Goal: Information Seeking & Learning: Find specific page/section

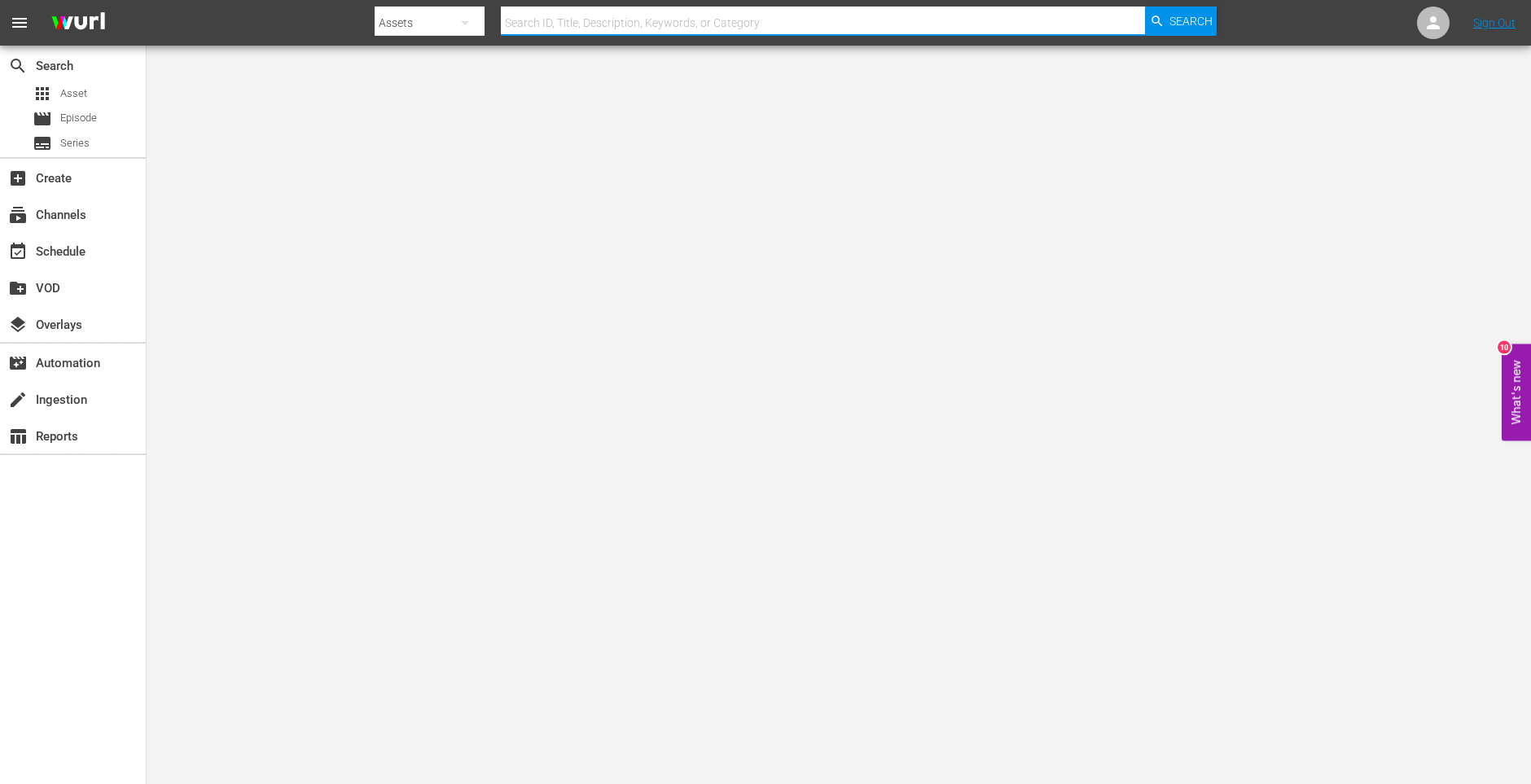
click at [1062, 22] on input "text" at bounding box center [822, 23] width 644 height 39
paste input "[PERSON_NAME], Queen Of The Desert"
type input "[PERSON_NAME], Queen Of The Desert"
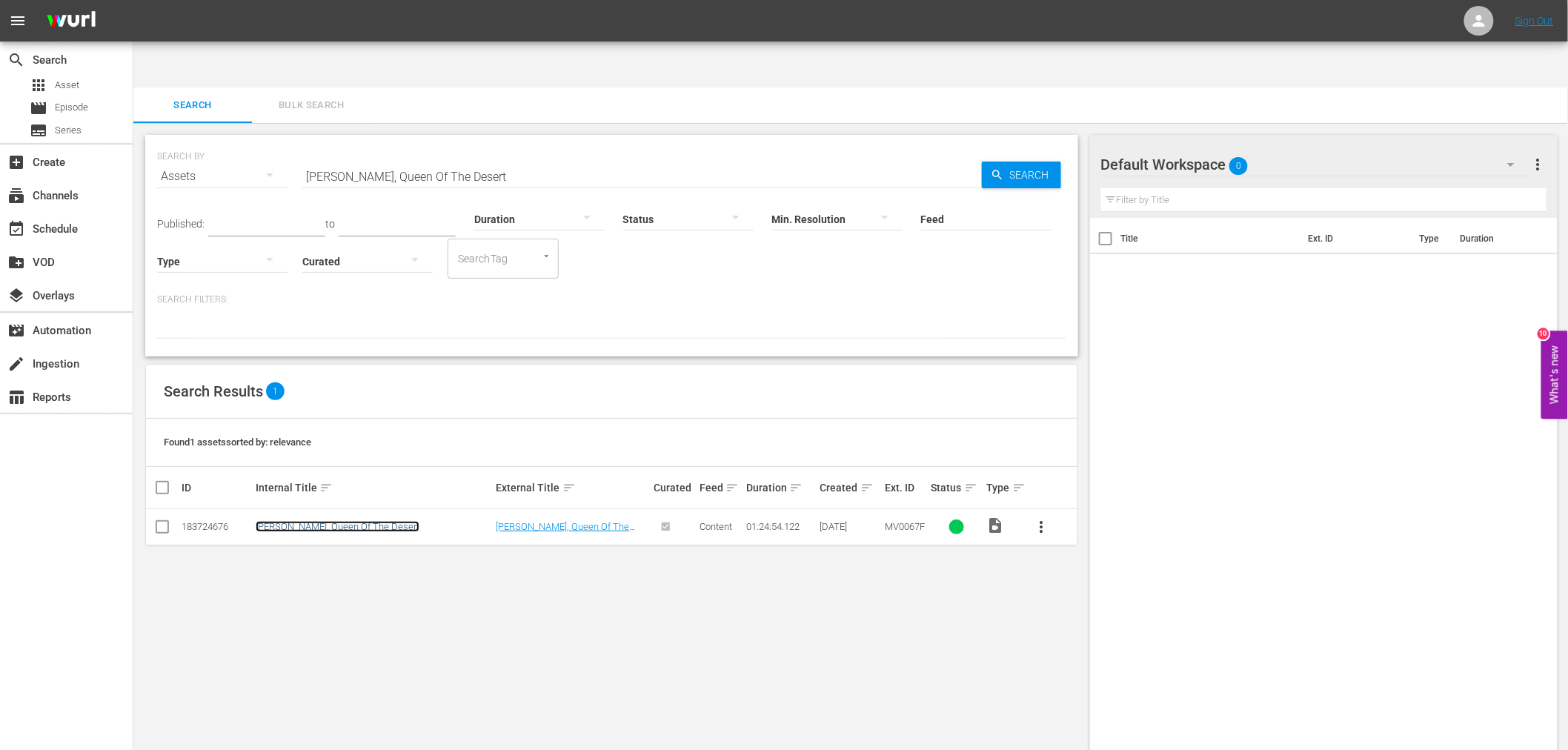
click at [290, 521] on link "Emanuelle, Queen Of The Desert" at bounding box center [337, 526] width 163 height 11
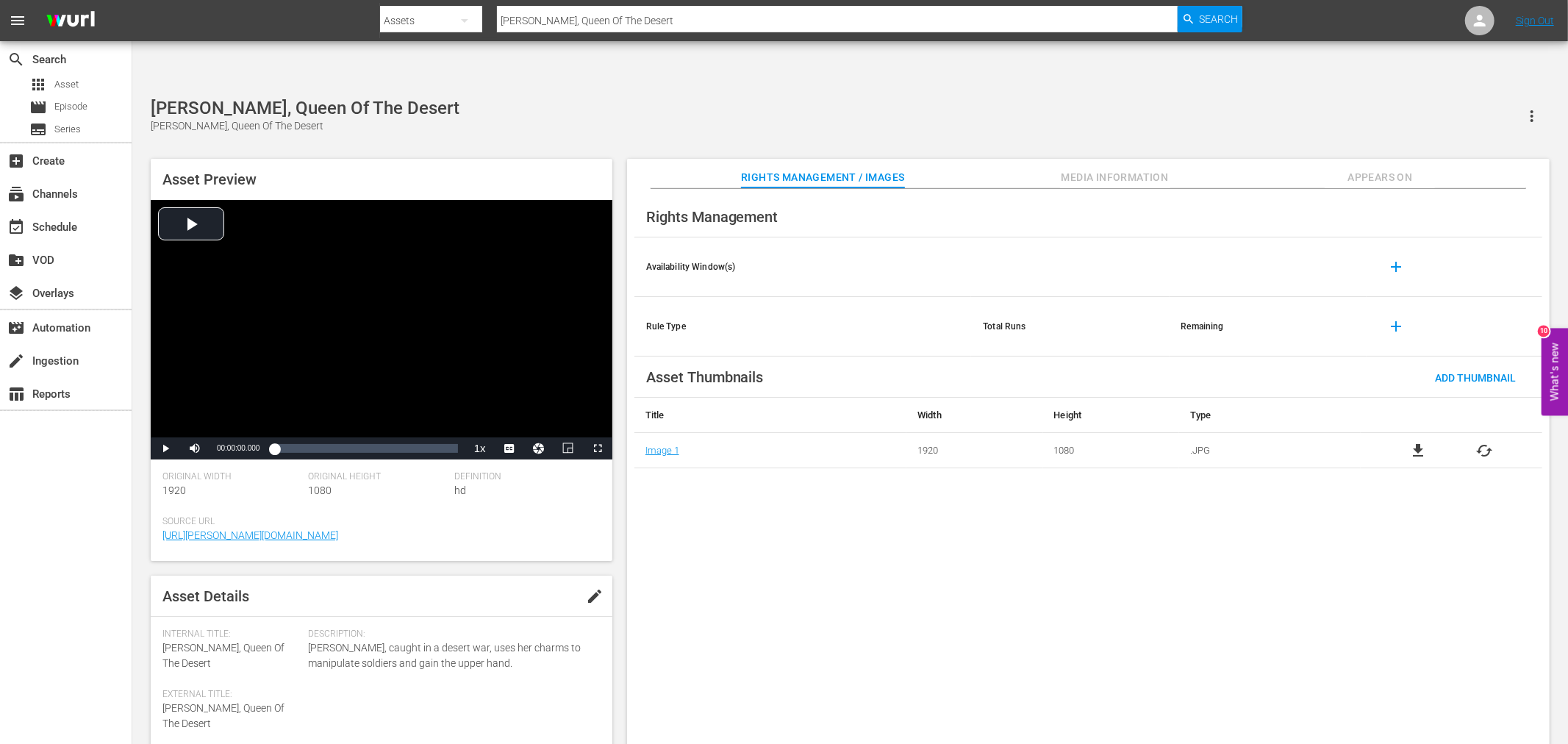
click at [1272, 593] on div "Rights Management Availability Window(s) add Rule Type Total Runs Remaining add…" at bounding box center [1088, 478] width 922 height 579
drag, startPoint x: 671, startPoint y: 24, endPoint x: 489, endPoint y: 17, distance: 182.1
click at [489, 17] on div "Search By Assets Search ID, Title, Description, Keywords, or Category Emanuelle…" at bounding box center [811, 20] width 862 height 35
paste input "nd Of The Road"
type input "End Of The Road"
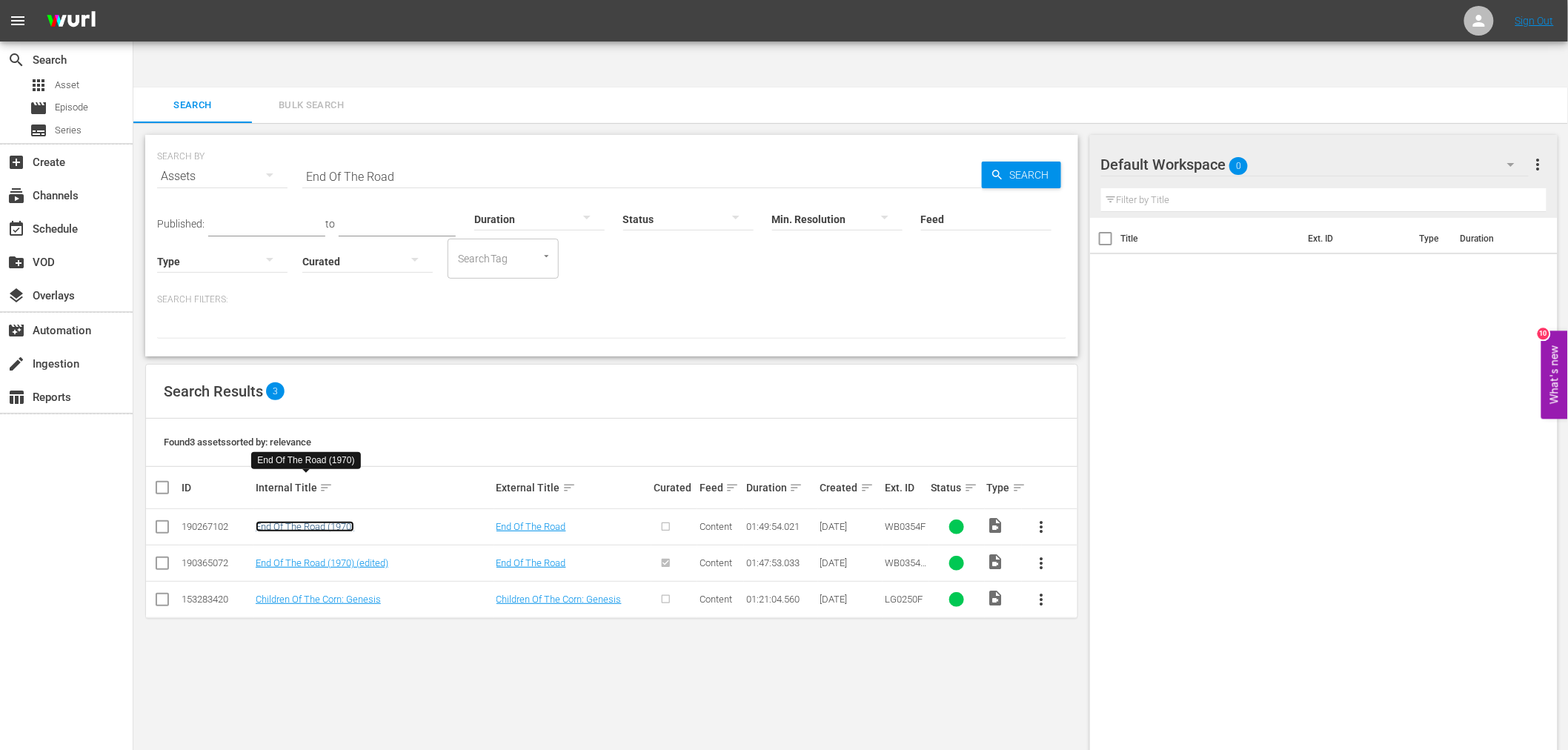
click at [344, 521] on link "End Of The Road (1970)" at bounding box center [304, 526] width 98 height 11
click at [342, 557] on link "End Of The Road (1970) (edited)" at bounding box center [321, 562] width 133 height 11
click at [306, 521] on link "End Of The Road (1970)" at bounding box center [304, 526] width 98 height 11
click at [323, 557] on link "End Of The Road (1970) (edited)" at bounding box center [321, 562] width 133 height 11
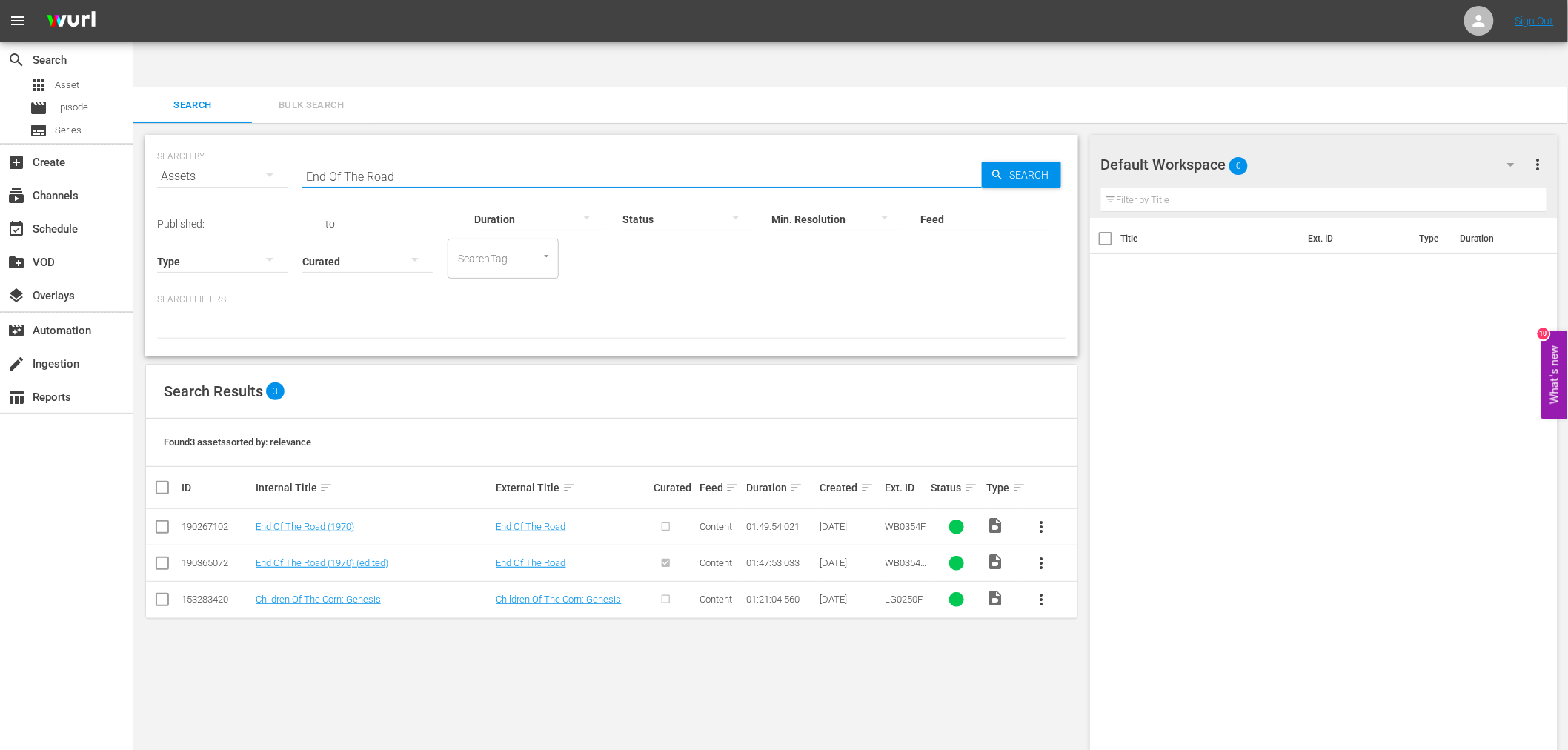
drag, startPoint x: 446, startPoint y: 145, endPoint x: 287, endPoint y: 142, distance: 159.0
click at [284, 141] on div "SEARCH BY Search By Assets Search ID, Title, Description, Keywords, or Category…" at bounding box center [612, 168] width 909 height 54
paste input "ter Three Dragons"
click at [334, 521] on link "Enter Three Dragons" at bounding box center [298, 526] width 86 height 11
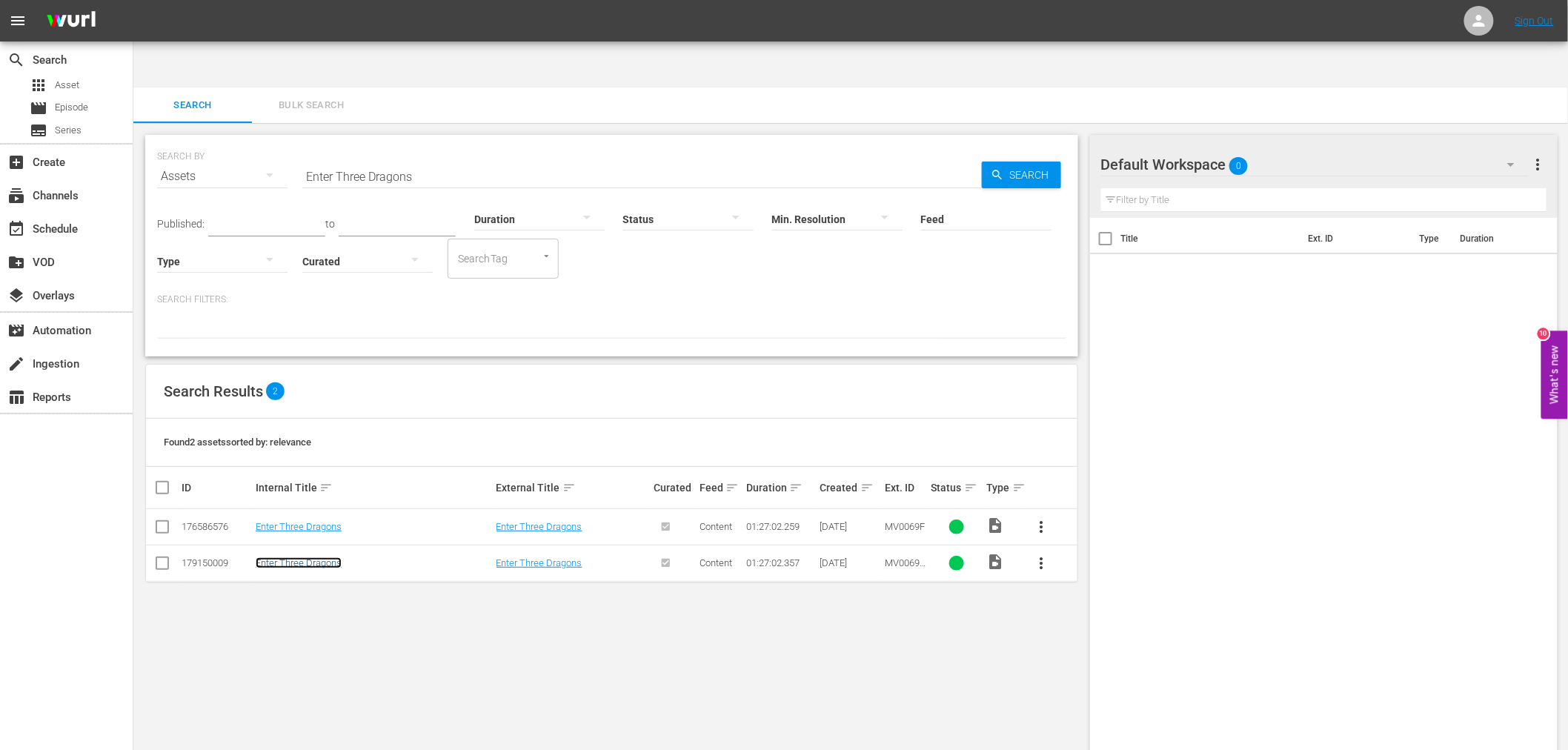
click at [330, 557] on link "Enter Three Dragons" at bounding box center [298, 562] width 86 height 11
drag, startPoint x: 428, startPoint y: 129, endPoint x: 298, endPoint y: 129, distance: 130.0
click at [298, 141] on div "SEARCH BY Search By Assets Search ID, Title, Description, Keywords, or Category…" at bounding box center [612, 168] width 909 height 54
paste input "Fear Of A Black Hat"
click at [289, 521] on link "Fear Of A Black Hat" at bounding box center [296, 526] width 80 height 11
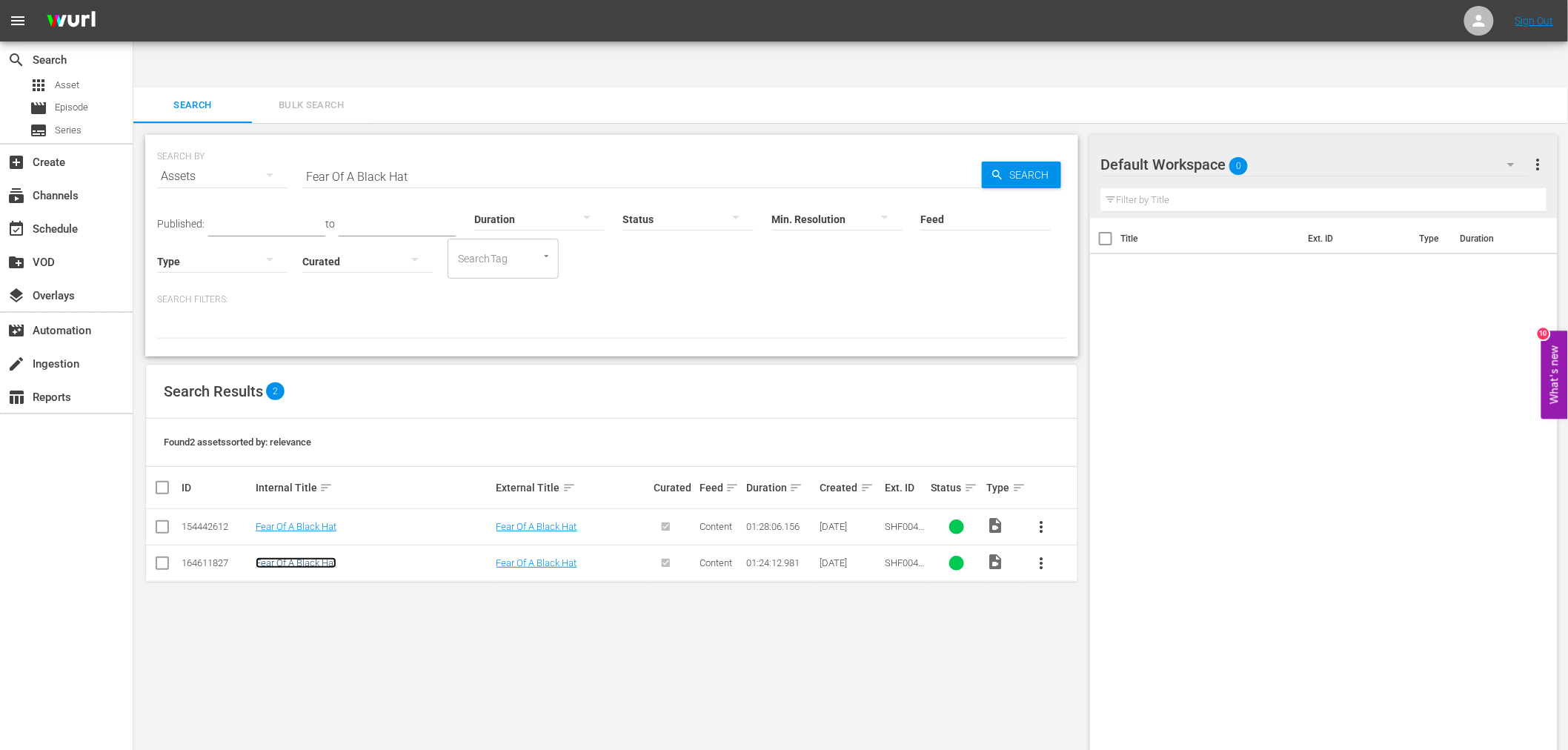
click at [286, 557] on link "Fear Of A Black Hat" at bounding box center [296, 562] width 80 height 11
drag, startPoint x: 433, startPoint y: 138, endPoint x: 254, endPoint y: 127, distance: 179.3
click at [255, 141] on div "SEARCH BY Search By Assets Search ID, Title, Description, Keywords, or Category…" at bounding box center [612, 168] width 909 height 54
paste input "ighting Ranger, The"
type input "Fighting Ranger, The"
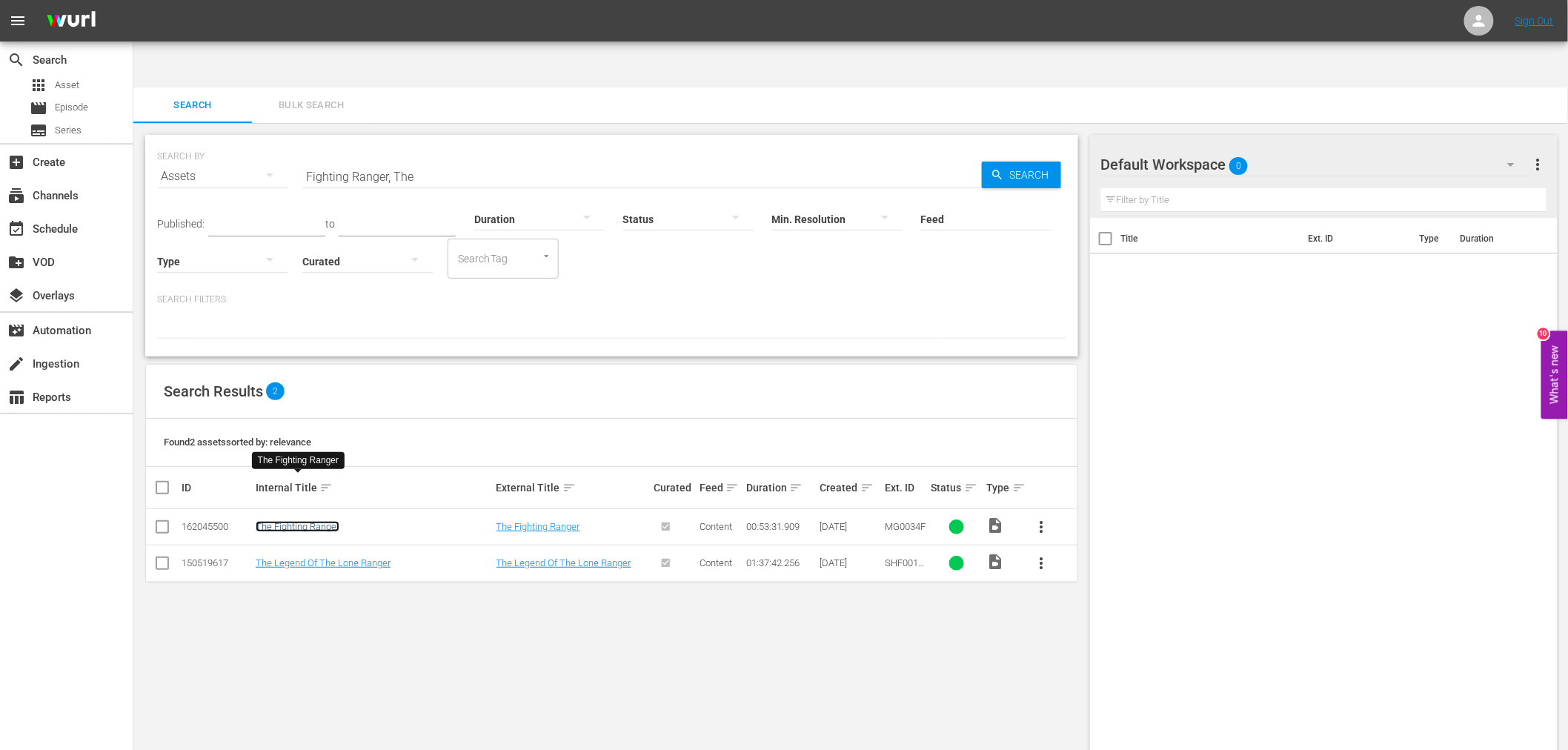
click at [320, 521] on link "The Fighting Ranger" at bounding box center [297, 526] width 84 height 11
drag, startPoint x: 455, startPoint y: 126, endPoint x: 282, endPoint y: 120, distance: 173.1
click at [282, 135] on div "SEARCH BY Search By Assets Search ID, Title, Description, Keywords, or Category…" at bounding box center [612, 246] width 933 height 221
click at [550, 548] on div "SEARCH BY Search By Assets Search ID, Title, Description, Keywords, or Category…" at bounding box center [611, 460] width 956 height 674
click at [433, 159] on input "Fighting Ranger, The" at bounding box center [641, 177] width 680 height 36
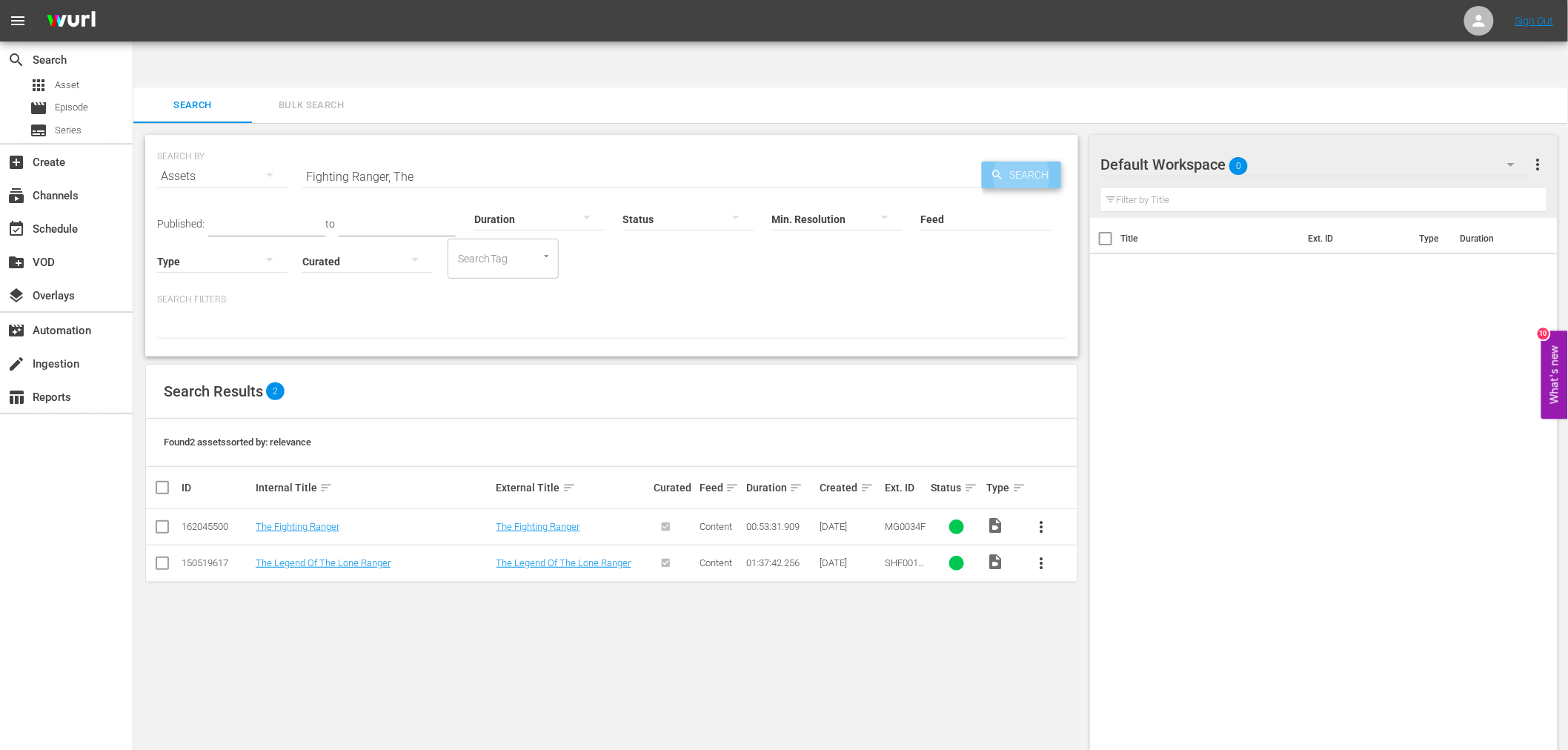
click at [1033, 162] on span "Search" at bounding box center [1032, 175] width 57 height 27
click at [271, 521] on link "The Fighting Ranger" at bounding box center [297, 526] width 84 height 11
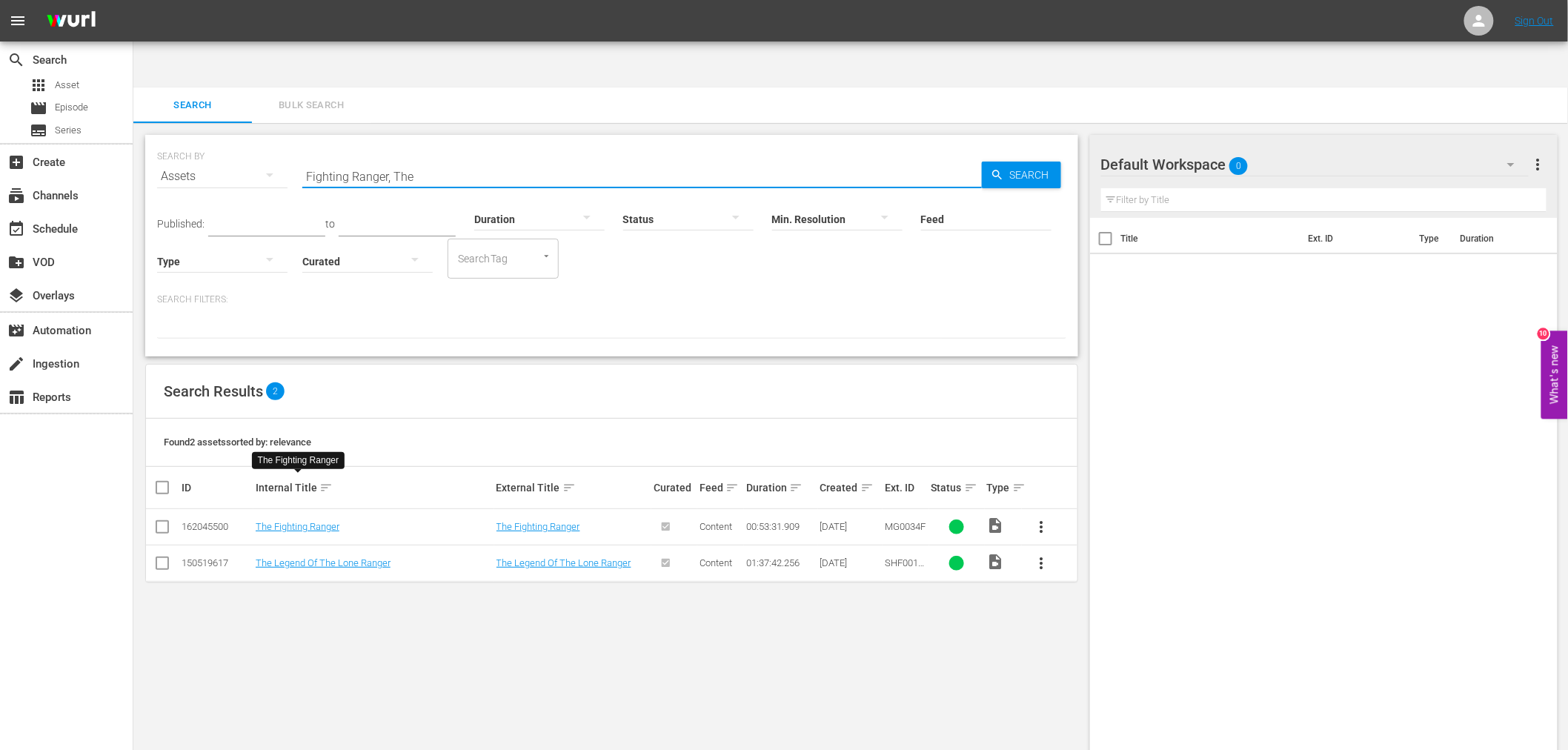
drag, startPoint x: 359, startPoint y: 126, endPoint x: 271, endPoint y: 126, distance: 88.0
click at [271, 141] on div "SEARCH BY Search By Assets Search ID, Title, Description, Keywords, or Category…" at bounding box center [612, 168] width 909 height 54
paste input "nal Comedown"
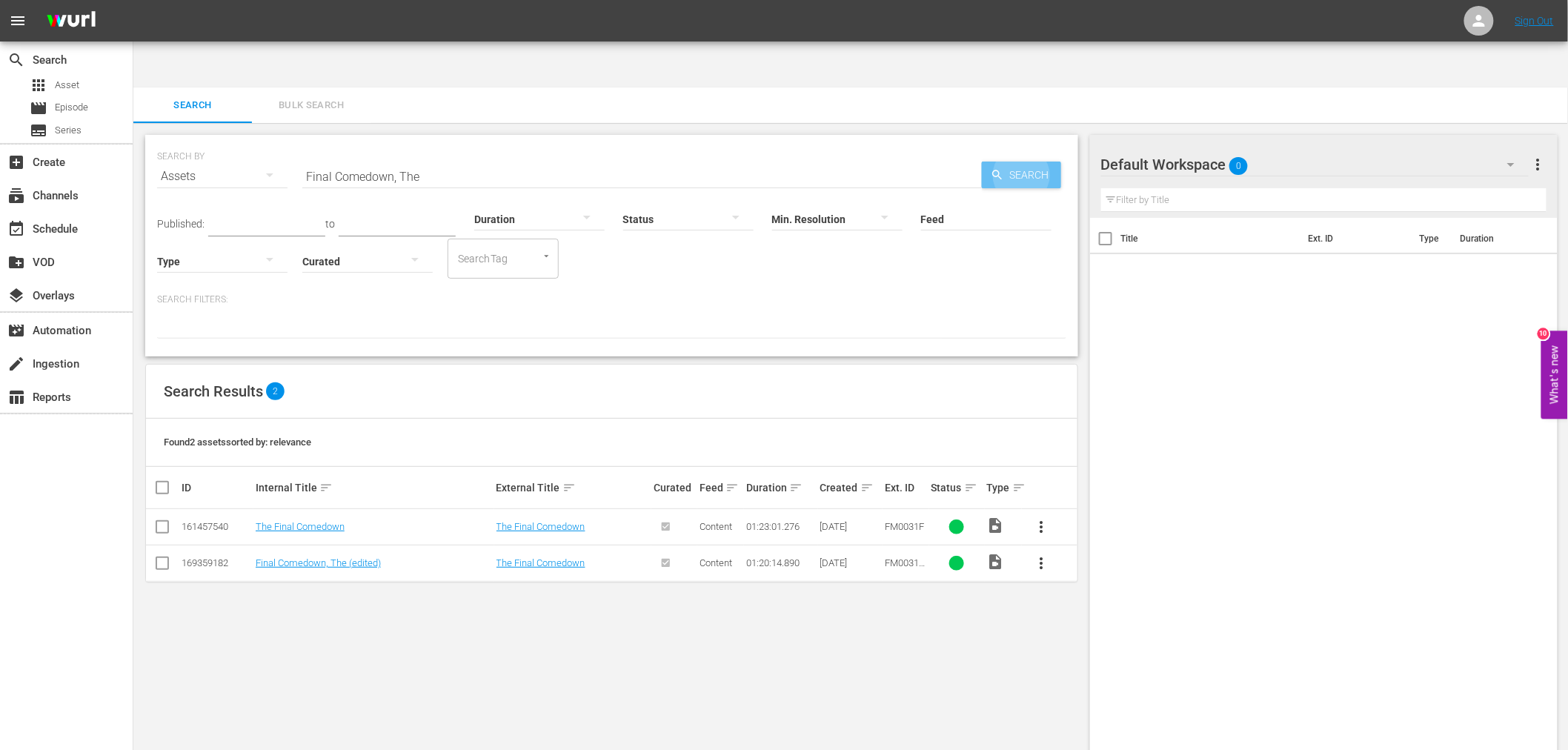
click at [332, 509] on td "The Final Comedown" at bounding box center [374, 527] width 241 height 37
click at [333, 521] on link "The Final Comedown" at bounding box center [300, 526] width 89 height 11
click at [321, 557] on link "Final Comedown, The (edited)" at bounding box center [318, 562] width 125 height 11
drag, startPoint x: 346, startPoint y: 126, endPoint x: 301, endPoint y: 130, distance: 45.2
click at [286, 135] on div "SEARCH BY Search By Assets Search ID, Title, Description, Keywords, or Category…" at bounding box center [612, 246] width 933 height 221
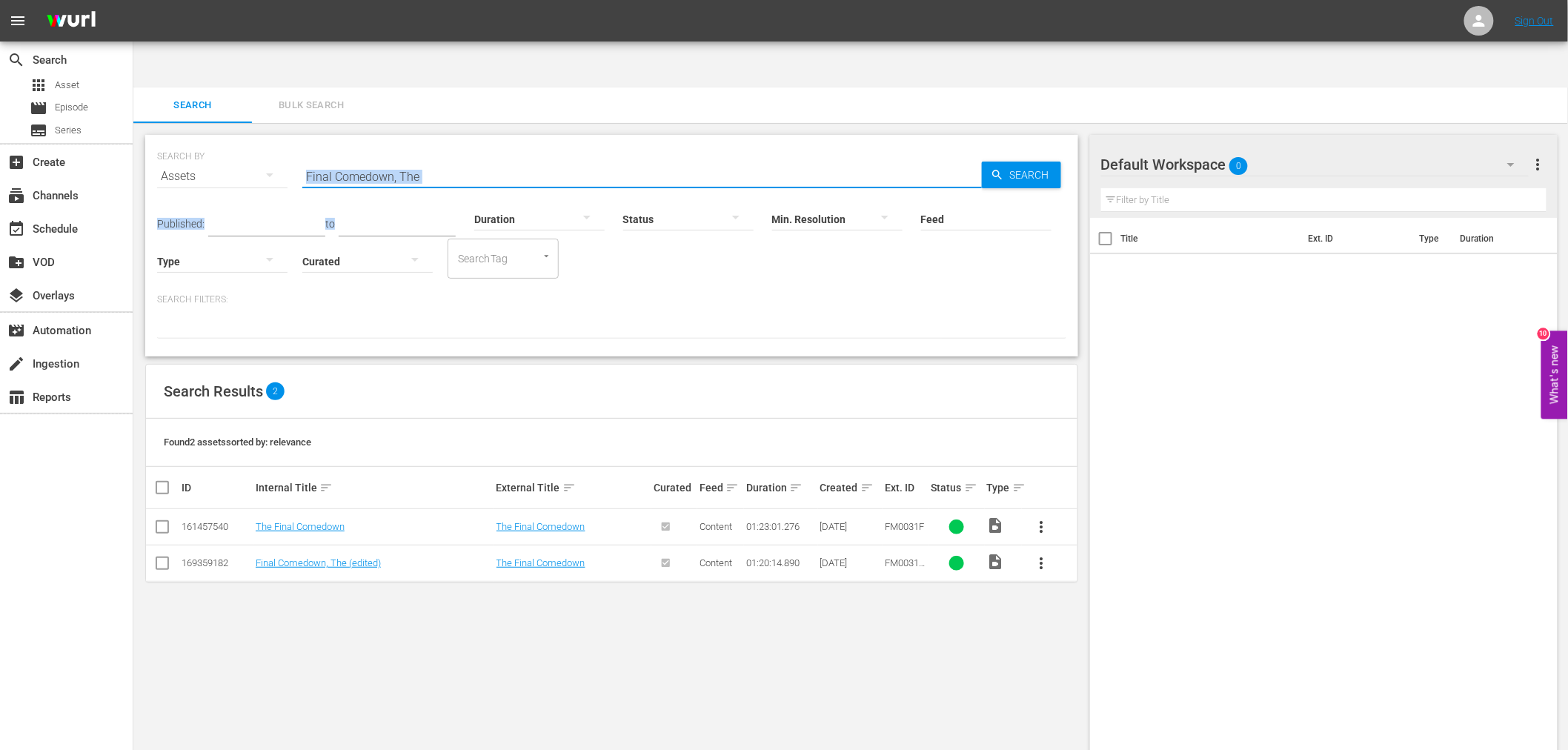
click at [346, 159] on input "Final Comedown, The" at bounding box center [641, 177] width 680 height 36
click at [429, 159] on input "Final Comedown, The" at bounding box center [641, 177] width 680 height 36
paste input "ding Forever In Lov"
click at [994, 168] on icon "button" at bounding box center [997, 174] width 13 height 13
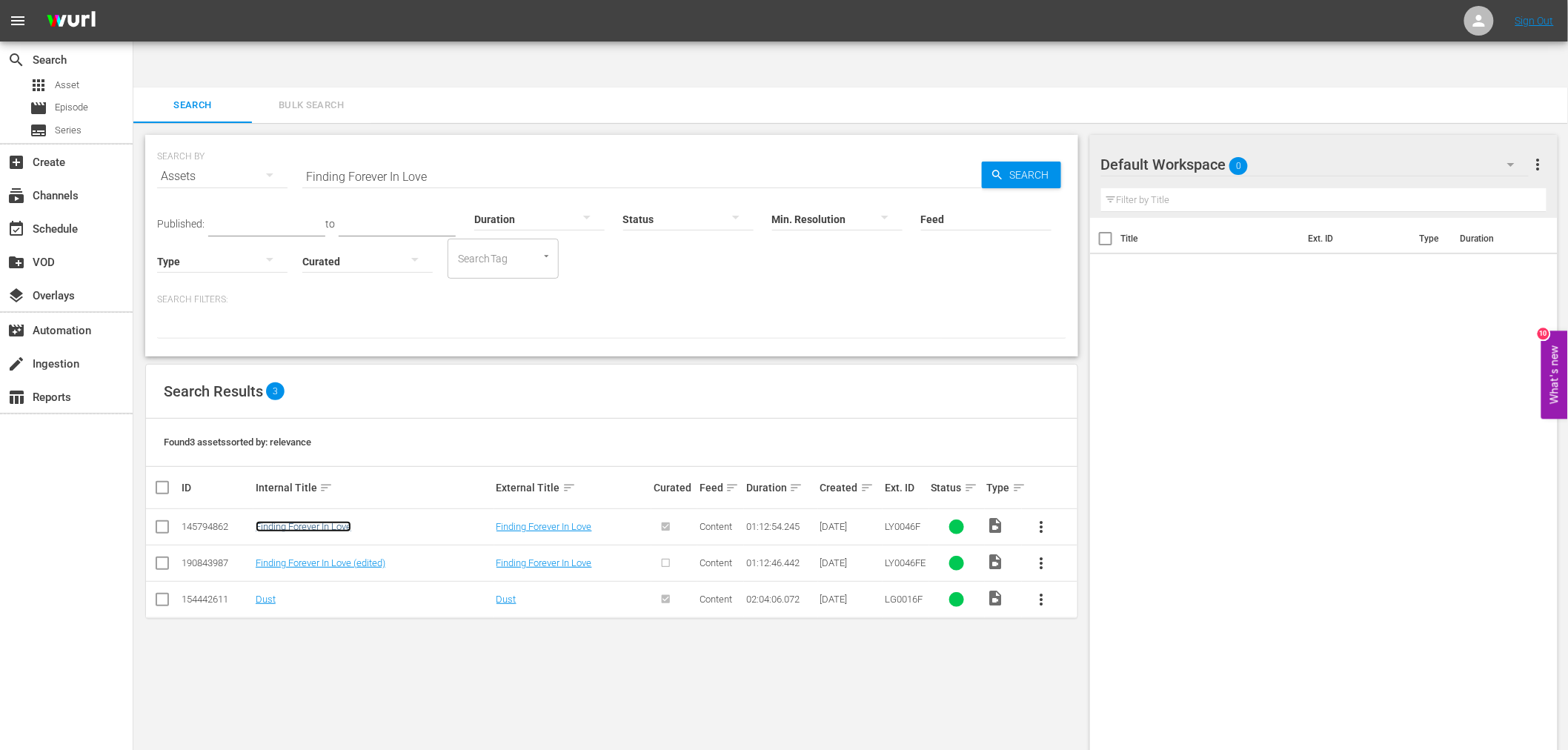
click at [281, 521] on link "Finding Forever In Love" at bounding box center [303, 526] width 96 height 11
click at [279, 557] on link "Finding Forever In Love (edited)" at bounding box center [320, 562] width 129 height 11
drag, startPoint x: 447, startPoint y: 132, endPoint x: 287, endPoint y: 116, distance: 160.8
click at [287, 141] on div "SEARCH BY Search By Assets Search ID, Title, Description, Keywords, or Category…" at bounding box center [612, 168] width 909 height 54
paste input "rehous"
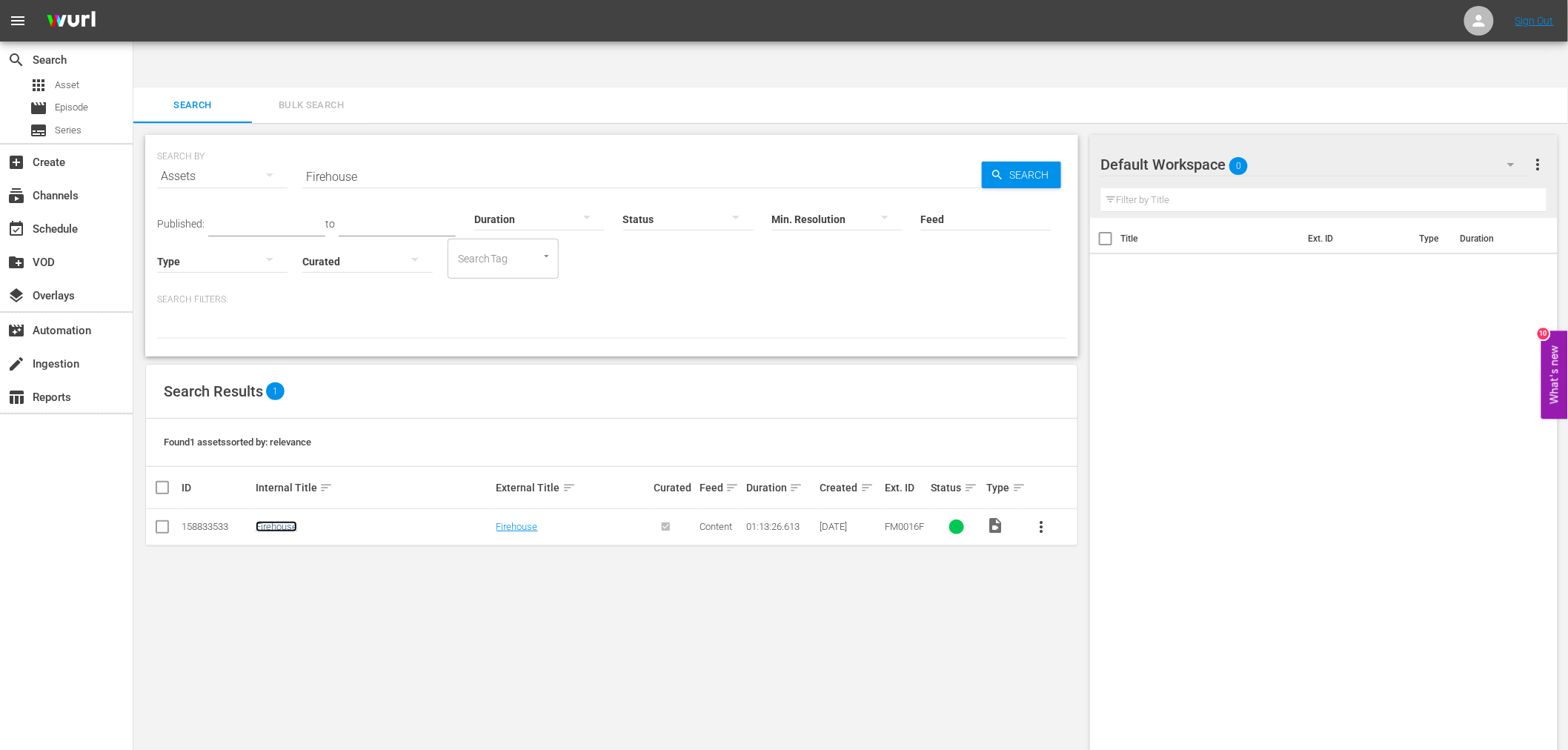
click at [285, 521] on link "Firehouse" at bounding box center [276, 526] width 41 height 11
drag, startPoint x: 315, startPoint y: 124, endPoint x: 286, endPoint y: 121, distance: 29.2
click at [286, 141] on div "SEARCH BY Search By Assets Search ID, Title, Description, Keywords, or Category…" at bounding box center [612, 168] width 909 height 54
paste input "sh That Saved Pittsburgh, Th"
click at [349, 521] on link "Fish that Saved Pittsburgh, The" at bounding box center [344, 526] width 177 height 11
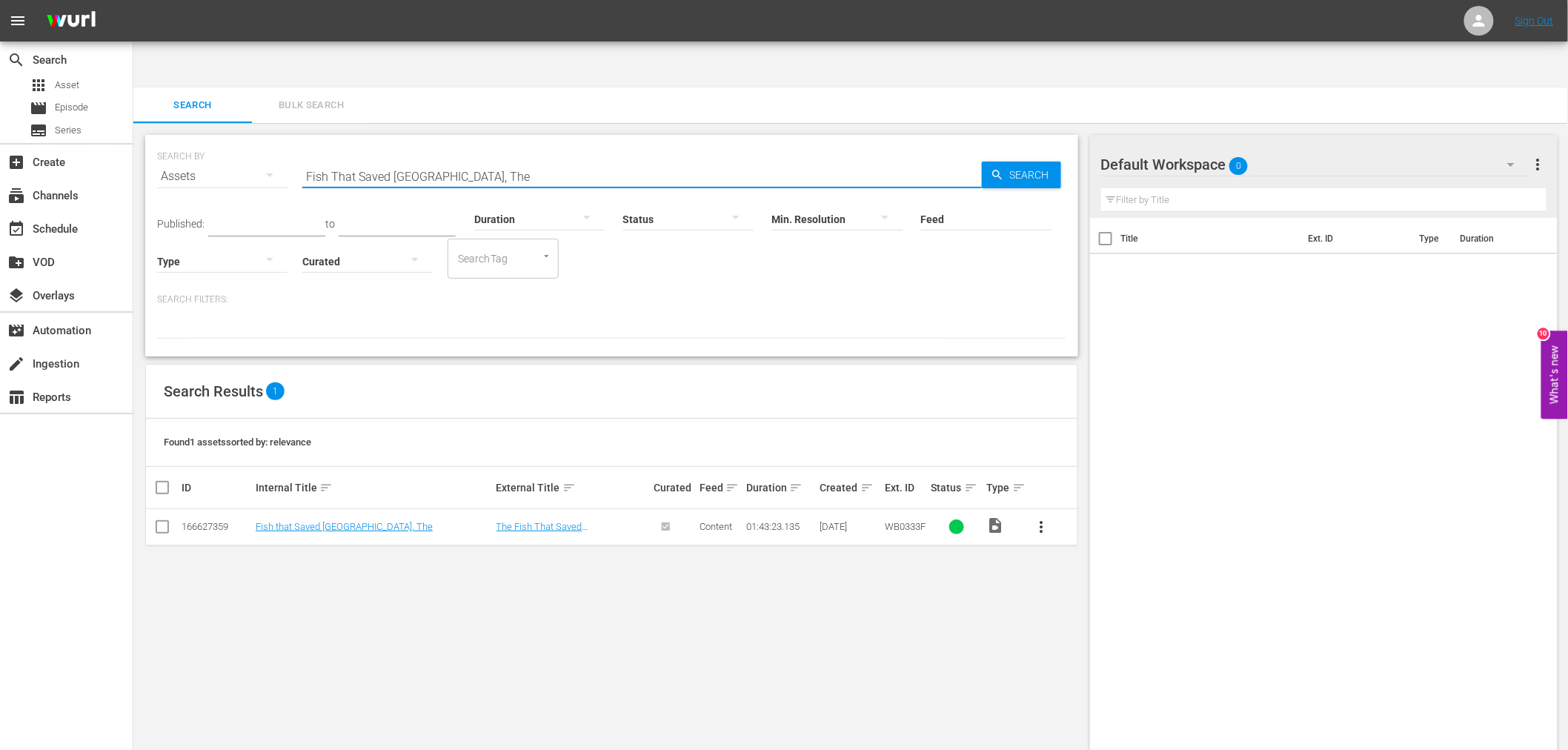
drag, startPoint x: 485, startPoint y: 130, endPoint x: 300, endPoint y: 127, distance: 185.0
click at [300, 141] on div "SEARCH BY Search By Assets Search ID, Title, Description, Keywords, or Category…" at bounding box center [612, 168] width 909 height 54
paste input "lashing Guns"
click at [292, 521] on link "Flashing Guns" at bounding box center [285, 526] width 60 height 11
drag, startPoint x: 388, startPoint y: 117, endPoint x: 285, endPoint y: 114, distance: 103.0
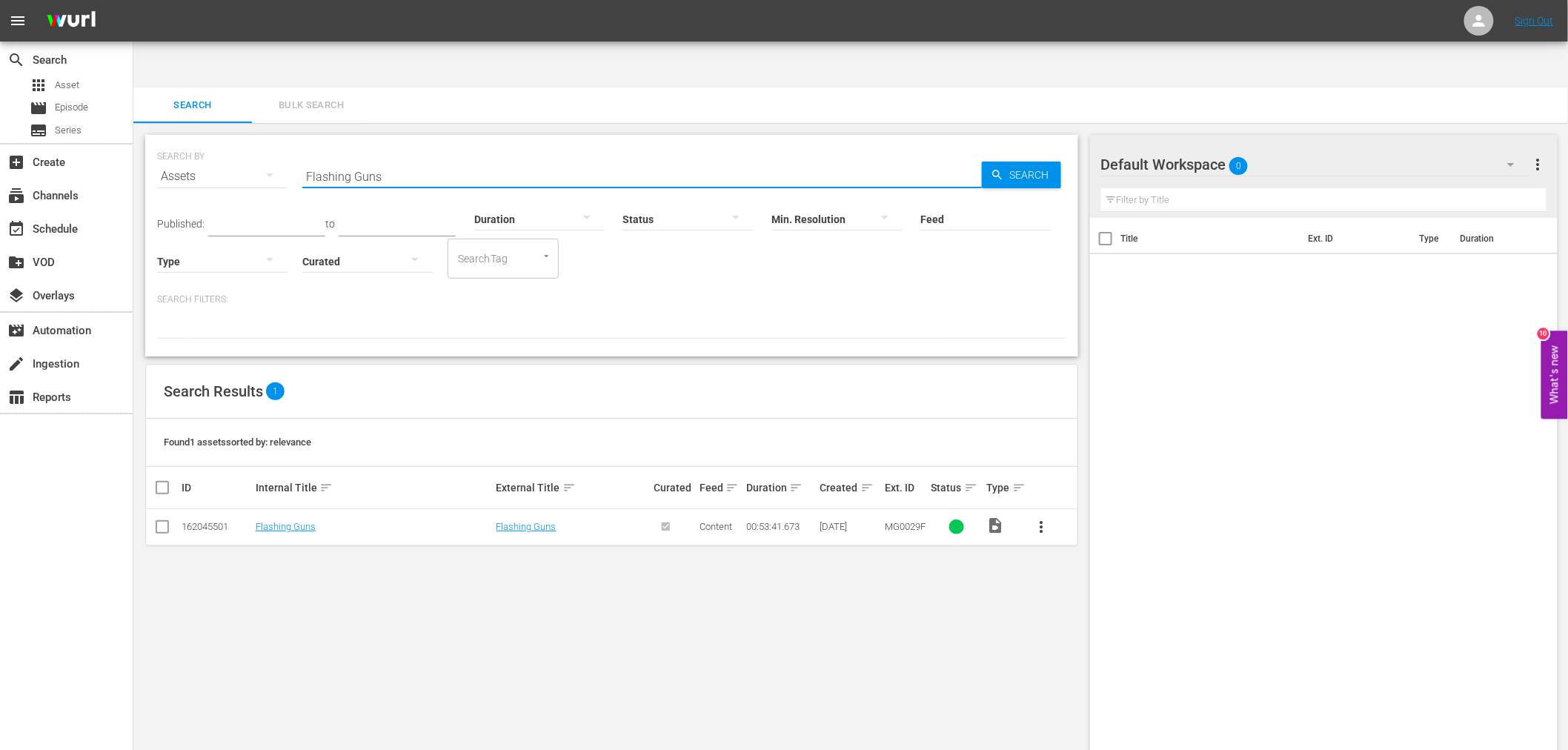
click at [285, 141] on div "SEARCH BY Search By Assets Search ID, Title, Description, Keywords, or Category…" at bounding box center [612, 168] width 909 height 54
paste input "orbidden Trail"
click at [1004, 162] on span "Search" at bounding box center [1032, 175] width 57 height 27
click at [272, 509] on td "Forbidden Trails" at bounding box center [374, 527] width 241 height 37
click at [271, 521] on link "Forbidden Trails" at bounding box center [288, 526] width 67 height 11
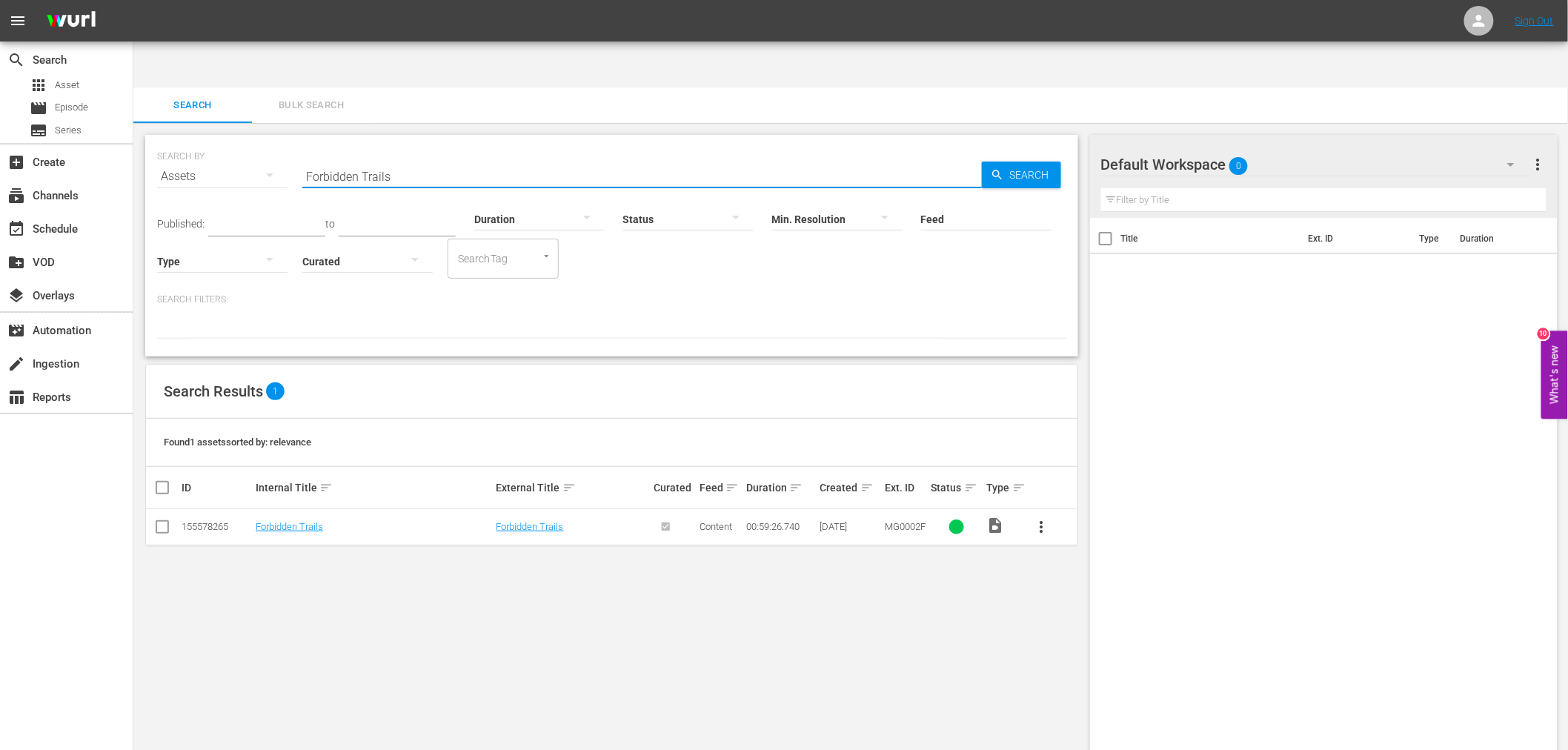
drag, startPoint x: 288, startPoint y: 123, endPoint x: 263, endPoint y: 117, distance: 25.7
click at [263, 141] on div "SEARCH BY Search By Assets Search ID, Title, Description, Keywords, or Category…" at bounding box center [612, 168] width 909 height 54
paste input "xtrap"
click at [281, 521] on link "Foxtrap" at bounding box center [271, 526] width 31 height 11
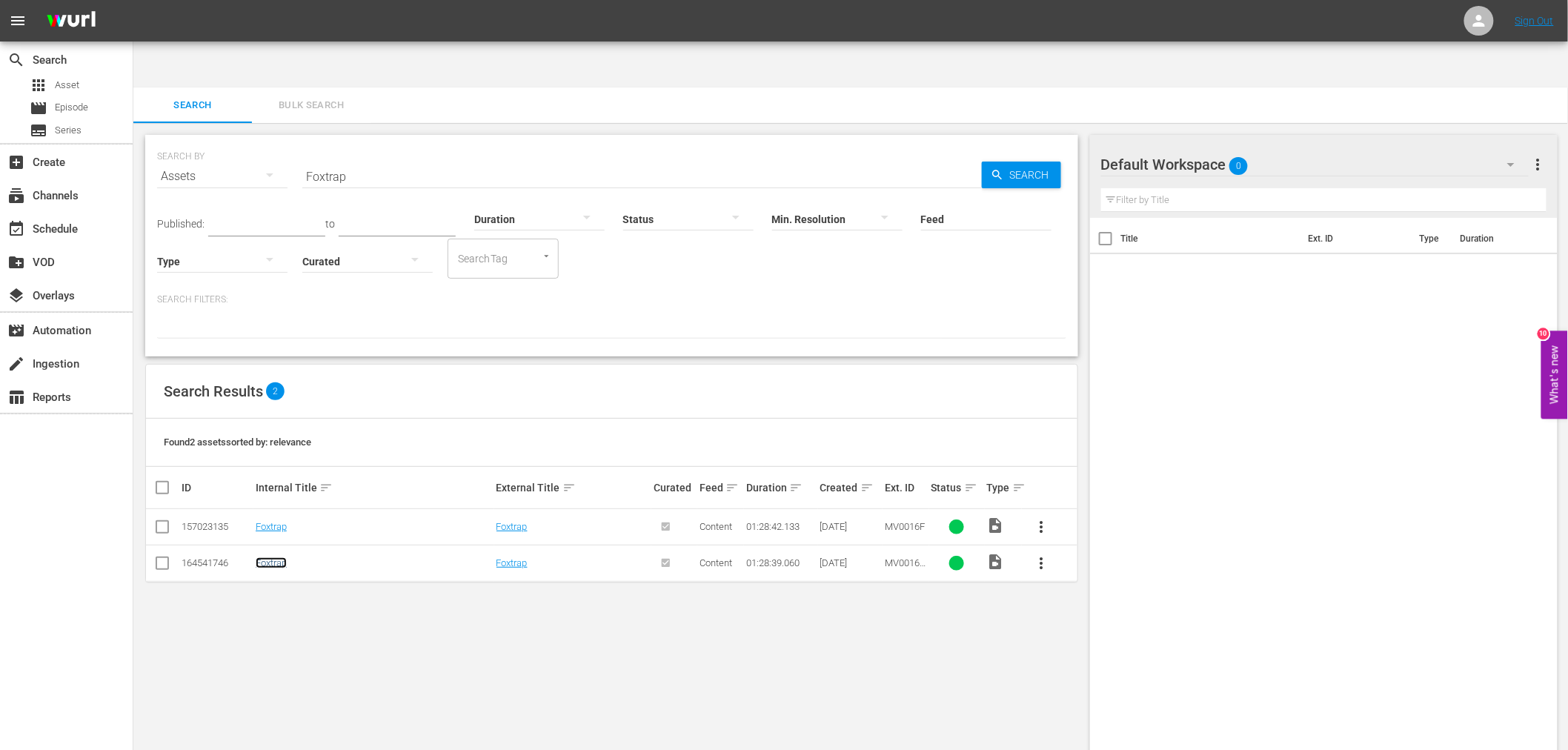
click at [272, 557] on link "Foxtrap" at bounding box center [271, 562] width 31 height 11
drag, startPoint x: 324, startPoint y: 129, endPoint x: 271, endPoint y: 110, distance: 56.3
click at [271, 141] on div "SEARCH BY Search By Assets Search ID, Title, Description, Keywords, or Category…" at bounding box center [612, 168] width 909 height 54
paste input "reedom Road"
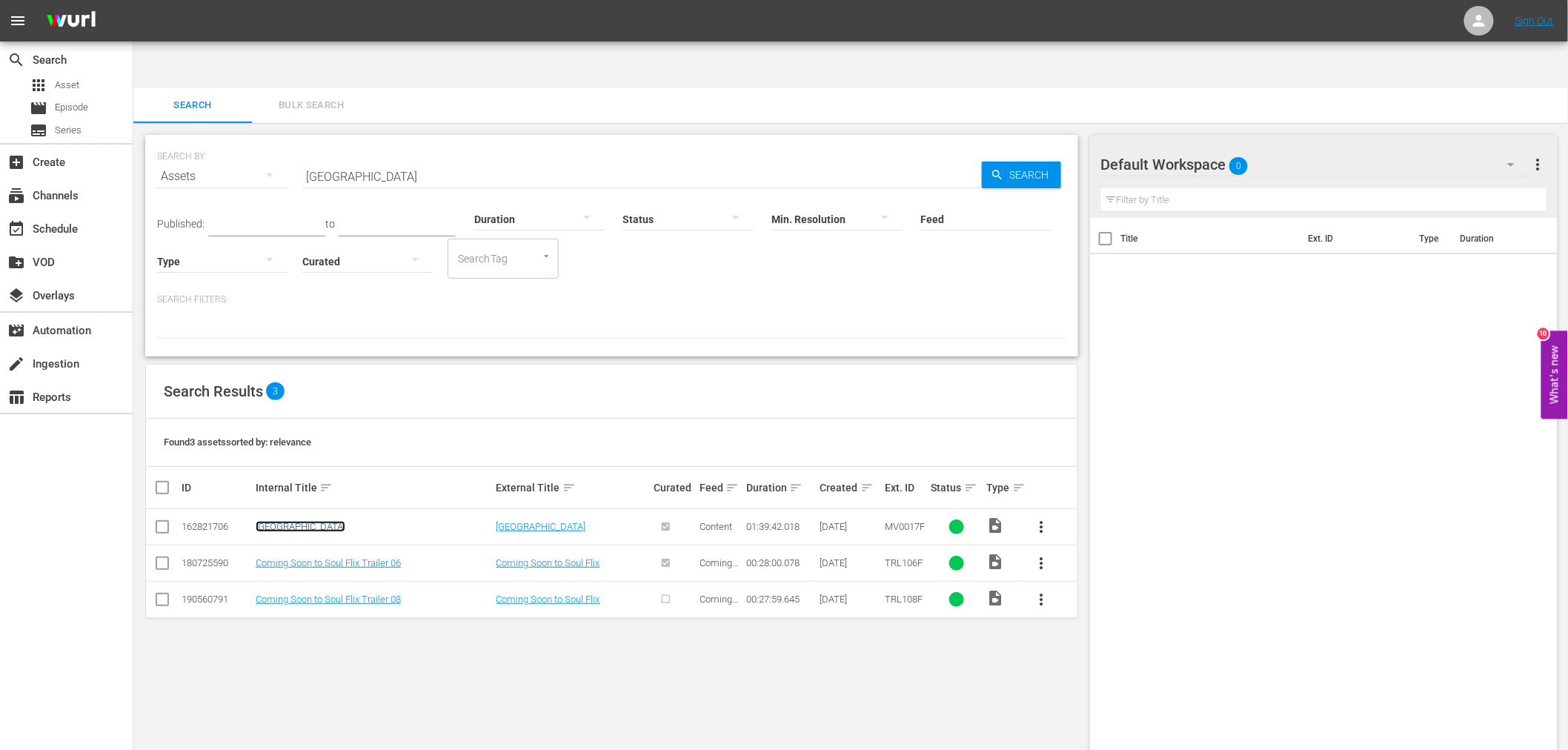
click at [283, 521] on link "Freedom Road" at bounding box center [300, 526] width 89 height 11
drag, startPoint x: 400, startPoint y: 121, endPoint x: 306, endPoint y: 120, distance: 94.0
click at [307, 159] on input "Freedom Road" at bounding box center [641, 177] width 680 height 36
paste input "Get Christie Love!"
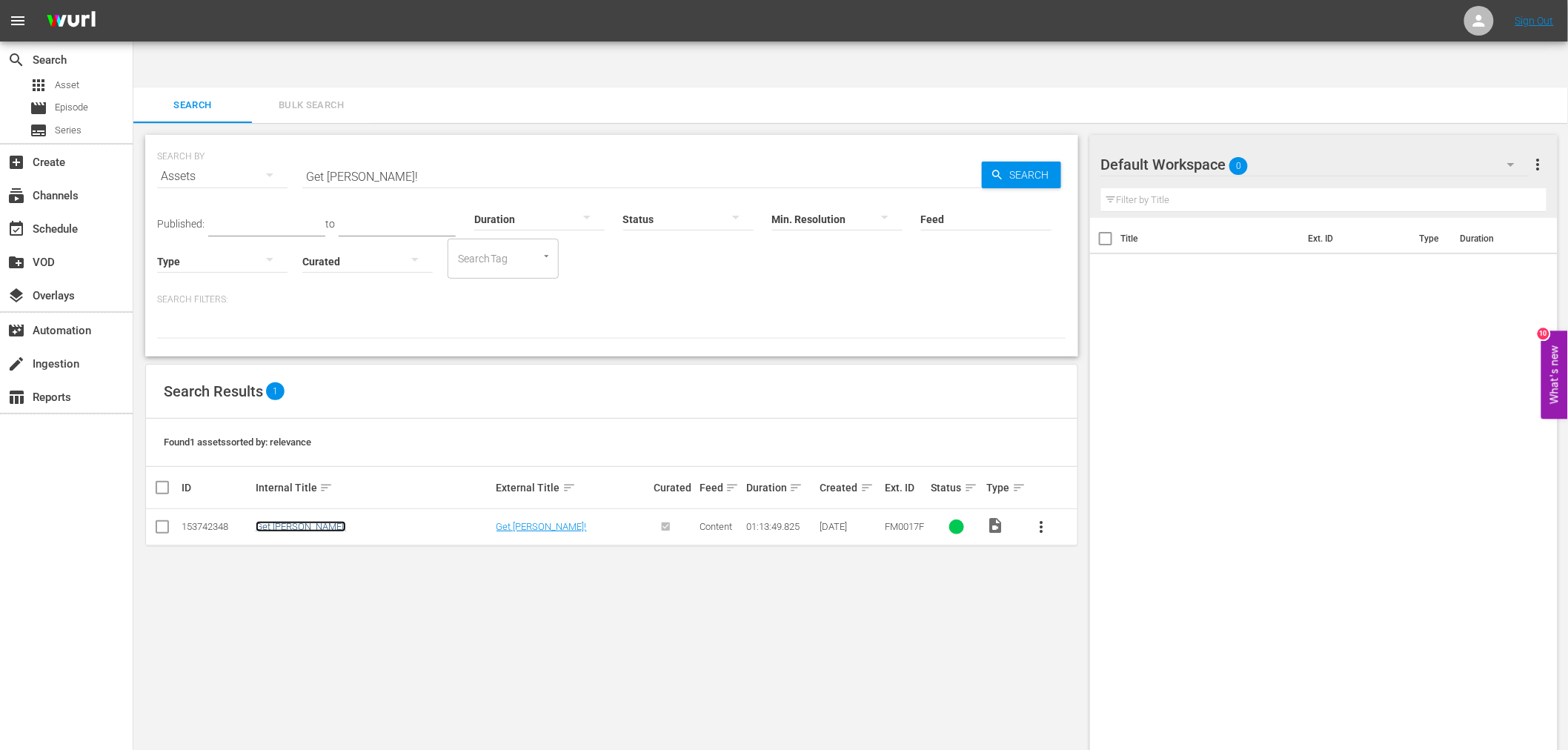
click at [313, 521] on link "Get Christie Love!" at bounding box center [300, 526] width 90 height 11
drag, startPoint x: 411, startPoint y: 122, endPoint x: 299, endPoint y: 122, distance: 112.0
click at [299, 141] on div "SEARCH BY Search By Assets Search ID, Title, Description, Keywords, or Category…" at bounding box center [612, 168] width 909 height 54
paste input "raffiti Bridge"
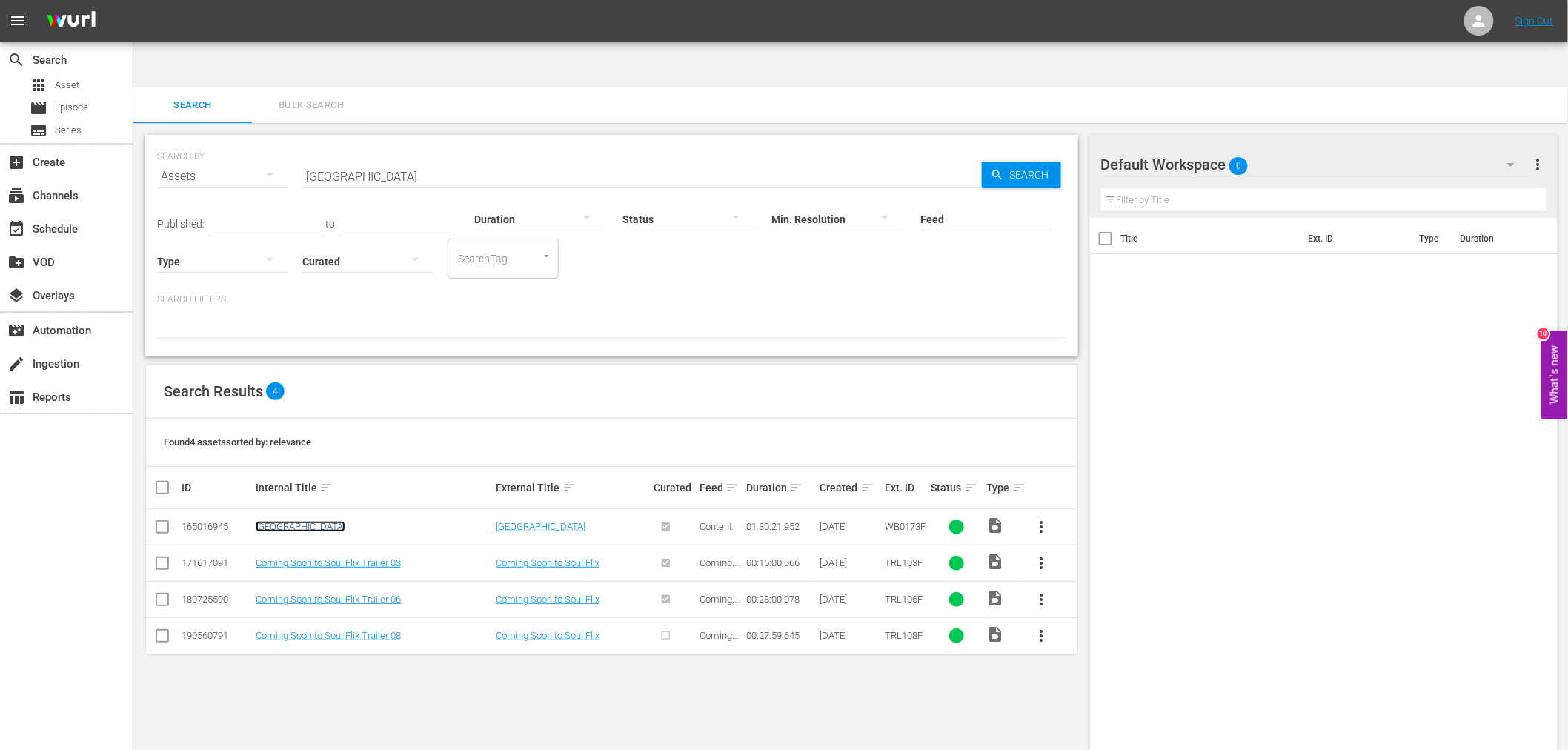
click at [307, 521] on link "Graffiti Bridge" at bounding box center [300, 526] width 89 height 11
drag, startPoint x: 389, startPoint y: 131, endPoint x: 257, endPoint y: 129, distance: 132.0
click at [257, 141] on div "SEARCH BY Search By Assets Search ID, Title, Description, Keywords, or Category…" at bounding box center [612, 168] width 909 height 54
paste input "eased Lightning"
click at [310, 521] on link "Greased Lightning" at bounding box center [293, 526] width 76 height 11
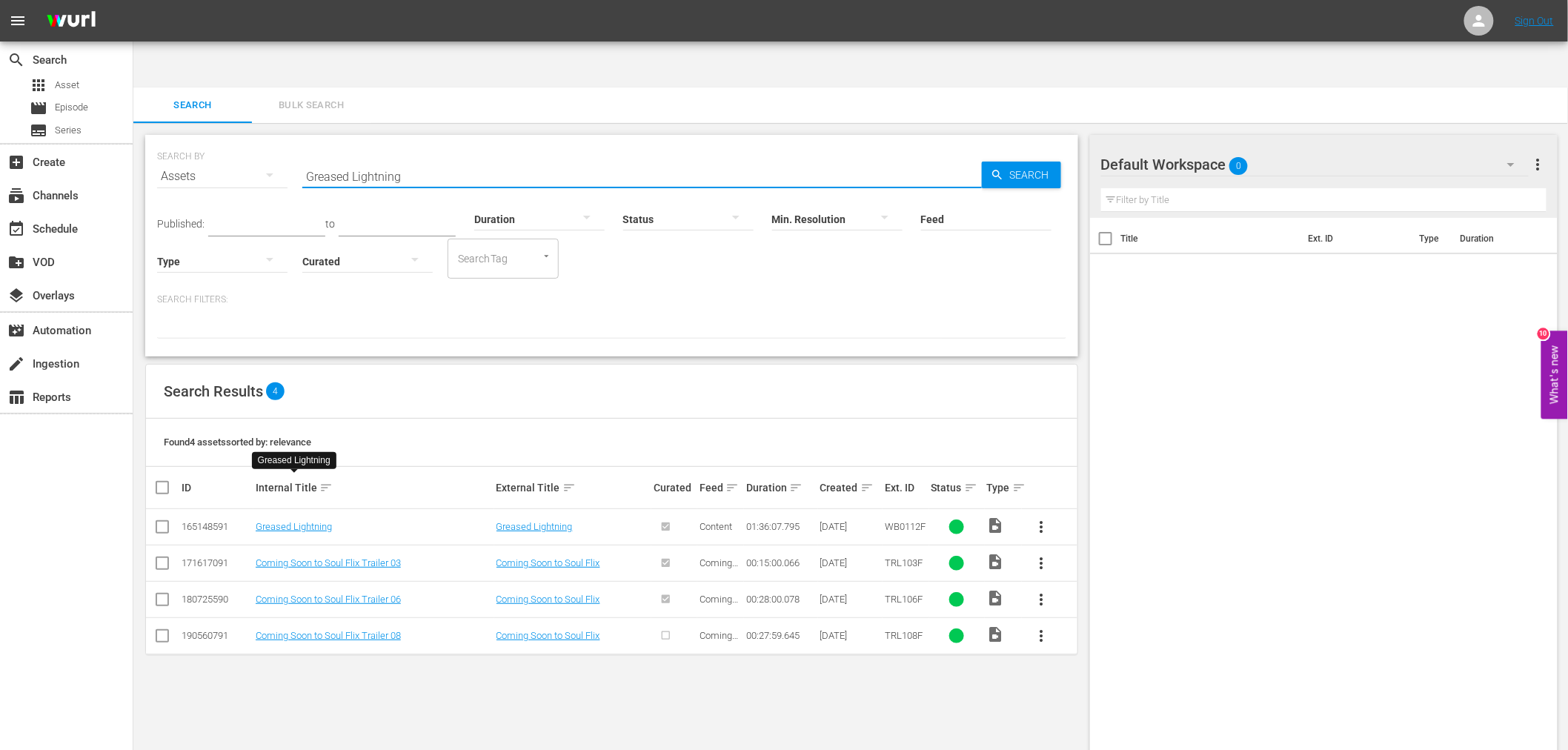
drag, startPoint x: 298, startPoint y: 128, endPoint x: 274, endPoint y: 127, distance: 24.0
click at [274, 141] on div "SEARCH BY Search By Assets Search ID, Title, Description, Keywords, or Category…" at bounding box center [612, 168] width 909 height 54
paste input "t Texas Dynamite Chase, The"
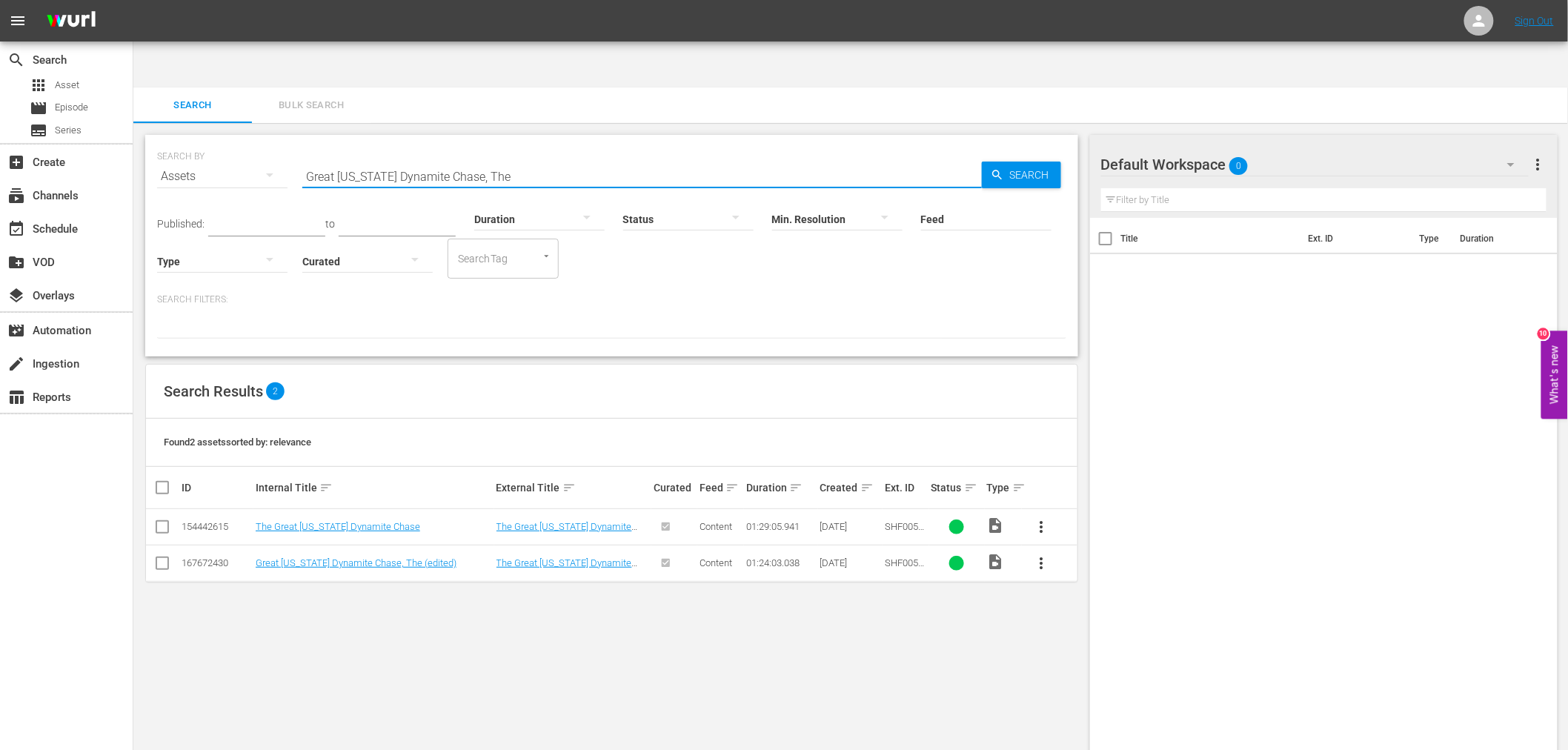
drag, startPoint x: 544, startPoint y: 129, endPoint x: 275, endPoint y: 126, distance: 269.0
click at [275, 141] on div "SEARCH BY Search By Assets Search ID, Title, Description, Keywords, or Category…" at bounding box center [612, 168] width 909 height 54
paste input "uy From Harlem"
click at [335, 521] on link "The Guy From Harlem" at bounding box center [330, 526] width 151 height 11
click at [329, 557] on link "The Guy From Harlem" at bounding box center [330, 562] width 151 height 11
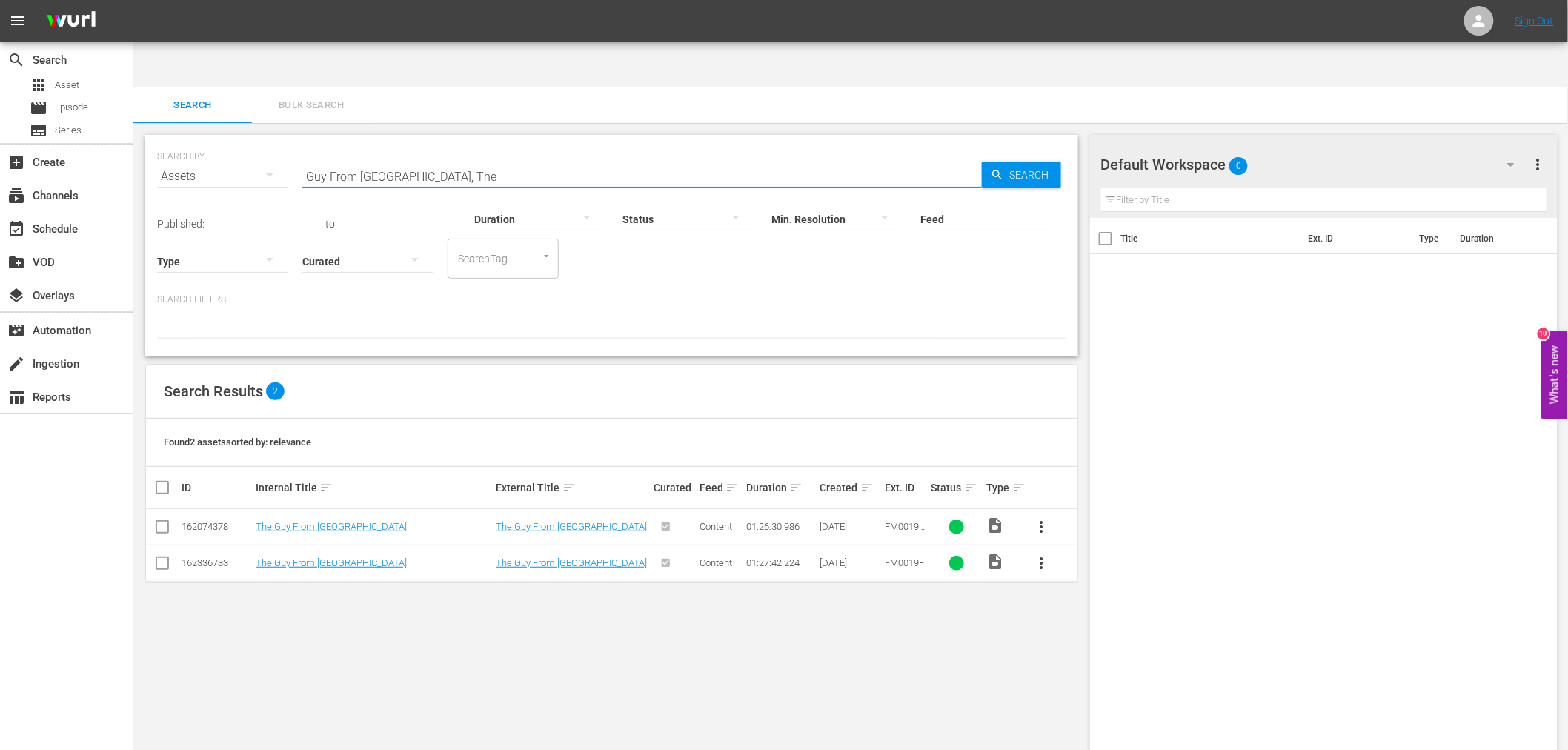
drag, startPoint x: 432, startPoint y: 124, endPoint x: 296, endPoint y: 131, distance: 136.2
click at [296, 141] on div "SEARCH BY Search By Assets Search ID, Title, Description, Keywords, or Category…" at bounding box center [612, 168] width 909 height 54
paste input "Hangin' With The Homeboys"
click at [338, 509] on td "Hangin' With The Homeboys" at bounding box center [374, 527] width 241 height 37
click at [338, 521] on link "Hangin' With The Homeboys" at bounding box center [314, 526] width 119 height 11
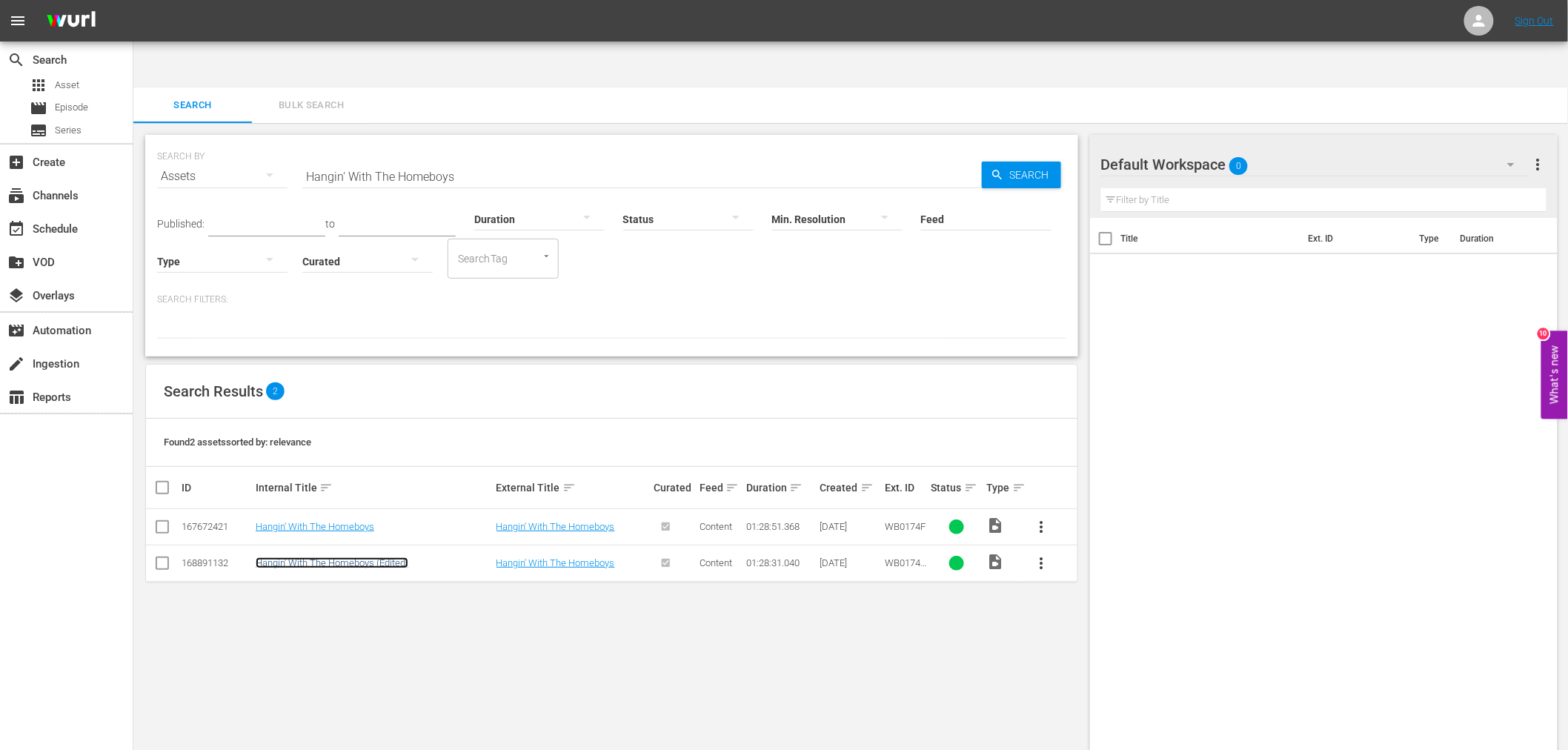
click at [338, 557] on link "Hangin' With The Homeboys (Edited)" at bounding box center [331, 562] width 153 height 11
drag, startPoint x: 506, startPoint y: 136, endPoint x: 289, endPoint y: 127, distance: 217.2
click at [289, 141] on div "SEARCH BY Search By Assets Search ID, Title, Description, Keywords, or Category…" at bounding box center [612, 168] width 909 height 54
paste input "rder They Come, The"
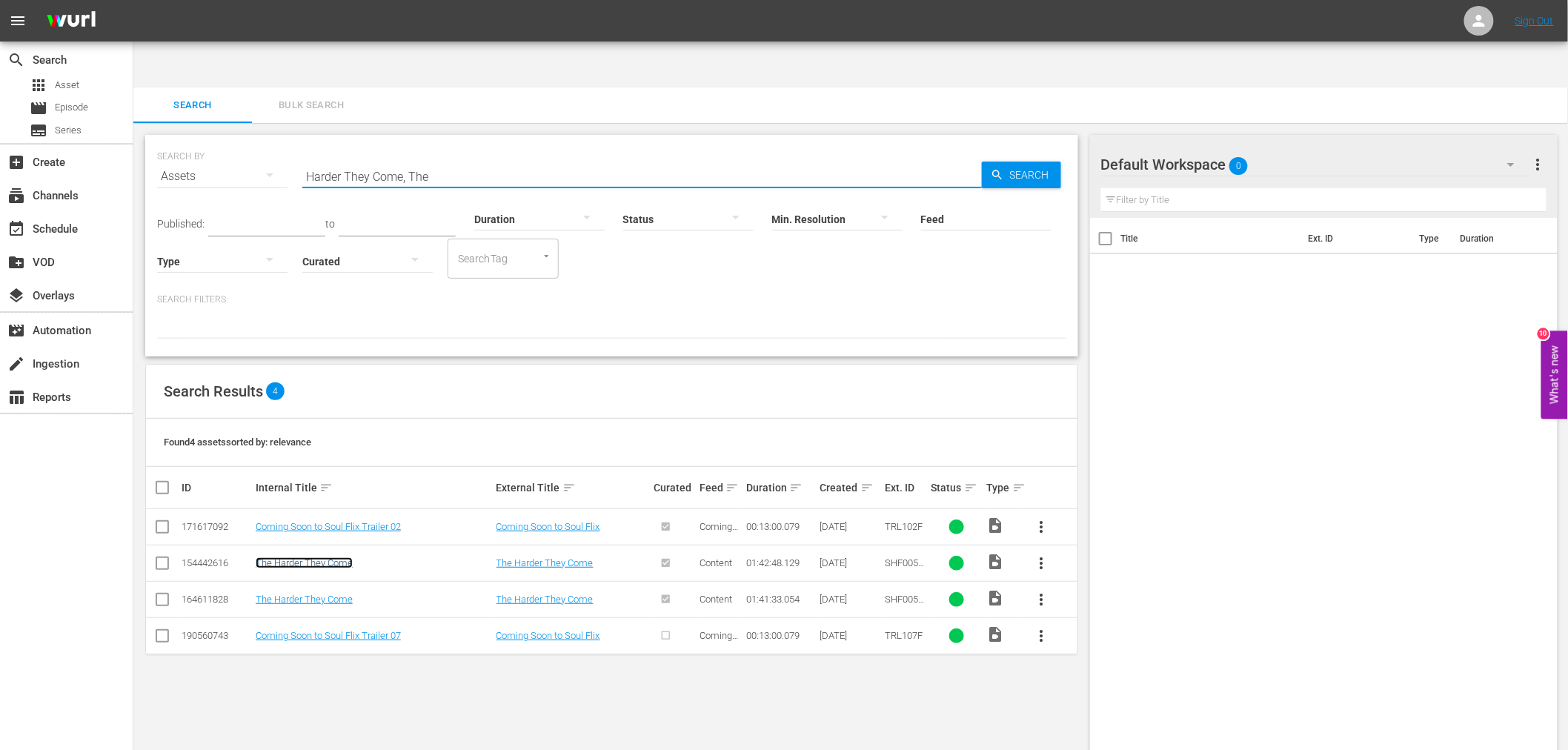
click at [341, 557] on link "The Harder They Come" at bounding box center [304, 562] width 97 height 11
click at [327, 594] on link "The Harder They Come" at bounding box center [304, 599] width 97 height 11
drag, startPoint x: 452, startPoint y: 131, endPoint x: 280, endPoint y: 128, distance: 172.0
click at [280, 141] on div "SEARCH BY Search By Assets Search ID, Title, Description, Keywords, or Category…" at bounding box center [612, 168] width 909 height 54
paste input "ero Ain't Nothin' But A Sandwich, A"
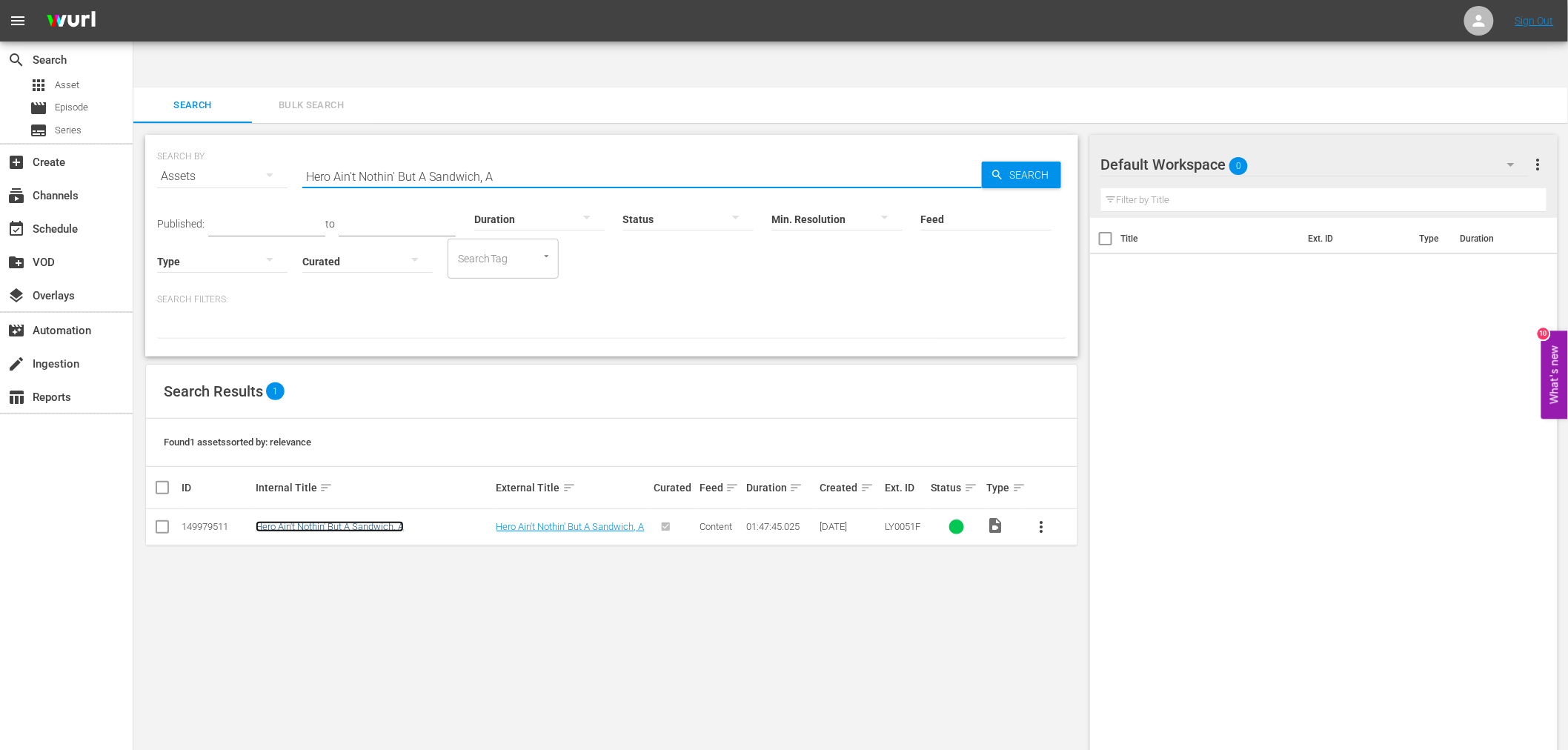
click at [326, 521] on link "Hero Ain't Nothin' But A Sandwich, A" at bounding box center [329, 526] width 148 height 11
drag, startPoint x: 545, startPoint y: 136, endPoint x: 237, endPoint y: 133, distance: 308.0
click at [237, 141] on div "SEARCH BY Search By Assets Search ID, Title, Description, Keywords, or Category…" at bounding box center [612, 168] width 909 height 54
paste input "it Man"
click at [1011, 162] on span "Search" at bounding box center [1032, 175] width 57 height 27
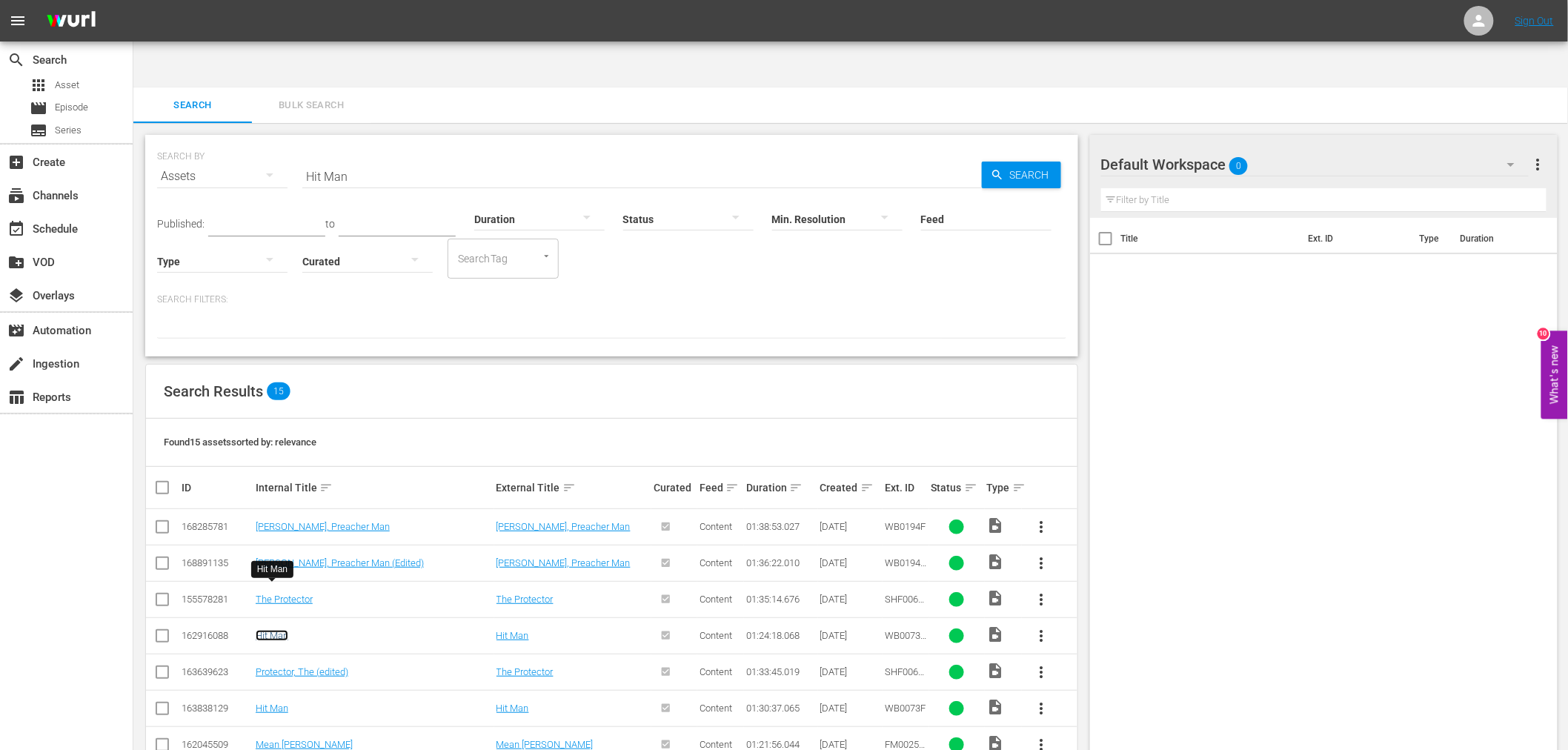
click at [279, 629] on link "Hit Man" at bounding box center [271, 635] width 33 height 11
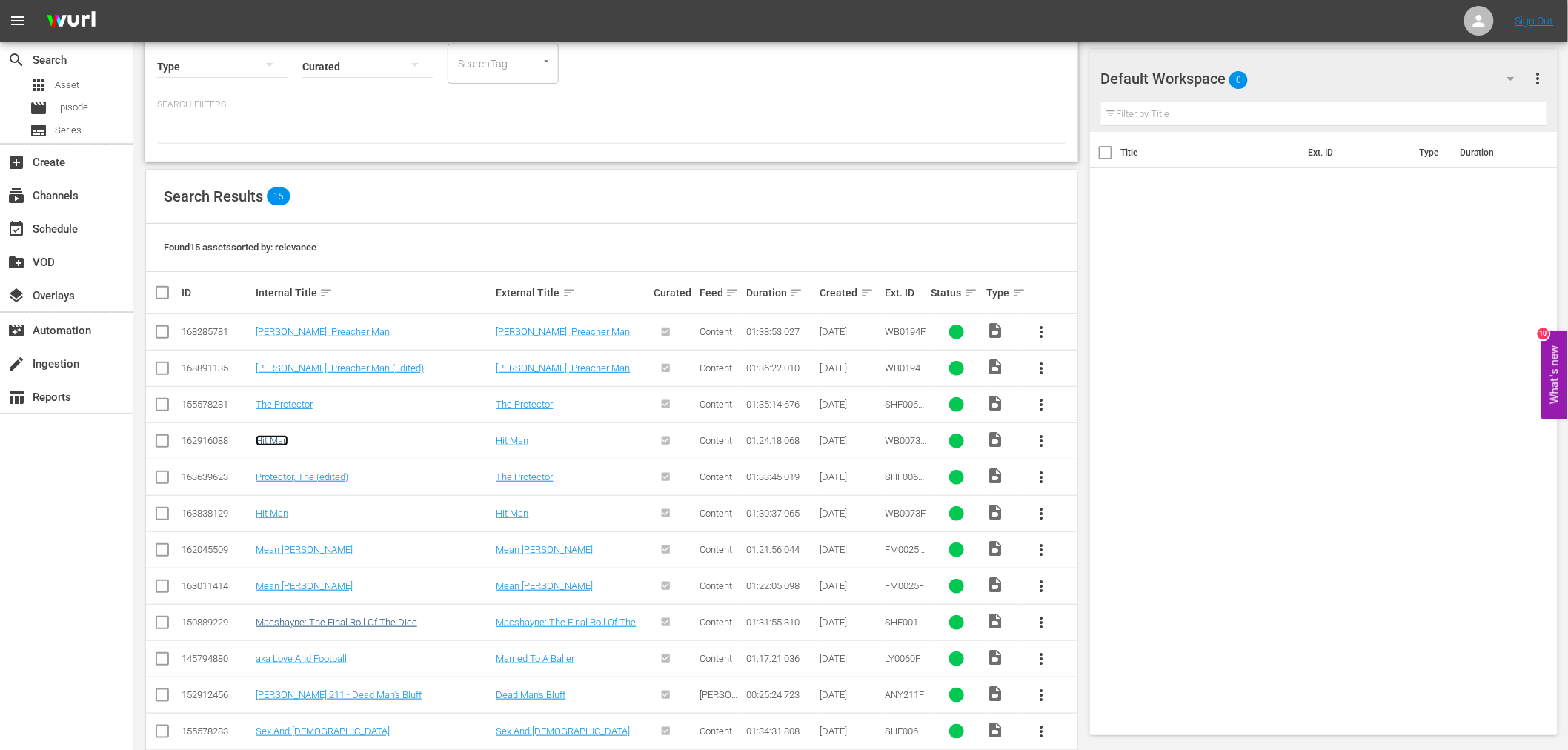
scroll to position [246, 0]
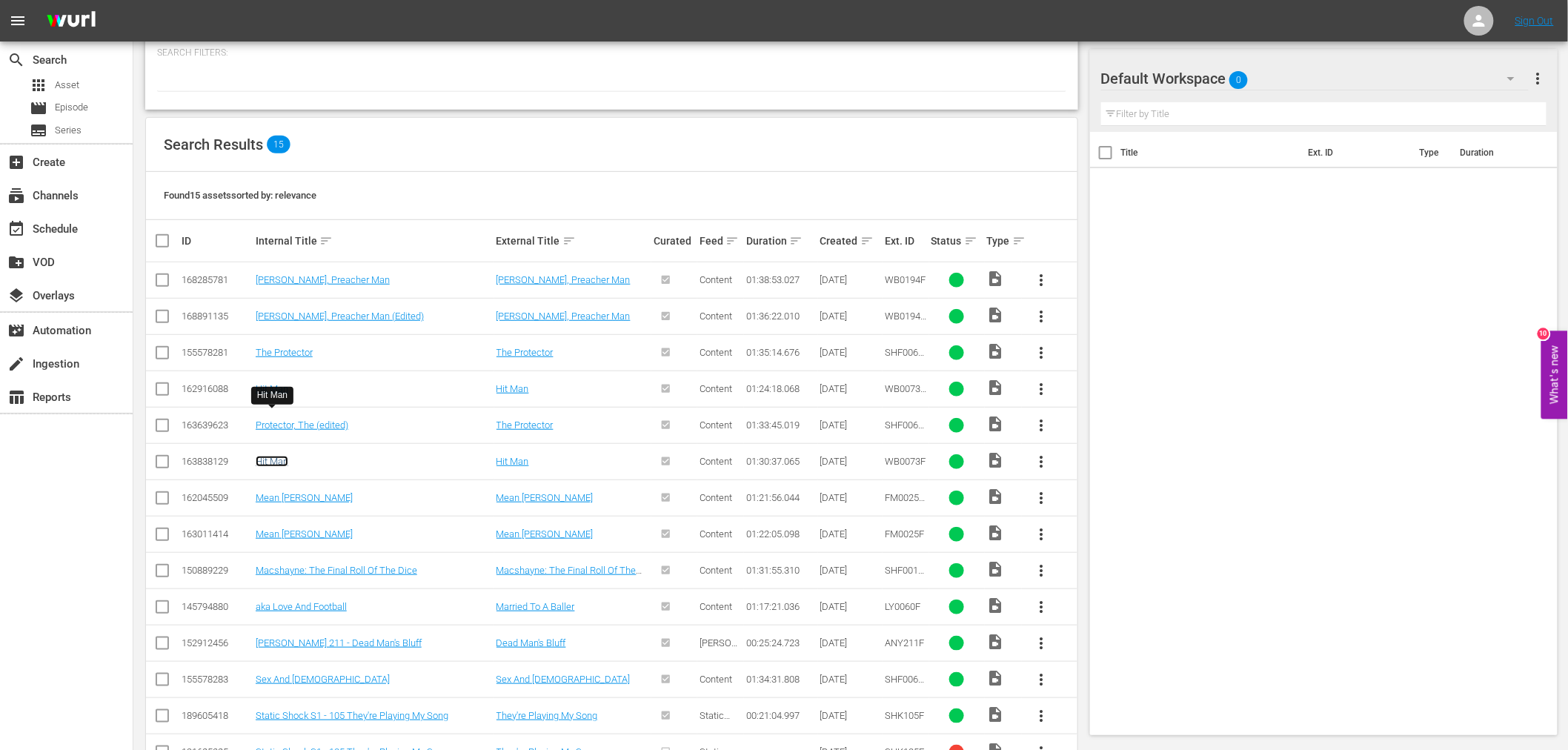
click at [269, 455] on link "Hit Man" at bounding box center [271, 461] width 33 height 11
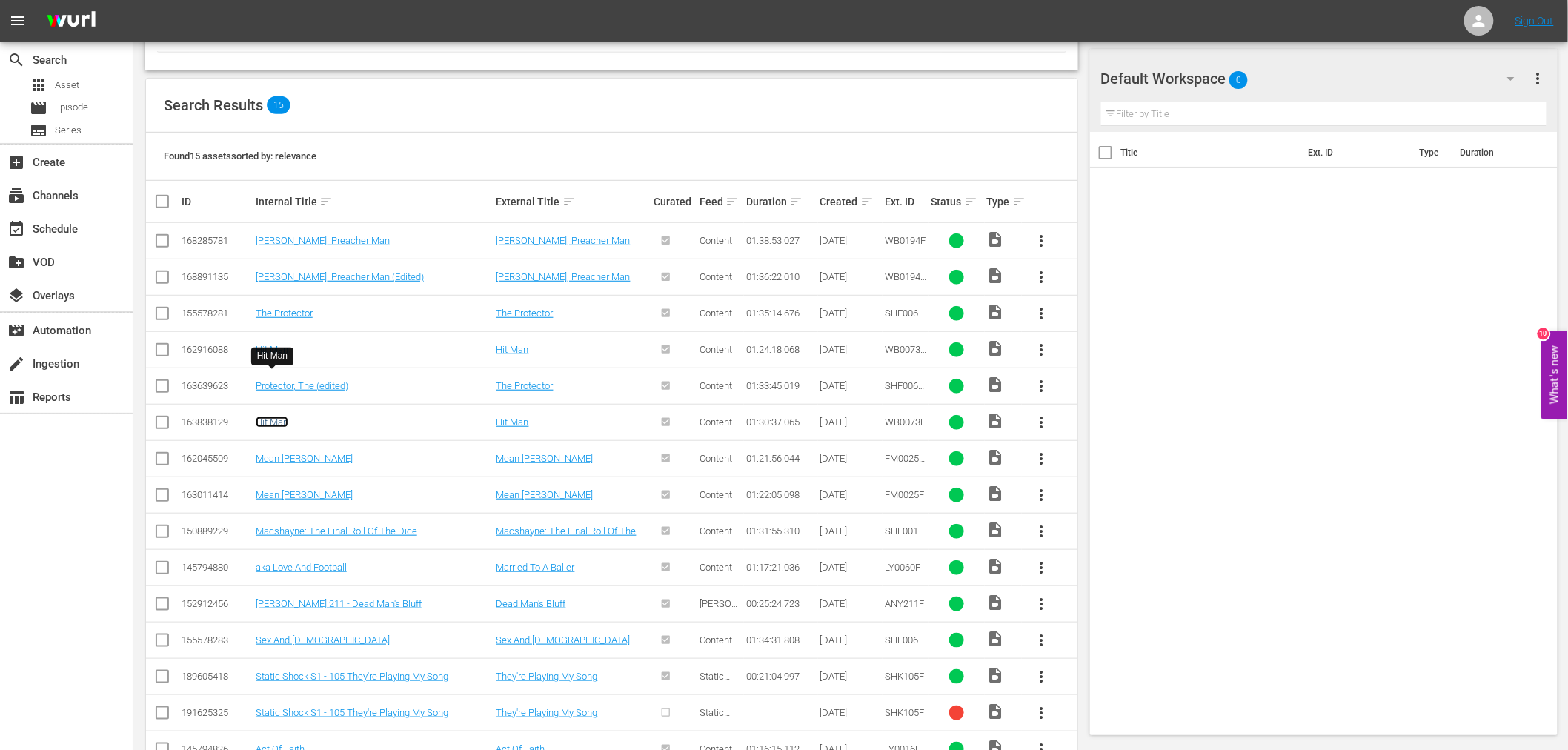
scroll to position [0, 0]
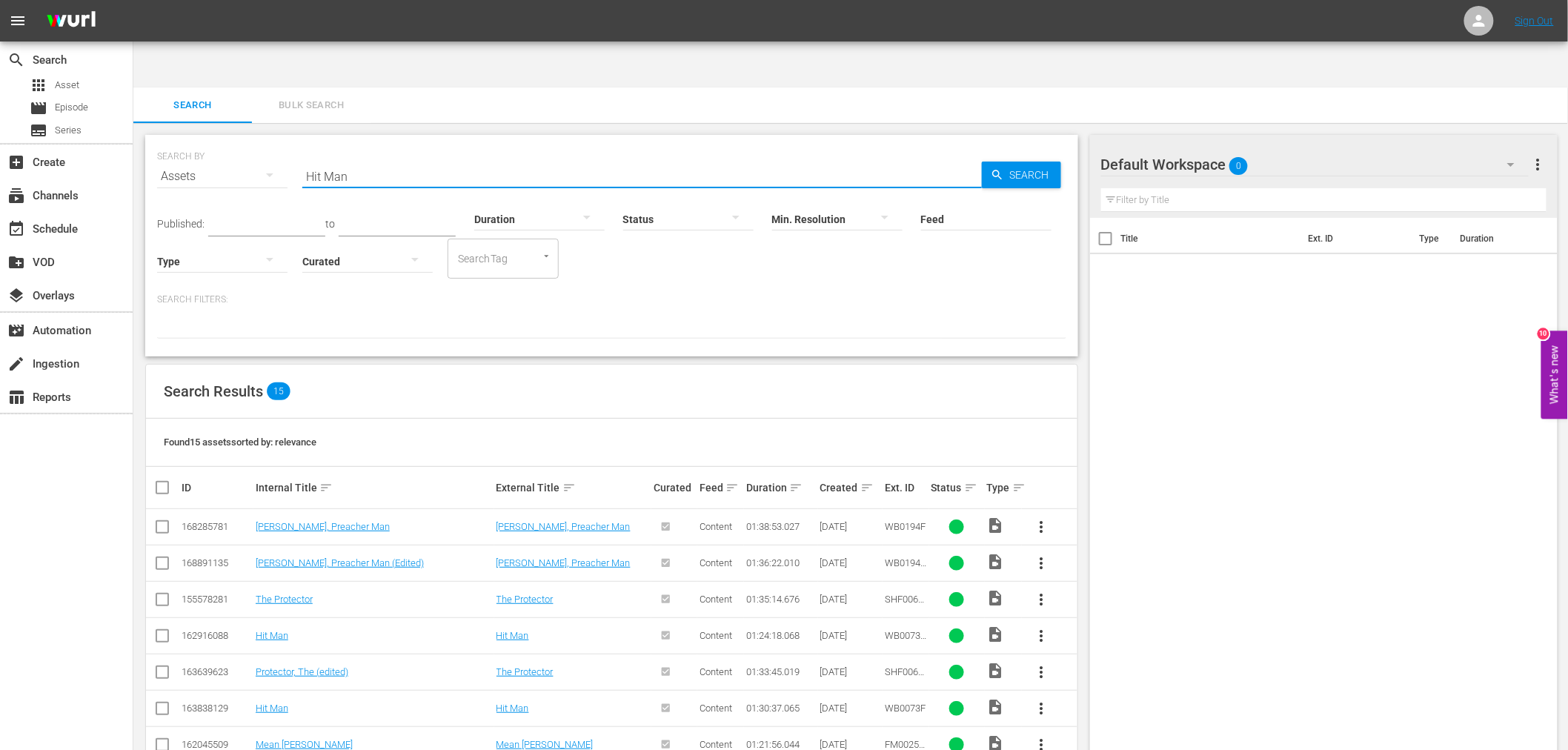
drag, startPoint x: 390, startPoint y: 129, endPoint x: 246, endPoint y: 132, distance: 144.0
click at [246, 141] on div "SEARCH BY Search By Assets Search ID, Title, Description, Keywords, or Category…" at bounding box center [612, 168] width 909 height 54
paste input "ong Kong Karate Hatchet Me"
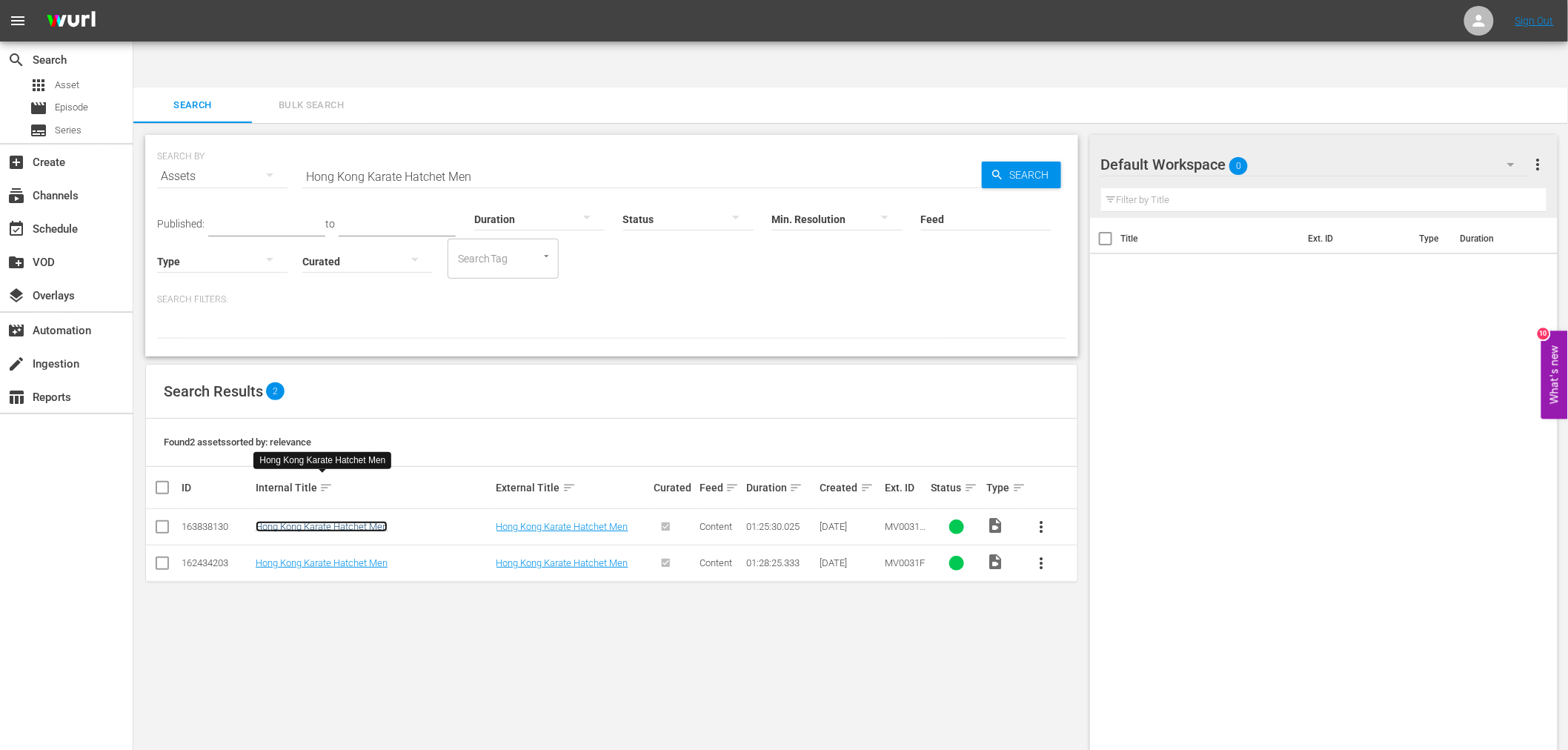
click at [286, 521] on link "Hong Kong Karate Hatchet Men" at bounding box center [321, 526] width 132 height 11
click at [283, 557] on link "Hong Kong Karate Hatchet Men" at bounding box center [321, 562] width 132 height 11
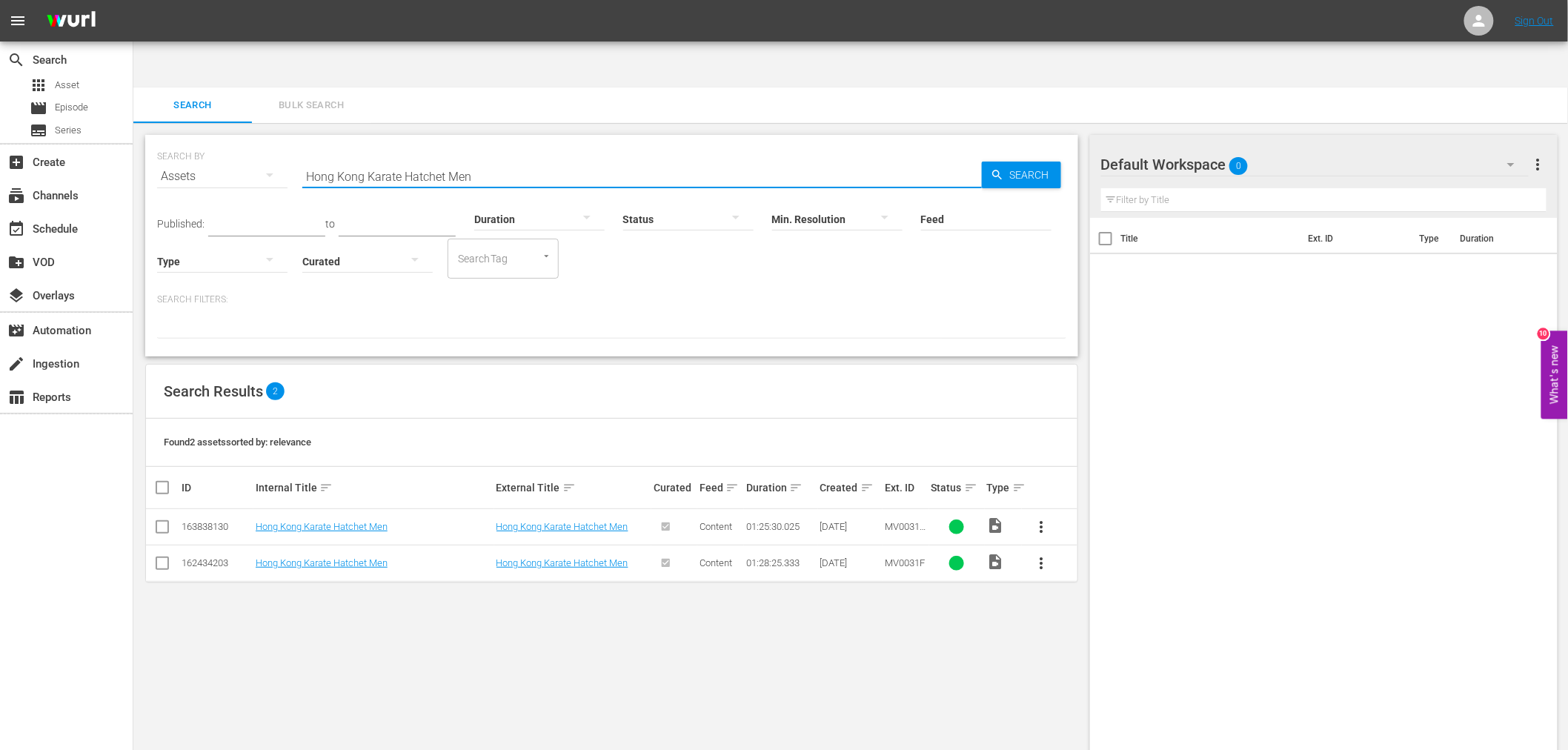
drag, startPoint x: 493, startPoint y: 132, endPoint x: 246, endPoint y: 138, distance: 247.1
click at [235, 141] on div "SEARCH BY Search By Assets Search ID, Title, Description, Keywords, or Category…" at bounding box center [612, 168] width 909 height 54
paste input "t Potato"
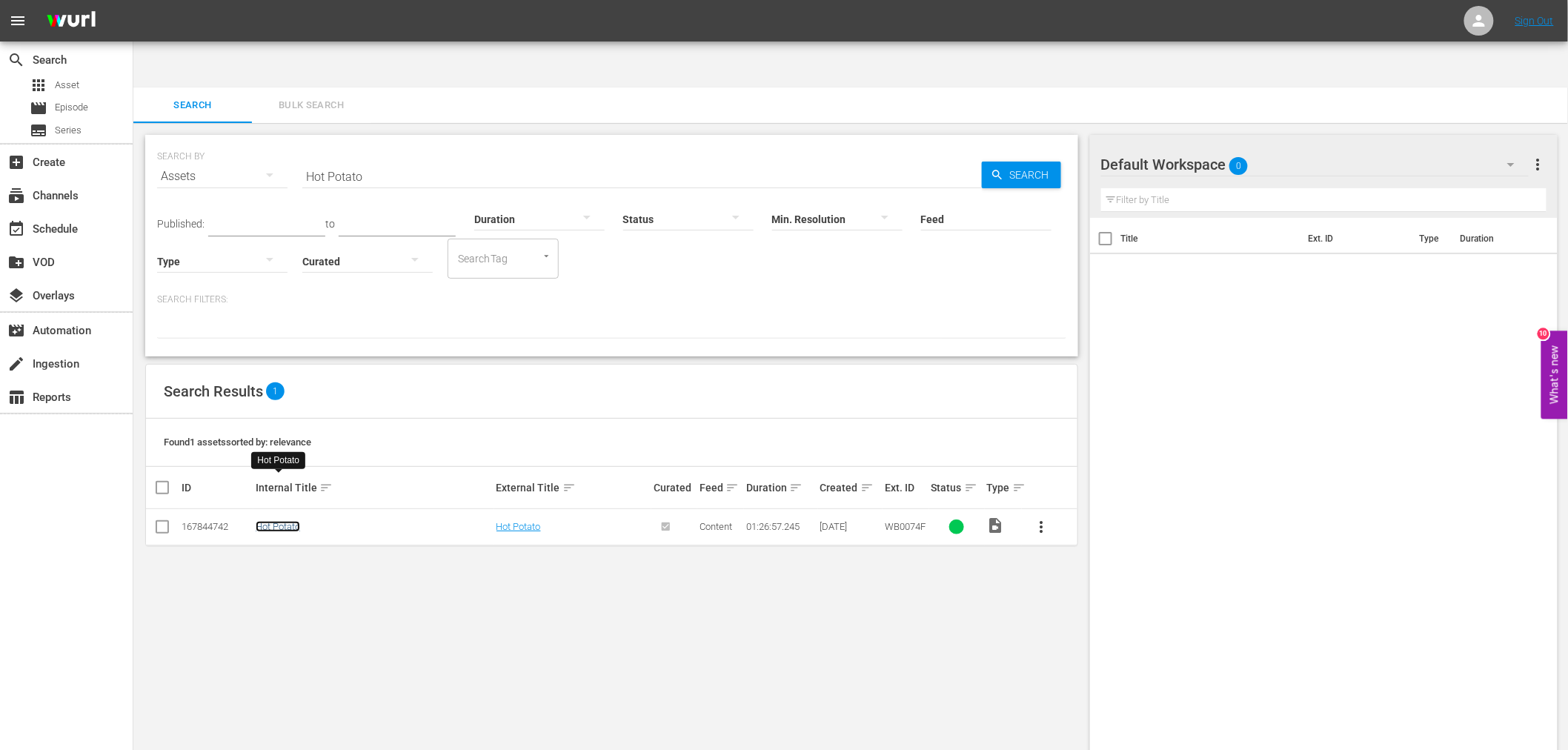
click at [263, 521] on link "Hot Potato" at bounding box center [278, 526] width 45 height 11
drag, startPoint x: 411, startPoint y: 132, endPoint x: 287, endPoint y: 119, distance: 124.7
click at [287, 141] on div "SEARCH BY Search By Assets Search ID, Title, Description, Keywords, or Category…" at bounding box center [612, 168] width 909 height 54
paste input "uman Tornad"
click at [310, 521] on link "Human Tornado" at bounding box center [291, 526] width 71 height 11
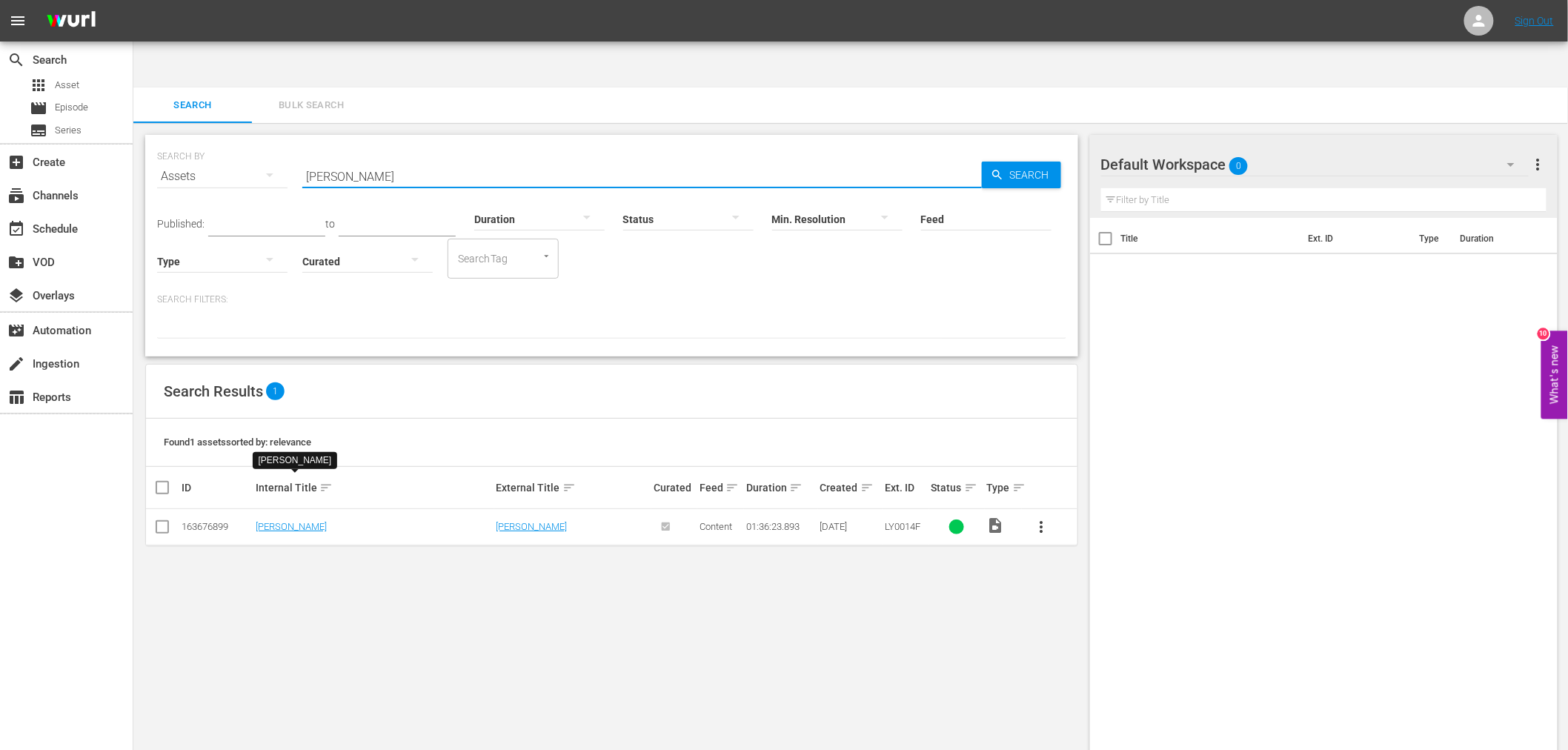
click at [285, 141] on div "SEARCH BY Search By Assets Search ID, Title, Description, Keywords, or Category…" at bounding box center [612, 168] width 909 height 54
paste input "rricane Smith"
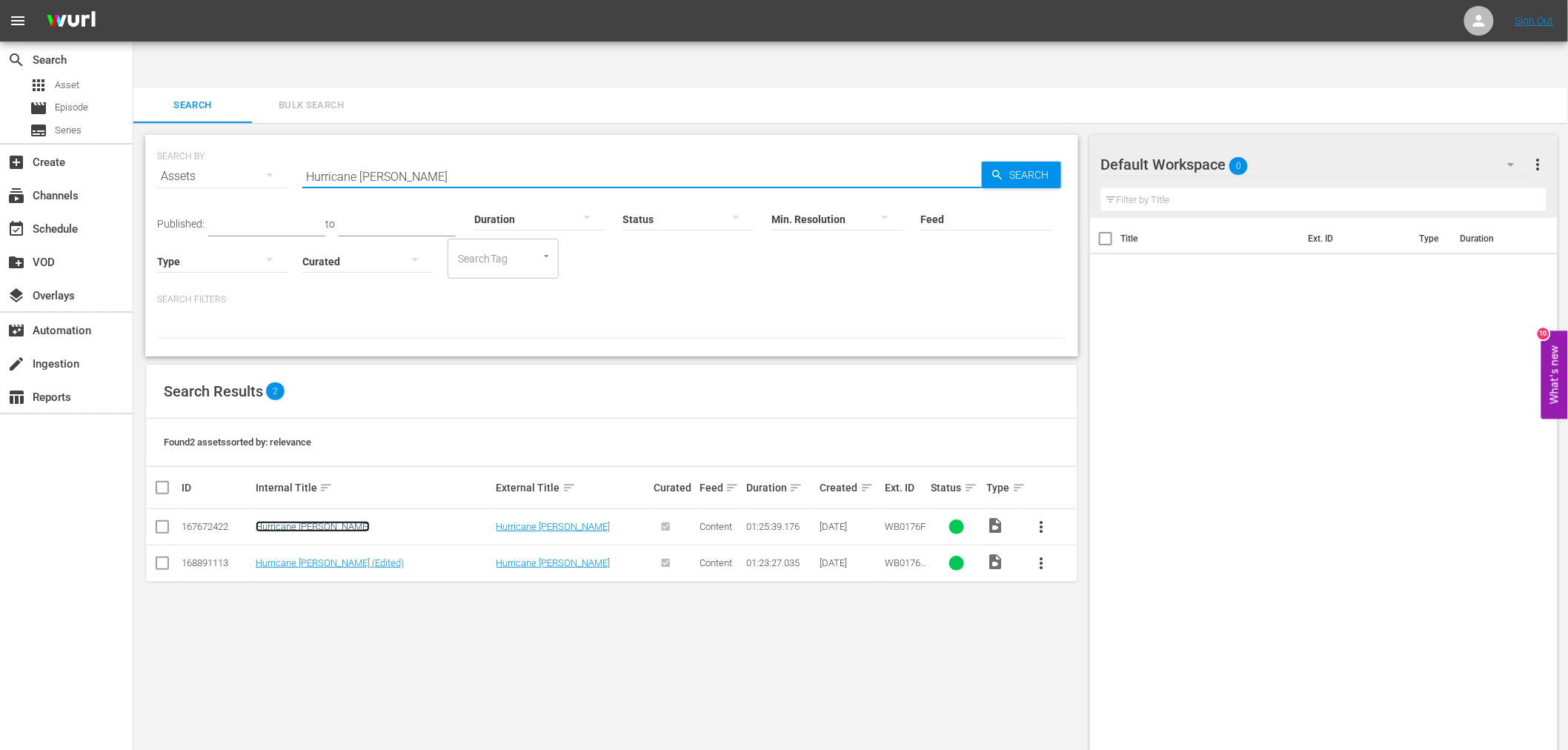
click at [308, 521] on link "Hurricane Smith" at bounding box center [313, 526] width 114 height 11
click at [302, 557] on link "Hurricane Smith (Edited)" at bounding box center [329, 562] width 148 height 11
drag, startPoint x: 281, startPoint y: 120, endPoint x: 259, endPoint y: 115, distance: 22.6
click at [260, 141] on div "SEARCH BY Search By Assets Search ID, Title, Description, Keywords, or Category…" at bounding box center [612, 168] width 909 height 54
paste input "Impulse"
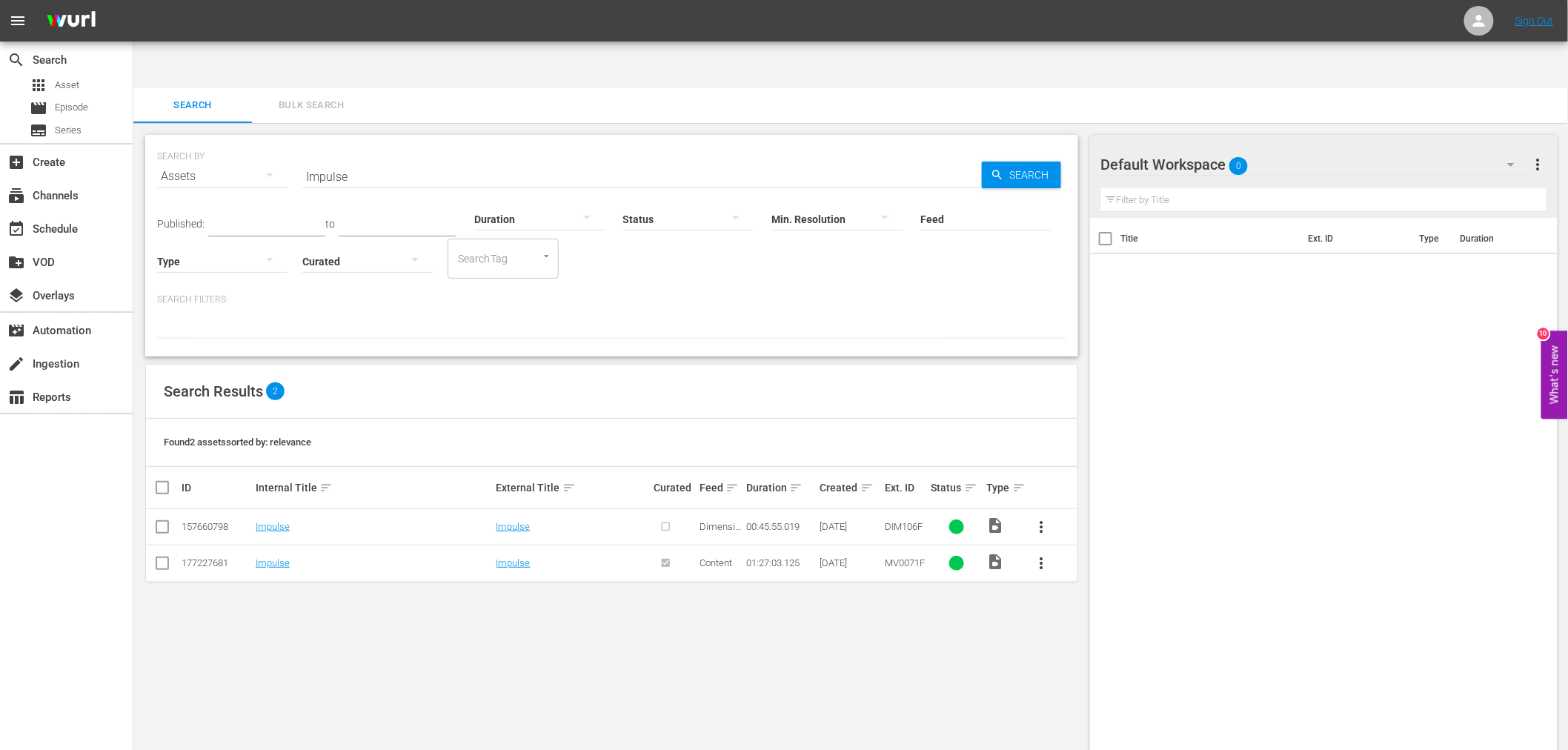
click at [287, 509] on td "Impulse" at bounding box center [374, 527] width 241 height 37
click at [271, 521] on link "Impulse" at bounding box center [272, 526] width 34 height 11
click at [263, 557] on link "Impulse" at bounding box center [272, 562] width 34 height 11
drag, startPoint x: 364, startPoint y: 122, endPoint x: 279, endPoint y: 137, distance: 86.3
click at [279, 141] on div "SEARCH BY Search By Assets Search ID, Title, Description, Keywords, or Category…" at bounding box center [612, 168] width 909 height 54
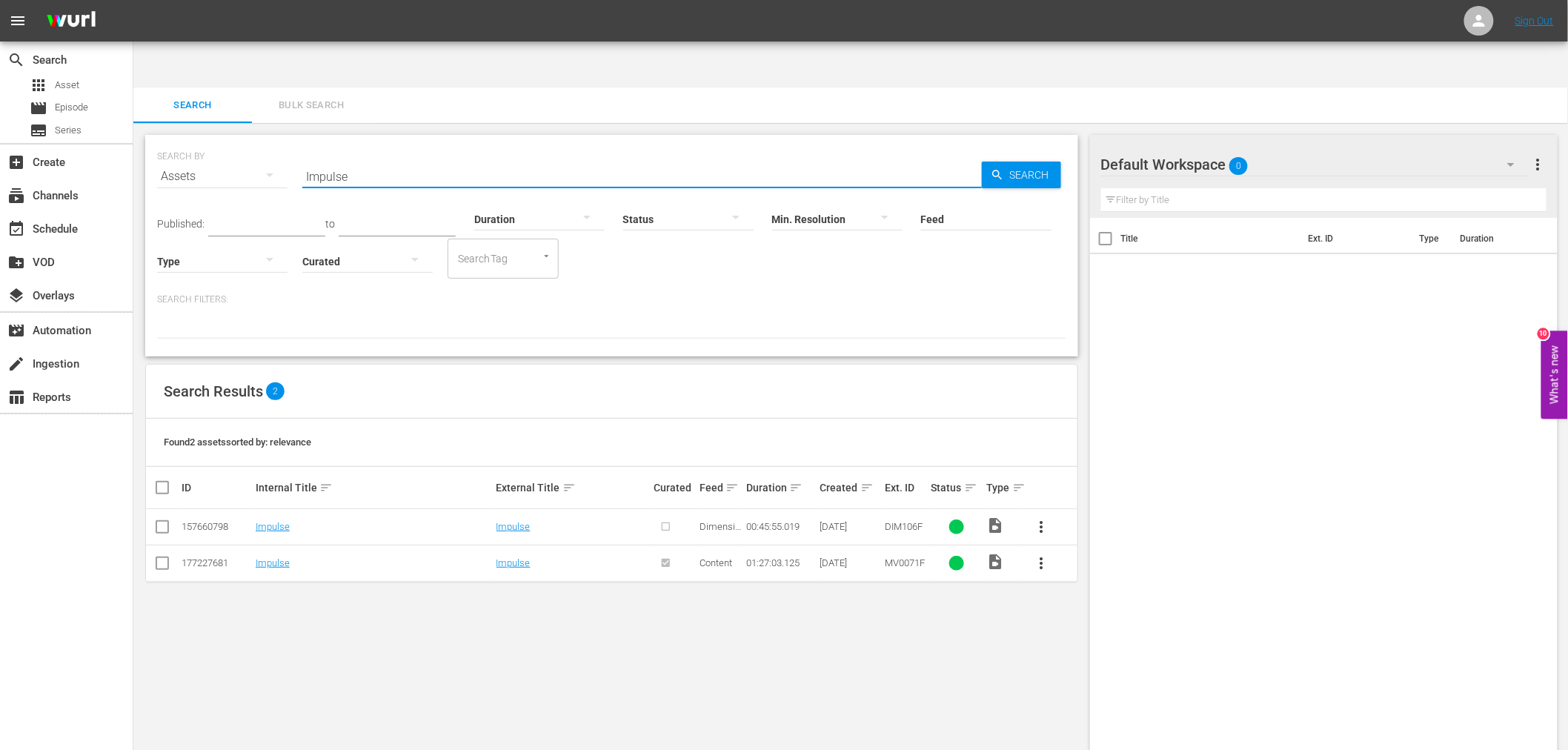
paste input "Jackie Robinson Story"
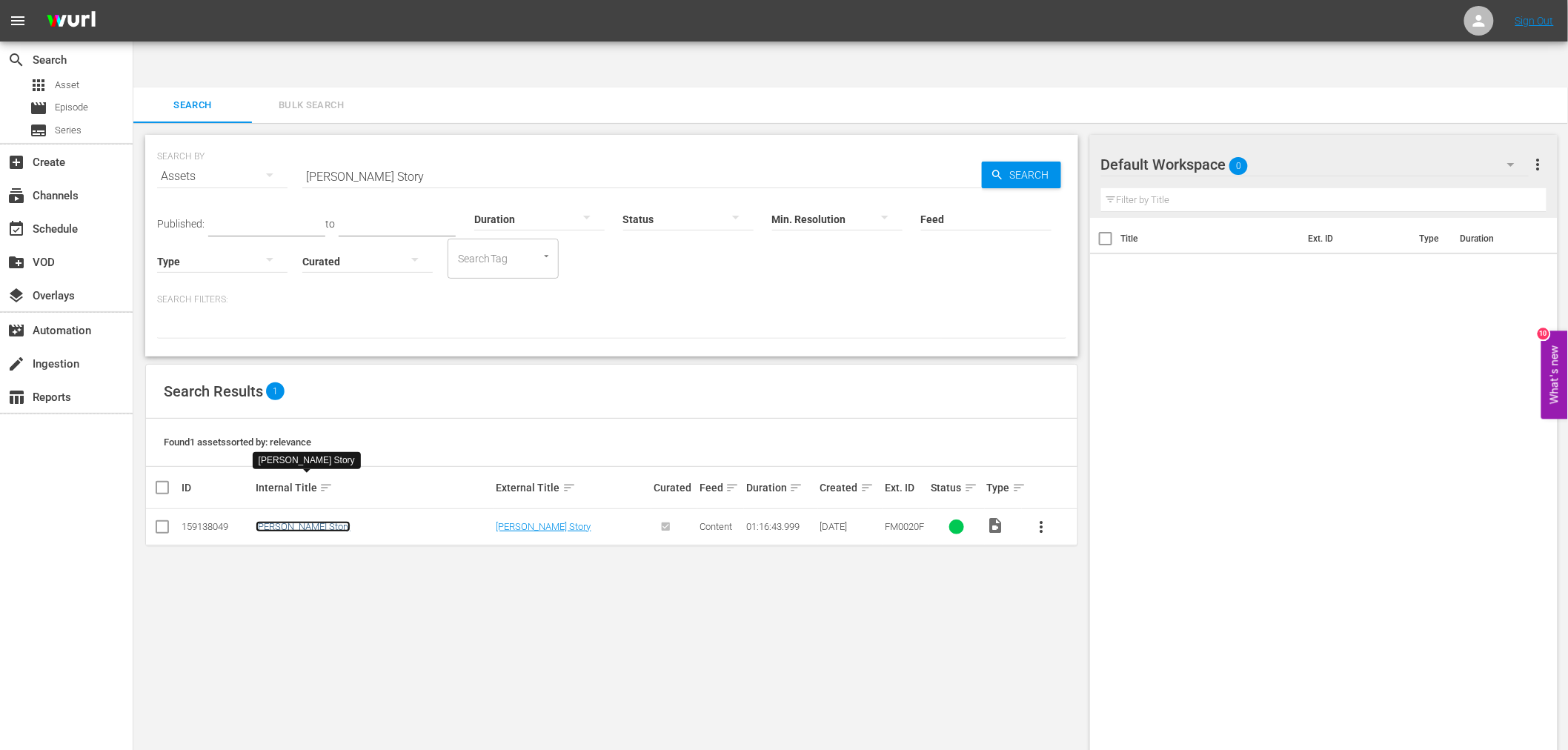
click at [276, 521] on link "Jackie Robinson Story" at bounding box center [303, 526] width 95 height 11
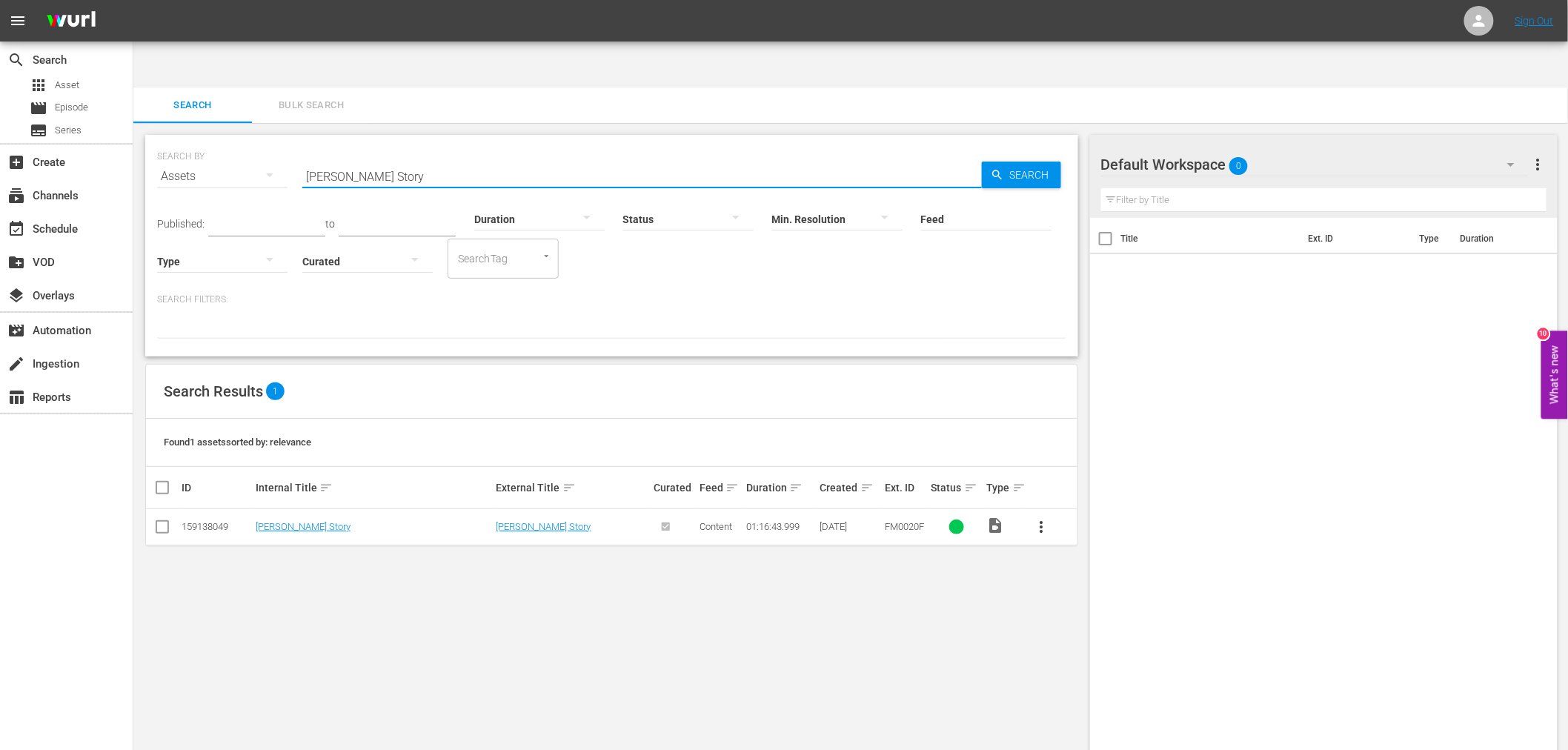
drag, startPoint x: 388, startPoint y: 129, endPoint x: 258, endPoint y: 123, distance: 130.1
click at [258, 141] on div "SEARCH BY Search By Assets Search ID, Title, Description, Keywords, or Category…" at bounding box center [612, 168] width 909 height 54
paste input "mes Brown: Mr. Dynamite Unauthorized"
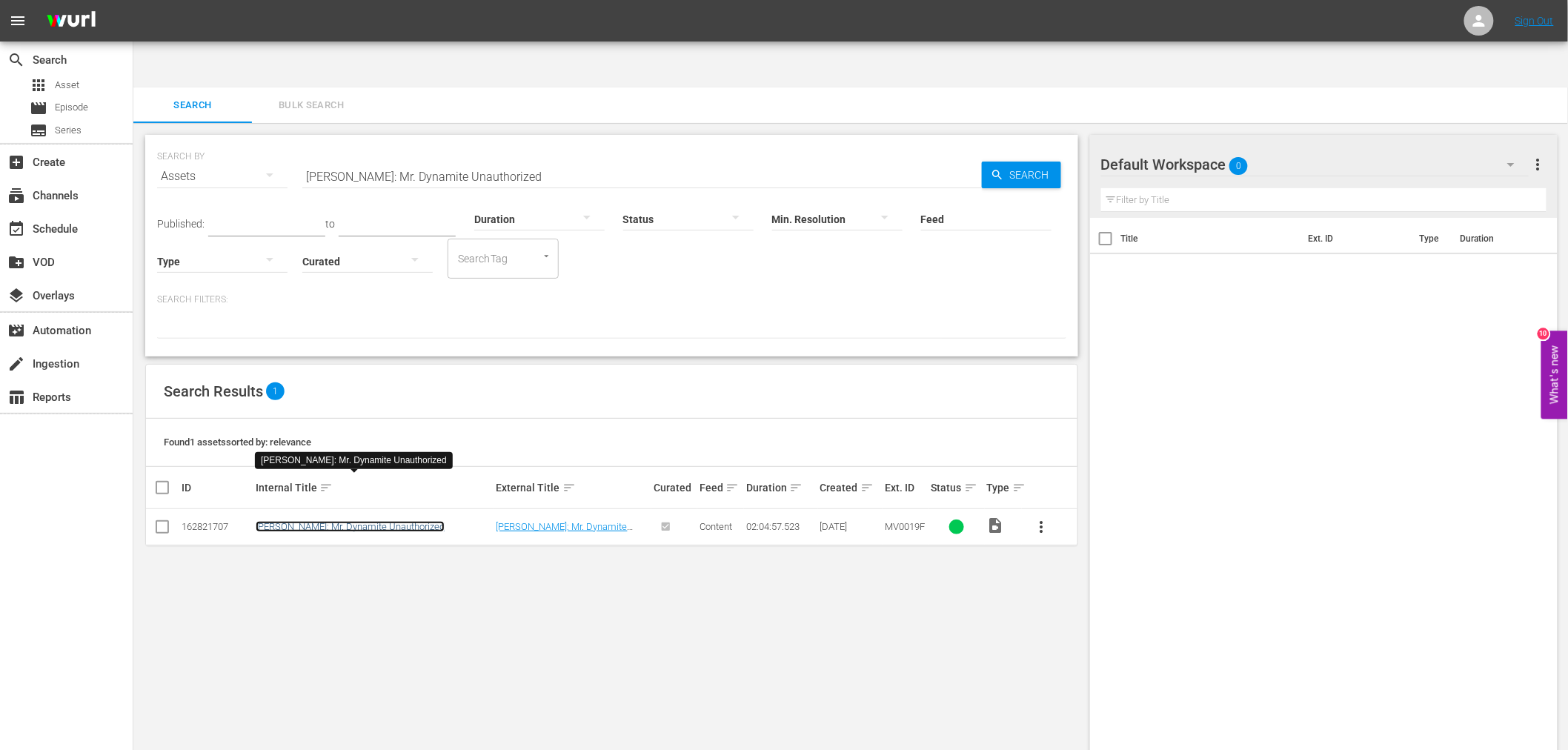
click at [291, 521] on link "James Brown: Mr. Dynamite Unauthorized" at bounding box center [350, 526] width 189 height 11
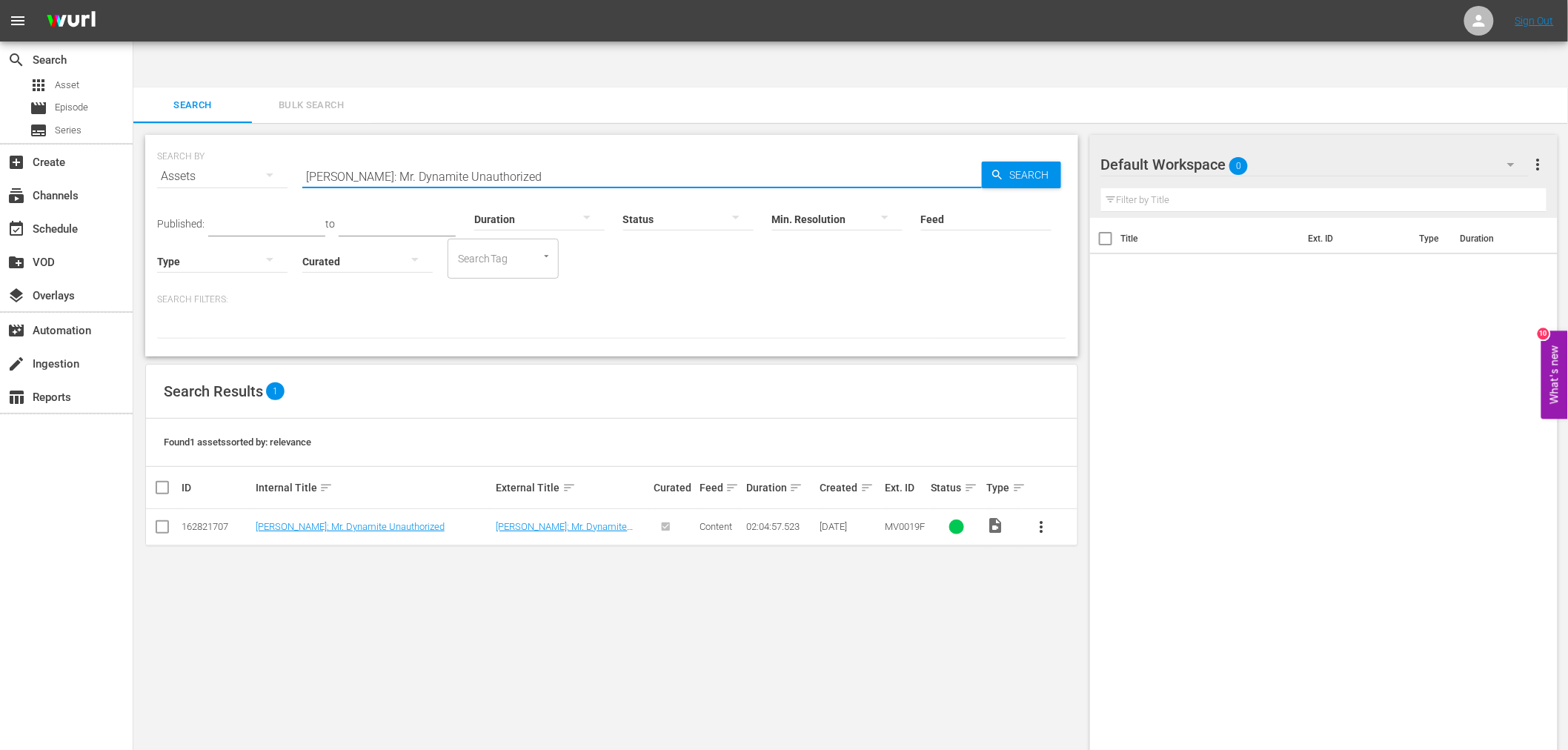
drag, startPoint x: 564, startPoint y: 130, endPoint x: 291, endPoint y: 121, distance: 273.1
click at [291, 141] on div "SEARCH BY Search By Assets Search ID, Title, Description, Keywords, or Category…" at bounding box center [612, 168] width 909 height 54
paste input "zz Session At The Blue Note With Chaka Khan"
click at [1010, 162] on span "Search" at bounding box center [1032, 175] width 57 height 27
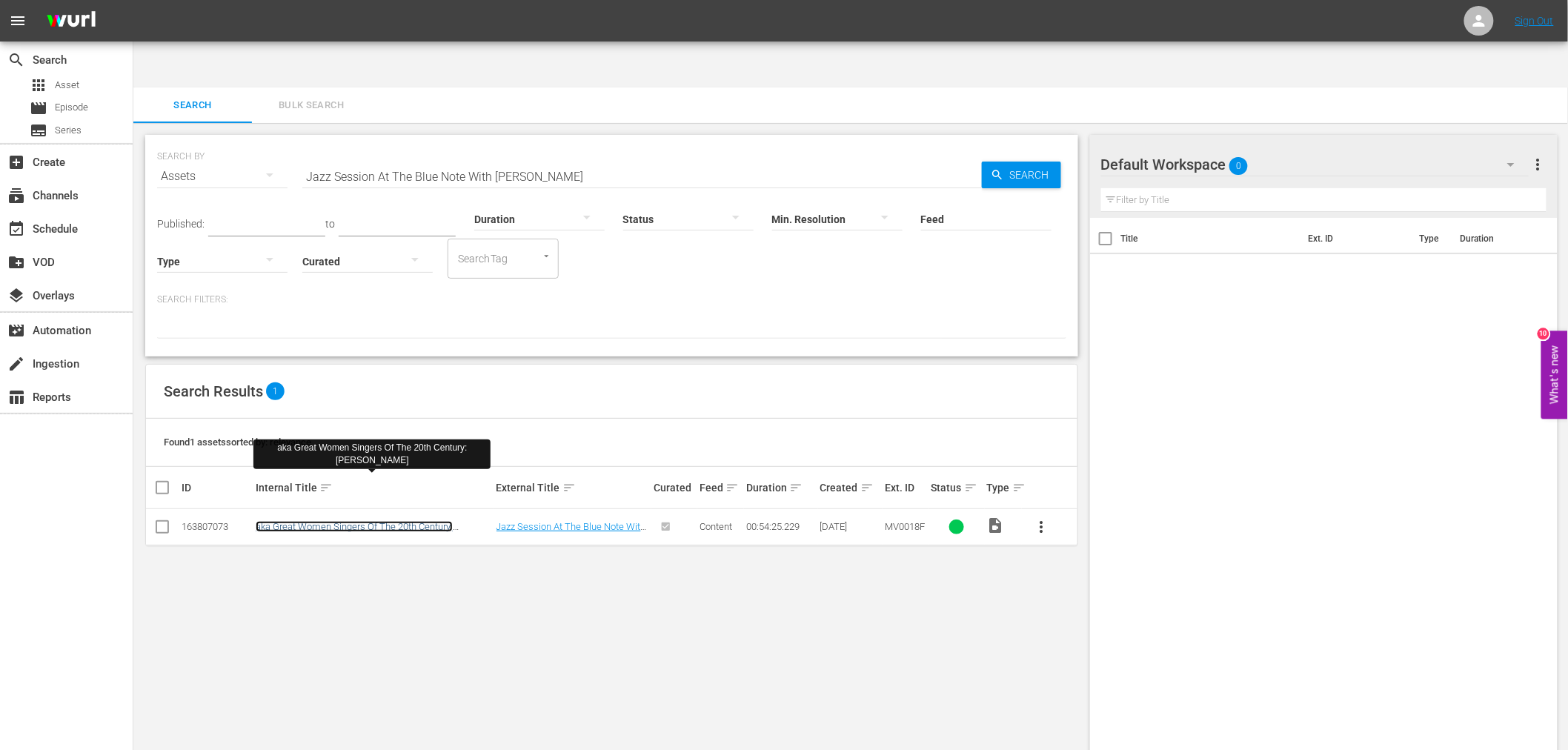
click at [410, 521] on link "aka Great Women Singers Of The 20th Century: Chaka Khan" at bounding box center [354, 531] width 197 height 22
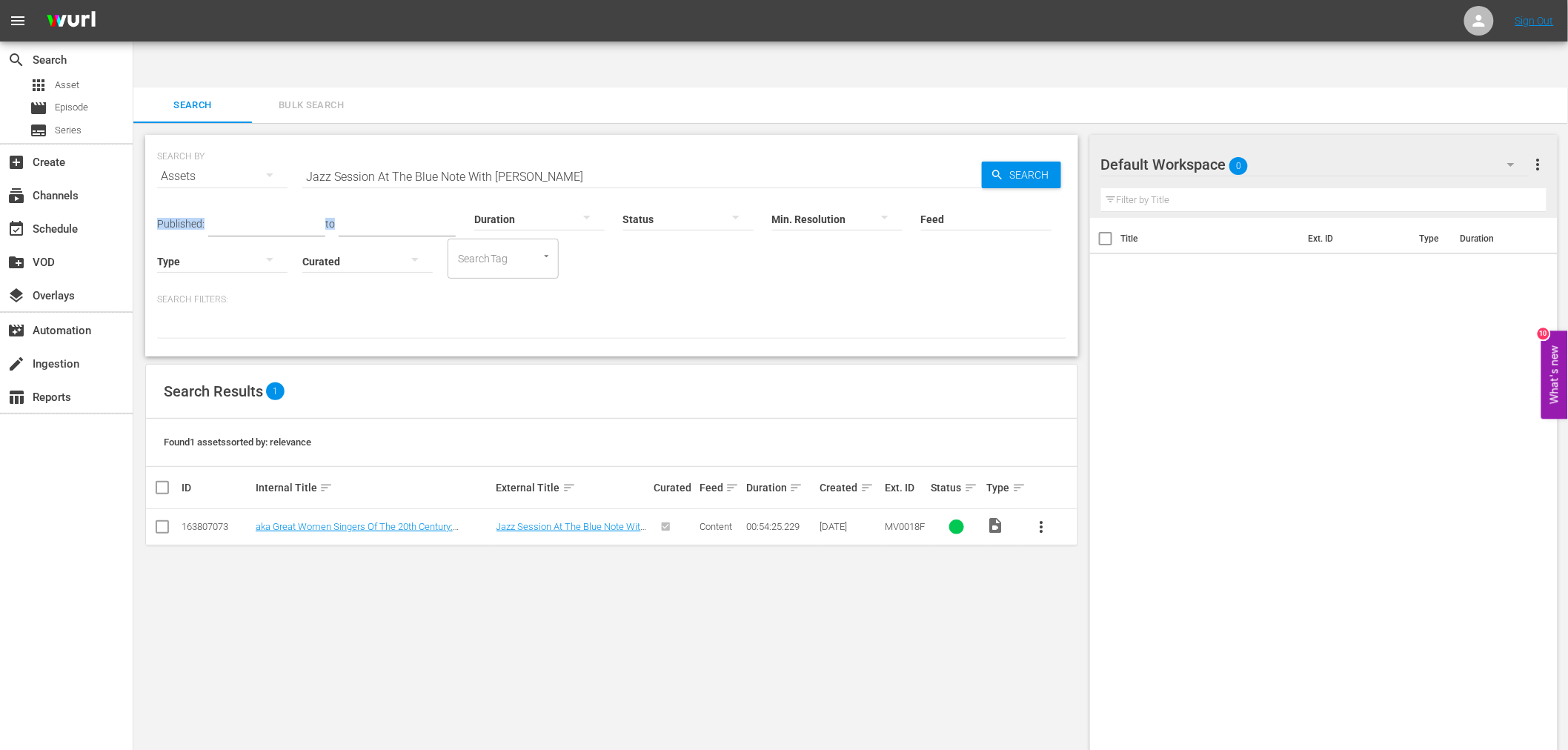
drag, startPoint x: 561, startPoint y: 136, endPoint x: 315, endPoint y: 129, distance: 246.1
click at [312, 141] on div "SEARCH BY Search By Assets Search ID, Title, Description, Keywords, or Category…" at bounding box center [612, 246] width 933 height 221
click at [315, 159] on input "Jazz Session At The Blue Note With Chaka Khan" at bounding box center [641, 177] width 680 height 36
paste input "ive Turkey"
drag, startPoint x: 1041, startPoint y: 124, endPoint x: 1010, endPoint y: 139, distance: 34.4
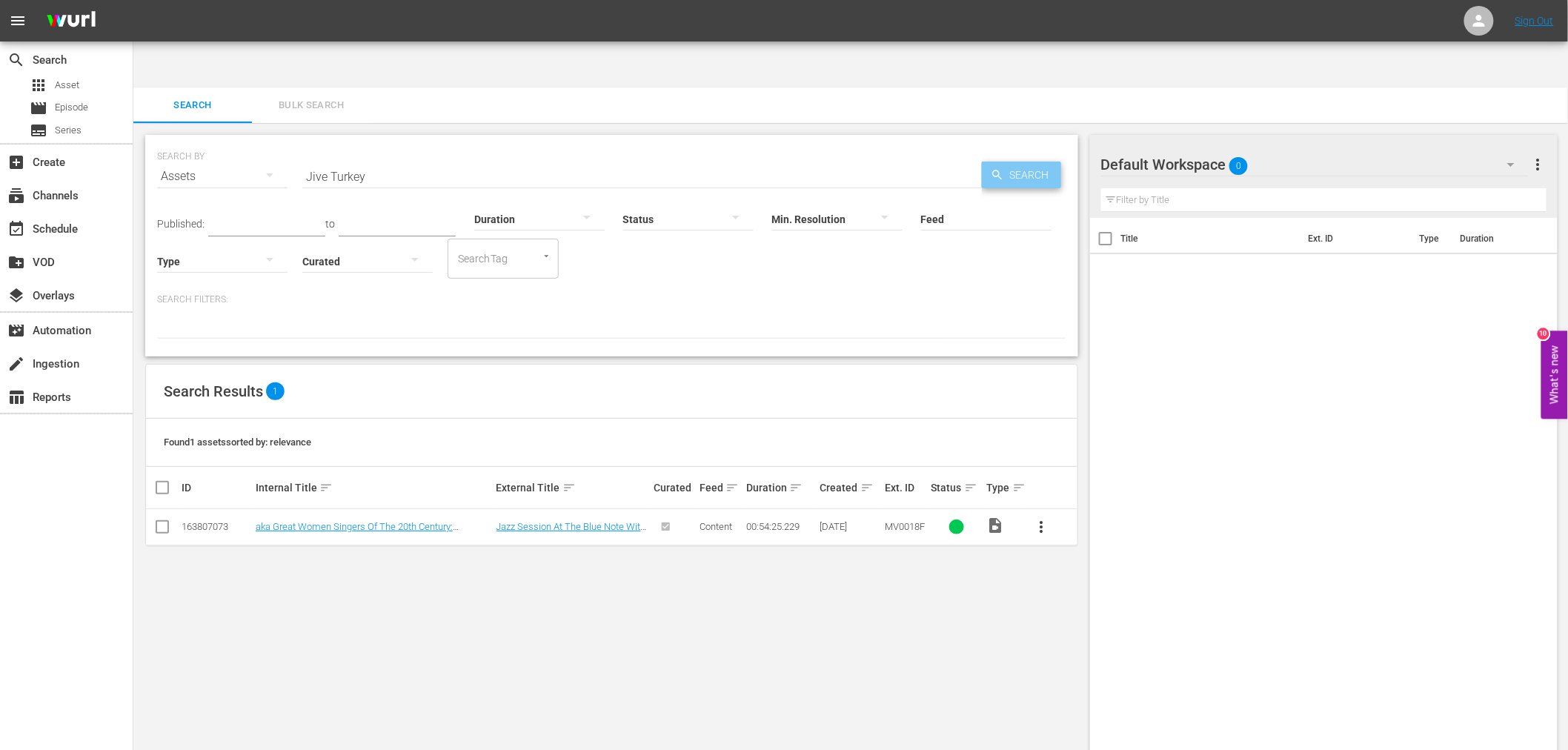
click at [1041, 162] on span "Search" at bounding box center [1032, 175] width 57 height 27
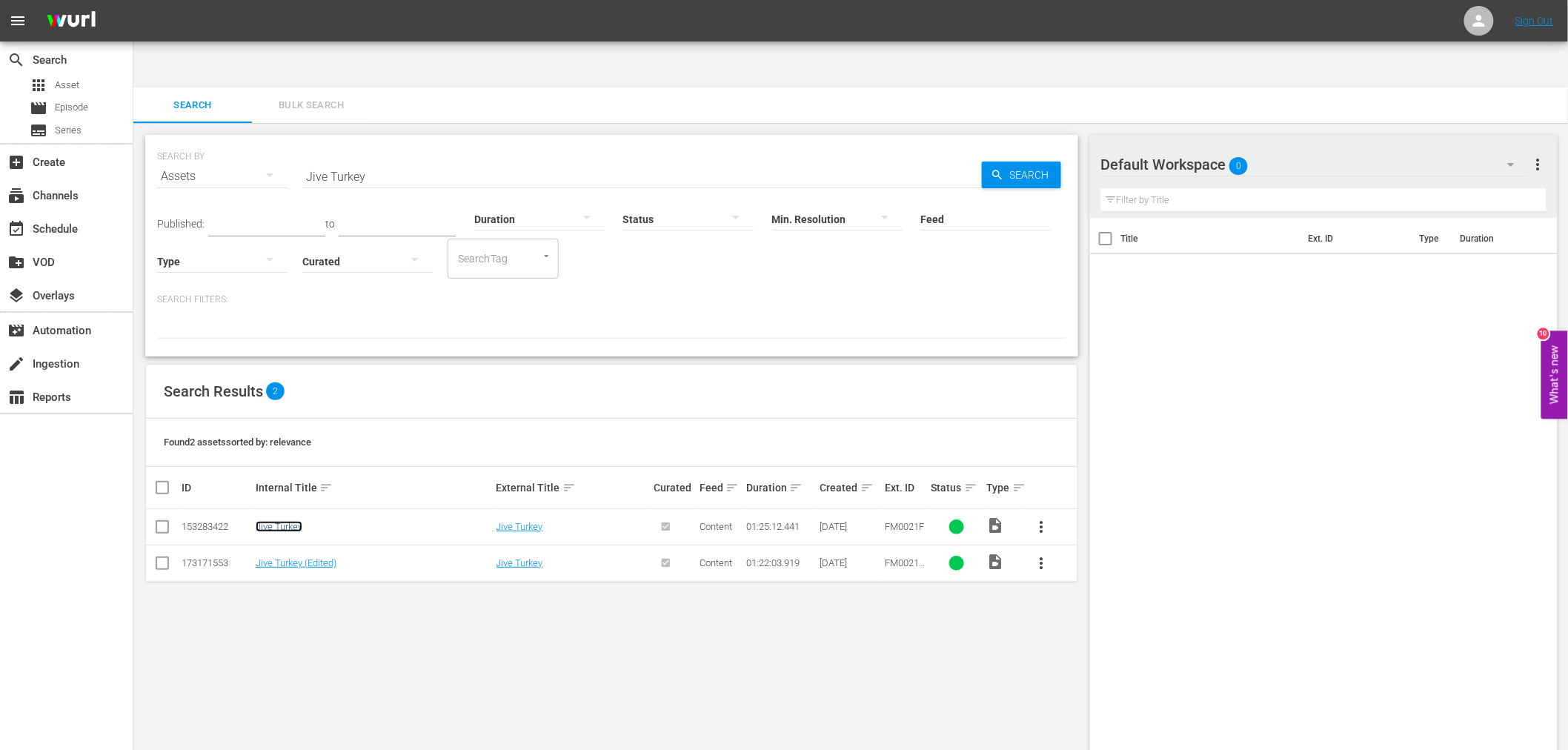
click at [290, 521] on link "Jive Turkey" at bounding box center [279, 526] width 46 height 11
click at [285, 557] on link "Jive Turkey (Edited)" at bounding box center [296, 562] width 80 height 11
drag, startPoint x: 385, startPoint y: 131, endPoint x: 250, endPoint y: 130, distance: 135.0
click at [250, 141] on div "SEARCH BY Search By Assets Search ID, Title, Description, Keywords, or Category…" at bounding box center [612, 168] width 909 height 54
paste input "oshua"
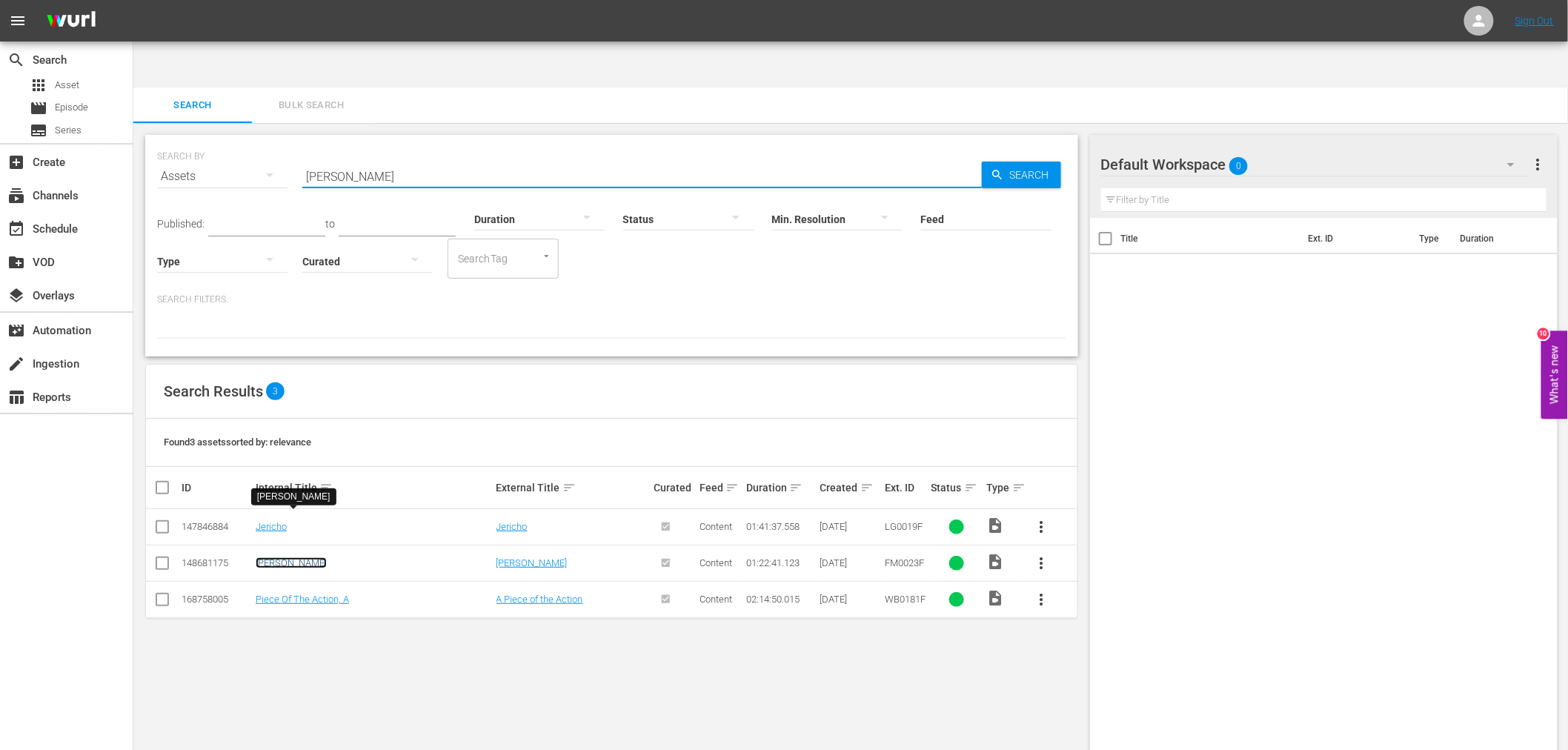
click at [272, 557] on link "Joshua" at bounding box center [291, 562] width 71 height 11
drag, startPoint x: 409, startPoint y: 121, endPoint x: 255, endPoint y: 146, distance: 156.0
click at [248, 141] on div "SEARCH BY Search By Assets Search ID, Title, Description, Keywords, or Category…" at bounding box center [612, 168] width 909 height 54
paste input "Karate Frightmare"
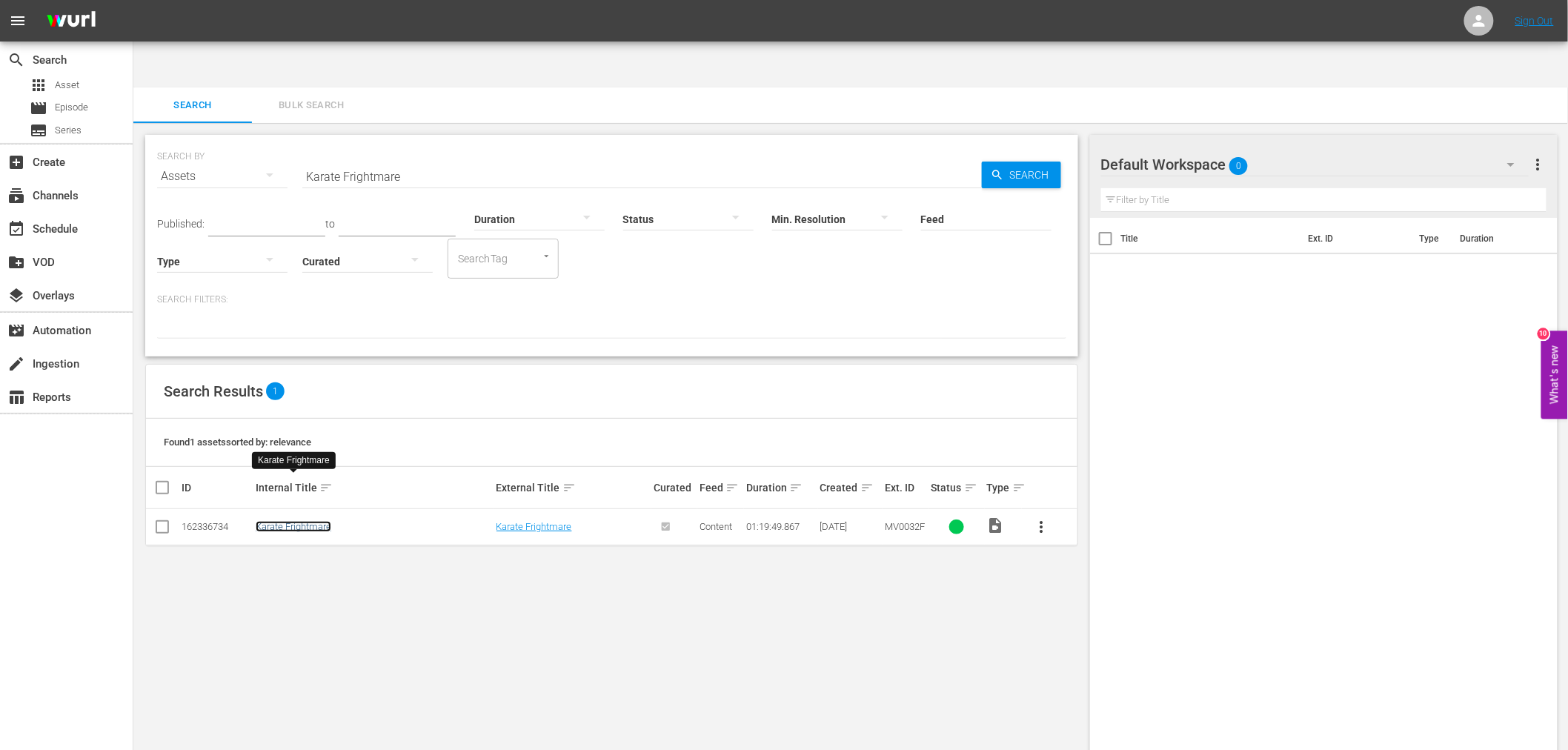
click at [298, 521] on link "Karate Frightmare" at bounding box center [293, 526] width 76 height 11
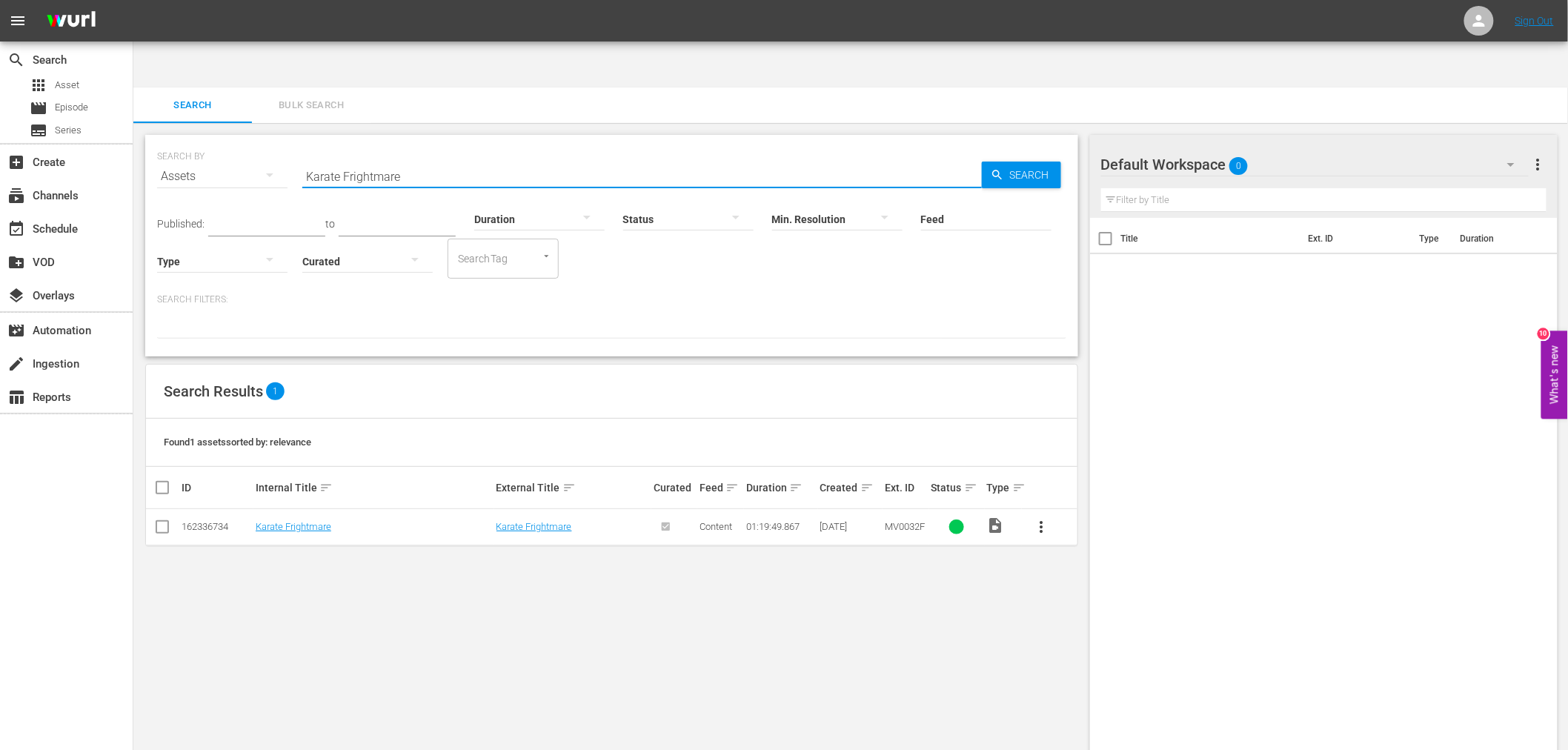
drag, startPoint x: 425, startPoint y: 135, endPoint x: 235, endPoint y: 138, distance: 190.0
click at [235, 141] on div "SEARCH BY Search By Assets Search ID, Title, Description, Keywords, or Category…" at bounding box center [612, 168] width 909 height 54
paste input "enner"
click at [269, 521] on link "Kenner" at bounding box center [270, 526] width 29 height 11
drag, startPoint x: 360, startPoint y: 146, endPoint x: 295, endPoint y: 130, distance: 66.9
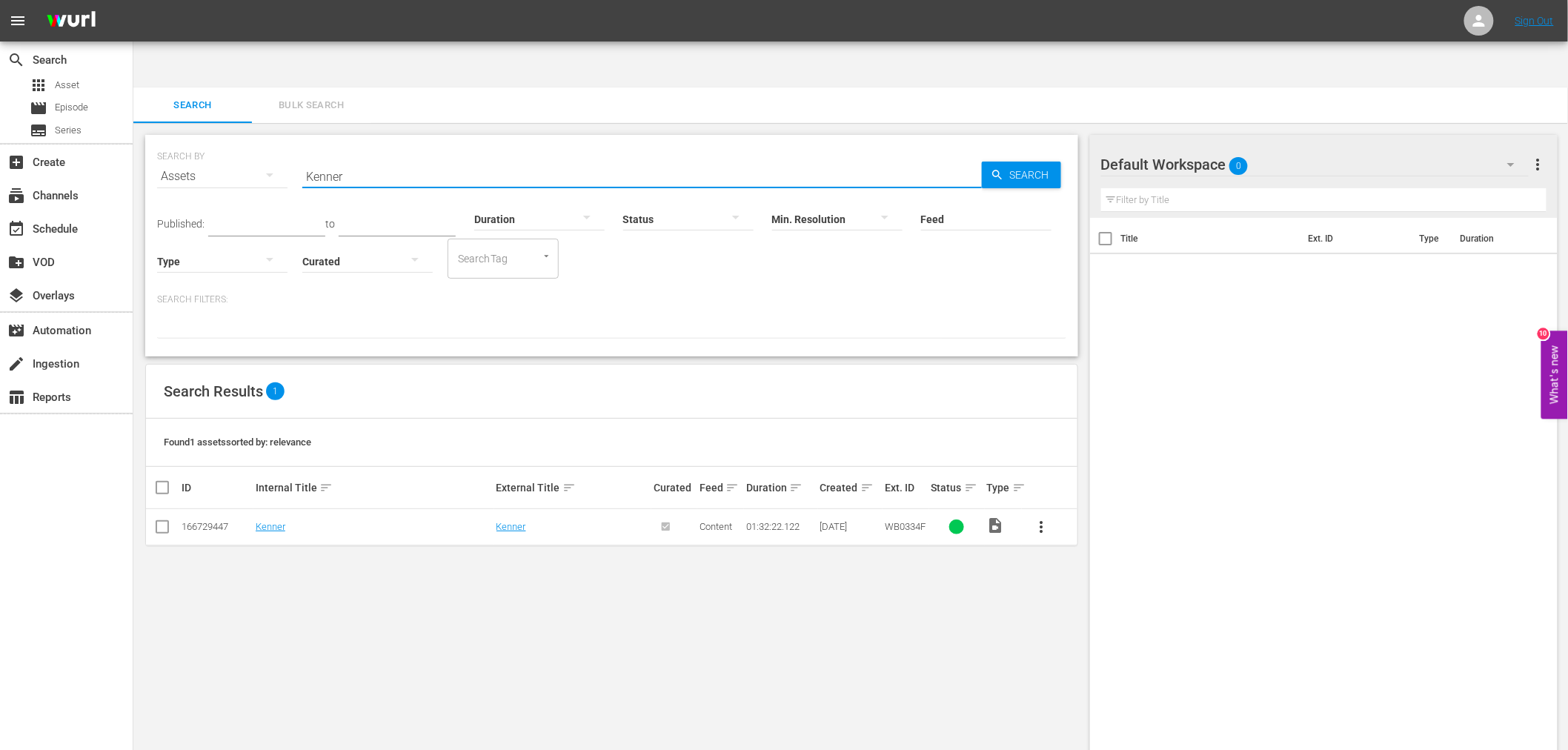
click at [295, 141] on div "SEARCH BY Search By Assets Search ID, Title, Description, Keywords, or Category…" at bounding box center [612, 168] width 909 height 54
paste input "id Vengeance"
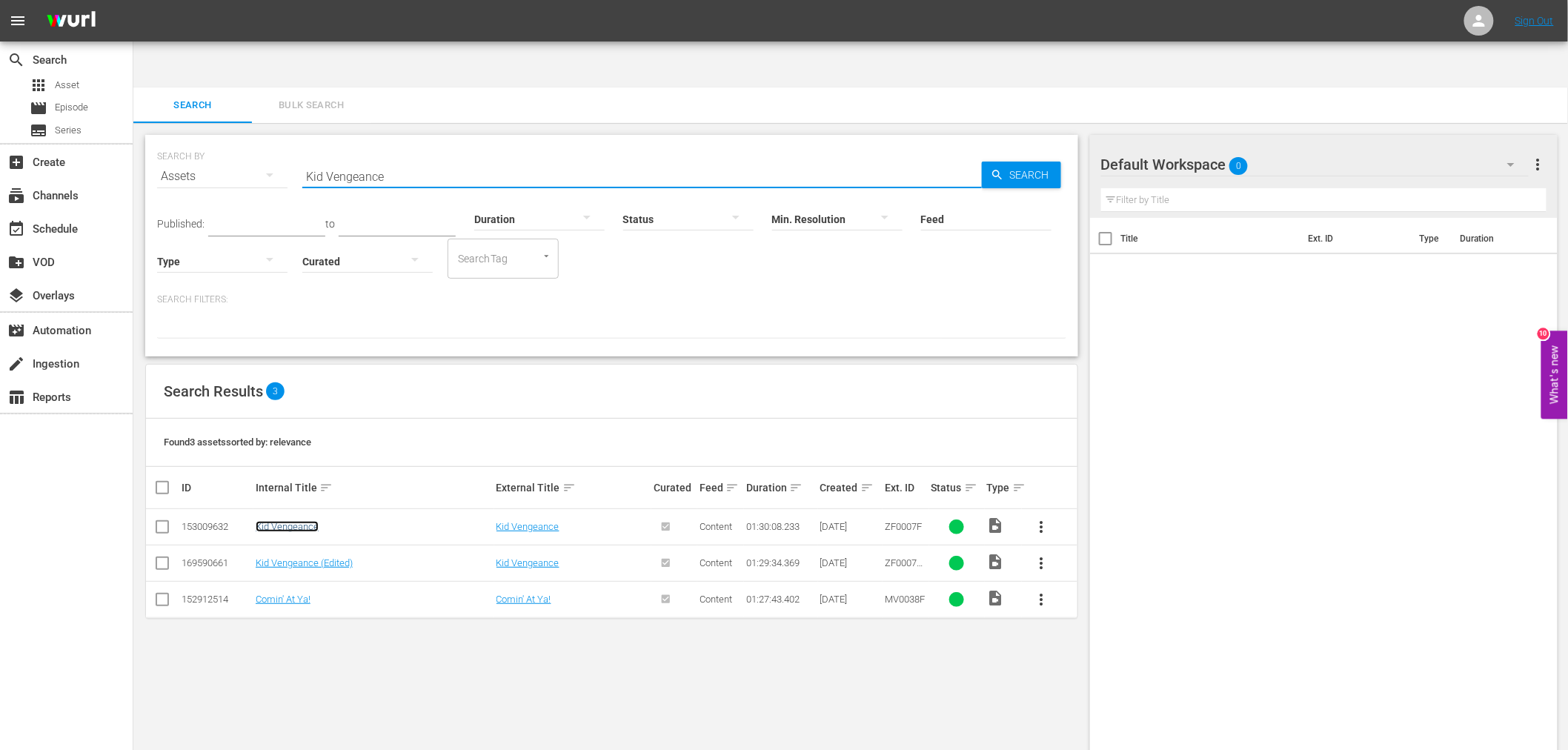
click at [289, 521] on link "Kid Vengeance" at bounding box center [287, 526] width 63 height 11
click at [285, 557] on link "Kid Vengeance (Edited)" at bounding box center [304, 562] width 97 height 11
drag, startPoint x: 424, startPoint y: 132, endPoint x: 246, endPoint y: 130, distance: 178.0
click at [246, 141] on div "SEARCH BY Search By Assets Search ID, Title, Description, Keywords, or Category…" at bounding box center [612, 168] width 909 height 54
paste input "ller Meteors, Th"
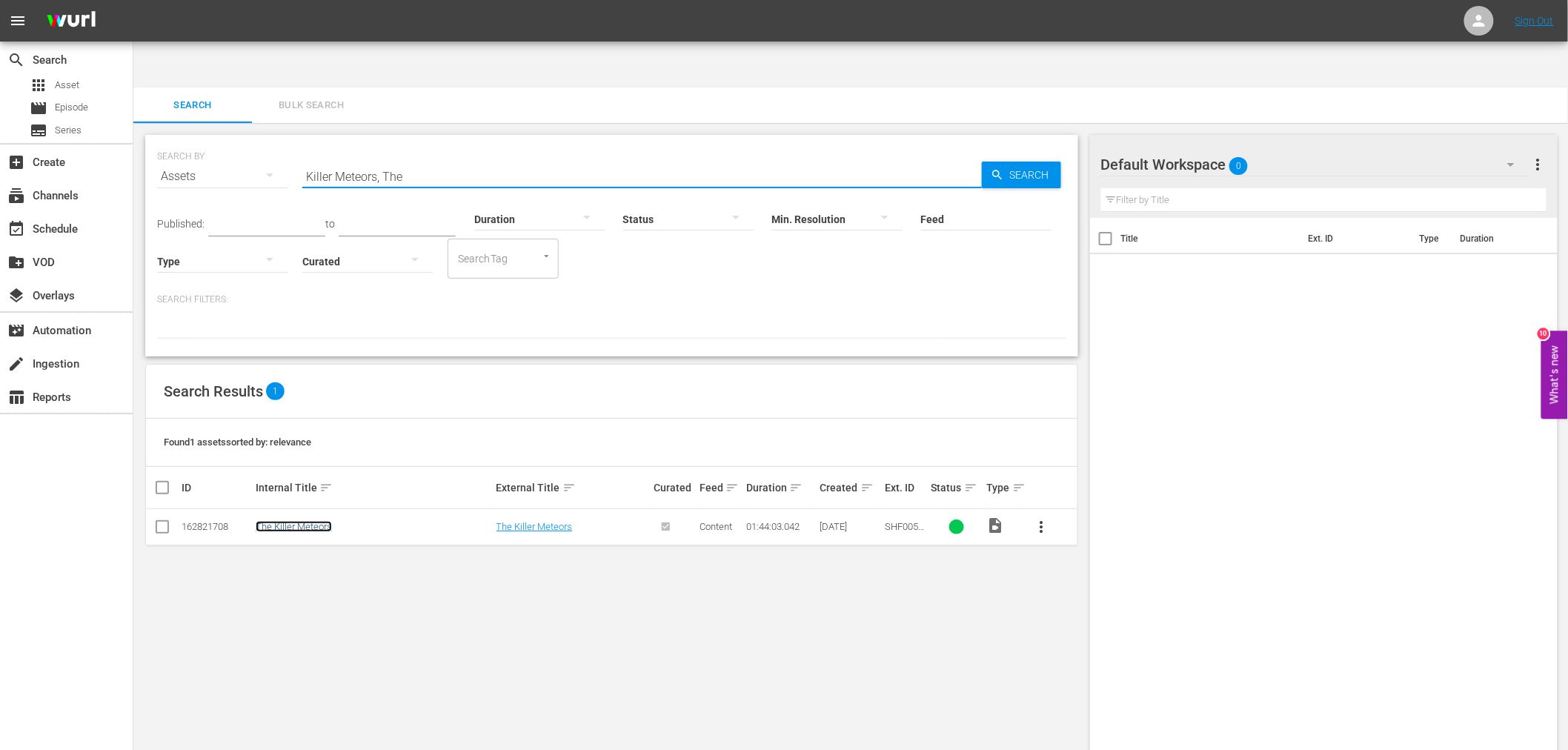
click at [308, 521] on link "The Killer Meteors" at bounding box center [293, 526] width 76 height 11
drag, startPoint x: 390, startPoint y: 135, endPoint x: 274, endPoint y: 129, distance: 116.2
click at [274, 141] on div "SEARCH BY Search By Assets Search ID, Title, Description, Keywords, or Category…" at bounding box center [612, 168] width 909 height 54
paste input "lansman"
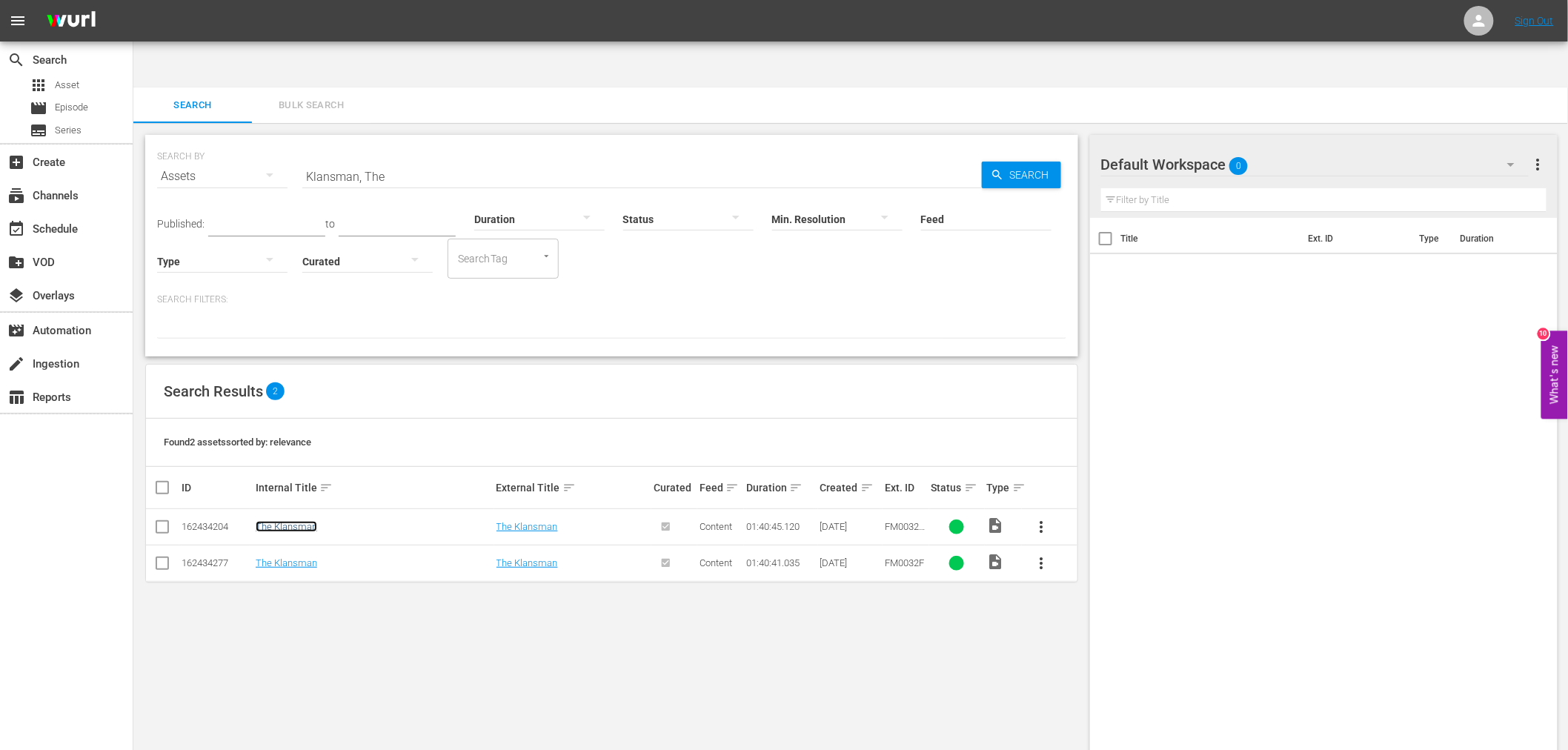
click at [304, 521] on link "The Klansman" at bounding box center [286, 526] width 62 height 11
click at [294, 557] on link "The Klansman" at bounding box center [286, 562] width 62 height 11
drag, startPoint x: 438, startPoint y: 115, endPoint x: 225, endPoint y: 124, distance: 213.2
click at [225, 141] on div "SEARCH BY Search By Assets Search ID, Title, Description, Keywords, or Category…" at bounding box center [612, 168] width 909 height 54
paste input "nightriders"
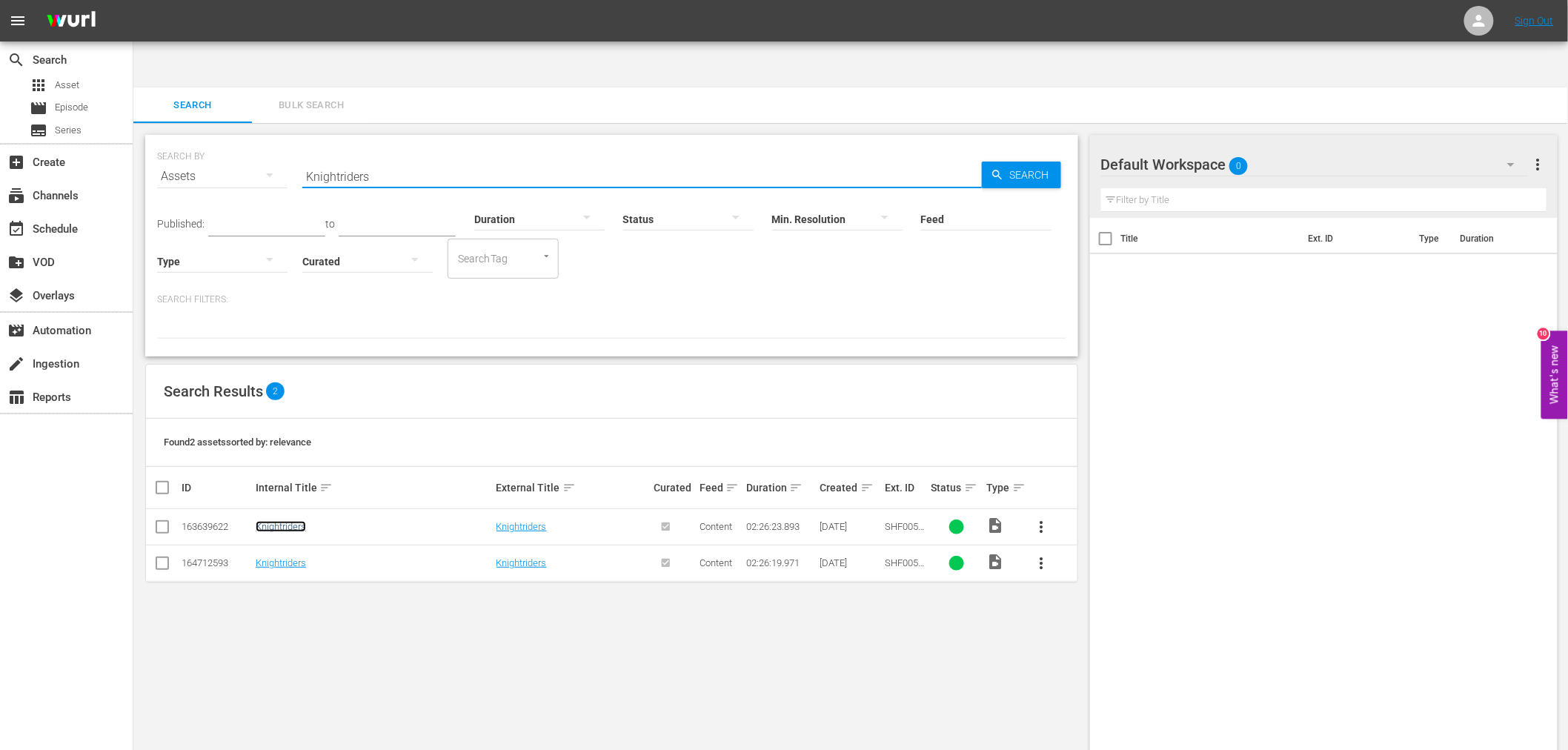
click at [271, 521] on link "Knightriders" at bounding box center [280, 526] width 50 height 11
click at [269, 557] on link "Knightriders" at bounding box center [280, 562] width 50 height 11
drag, startPoint x: 396, startPoint y: 133, endPoint x: 284, endPoint y: 135, distance: 112.0
click at [284, 141] on div "SEARCH BY Search By Assets Search ID, Title, Description, Keywords, or Category…" at bounding box center [612, 168] width 909 height 54
paste input "rush Groove"
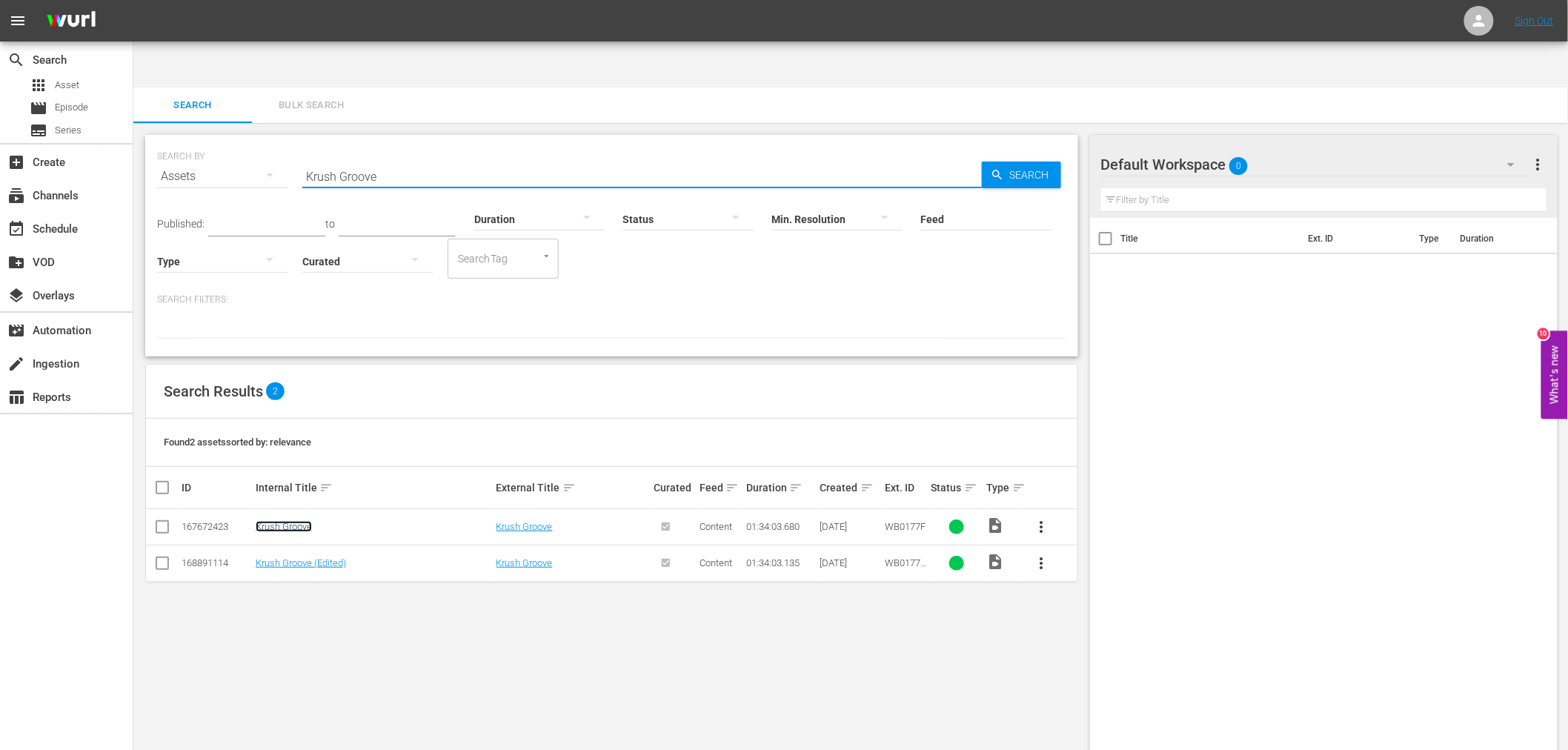
click at [298, 521] on link "Krush Groove" at bounding box center [283, 526] width 56 height 11
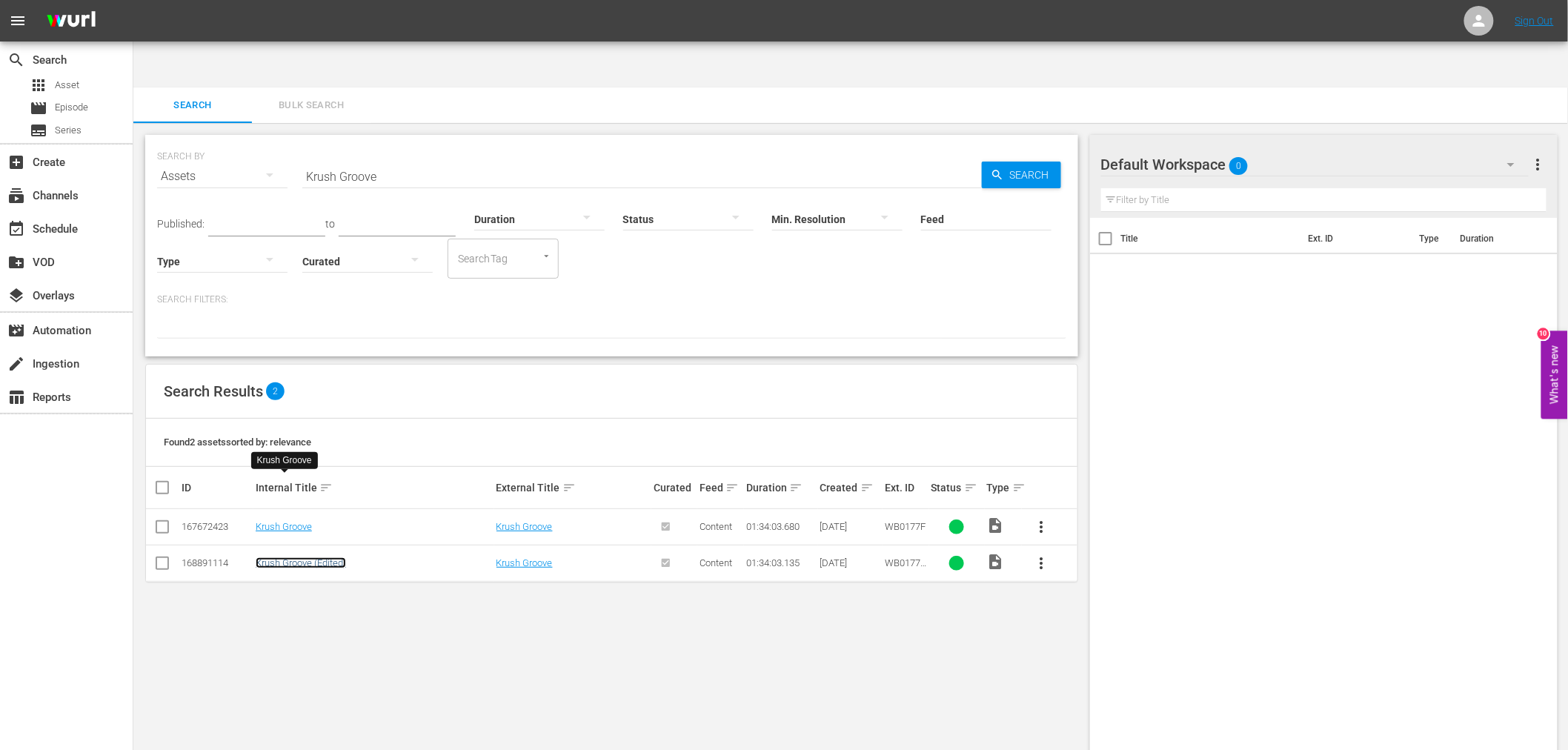
click at [296, 557] on link "Krush Groove (Edited)" at bounding box center [300, 562] width 90 height 11
drag, startPoint x: 455, startPoint y: 120, endPoint x: 224, endPoint y: 113, distance: 231.1
click at [224, 141] on div "SEARCH BY Search By Assets Search ID, Title, Description, Keywords, or Category…" at bounding box center [612, 168] width 909 height 54
paste input "Lady Cocoa"
click at [289, 521] on link "Lady Cocoa" at bounding box center [319, 526] width 127 height 11
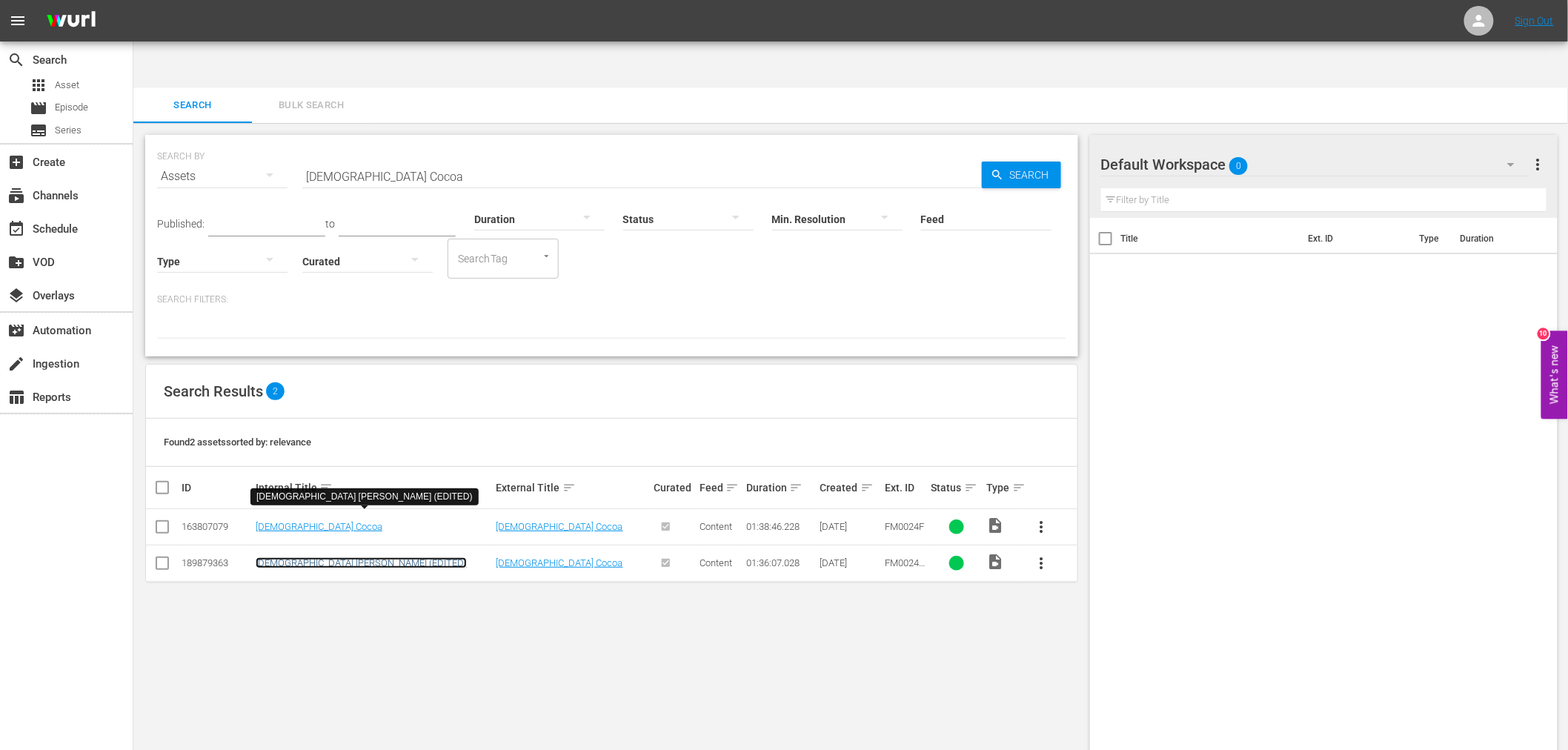
click at [284, 557] on link "Lady Cocoa (EDITED)" at bounding box center [361, 562] width 211 height 11
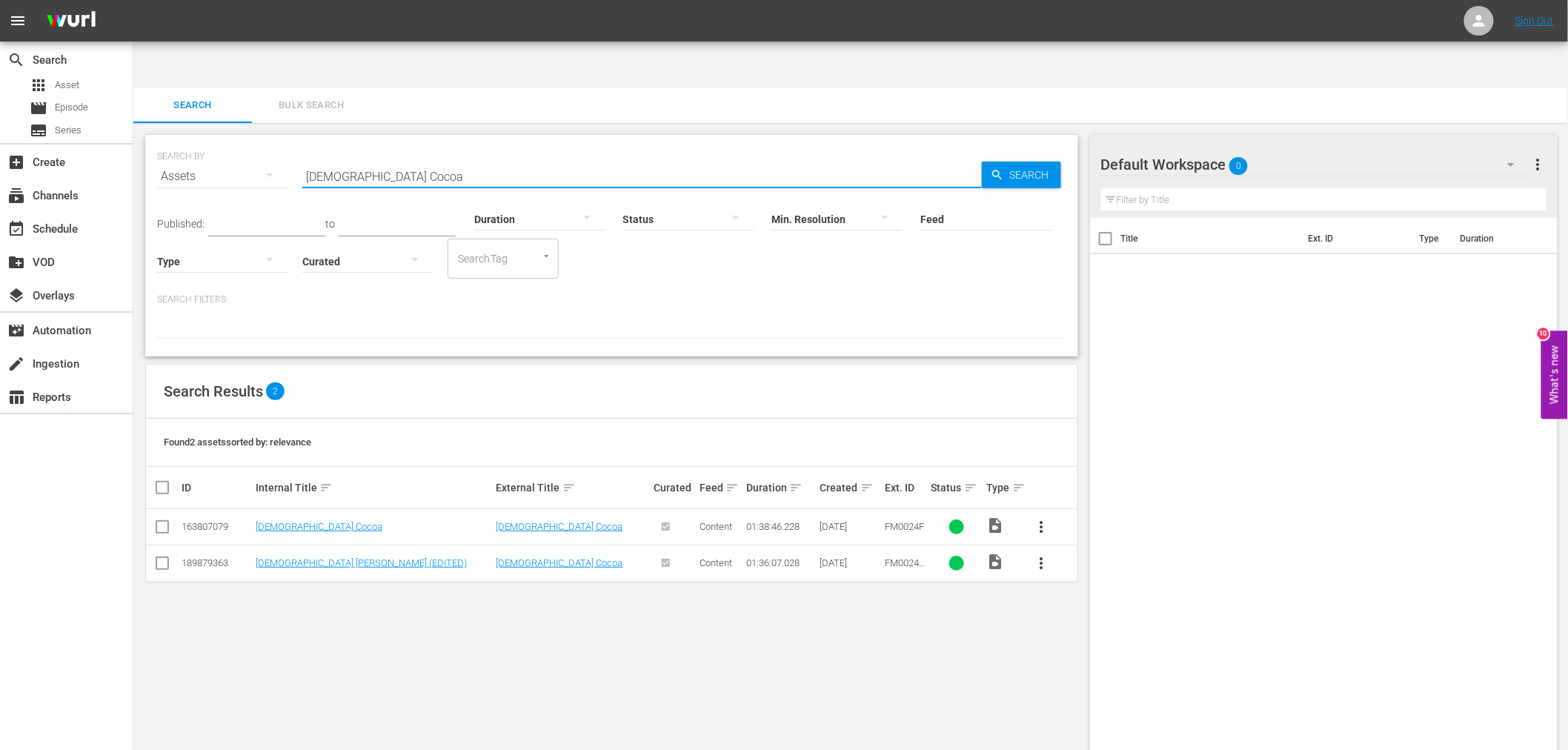
drag, startPoint x: 310, startPoint y: 131, endPoint x: 254, endPoint y: 128, distance: 56.1
click at [254, 141] on div "SEARCH BY Search By Assets Search ID, Title, Description, Keywords, or Category…" at bounding box center [612, 168] width 909 height 54
paste input "earning Tree, The"
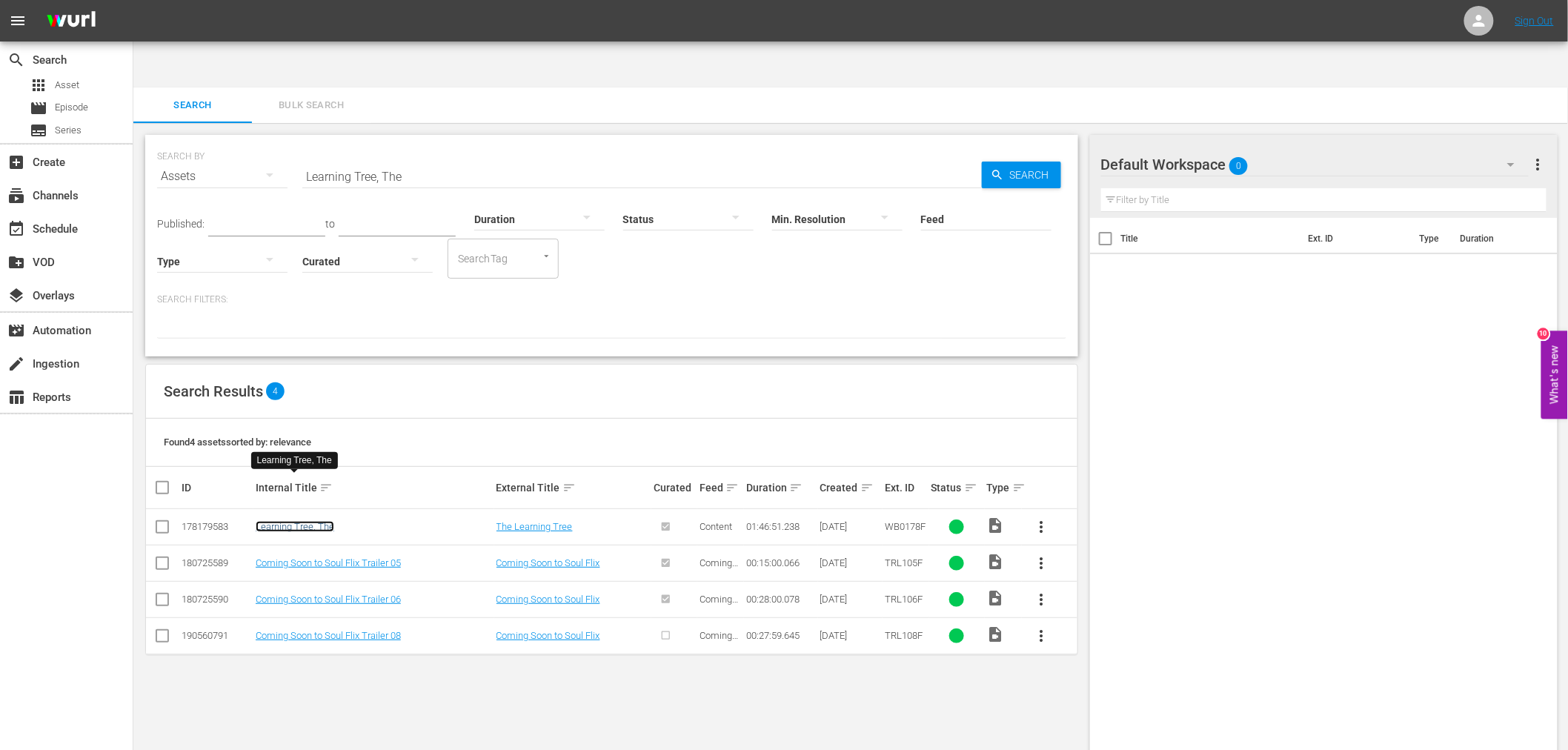
click at [294, 521] on link "Learning Tree, The" at bounding box center [295, 526] width 79 height 11
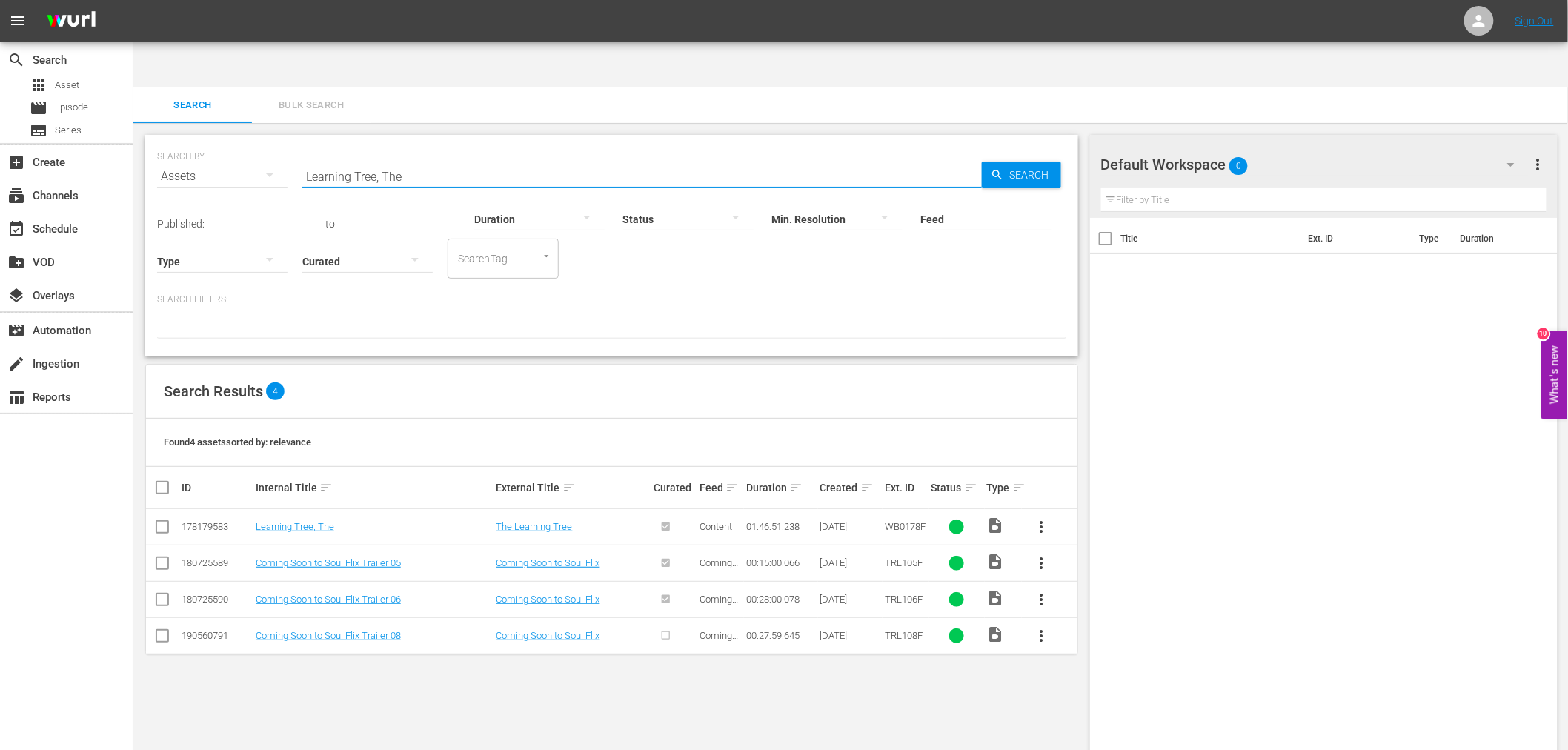
drag, startPoint x: 368, startPoint y: 129, endPoint x: 285, endPoint y: 130, distance: 83.0
click at [285, 141] on div "SEARCH BY Search By Assets Search ID, Title, Description, Keywords, or Category…" at bounding box center [612, 168] width 909 height 54
paste input "gacy Of Rag"
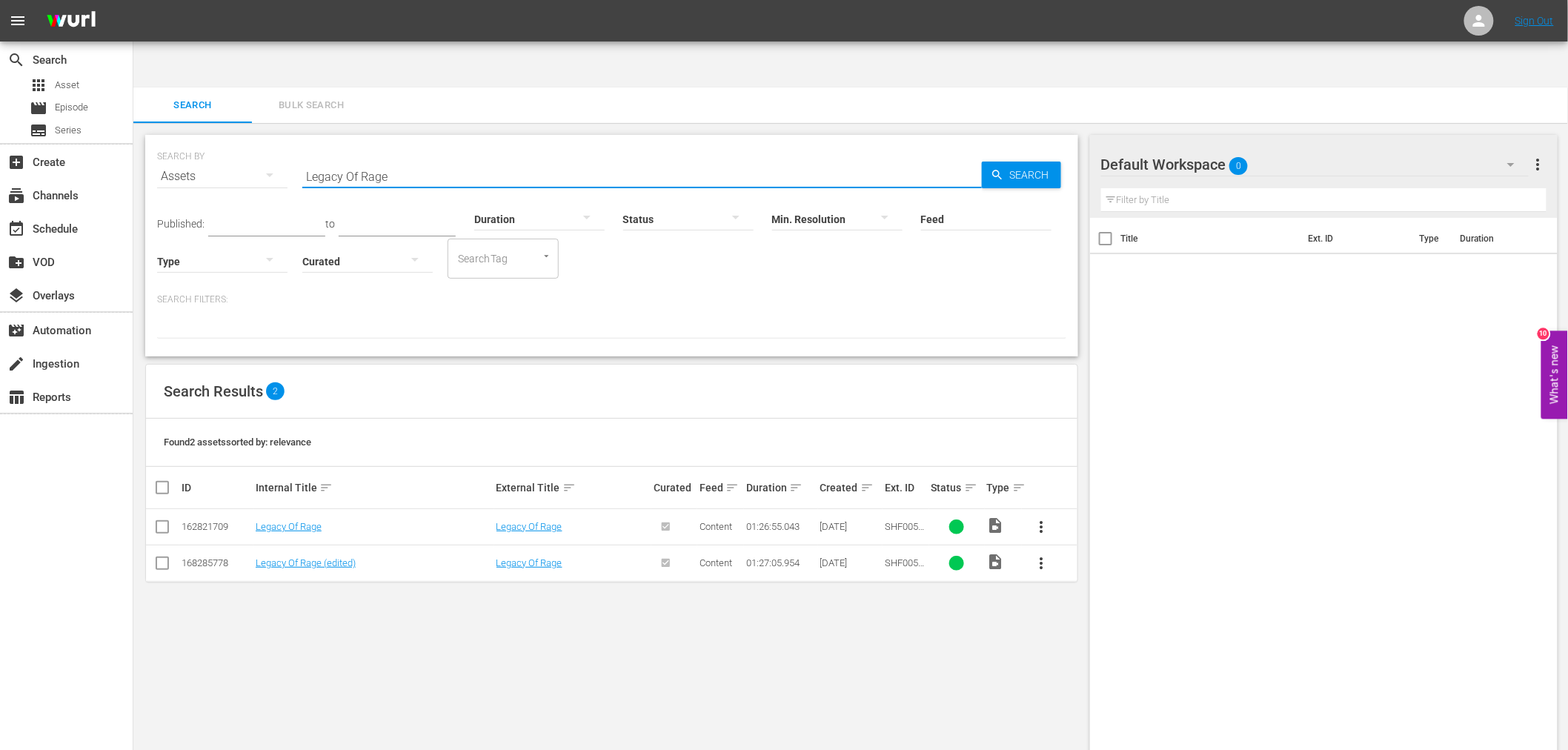
click at [289, 509] on td "Legacy Of Rage" at bounding box center [374, 527] width 241 height 37
click at [289, 521] on link "Legacy Of Rage" at bounding box center [288, 526] width 66 height 11
click at [286, 545] on td "Legacy Of Rage (edited)" at bounding box center [374, 562] width 241 height 37
click at [286, 557] on link "Legacy Of Rage (edited)" at bounding box center [305, 562] width 100 height 11
drag, startPoint x: 382, startPoint y: 129, endPoint x: 246, endPoint y: 131, distance: 136.0
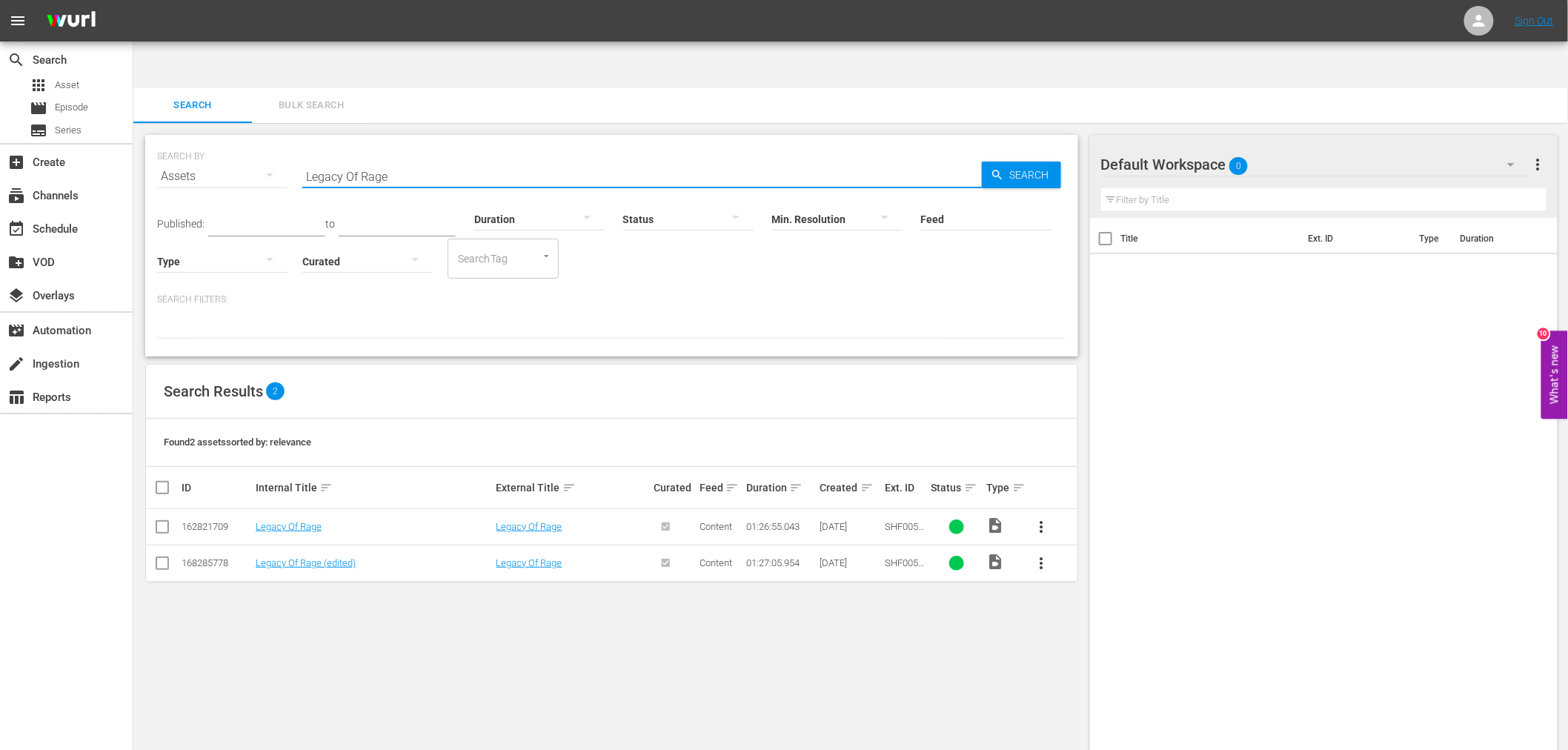
click at [246, 141] on div "SEARCH BY Search By Assets Search ID, Title, Description, Keywords, or Category…" at bounding box center [612, 168] width 909 height 54
paste input "ord Shango"
click at [289, 521] on link "Lord Shango" at bounding box center [291, 526] width 71 height 11
click at [285, 557] on link "Lord Shango (edited)" at bounding box center [308, 562] width 105 height 11
drag, startPoint x: 424, startPoint y: 129, endPoint x: 209, endPoint y: 124, distance: 215.1
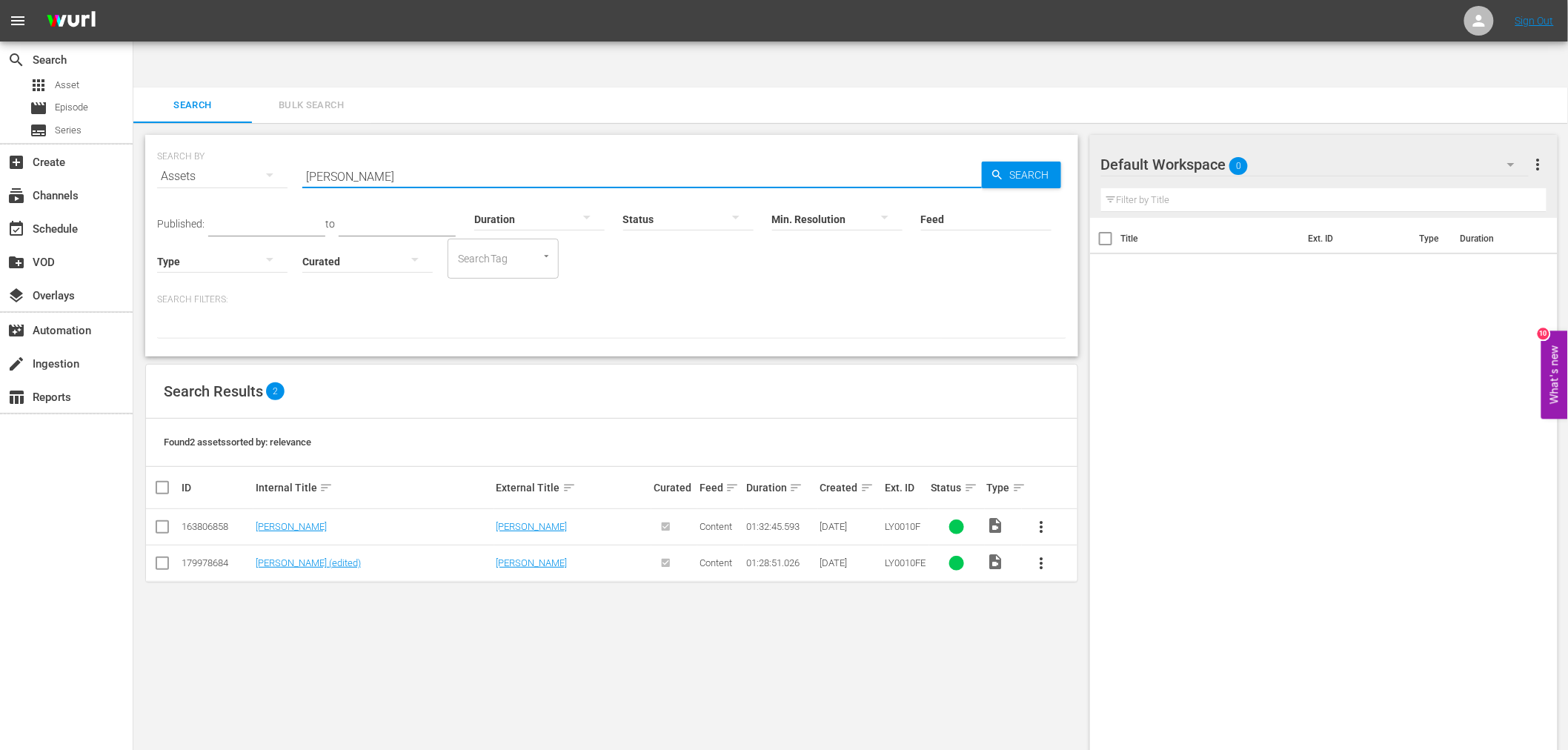
click at [209, 141] on div "SEARCH BY Search By Assets Search ID, Title, Description, Keywords, or Category…" at bounding box center [612, 168] width 909 height 54
paste input "Mean Johnny Barrows"
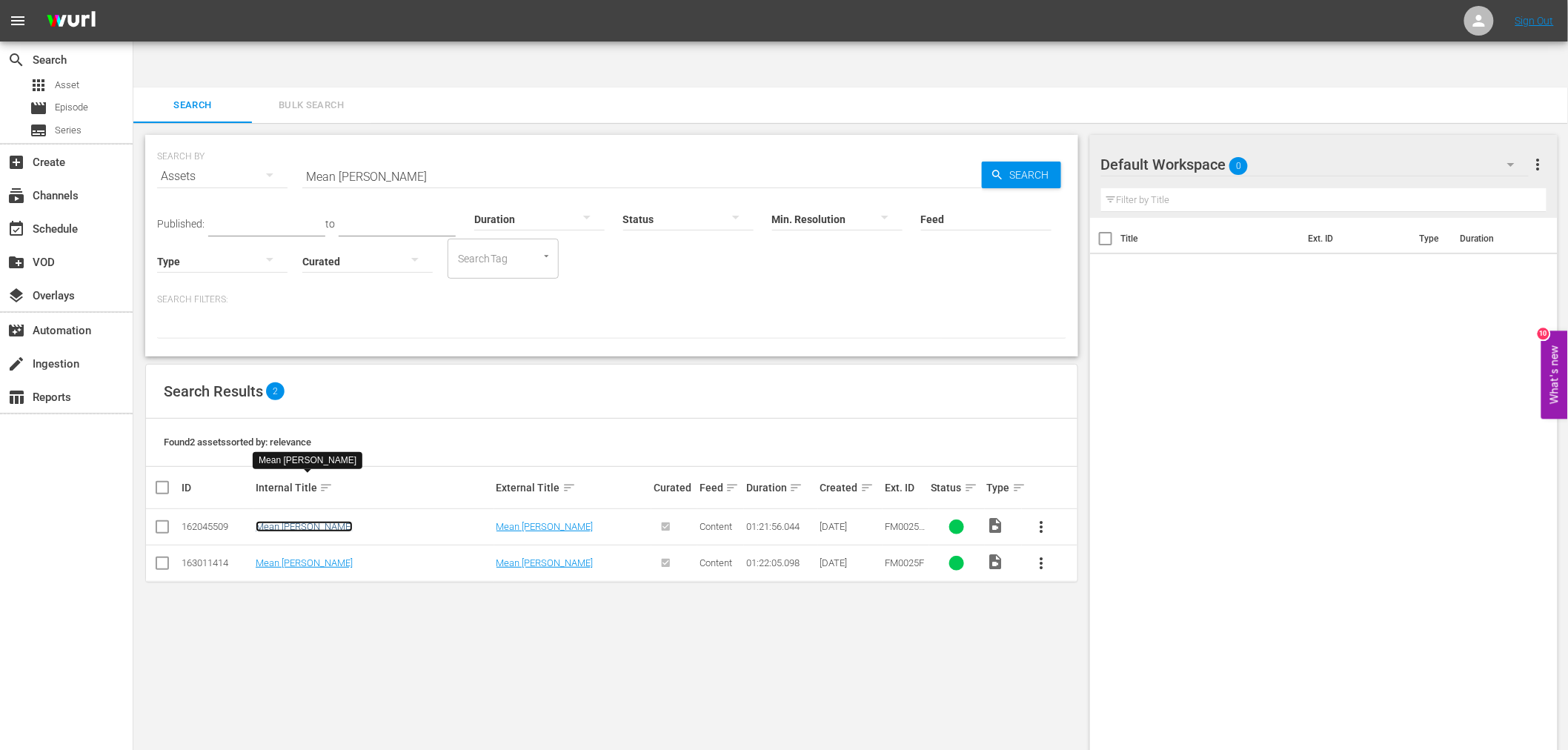
click at [320, 521] on link "Mean Johnny Barrows" at bounding box center [304, 526] width 97 height 11
click at [317, 557] on link "Mean Johnny Barrows" at bounding box center [304, 562] width 97 height 11
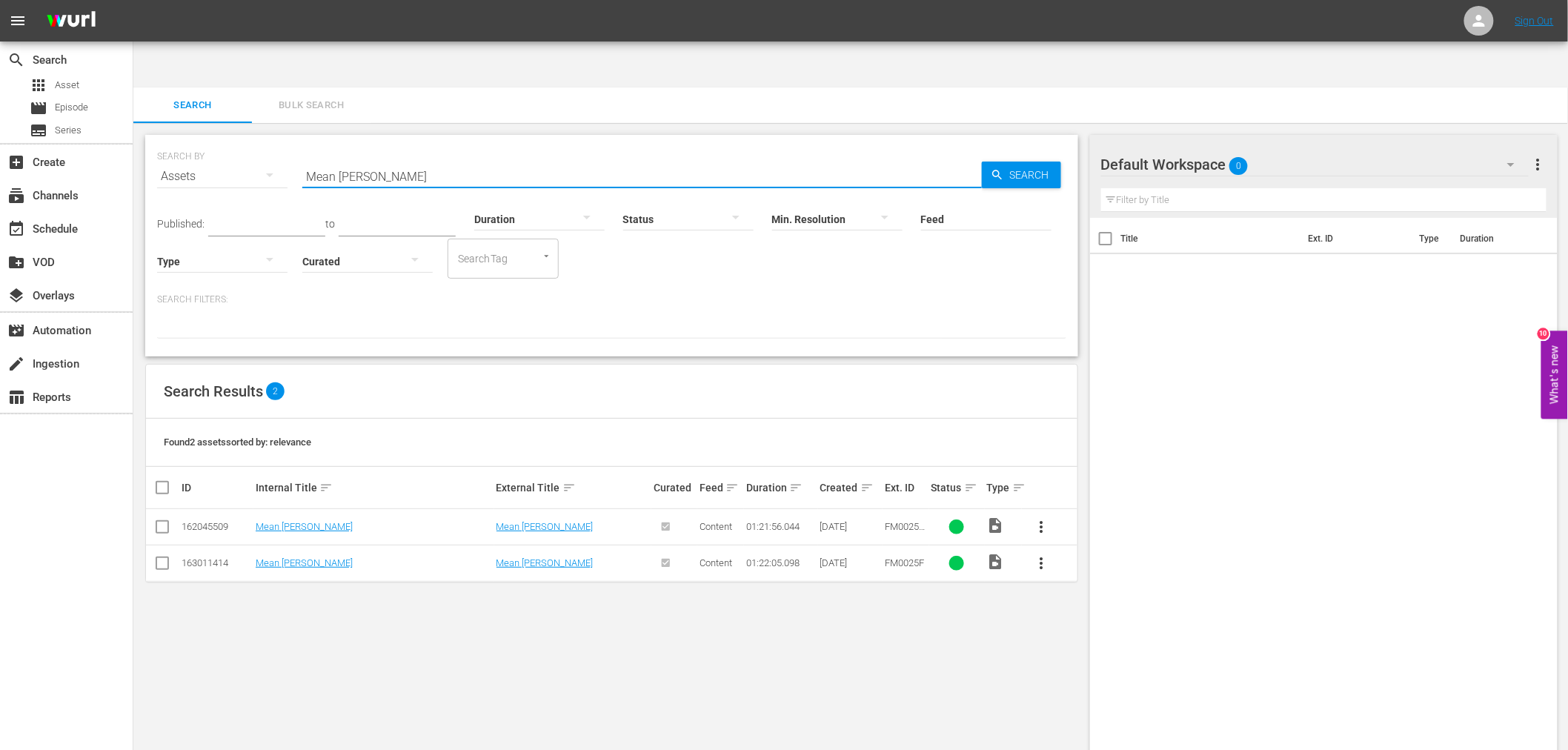
drag, startPoint x: 450, startPoint y: 130, endPoint x: 243, endPoint y: 126, distance: 207.0
click at [243, 141] on div "SEARCH BY Search By Assets Search ID, Title, Description, Keywords, or Category…" at bounding box center [612, 168] width 909 height 54
paste input "linda"
click at [277, 557] on link "Melinda" at bounding box center [291, 562] width 71 height 11
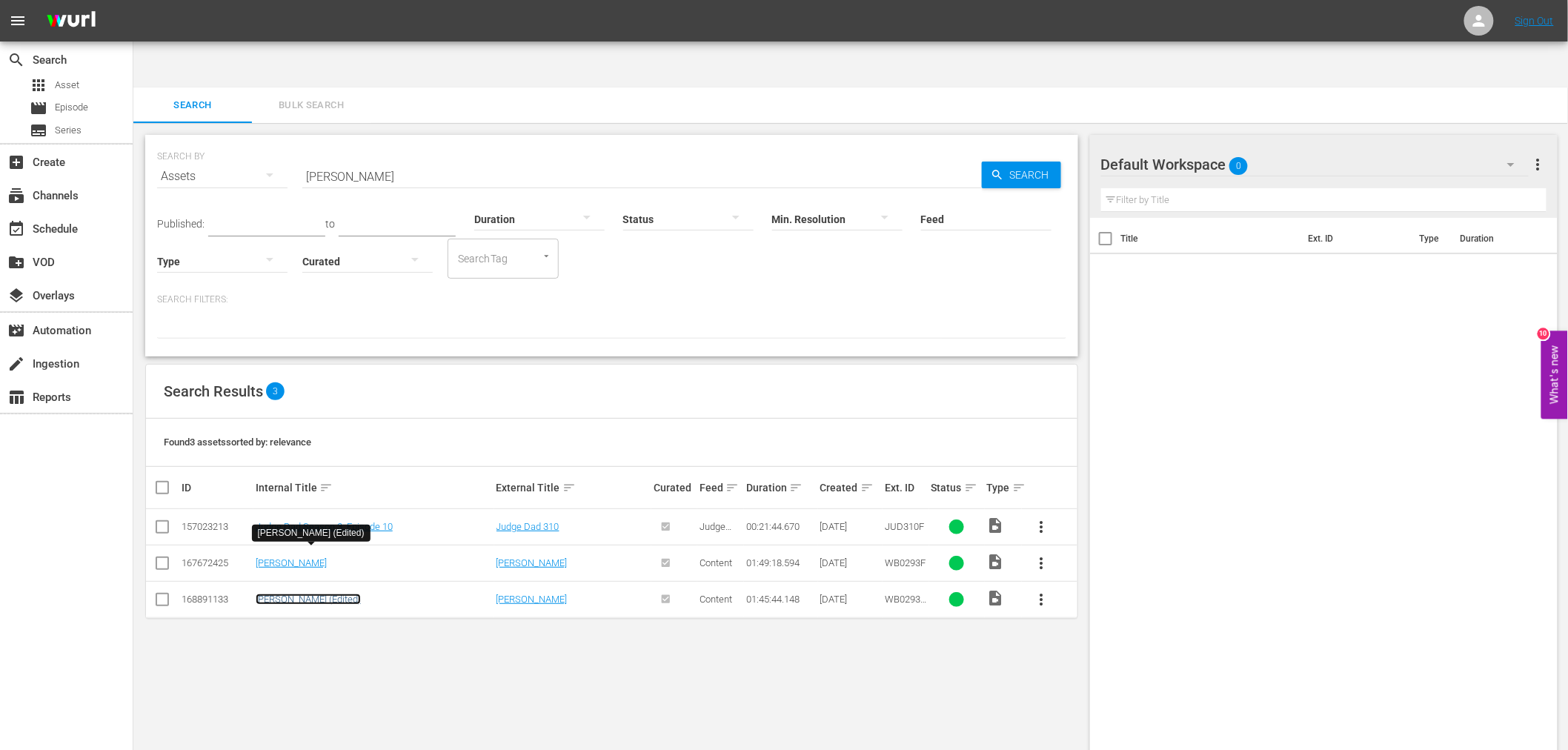
click at [276, 594] on link "Melinda (Edited)" at bounding box center [308, 599] width 105 height 11
click at [345, 159] on input "Melinda" at bounding box center [641, 177] width 680 height 36
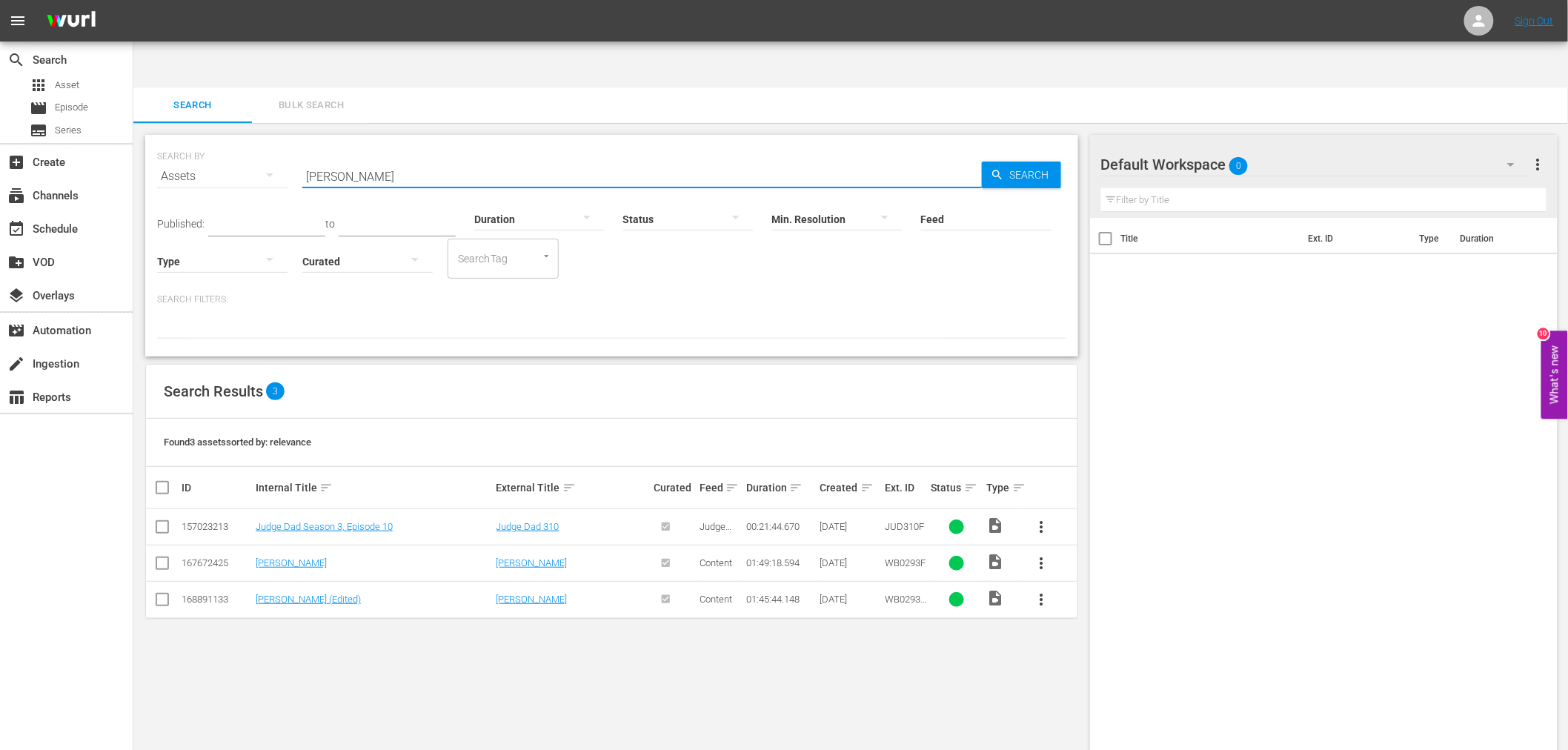
click at [345, 159] on input "Melinda" at bounding box center [641, 177] width 680 height 36
paste input "ssenger, The"
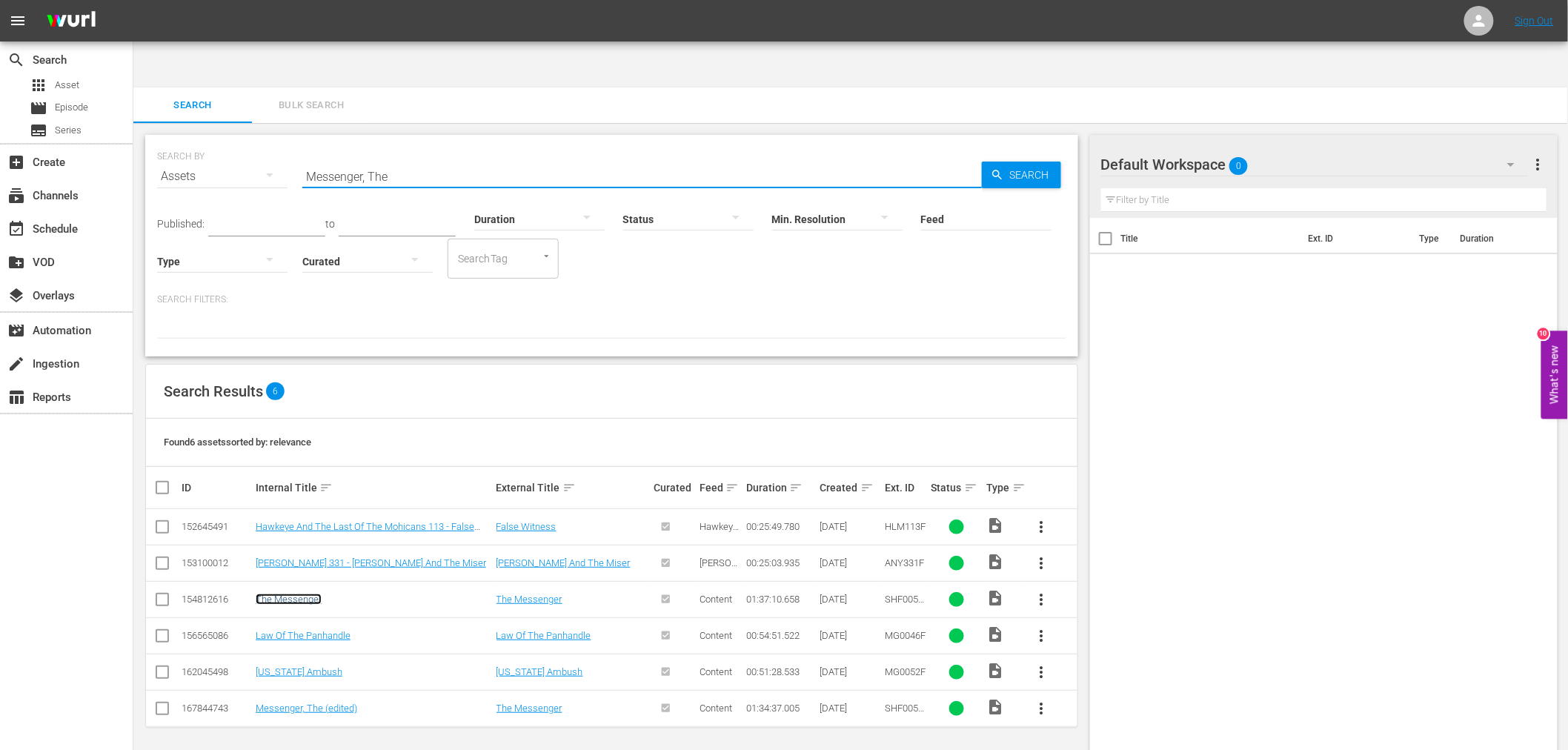
click at [307, 594] on link "The Messenger" at bounding box center [288, 599] width 66 height 11
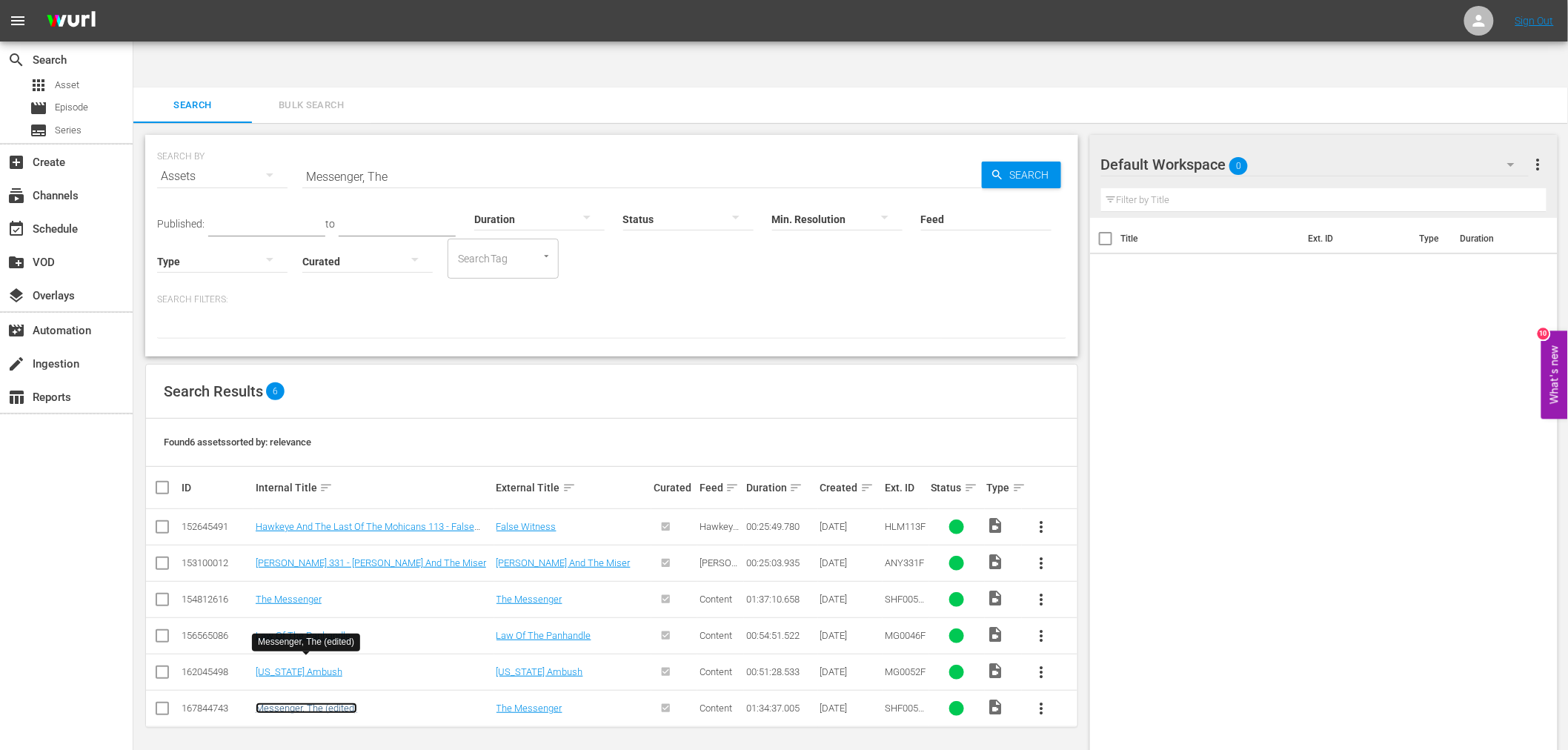
click at [299, 702] on link "Messenger, The (edited)" at bounding box center [306, 707] width 102 height 11
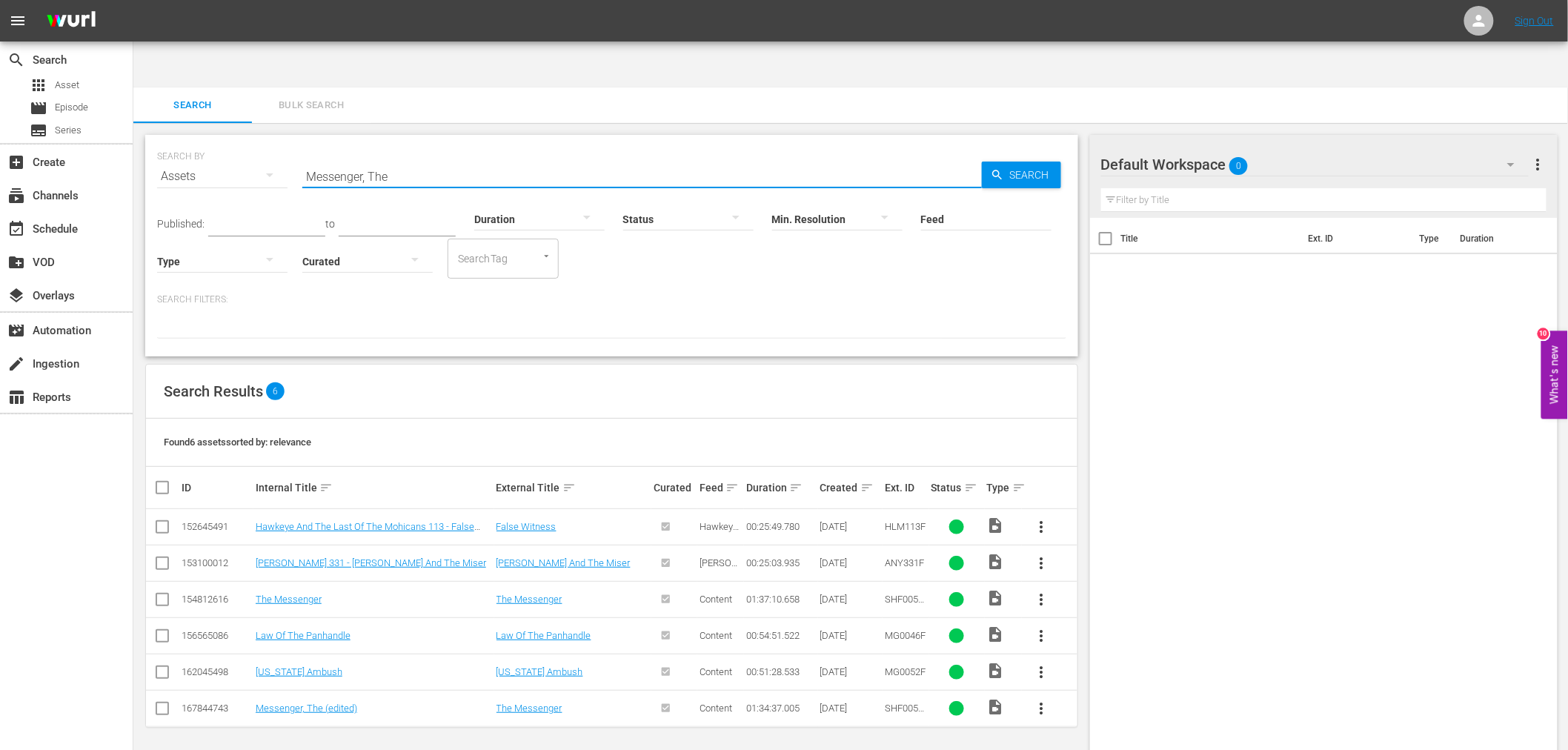
drag, startPoint x: 417, startPoint y: 129, endPoint x: 252, endPoint y: 126, distance: 165.0
click at [253, 141] on div "SEARCH BY Search By Assets Search ID, Title, Description, Keywords, or Category…" at bounding box center [612, 168] width 909 height 54
paste input "oving"
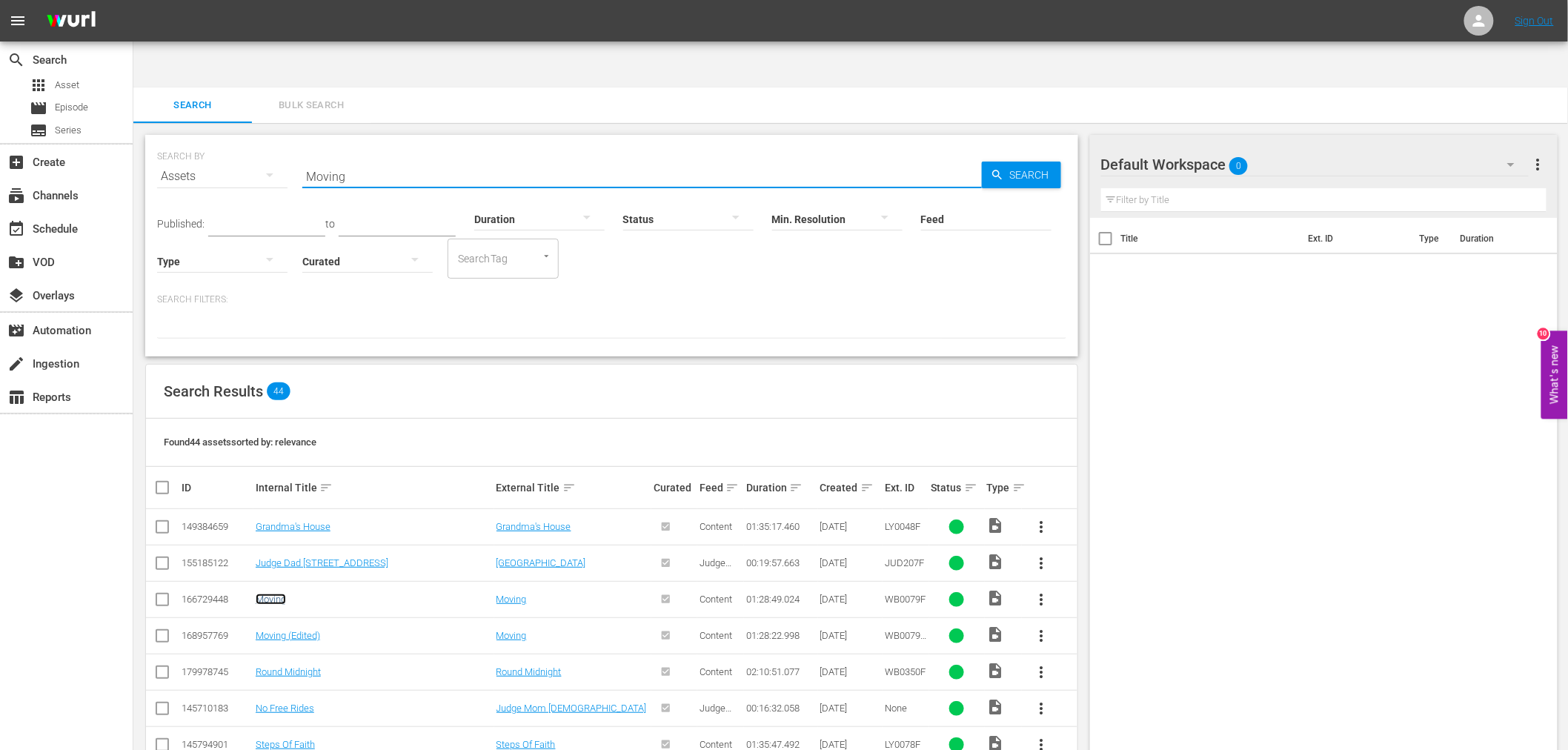
click at [274, 594] on link "Moving" at bounding box center [271, 599] width 30 height 11
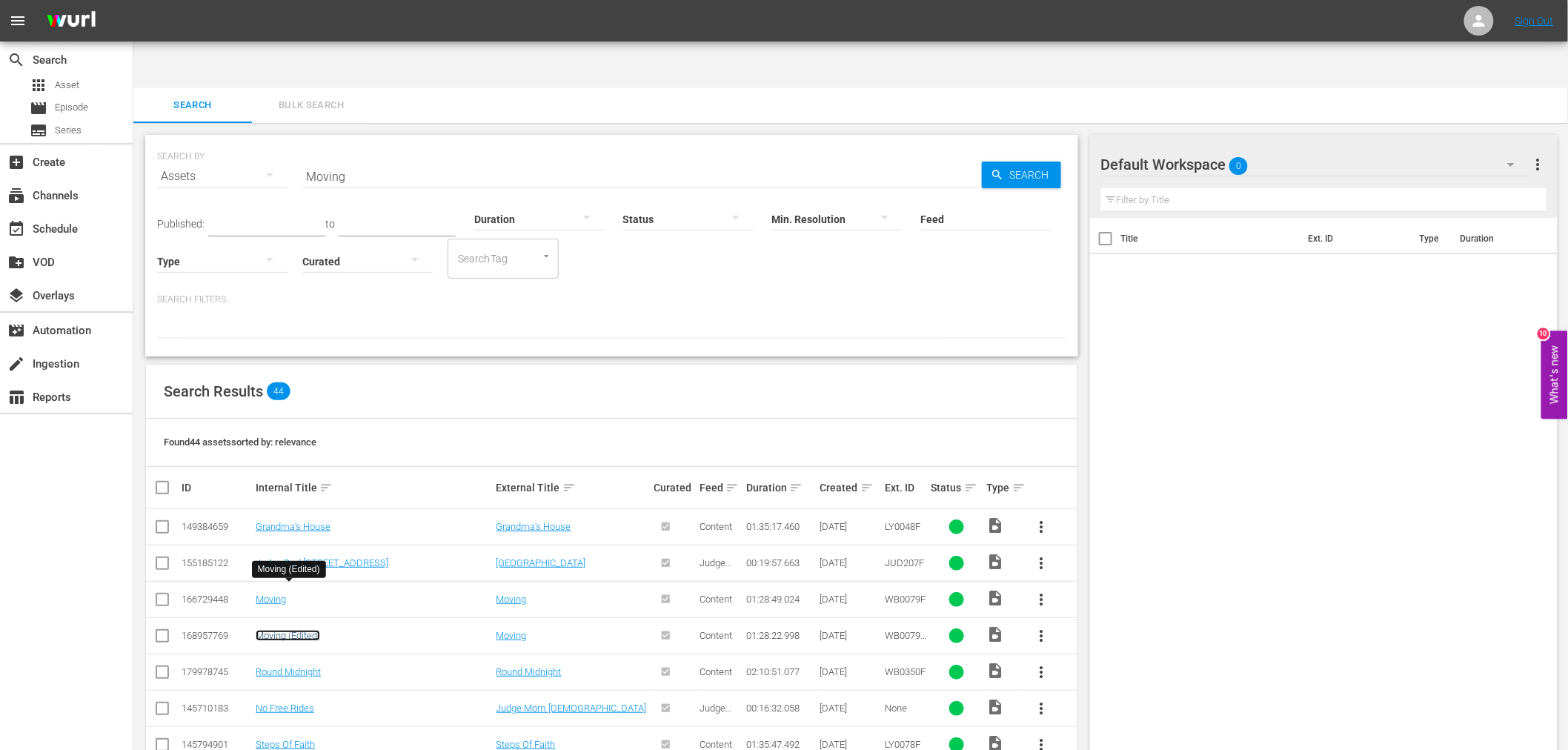
click at [268, 629] on link "Moving (Edited)" at bounding box center [288, 635] width 64 height 11
drag, startPoint x: 394, startPoint y: 137, endPoint x: 249, endPoint y: 132, distance: 145.1
click at [249, 141] on div "SEARCH BY Search By Assets Search ID, Title, Description, Keywords, or Category…" at bounding box center [612, 168] width 909 height 54
paste input "r. Ricco"
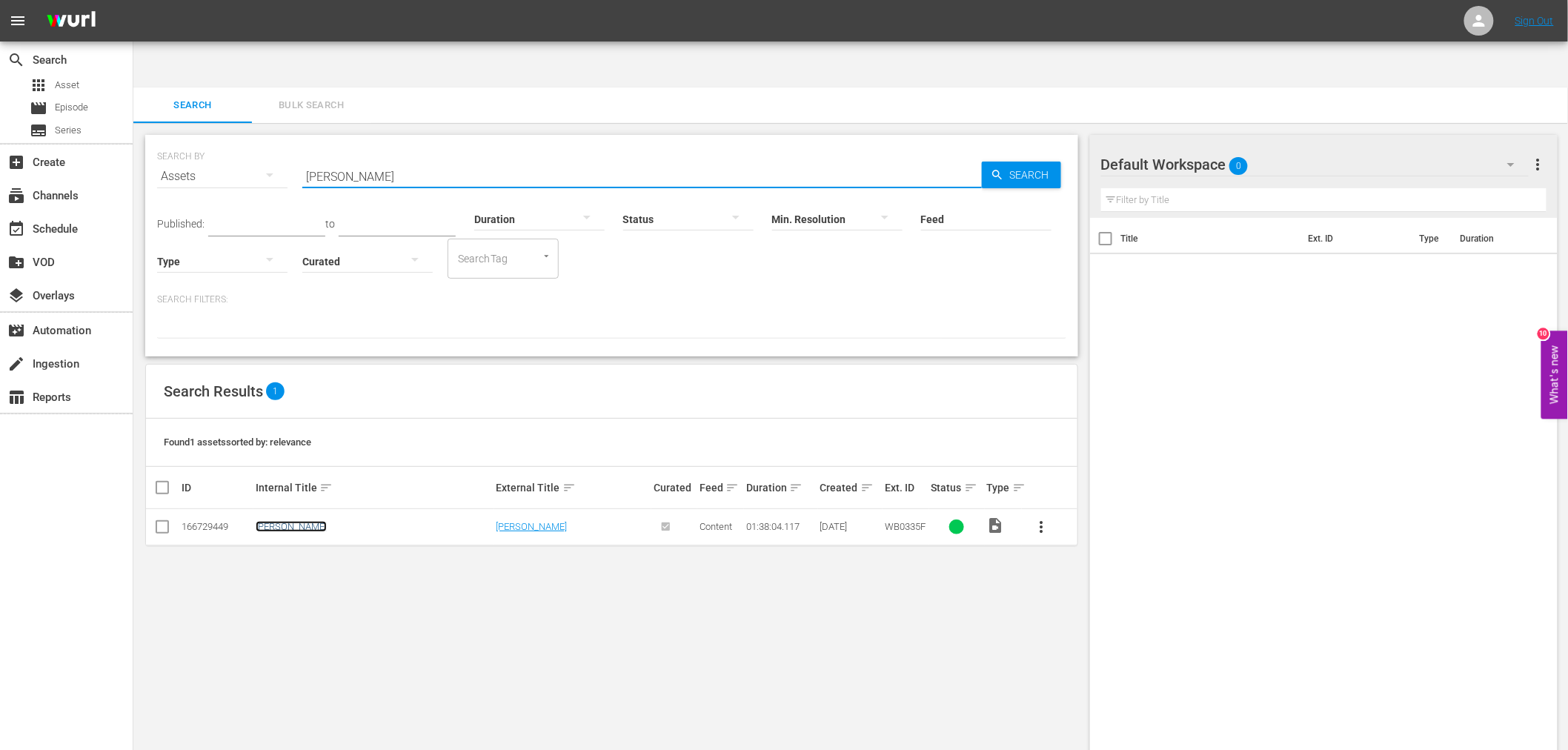
click at [280, 521] on link "Mr. Ricco" at bounding box center [291, 526] width 71 height 11
drag, startPoint x: 368, startPoint y: 133, endPoint x: 297, endPoint y: 129, distance: 71.1
click at [297, 141] on div "SEARCH BY Search By Assets Search ID, Title, Description, Keywords, or Category…" at bounding box center [612, 168] width 909 height 54
paste input "Native Son"
click at [1037, 162] on span "Search" at bounding box center [1032, 175] width 57 height 27
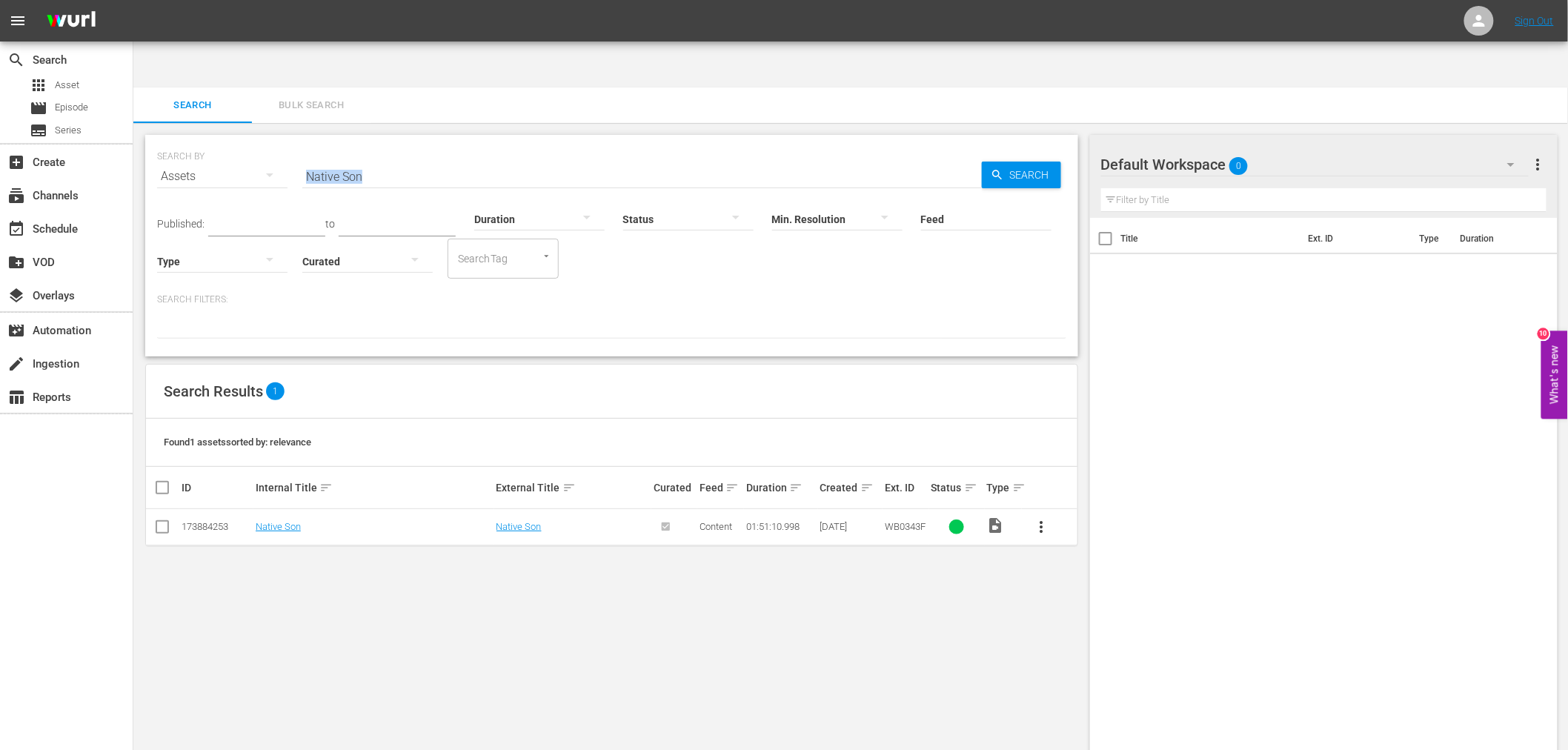
drag, startPoint x: 380, startPoint y: 130, endPoint x: 233, endPoint y: 123, distance: 147.2
click at [233, 141] on div "SEARCH BY Search By Assets Search ID, Title, Description, Keywords, or Category…" at bounding box center [612, 168] width 909 height 54
click at [433, 159] on input "Native Son" at bounding box center [641, 177] width 680 height 36
paste input "Night Of The Living Dead"
paste input "text"
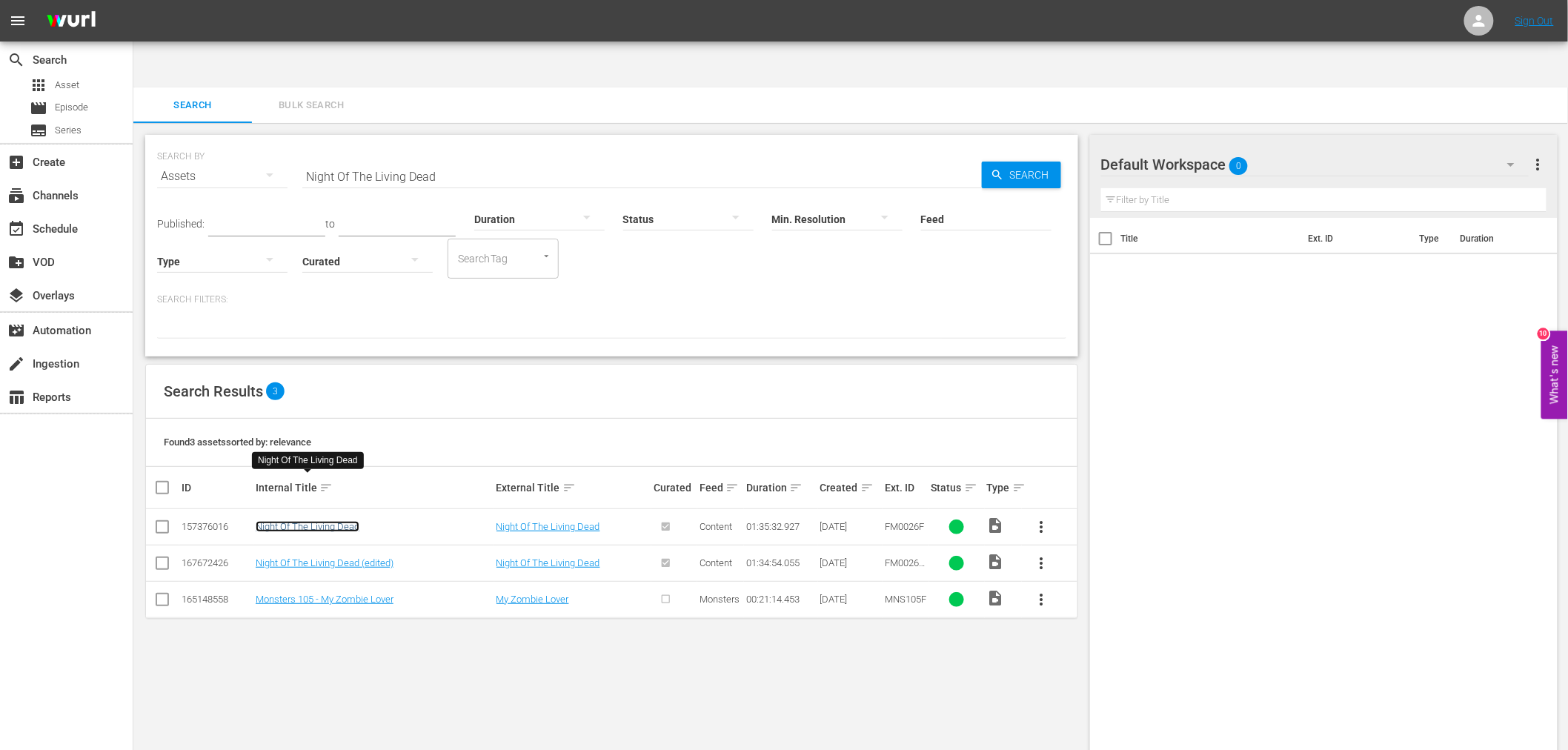
click at [329, 521] on link "Night Of The Living Dead" at bounding box center [307, 526] width 104 height 11
click at [324, 557] on link "Night Of The Living Dead (edited)" at bounding box center [324, 562] width 138 height 11
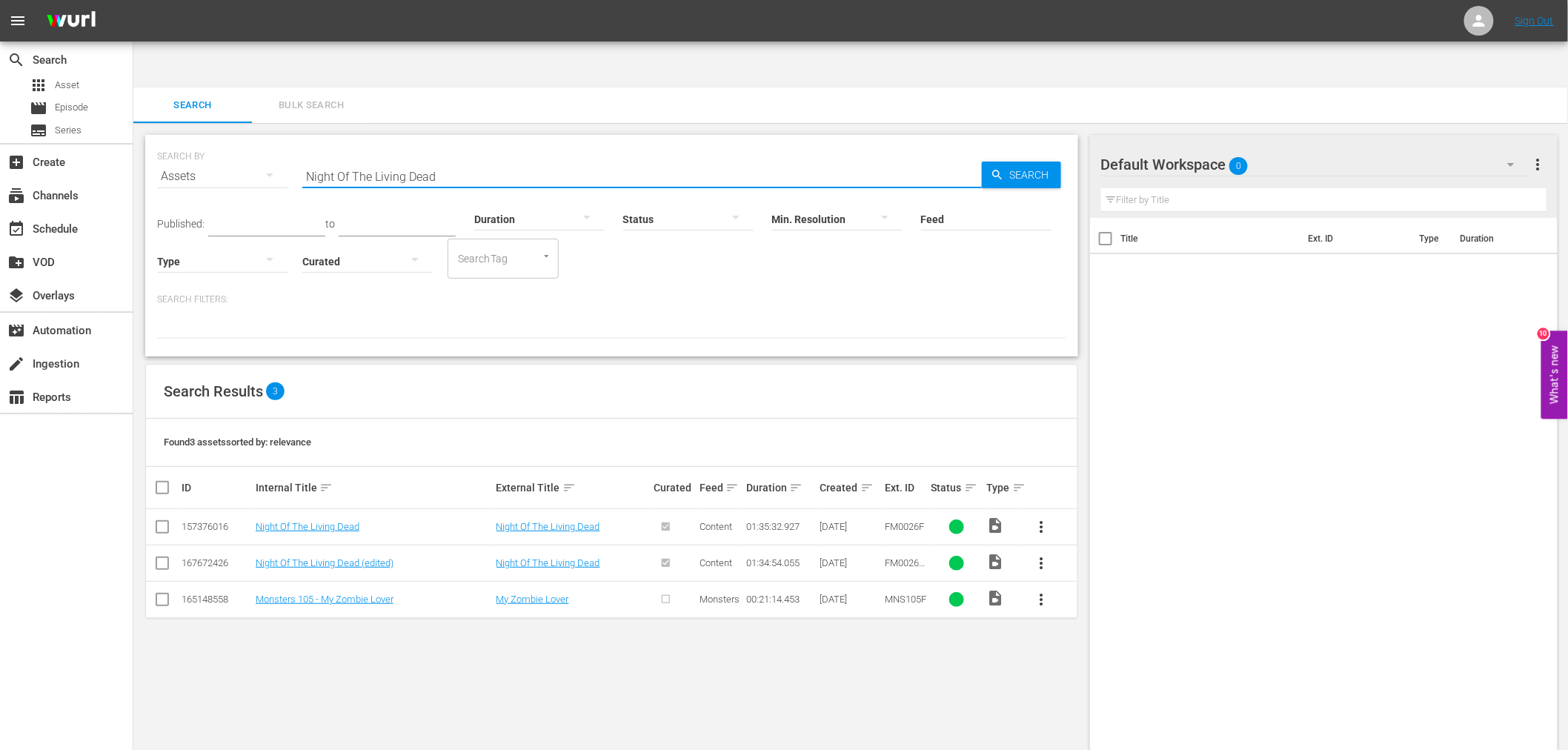
drag, startPoint x: 441, startPoint y: 127, endPoint x: 288, endPoint y: 132, distance: 153.1
click at [288, 141] on div "SEARCH BY Search By Assets Search ID, Title, Description, Keywords, or Category…" at bounding box center [612, 168] width 909 height 54
paste input "orman...Is That You?"
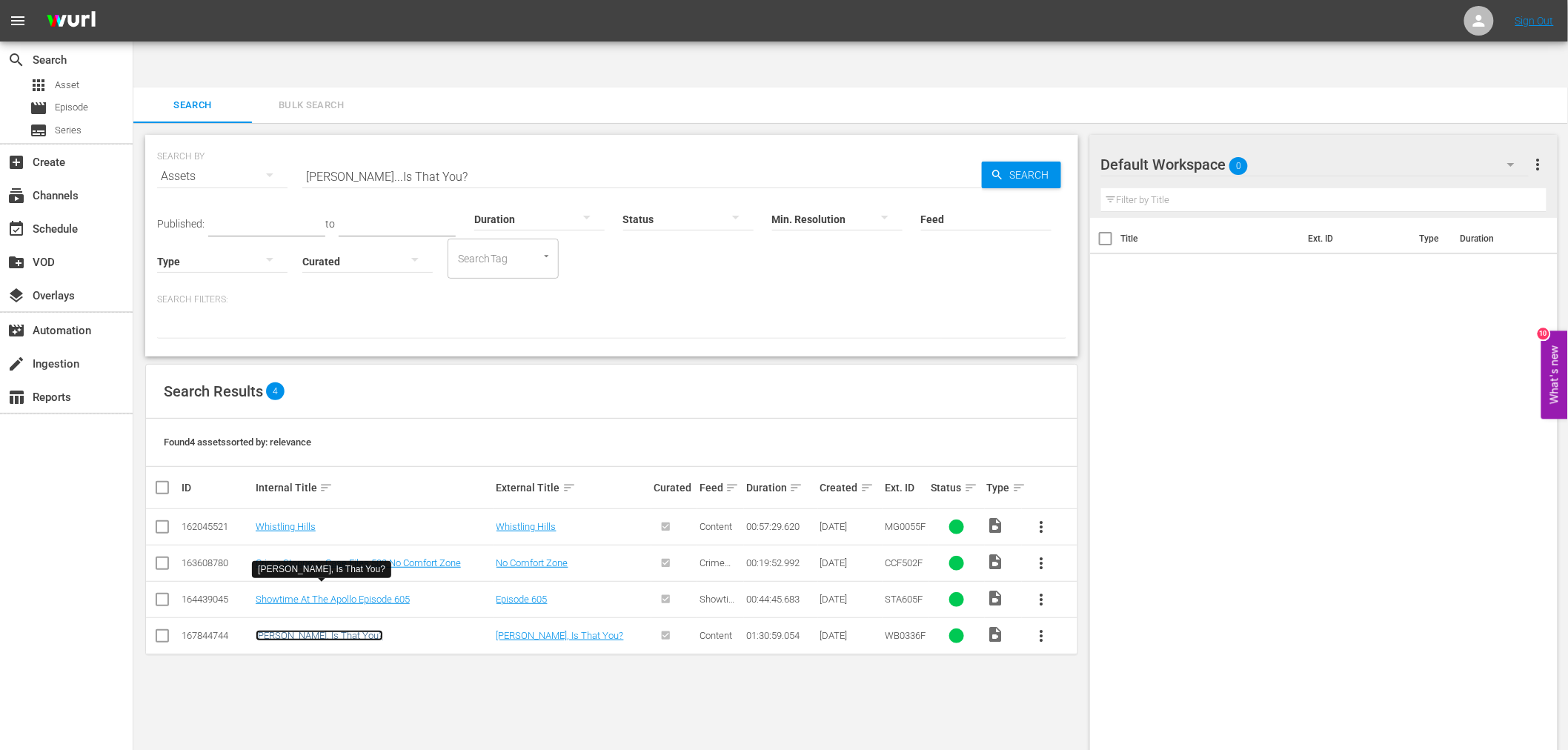
click at [307, 629] on link "Norman, Is That You?" at bounding box center [319, 635] width 128 height 11
drag, startPoint x: 411, startPoint y: 141, endPoint x: 390, endPoint y: 129, distance: 24.2
click at [371, 135] on div "SEARCH BY Search By Assets Search ID, Title, Description, Keywords, or Category…" at bounding box center [612, 246] width 933 height 221
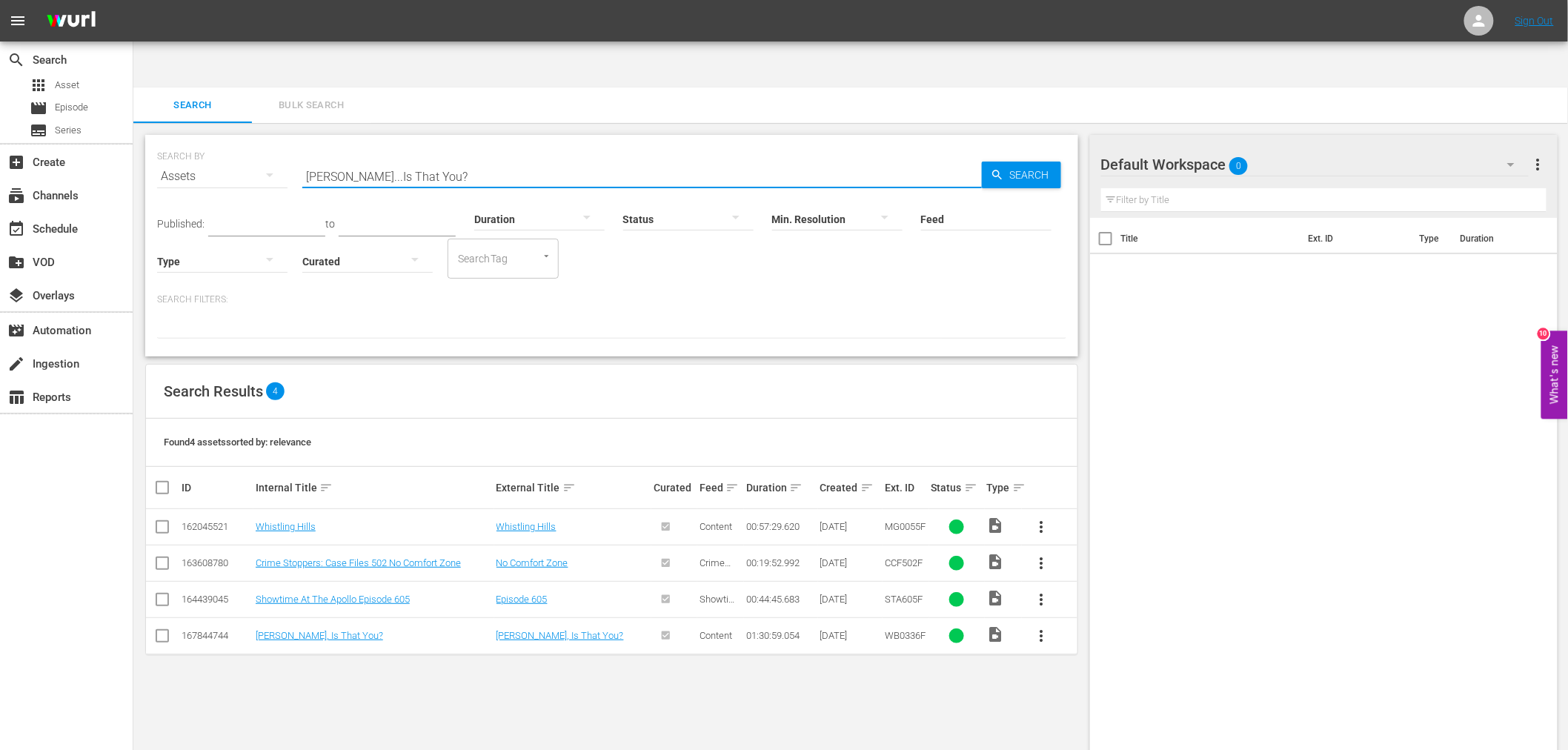
click at [390, 159] on input "Norman...Is That You?" at bounding box center [641, 177] width 680 height 36
paste input "One Down, Two To Go"
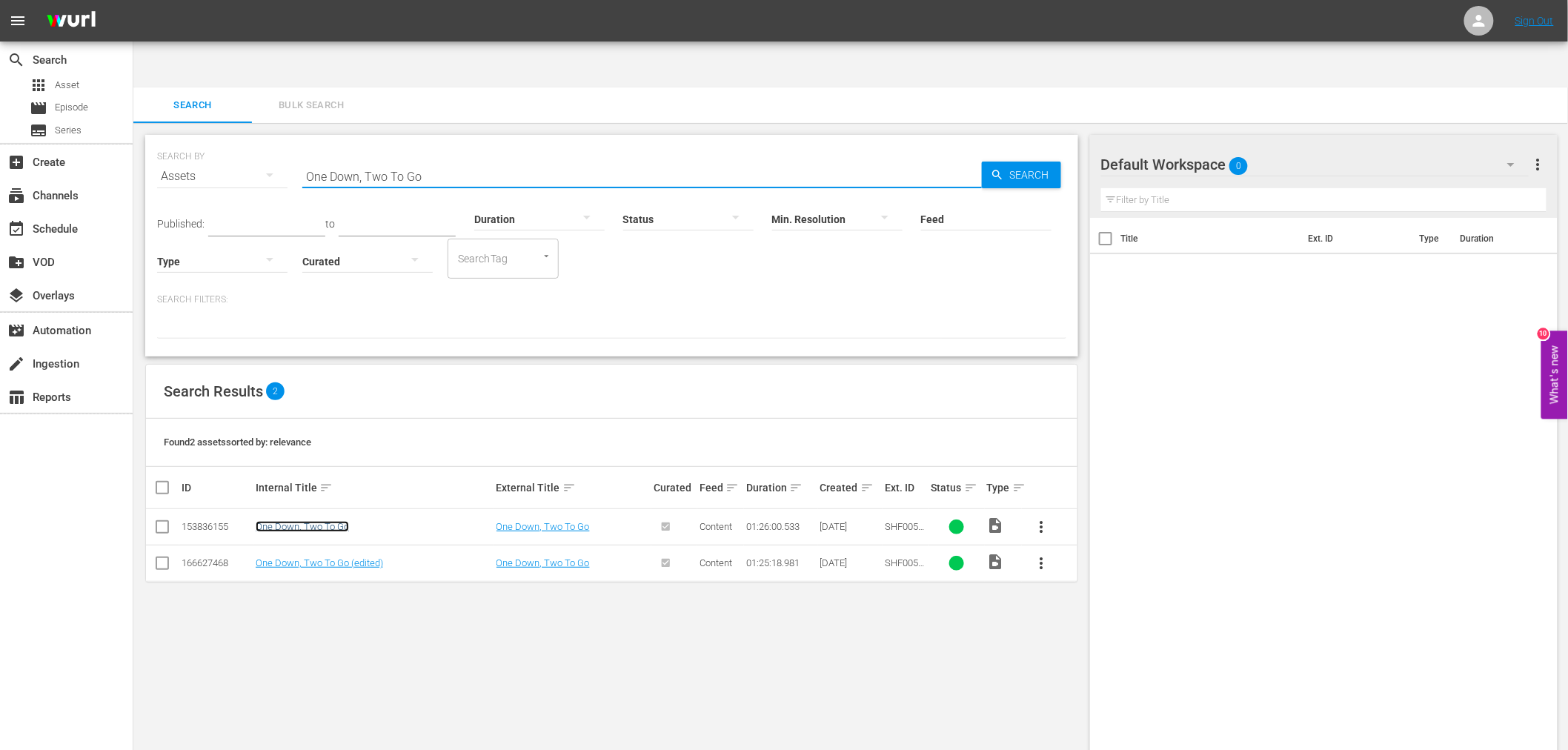
click at [334, 521] on link "One Down, Two To Go" at bounding box center [302, 526] width 94 height 11
click at [331, 557] on link "One Down, Two To Go (edited)" at bounding box center [319, 562] width 128 height 11
drag, startPoint x: 452, startPoint y: 129, endPoint x: 294, endPoint y: 119, distance: 158.3
click at [294, 141] on div "SEARCH BY Search By Assets Search ID, Title, Description, Keywords, or Category…" at bounding box center [612, 168] width 909 height 54
paste input "Panic In Echo Park"
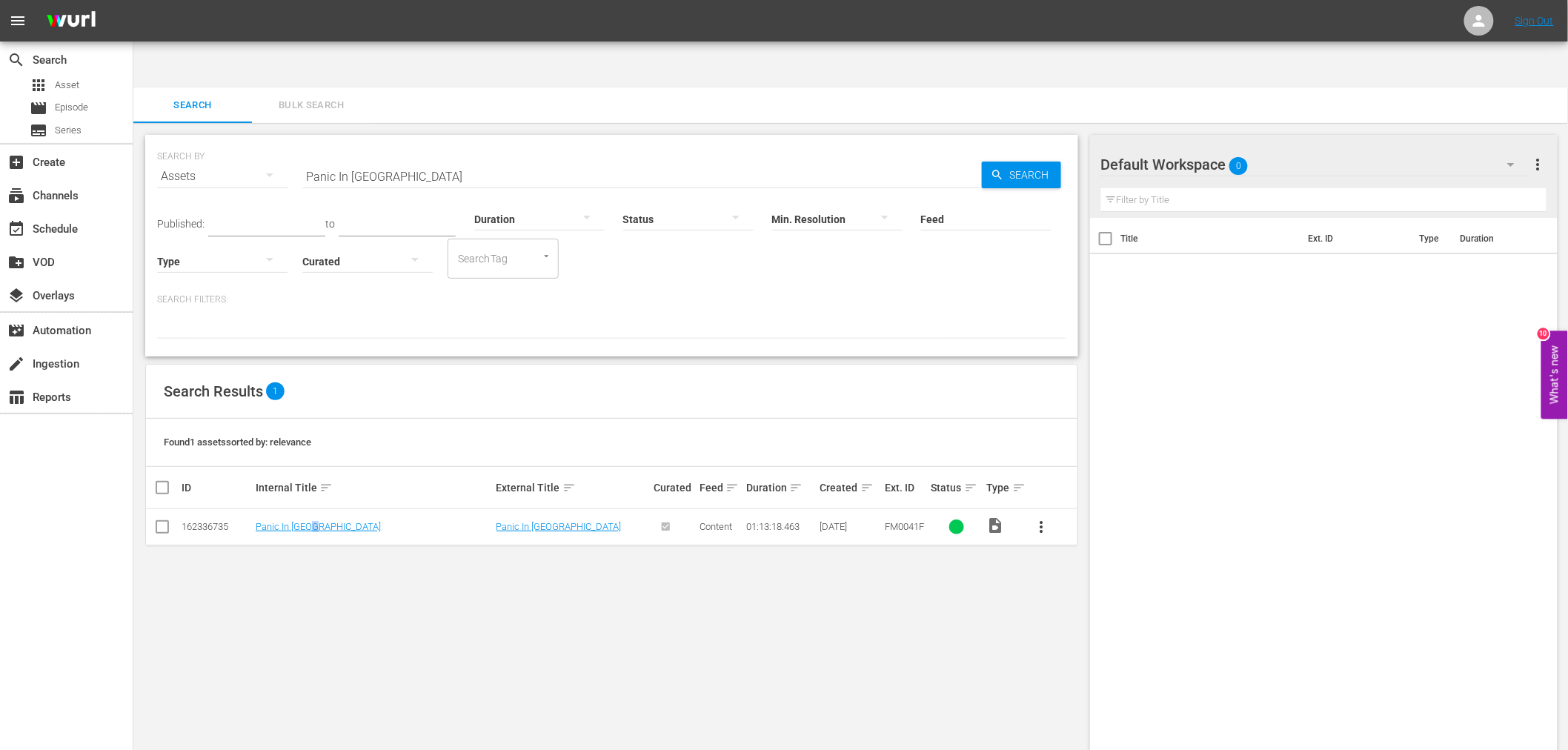
click at [313, 509] on td "Panic In Echo Park" at bounding box center [374, 527] width 241 height 37
click at [310, 521] on link "Panic In Echo Park" at bounding box center [318, 526] width 125 height 11
drag, startPoint x: 453, startPoint y: 134, endPoint x: 279, endPoint y: 142, distance: 174.2
click at [279, 142] on div "SEARCH BY Search By Assets Search ID, Title, Description, Keywords, or Category…" at bounding box center [612, 168] width 909 height 54
paste input "etey Wheatstraw: The Devil's Son-In-Law"
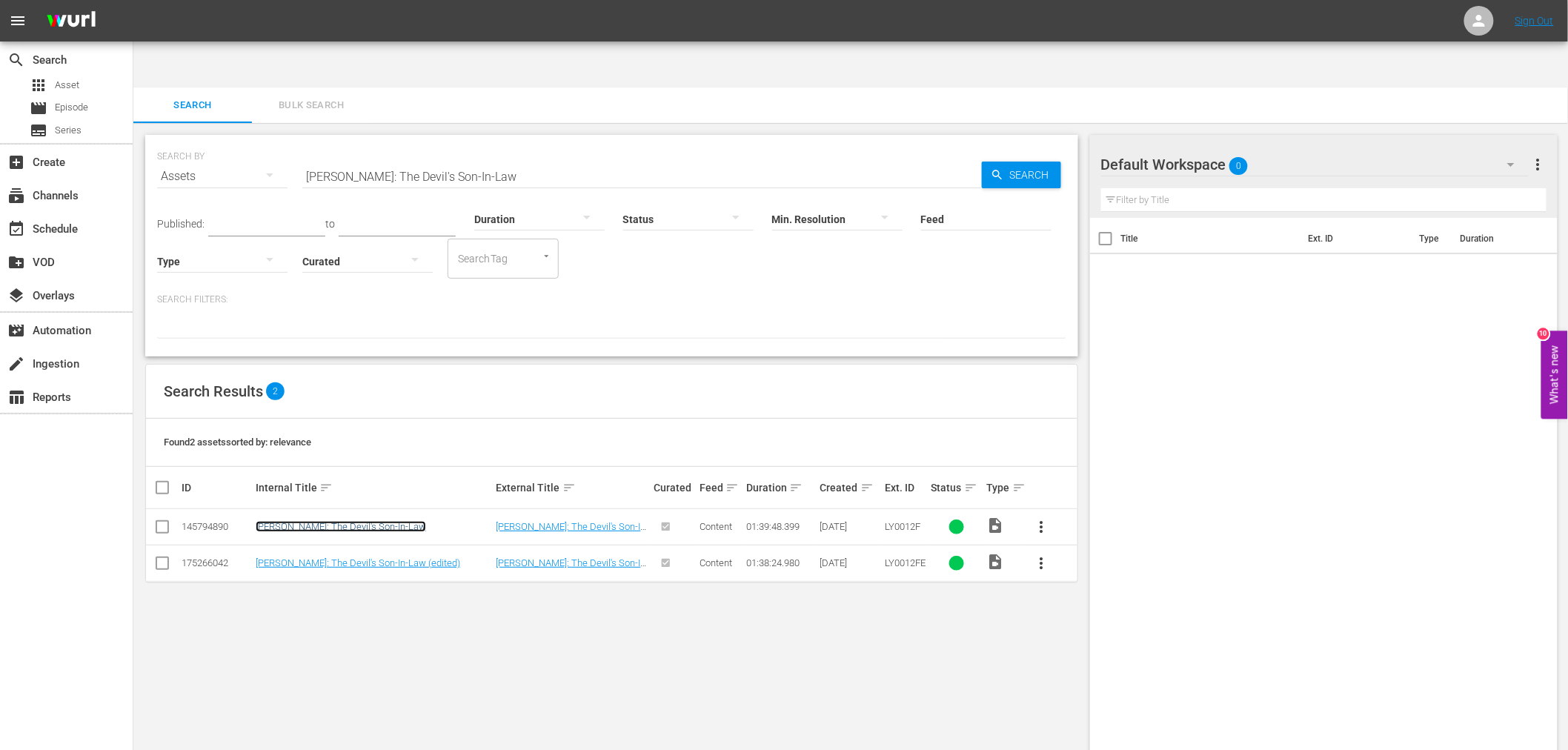
click at [401, 521] on link "Petey Wheatstraw: The Devil's Son-In-Law" at bounding box center [340, 526] width 171 height 11
click at [402, 545] on td "Petey Wheatstraw: The Devil's Son-In-Law (edited)" at bounding box center [374, 562] width 241 height 37
click at [402, 557] on link "Petey Wheatstraw: The Devil's Son-In-Law (edited)" at bounding box center [357, 562] width 204 height 11
drag, startPoint x: 580, startPoint y: 137, endPoint x: 375, endPoint y: 133, distance: 205.0
click at [375, 135] on div "SEARCH BY Search By Assets Search ID, Title, Description, Keywords, or Category…" at bounding box center [612, 246] width 933 height 221
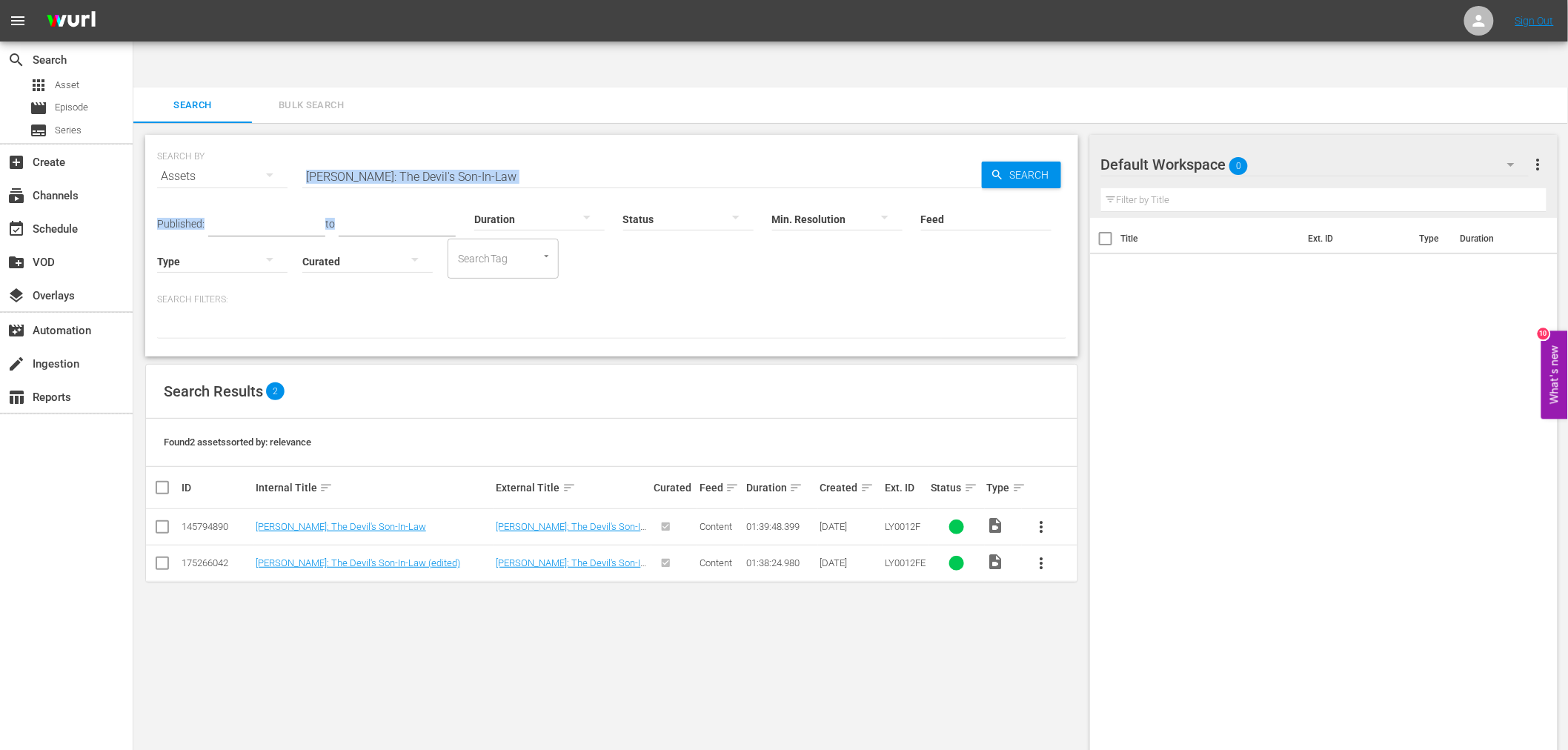
click at [435, 159] on input "Petey Wheatstraw: The Devil's Son-In-Law" at bounding box center [641, 177] width 680 height 36
paste input "iranha"
click at [1034, 162] on span "Search" at bounding box center [1032, 175] width 57 height 27
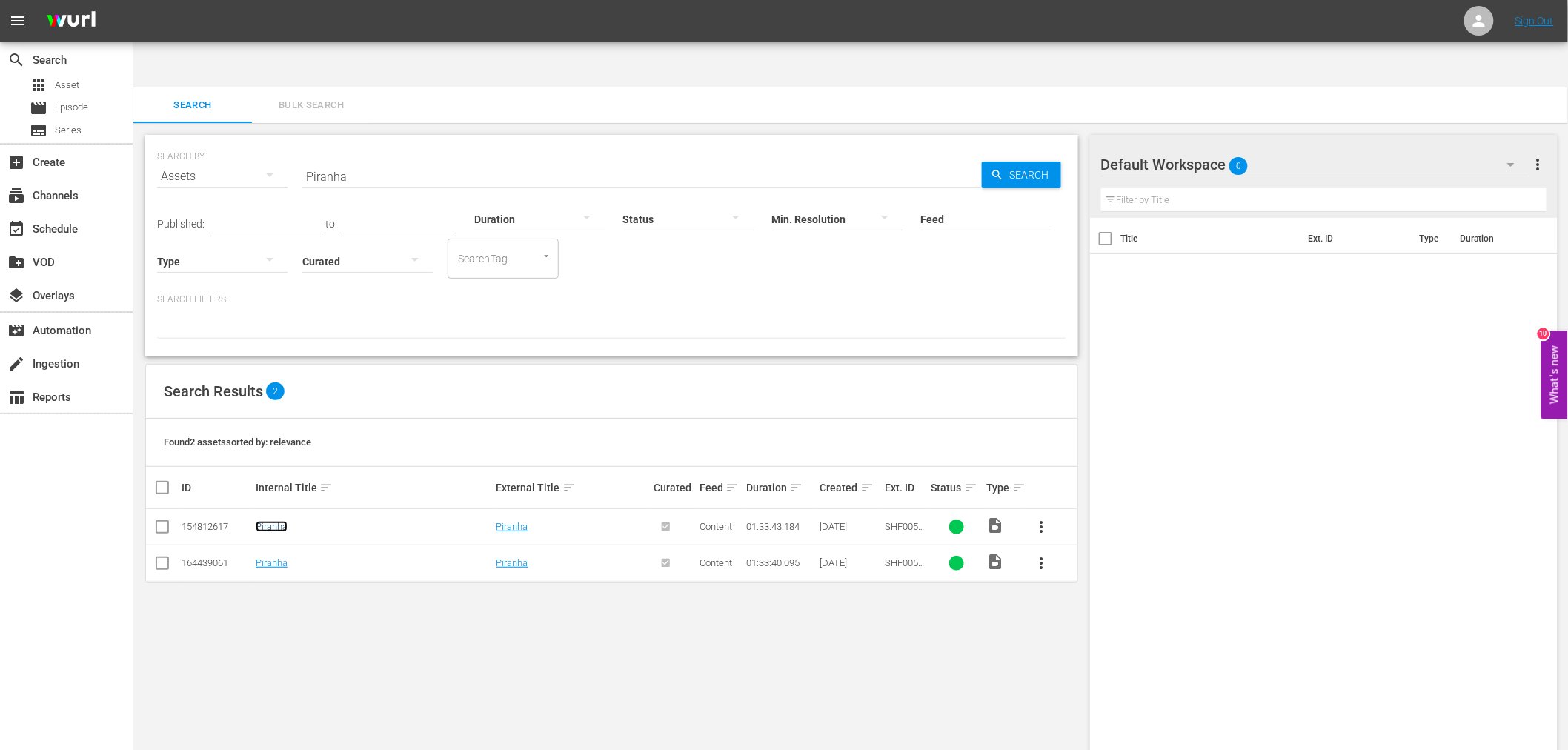
click at [279, 521] on link "Piranha" at bounding box center [271, 526] width 32 height 11
click at [279, 557] on link "Piranha" at bounding box center [271, 562] width 32 height 11
click at [332, 159] on input "Piranha" at bounding box center [641, 177] width 680 height 36
paste input "rotector, The"
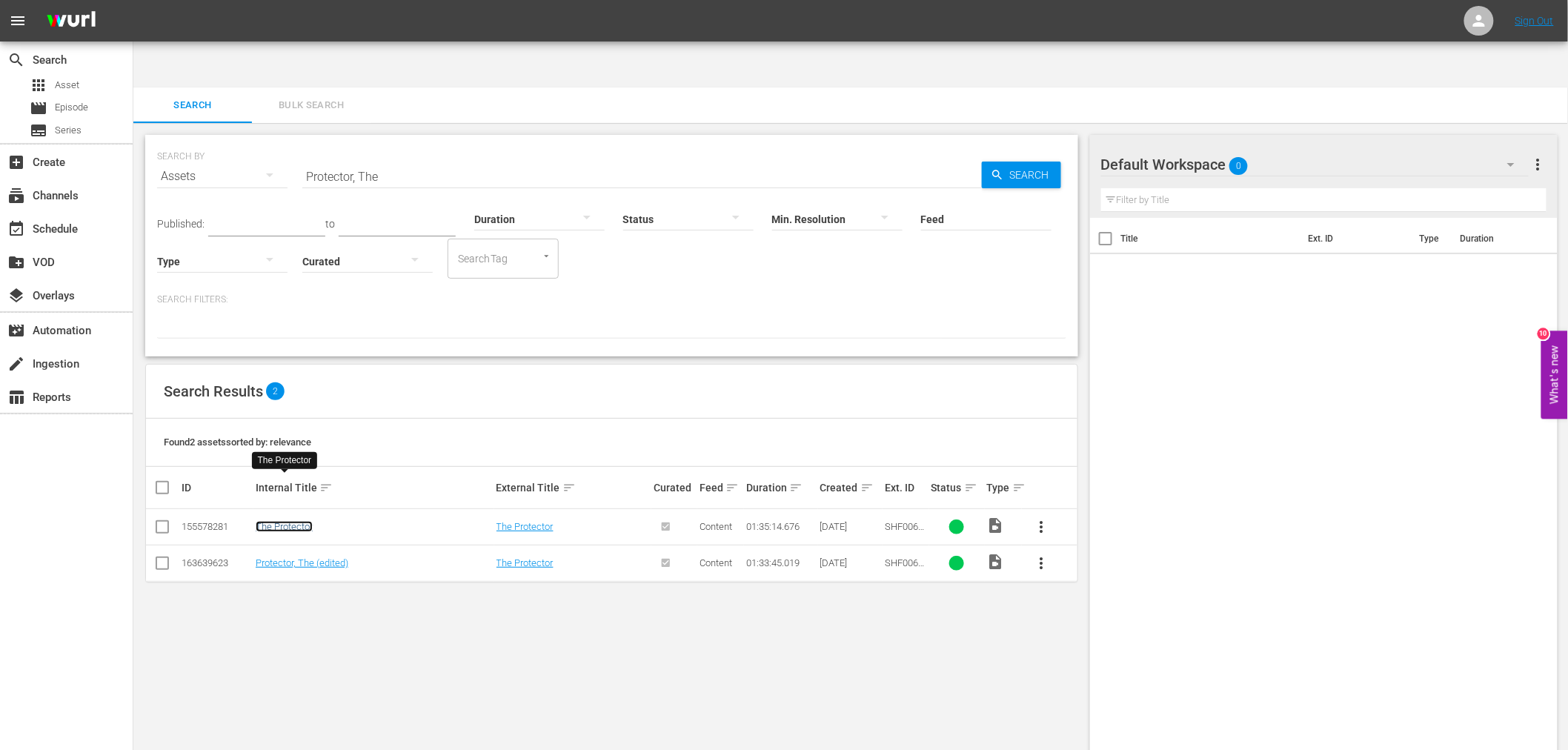
click at [301, 521] on link "The Protector" at bounding box center [284, 526] width 57 height 11
click at [298, 557] on link "Protector, The (edited)" at bounding box center [302, 562] width 93 height 11
drag, startPoint x: 349, startPoint y: 143, endPoint x: 250, endPoint y: 122, distance: 101.2
click at [250, 141] on div "SEARCH BY Search By Assets Search ID, Title, Description, Keywords, or Category…" at bounding box center [612, 168] width 909 height 54
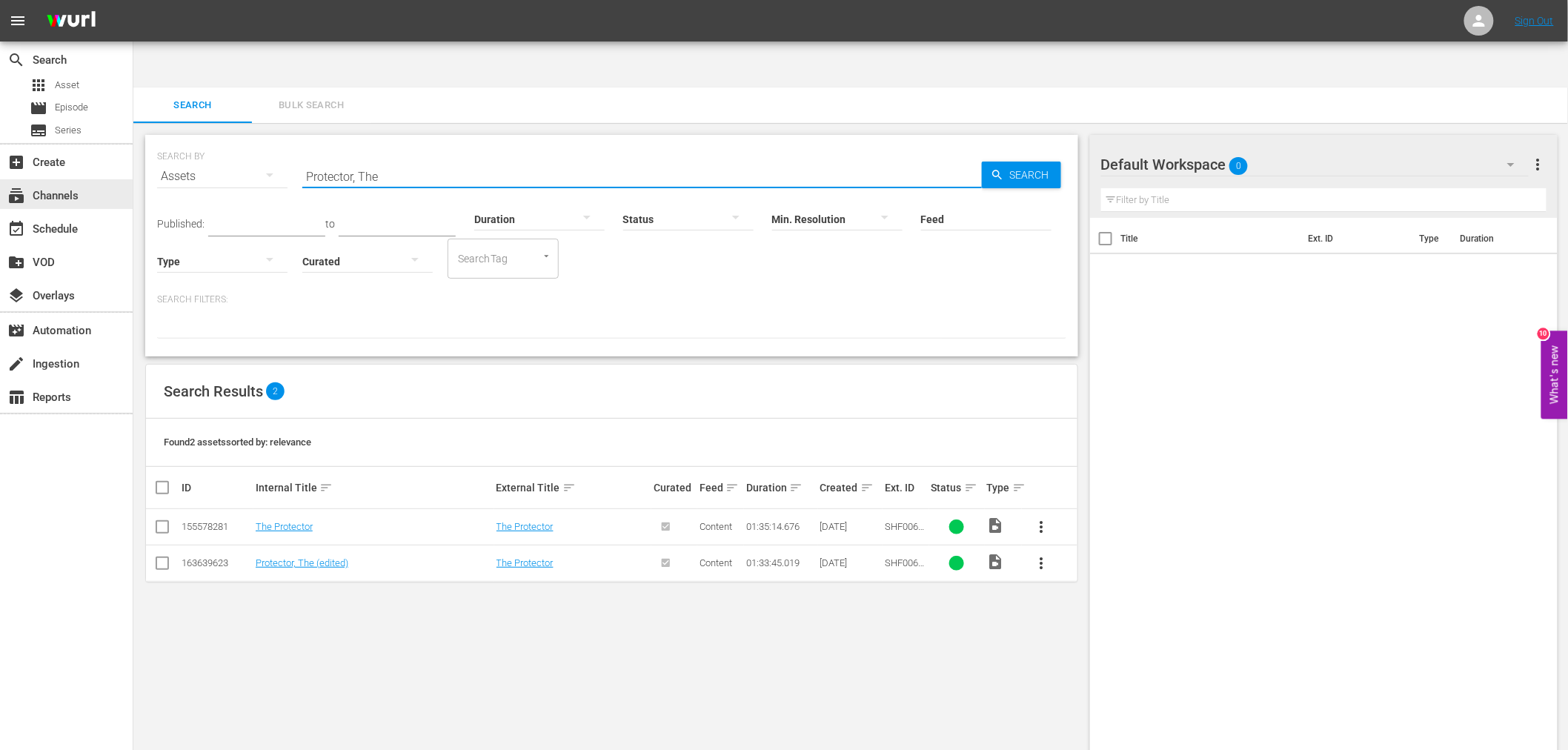
paste input "utney Swop"
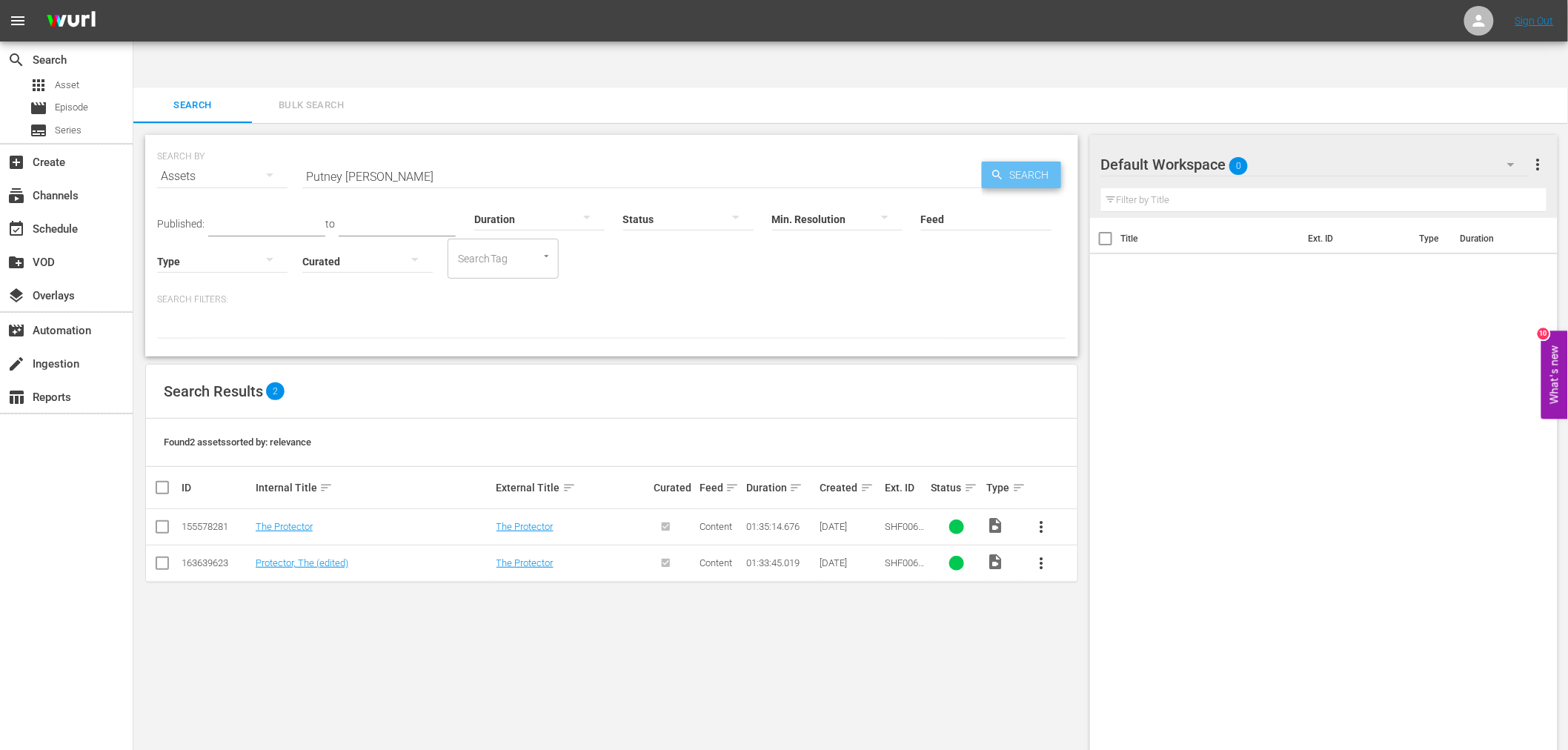
click at [1017, 162] on span "Search" at bounding box center [1032, 175] width 57 height 27
click at [304, 521] on link "Putney Swope" at bounding box center [306, 526] width 102 height 11
click at [302, 557] on link "Putney Swope (edited)" at bounding box center [345, 562] width 179 height 11
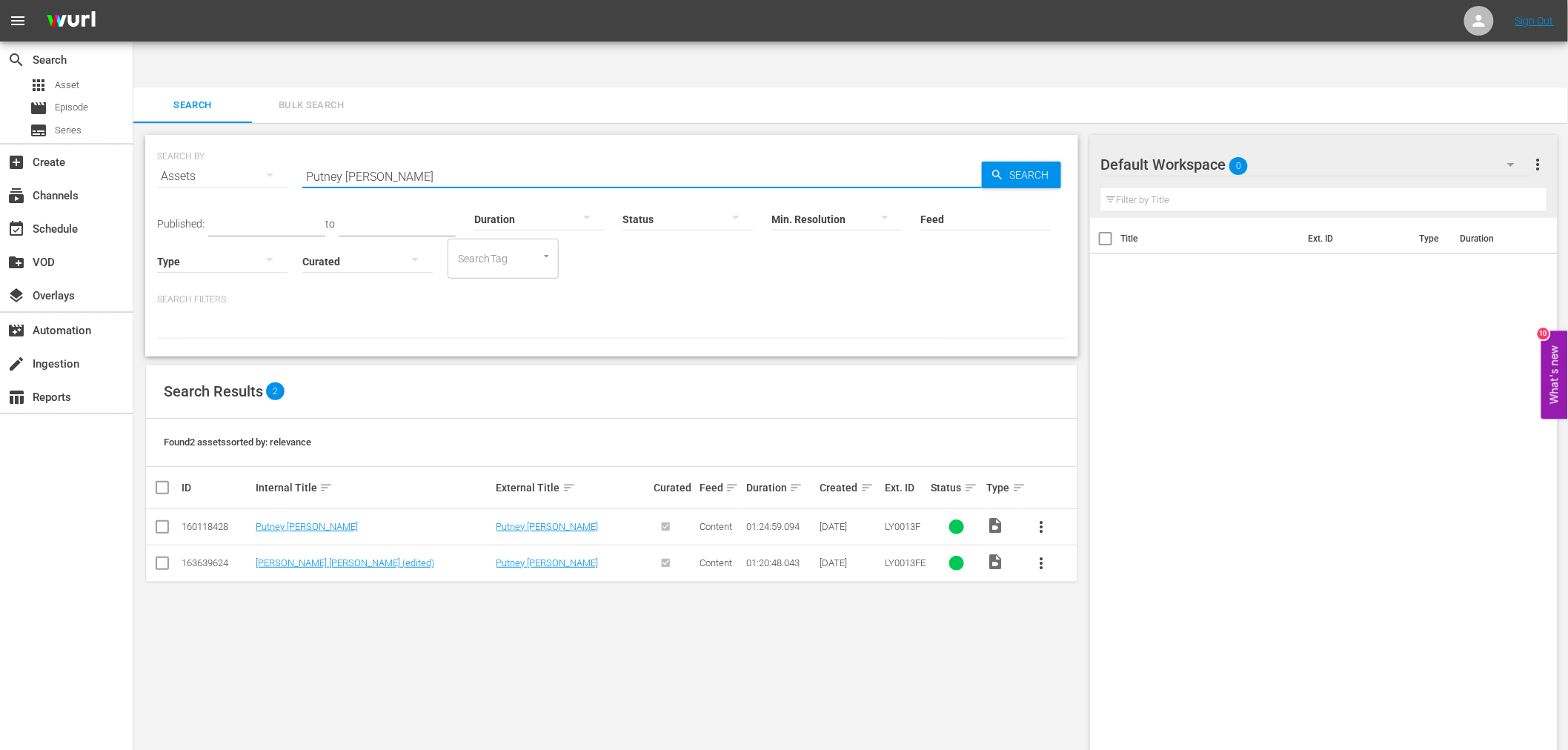
drag, startPoint x: 405, startPoint y: 137, endPoint x: 279, endPoint y: 137, distance: 126.0
click at [267, 141] on div "SEARCH BY Search By Assets Search ID, Title, Description, Keywords, or Category…" at bounding box center [612, 168] width 909 height 54
paste input "Q The Movi"
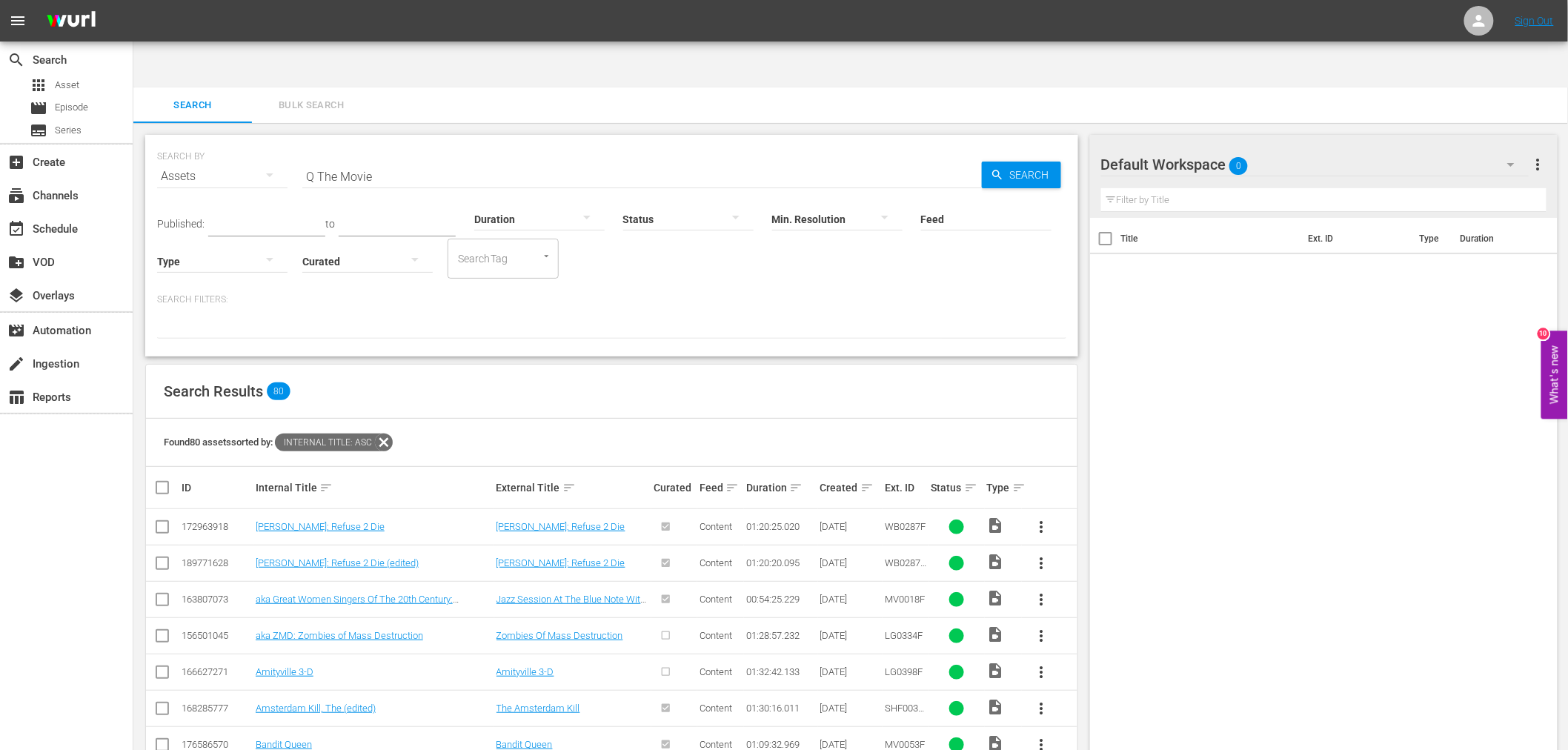
click at [314, 479] on div "Internal Title sort" at bounding box center [373, 488] width 237 height 18
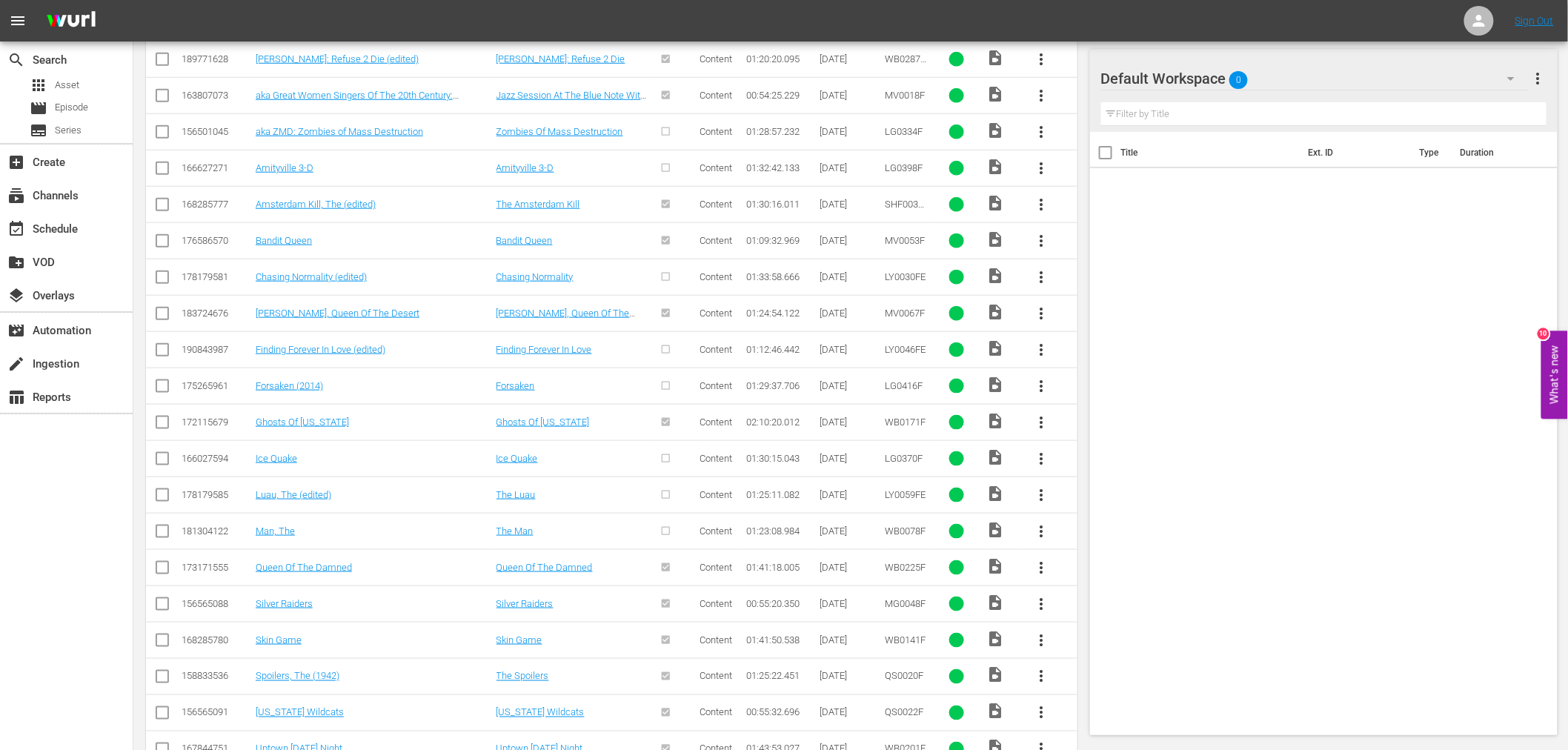
scroll to position [1079, 0]
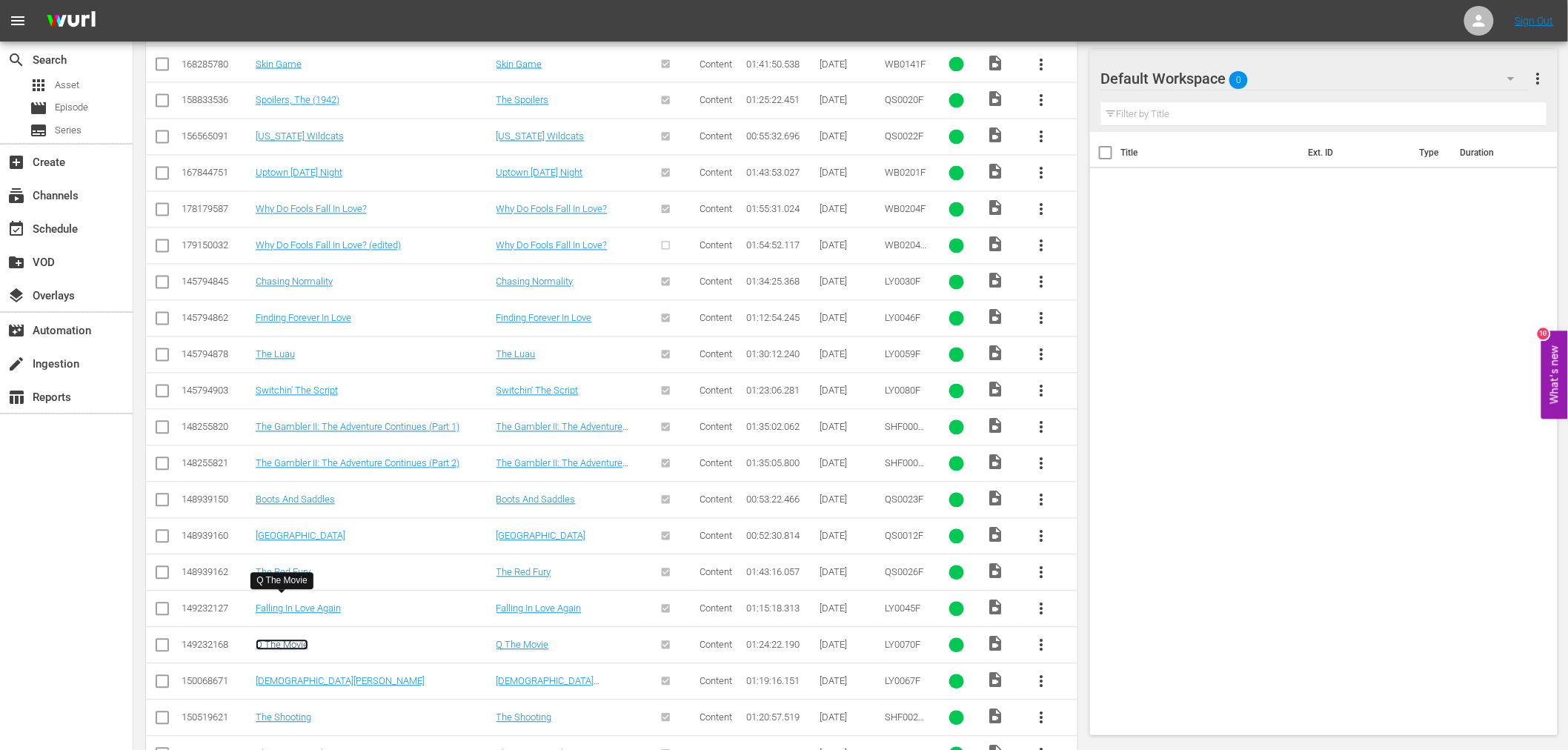
click at [274, 639] on link "Q The Movie" at bounding box center [281, 645] width 53 height 11
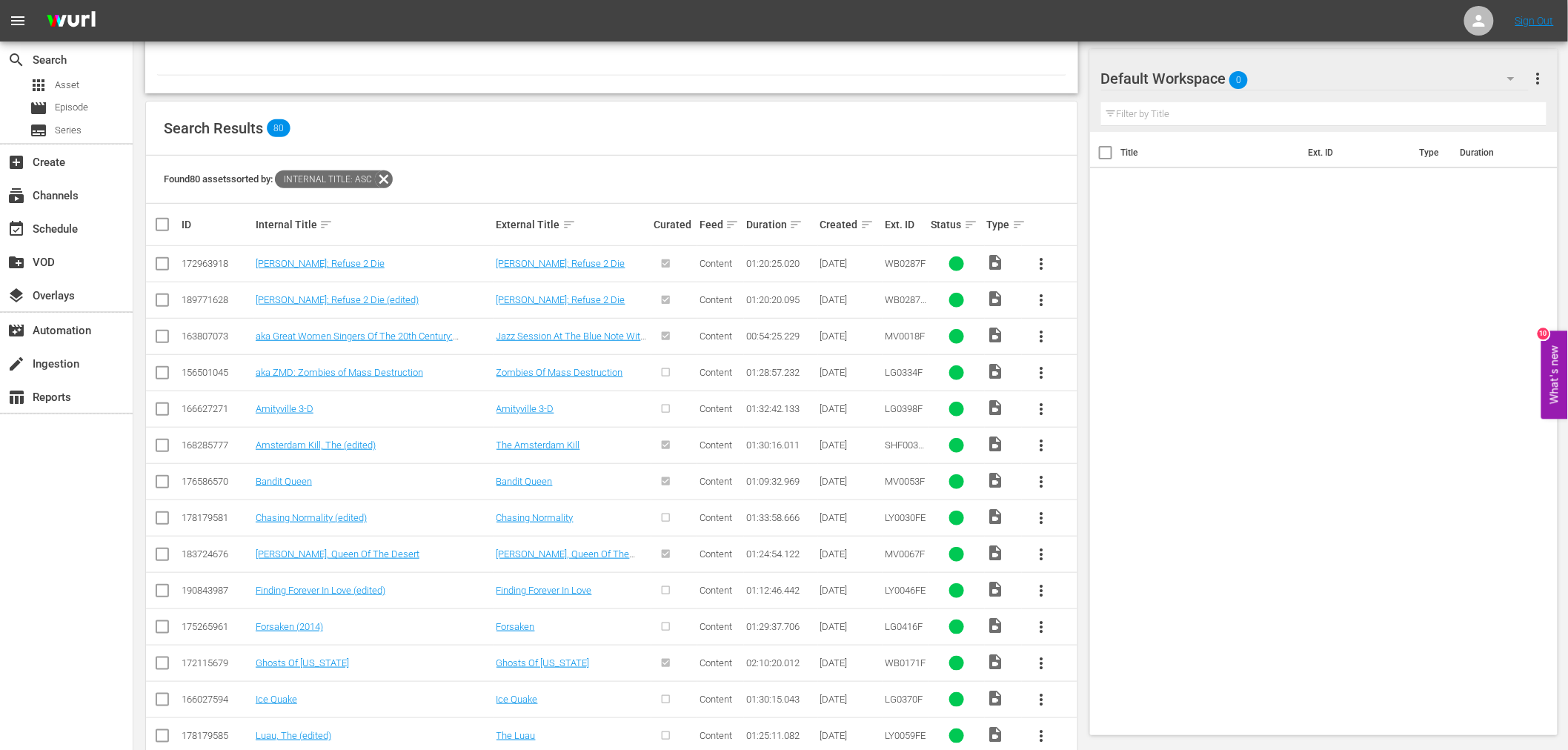
scroll to position [0, 0]
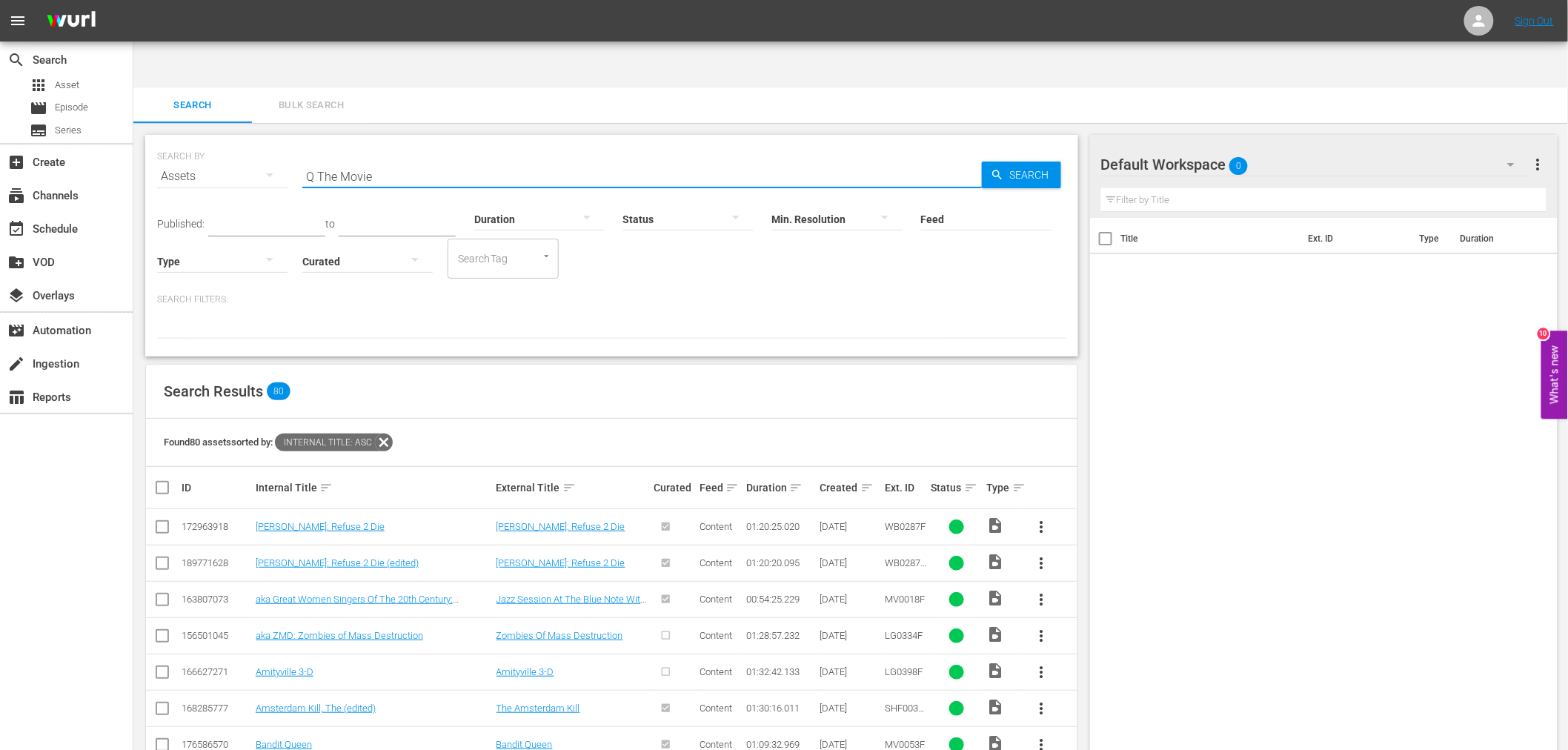
drag, startPoint x: 419, startPoint y: 138, endPoint x: 291, endPoint y: 138, distance: 128.0
click at [291, 141] on div "SEARCH BY Search By Assets Search ID, Title, Description, Keywords, or Category…" at bounding box center [612, 168] width 909 height 54
paste input ": The Winged Serpent"
click at [1013, 162] on span "Search" at bounding box center [1032, 175] width 57 height 27
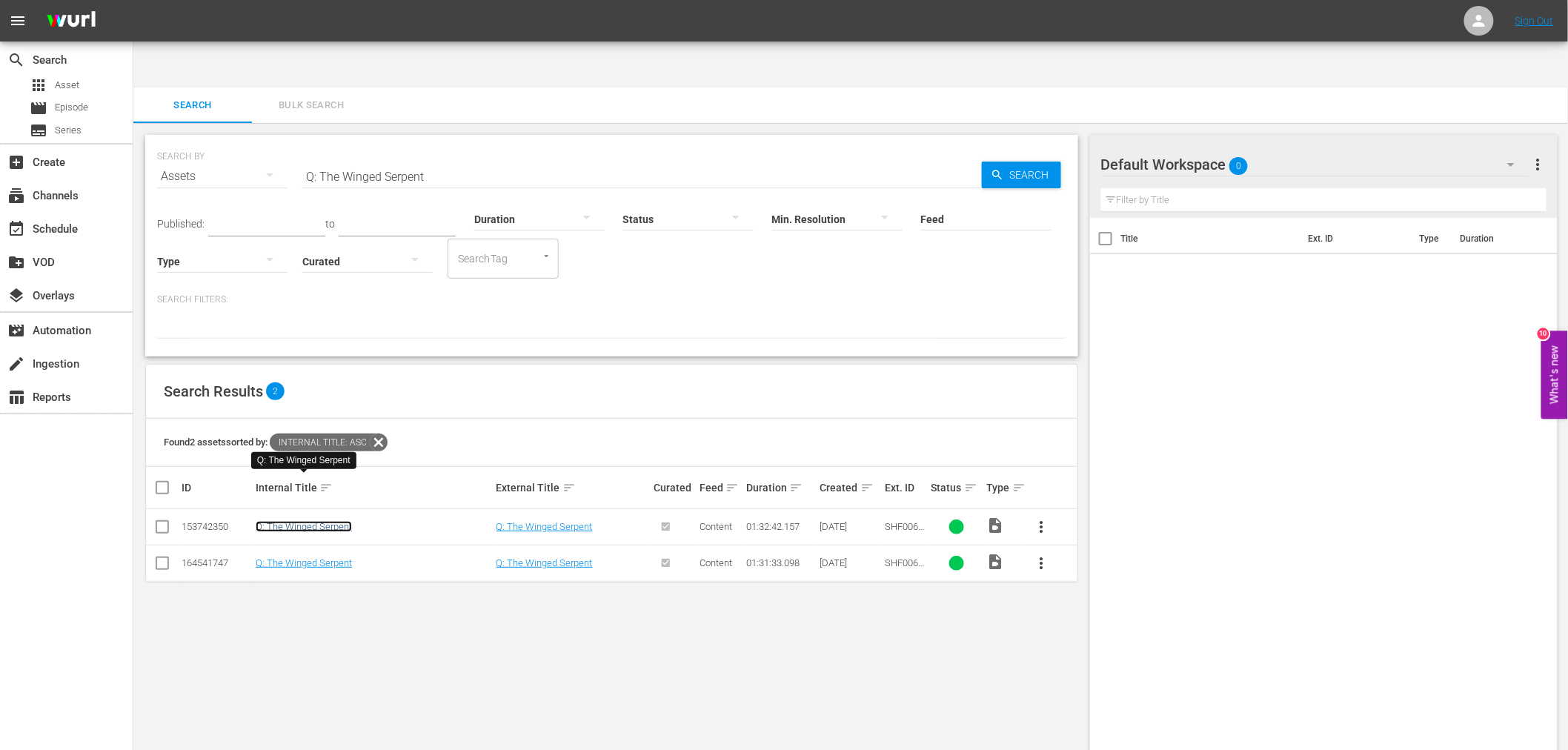
click at [333, 521] on link "Q: The Winged Serpent" at bounding box center [304, 526] width 96 height 11
click at [329, 557] on link "Q: The Winged Serpent" at bounding box center [304, 562] width 96 height 11
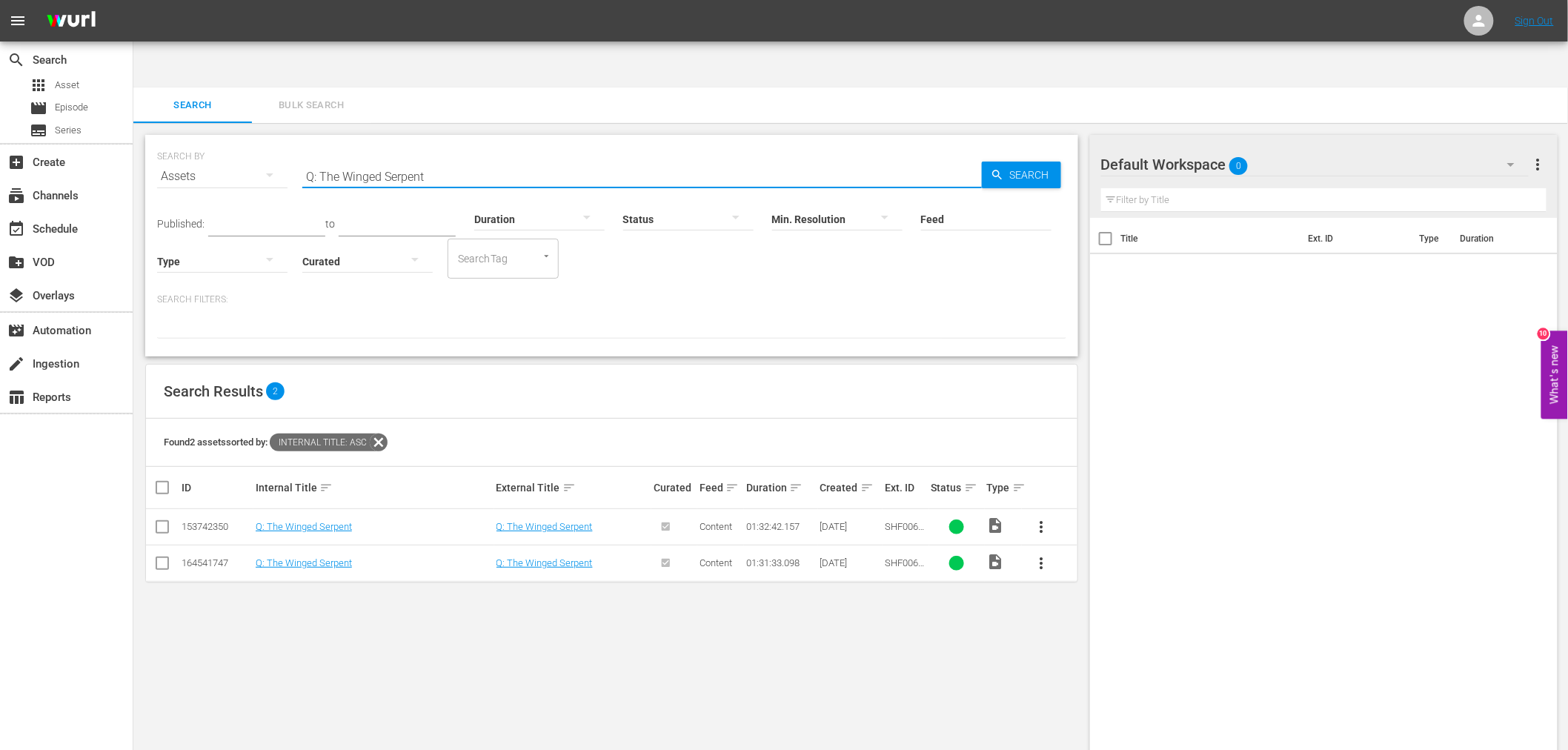
drag, startPoint x: 446, startPoint y: 132, endPoint x: 265, endPoint y: 129, distance: 181.0
click at [265, 141] on div "SEARCH BY Search By Assets Search ID, Title, Description, Keywords, or Category…" at bounding box center [612, 168] width 909 height 54
paste input "ueen Boxer, The"
click at [305, 521] on link "The Queen Boxer" at bounding box center [291, 526] width 71 height 11
click at [299, 557] on link "The Queen Boxer" at bounding box center [291, 562] width 71 height 11
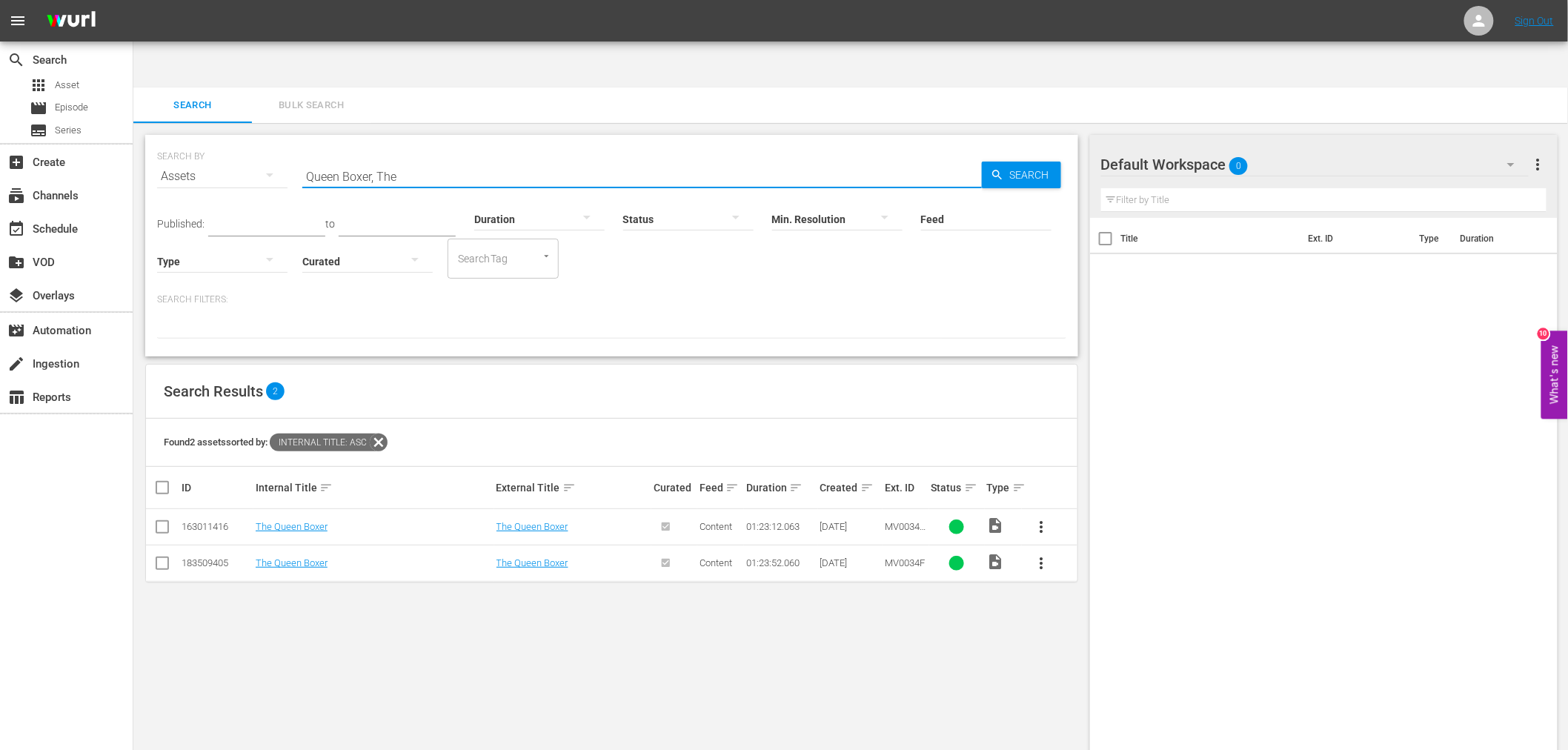
drag, startPoint x: 379, startPoint y: 127, endPoint x: 270, endPoint y: 129, distance: 109.0
click at [271, 141] on div "SEARCH BY Search By Assets Search ID, Title, Description, Keywords, or Category…" at bounding box center [612, 168] width 909 height 54
paste input "Return Of Superfly"
click at [326, 521] on link "Return of Superfly, The" at bounding box center [302, 526] width 94 height 11
click at [321, 557] on link "The Return of Superfly" at bounding box center [302, 562] width 93 height 11
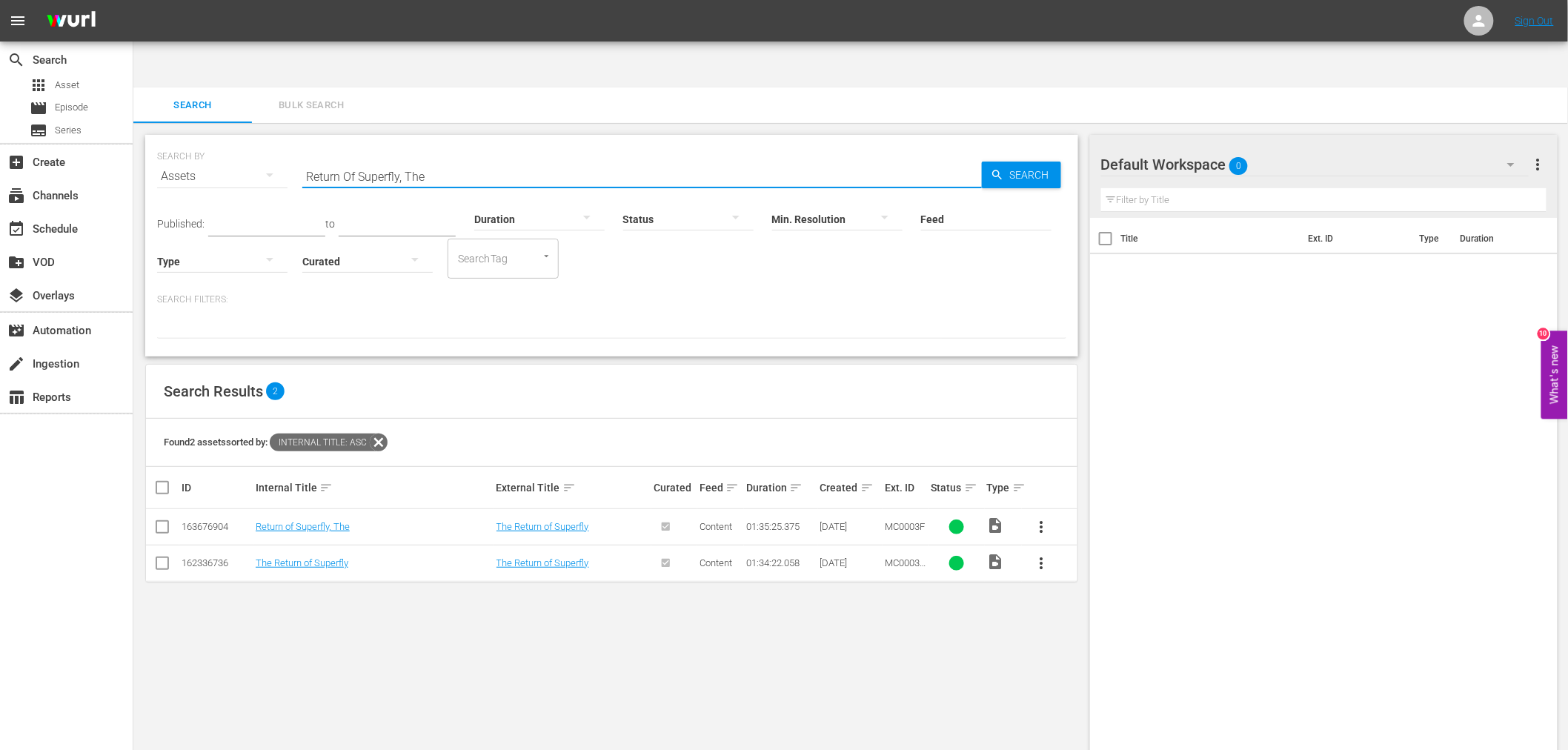
drag, startPoint x: 443, startPoint y: 127, endPoint x: 302, endPoint y: 128, distance: 141.0
click at [302, 159] on input "Return Of Superfly, The" at bounding box center [641, 177] width 680 height 36
paste input "iver Niger"
click at [276, 521] on link "River Niger" at bounding box center [312, 526] width 113 height 11
click at [274, 557] on link "River Niger" at bounding box center [312, 562] width 113 height 11
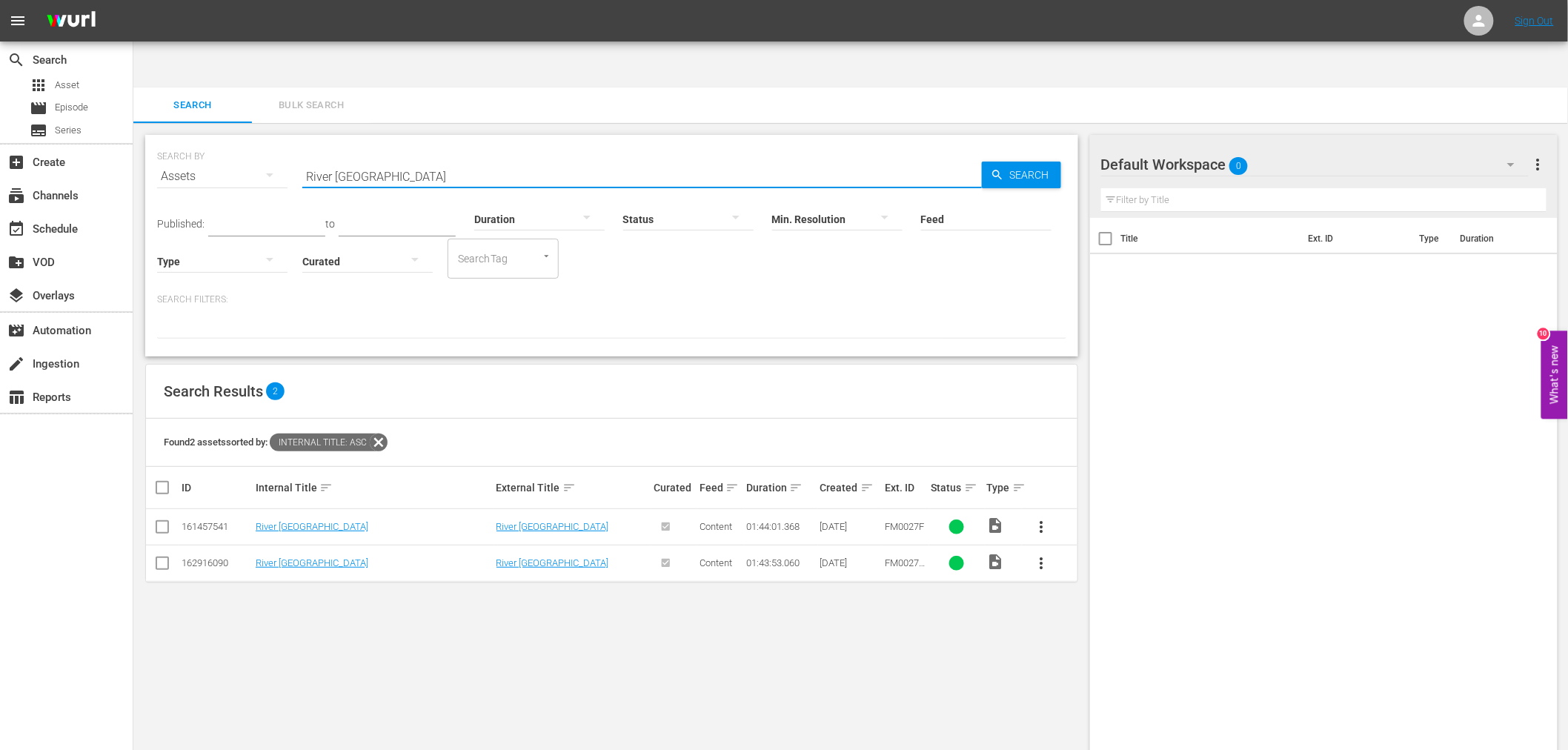
drag, startPoint x: 371, startPoint y: 134, endPoint x: 240, endPoint y: 129, distance: 131.1
click at [240, 141] on div "SEARCH BY Search By Assets Search ID, Title, Description, Keywords, or Category…" at bounding box center [612, 168] width 909 height 54
paste input "ock And Roll Revue"
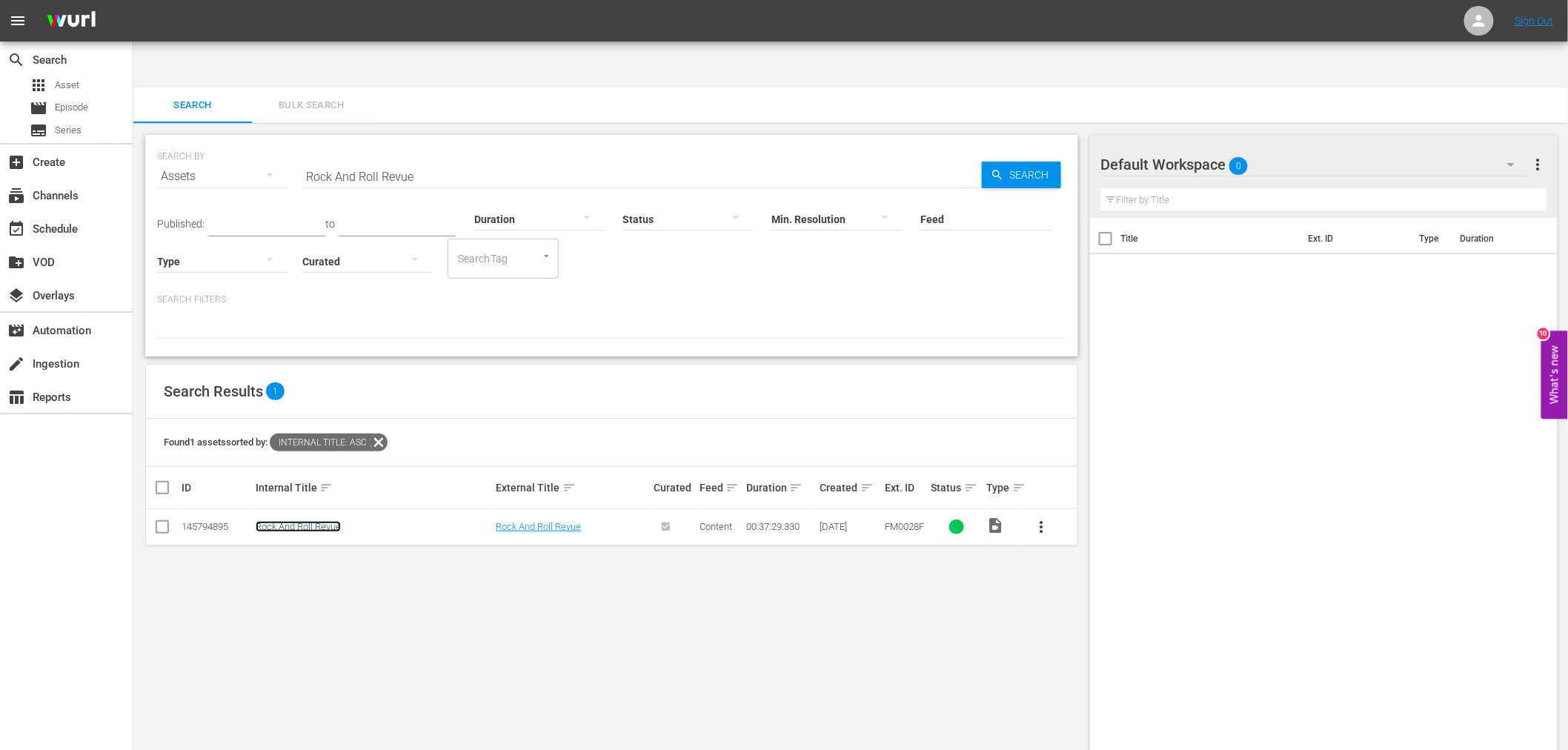
click at [326, 521] on link "Rock And Roll Revue" at bounding box center [297, 526] width 85 height 11
drag, startPoint x: 422, startPoint y: 131, endPoint x: 276, endPoint y: 124, distance: 146.2
click at [276, 141] on div "SEARCH BY Search By Assets Search ID, Title, Description, Keywords, or Category…" at bounding box center [612, 168] width 909 height 54
paste input "Sergeant Rutledg"
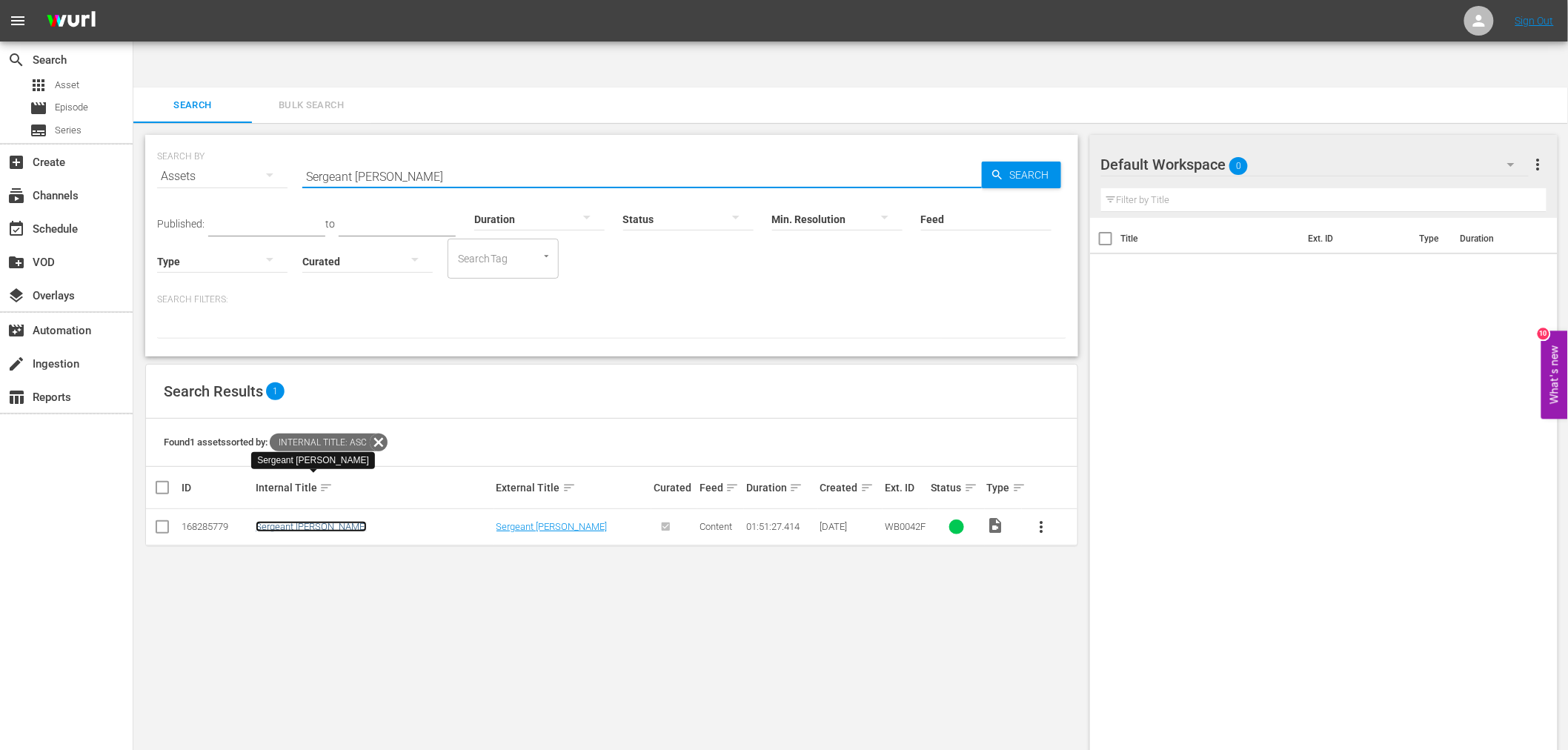
click at [312, 521] on link "Sergeant Rutledge" at bounding box center [311, 526] width 111 height 11
drag, startPoint x: 413, startPoint y: 124, endPoint x: 122, endPoint y: 128, distance: 291.0
click at [133, 46] on div "search Search apps Asset movie Episode subtitles Series add_box Create subscrip…" at bounding box center [850, 46] width 1434 height 0
paste input "x And Zen"
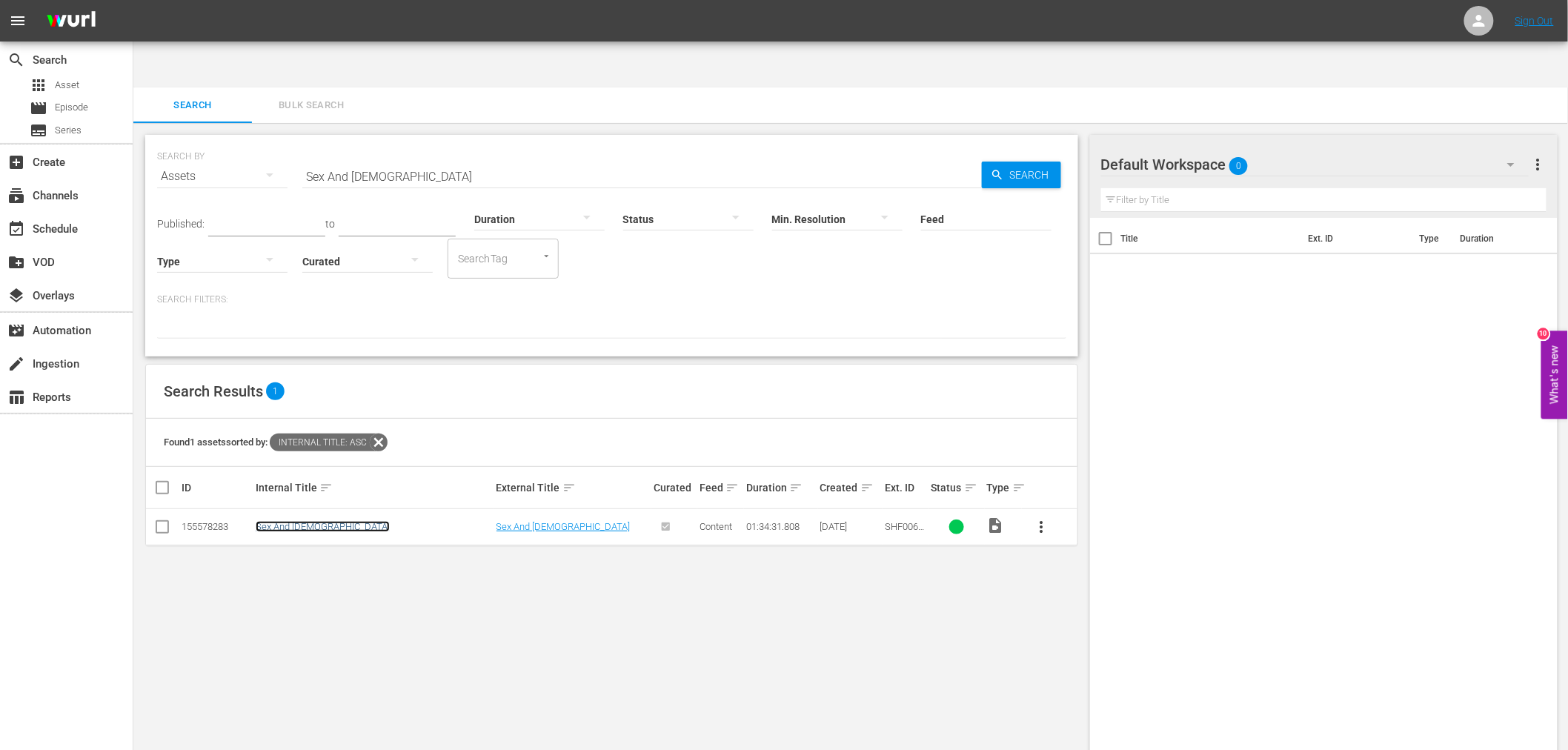
click at [304, 521] on link "Sex And Zen" at bounding box center [322, 526] width 134 height 11
drag, startPoint x: 289, startPoint y: 126, endPoint x: 290, endPoint y: 117, distance: 9.1
click at [290, 141] on div "SEARCH BY Search By Assets Search ID, Title, Description, Keywords, or Category…" at bounding box center [612, 168] width 909 height 54
paste input "haolin Boxers, The"
click at [299, 521] on link "The Shaolin Boxers" at bounding box center [296, 526] width 80 height 11
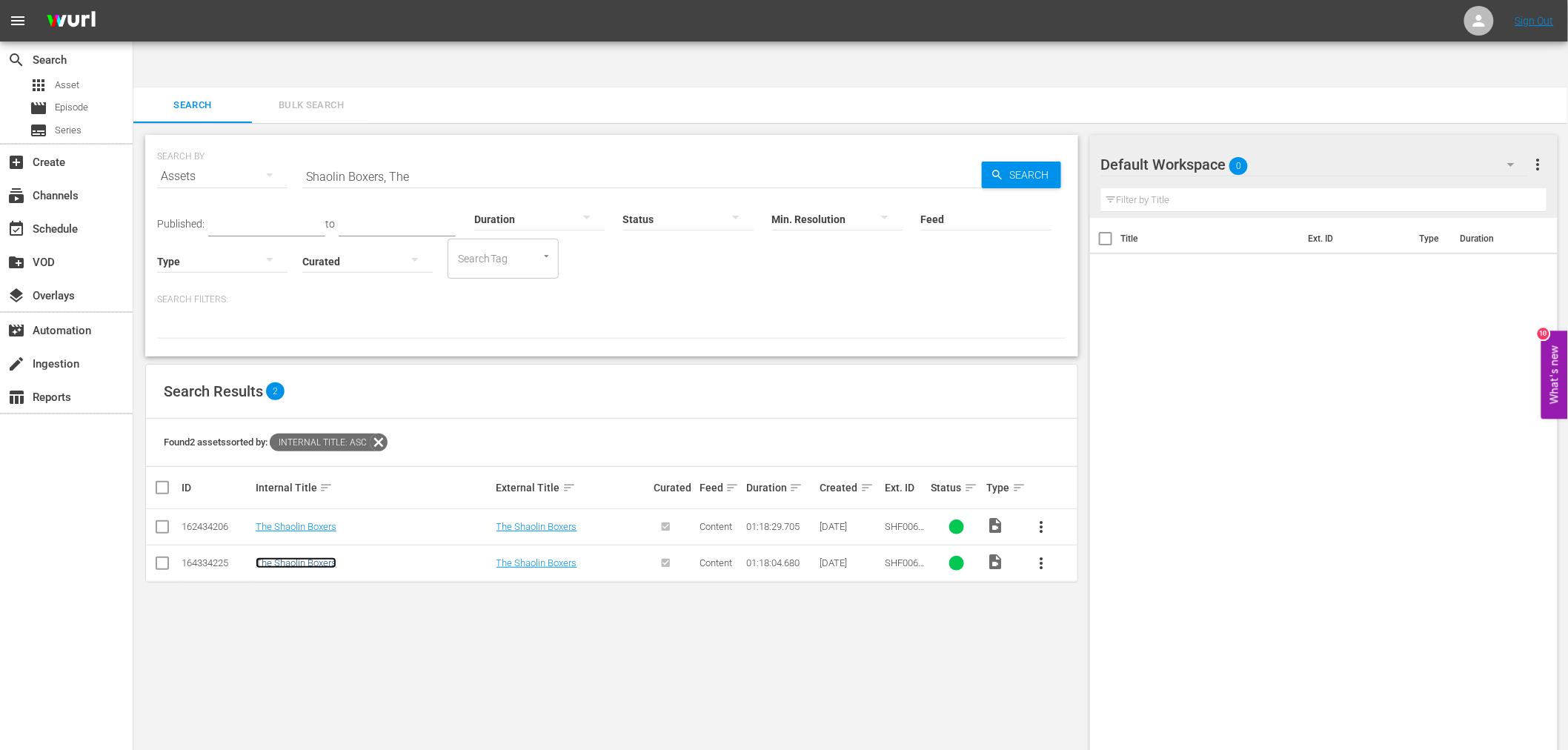
click at [291, 557] on link "The Shaolin Boxers" at bounding box center [296, 562] width 80 height 11
drag, startPoint x: 405, startPoint y: 133, endPoint x: 146, endPoint y: 120, distance: 259.3
click at [133, 46] on div "search Search apps Asset movie Episode subtitles Series add_box Create subscrip…" at bounding box center [850, 46] width 1434 height 0
paste input "Wooden Men"
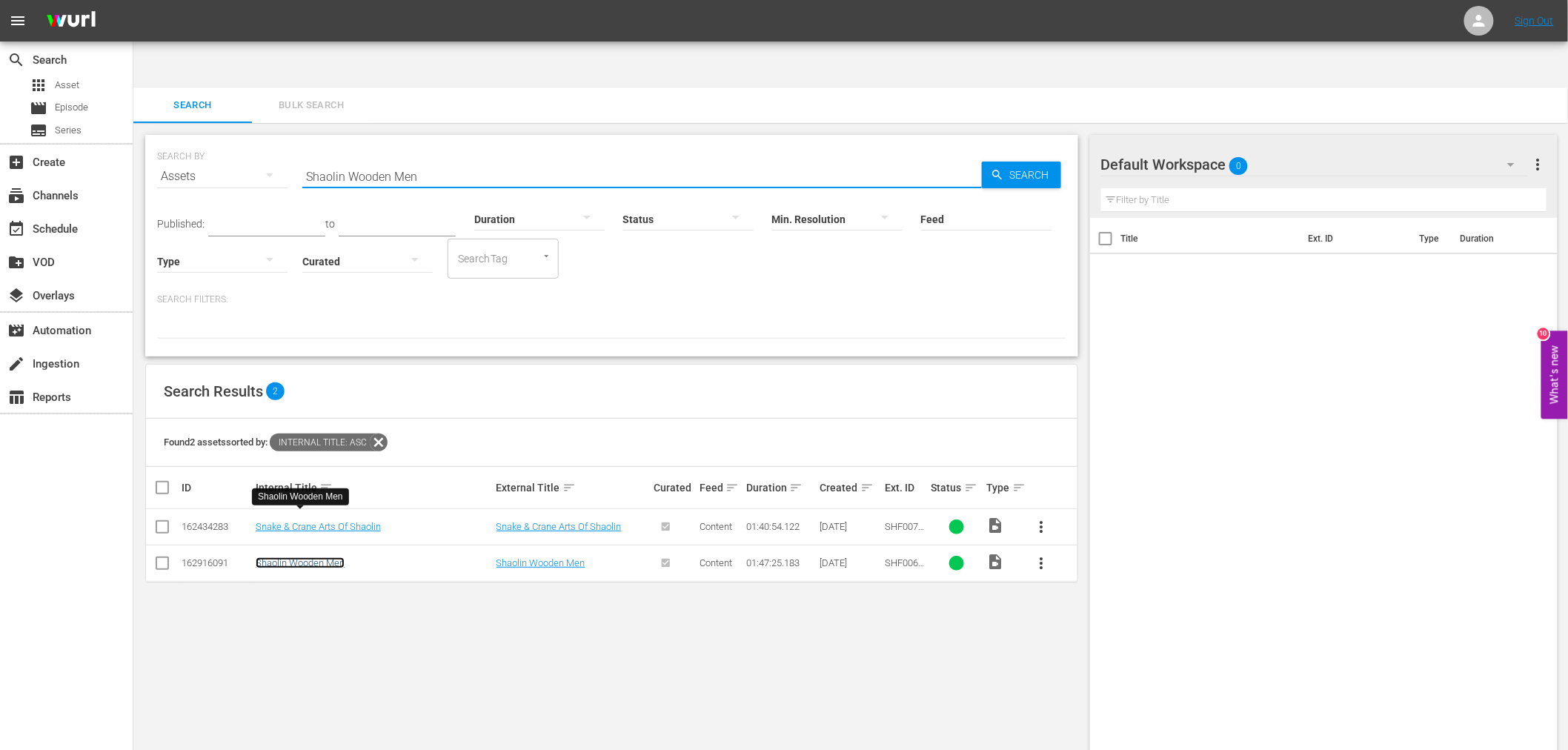
click at [327, 557] on link "Shaolin Wooden Men" at bounding box center [300, 562] width 89 height 11
drag, startPoint x: 447, startPoint y: 137, endPoint x: 294, endPoint y: 134, distance: 153.0
click at [294, 141] on div "SEARCH BY Search By Assets Search ID, Title, Description, Keywords, or Category…" at bounding box center [612, 168] width 909 height 54
paste input "ocking Dark"
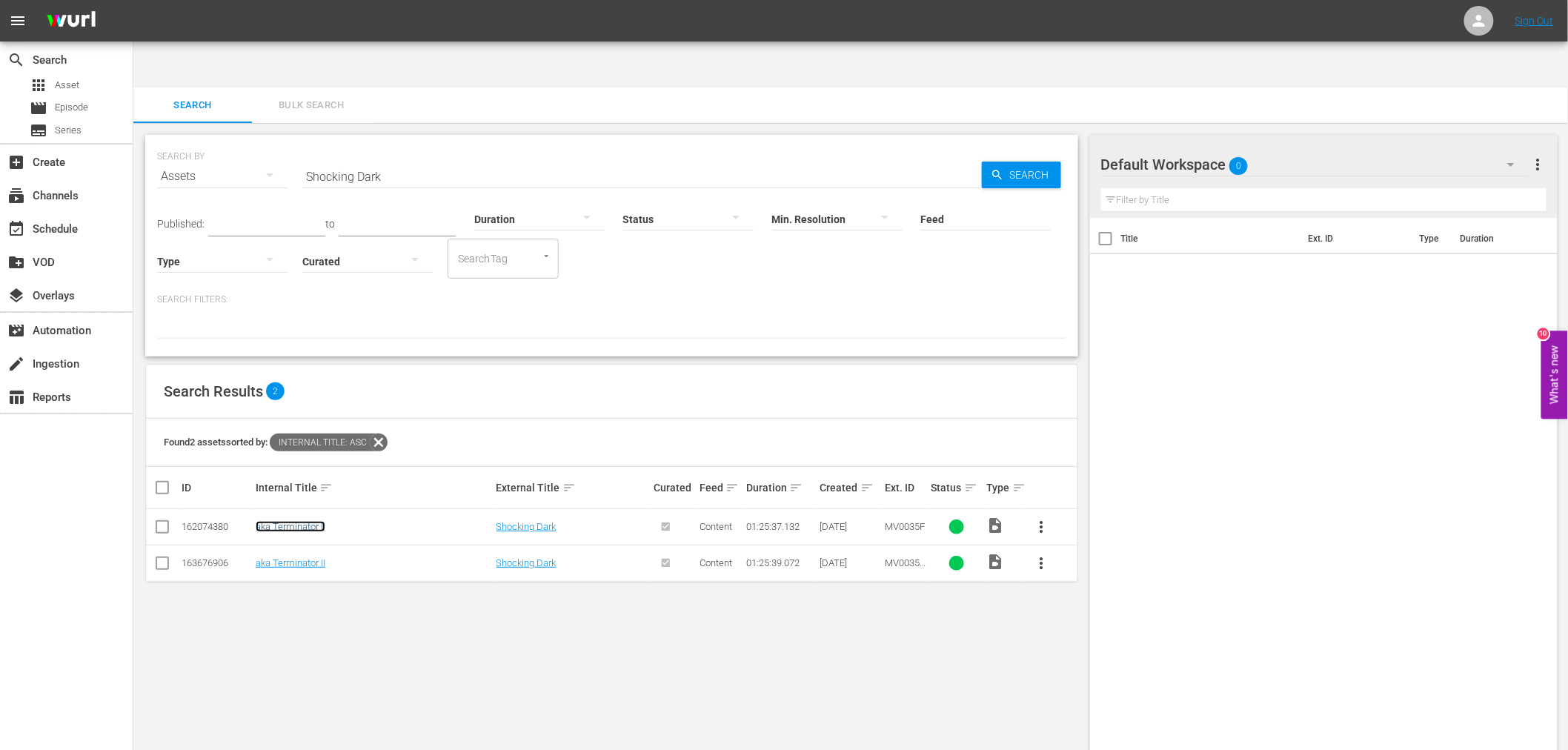
click at [307, 521] on link "aka Terminator II" at bounding box center [290, 526] width 70 height 11
click at [306, 557] on link "aka Terminator II" at bounding box center [290, 562] width 70 height 11
drag, startPoint x: 396, startPoint y: 127, endPoint x: 241, endPoint y: 129, distance: 155.0
click at [241, 141] on div "SEARCH BY Search By Assets Search ID, Title, Description, Keywords, or Category…" at bounding box center [612, 168] width 909 height 54
paste input "kyhawk, The"
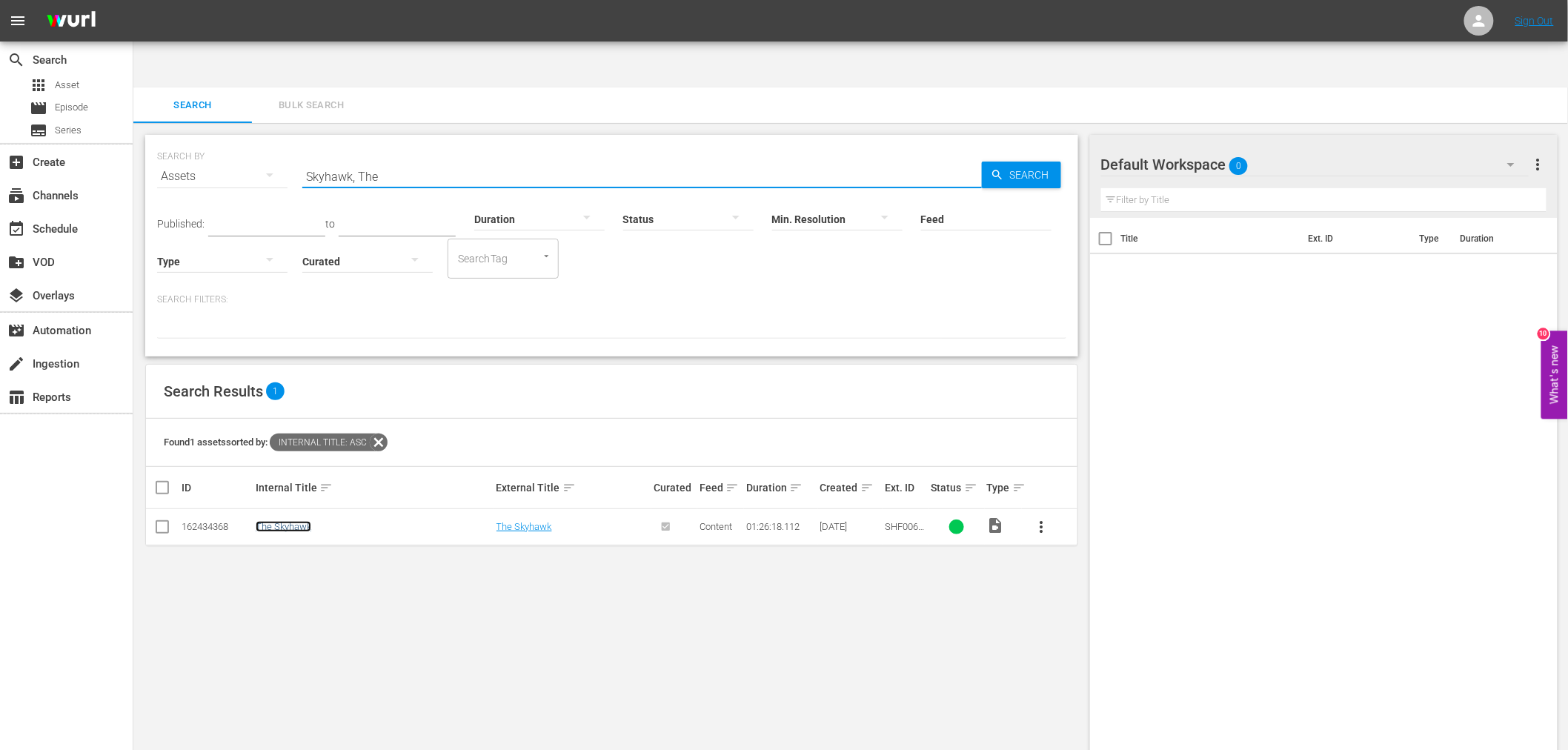
click at [290, 521] on link "The Skyhawk" at bounding box center [283, 526] width 55 height 11
drag, startPoint x: 431, startPoint y: 123, endPoint x: 242, endPoint y: 115, distance: 189.2
click at [242, 141] on div "SEARCH BY Search By Assets Search ID, Title, Description, Keywords, or Category…" at bounding box center [612, 168] width 909 height 54
paste input "laughter In San Francisco"
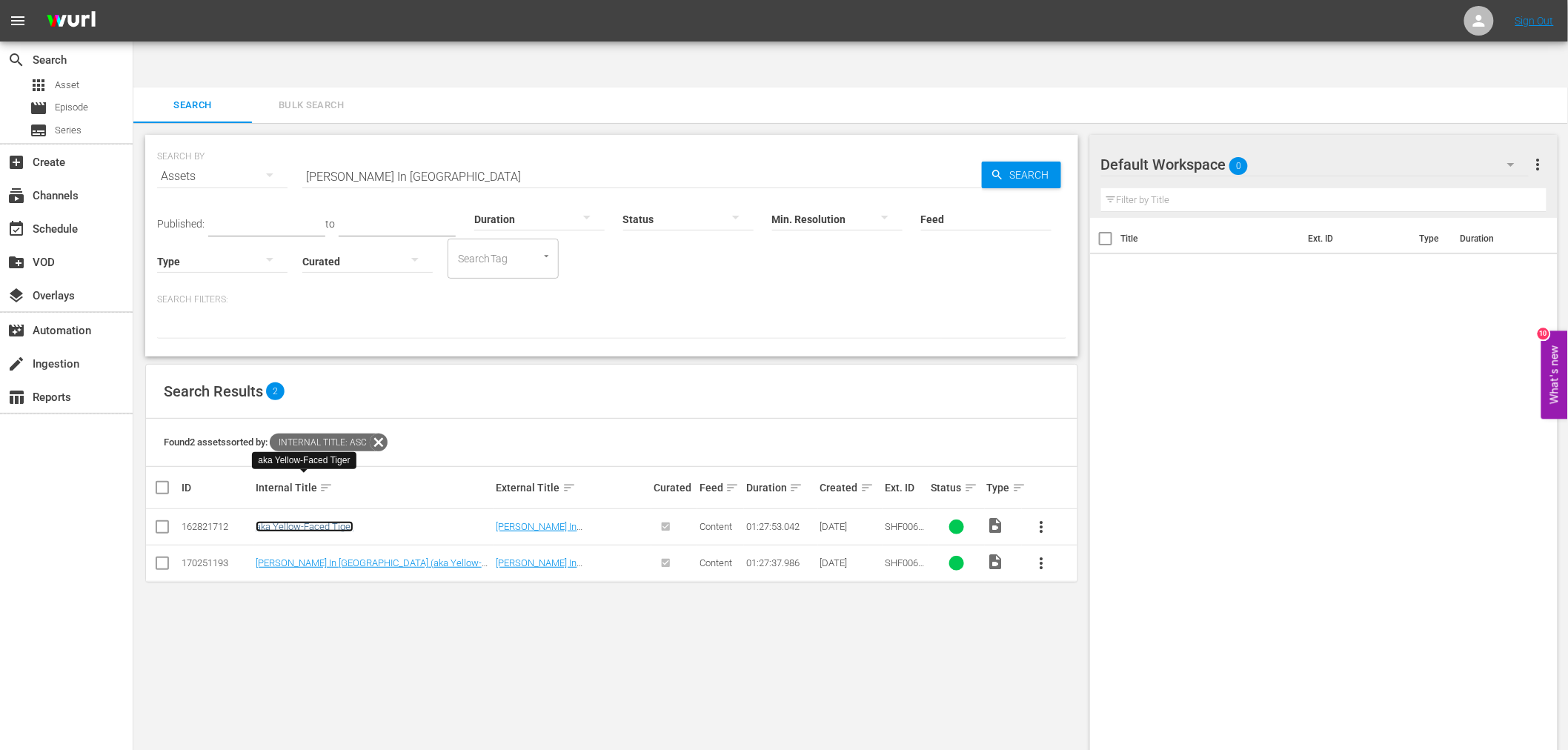
click at [327, 521] on link "aka Yellow-Faced Tiger" at bounding box center [304, 526] width 98 height 11
click at [317, 545] on td "Slaughter In San Francisco (aka Yellow-Faced Tiger) (edited)" at bounding box center [374, 562] width 241 height 37
click at [314, 557] on link "Slaughter In San Francisco (aka Yellow-Faced Tiger) (edited)" at bounding box center [368, 568] width 226 height 22
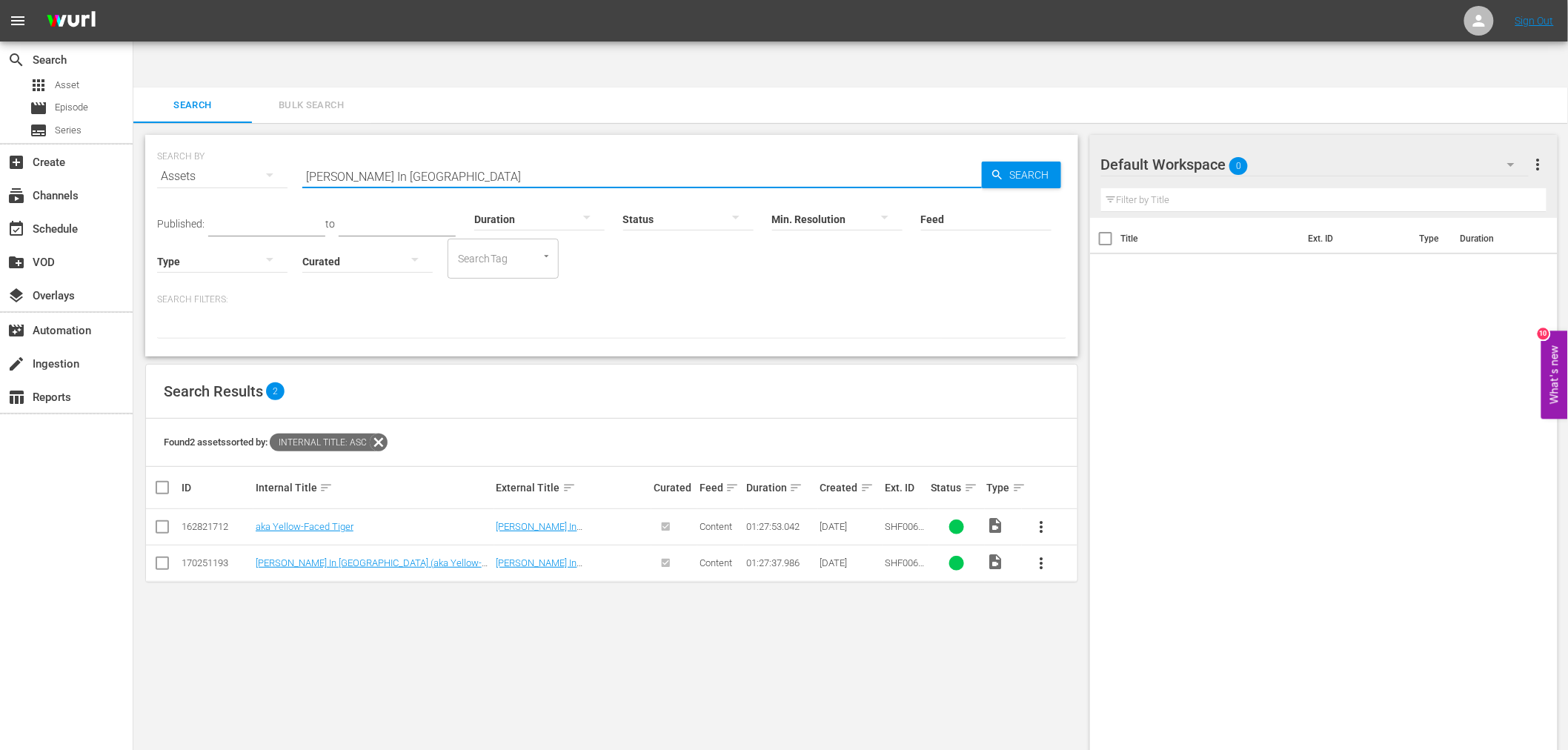
drag, startPoint x: 471, startPoint y: 129, endPoint x: 211, endPoint y: 137, distance: 260.1
click at [211, 141] on div "SEARCH BY Search By Assets Search ID, Title, Description, Keywords, or Category…" at bounding box center [612, 168] width 909 height 54
paste input "nake & Crane Arts Of Shaolin"
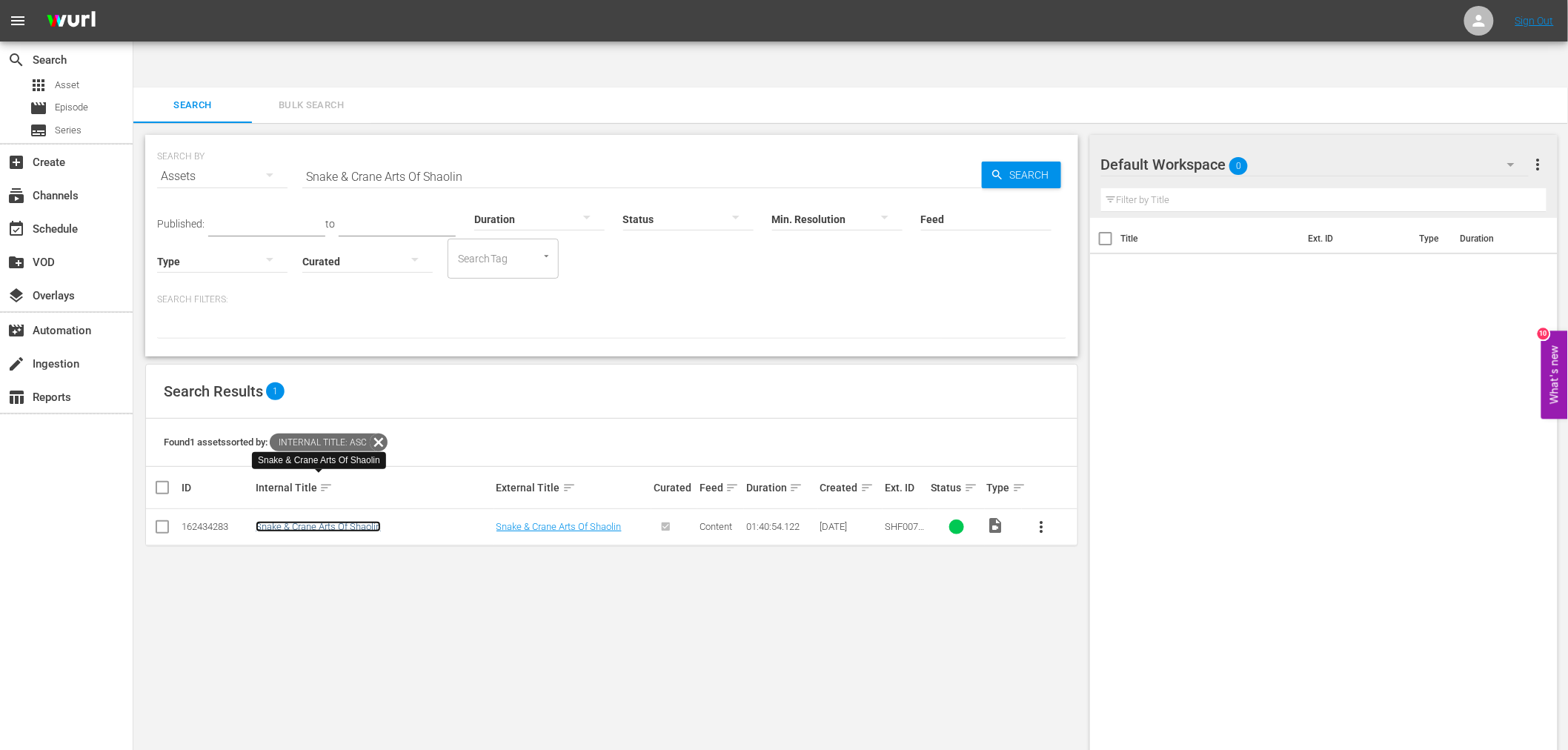
click at [337, 521] on link "Snake & Crane Arts Of Shaolin" at bounding box center [318, 526] width 125 height 11
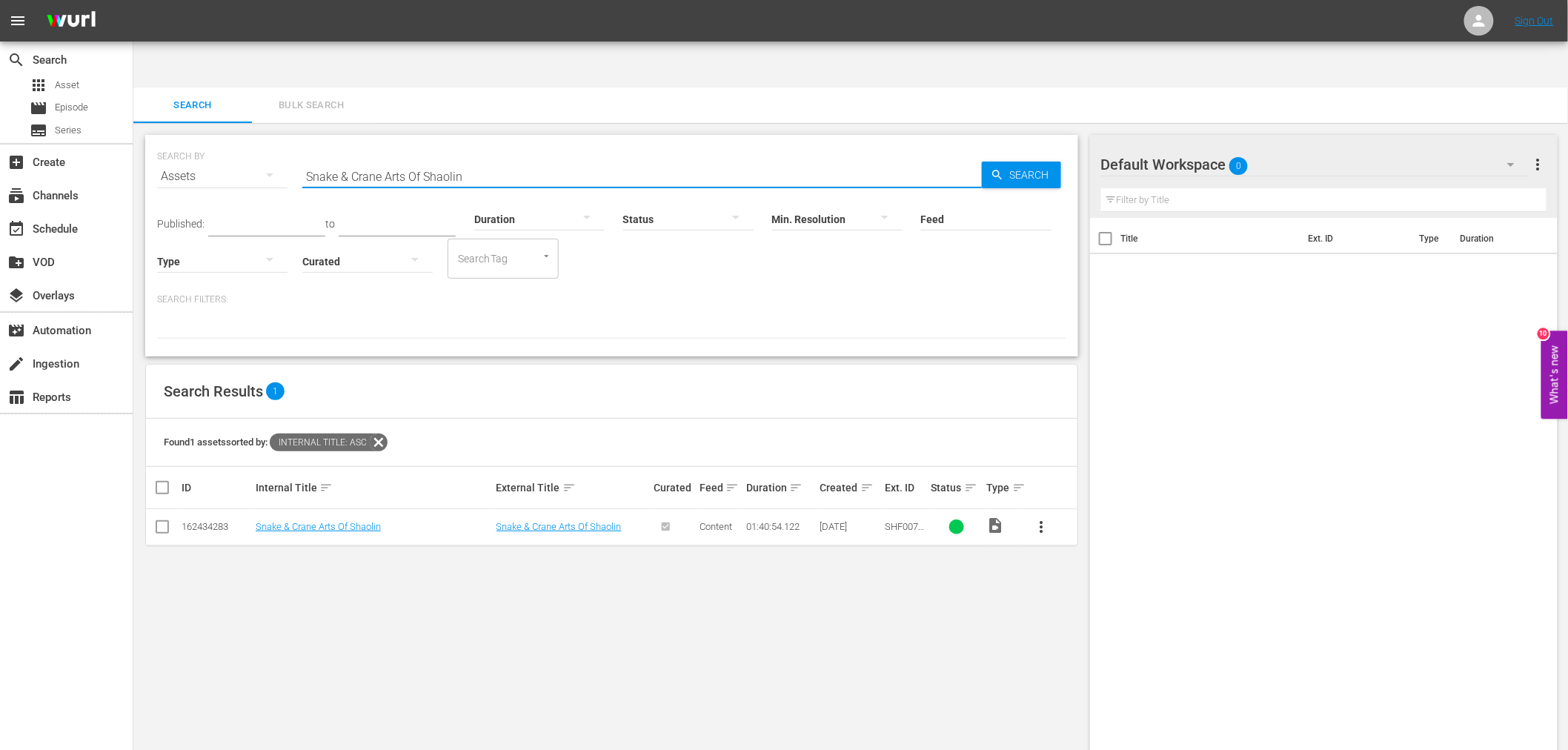
drag, startPoint x: 432, startPoint y: 129, endPoint x: 294, endPoint y: 111, distance: 139.2
click at [294, 141] on div "SEARCH BY Search By Assets Search ID, Title, Description, Keywords, or Category…" at bounding box center [612, 168] width 909 height 54
paste input "olomon King"
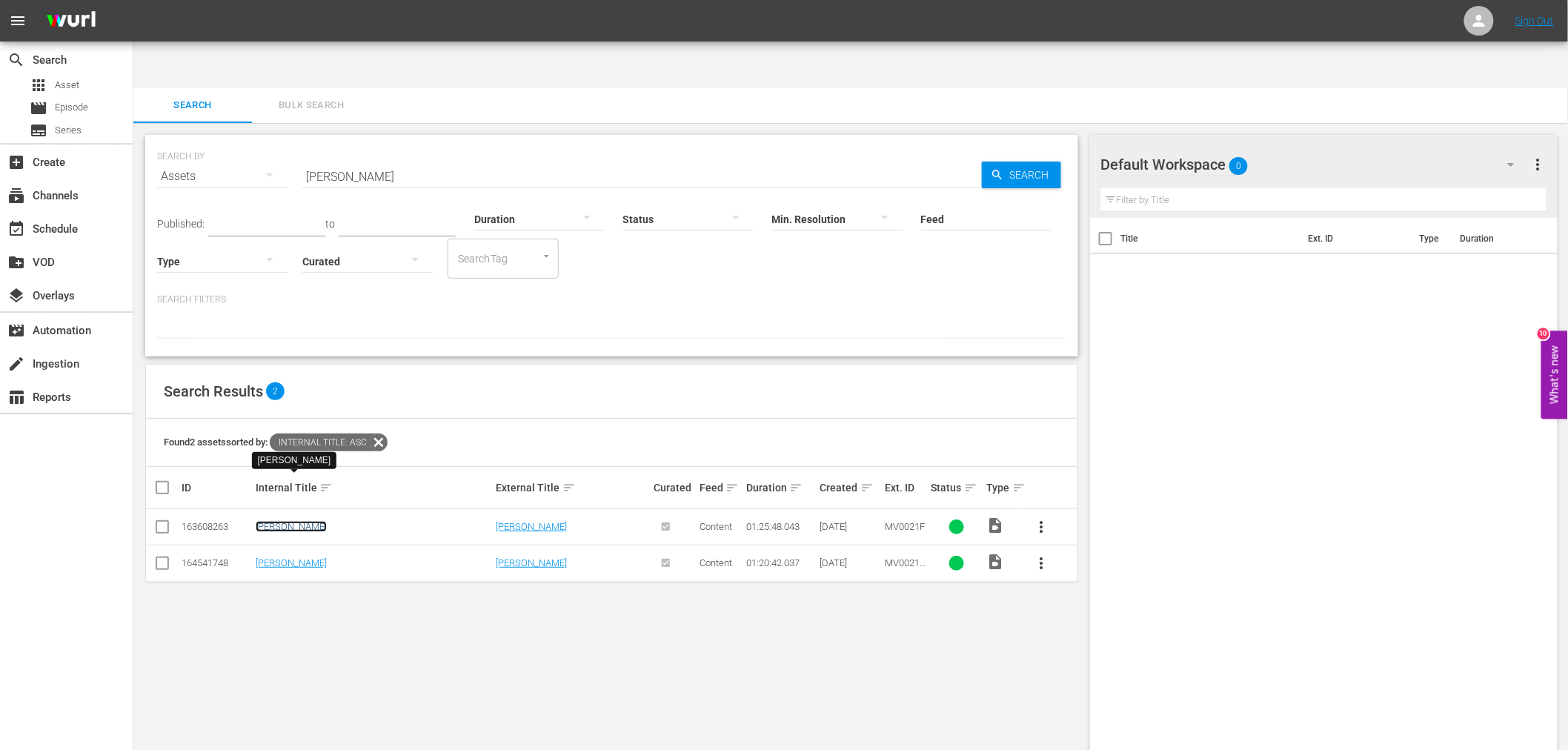
click at [289, 521] on link "Solomon King" at bounding box center [291, 526] width 71 height 11
click at [288, 557] on link "Solomon King" at bounding box center [291, 562] width 71 height 11
drag, startPoint x: 410, startPoint y: 136, endPoint x: 276, endPoint y: 121, distance: 134.8
click at [277, 141] on div "SEARCH BY Search By Assets Search ID, Title, Description, Keywords, or Category…" at bounding box center [612, 168] width 909 height 54
paste input "under"
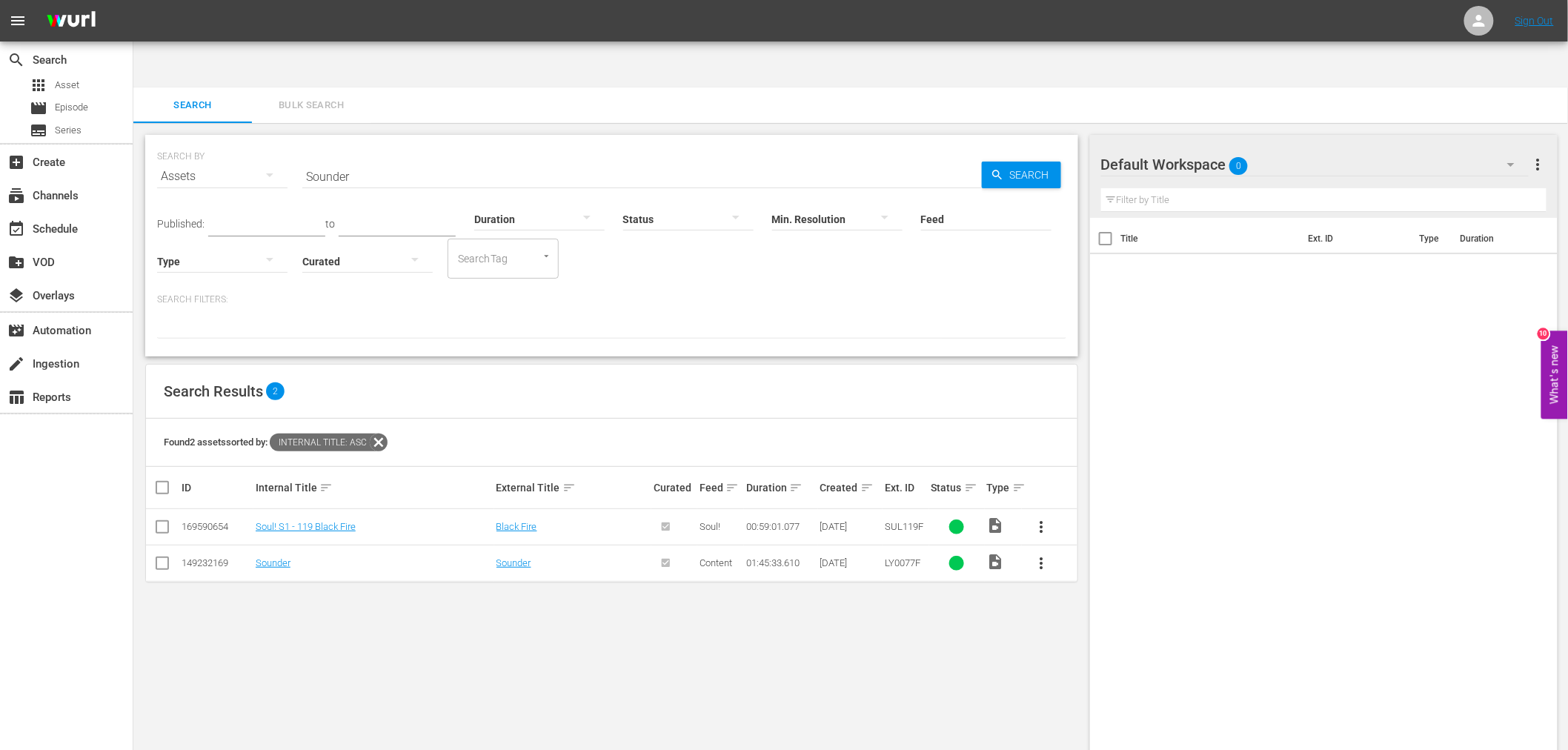
click at [261, 545] on td "Sounder" at bounding box center [374, 562] width 241 height 37
click at [276, 557] on link "Sounder" at bounding box center [272, 562] width 35 height 11
drag, startPoint x: 396, startPoint y: 129, endPoint x: 180, endPoint y: 120, distance: 216.2
click at [180, 141] on div "SEARCH BY Search By Assets Search ID, Title, Description, Keywords, or Category…" at bounding box center [612, 168] width 909 height 54
paste input "parkle"
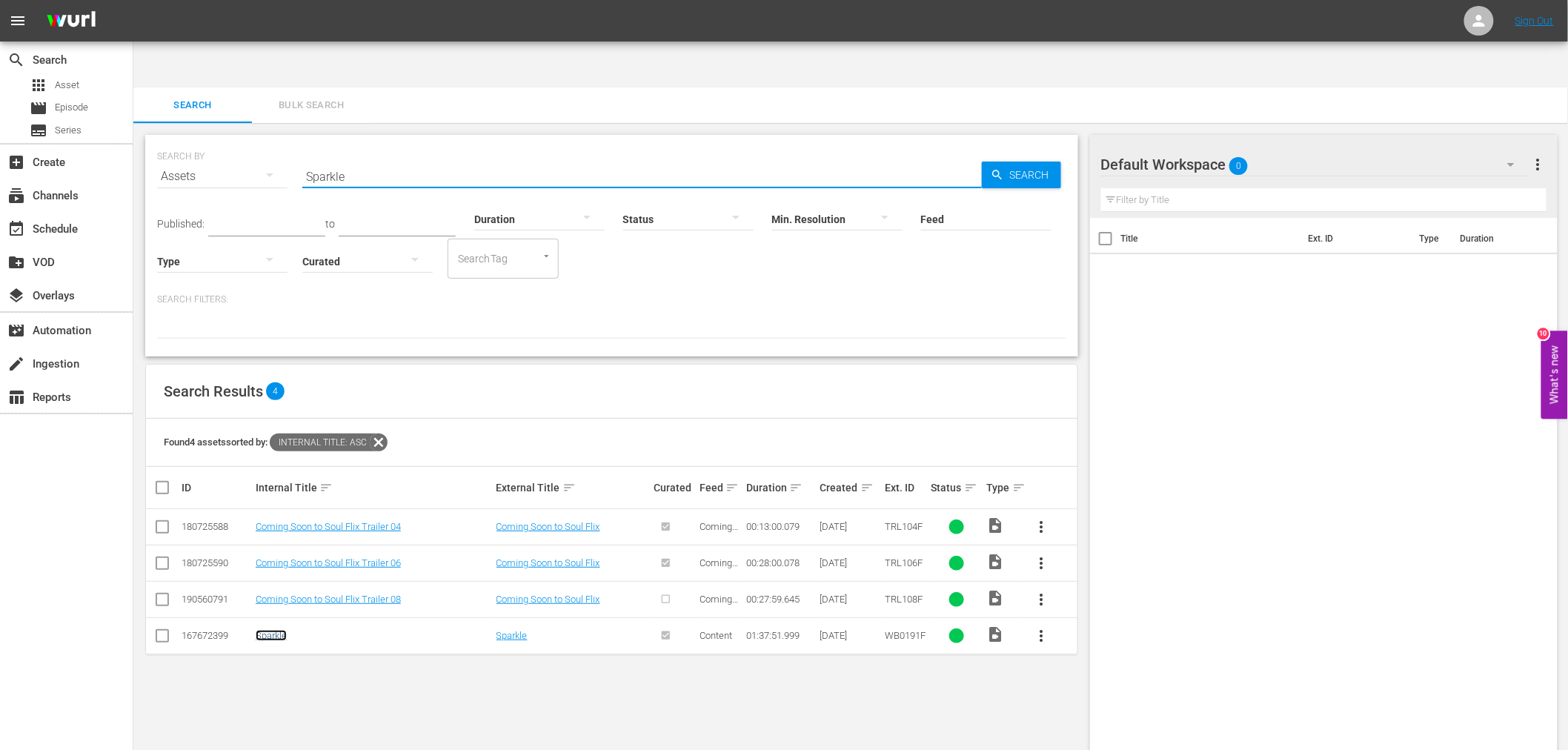
click at [278, 629] on link "Sparkle" at bounding box center [271, 635] width 31 height 11
drag, startPoint x: 680, startPoint y: 659, endPoint x: 1512, endPoint y: 654, distance: 832.0
click at [895, 660] on div "SEARCH BY Search By Assets Search ID, Title, Description, Keywords, or Category…" at bounding box center [611, 460] width 956 height 674
drag, startPoint x: 363, startPoint y: 137, endPoint x: 263, endPoint y: 124, distance: 100.8
click at [263, 141] on div "SEARCH BY Search By Assets Search ID, Title, Description, Keywords, or Category…" at bounding box center [612, 168] width 909 height 54
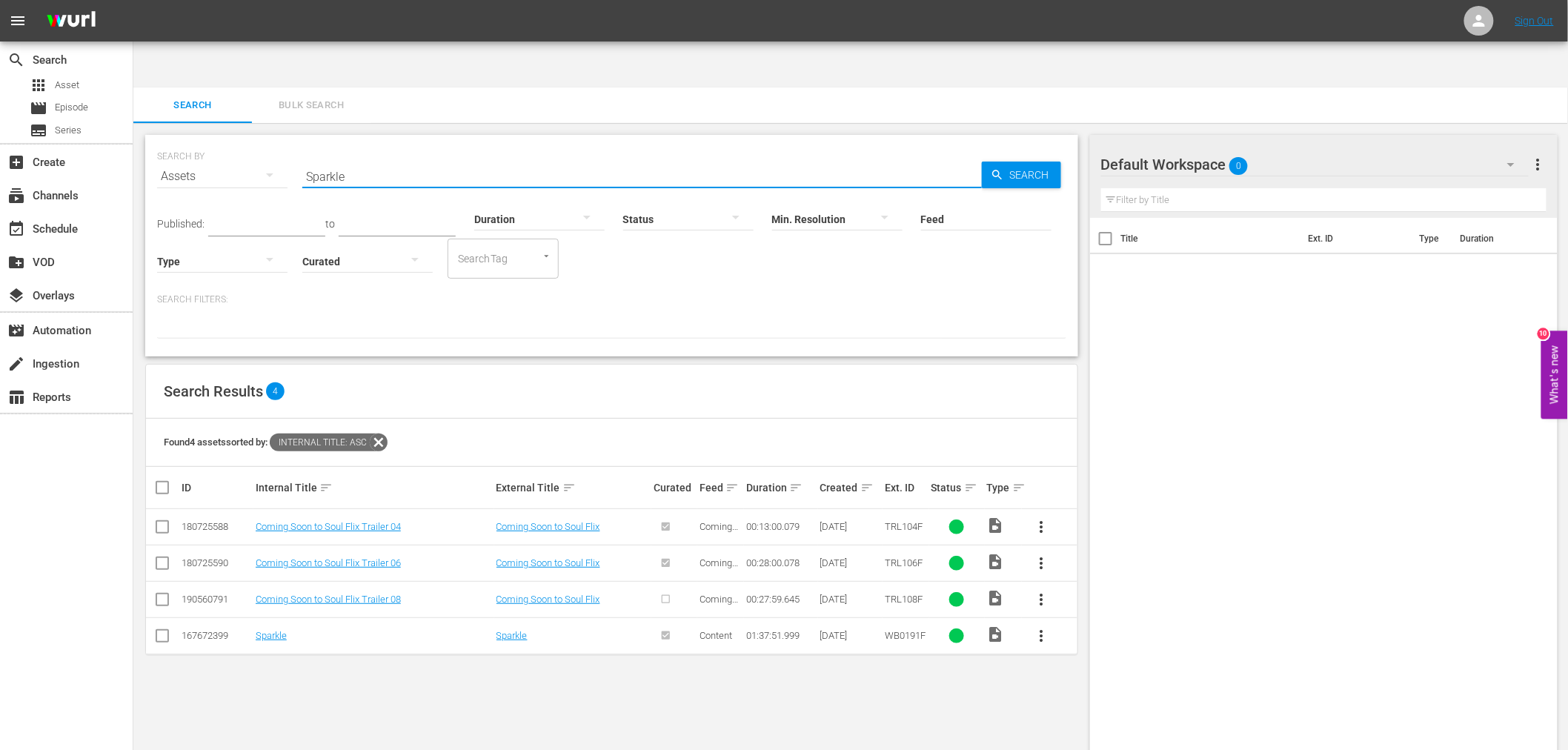
paste input "lit, Th"
click at [276, 521] on link "Split, The" at bounding box center [275, 526] width 39 height 11
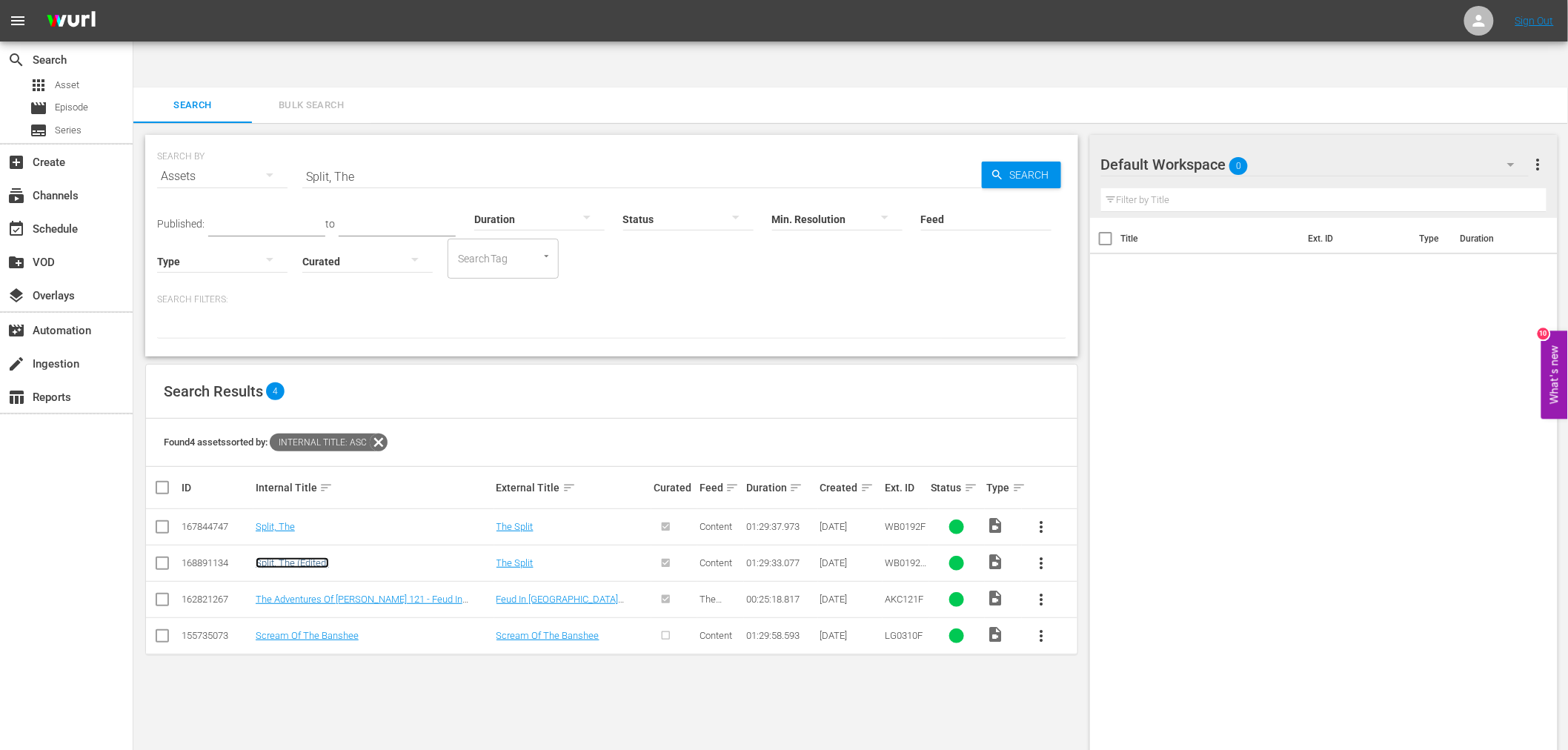
click at [269, 557] on link "Split, The (Edited)" at bounding box center [292, 562] width 73 height 11
drag, startPoint x: 374, startPoint y: 128, endPoint x: 225, endPoint y: 127, distance: 149.0
click at [225, 141] on div "SEARCH BY Search By Assets Search ID, Title, Description, Keywords, or Category…" at bounding box center [612, 168] width 909 height 54
paste input "tarcrash"
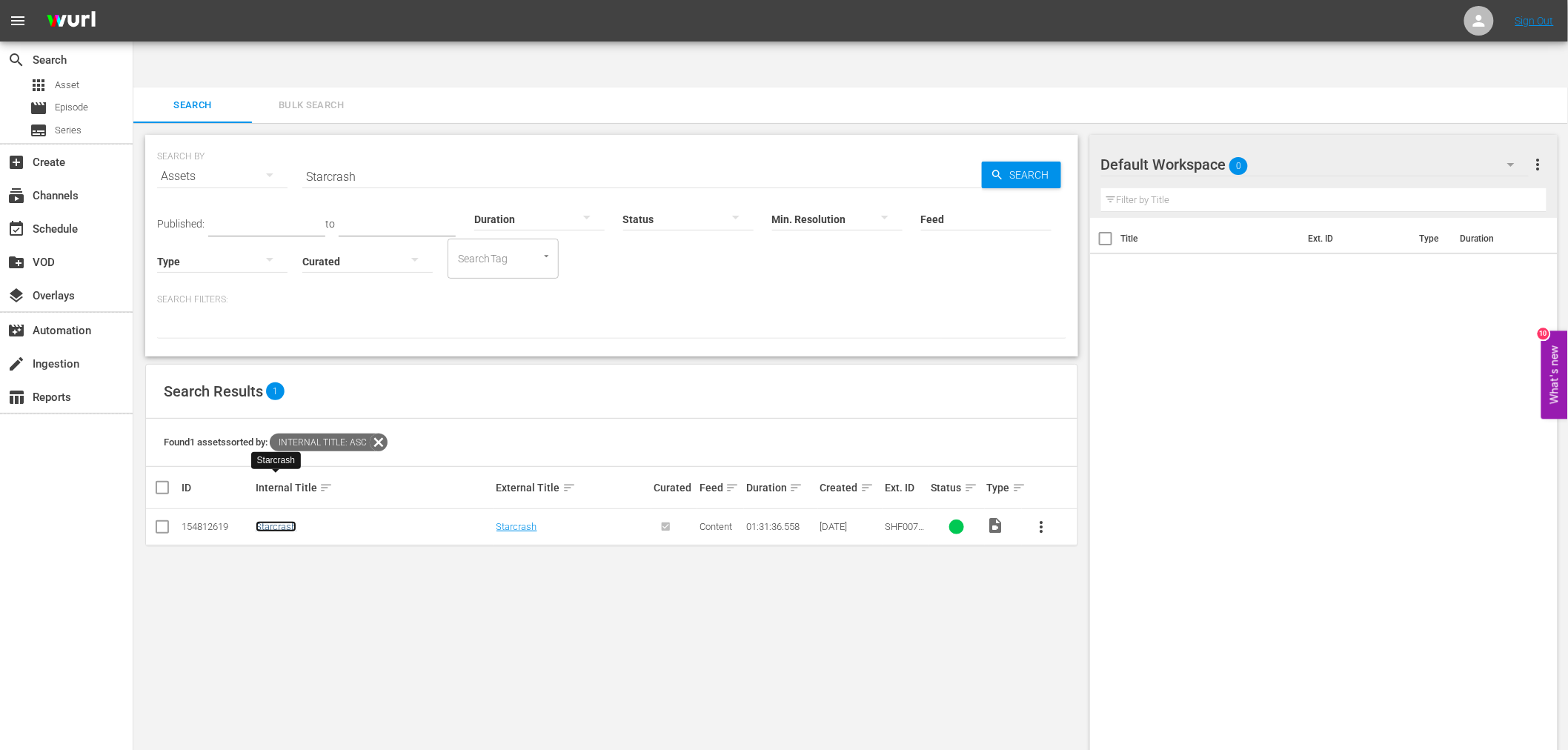
click at [270, 521] on link "Starcrash" at bounding box center [276, 526] width 41 height 11
drag, startPoint x: 478, startPoint y: 115, endPoint x: 241, endPoint y: 127, distance: 237.3
click at [241, 141] on div "SEARCH BY Search By Assets Search ID, Title, Description, Keywords, or Category…" at bounding box center [612, 168] width 909 height 54
paste input "Tattoo Connection"
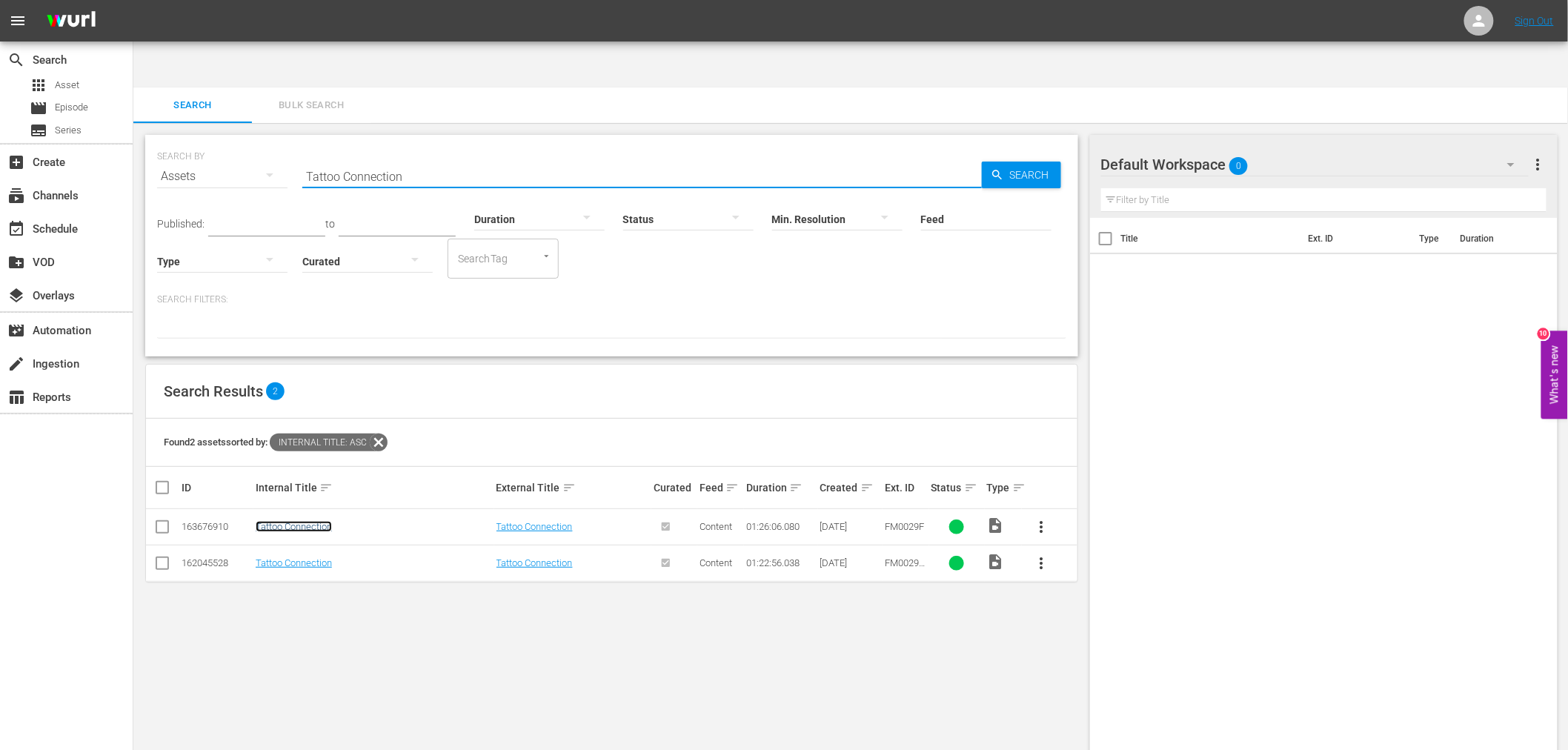
click at [321, 521] on link "Tattoo Connection" at bounding box center [293, 526] width 76 height 11
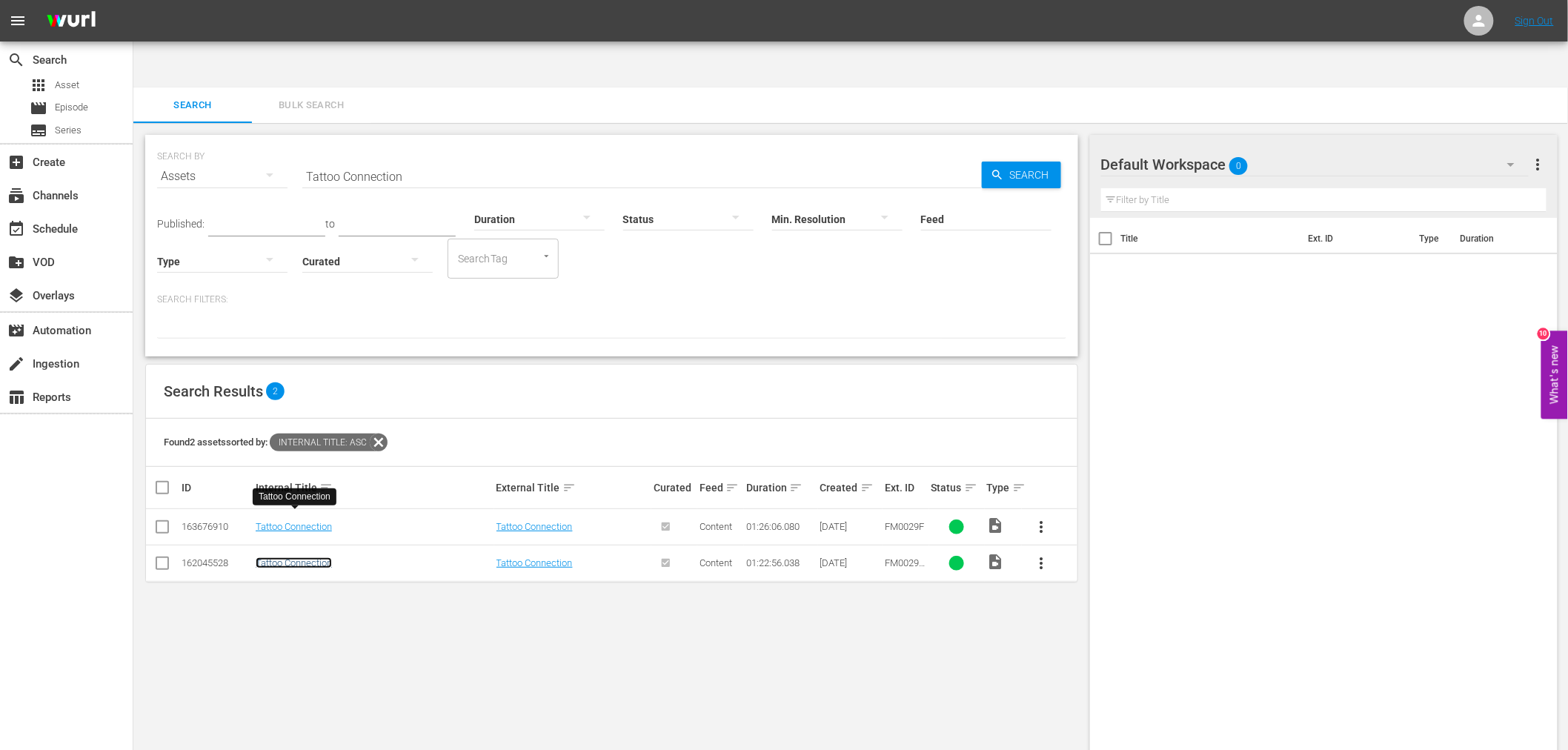
click at [302, 557] on link "Tattoo Connection" at bounding box center [293, 562] width 76 height 11
drag, startPoint x: 413, startPoint y: 128, endPoint x: 246, endPoint y: 126, distance: 167.0
click at [246, 141] on div "SEARCH BY Search By Assets Search ID, Title, Description, Keywords, or Category…" at bounding box center [612, 168] width 909 height 54
paste input "hat's The Way Of The World"
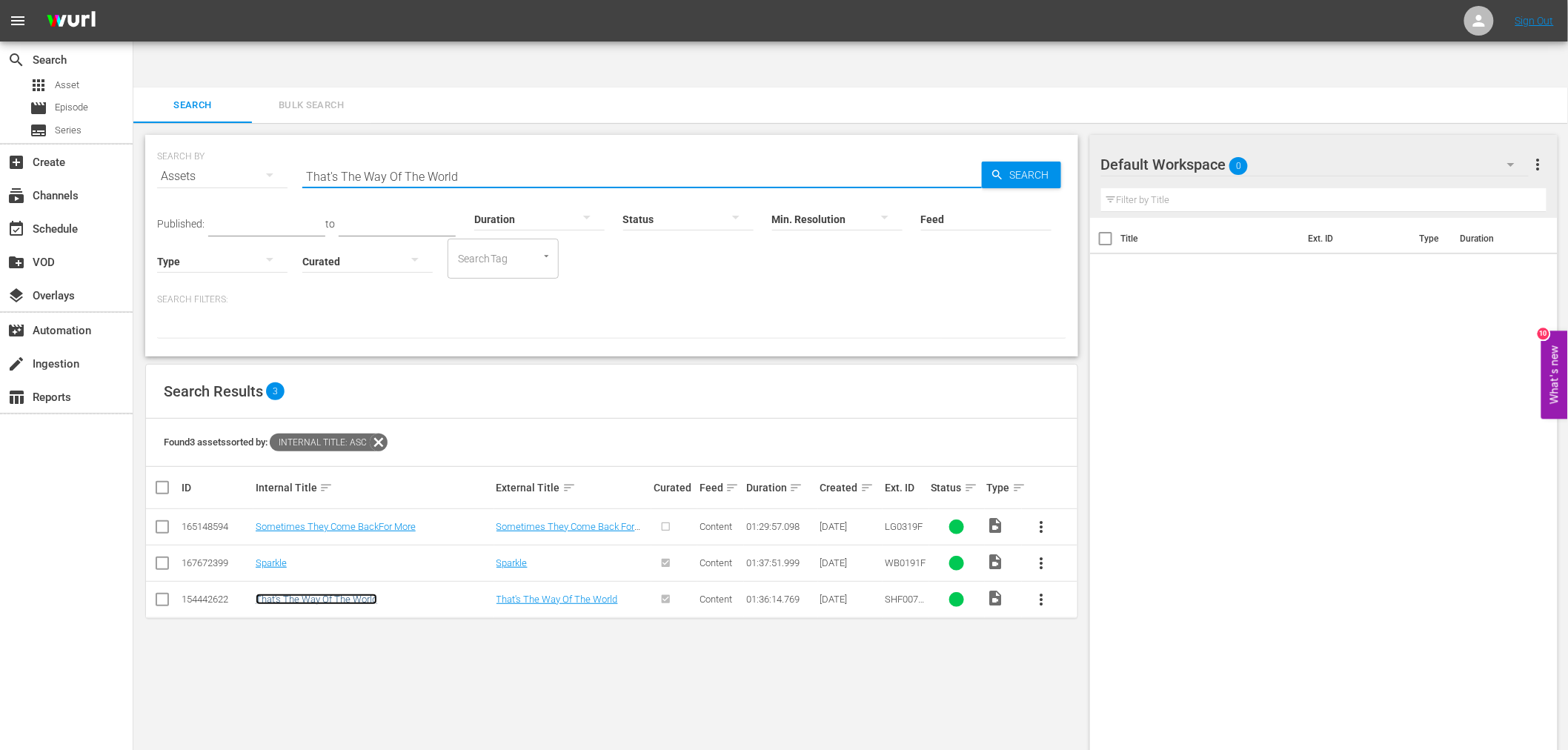
click at [302, 594] on link "That's The Way Of The World" at bounding box center [316, 599] width 121 height 11
drag, startPoint x: 450, startPoint y: 137, endPoint x: 286, endPoint y: 142, distance: 164.1
click at [298, 141] on div "SEARCH BY Search By Assets Search ID, Title, Description, Keywords, or Category…" at bounding box center [612, 168] width 909 height 54
paste input "ree The Hard Way"
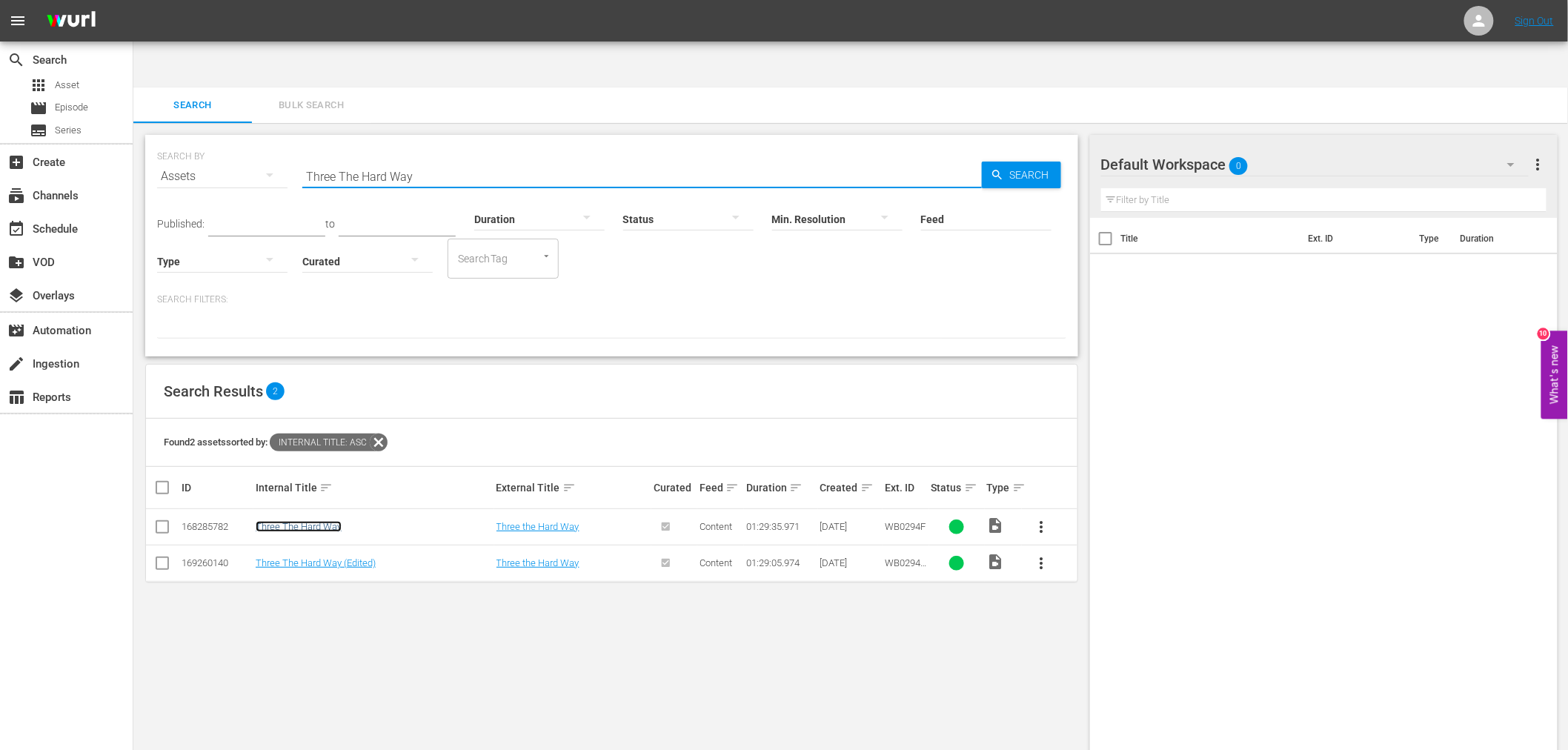
click at [285, 521] on link "Three The Hard Way" at bounding box center [298, 526] width 86 height 11
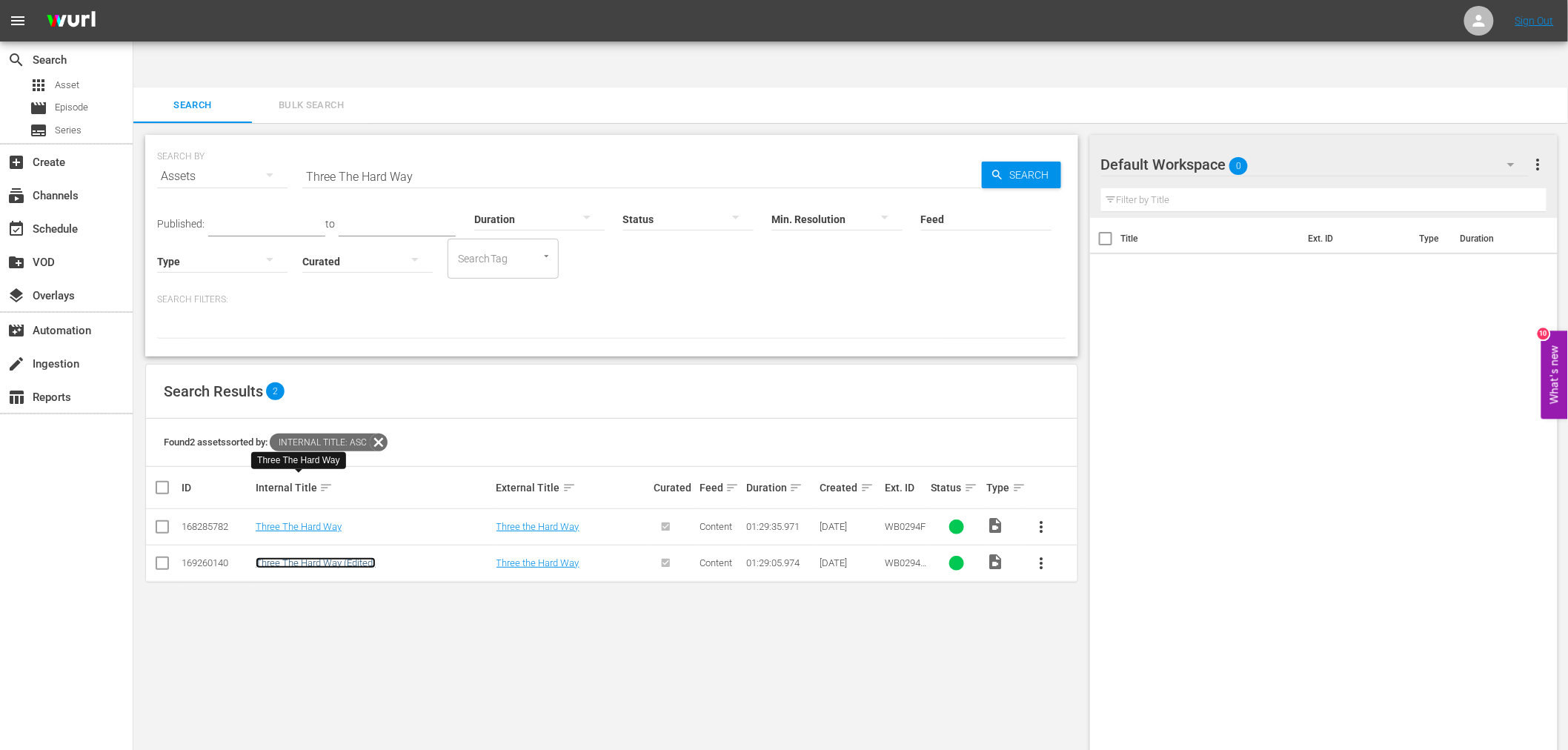
click at [280, 557] on link "Three The Hard Way (Edited)" at bounding box center [315, 562] width 120 height 11
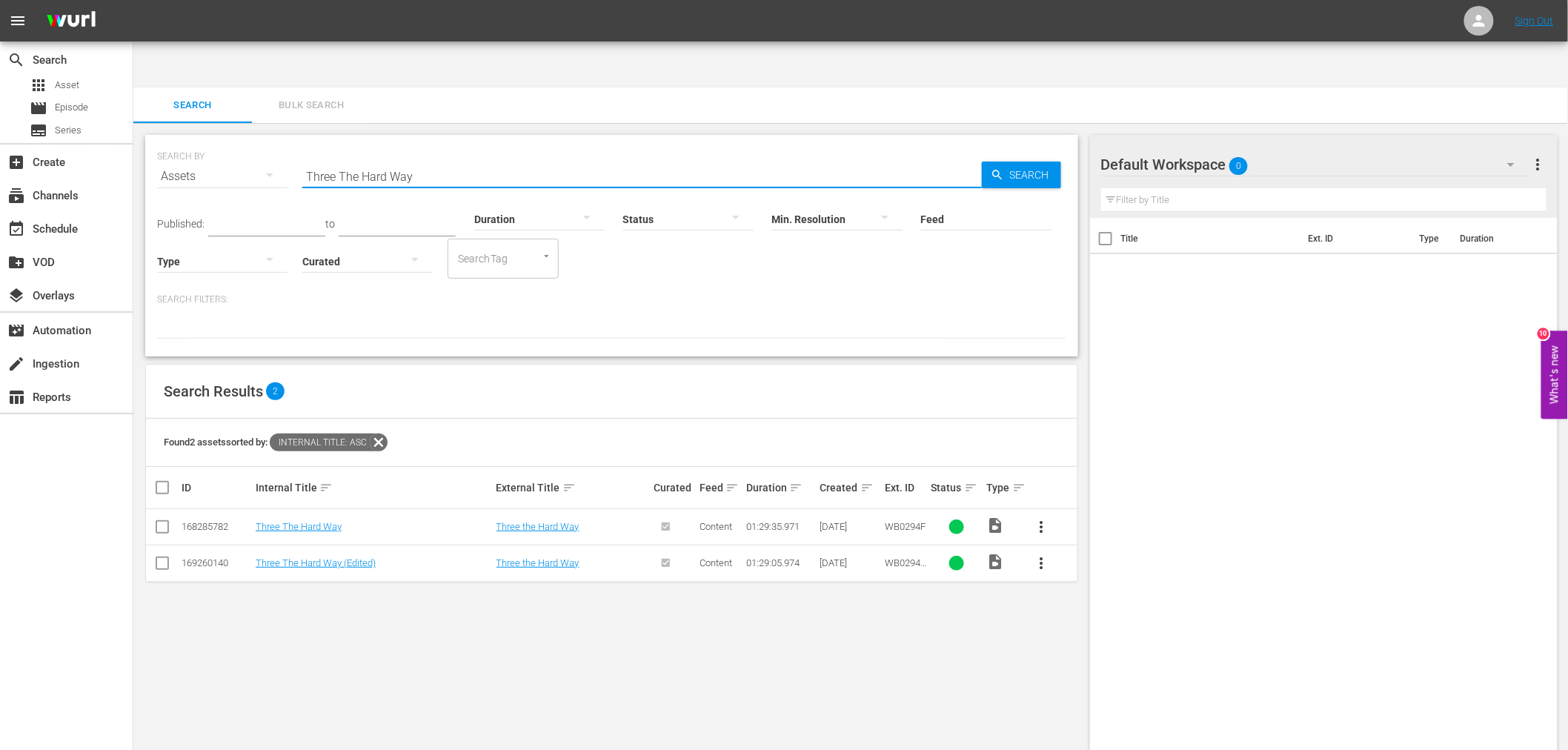
drag, startPoint x: 357, startPoint y: 128, endPoint x: 279, endPoint y: 120, distance: 78.4
click at [279, 141] on div "SEARCH BY Search By Assets Search ID, Title, Description, Keywords, or Category…" at bounding box center [612, 168] width 909 height 54
paste input "ight Spot"
click at [289, 521] on link "Tight Spot (edited)" at bounding box center [294, 526] width 77 height 11
click at [279, 545] on td "Tight Spot" at bounding box center [374, 562] width 241 height 37
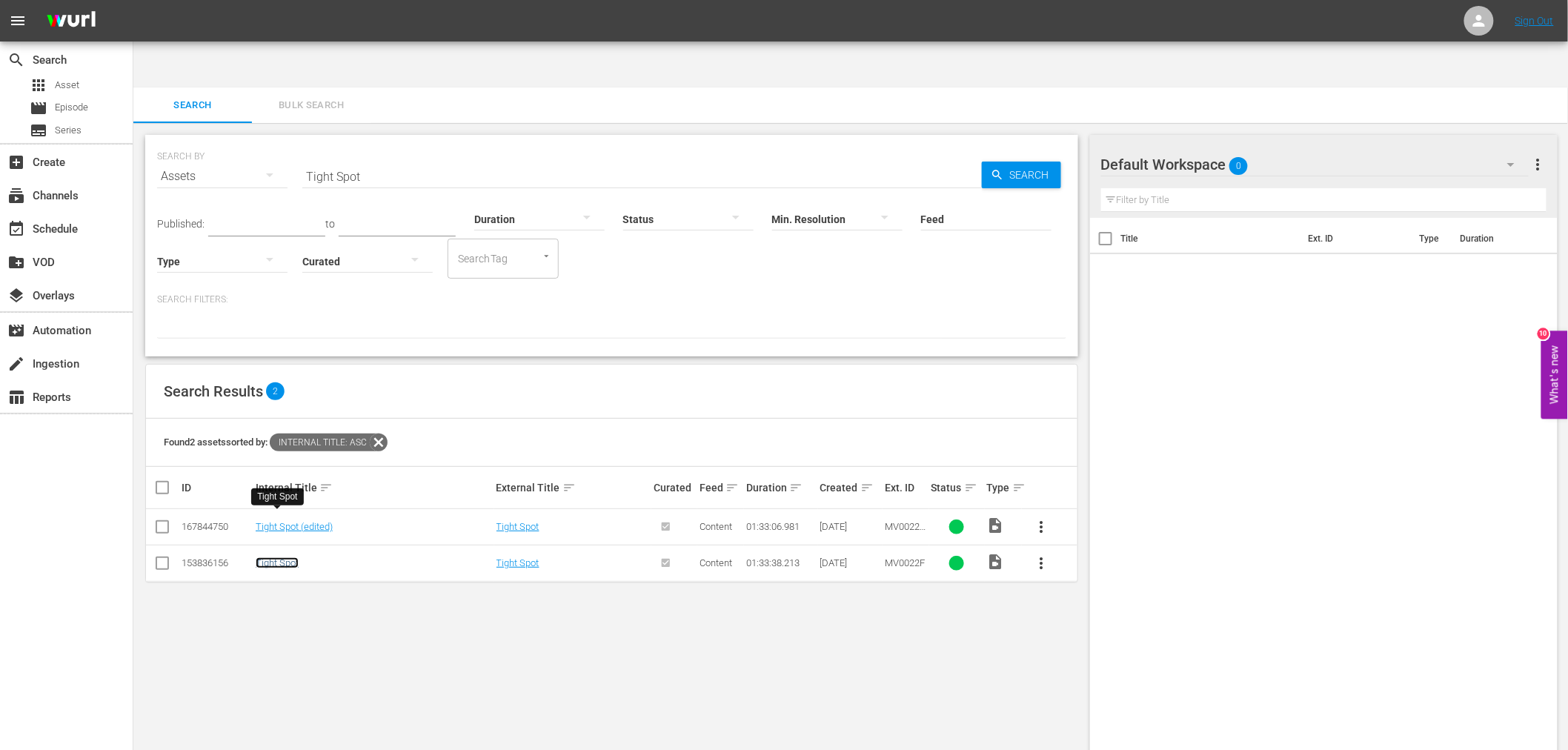
click at [279, 557] on link "Tight Spot" at bounding box center [277, 562] width 43 height 11
drag, startPoint x: 439, startPoint y: 122, endPoint x: 250, endPoint y: 133, distance: 189.3
click at [250, 141] on div "SEARCH BY Search By Assets Search ID, Title, Description, Keywords, or Category…" at bounding box center [612, 168] width 909 height 54
paste input "NT Jackson (Shout! Factory)"
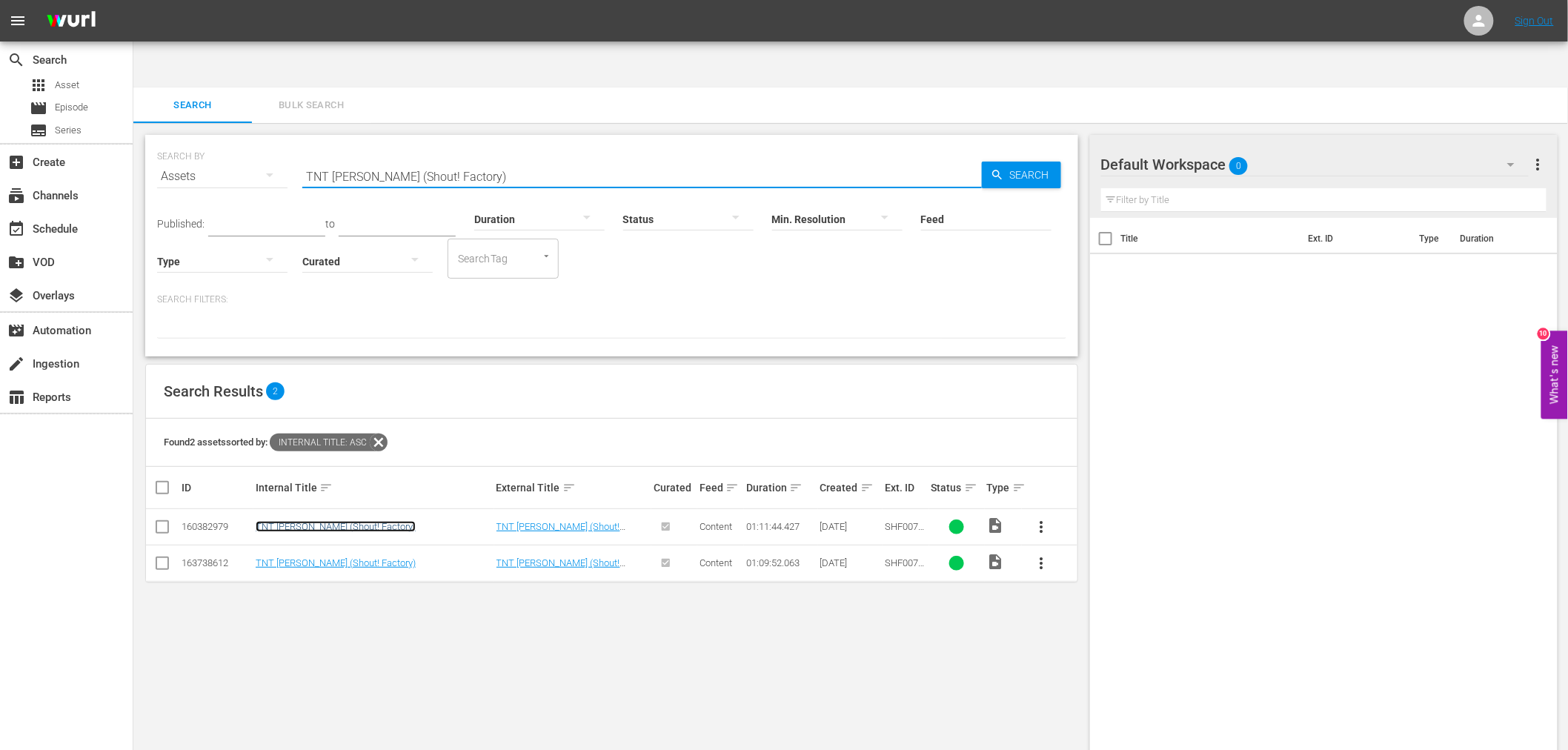
click at [369, 521] on link "TNT Jackson (Shout! Factory)" at bounding box center [335, 526] width 160 height 11
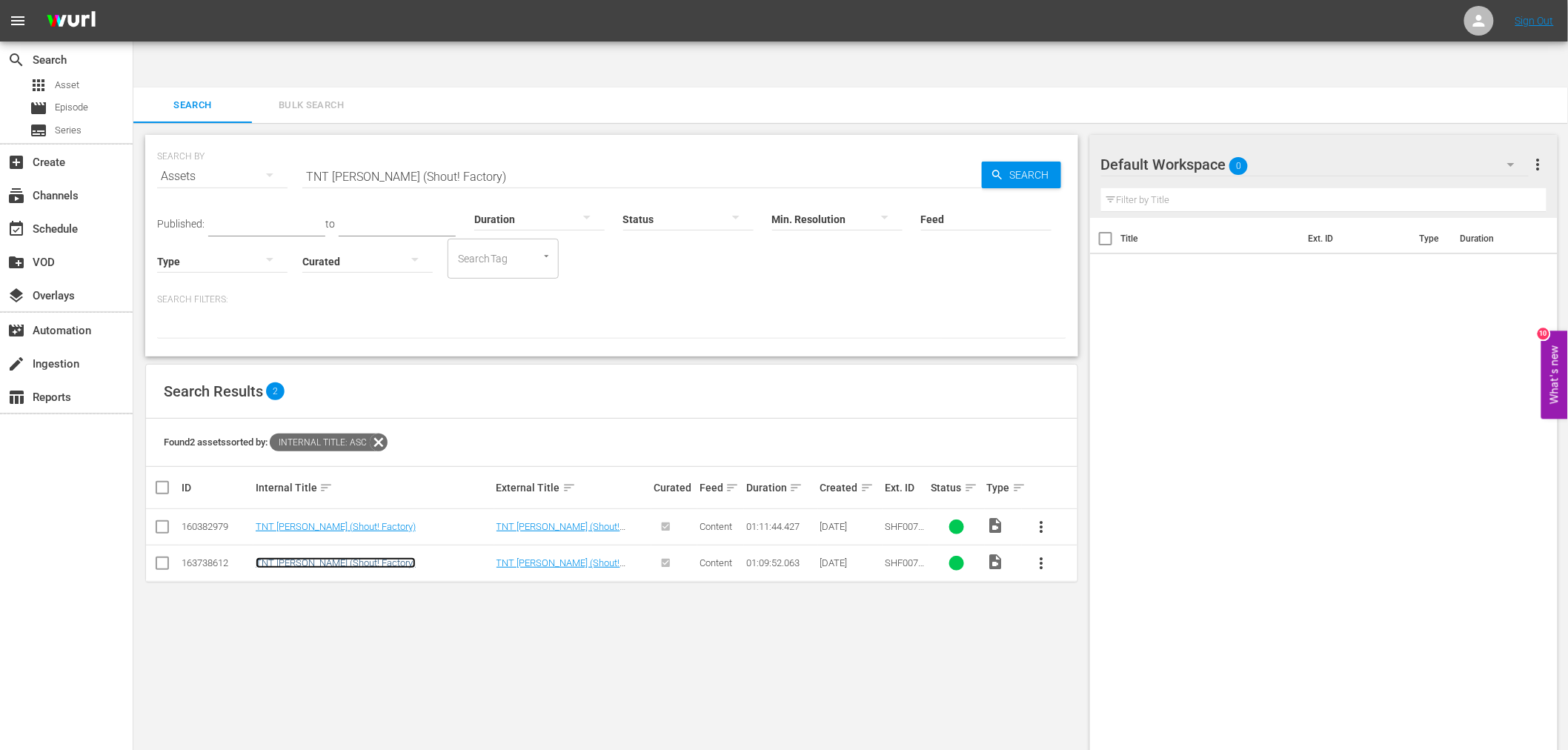
click at [354, 557] on link "TNT Jackson (Shout! Factory)" at bounding box center [335, 562] width 160 height 11
drag, startPoint x: 482, startPoint y: 130, endPoint x: 284, endPoint y: 134, distance: 198.0
click at [284, 141] on div "SEARCH BY Search By Assets Search ID, Title, Description, Keywords, or Category…" at bounding box center [612, 168] width 909 height 54
paste input "<1975>"
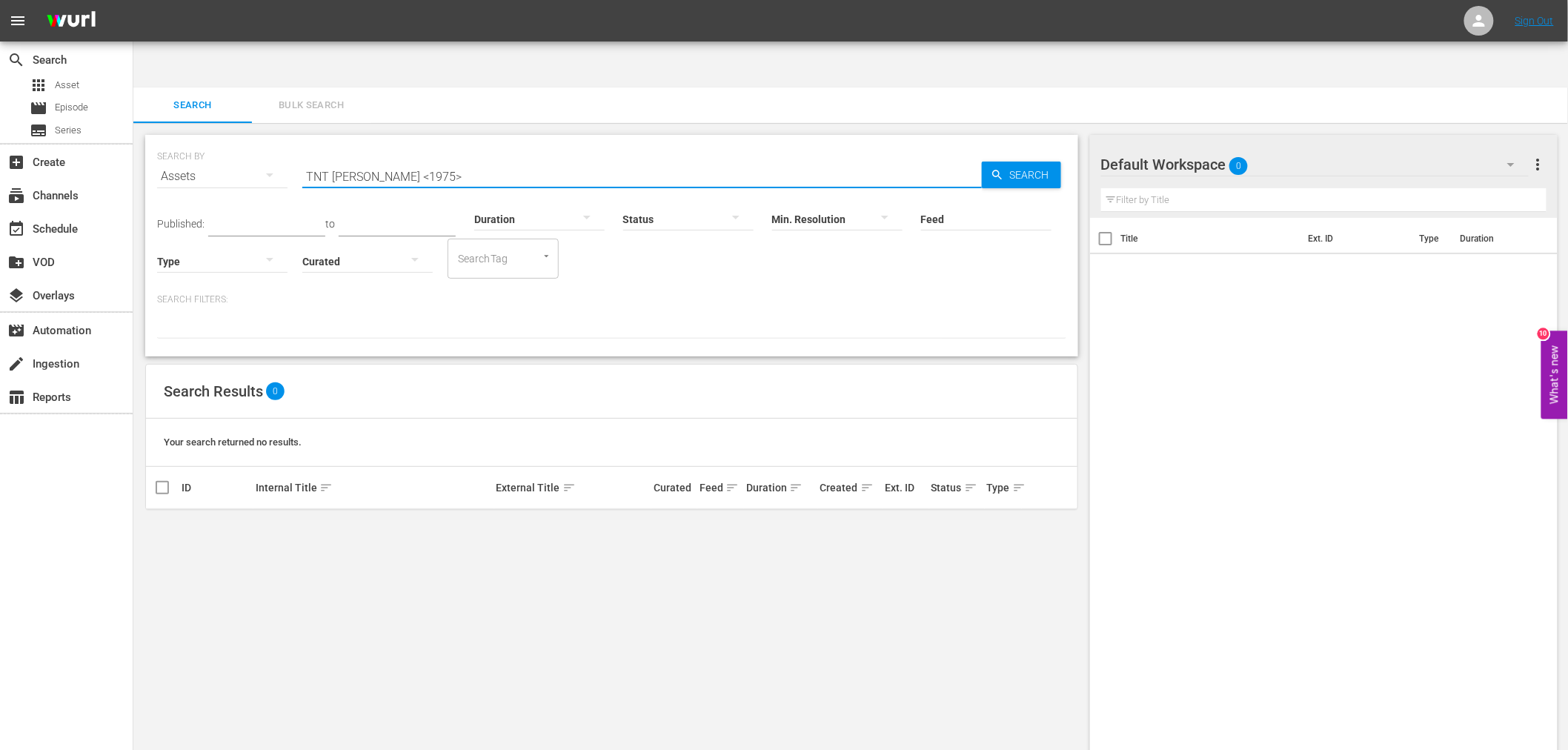
drag, startPoint x: 372, startPoint y: 131, endPoint x: 553, endPoint y: 152, distance: 182.2
click at [542, 150] on div "SEARCH BY Search By Assets Search ID, Title, Description, Keywords, or Category…" at bounding box center [612, 246] width 933 height 221
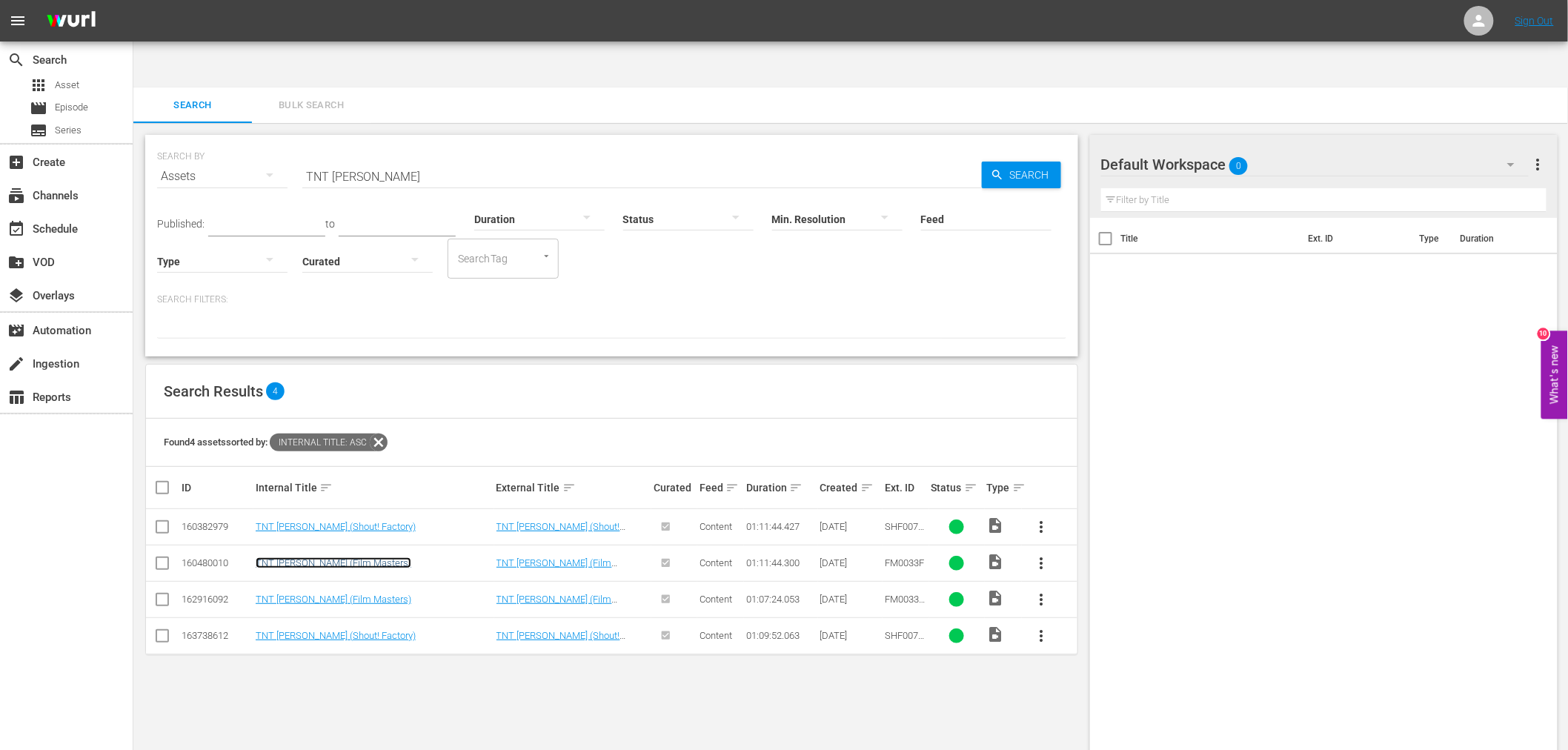
click at [364, 557] on link "TNT Jackson (Film Masters)" at bounding box center [333, 562] width 155 height 11
click at [354, 594] on link "TNT Jackson (Film Masters)" at bounding box center [333, 599] width 155 height 11
drag, startPoint x: 371, startPoint y: 129, endPoint x: 276, endPoint y: 122, distance: 95.3
click at [276, 141] on div "SEARCH BY Search By Assets Search ID, Title, Description, Keywords, or Category…" at bounding box center [612, 168] width 909 height 54
paste input "o All My Friends On Shore"
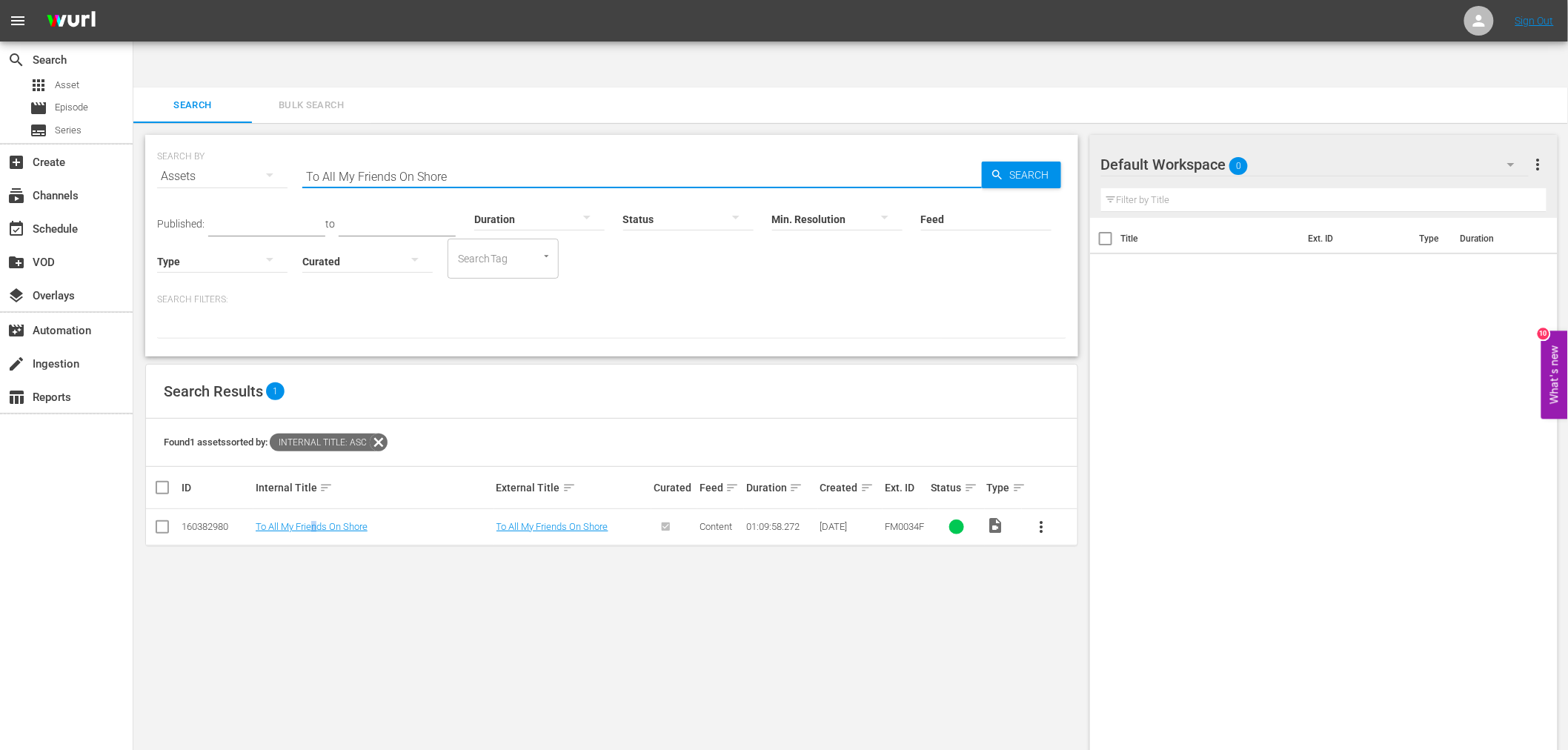
click at [315, 509] on td "To All My Friends On Shore" at bounding box center [374, 527] width 241 height 37
click at [315, 521] on link "To All My Friends On Shore" at bounding box center [311, 526] width 112 height 11
drag, startPoint x: 519, startPoint y: 130, endPoint x: 245, endPoint y: 115, distance: 274.4
click at [246, 141] on div "SEARCH BY Search By Assets Search ID, Title, Description, Keywords, or Category…" at bounding box center [612, 168] width 909 height 54
paste input "Kill With Intrigu"
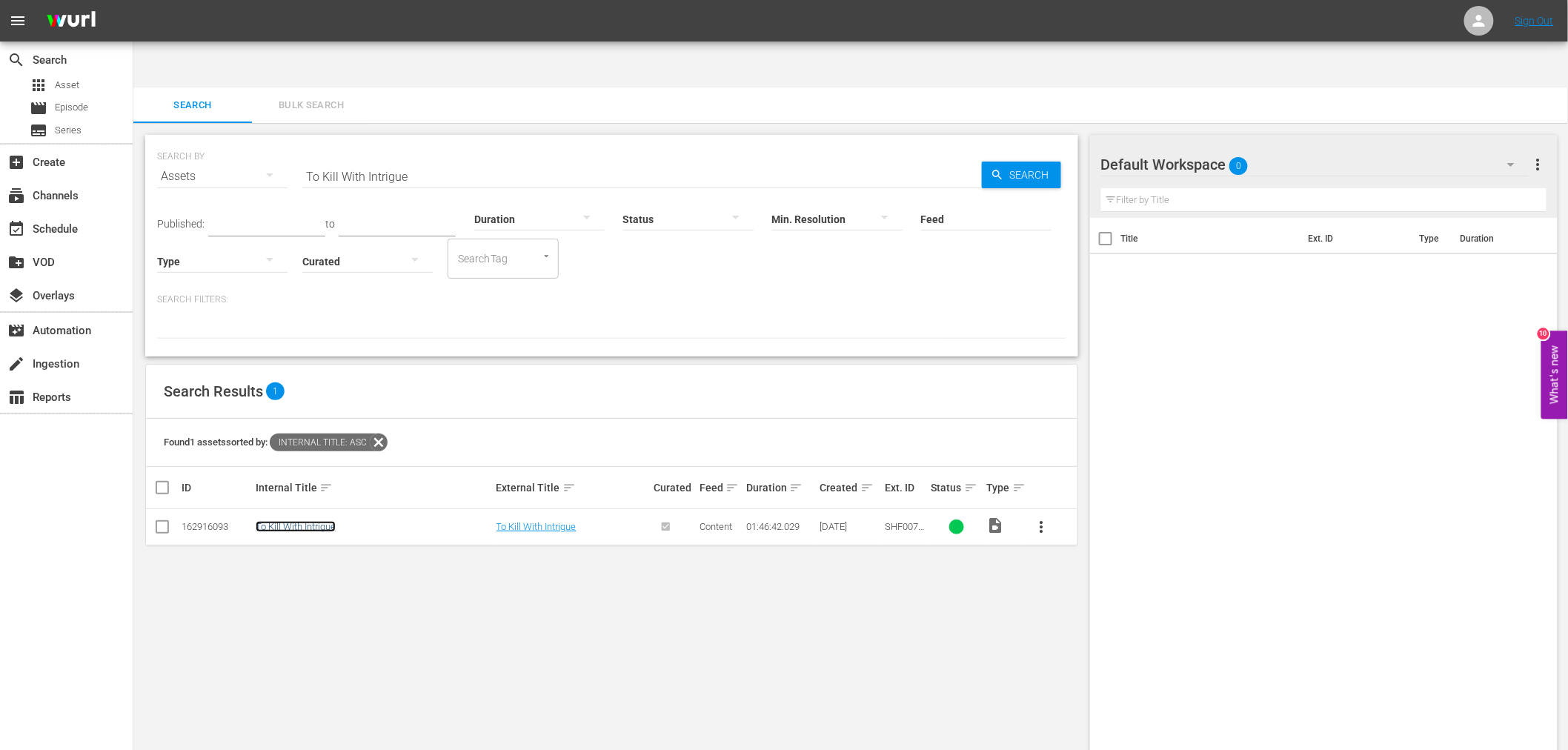
click at [323, 521] on link "To Kill With Intrigue" at bounding box center [296, 526] width 80 height 11
drag, startPoint x: 423, startPoint y: 121, endPoint x: 291, endPoint y: 122, distance: 132.0
click at [291, 141] on div "SEARCH BY Search By Assets Search ID, Title, Description, Keywords, or Category…" at bounding box center [612, 168] width 909 height 54
paste input "wilight People, Th"
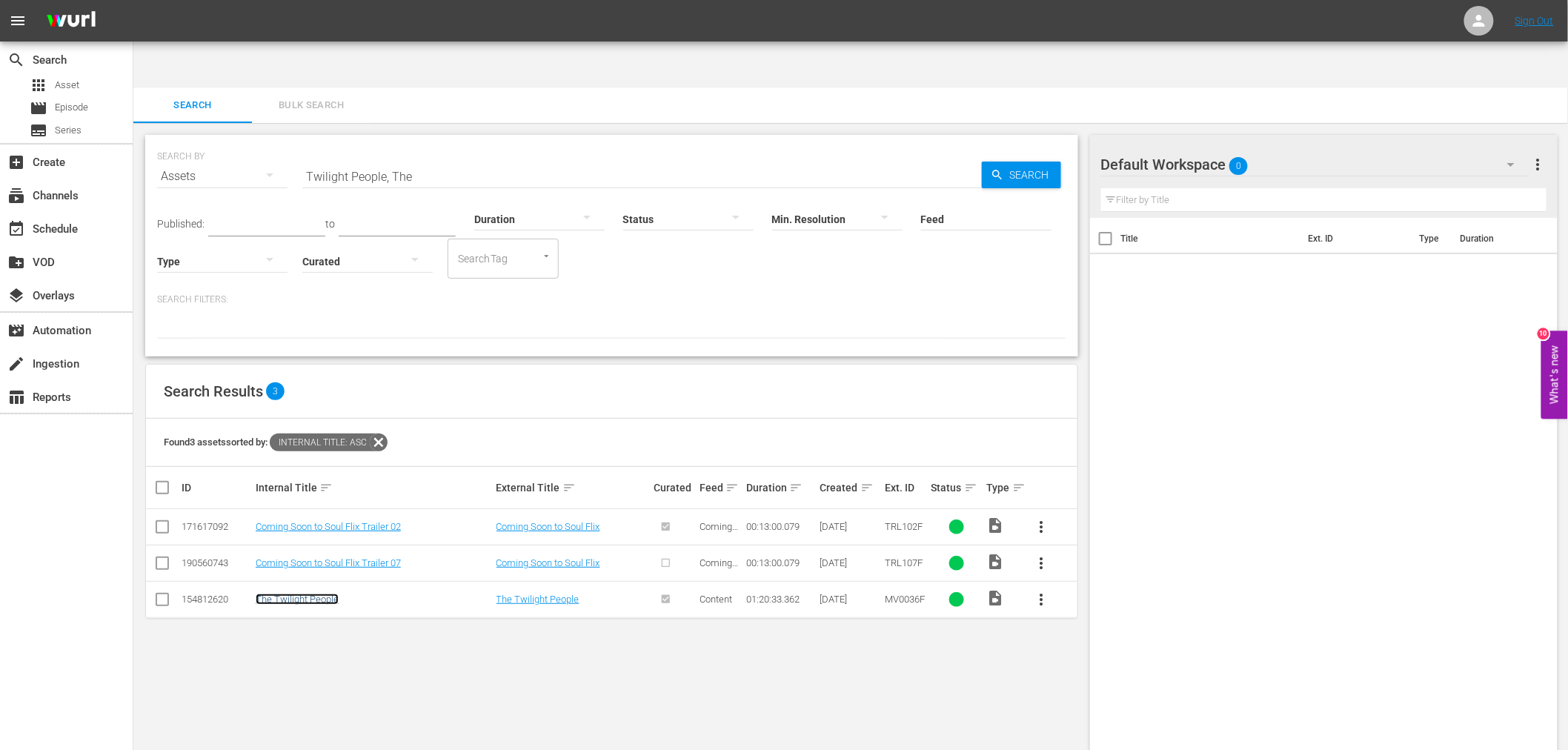
click at [321, 594] on link "The Twilight People" at bounding box center [296, 599] width 83 height 11
drag, startPoint x: 465, startPoint y: 149, endPoint x: 409, endPoint y: 141, distance: 56.6
click at [344, 135] on div "SEARCH BY Search By Assets Search ID, Title, Description, Keywords, or Category…" at bounding box center [612, 246] width 933 height 221
drag, startPoint x: 247, startPoint y: 127, endPoint x: 240, endPoint y: 126, distance: 7.1
click at [240, 141] on div "SEARCH BY Search By Assets Search ID, Title, Description, Keywords, or Category…" at bounding box center [612, 168] width 909 height 54
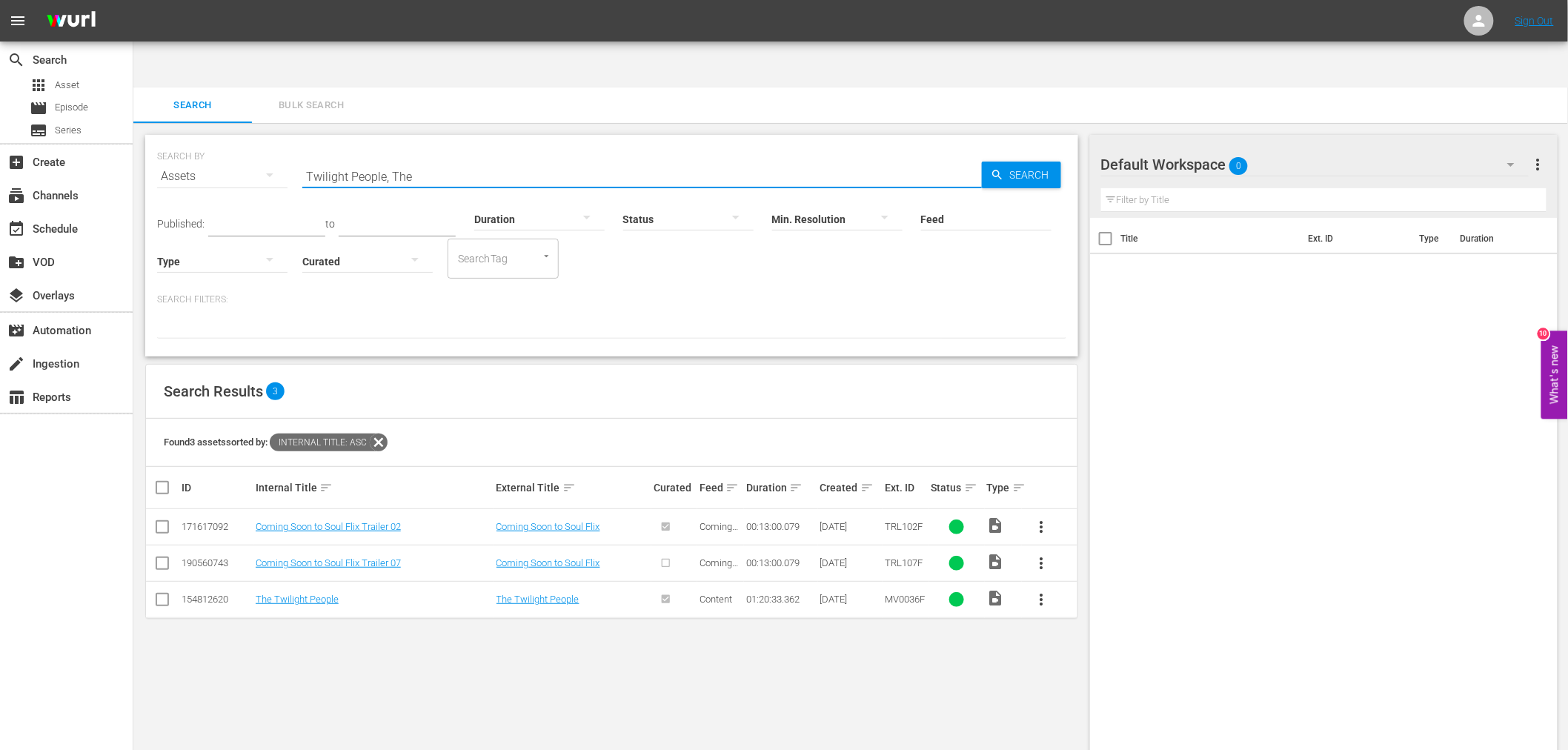
paste input "Under The Cherry Moon"
click at [310, 594] on link "Under the Cherry Moon" at bounding box center [303, 599] width 96 height 11
drag, startPoint x: 476, startPoint y: 129, endPoint x: 284, endPoint y: 120, distance: 192.2
click at [284, 141] on div "SEARCH BY Search By Assets Search ID, Title, Description, Keywords, or Category…" at bounding box center [612, 168] width 909 height 54
paste input "Velvet Smooth"
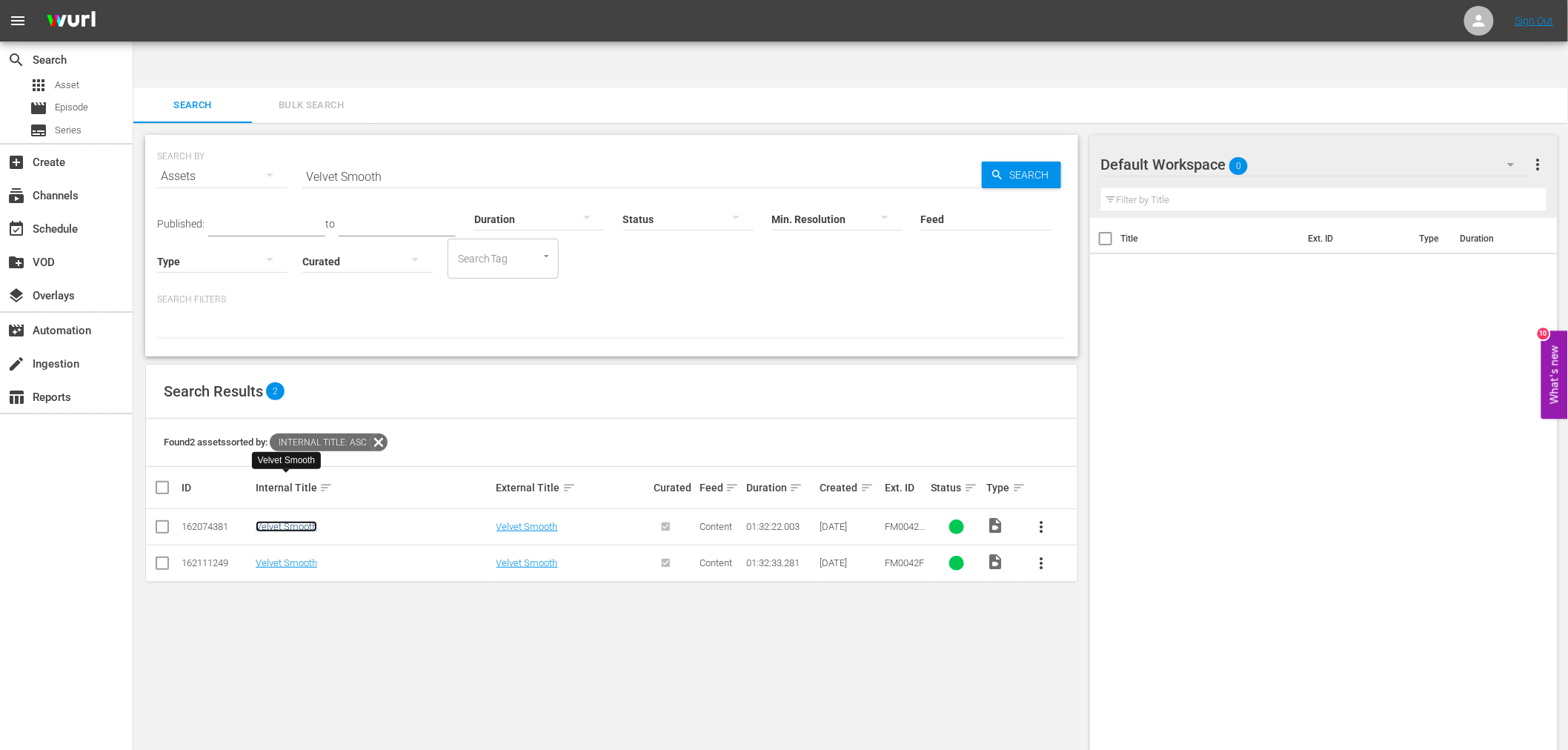
click at [286, 521] on link "Velvet Smooth" at bounding box center [286, 526] width 62 height 11
click at [276, 557] on link "Velvet Smooth" at bounding box center [286, 562] width 62 height 11
drag, startPoint x: 453, startPoint y: 122, endPoint x: 250, endPoint y: 124, distance: 203.0
click at [250, 141] on div "SEARCH BY Search By Assets Search ID, Title, Description, Keywords, or Category…" at bounding box center [612, 168] width 909 height 54
paste input "Warm December, A"
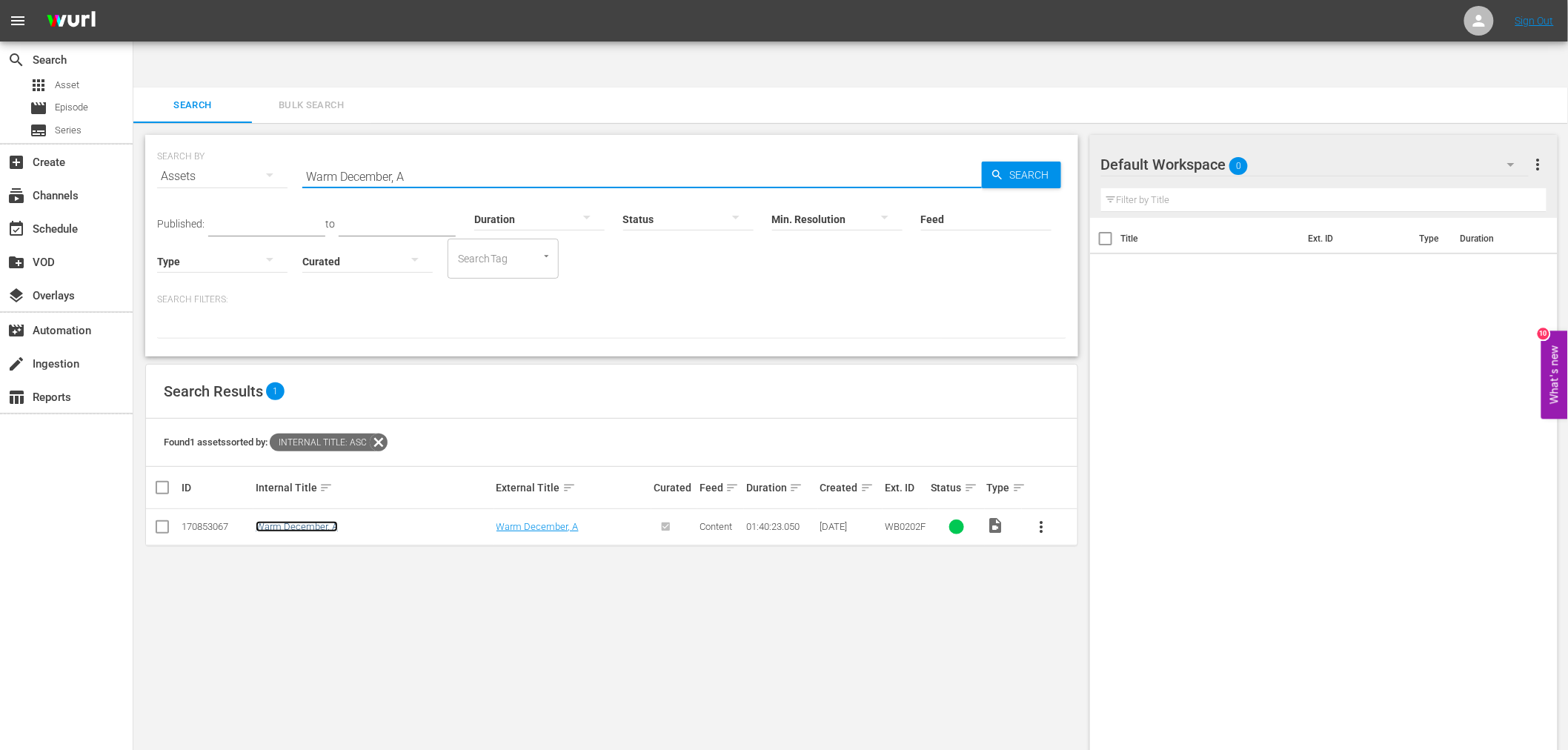
click at [276, 521] on link "Warm December, A" at bounding box center [296, 526] width 82 height 11
drag, startPoint x: 428, startPoint y: 129, endPoint x: 292, endPoint y: 128, distance: 136.0
click at [292, 141] on div "SEARCH BY Search By Assets Search ID, Title, Description, Keywords, or Category…" at bounding box center [612, 168] width 909 height 54
paste input "riors Of The Wasteland"
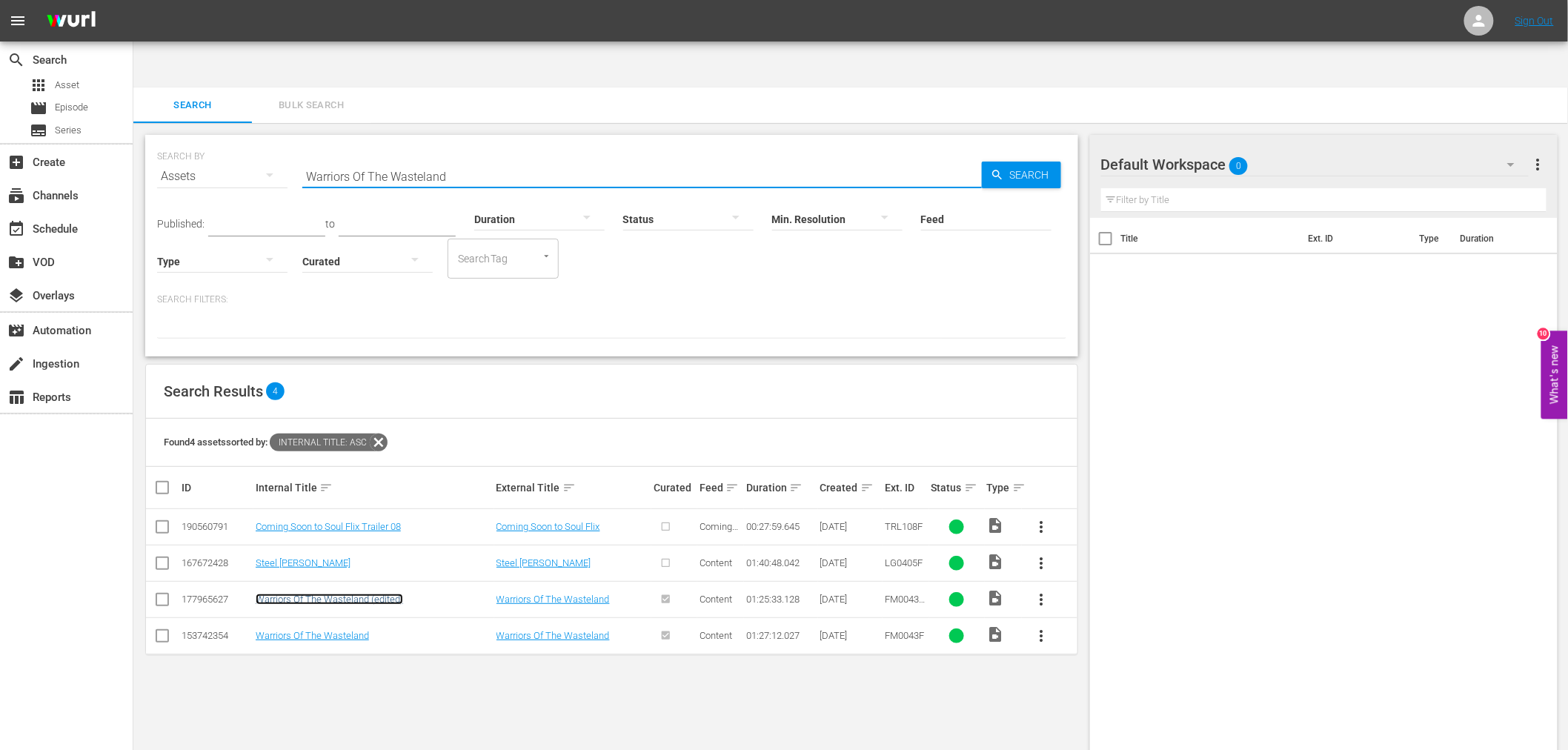
click at [311, 594] on link "Warriors Of The Wasteland (edited)" at bounding box center [329, 599] width 147 height 11
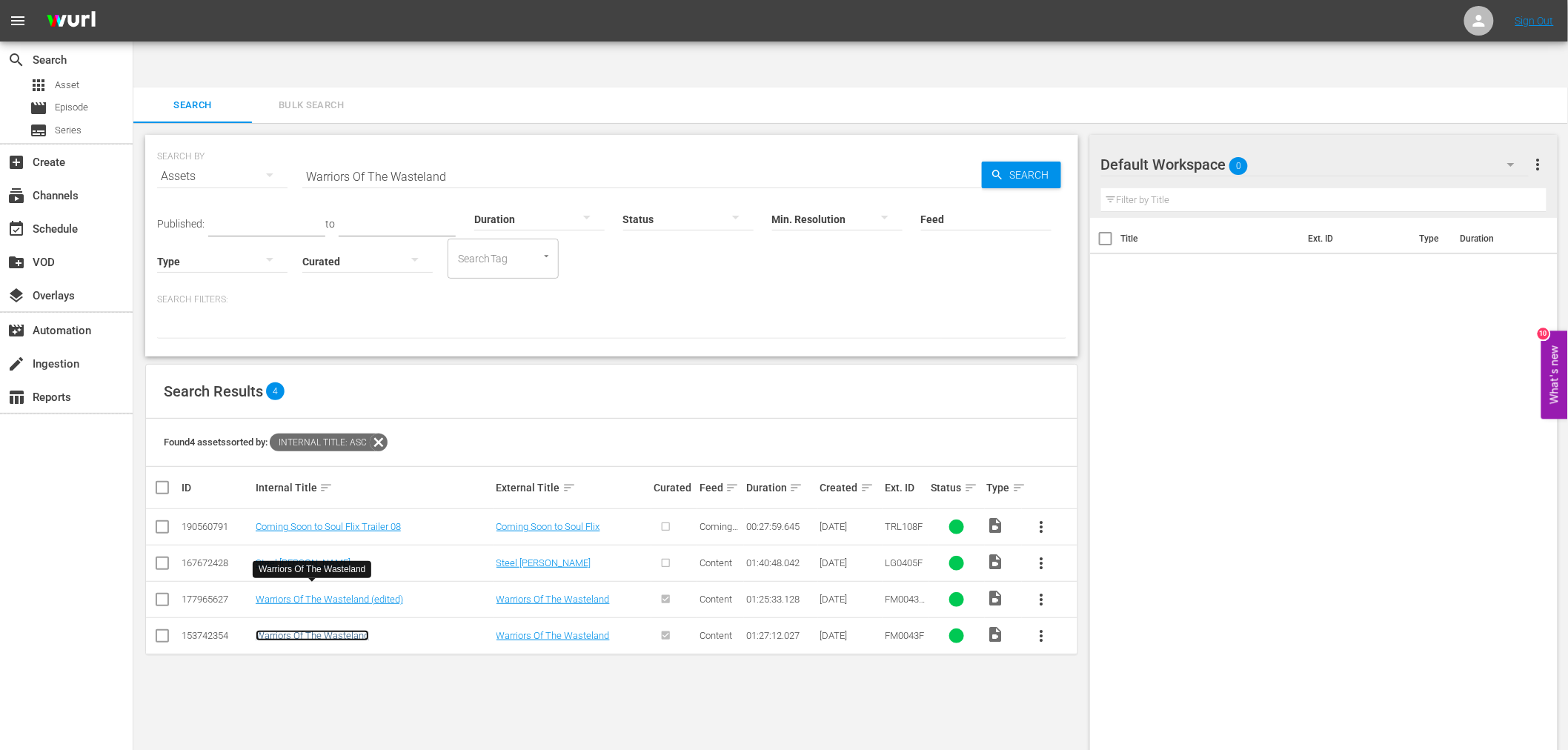
click at [309, 629] on link "Warriors Of The Wasteland" at bounding box center [312, 635] width 113 height 11
drag, startPoint x: 522, startPoint y: 142, endPoint x: 489, endPoint y: 138, distance: 33.2
click at [494, 183] on div "Duration" at bounding box center [539, 210] width 130 height 54
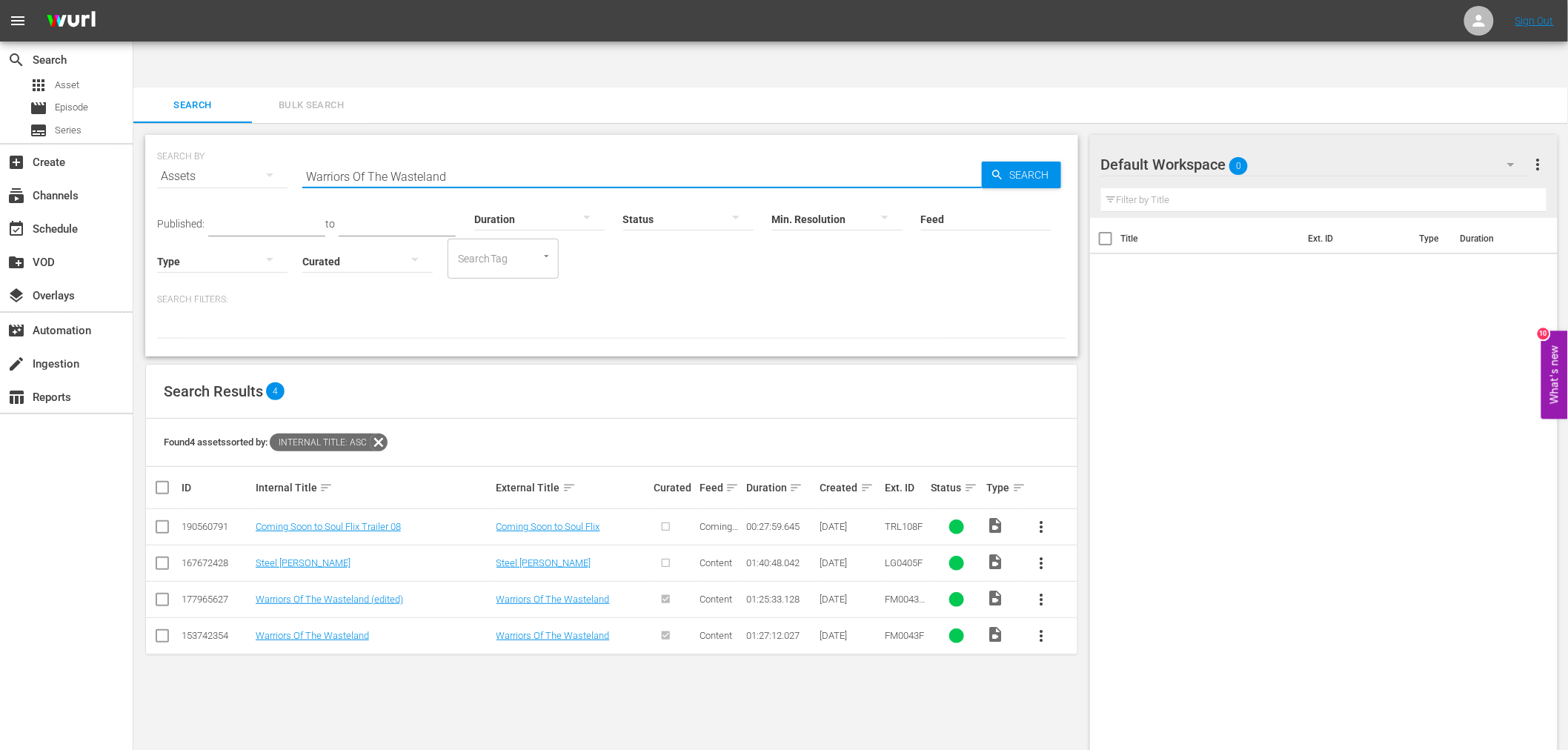
drag, startPoint x: 441, startPoint y: 121, endPoint x: 302, endPoint y: 109, distance: 139.5
click at [302, 141] on div "SEARCH BY Search By Assets Search ID, Title, Description, Keywords, or Category…" at bounding box center [612, 168] width 909 height 54
paste input "of the Year 2072"
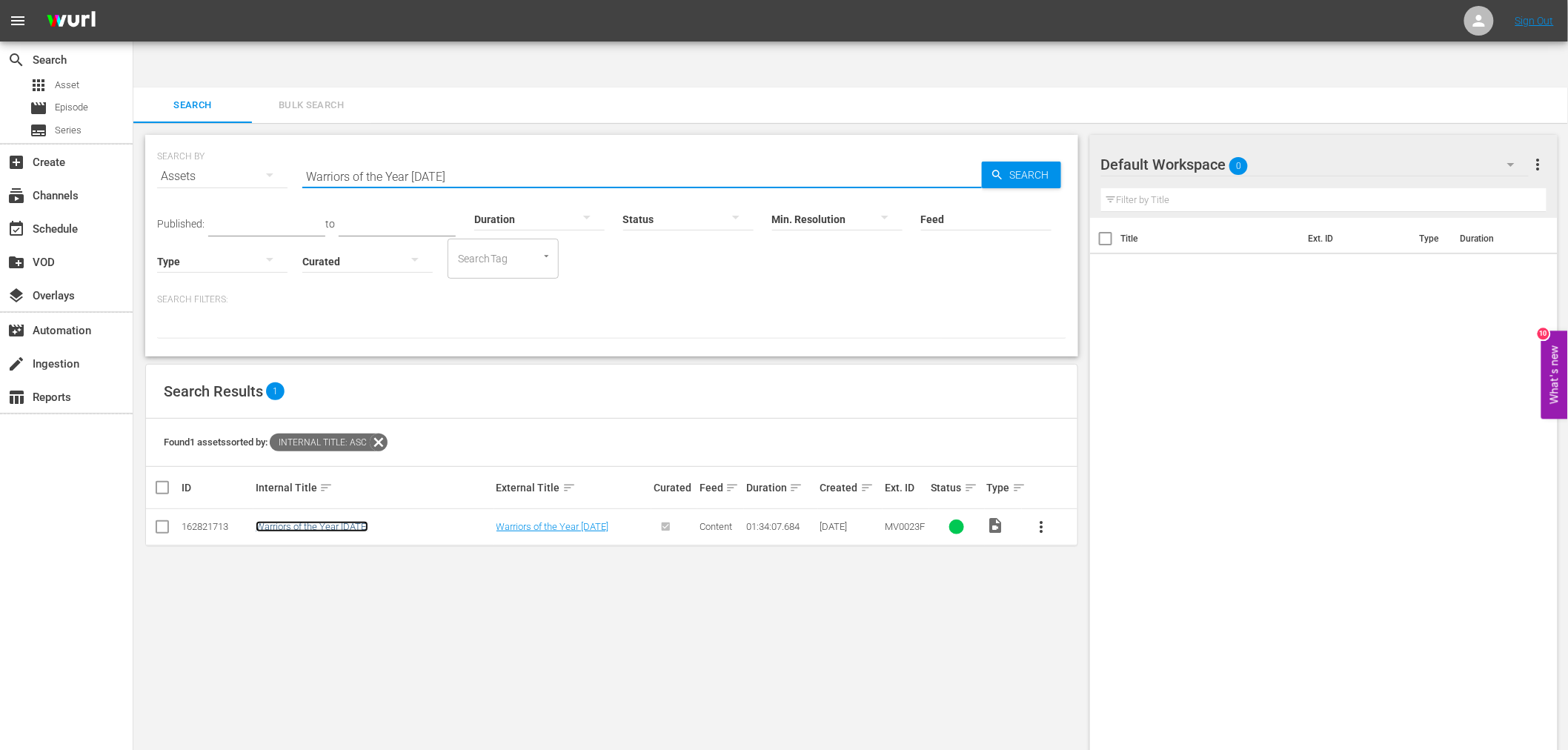
click at [298, 521] on link "Warriors of the Year 2072" at bounding box center [312, 526] width 113 height 11
drag, startPoint x: 497, startPoint y: 129, endPoint x: 292, endPoint y: 115, distance: 205.5
click at [276, 141] on div "SEARCH BY Search By Assets Search ID, Title, Description, Keywords, or Category…" at bounding box center [612, 168] width 909 height 54
paste input "erewolves On Wheels"
click at [328, 521] on link "Werewolves On Wheels (edited)" at bounding box center [322, 526] width 134 height 11
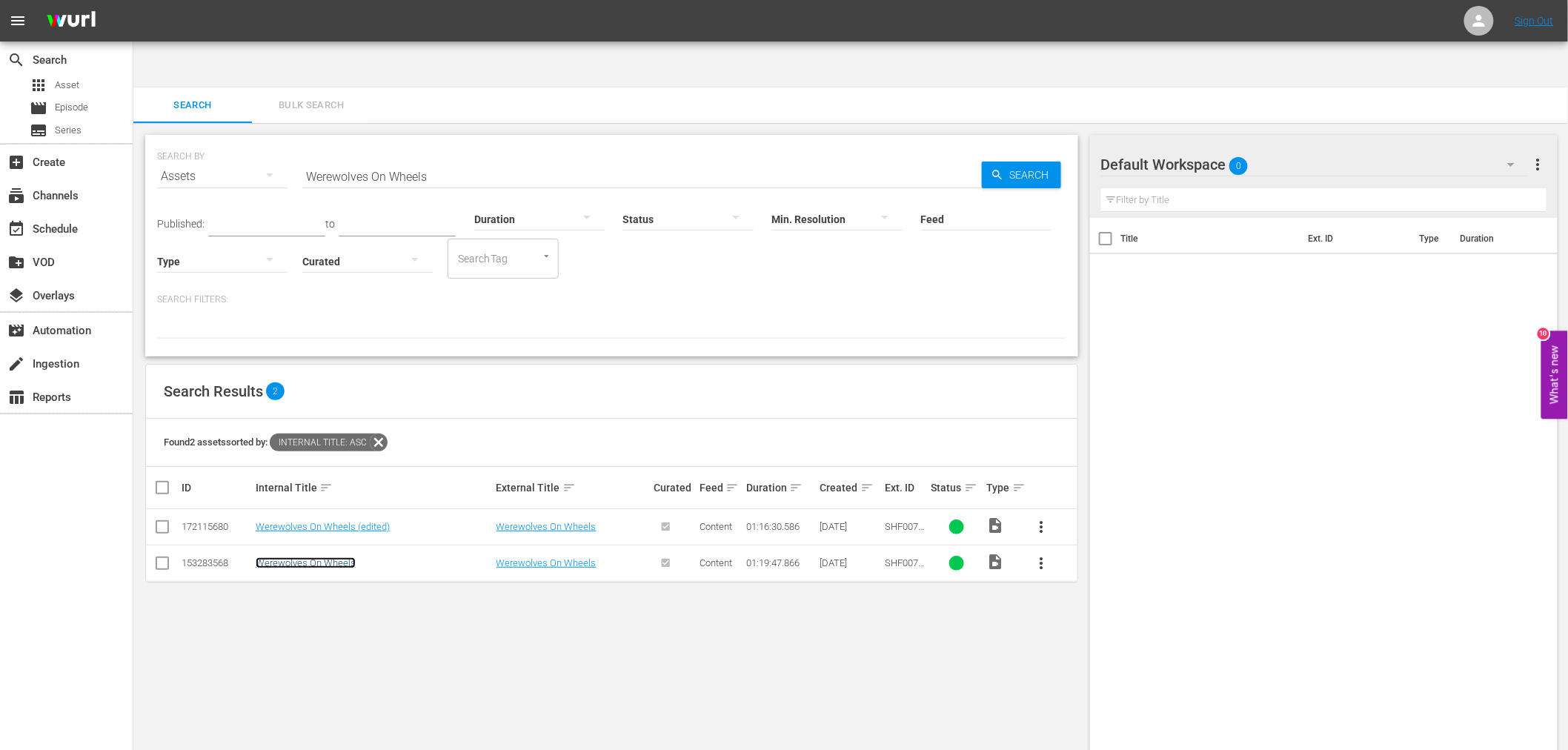
click at [310, 557] on link "Werewolves On Wheels" at bounding box center [305, 562] width 100 height 11
drag, startPoint x: 379, startPoint y: 132, endPoint x: 255, endPoint y: 130, distance: 124.0
click at [255, 141] on div "SEARCH BY Search By Assets Search ID, Title, Description, Keywords, or Category…" at bounding box center [612, 168] width 909 height 54
paste input "hen Taekwondo Strike"
click at [350, 521] on link "When Taekwondo Strikes" at bounding box center [308, 526] width 106 height 11
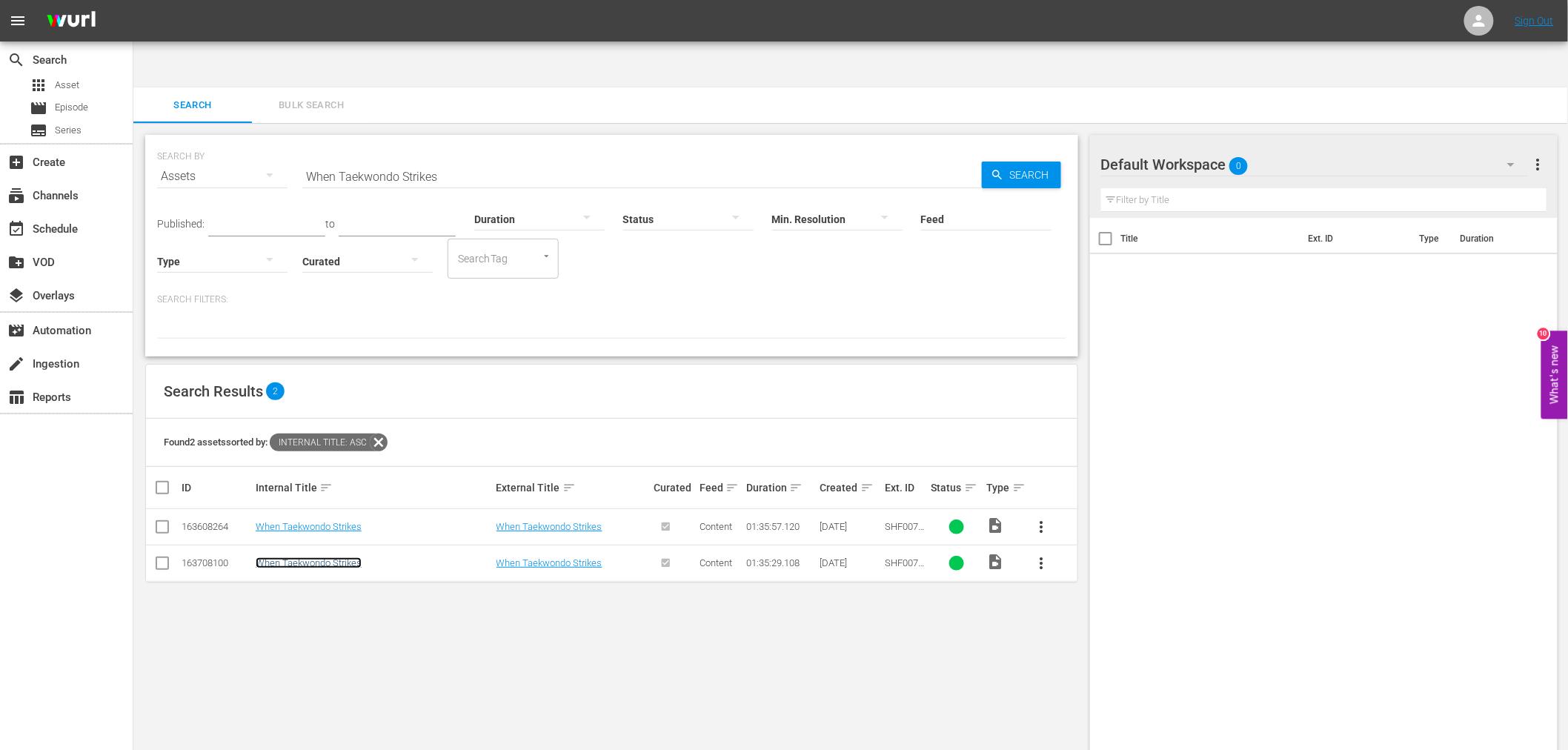
click at [338, 557] on link "When Taekwondo Strikes" at bounding box center [308, 562] width 106 height 11
drag, startPoint x: 435, startPoint y: 134, endPoint x: 299, endPoint y: 109, distance: 138.3
click at [299, 141] on div "SEARCH BY Search By Assets Search ID, Title, Description, Keywords, or Category…" at bounding box center [612, 168] width 909 height 54
paste input "o's The Man?"
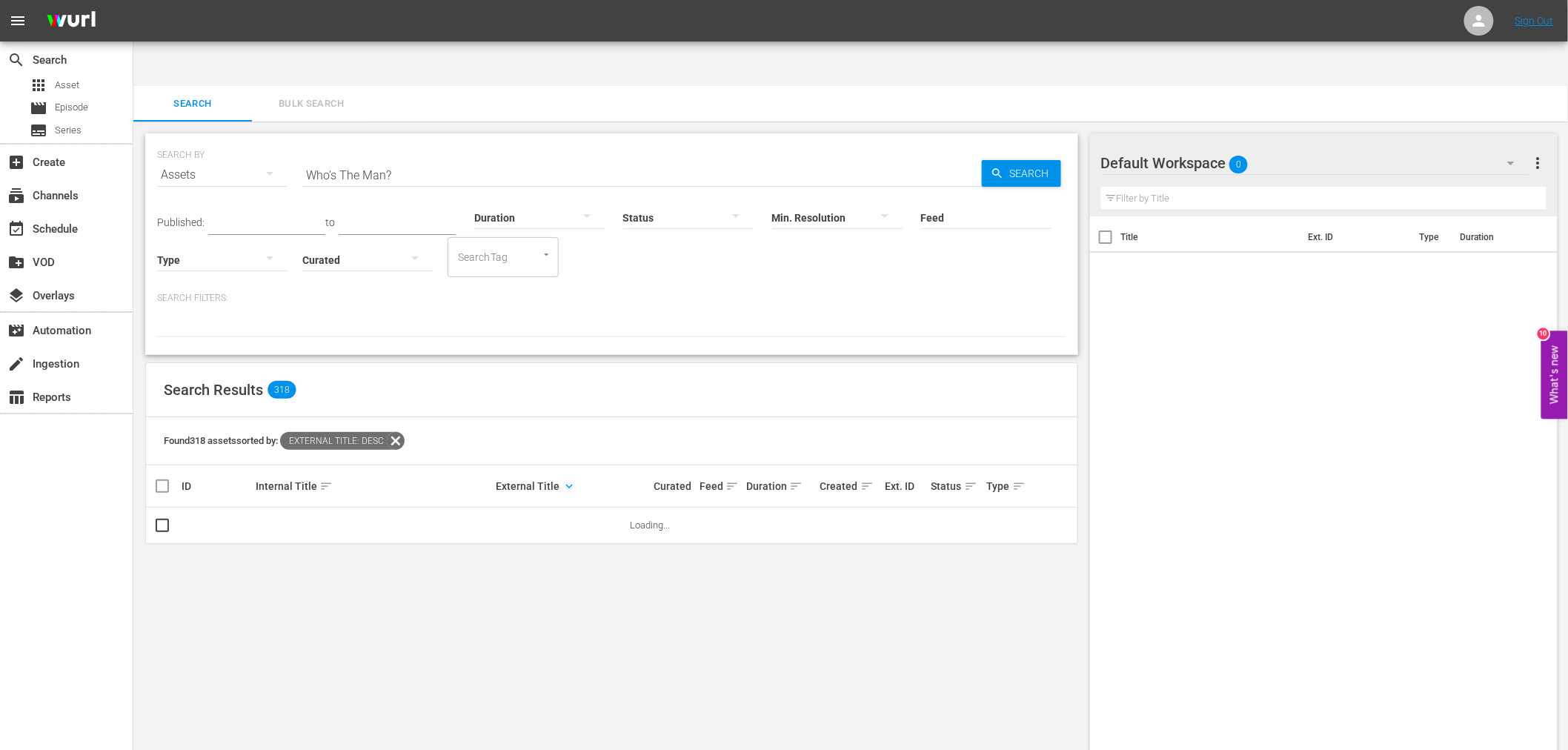
scroll to position [10, 0]
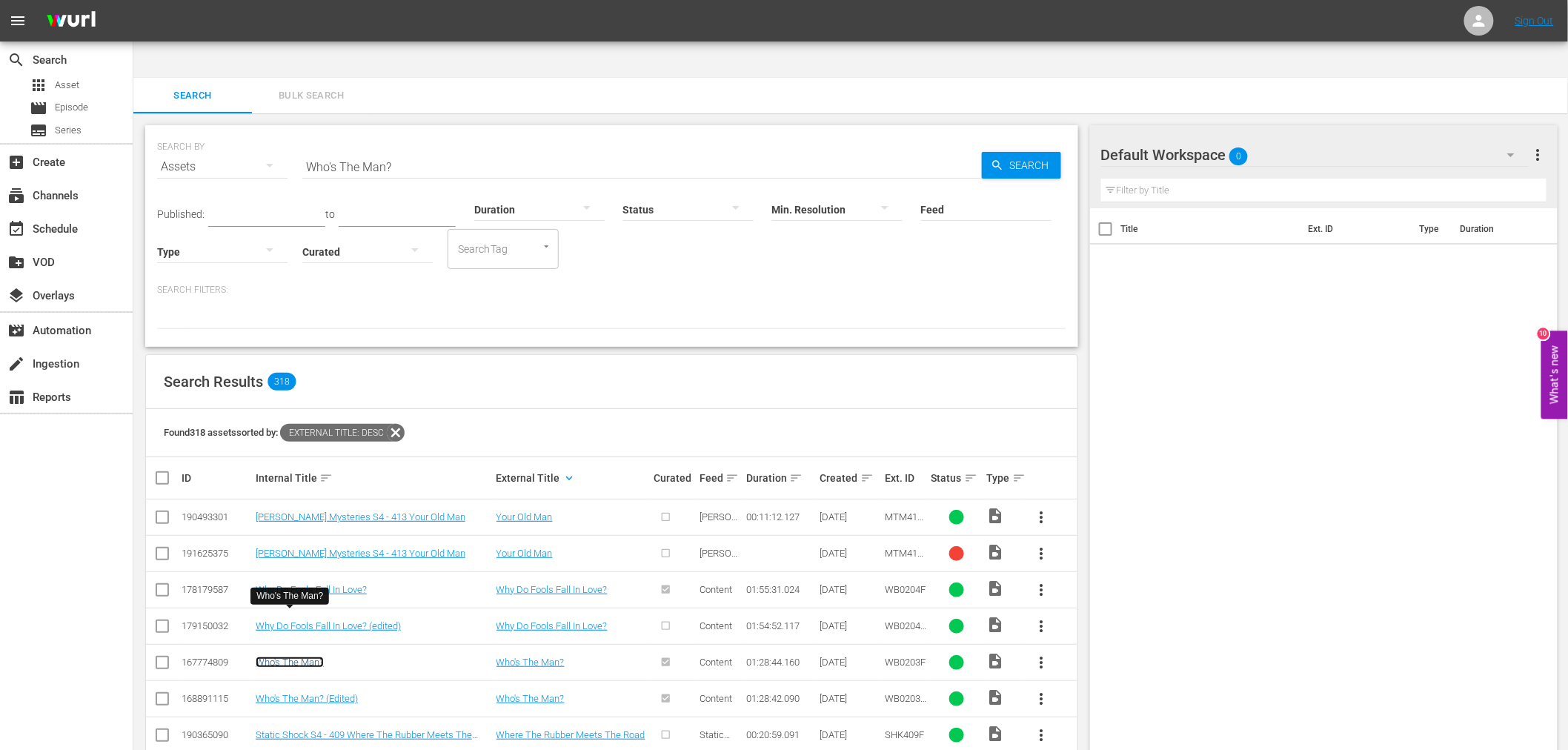
click at [279, 656] on link "Who's The Man?" at bounding box center [289, 662] width 68 height 11
click at [271, 680] on td "Who's The Man? (Edited)" at bounding box center [374, 698] width 241 height 37
click at [324, 693] on link "Who's The Man? (Edited)" at bounding box center [306, 698] width 102 height 11
drag, startPoint x: 402, startPoint y: 128, endPoint x: 287, endPoint y: 121, distance: 115.2
click at [287, 131] on div "SEARCH BY Search By Assets Search ID, Title, Description, Keywords, or Category…" at bounding box center [612, 158] width 909 height 54
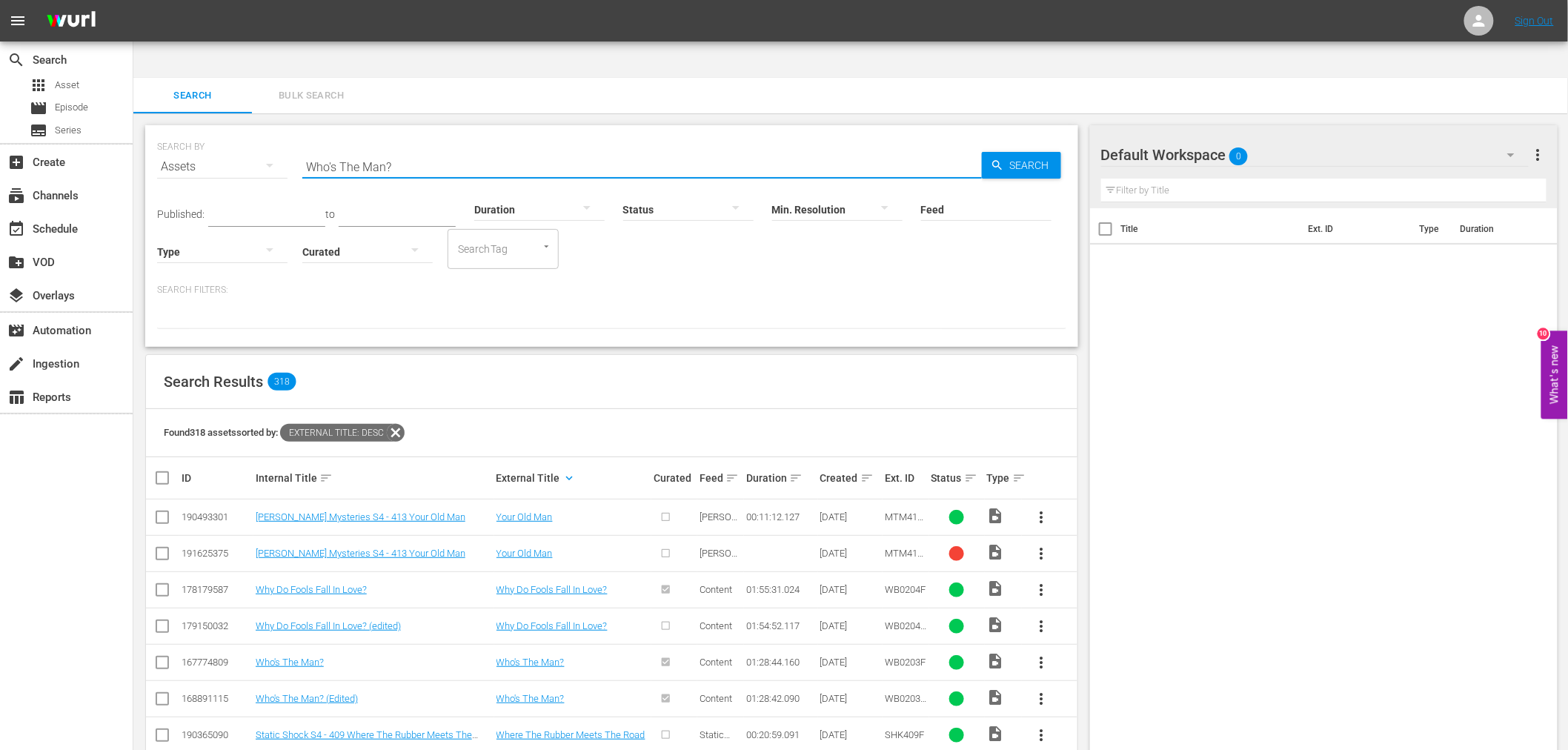
paste input "omen In Cages"
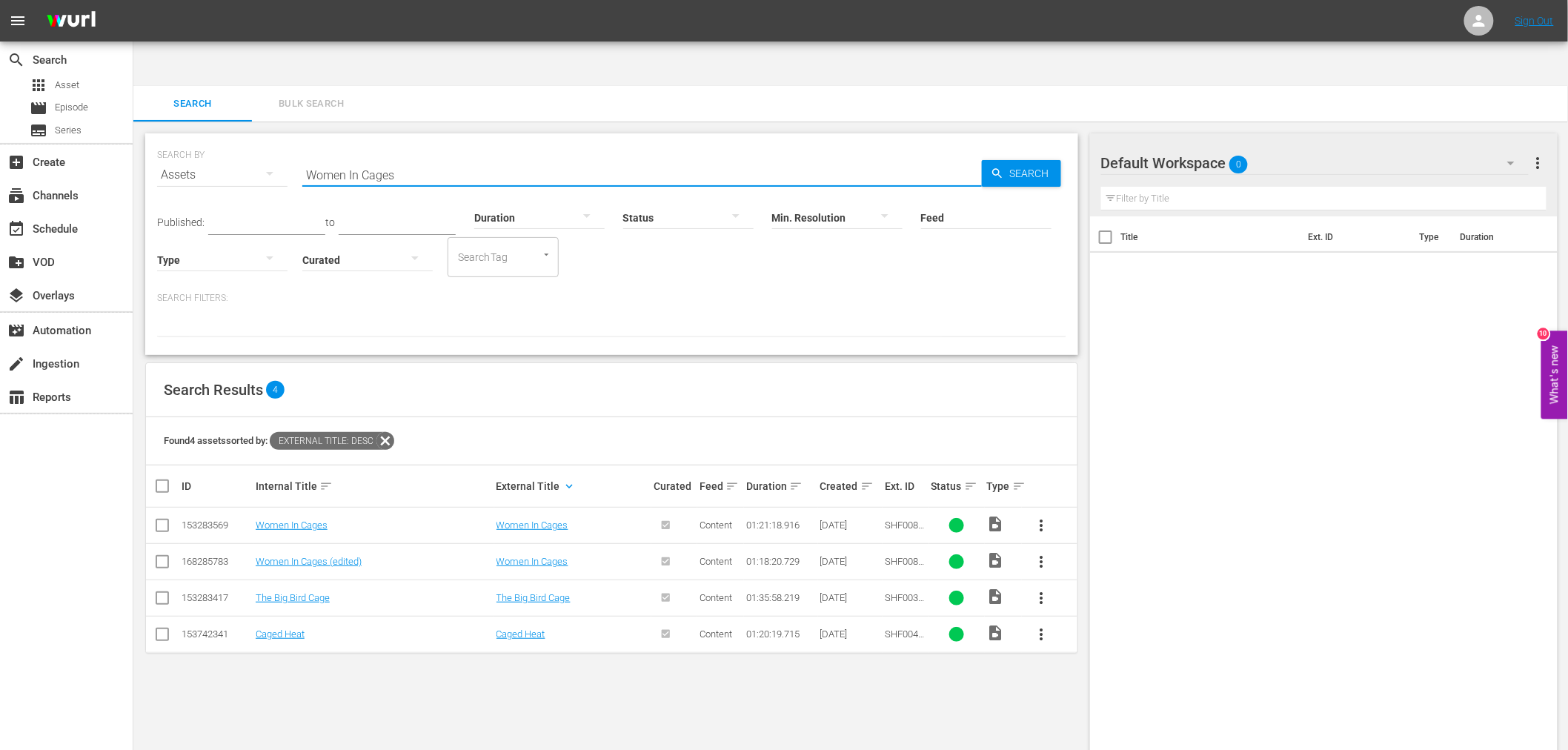
click at [310, 507] on td "Women In Cages" at bounding box center [374, 525] width 241 height 37
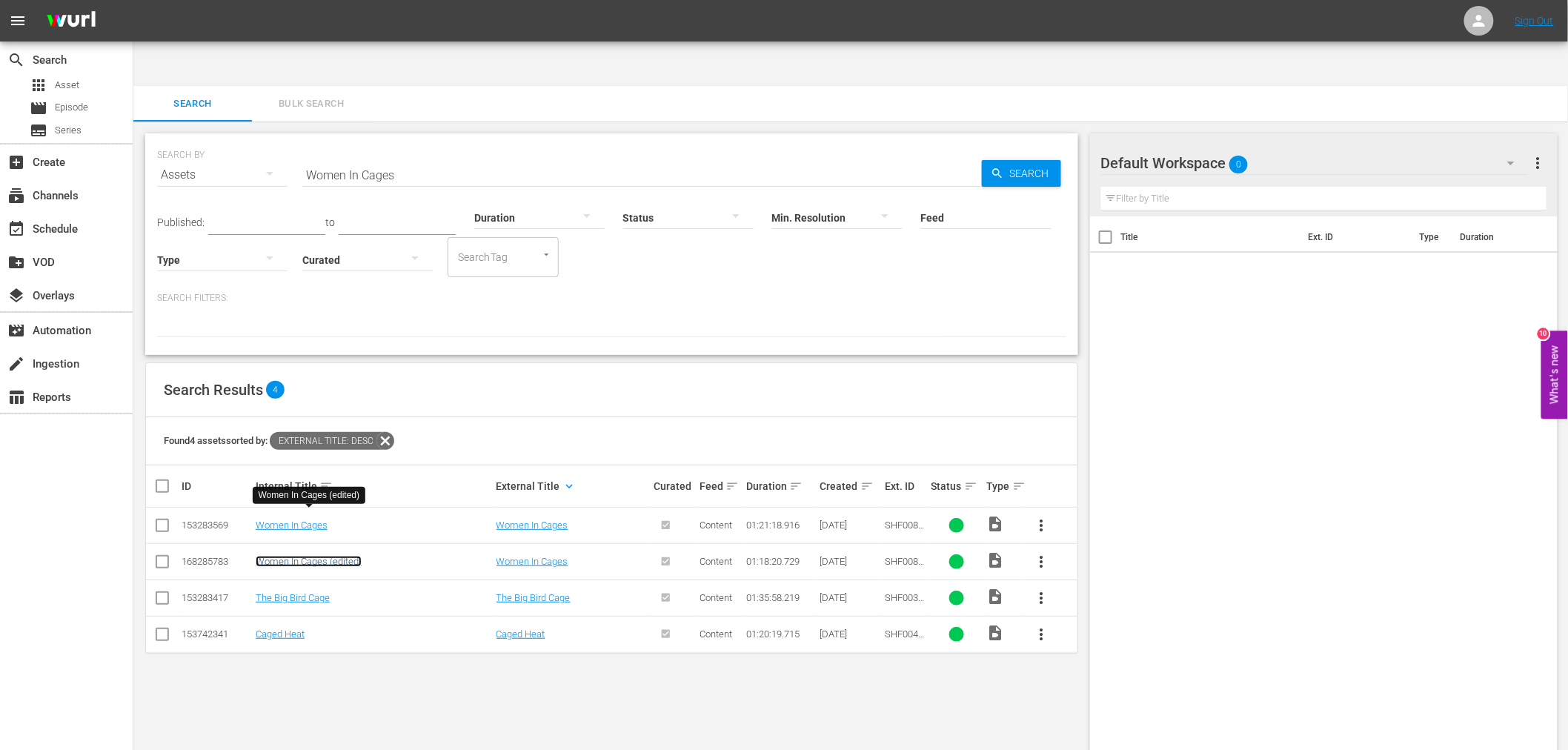
click at [302, 555] on link "Women In Cages (edited)" at bounding box center [308, 561] width 106 height 11
click at [308, 520] on link "Women In Cages" at bounding box center [291, 525] width 71 height 11
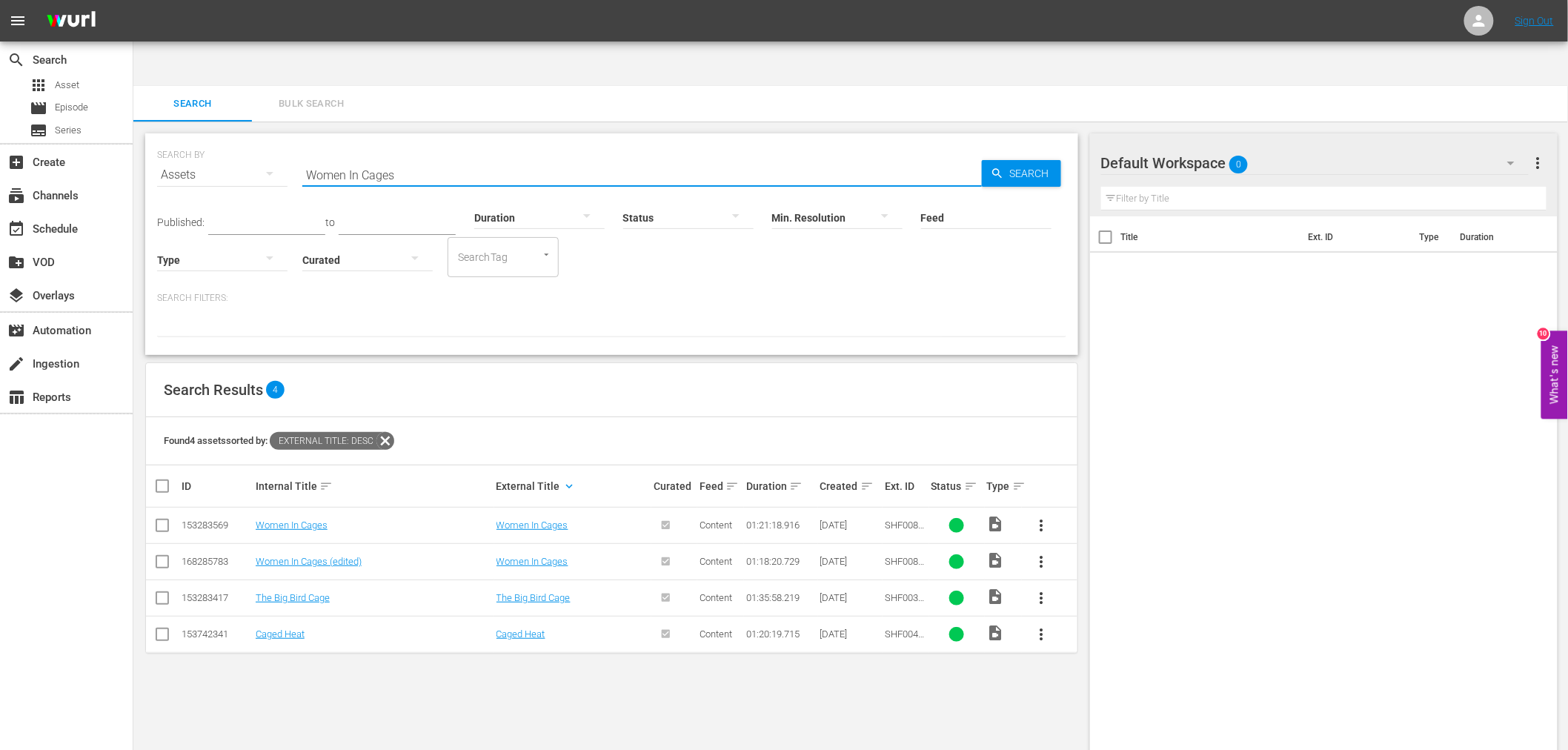
drag, startPoint x: 435, startPoint y: 128, endPoint x: 335, endPoint y: 89, distance: 107.3
click at [304, 139] on div "SEARCH BY Search By Assets Search ID, Title, Description, Keywords, or Category…" at bounding box center [612, 166] width 909 height 54
paste input "Zulu Dawn"
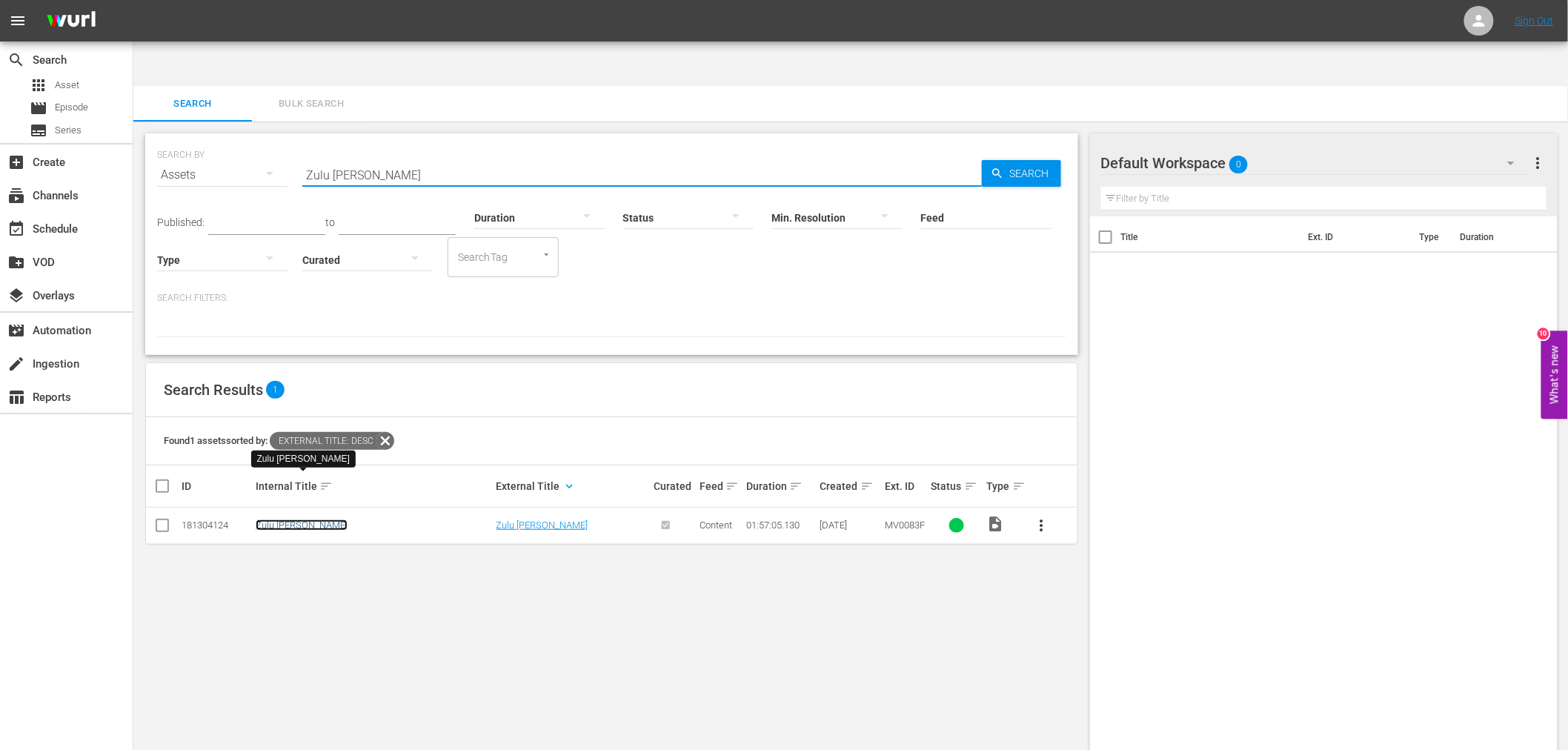
click at [285, 520] on link "Zulu Dawn" at bounding box center [301, 525] width 92 height 11
drag, startPoint x: 434, startPoint y: 130, endPoint x: 201, endPoint y: 124, distance: 233.1
click at [201, 139] on div "SEARCH BY Search By Assets Search ID, Title, Description, Keywords, or Category…" at bounding box center [612, 166] width 909 height 54
paste input "Freedom Song"
click at [291, 520] on link "Freedom Song" at bounding box center [286, 525] width 62 height 11
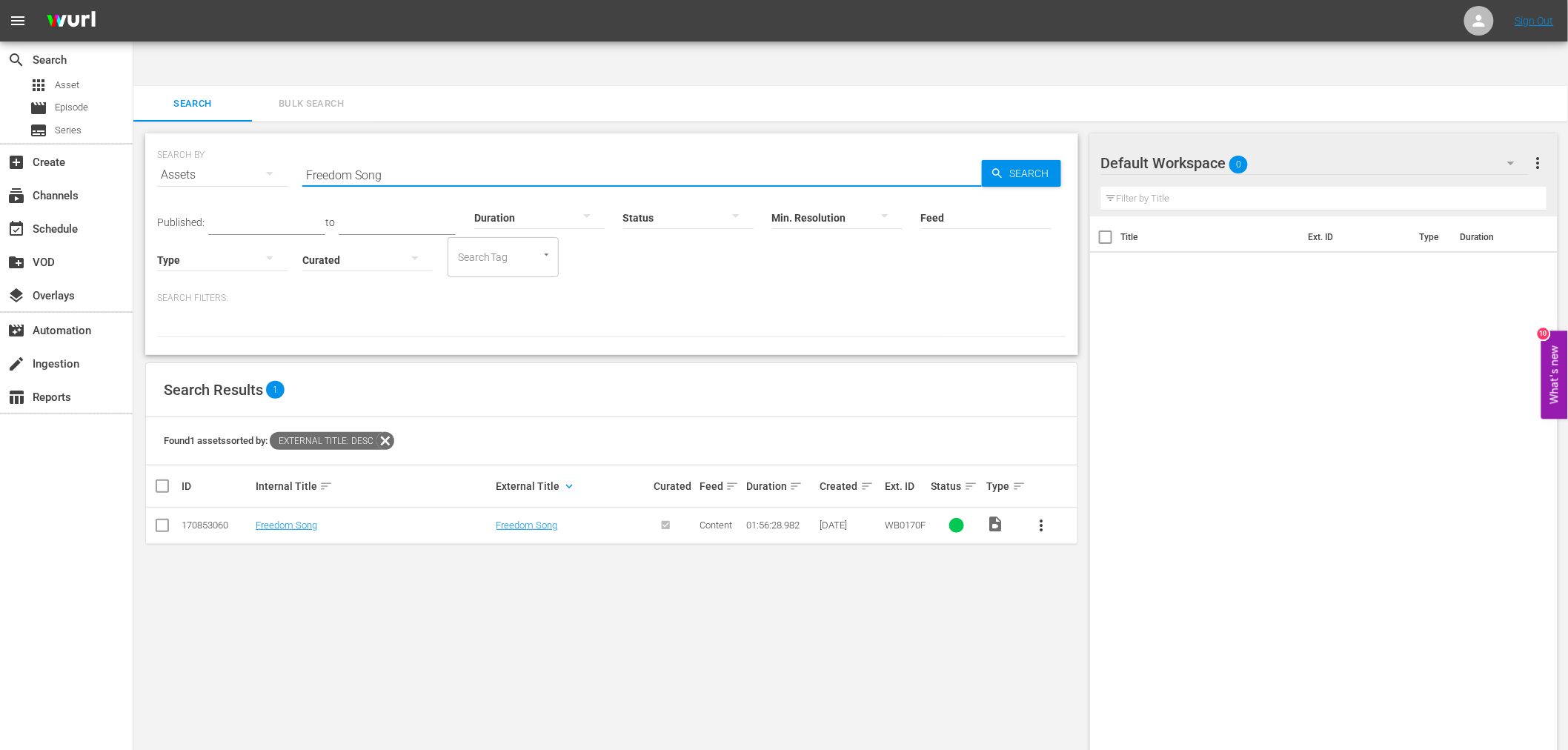
drag, startPoint x: 389, startPoint y: 129, endPoint x: 239, endPoint y: 121, distance: 150.2
click at [239, 139] on div "SEARCH BY Search By Assets Search ID, Title, Description, Keywords, or Category…" at bounding box center [612, 166] width 909 height 54
paste input "Get Christie Love!"
click at [302, 520] on link "Get Christie Love!" at bounding box center [300, 525] width 90 height 11
drag, startPoint x: 397, startPoint y: 117, endPoint x: 211, endPoint y: 126, distance: 186.2
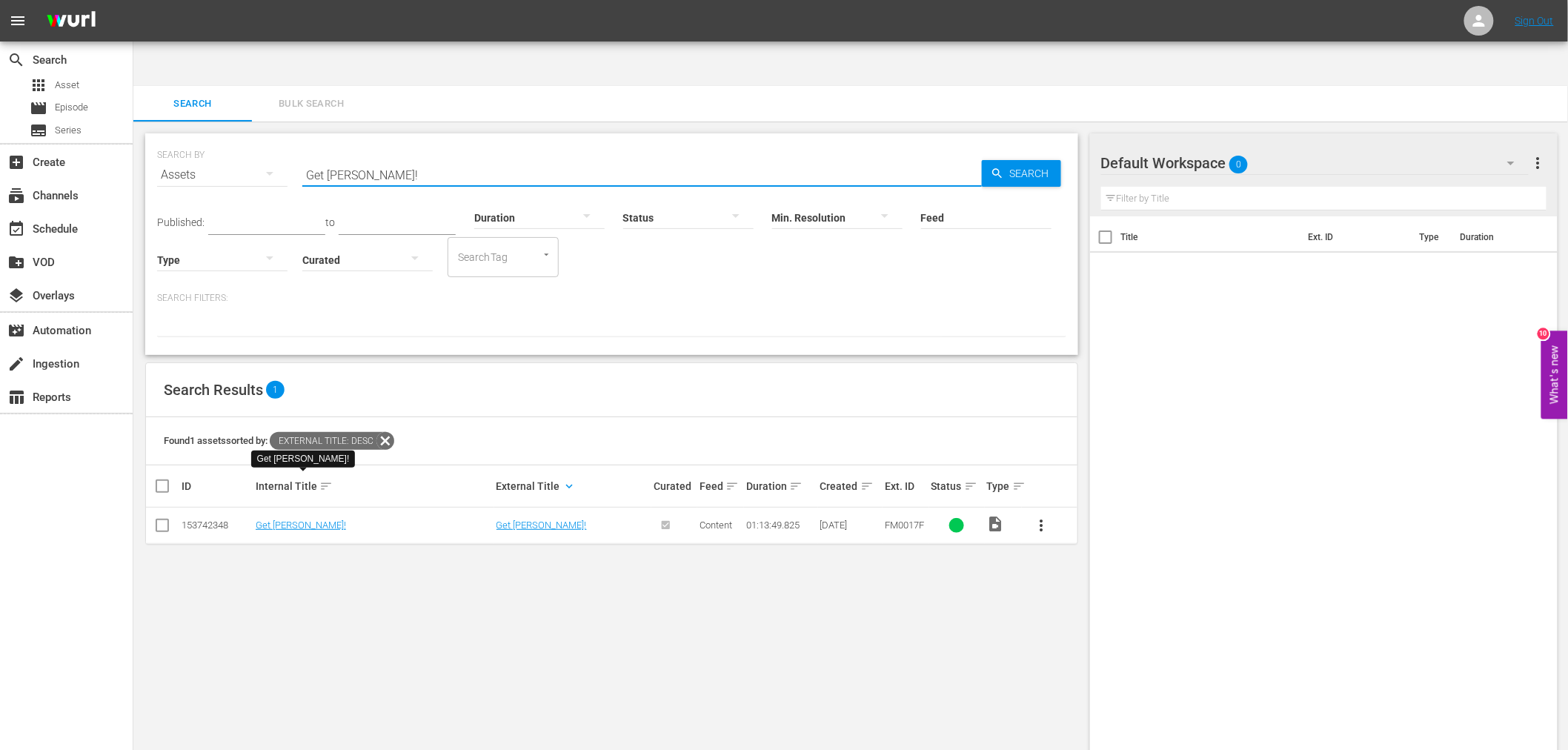
click at [211, 139] on div "SEARCH BY Search By Assets Search ID, Title, Description, Keywords, or Category…" at bounding box center [612, 166] width 909 height 54
paste input "Frank And Jesse"
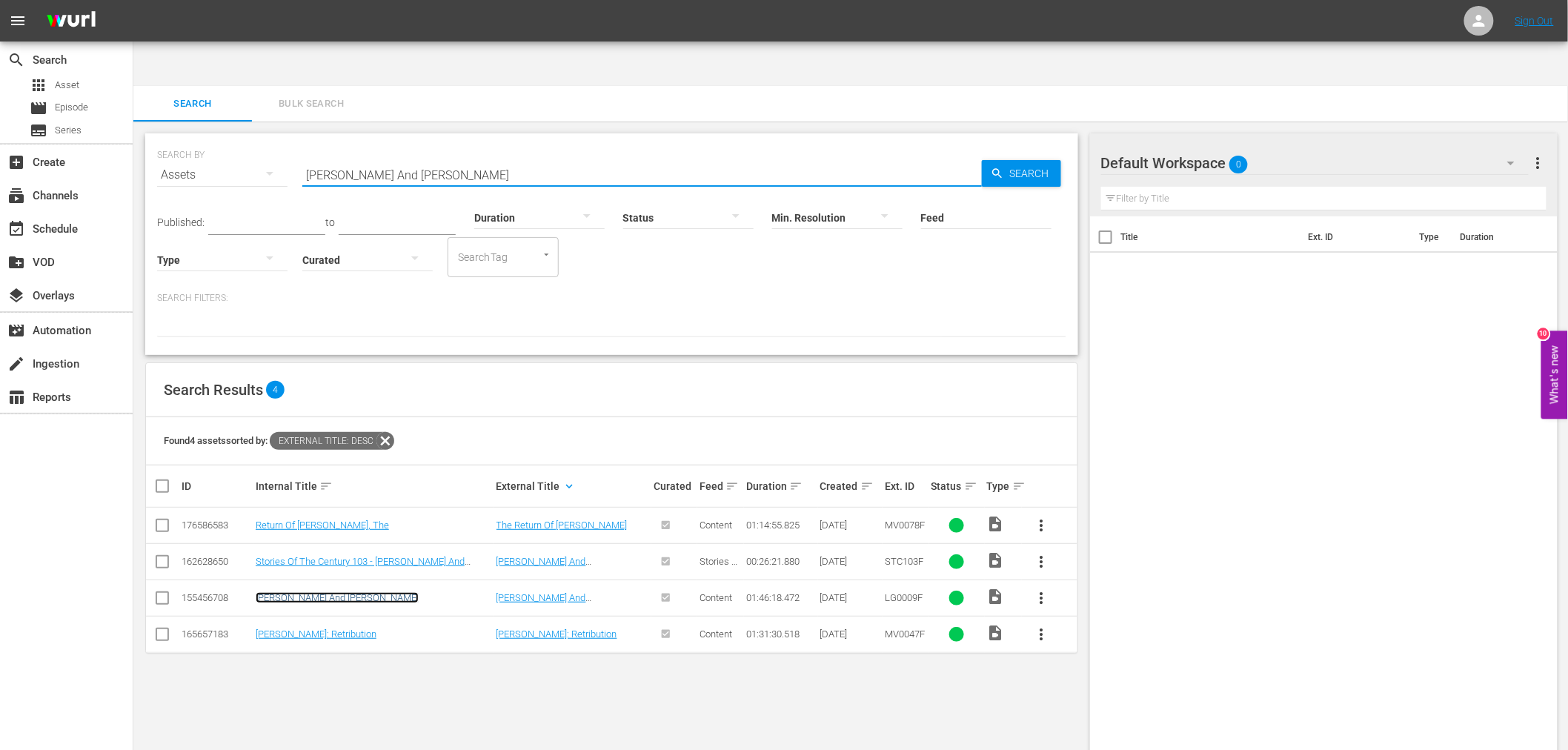
click at [317, 592] on link "Frank And Jesse" at bounding box center [337, 597] width 163 height 11
drag, startPoint x: 419, startPoint y: 127, endPoint x: 229, endPoint y: 124, distance: 190.0
click at [229, 139] on div "SEARCH BY Search By Assets Search ID, Title, Description, Keywords, or Category…" at bounding box center [612, 166] width 909 height 54
paste input "ontier Agent"
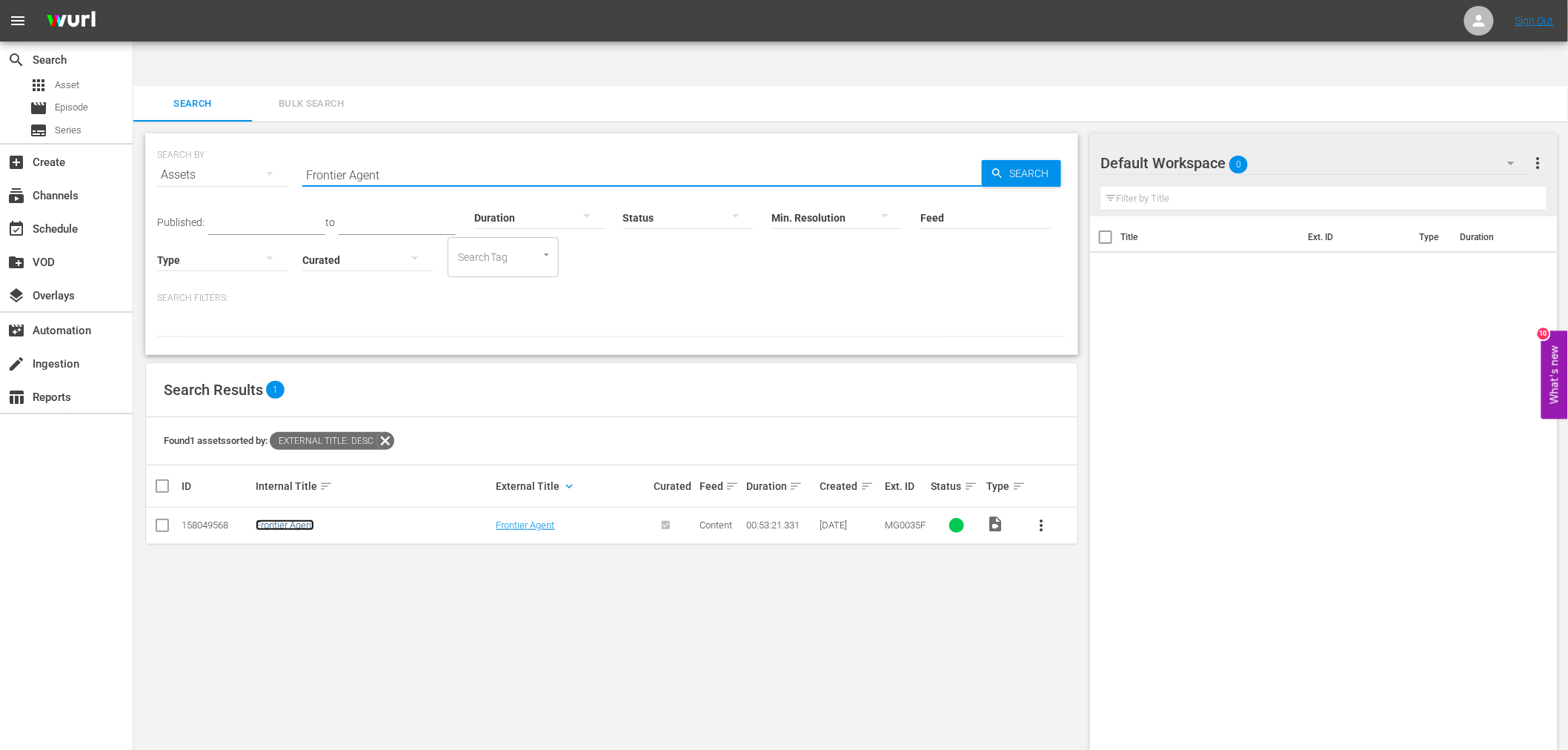
click at [290, 520] on link "Frontier Agent" at bounding box center [285, 525] width 59 height 11
drag, startPoint x: 424, startPoint y: 150, endPoint x: 402, endPoint y: 145, distance: 22.6
click at [403, 145] on div "SEARCH BY Search By Assets Search ID, Title, Description, Keywords, or Category…" at bounding box center [612, 244] width 933 height 221
drag, startPoint x: 235, startPoint y: 124, endPoint x: 221, endPoint y: 126, distance: 14.1
click at [221, 139] on div "SEARCH BY Search By Assets Search ID, Title, Description, Keywords, or Category…" at bounding box center [612, 166] width 909 height 54
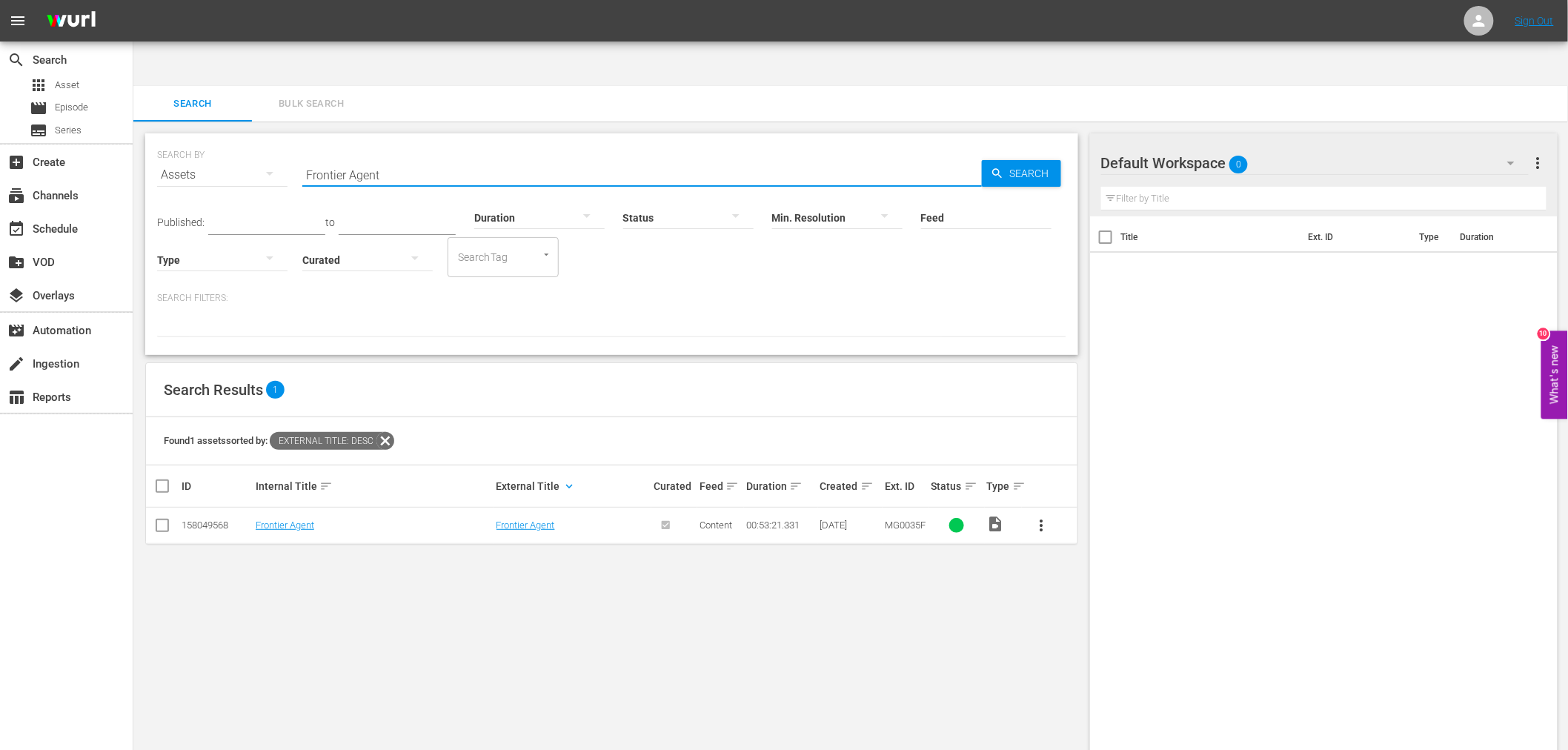
paste
click at [282, 520] on link "Frontier Feud" at bounding box center [282, 525] width 54 height 11
drag, startPoint x: 379, startPoint y: 138, endPoint x: 254, endPoint y: 133, distance: 125.1
click at [254, 139] on div "SEARCH BY Search By Assets Search ID, Title, Description, Keywords, or Category…" at bounding box center [612, 166] width 909 height 54
click at [294, 520] on link "The Frontiersmen" at bounding box center [293, 525] width 75 height 11
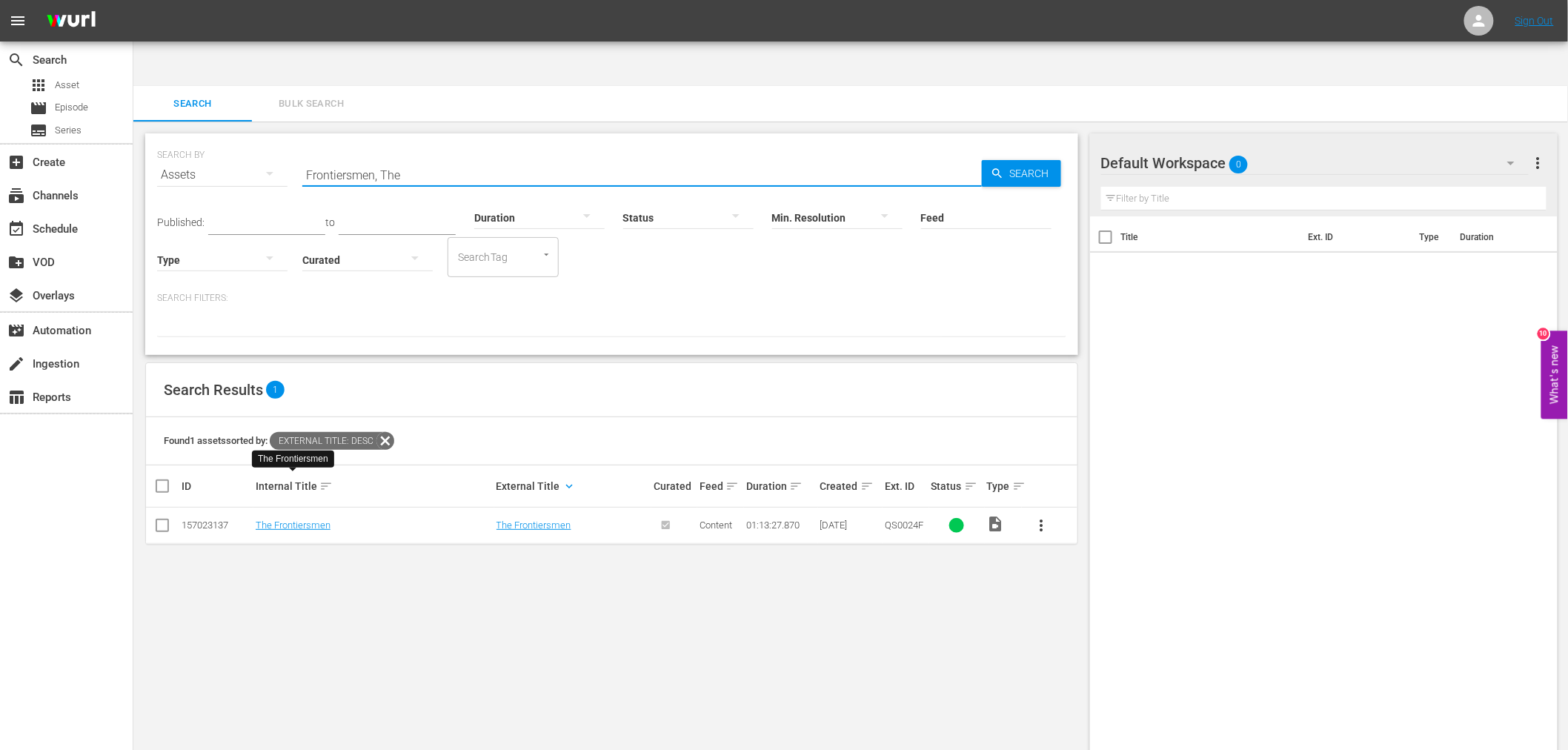
drag, startPoint x: 349, startPoint y: 124, endPoint x: 224, endPoint y: 112, distance: 125.6
click at [224, 139] on div "SEARCH BY Search By Assets Search ID, Title, Description, Keywords, or Category…" at bounding box center [612, 166] width 909 height 54
click at [276, 520] on link "Gallowwalkers" at bounding box center [286, 525] width 62 height 11
drag, startPoint x: 424, startPoint y: 129, endPoint x: 302, endPoint y: 160, distance: 125.9
click at [287, 139] on div "SEARCH BY Search By Assets Search ID, Title, Description, Keywords, or Category…" at bounding box center [612, 166] width 909 height 54
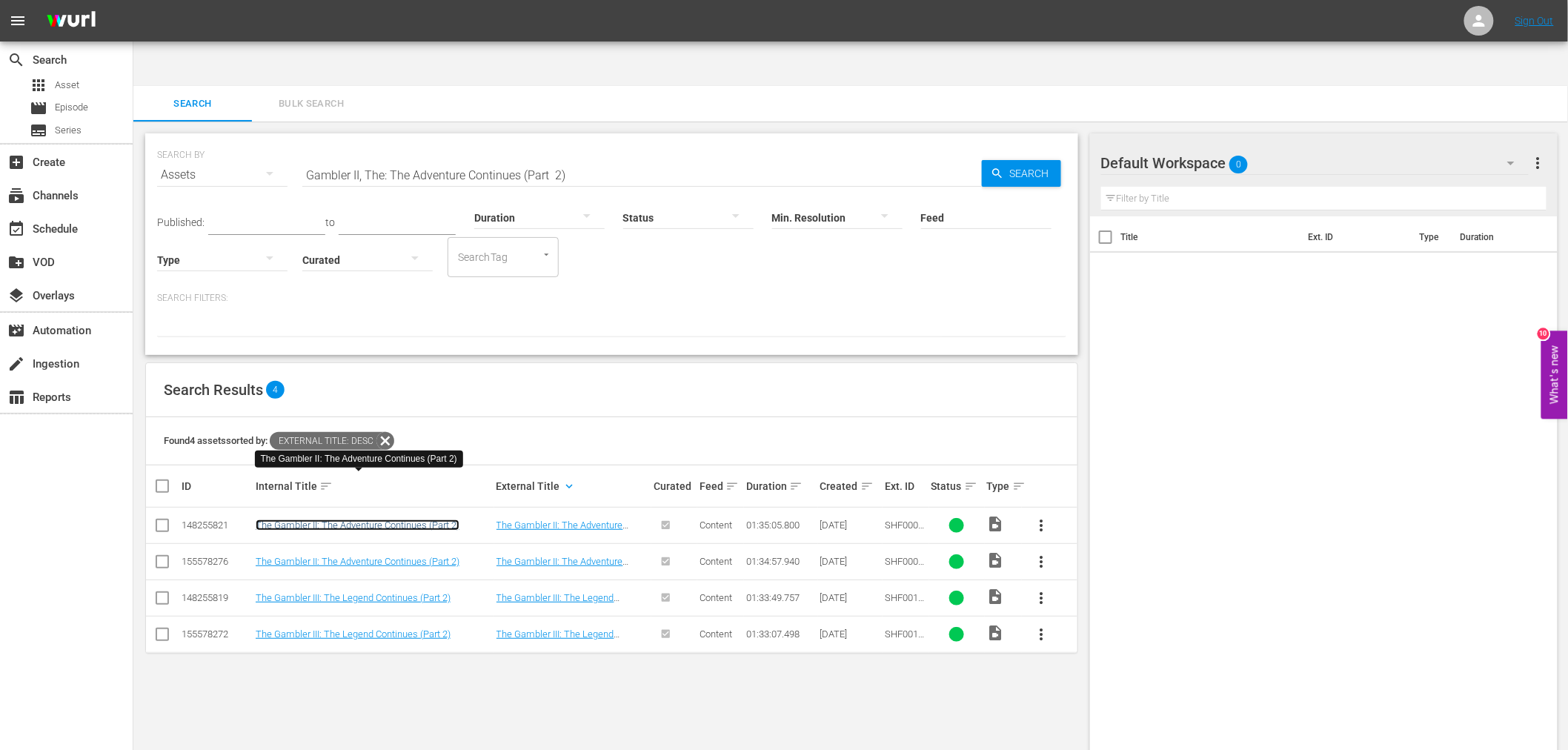
click at [446, 520] on link "The Gambler II: The Adventure Continues (Part 2)" at bounding box center [357, 525] width 204 height 11
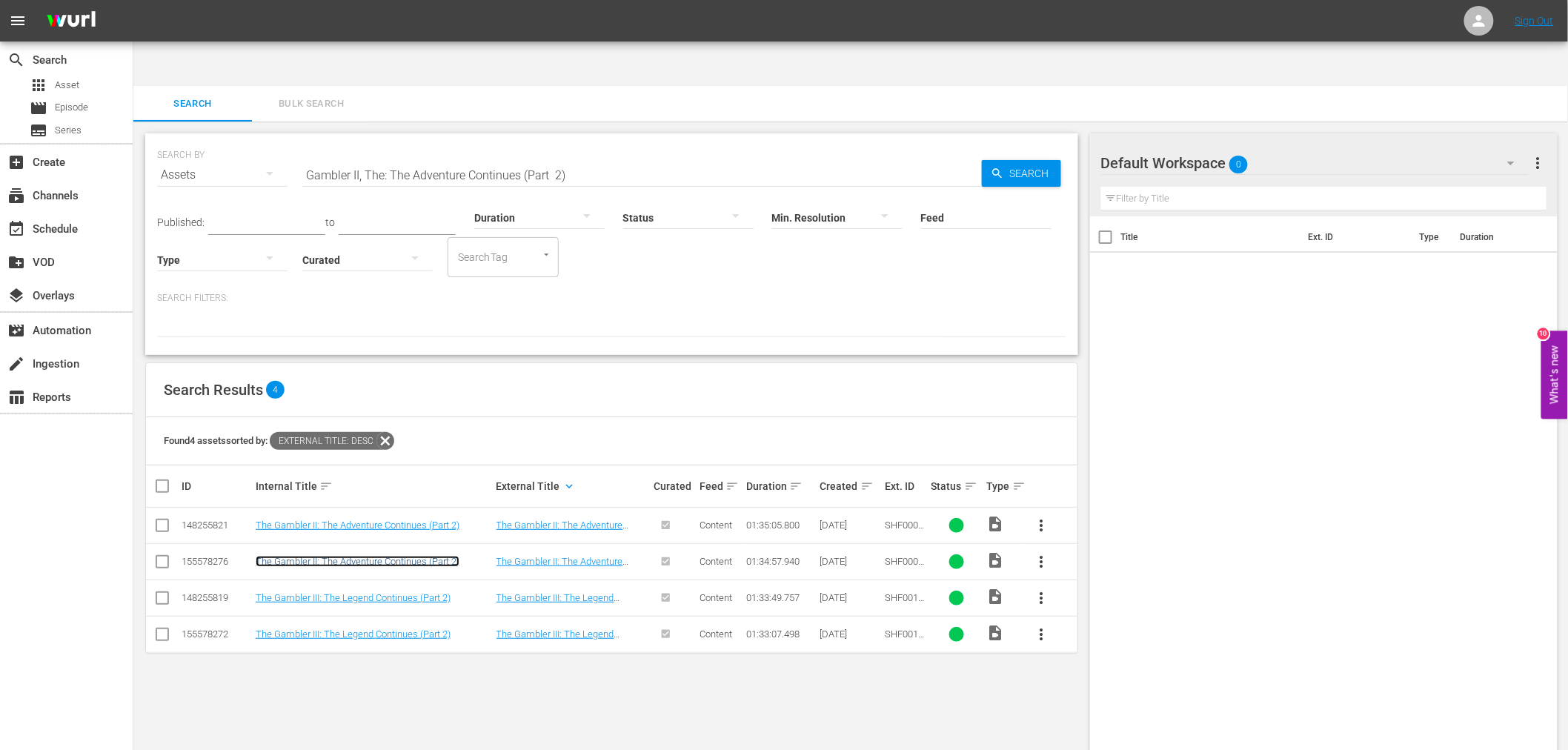
click at [426, 555] on link "The Gambler II: The Adventure Continues (Part 2)" at bounding box center [357, 561] width 204 height 11
click at [576, 157] on input "Gambler II, The: The Adventure Continues (Part 2)" at bounding box center [641, 175] width 680 height 36
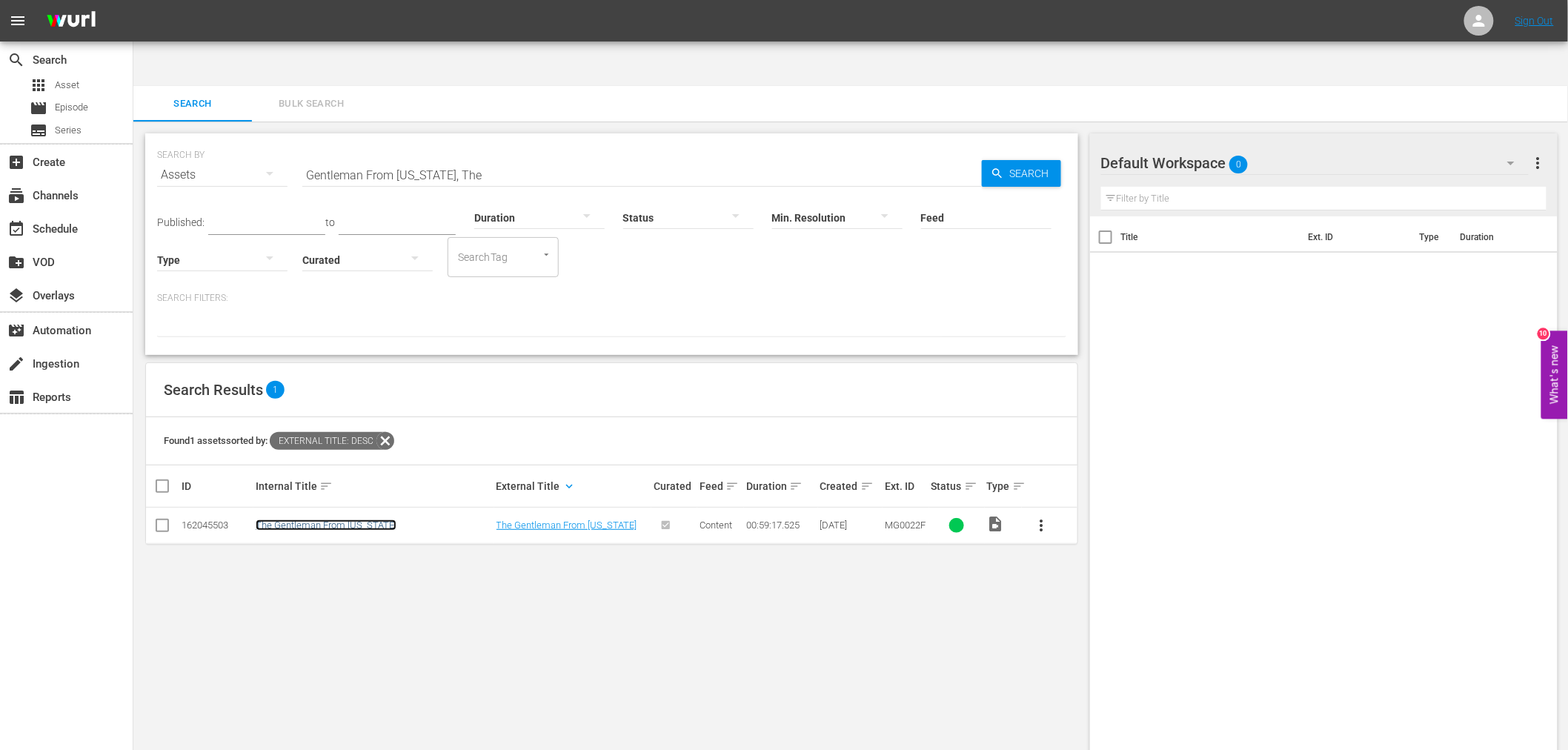
click at [322, 520] on link "The Gentleman From Texas" at bounding box center [326, 525] width 141 height 11
drag, startPoint x: 461, startPoint y: 127, endPoint x: 271, endPoint y: 124, distance: 190.0
click at [271, 139] on div "SEARCH BY Search By Assets Search ID, Title, Description, Keywords, or Category…" at bounding box center [612, 166] width 909 height 54
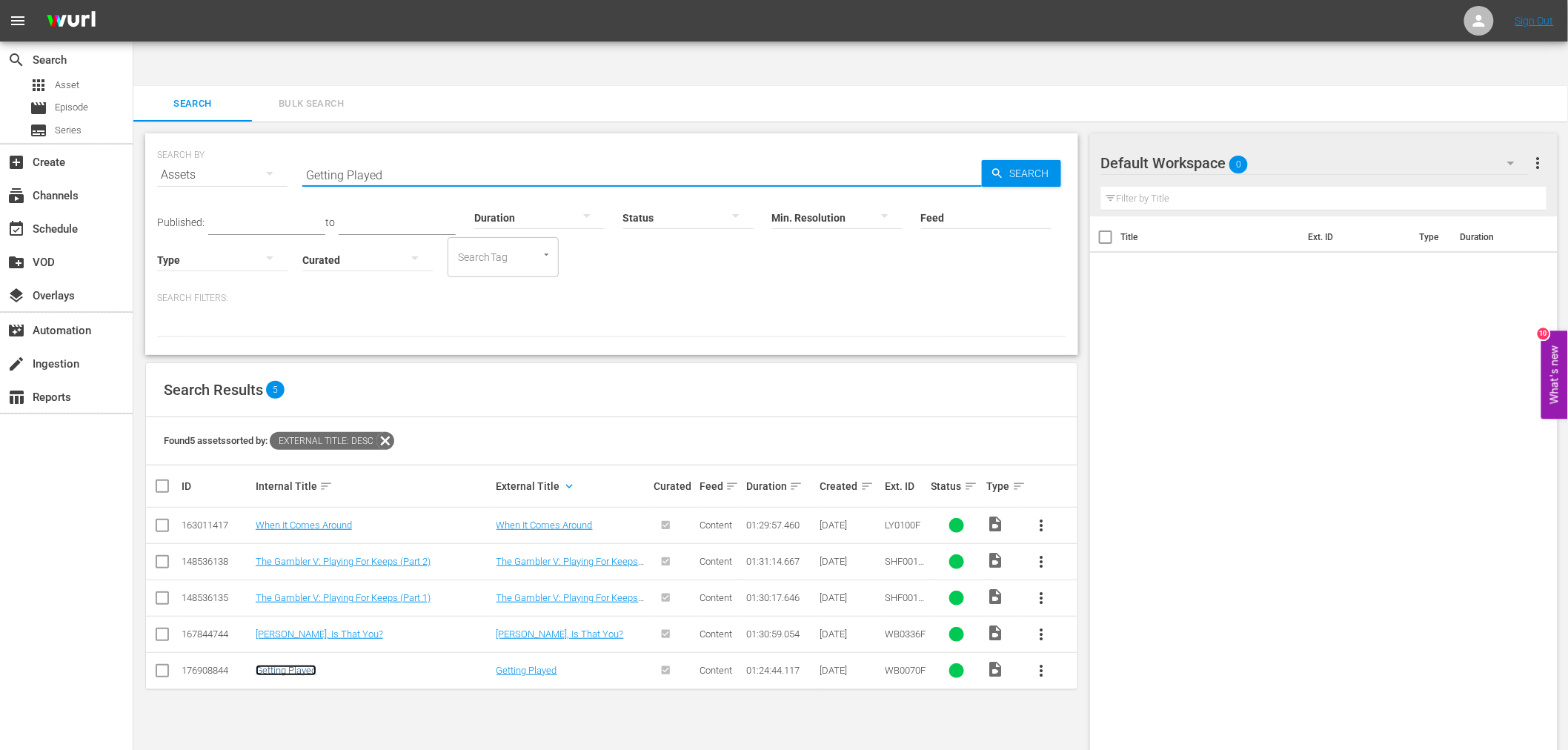
click at [285, 664] on link "Getting Played" at bounding box center [286, 670] width 61 height 11
drag, startPoint x: 388, startPoint y: 129, endPoint x: 230, endPoint y: 117, distance: 158.5
click at [230, 139] on div "SEARCH BY Search By Assets Search ID, Title, Description, Keywords, or Category…" at bounding box center [612, 166] width 909 height 54
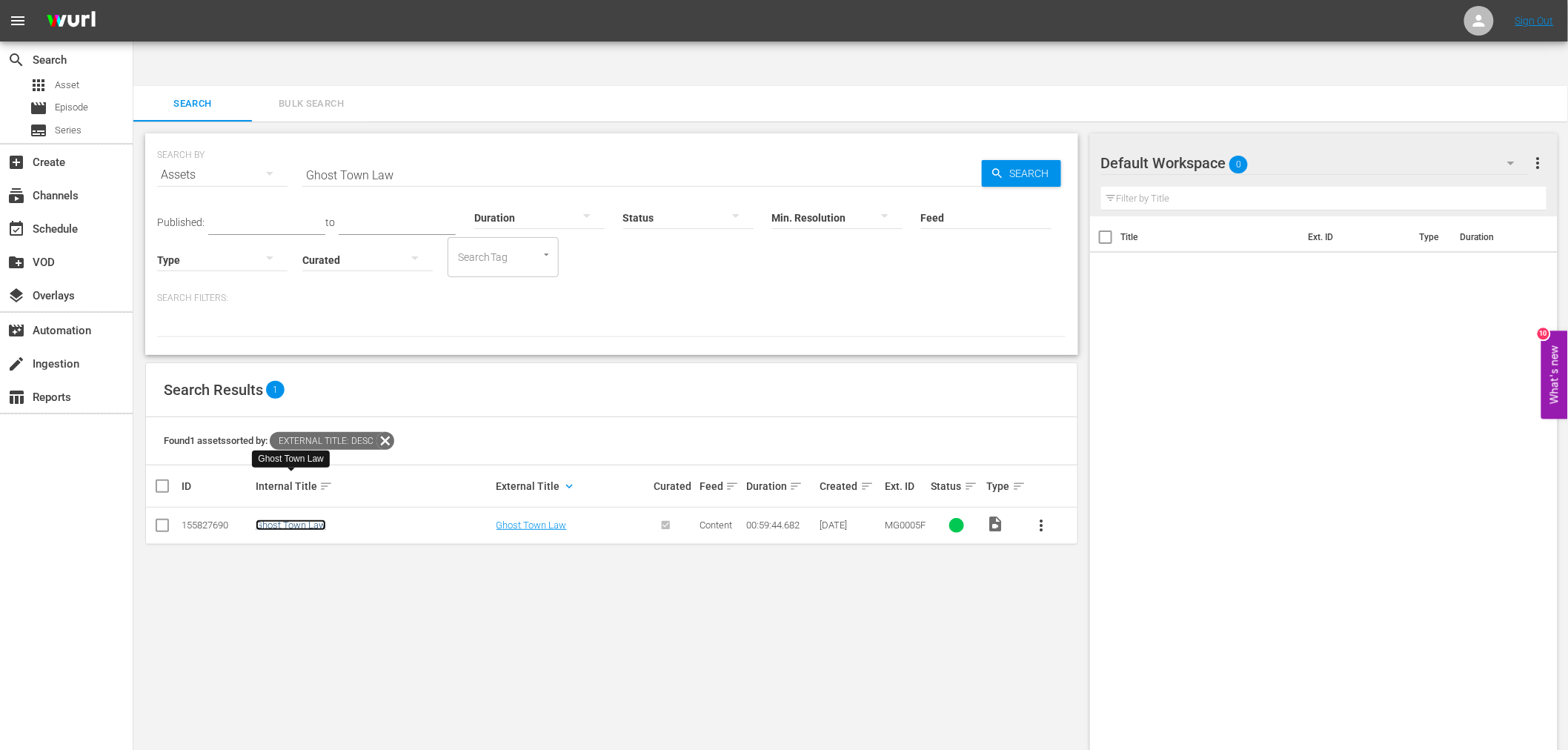
click at [288, 520] on link "Ghost Town Law" at bounding box center [290, 525] width 71 height 11
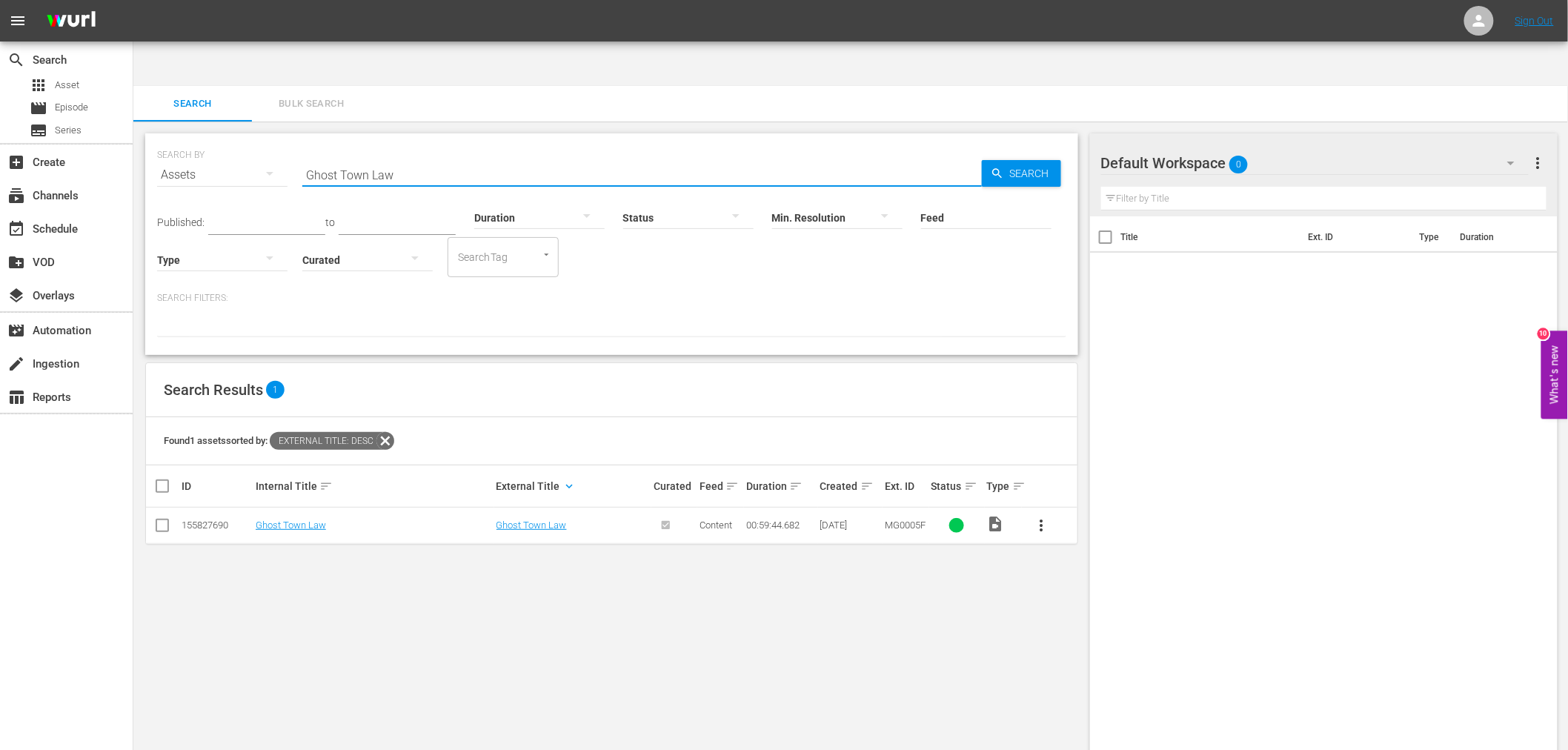
drag, startPoint x: 421, startPoint y: 124, endPoint x: 262, endPoint y: 128, distance: 159.1
click at [262, 139] on div "SEARCH BY Search By Assets Search ID, Title, Description, Keywords, or Category…" at bounding box center [612, 166] width 909 height 54
click at [306, 520] on link "Ghosts Of Mississippi" at bounding box center [302, 525] width 94 height 11
drag, startPoint x: 459, startPoint y: 119, endPoint x: 285, endPoint y: 114, distance: 174.1
click at [285, 139] on div "SEARCH BY Search By Assets Search ID, Title, Description, Keywords, or Category…" at bounding box center [612, 166] width 909 height 54
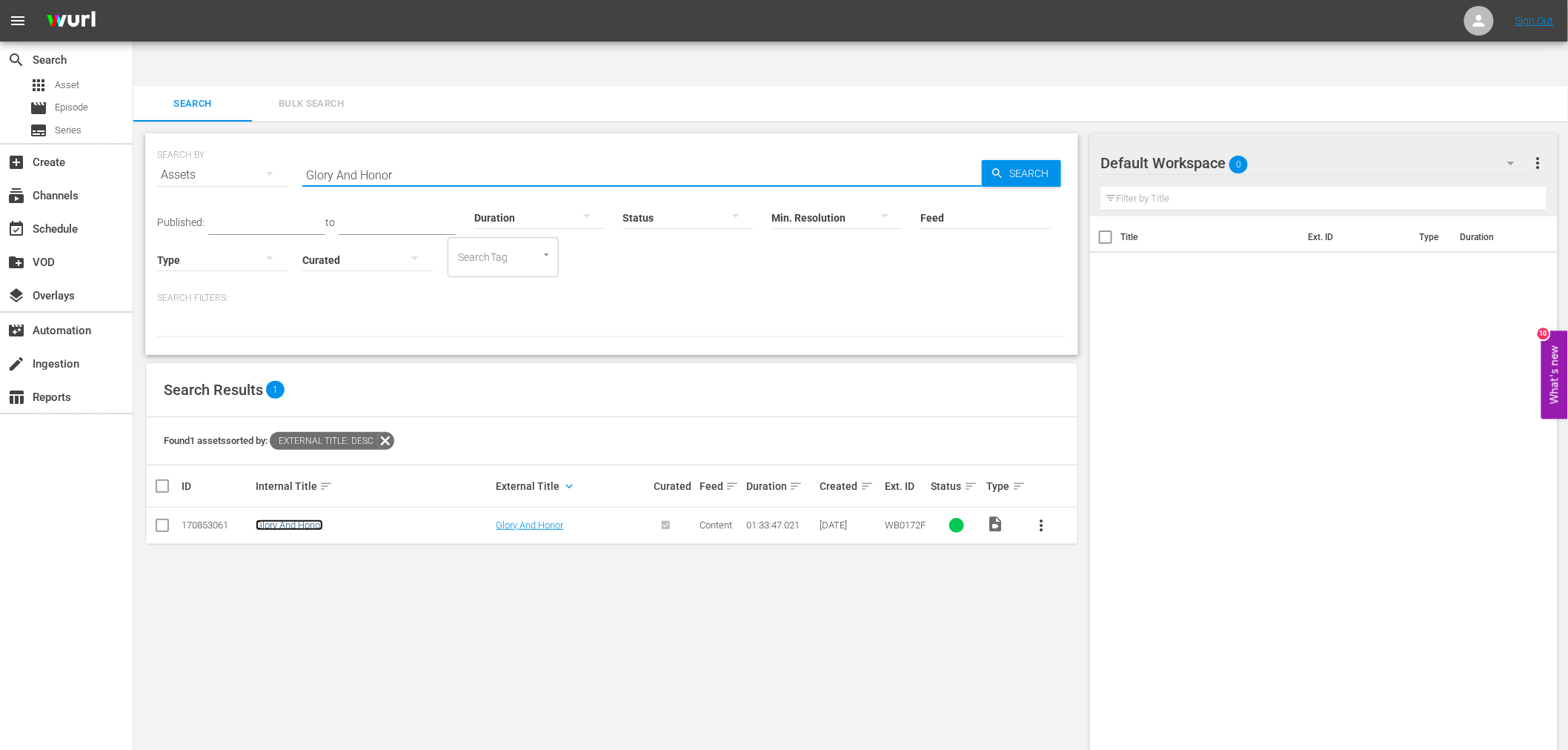
click at [281, 520] on link "Glory And Honor" at bounding box center [288, 525] width 67 height 11
drag, startPoint x: 420, startPoint y: 116, endPoint x: 240, endPoint y: 132, distance: 180.7
click at [240, 139] on div "SEARCH BY Search By Assets Search ID, Title, Description, Keywords, or Category…" at bounding box center [612, 166] width 909 height 54
click at [315, 520] on link "Gone Are The Days" at bounding box center [296, 525] width 80 height 11
drag, startPoint x: 327, startPoint y: 129, endPoint x: 278, endPoint y: 124, distance: 49.3
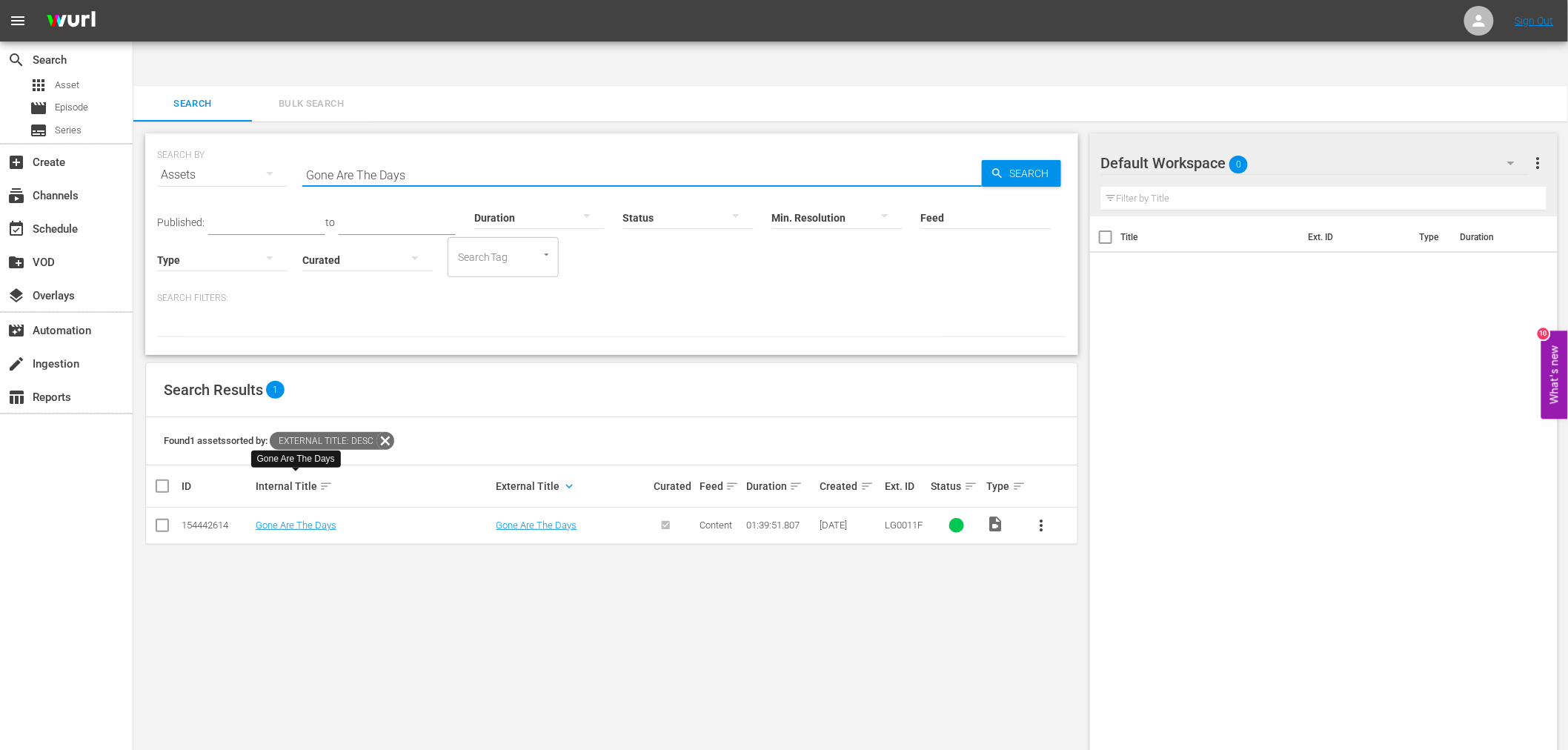
click at [278, 139] on div "SEARCH BY Search By Assets Search ID, Title, Description, Keywords, or Category…" at bounding box center [612, 166] width 909 height 54
click at [280, 520] on link "Good Lie, The" at bounding box center [284, 525] width 58 height 11
drag, startPoint x: 383, startPoint y: 128, endPoint x: 248, endPoint y: 129, distance: 135.0
click at [248, 139] on div "SEARCH BY Search By Assets Search ID, Title, Description, Keywords, or Category…" at bounding box center [612, 166] width 909 height 54
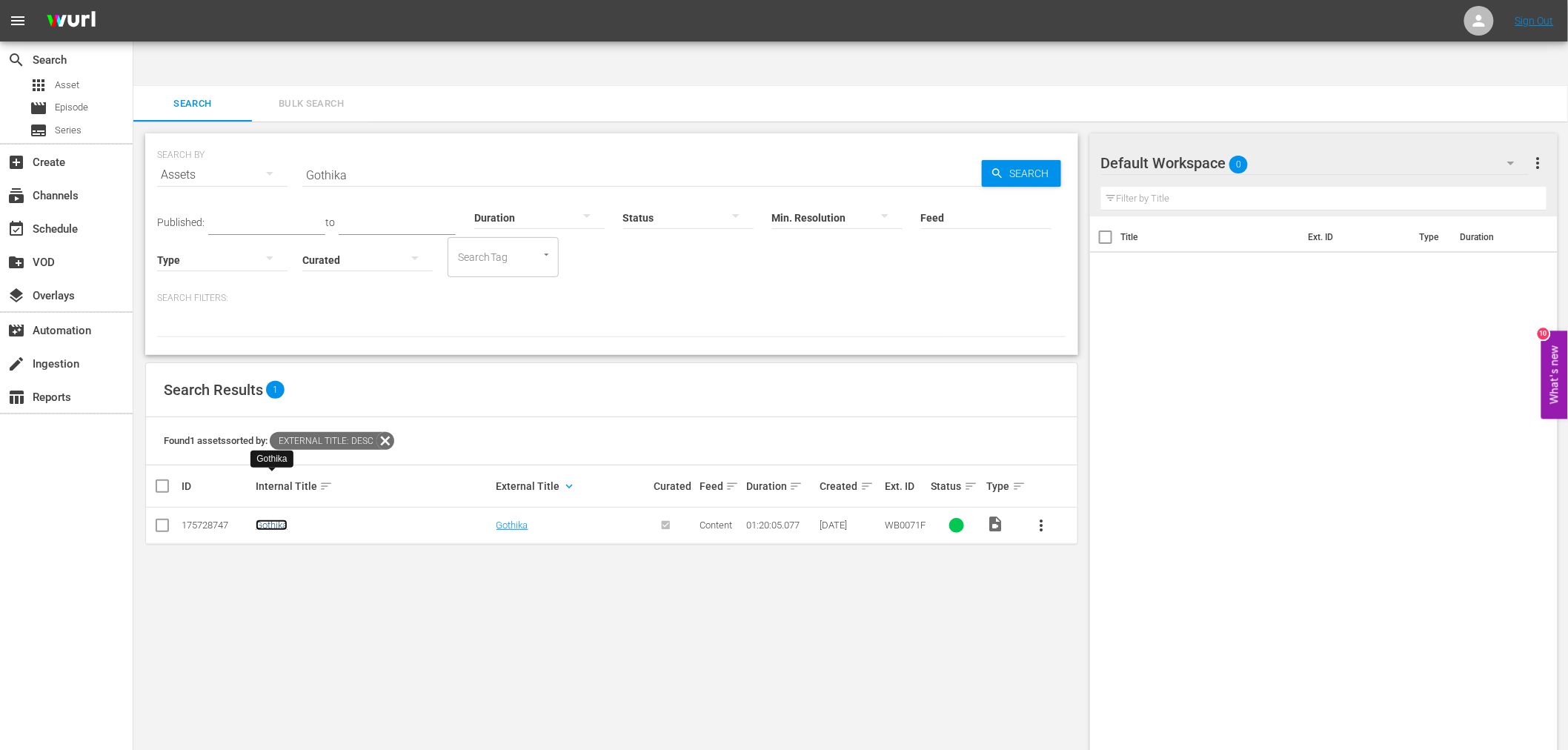
click at [267, 520] on link "Gothika" at bounding box center [271, 525] width 32 height 11
click at [263, 139] on div "SEARCH BY Search By Assets Search ID, Title, Description, Keywords, or Category…" at bounding box center [612, 166] width 909 height 54
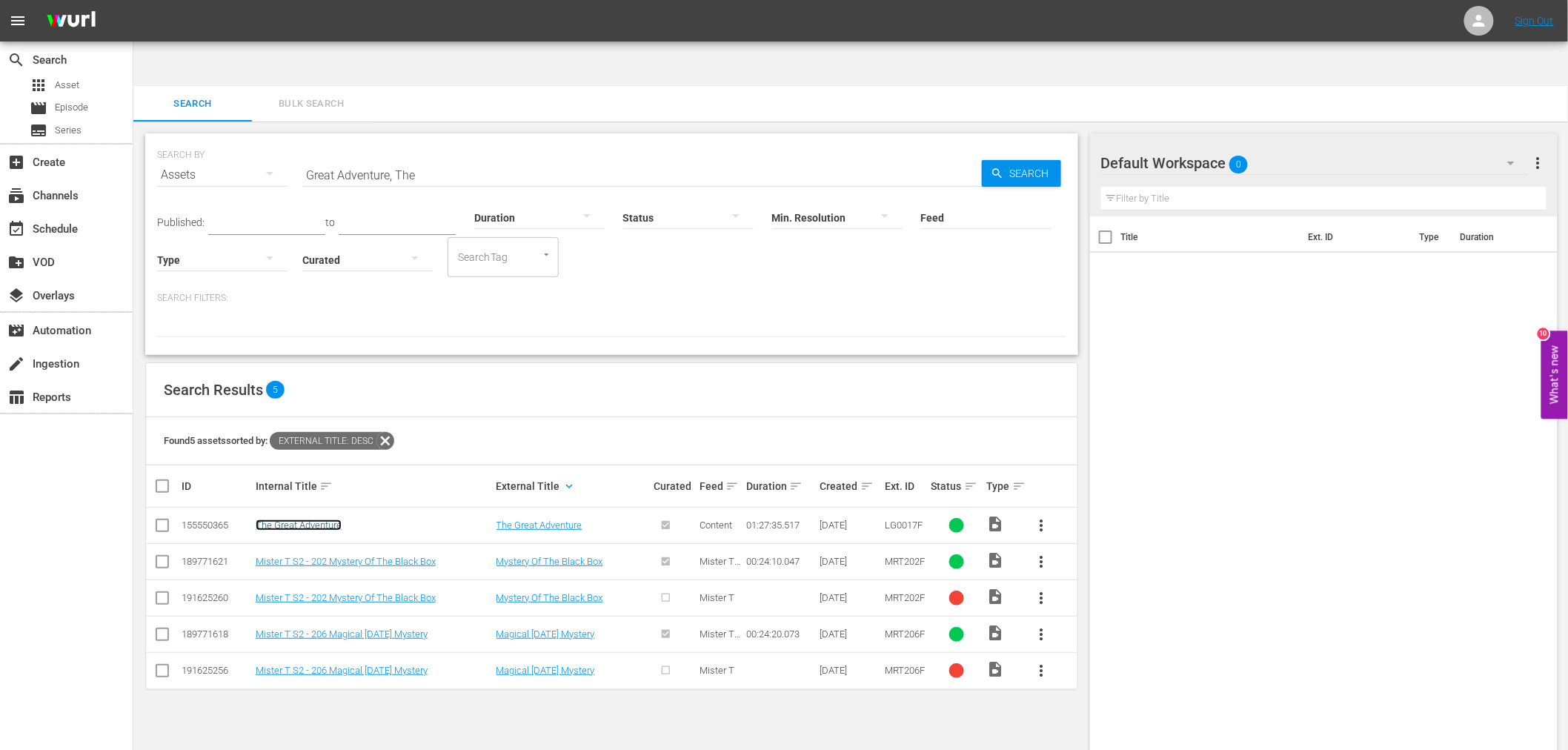
click at [307, 520] on link "The Great Adventure" at bounding box center [298, 525] width 86 height 11
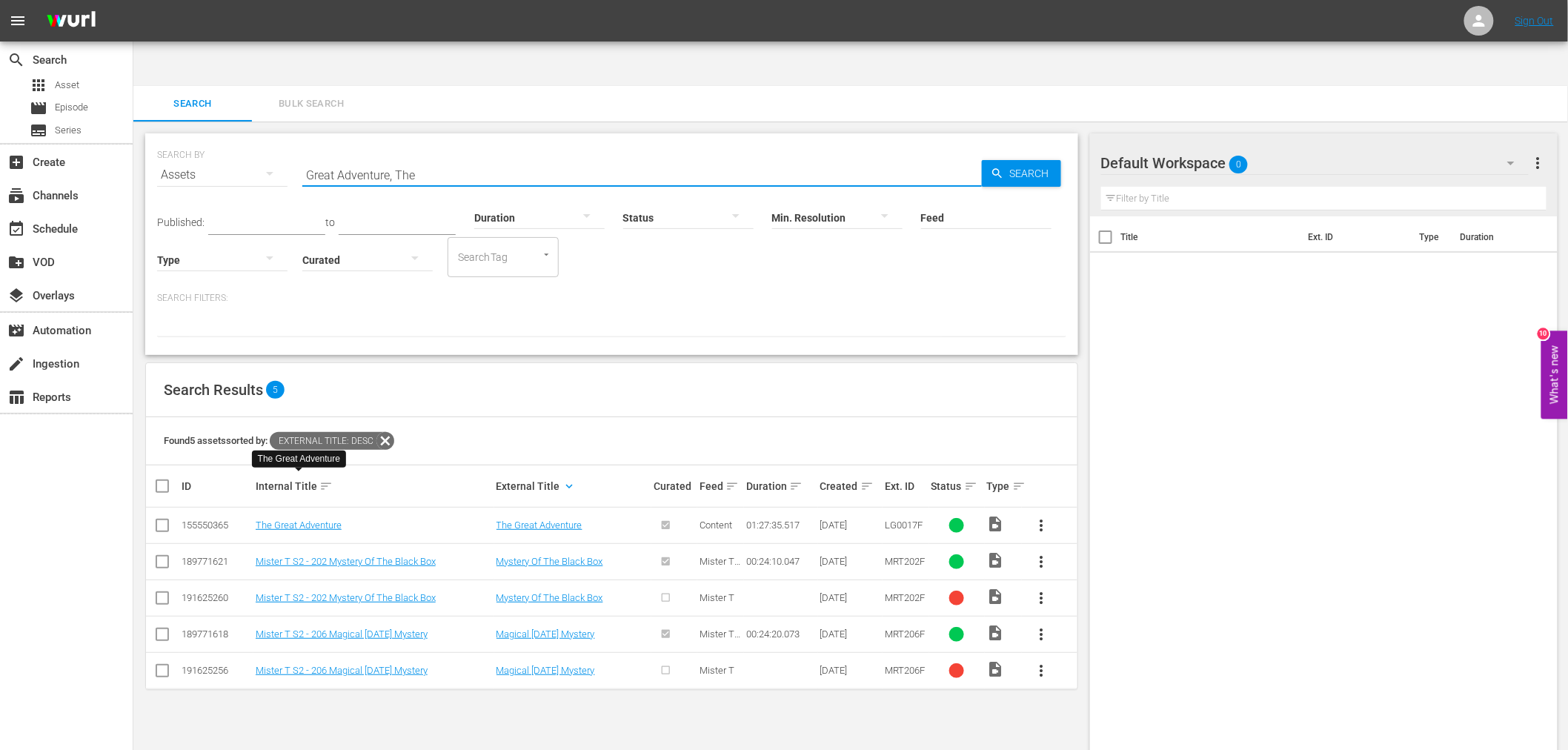
drag, startPoint x: 424, startPoint y: 124, endPoint x: 260, endPoint y: 120, distance: 164.0
click at [260, 139] on div "SEARCH BY Search By Assets Search ID, Title, Description, Keywords, or Category…" at bounding box center [612, 166] width 909 height 54
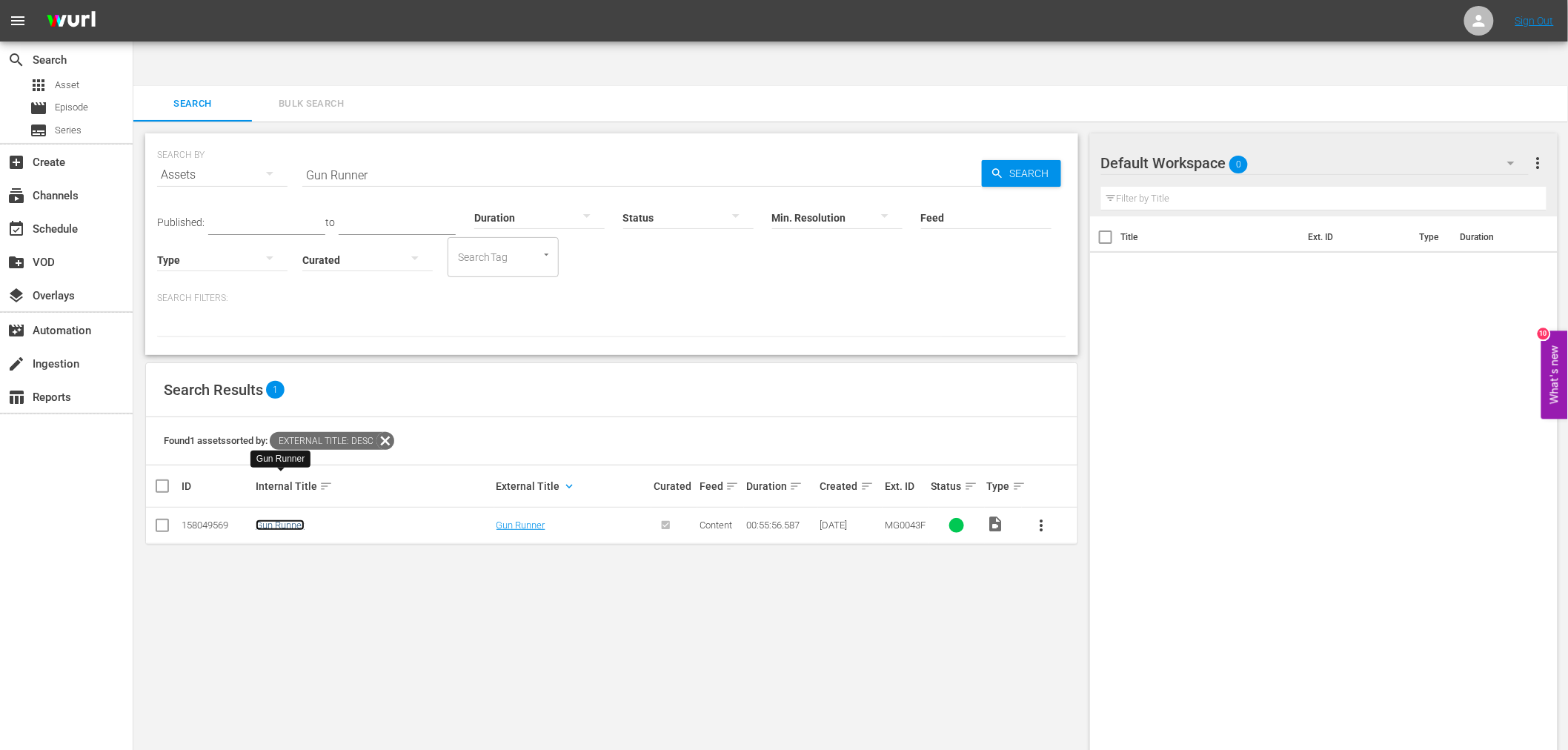
click at [299, 520] on link "Gun Runner" at bounding box center [279, 525] width 49 height 11
drag, startPoint x: 296, startPoint y: 116, endPoint x: 287, endPoint y: 120, distance: 9.8
click at [287, 139] on div "SEARCH BY Search By Assets Search ID, Title, Description, Keywords, or Category…" at bounding box center [612, 166] width 909 height 54
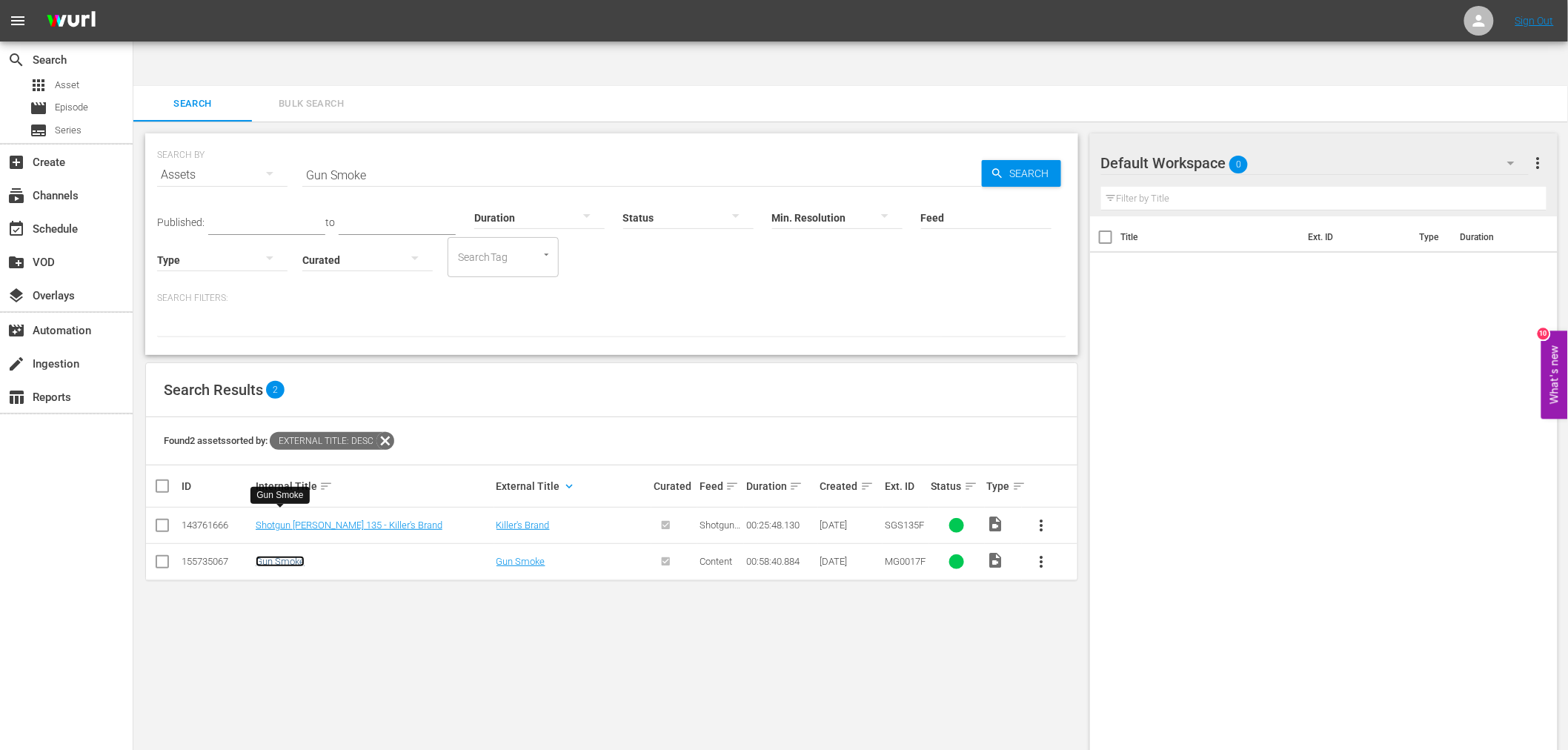
click at [283, 555] on link "Gun Smoke" at bounding box center [279, 561] width 49 height 11
drag, startPoint x: 415, startPoint y: 132, endPoint x: 221, endPoint y: 129, distance: 194.0
click at [221, 139] on div "SEARCH BY Search By Assets Search ID, Title, Description, Keywords, or Category…" at bounding box center [612, 166] width 909 height 54
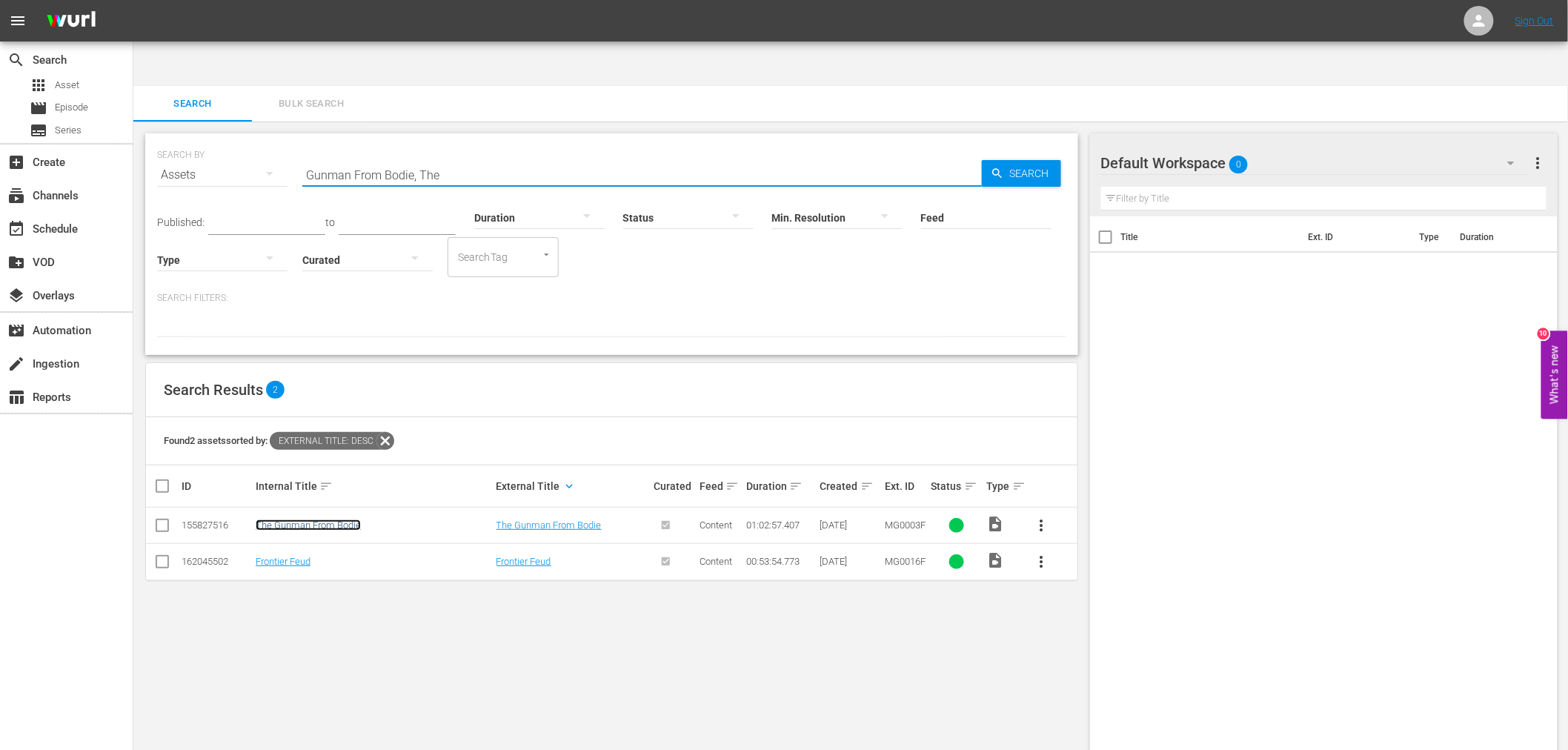
click at [315, 520] on link "The Gunman From Bodie" at bounding box center [308, 525] width 105 height 11
drag, startPoint x: 472, startPoint y: 129, endPoint x: 311, endPoint y: 120, distance: 161.3
click at [290, 139] on div "SEARCH BY Search By Assets Search ID, Title, Description, Keywords, or Category…" at bounding box center [612, 166] width 909 height 54
click at [368, 157] on input "Gunslingers <1950>" at bounding box center [641, 175] width 680 height 36
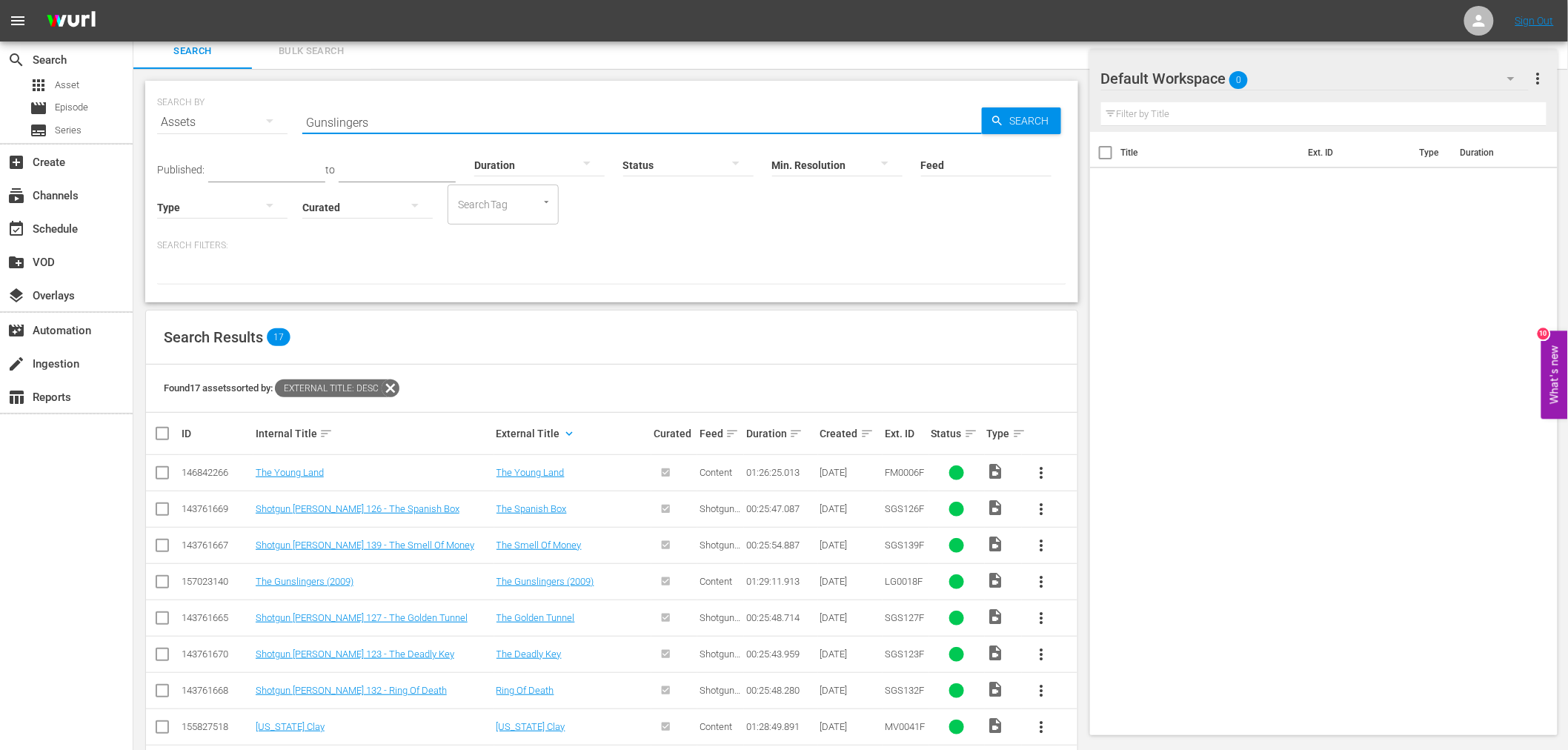
scroll to position [248, 0]
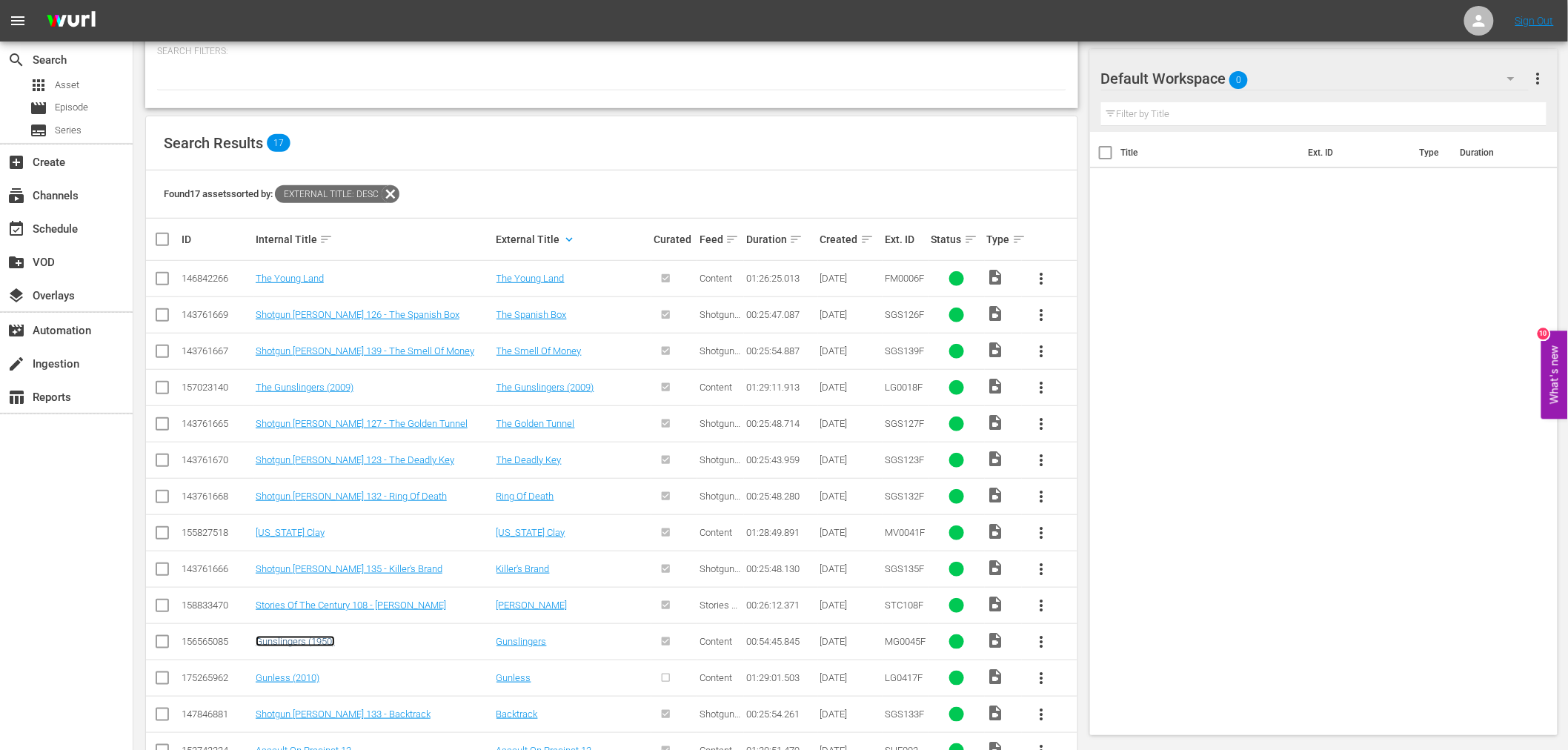
click at [309, 636] on link "Gunslingers (1950)" at bounding box center [295, 641] width 79 height 11
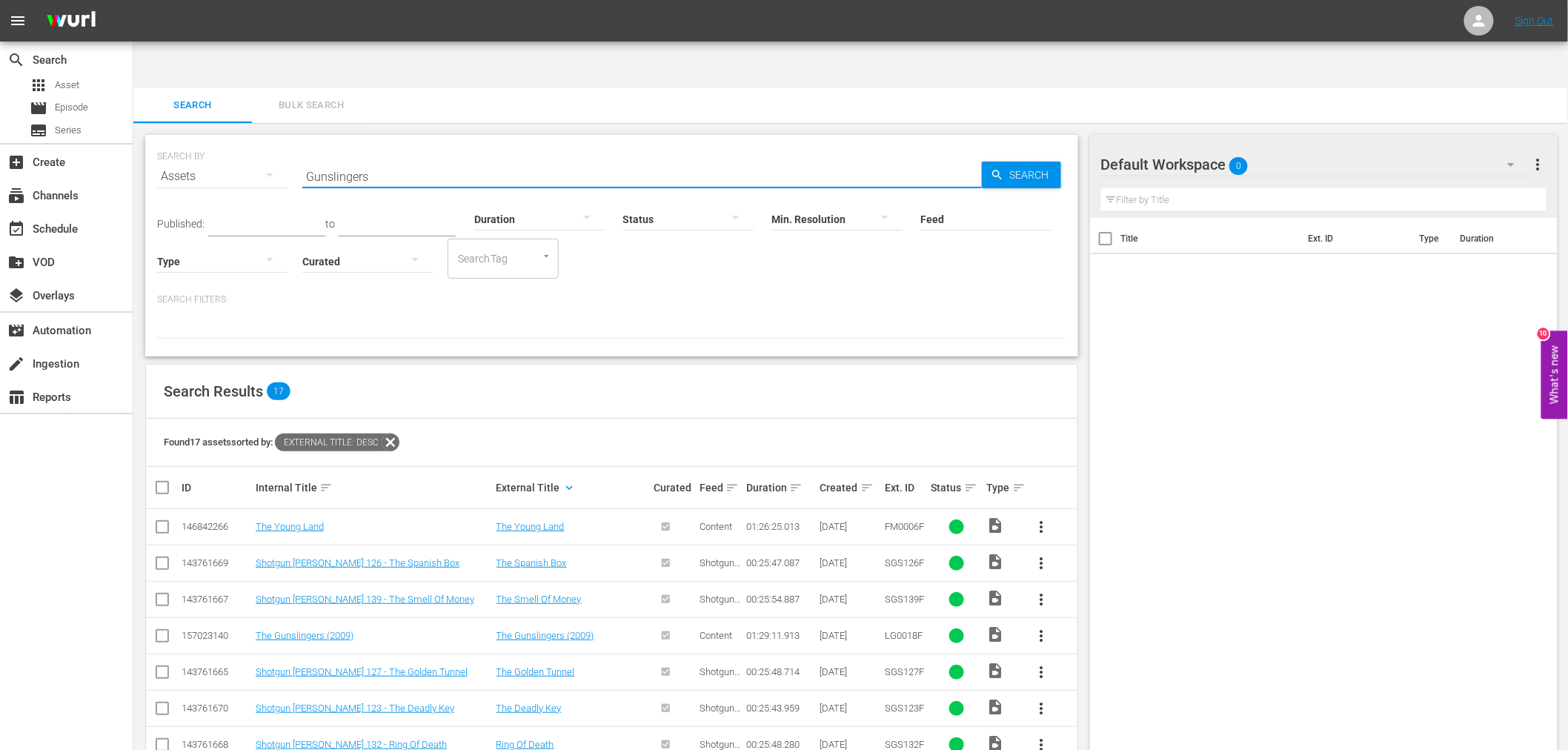
drag, startPoint x: 282, startPoint y: 124, endPoint x: 256, endPoint y: 121, distance: 26.2
click at [256, 141] on div "SEARCH BY Search By Assets Search ID, Title, Description, Keywords, or Category…" at bounding box center [612, 168] width 909 height 54
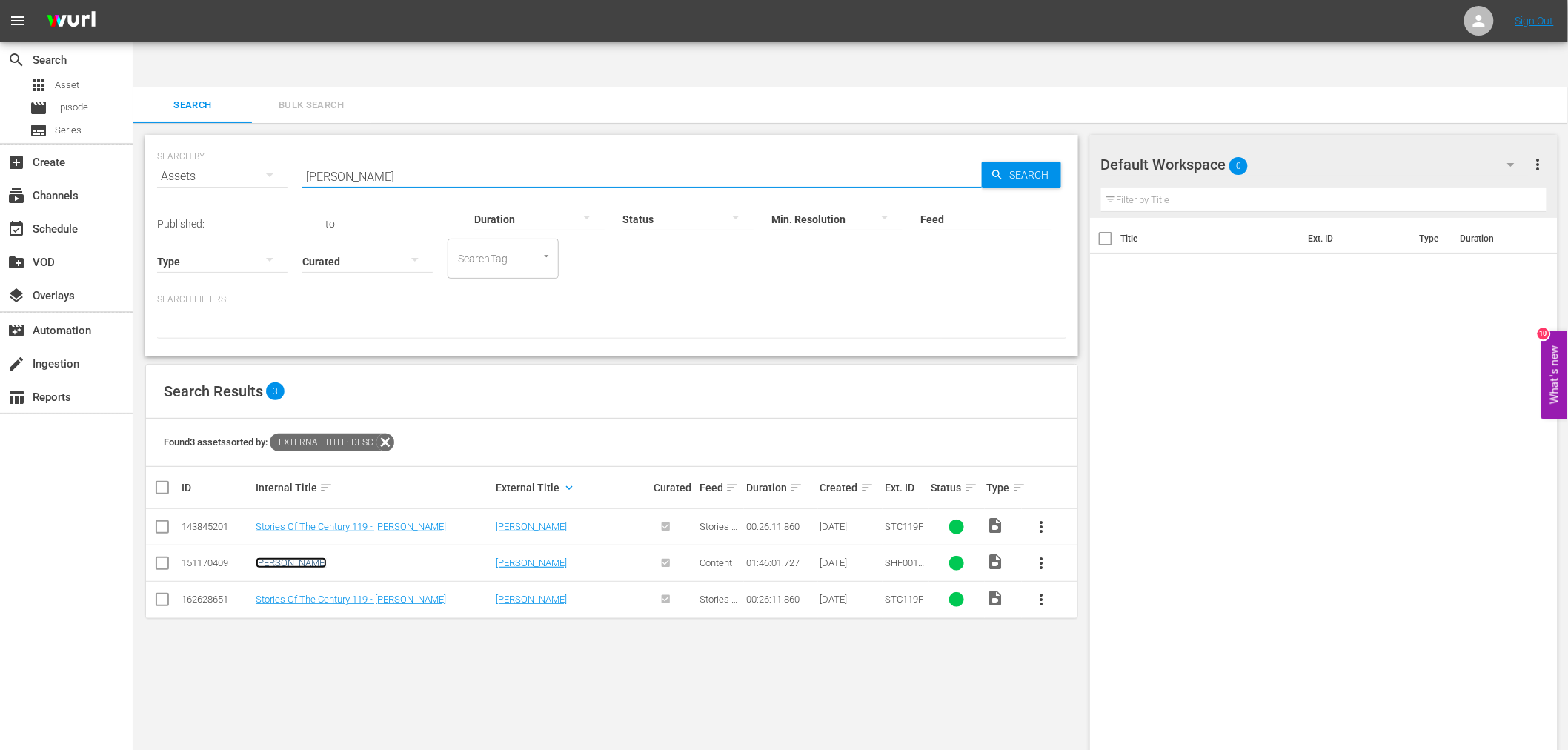
click at [286, 557] on link "Harry Tracy" at bounding box center [291, 562] width 71 height 11
drag, startPoint x: 388, startPoint y: 122, endPoint x: 276, endPoint y: 124, distance: 112.0
click at [276, 141] on div "SEARCH BY Search By Assets Search ID, Title, Description, Keywords, or Category…" at bounding box center [612, 168] width 909 height 54
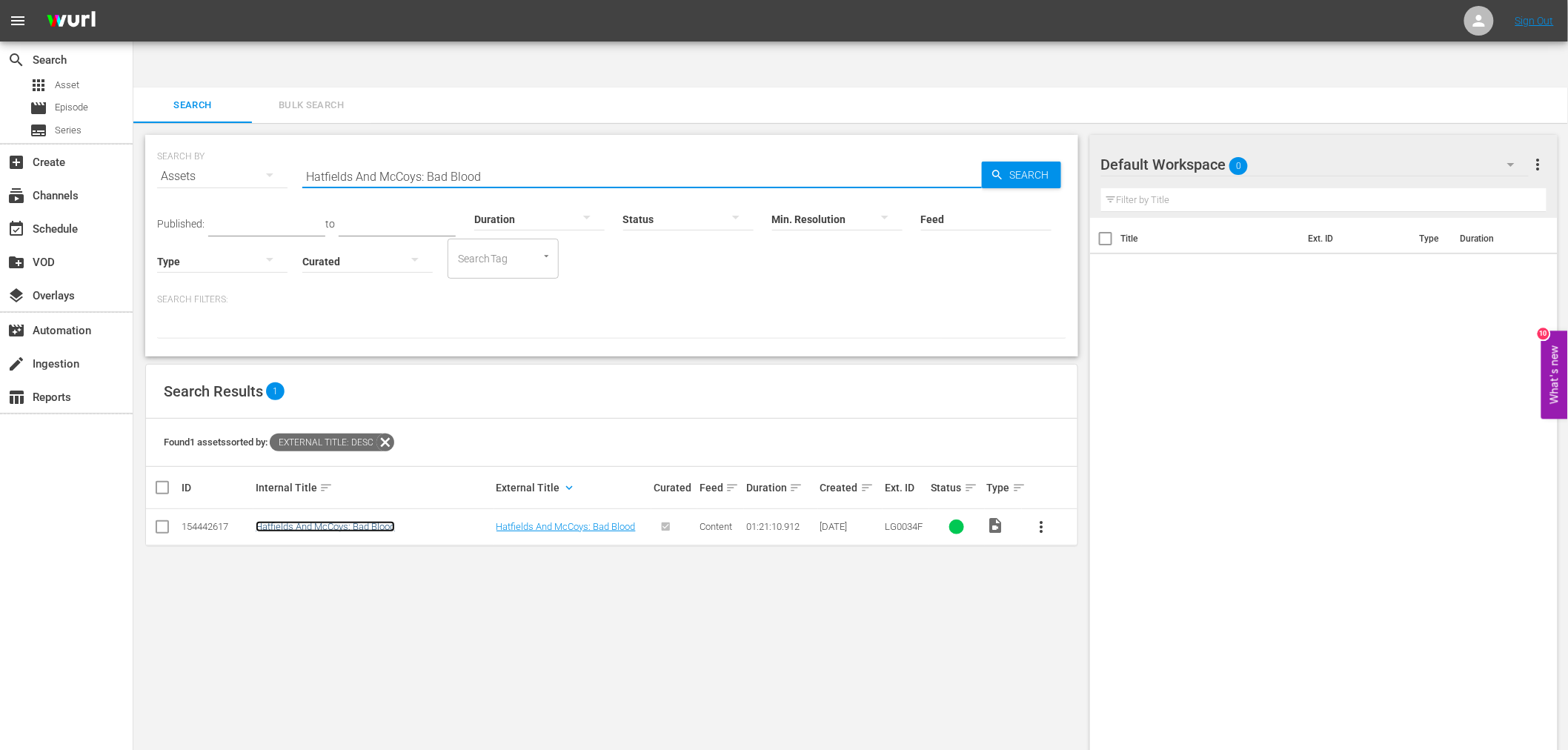
click at [380, 521] on link "Hatfields And McCoys: Bad Blood" at bounding box center [325, 526] width 139 height 11
drag, startPoint x: 488, startPoint y: 129, endPoint x: 298, endPoint y: 139, distance: 190.3
click at [298, 141] on div "SEARCH BY Search By Assets Search ID, Title, Description, Keywords, or Category…" at bounding box center [612, 168] width 909 height 54
click at [313, 521] on link "Hell On The Border" at bounding box center [295, 526] width 79 height 11
drag, startPoint x: 446, startPoint y: 128, endPoint x: 234, endPoint y: 123, distance: 212.1
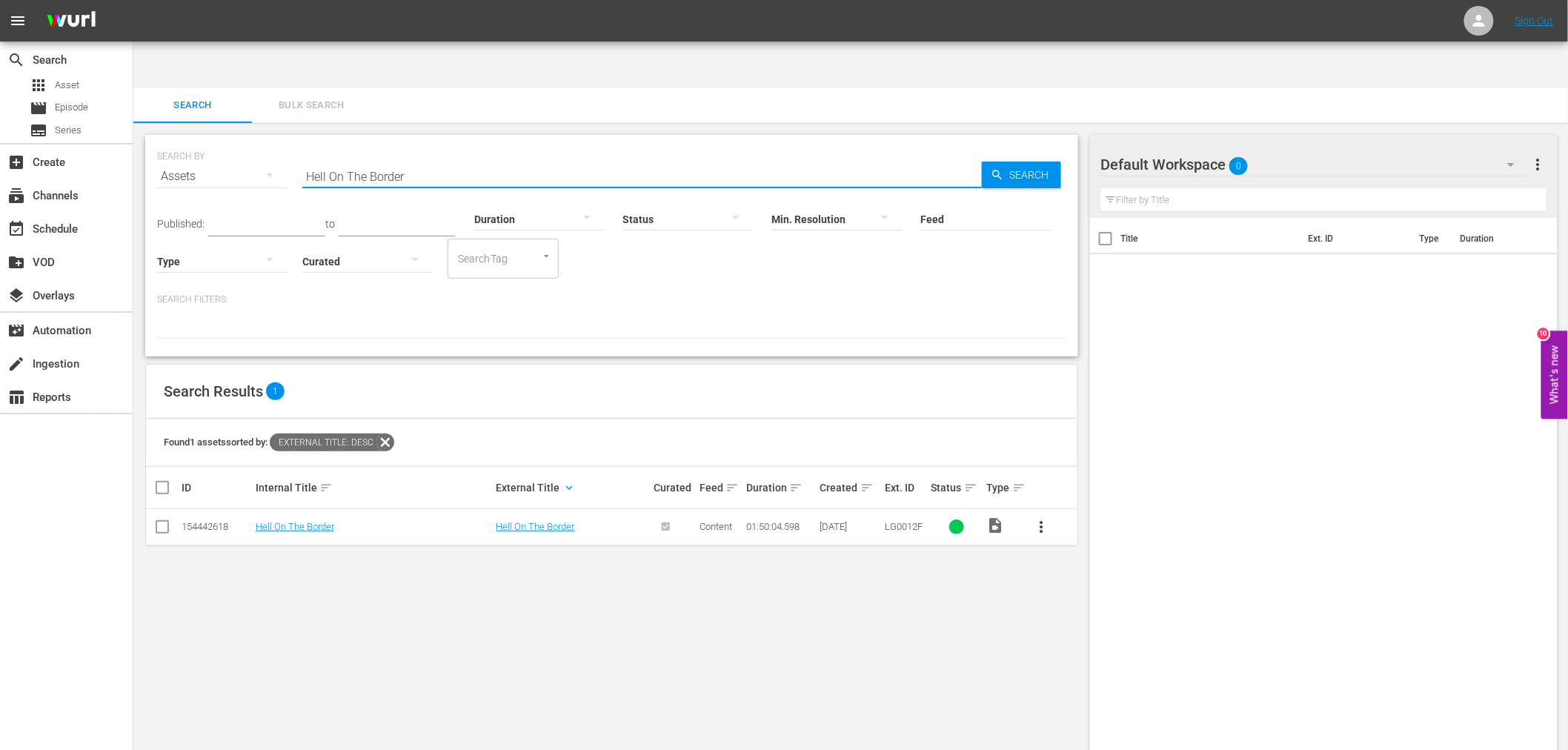
click at [234, 141] on div "SEARCH BY Search By Assets Search ID, Title, Description, Keywords, or Category…" at bounding box center [612, 168] width 909 height 54
click at [291, 521] on link "Heartland" at bounding box center [276, 526] width 41 height 11
drag, startPoint x: 381, startPoint y: 126, endPoint x: 236, endPoint y: 124, distance: 145.0
click at [236, 141] on div "SEARCH BY Search By Assets Search ID, Title, Description, Keywords, or Category…" at bounding box center [612, 168] width 909 height 54
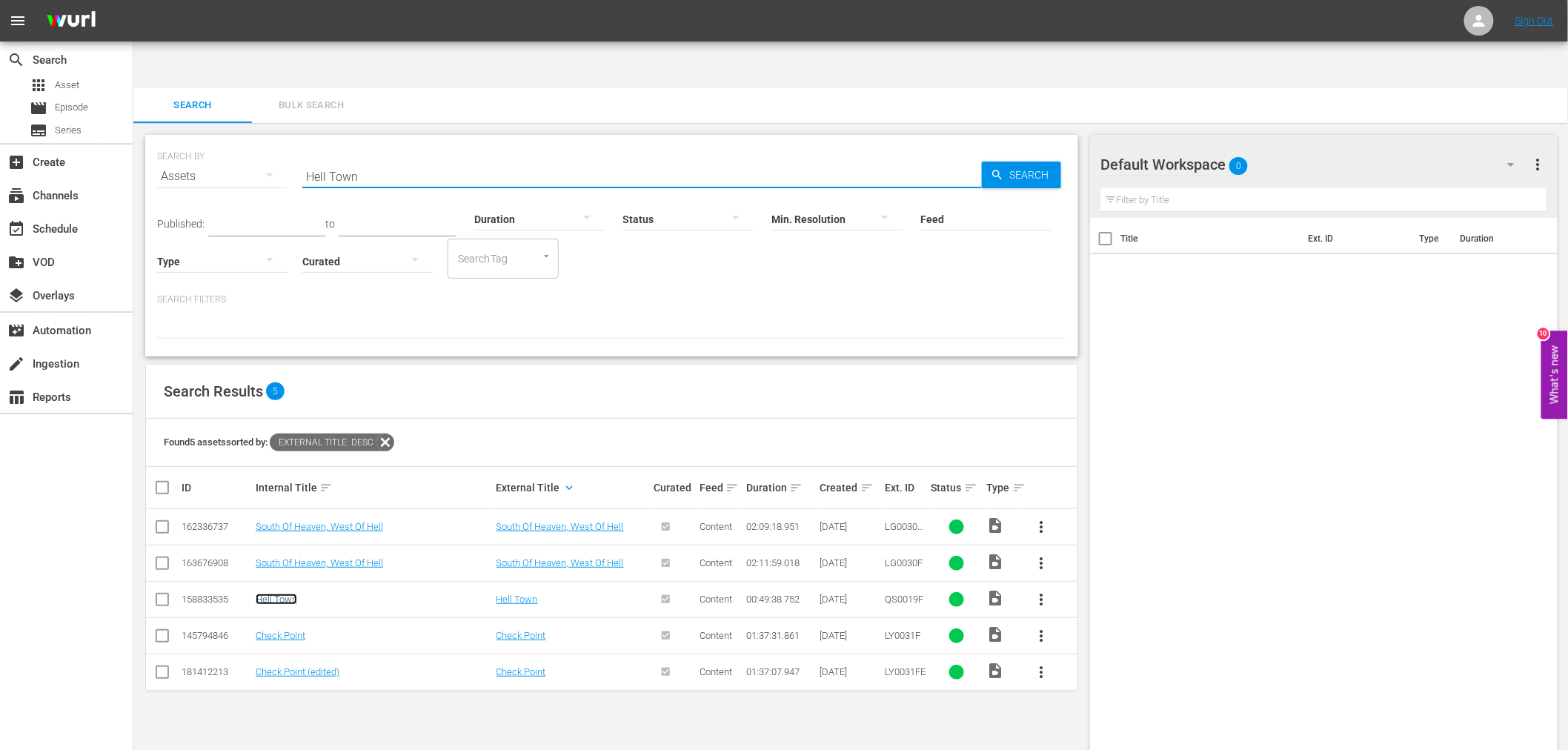
click at [278, 594] on link "Hell Town" at bounding box center [276, 599] width 41 height 11
drag, startPoint x: 367, startPoint y: 130, endPoint x: 211, endPoint y: 138, distance: 156.2
click at [211, 141] on div "SEARCH BY Search By Assets Search ID, Title, Description, Keywords, or Category…" at bounding box center [612, 168] width 909 height 54
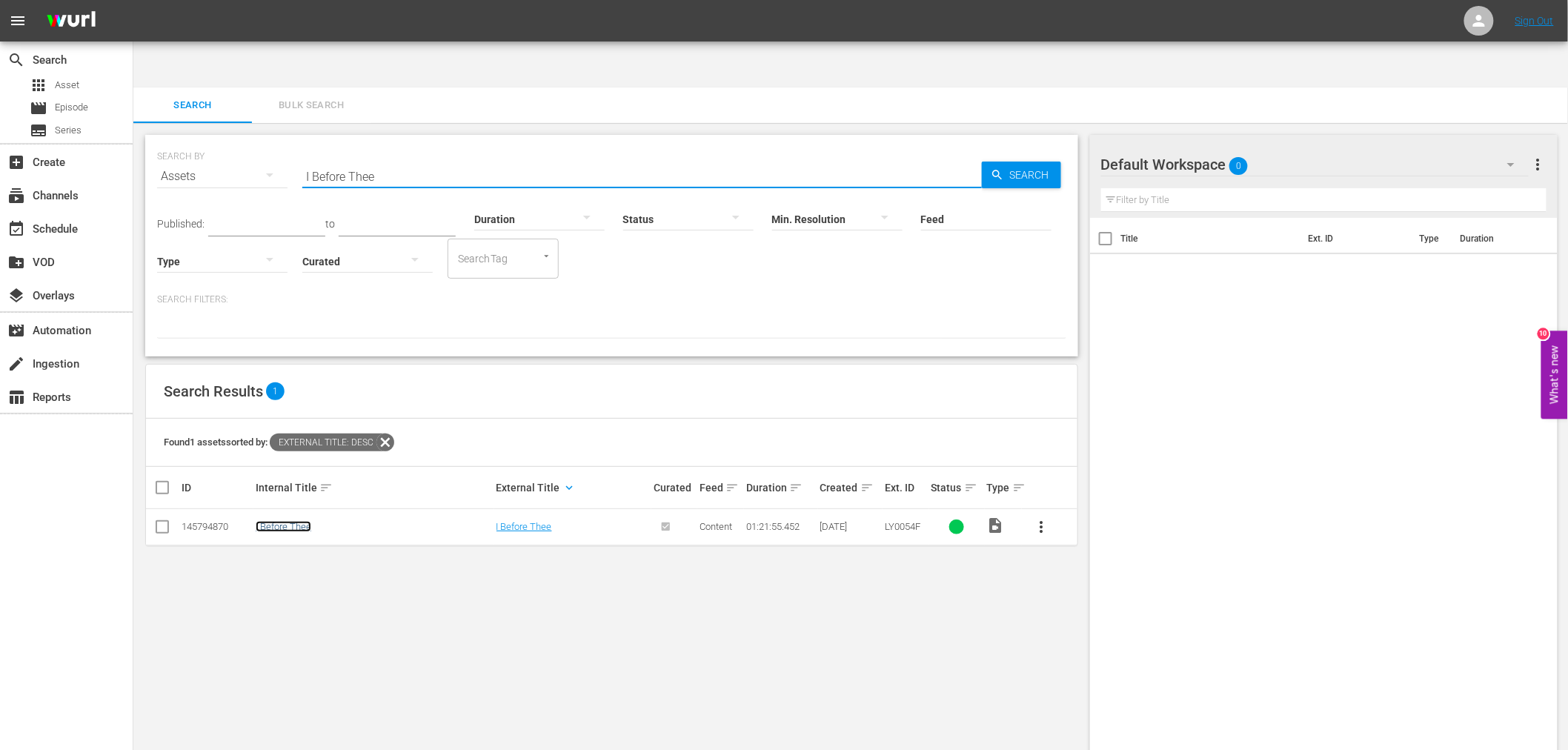
click at [288, 521] on link "I Before Thee" at bounding box center [283, 526] width 55 height 11
drag, startPoint x: 395, startPoint y: 127, endPoint x: 283, endPoint y: 129, distance: 112.0
click at [283, 141] on div "SEARCH BY Search By Assets Search ID, Title, Description, Keywords, or Category…" at bounding box center [612, 168] width 909 height 54
click at [255, 521] on link "The Ideal Husband" at bounding box center [295, 526] width 79 height 11
drag, startPoint x: 373, startPoint y: 129, endPoint x: 267, endPoint y: 129, distance: 106.0
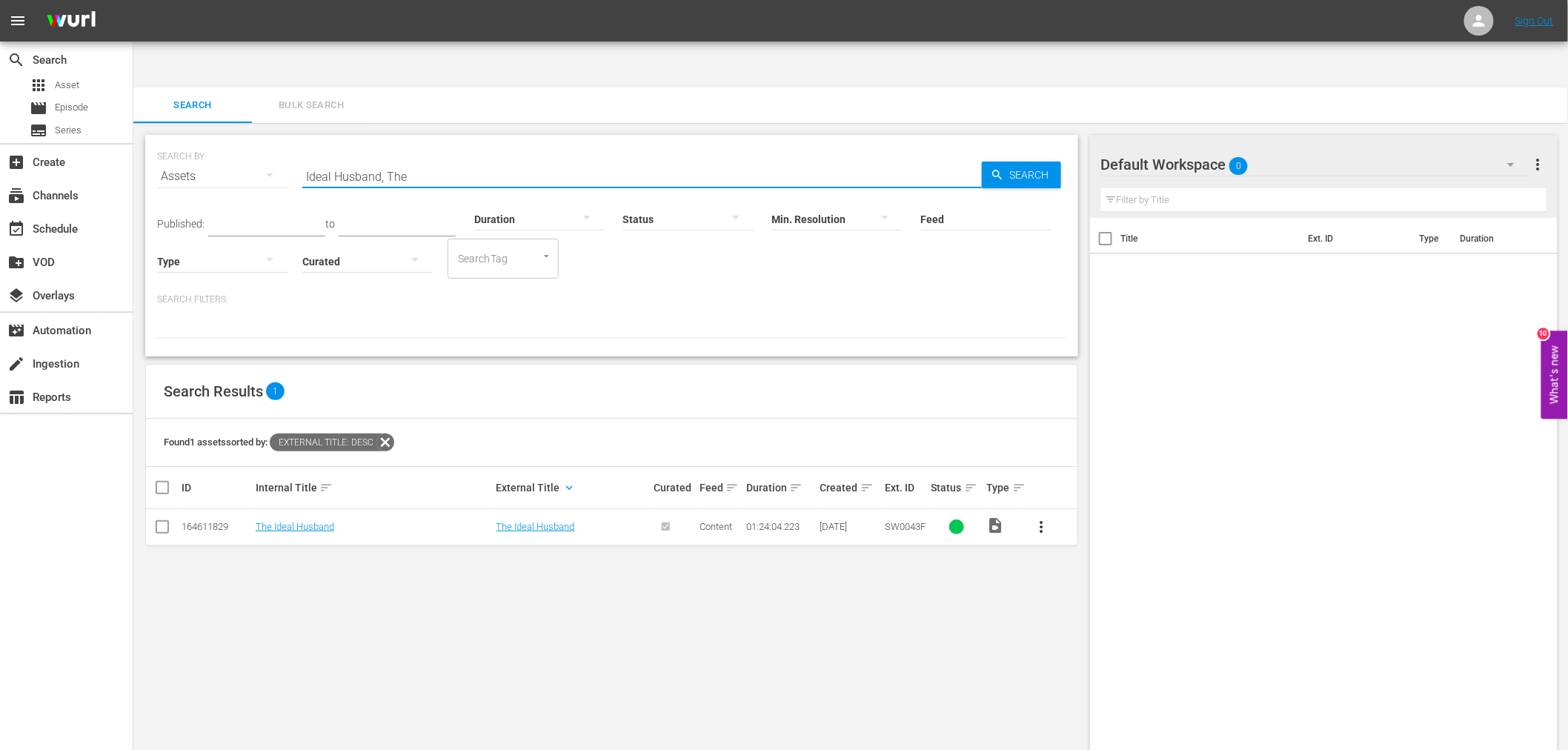
click at [267, 141] on div "SEARCH BY Search By Assets Search ID, Title, Description, Keywords, or Category…" at bounding box center [612, 168] width 909 height 54
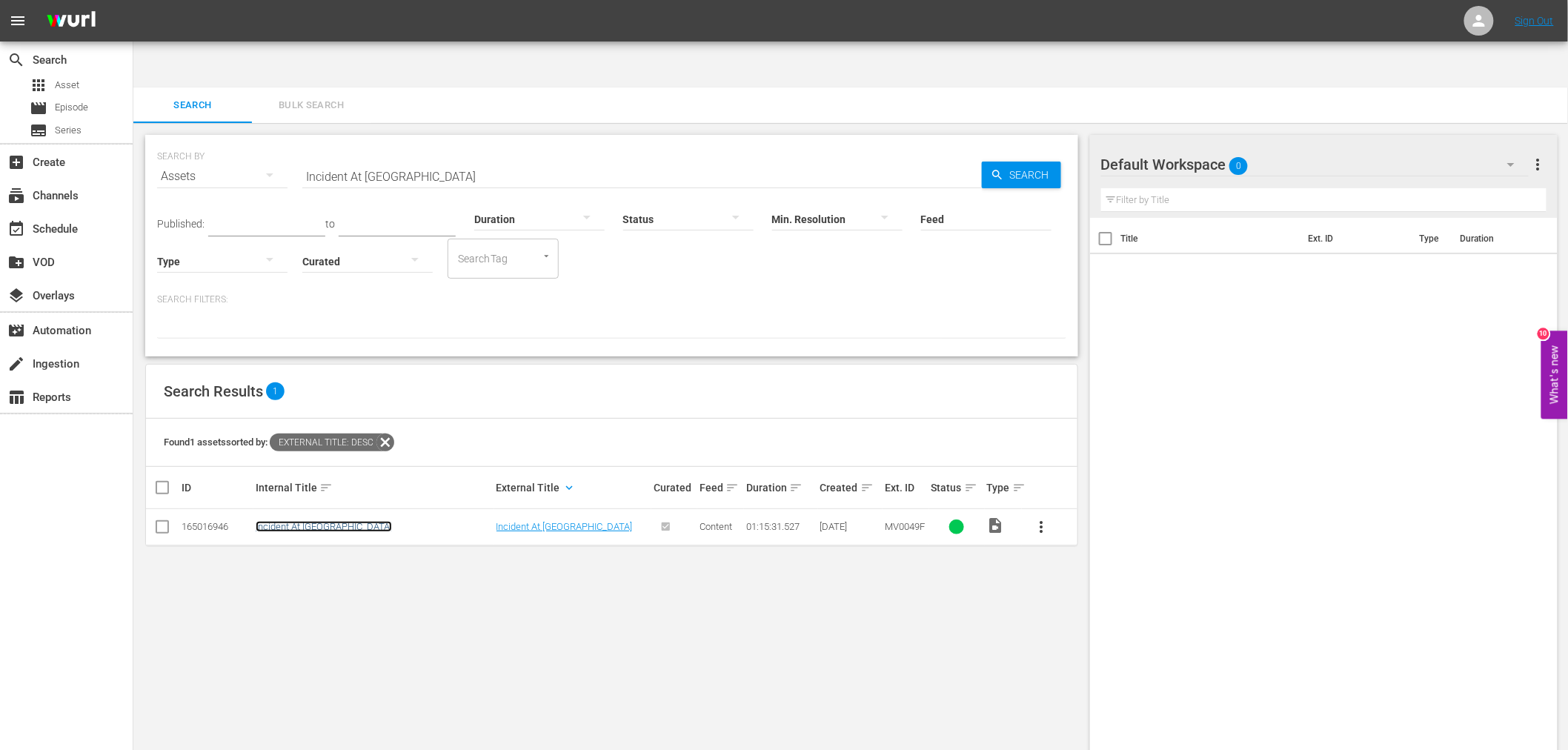
click at [324, 521] on link "Incident At Guilt Ridge" at bounding box center [323, 526] width 137 height 11
drag, startPoint x: 360, startPoint y: 120, endPoint x: 294, endPoint y: 126, distance: 66.3
click at [294, 141] on div "SEARCH BY Search By Assets Search ID, Title, Description, Keywords, or Category…" at bounding box center [612, 168] width 909 height 54
click at [295, 521] on link "Iron Brothers" at bounding box center [282, 526] width 54 height 11
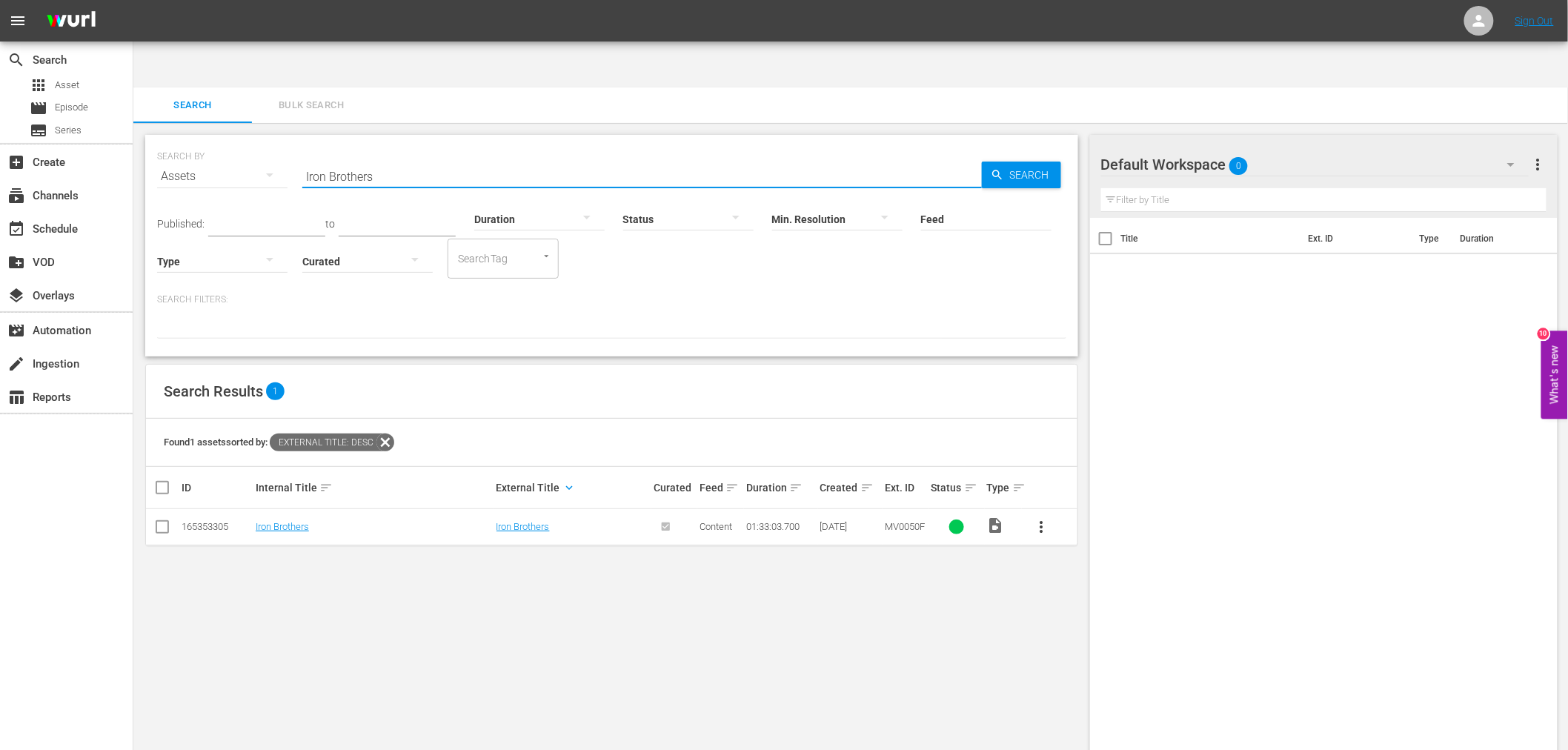
drag, startPoint x: 371, startPoint y: 114, endPoint x: 246, endPoint y: 116, distance: 125.0
click at [243, 141] on div "SEARCH BY Search By Assets Search ID, Title, Description, Keywords, or Category…" at bounding box center [612, 168] width 909 height 54
click at [348, 159] on input "Jericho <2000>" at bounding box center [641, 177] width 680 height 36
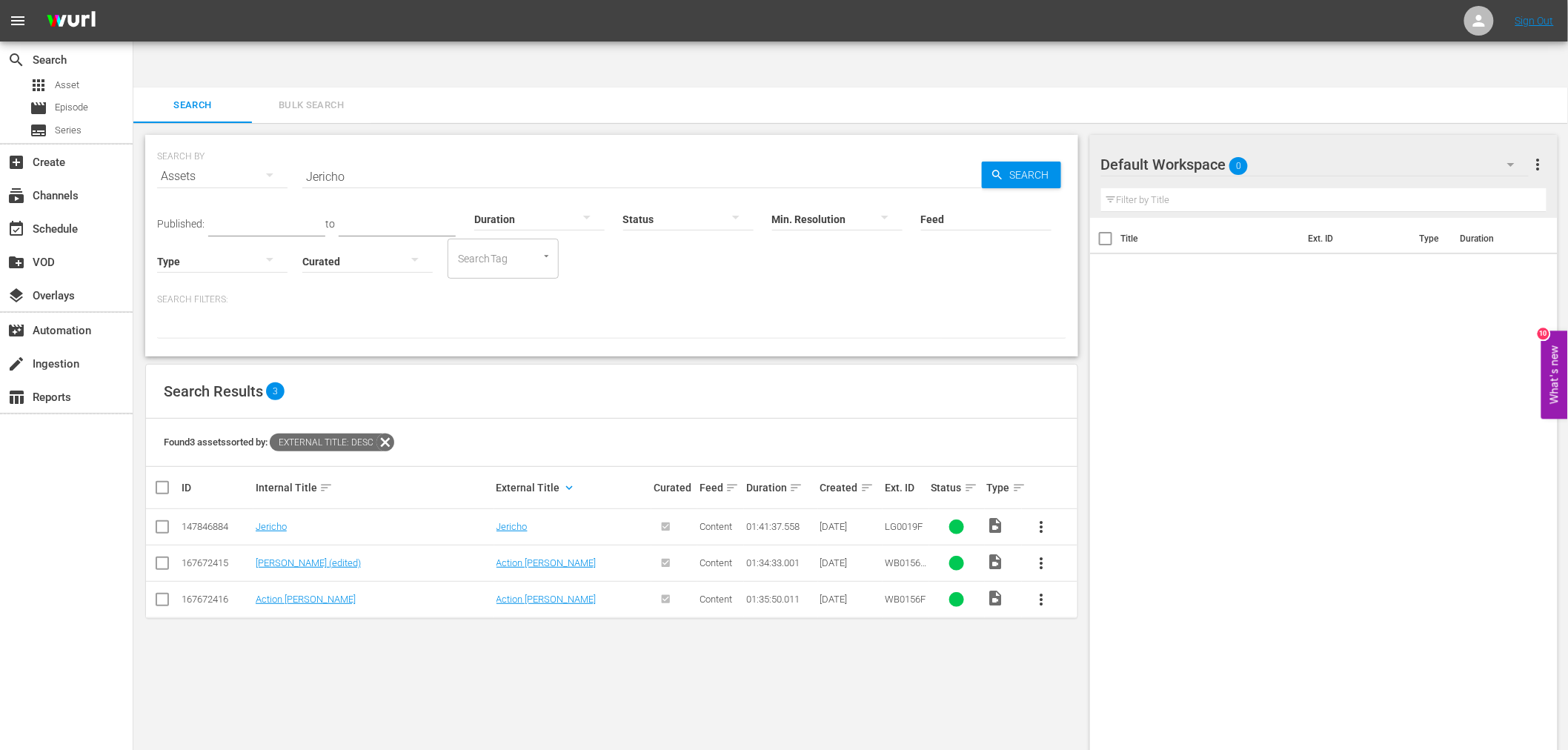
click at [268, 509] on td "Jericho" at bounding box center [374, 527] width 241 height 37
click at [271, 521] on link "Jericho" at bounding box center [271, 526] width 31 height 11
drag, startPoint x: 367, startPoint y: 132, endPoint x: 231, endPoint y: 129, distance: 136.0
click at [231, 141] on div "SEARCH BY Search By Assets Search ID, Title, Description, Keywords, or Category…" at bounding box center [612, 168] width 909 height 54
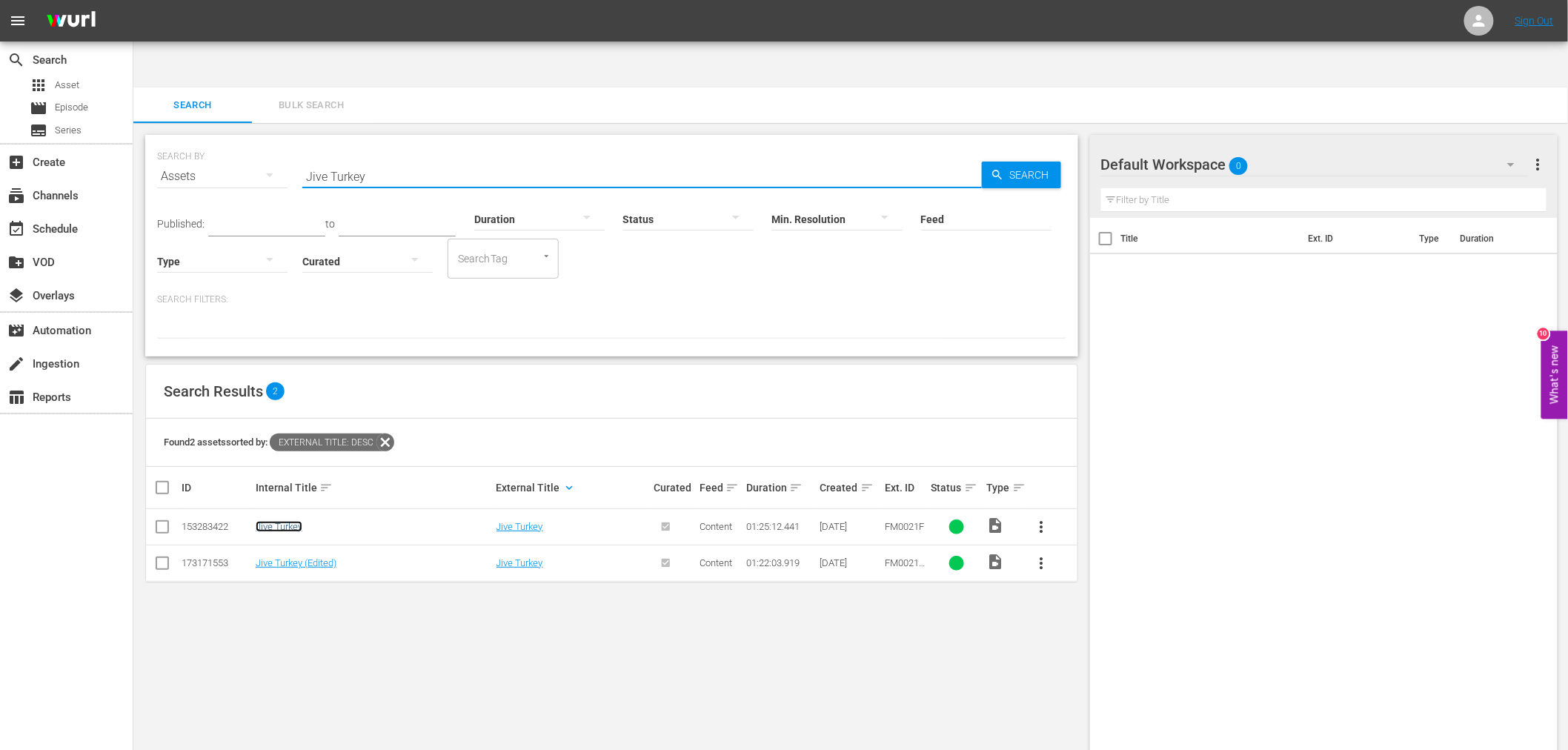
click at [294, 521] on link "Jive Turkey" at bounding box center [279, 526] width 46 height 11
click at [289, 557] on link "Jive Turkey (Edited)" at bounding box center [296, 562] width 80 height 11
drag, startPoint x: 280, startPoint y: 128, endPoint x: 247, endPoint y: 128, distance: 33.0
click at [247, 141] on div "SEARCH BY Search By Assets Search ID, Title, Description, Keywords, or Category…" at bounding box center [612, 168] width 909 height 54
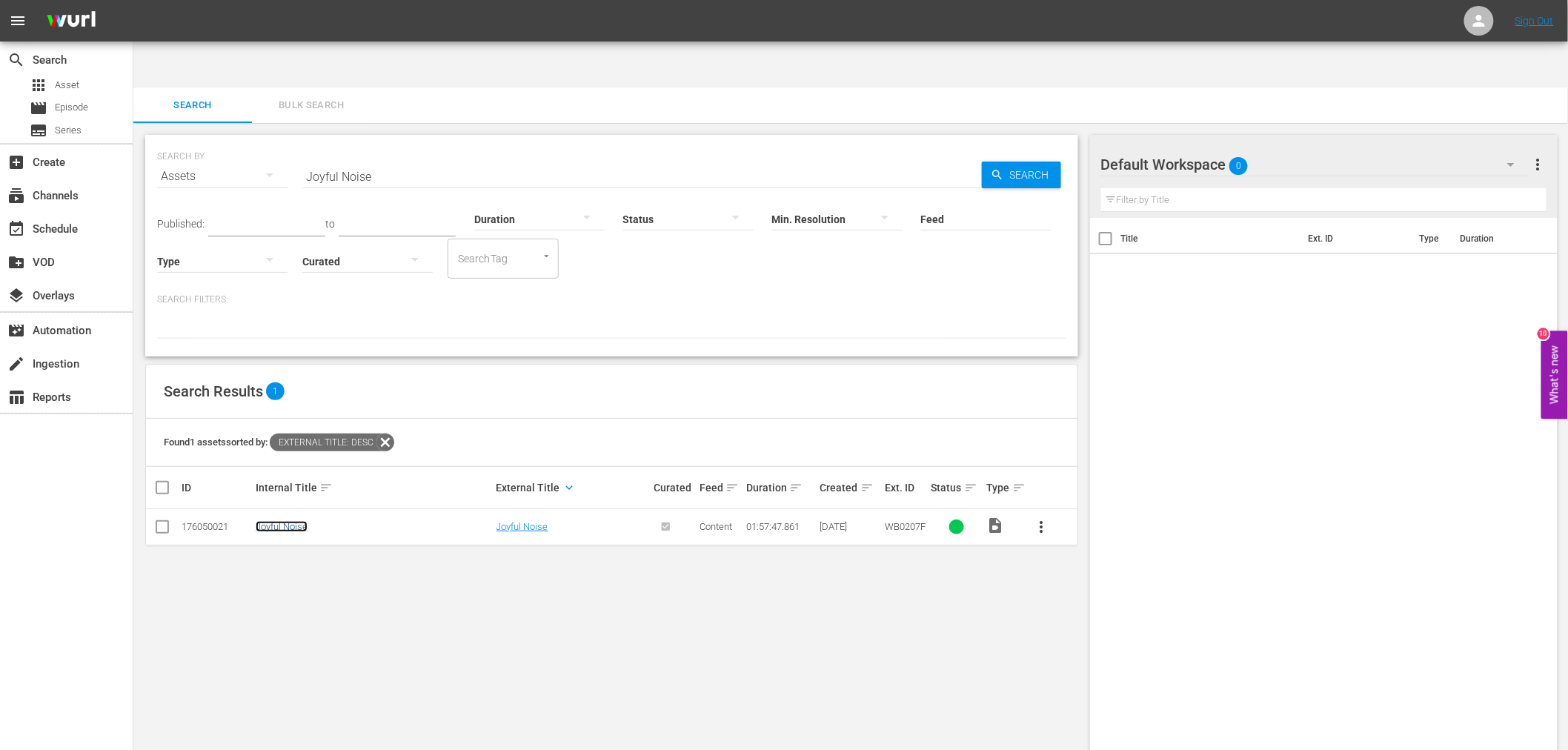
click at [269, 521] on link "Joyful Noise" at bounding box center [281, 526] width 52 height 11
drag, startPoint x: 455, startPoint y: 112, endPoint x: 323, endPoint y: 114, distance: 132.0
click at [258, 141] on div "SEARCH BY Search By Assets Search ID, Title, Description, Keywords, or Category…" at bounding box center [612, 168] width 909 height 54
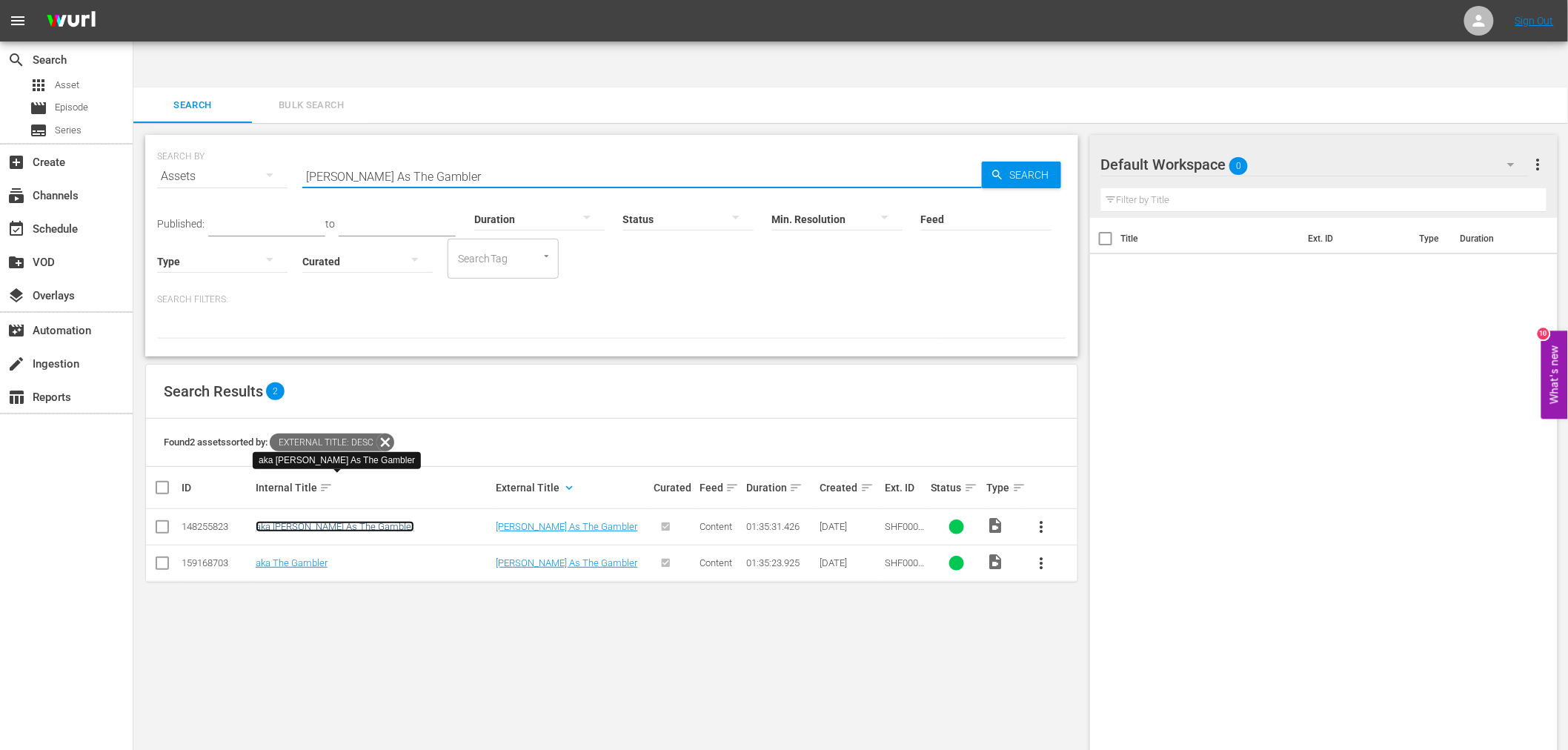
click at [371, 521] on link "aka Kenny Rogers As The Gambler" at bounding box center [335, 526] width 159 height 11
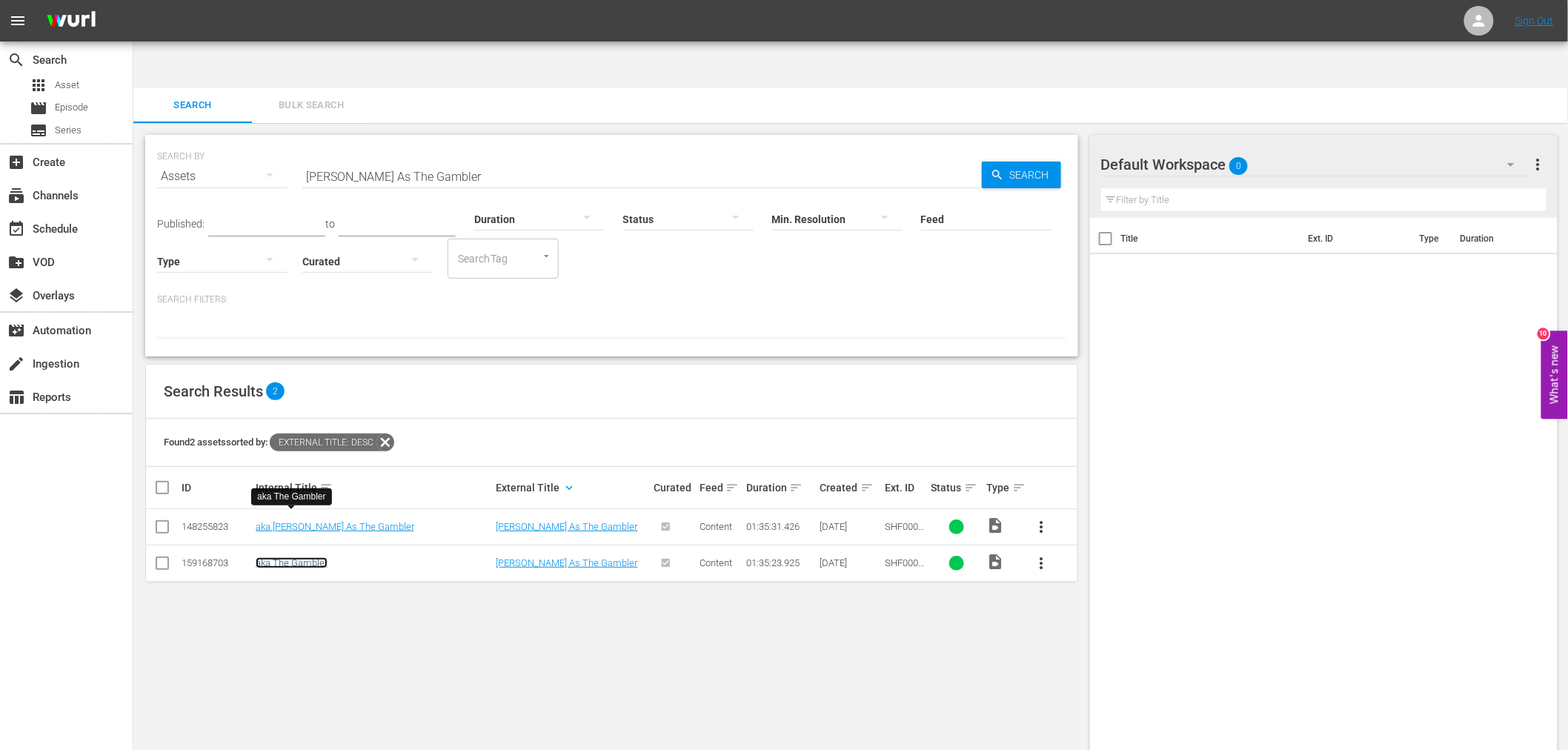
click at [294, 557] on link "aka The Gambler" at bounding box center [291, 562] width 71 height 11
click at [376, 521] on link "aka Kenny Rogers As The Gambler" at bounding box center [335, 526] width 159 height 11
drag, startPoint x: 474, startPoint y: 133, endPoint x: 262, endPoint y: 129, distance: 212.0
click at [262, 141] on div "SEARCH BY Search By Assets Search ID, Title, Description, Keywords, or Category…" at bounding box center [612, 168] width 909 height 54
click at [307, 557] on link "Land Of The Lawless" at bounding box center [317, 562] width 124 height 11
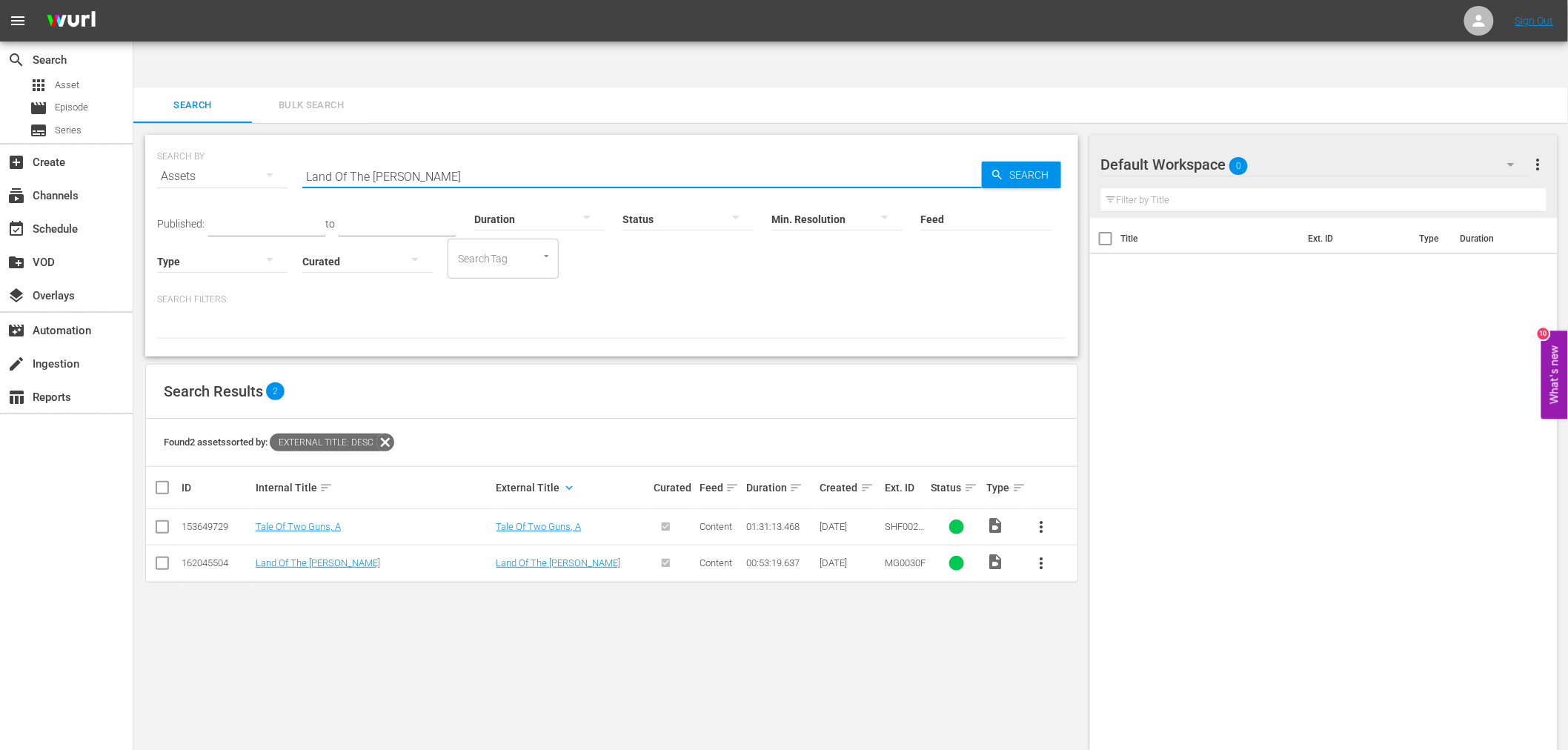
drag, startPoint x: 425, startPoint y: 122, endPoint x: 272, endPoint y: 121, distance: 153.0
click at [272, 141] on div "SEARCH BY Search By Assets Search ID, Title, Description, Keywords, or Category…" at bounding box center [612, 168] width 909 height 54
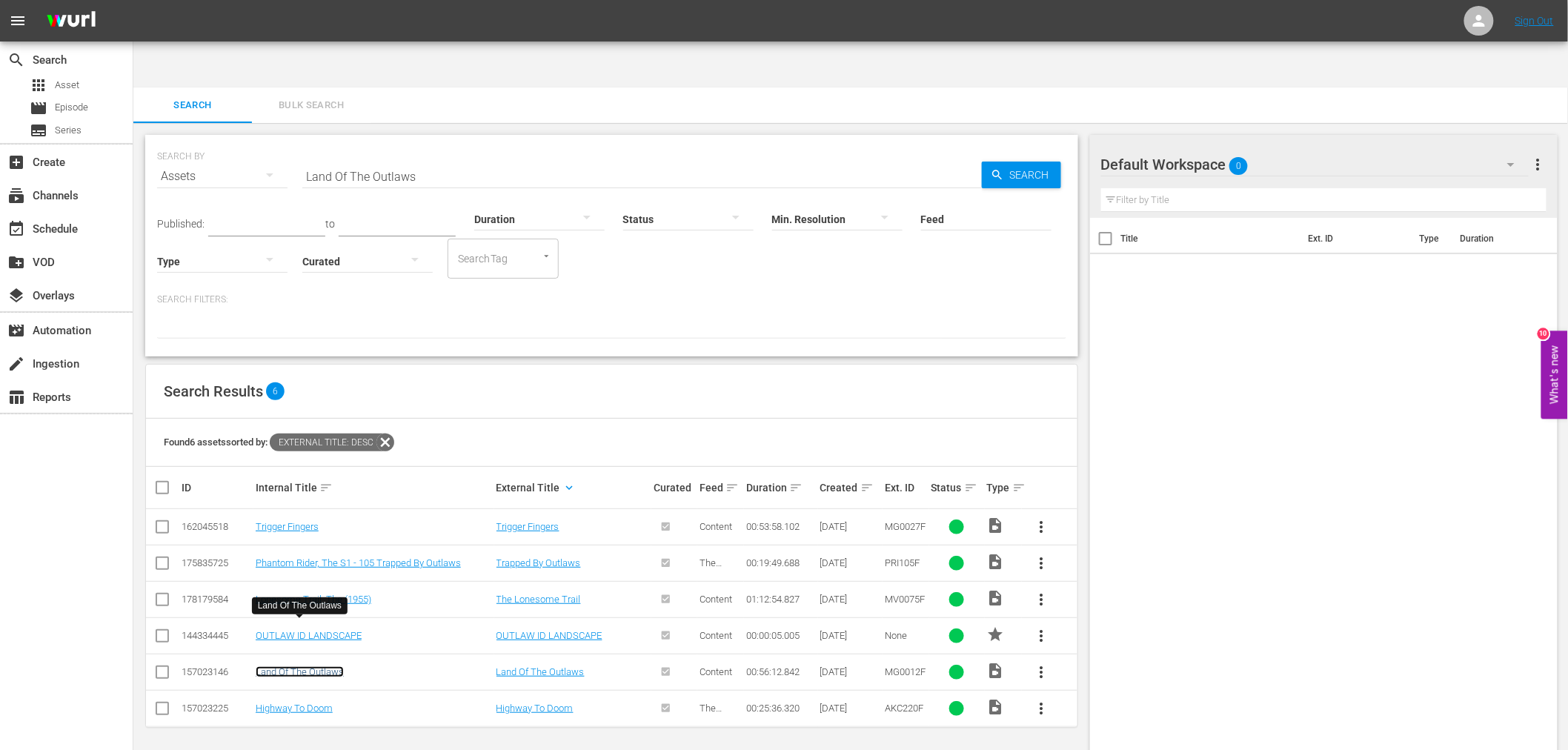
click at [332, 666] on link "Land Of The Outlaws" at bounding box center [299, 671] width 88 height 11
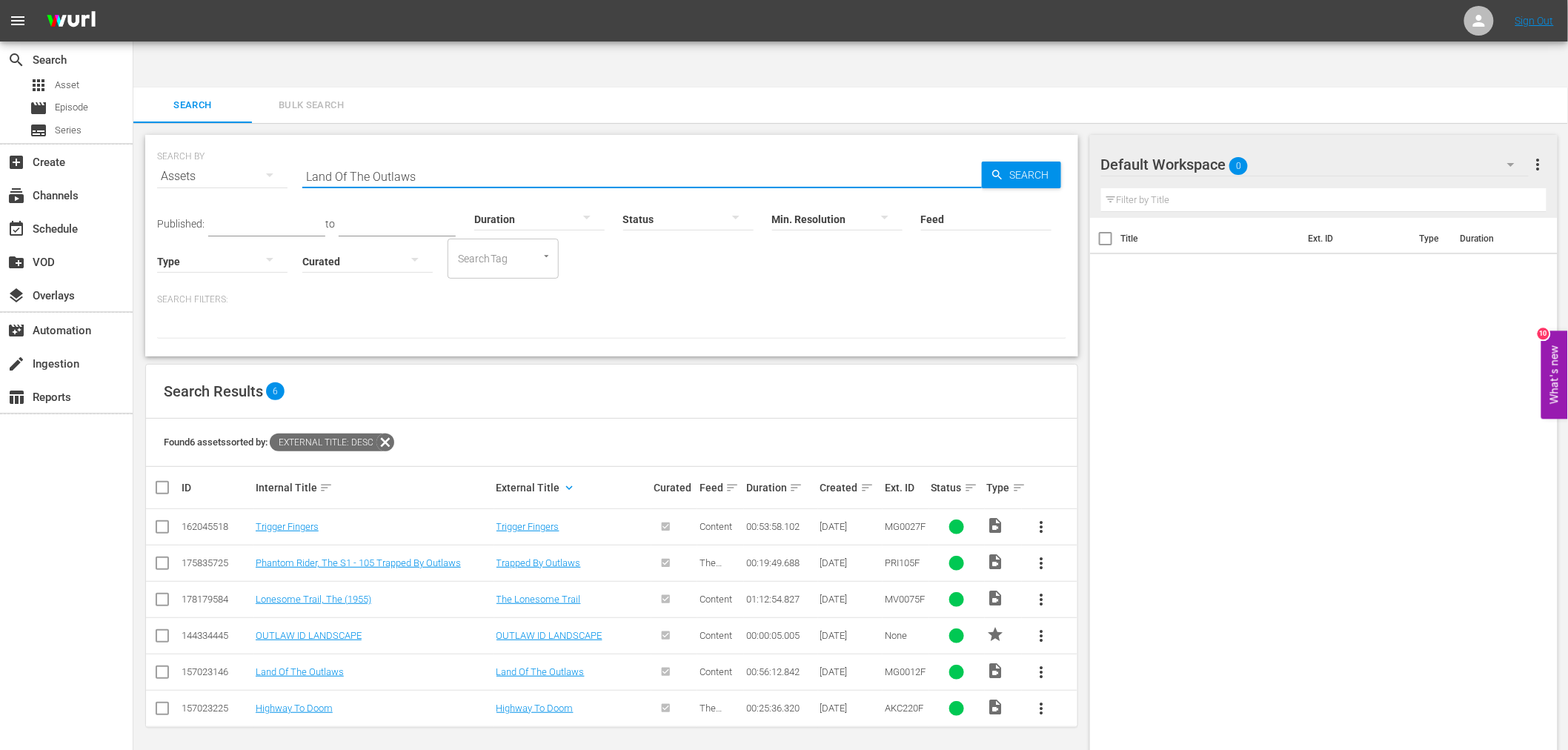
drag, startPoint x: 460, startPoint y: 122, endPoint x: 281, endPoint y: 119, distance: 179.0
click at [281, 141] on div "SEARCH BY Search By Assets Search ID, Title, Description, Keywords, or Category…" at bounding box center [612, 168] width 909 height 54
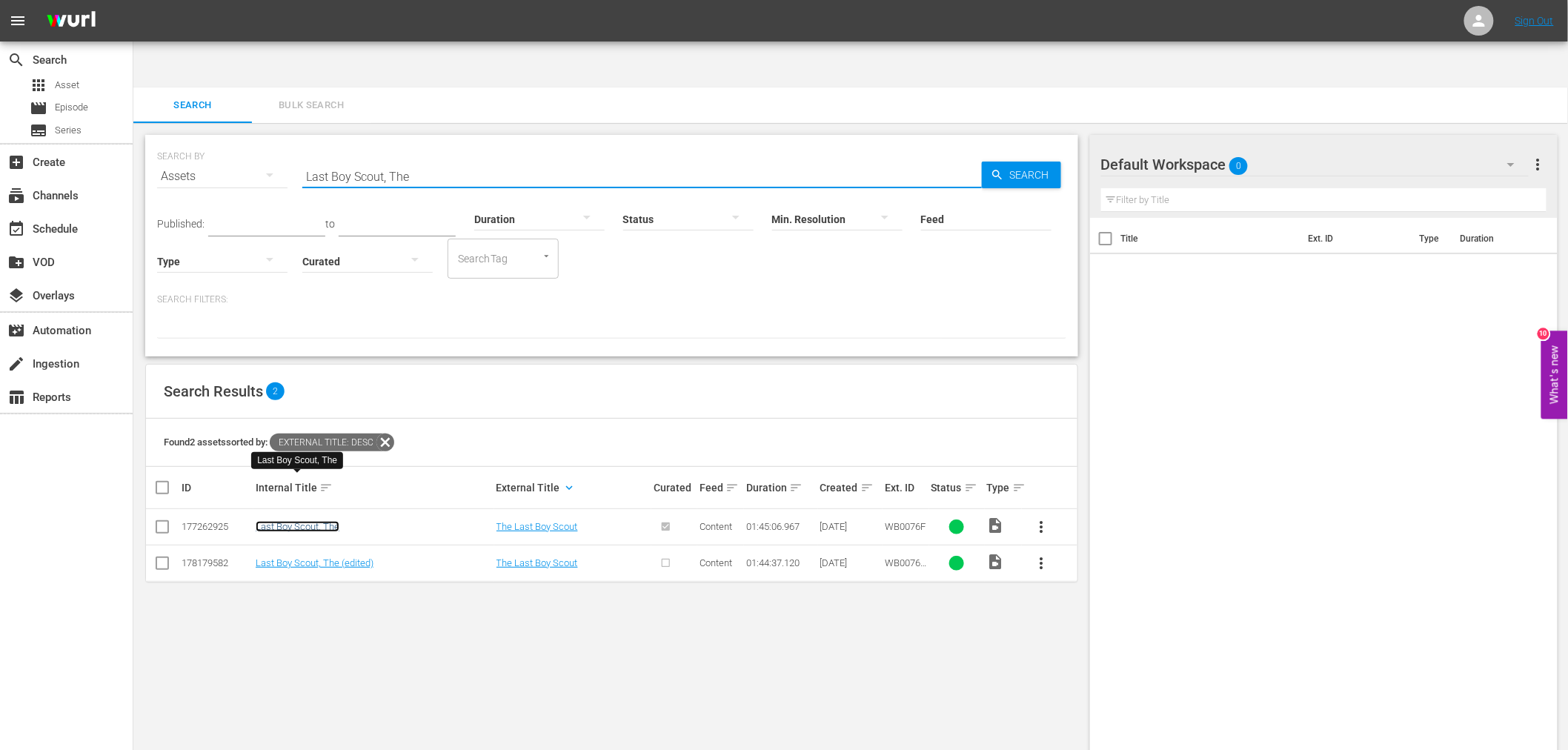
click at [307, 521] on link "Last Boy Scout, The" at bounding box center [297, 526] width 84 height 11
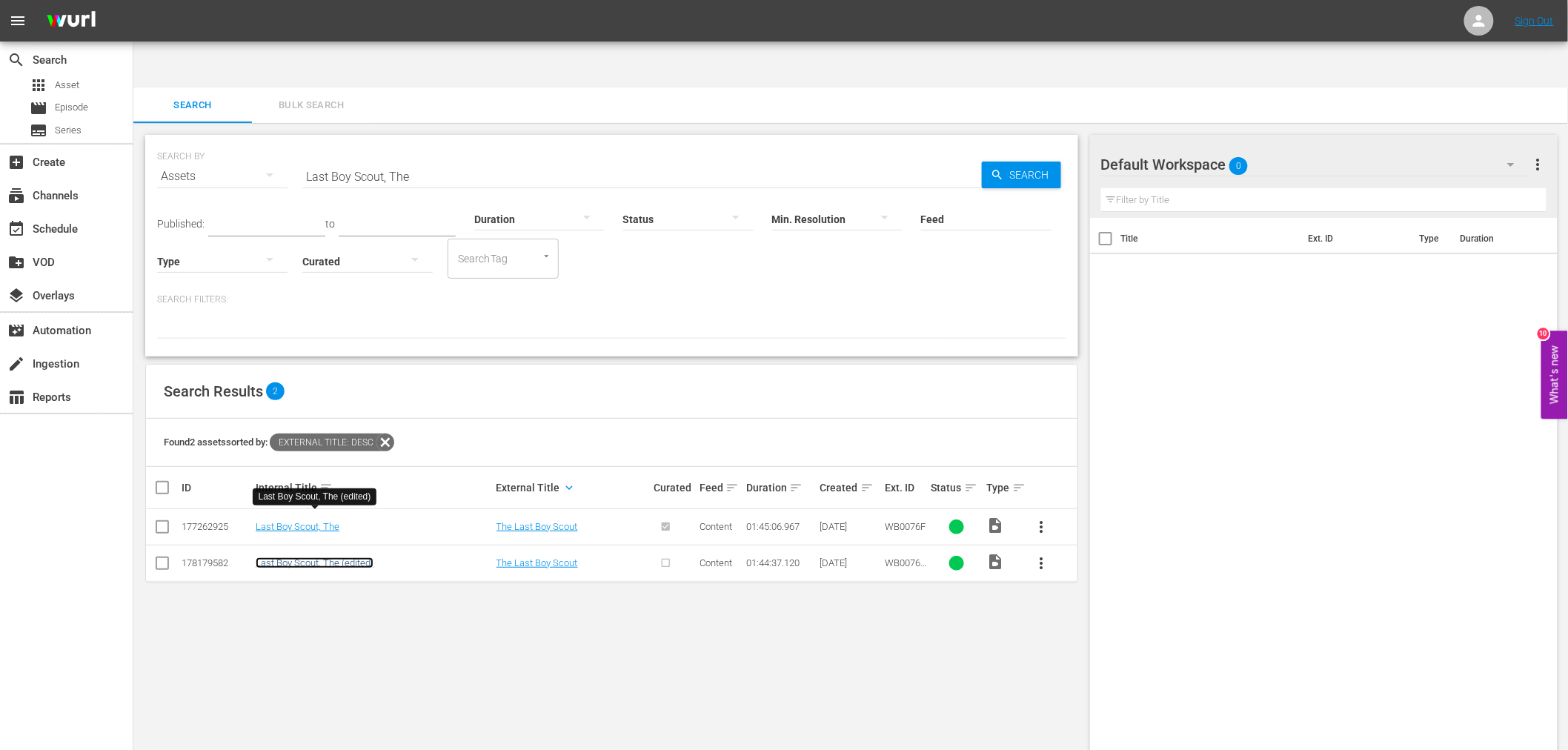
click at [295, 557] on link "Last Boy Scout, The (edited)" at bounding box center [314, 562] width 118 height 11
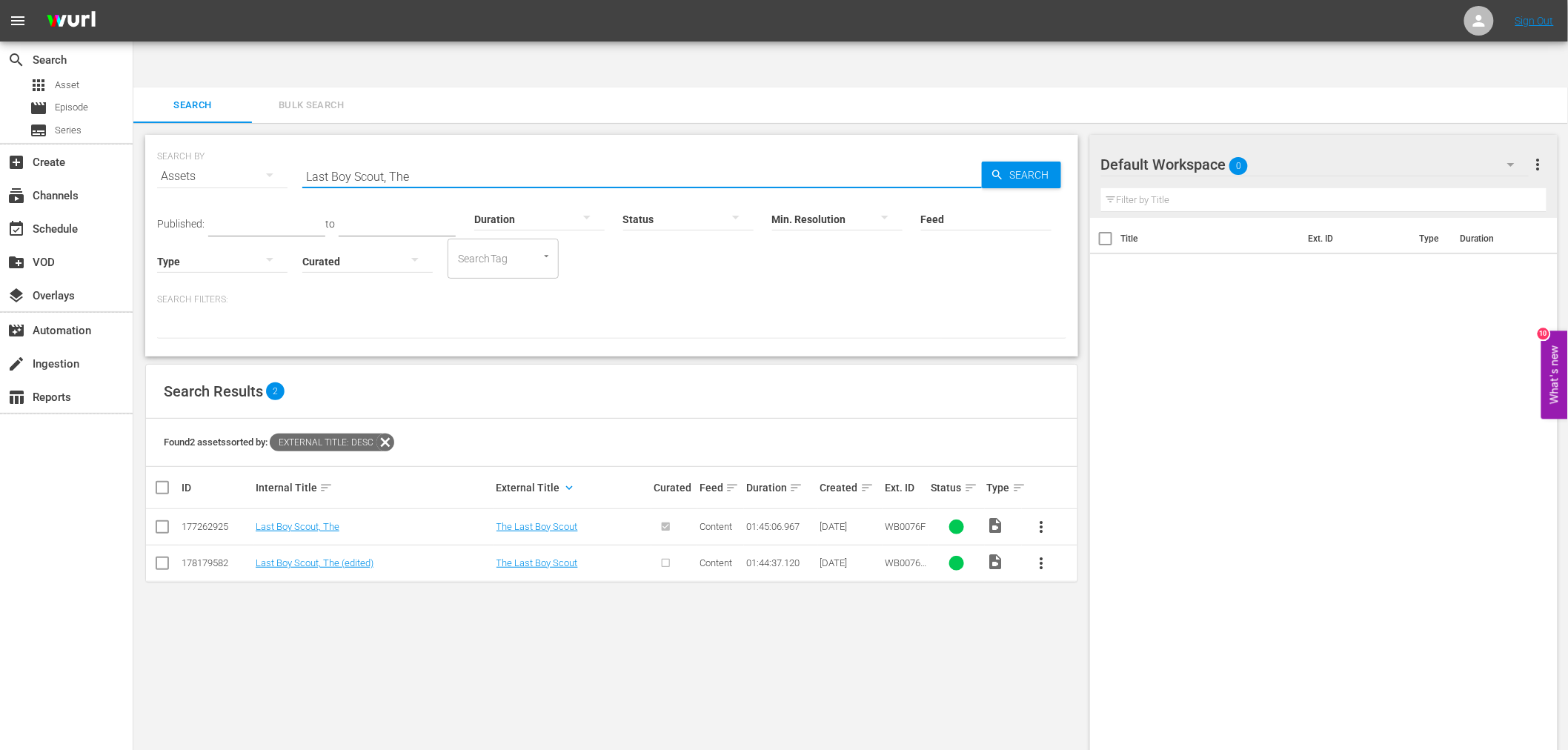
drag, startPoint x: 464, startPoint y: 119, endPoint x: 298, endPoint y: 120, distance: 166.0
click at [291, 141] on div "SEARCH BY Search By Assets Search ID, Title, Description, Keywords, or Category…" at bounding box center [612, 168] width 909 height 54
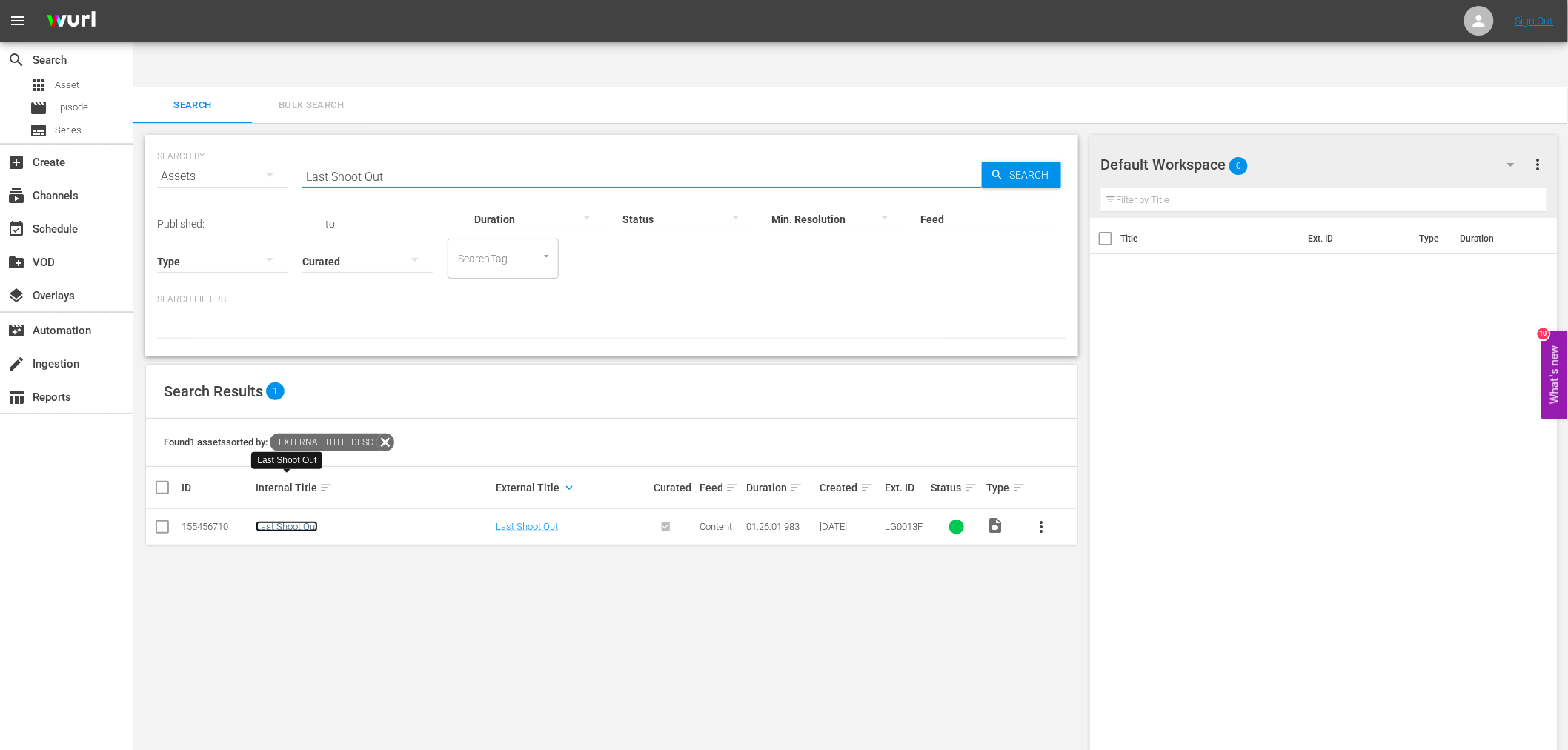
click at [260, 521] on link "Last Shoot Out" at bounding box center [287, 526] width 63 height 11
drag, startPoint x: 402, startPoint y: 126, endPoint x: 208, endPoint y: 121, distance: 194.1
click at [208, 141] on div "SEARCH BY Search By Assets Search ID, Title, Description, Keywords, or Category…" at bounding box center [612, 168] width 909 height 54
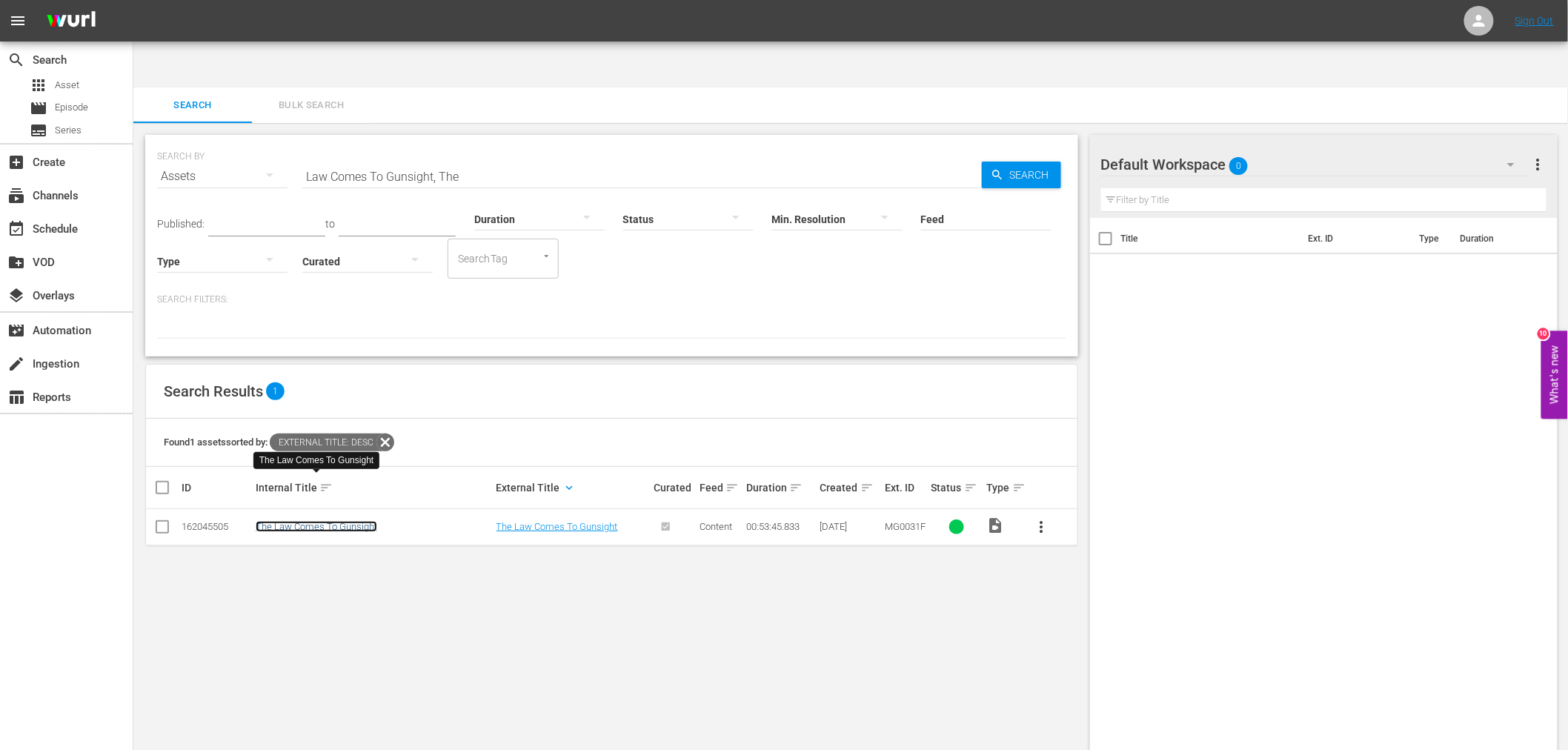
click at [358, 521] on link "The Law Comes To Gunsight" at bounding box center [316, 526] width 121 height 11
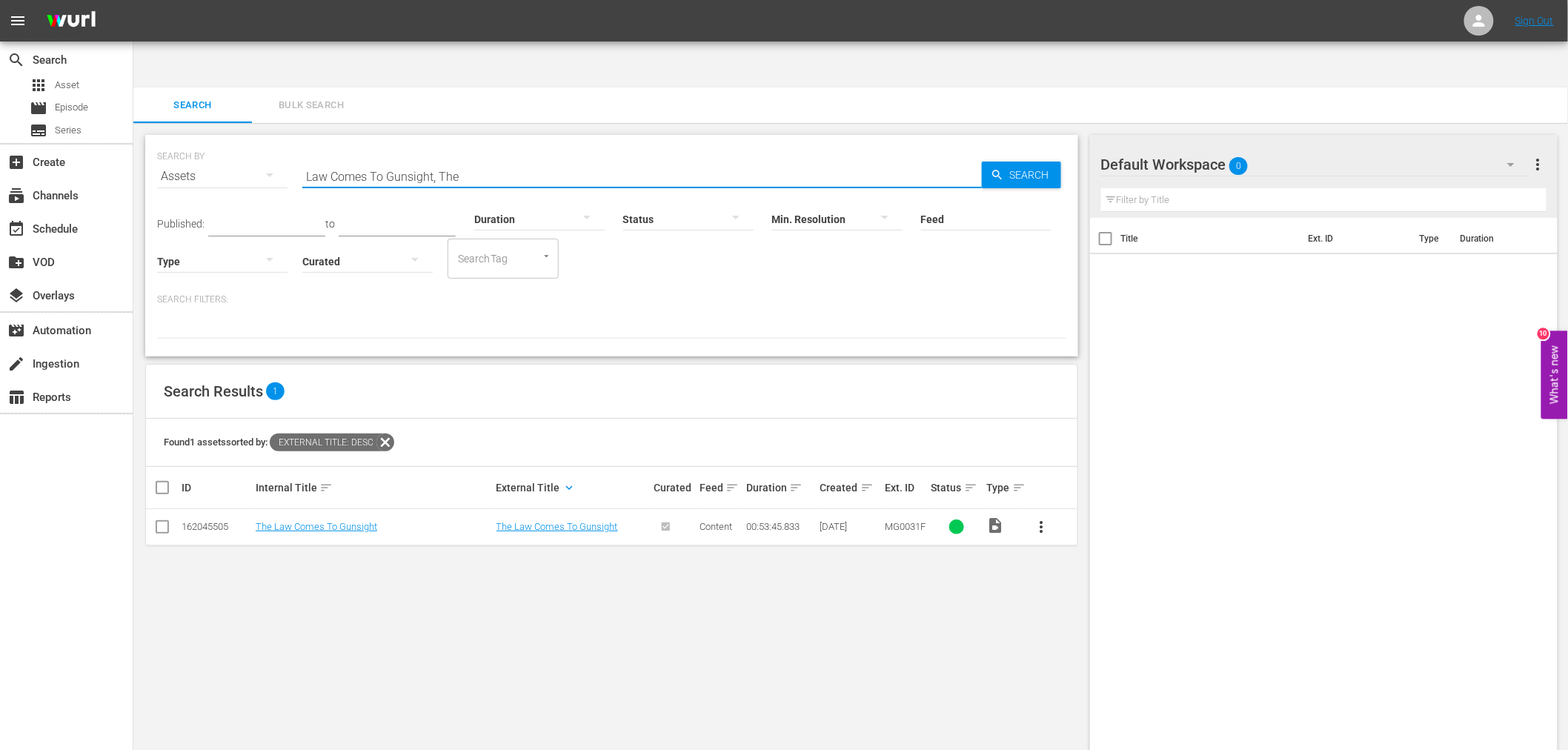
drag, startPoint x: 457, startPoint y: 129, endPoint x: 294, endPoint y: 121, distance: 163.2
click at [294, 141] on div "SEARCH BY Search By Assets Search ID, Title, Description, Keywords, or Category…" at bounding box center [612, 168] width 909 height 54
click at [302, 521] on link "Law Of The Panhandle" at bounding box center [303, 526] width 95 height 11
drag, startPoint x: 468, startPoint y: 115, endPoint x: 261, endPoint y: 130, distance: 207.5
click at [261, 141] on div "SEARCH BY Search By Assets Search ID, Title, Description, Keywords, or Category…" at bounding box center [612, 168] width 909 height 54
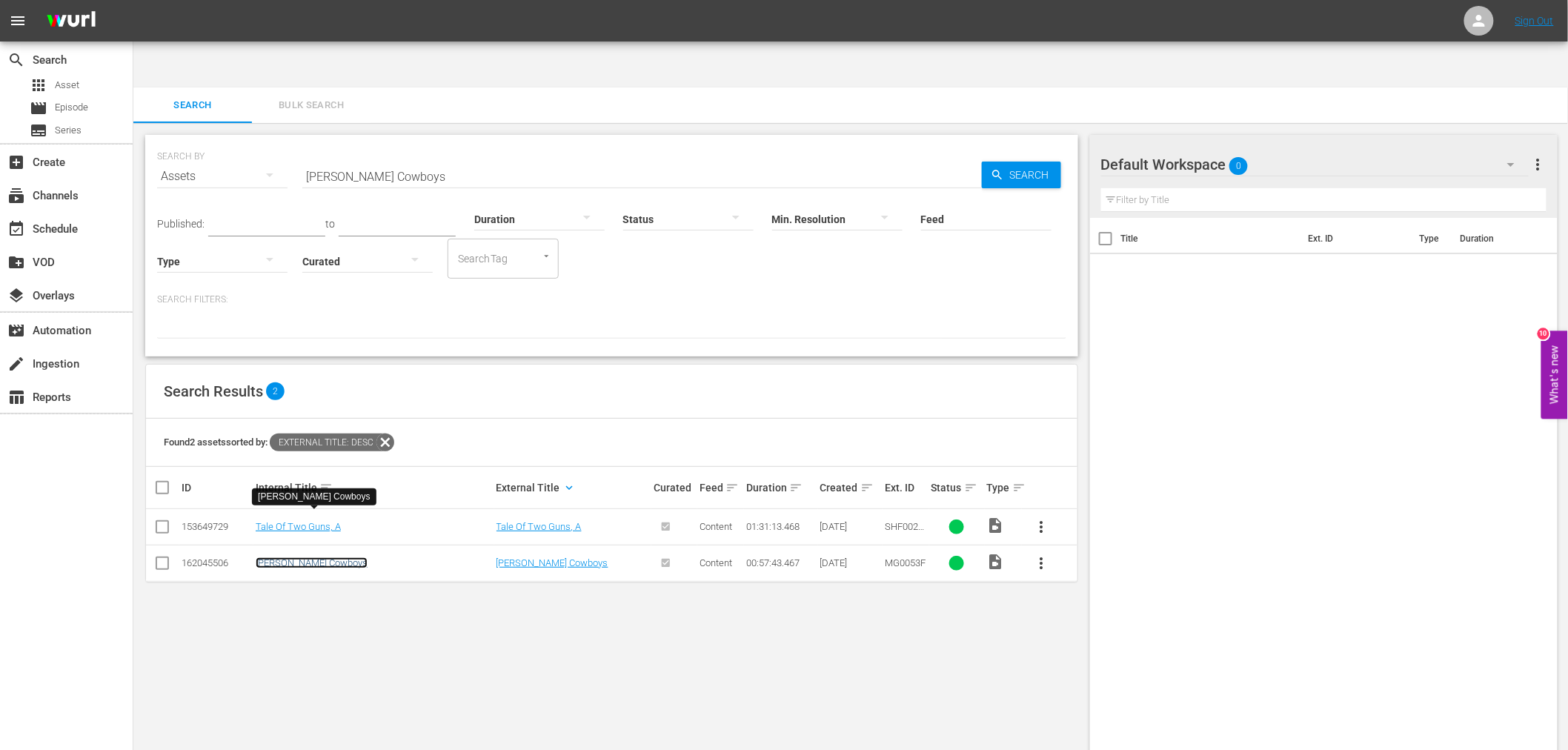
click at [311, 557] on link "Lawless Cowboys" at bounding box center [311, 562] width 112 height 11
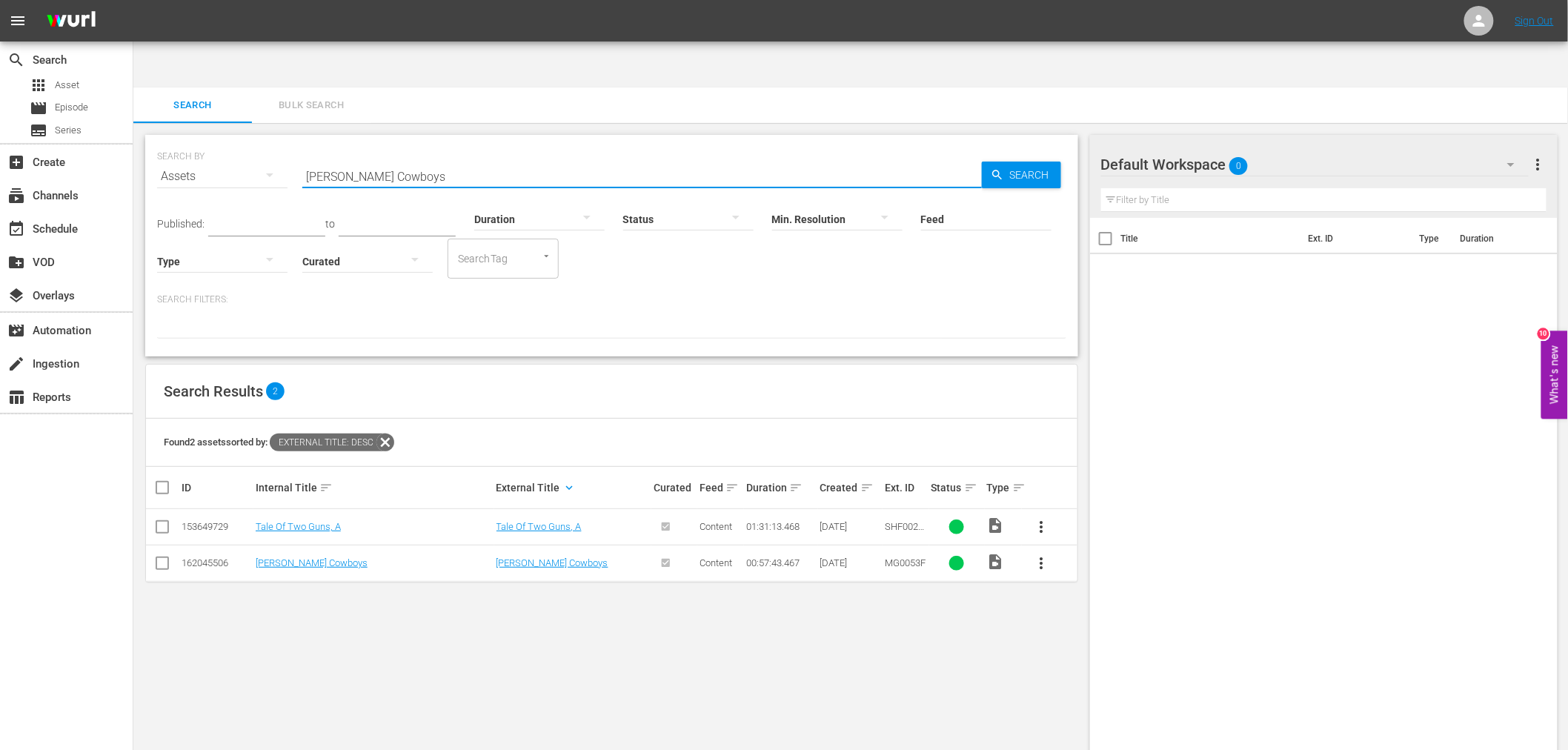
drag, startPoint x: 402, startPoint y: 134, endPoint x: 276, endPoint y: 133, distance: 126.0
click at [276, 141] on div "SEARCH BY Search By Assets Search ID, Title, Description, Keywords, or Category…" at bounding box center [612, 168] width 909 height 54
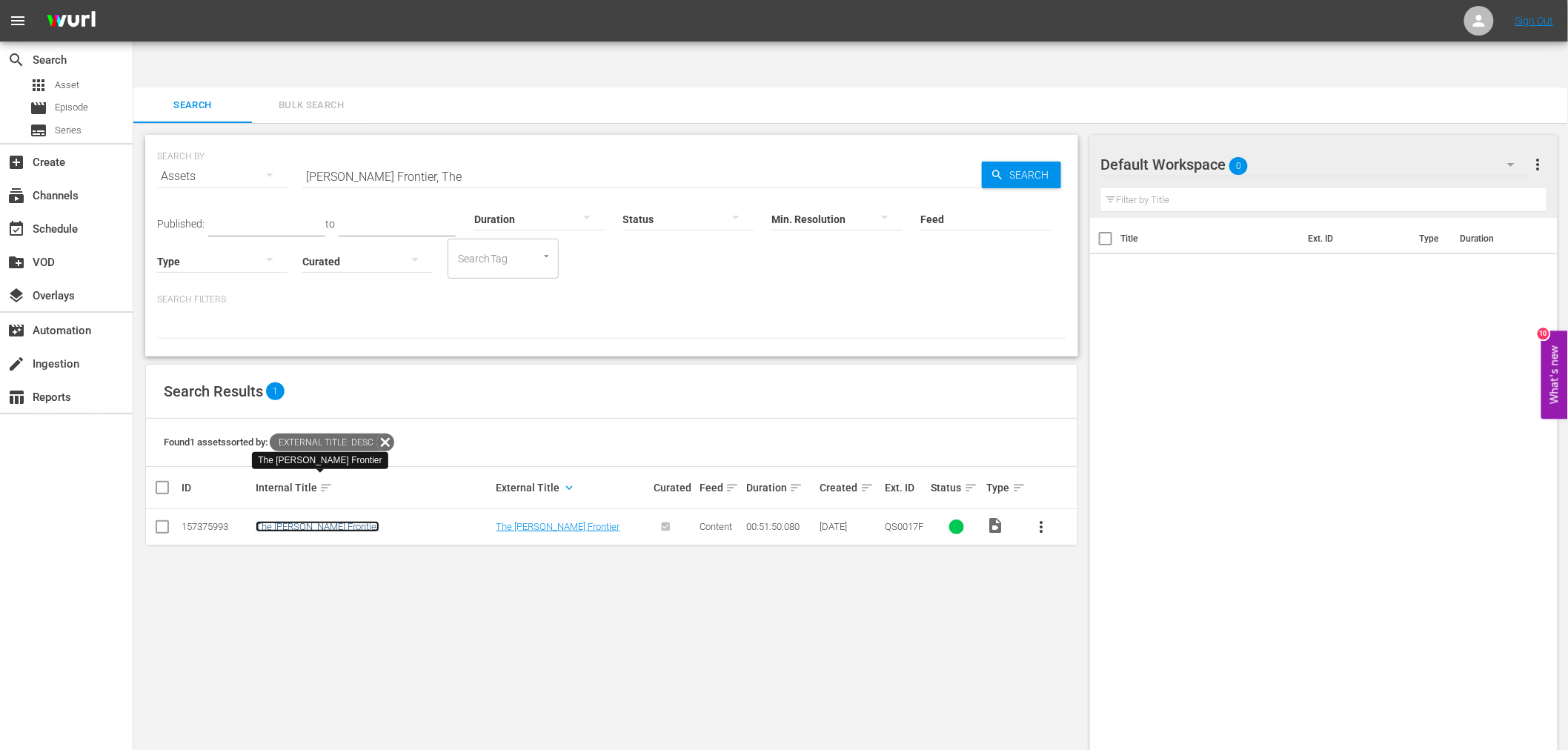
click at [317, 521] on link "The Lawless Frontier" at bounding box center [317, 526] width 124 height 11
drag, startPoint x: 294, startPoint y: 129, endPoint x: 252, endPoint y: 128, distance: 42.0
click at [252, 141] on div "SEARCH BY Search By Assets Search ID, Title, Description, Keywords, or Category…" at bounding box center [612, 168] width 909 height 54
click at [291, 521] on link "Lean On Me" at bounding box center [280, 526] width 50 height 11
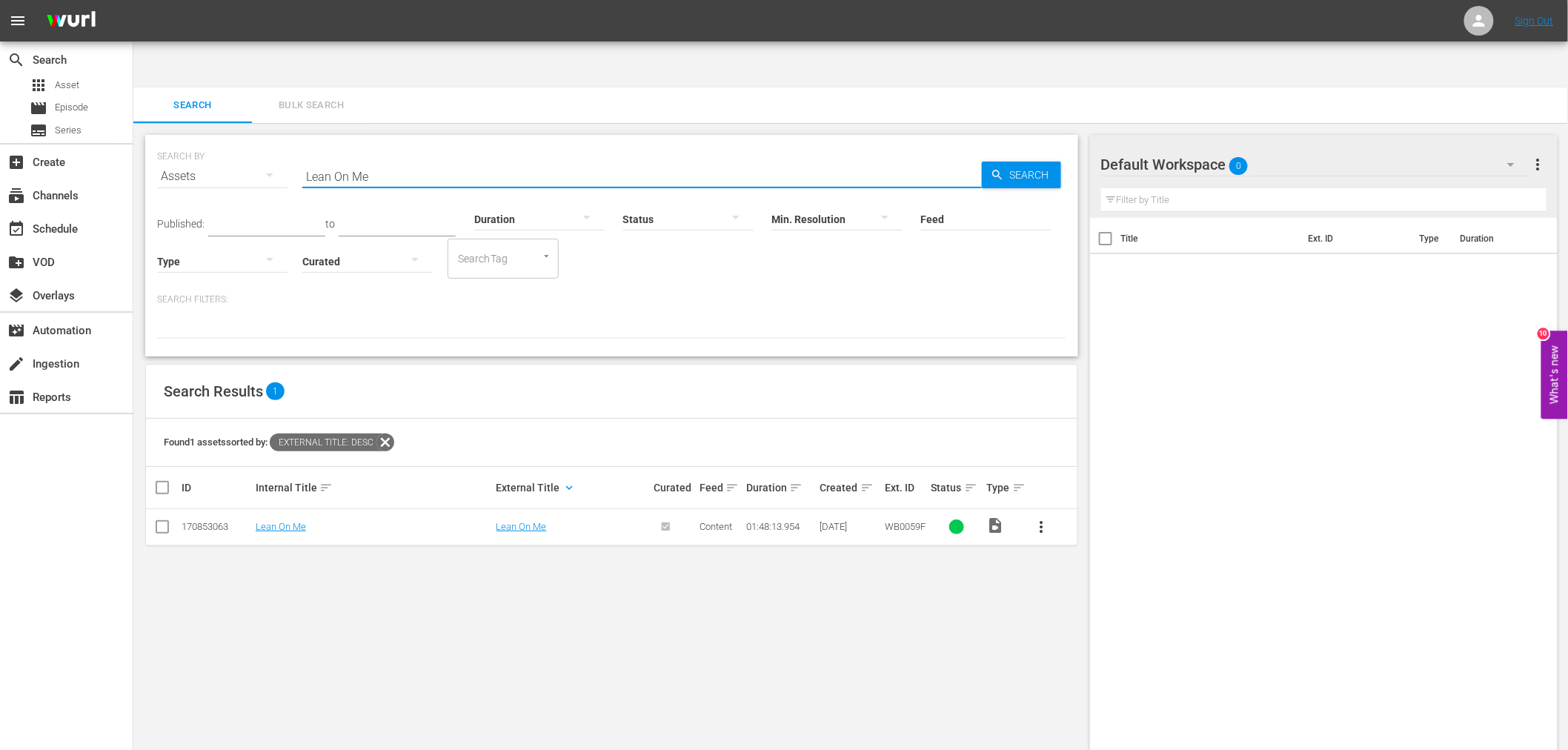
drag, startPoint x: 384, startPoint y: 127, endPoint x: 271, endPoint y: 124, distance: 113.0
click at [271, 141] on div "SEARCH BY Search By Assets Search ID, Title, Description, Keywords, or Category…" at bounding box center [612, 168] width 909 height 54
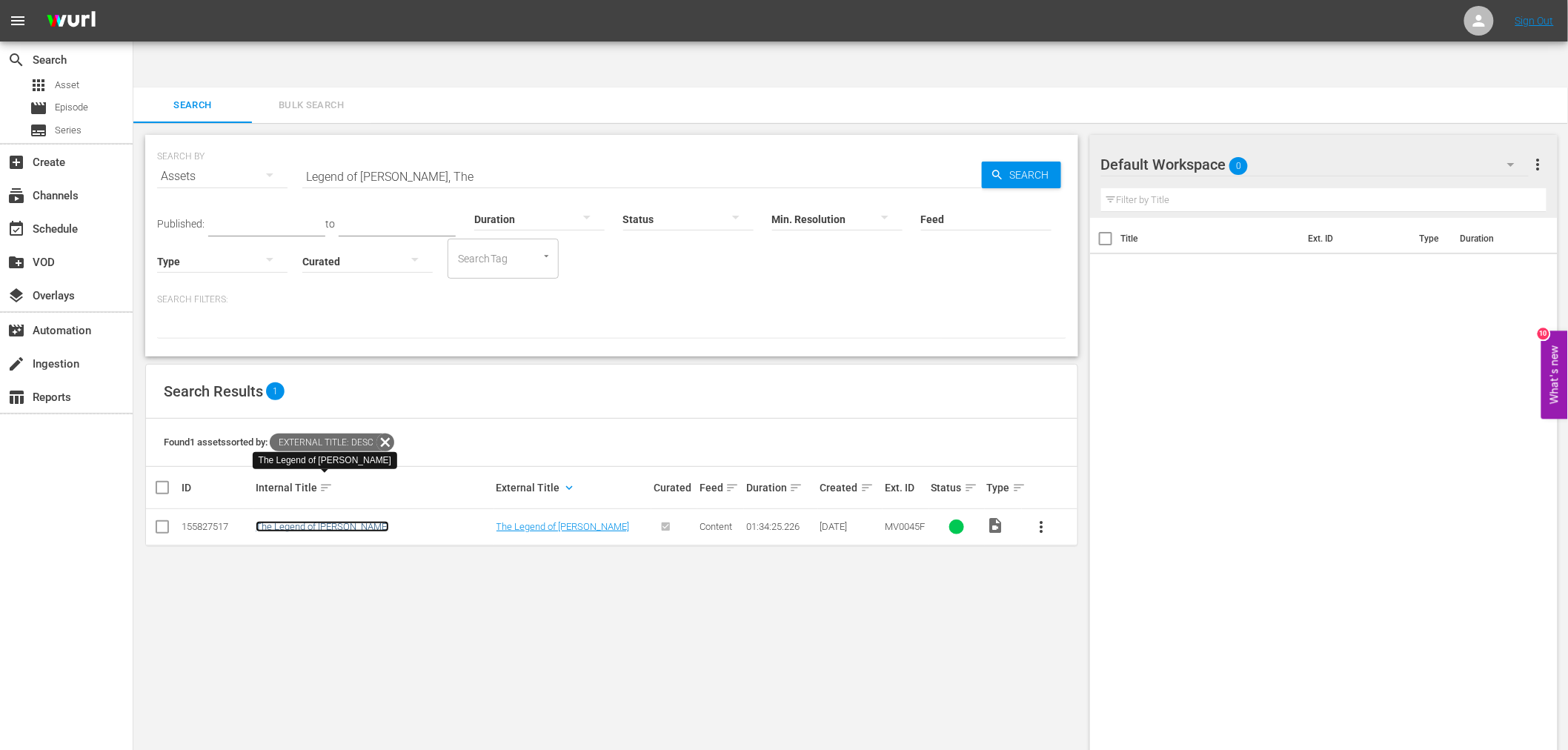
click at [357, 521] on link "The Legend of Frenchie King" at bounding box center [321, 526] width 133 height 11
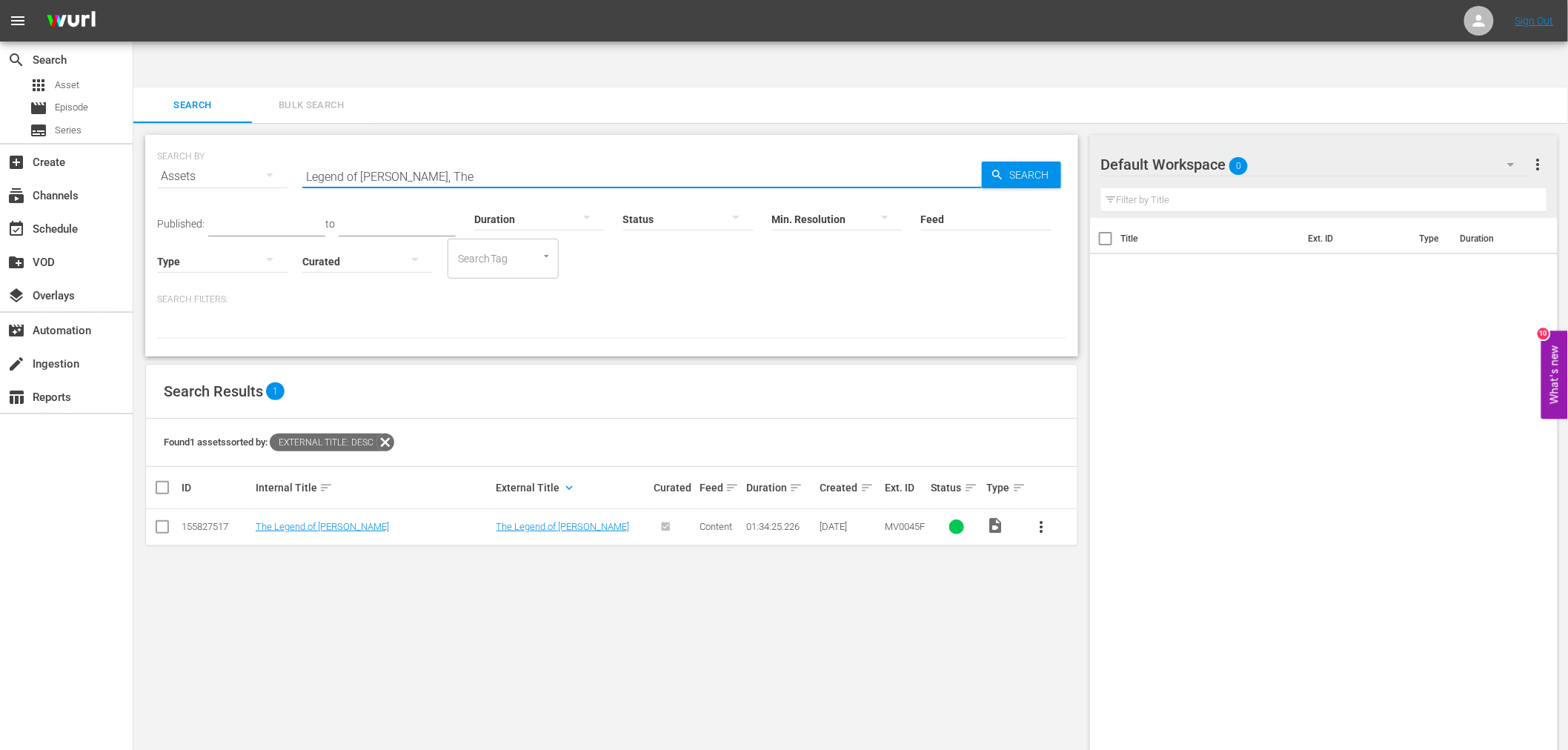
drag, startPoint x: 459, startPoint y: 133, endPoint x: 254, endPoint y: 129, distance: 205.0
click at [254, 141] on div "SEARCH BY Search By Assets Search ID, Title, Description, Keywords, or Category…" at bounding box center [612, 168] width 909 height 54
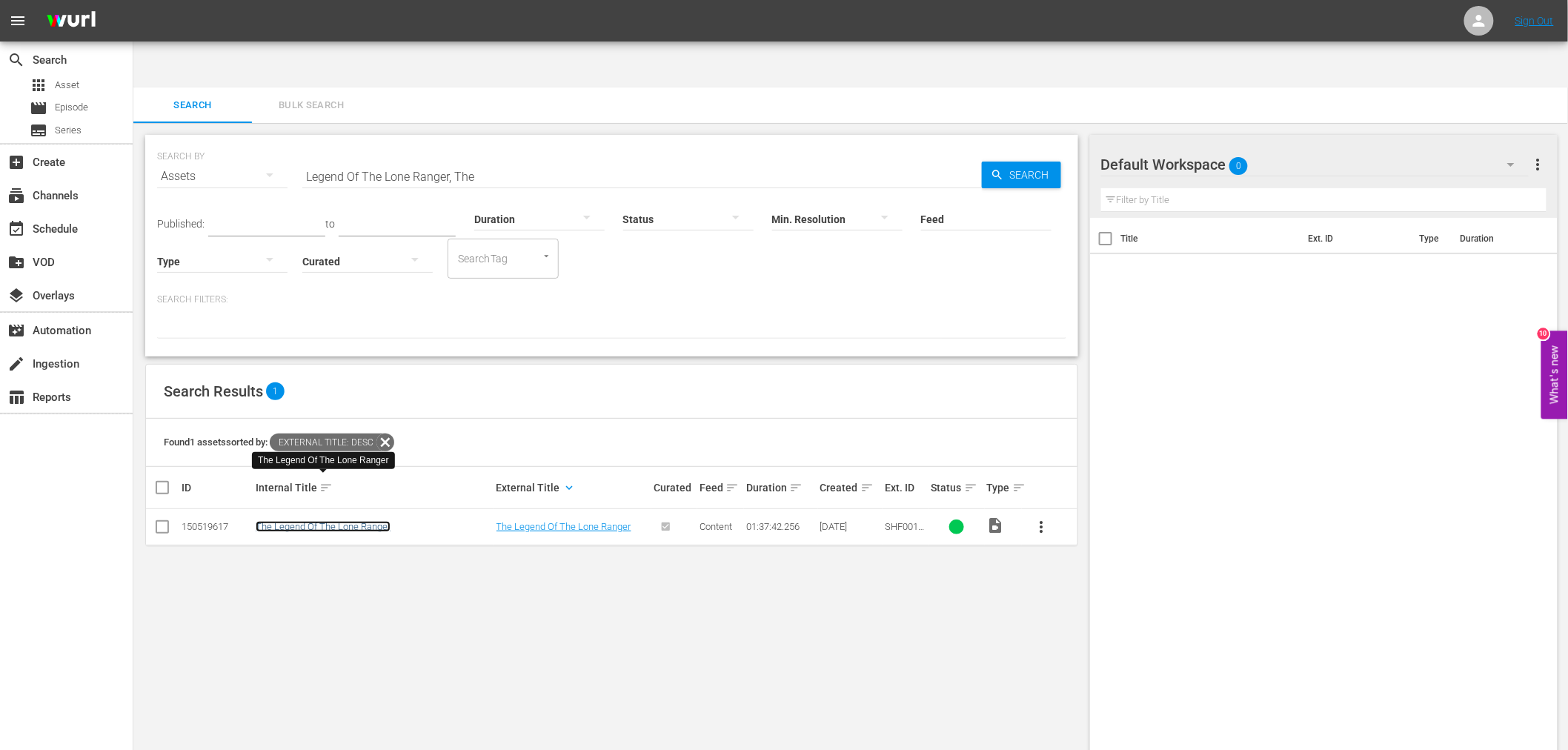
click at [356, 521] on link "The Legend Of The Lone Ranger" at bounding box center [322, 526] width 135 height 11
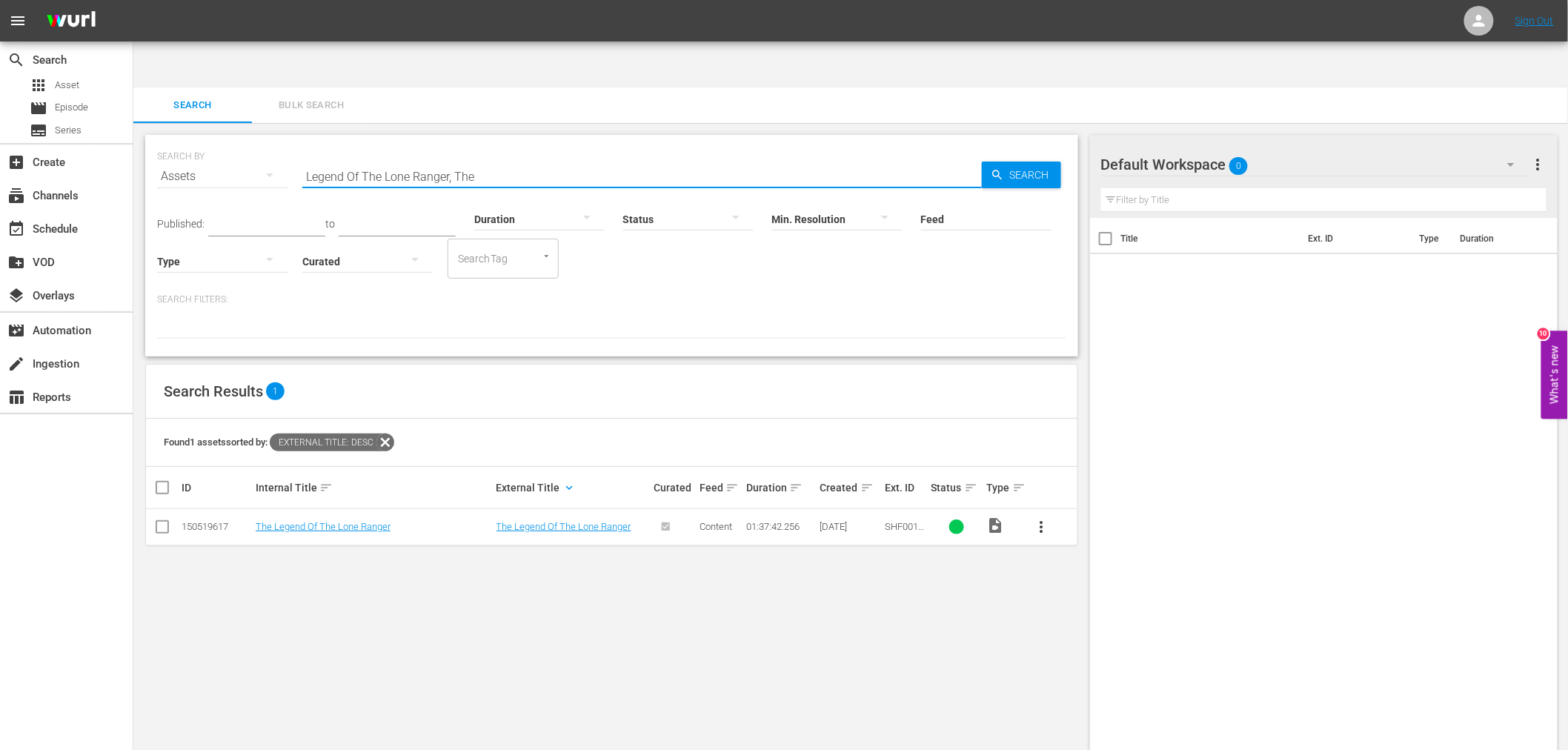
drag, startPoint x: 490, startPoint y: 128, endPoint x: 296, endPoint y: 136, distance: 194.2
click at [296, 141] on div "SEARCH BY Search By Assets Search ID, Title, Description, Keywords, or Category…" at bounding box center [612, 168] width 909 height 54
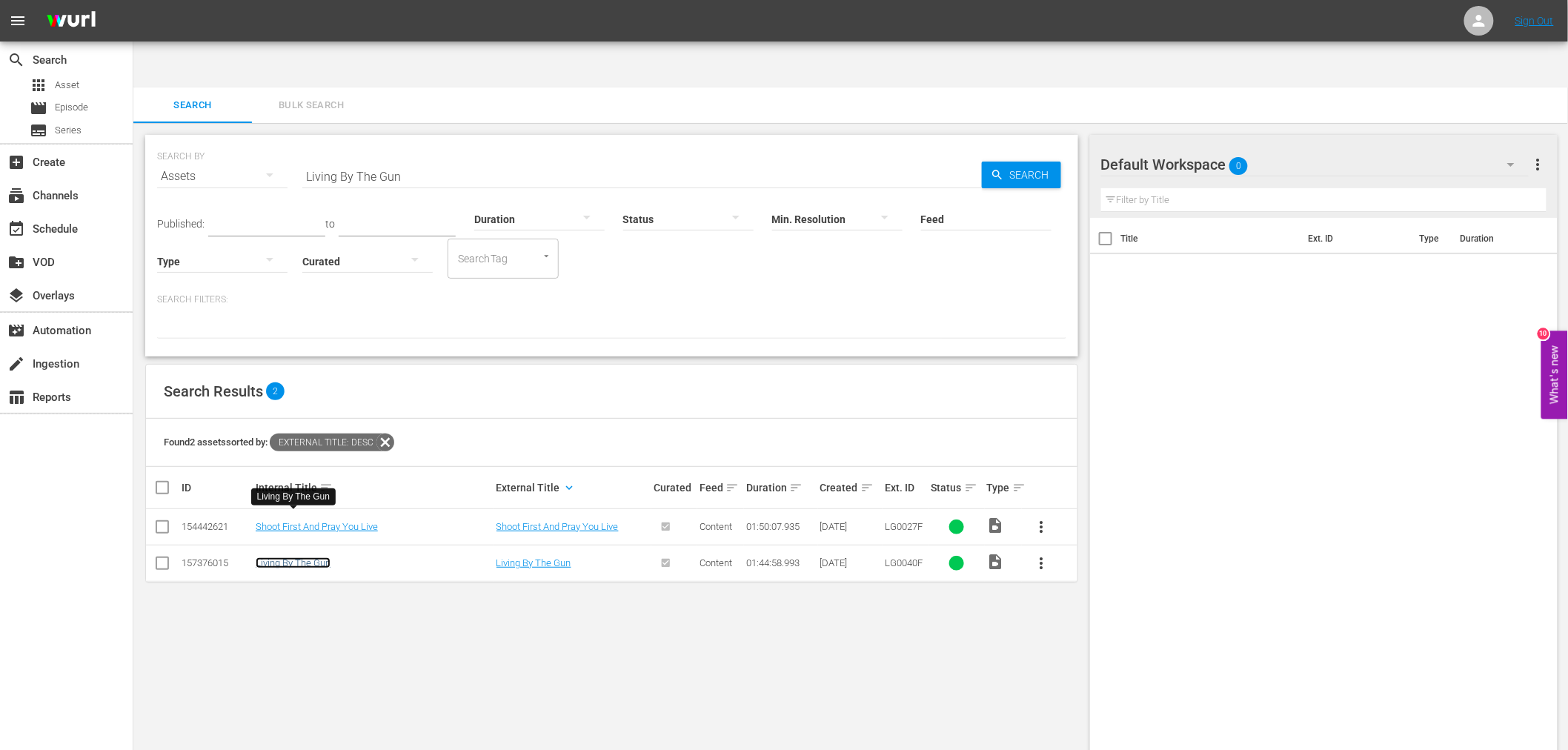
click at [319, 557] on link "Living By The Gun" at bounding box center [293, 562] width 75 height 11
drag, startPoint x: 429, startPoint y: 121, endPoint x: 267, endPoint y: 119, distance: 162.0
click at [267, 141] on div "SEARCH BY Search By Assets Search ID, Title, Description, Keywords, or Category…" at bounding box center [612, 168] width 909 height 54
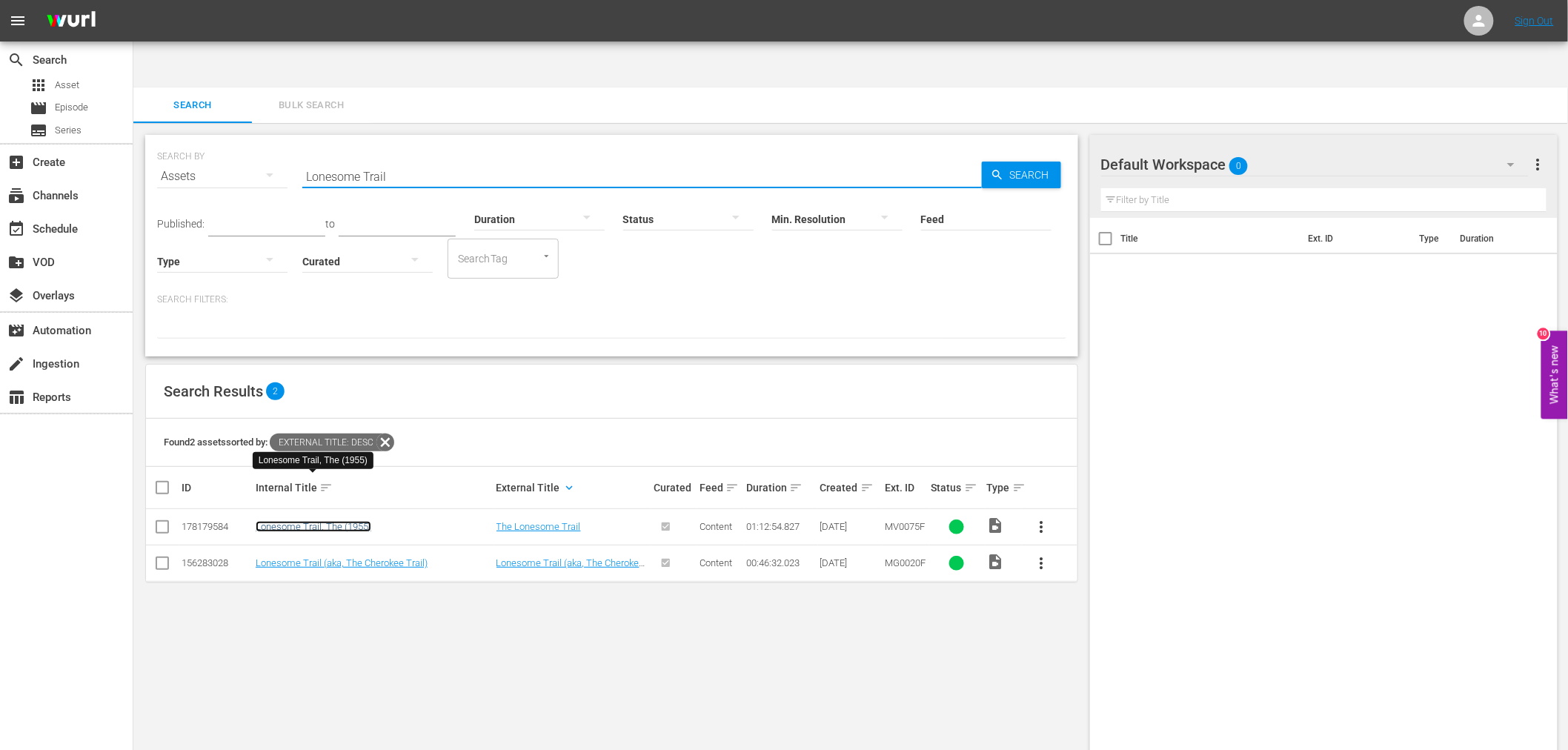
click at [328, 521] on link "Lonesome Trail, The (1955)" at bounding box center [313, 526] width 115 height 11
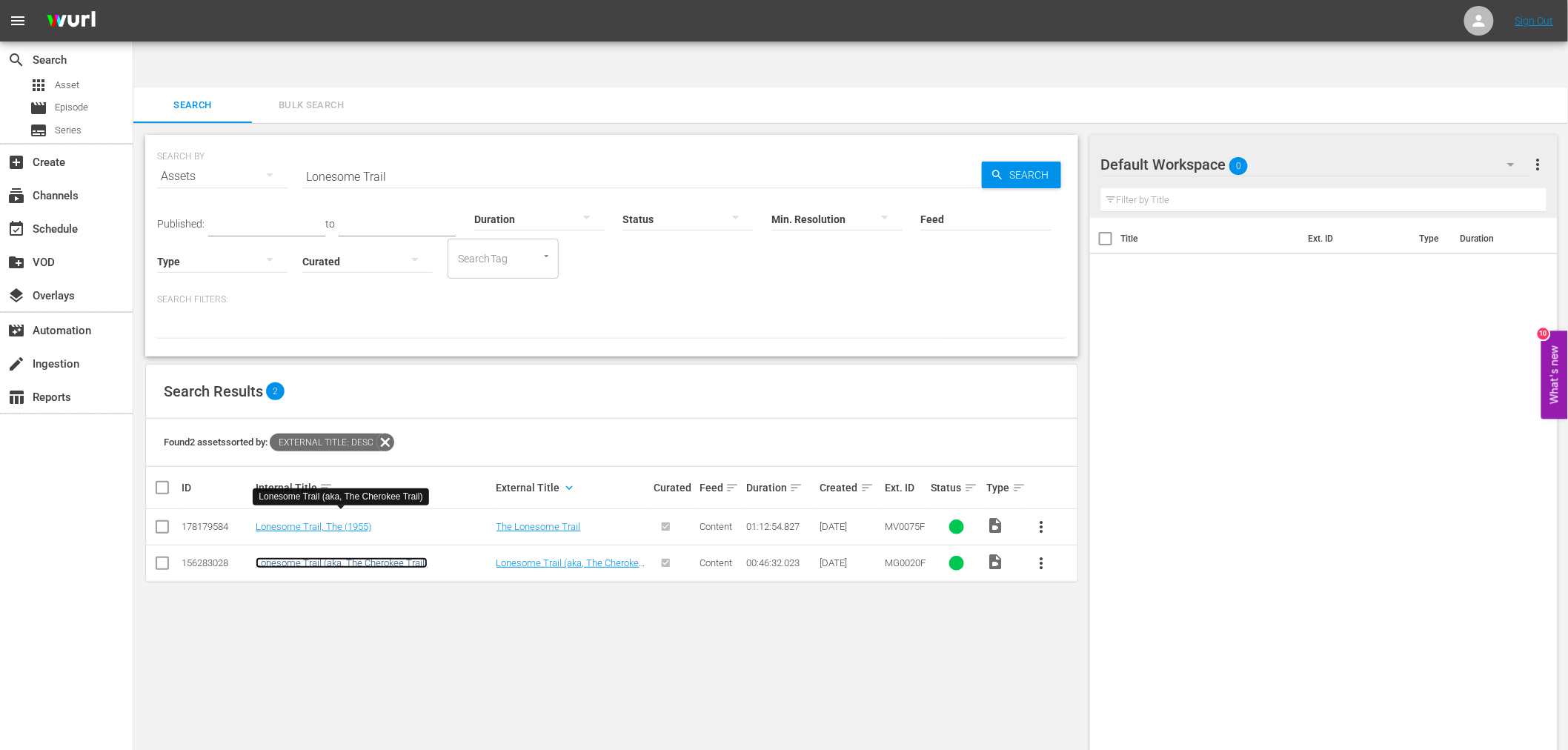
click at [412, 557] on link "Lonesome Trail (aka, The Cherokee Trail)" at bounding box center [341, 562] width 171 height 11
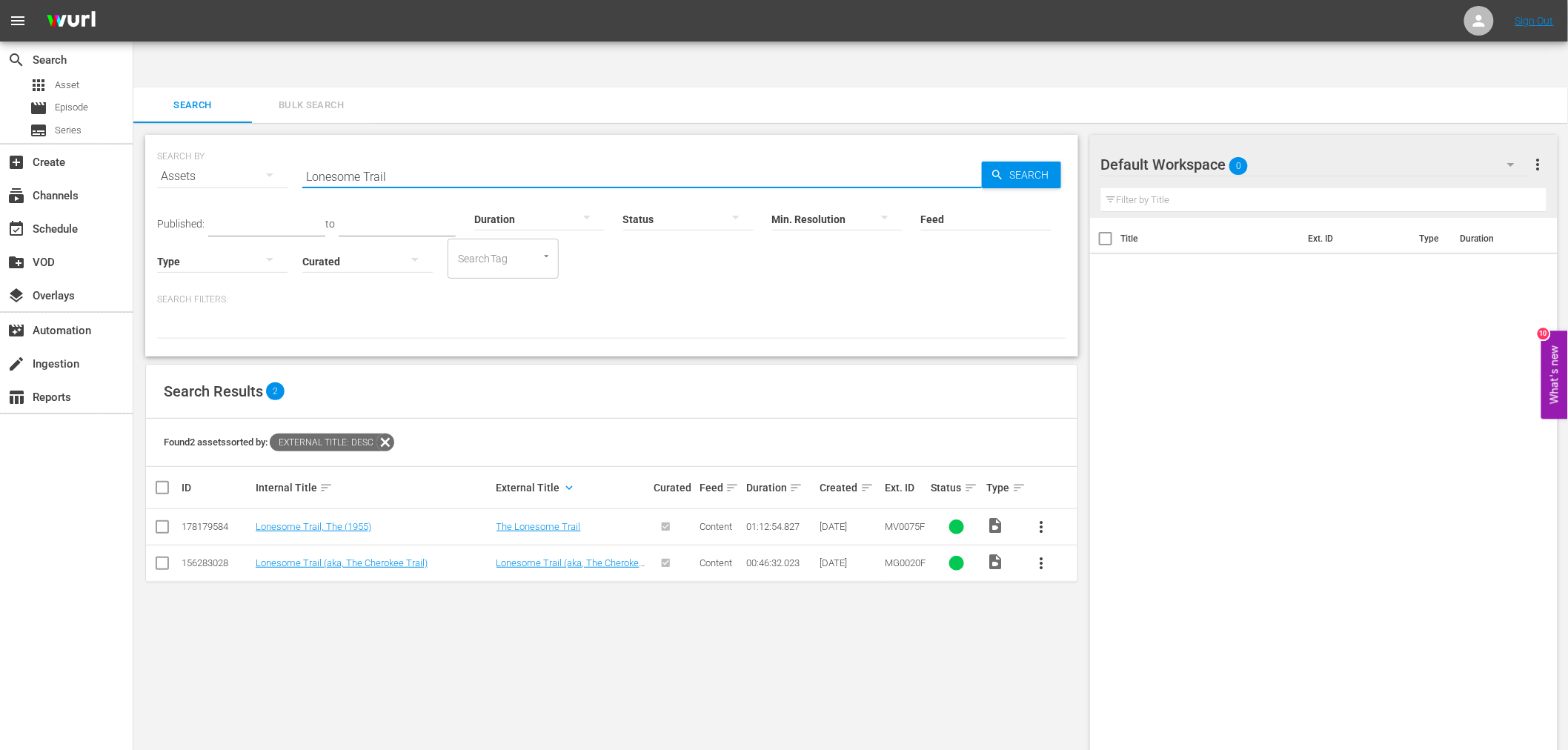
drag, startPoint x: 420, startPoint y: 129, endPoint x: 254, endPoint y: 128, distance: 166.0
click at [254, 141] on div "SEARCH BY Search By Assets Search ID, Title, Description, Keywords, or Category…" at bounding box center [612, 168] width 909 height 54
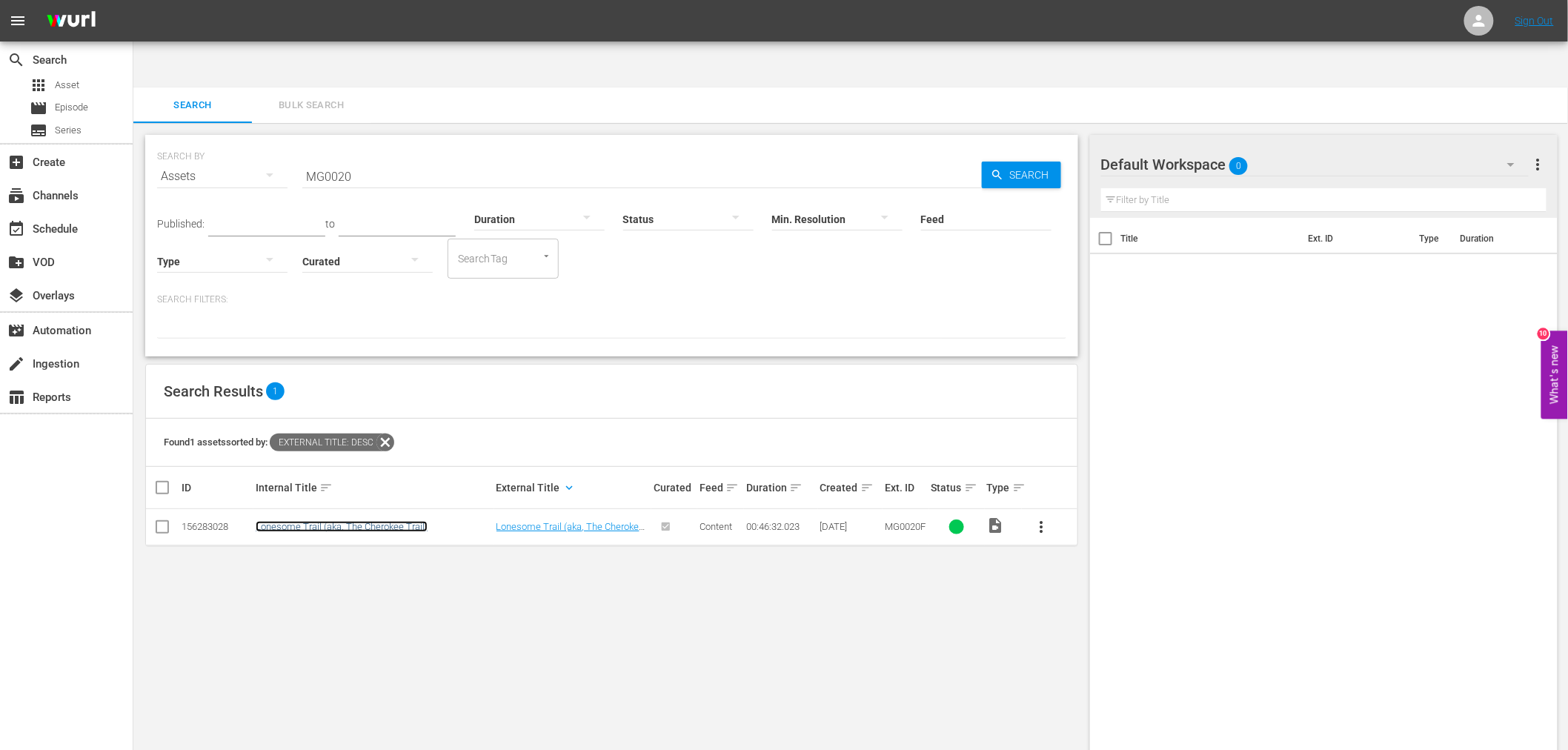
click at [367, 521] on link "Lonesome Trail (aka, The Cherokee Trail)" at bounding box center [341, 526] width 171 height 11
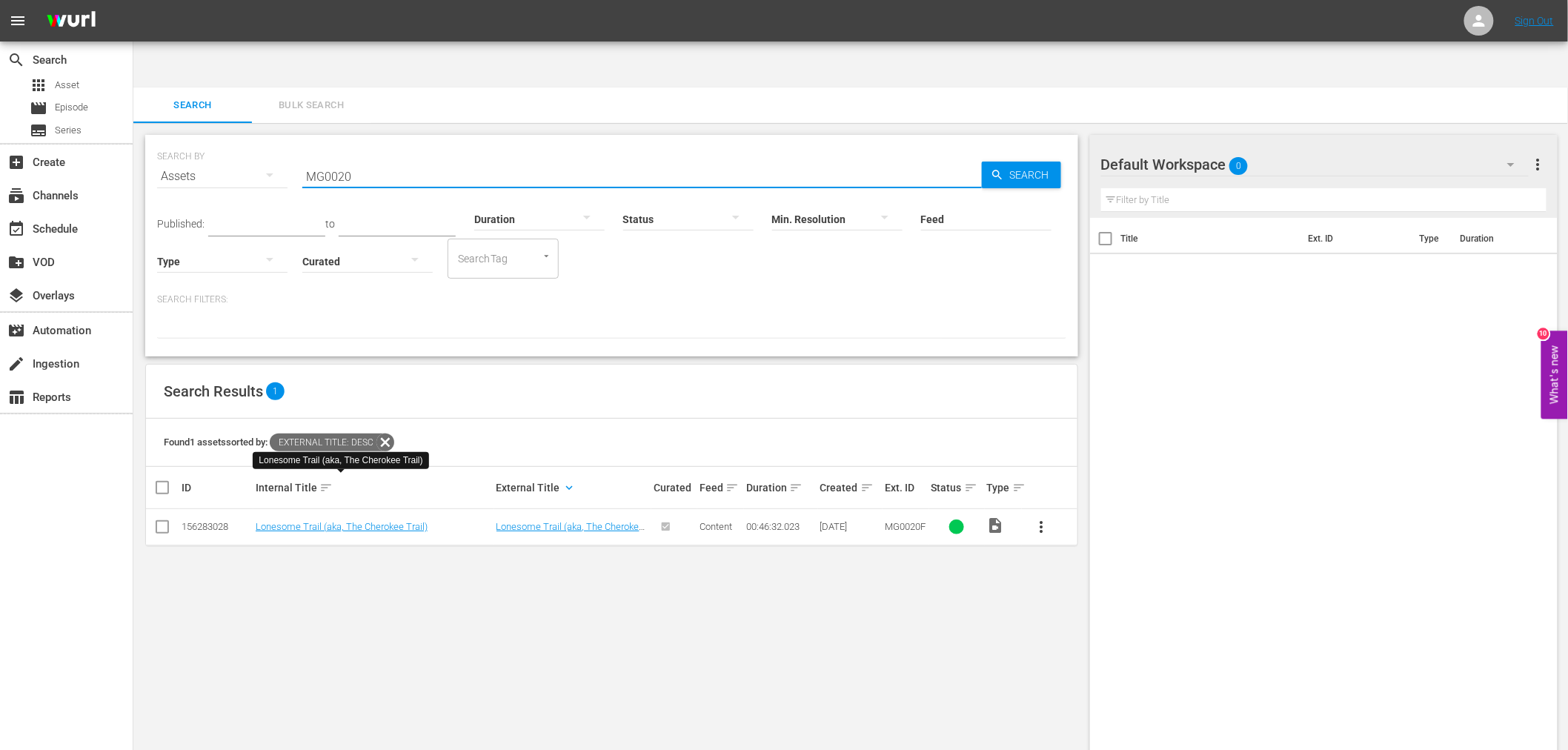
drag, startPoint x: 339, startPoint y: 128, endPoint x: 254, endPoint y: 120, distance: 85.4
click at [254, 141] on div "SEARCH BY Search By Assets Search ID, Title, Description, Keywords, or Category…" at bounding box center [612, 168] width 909 height 54
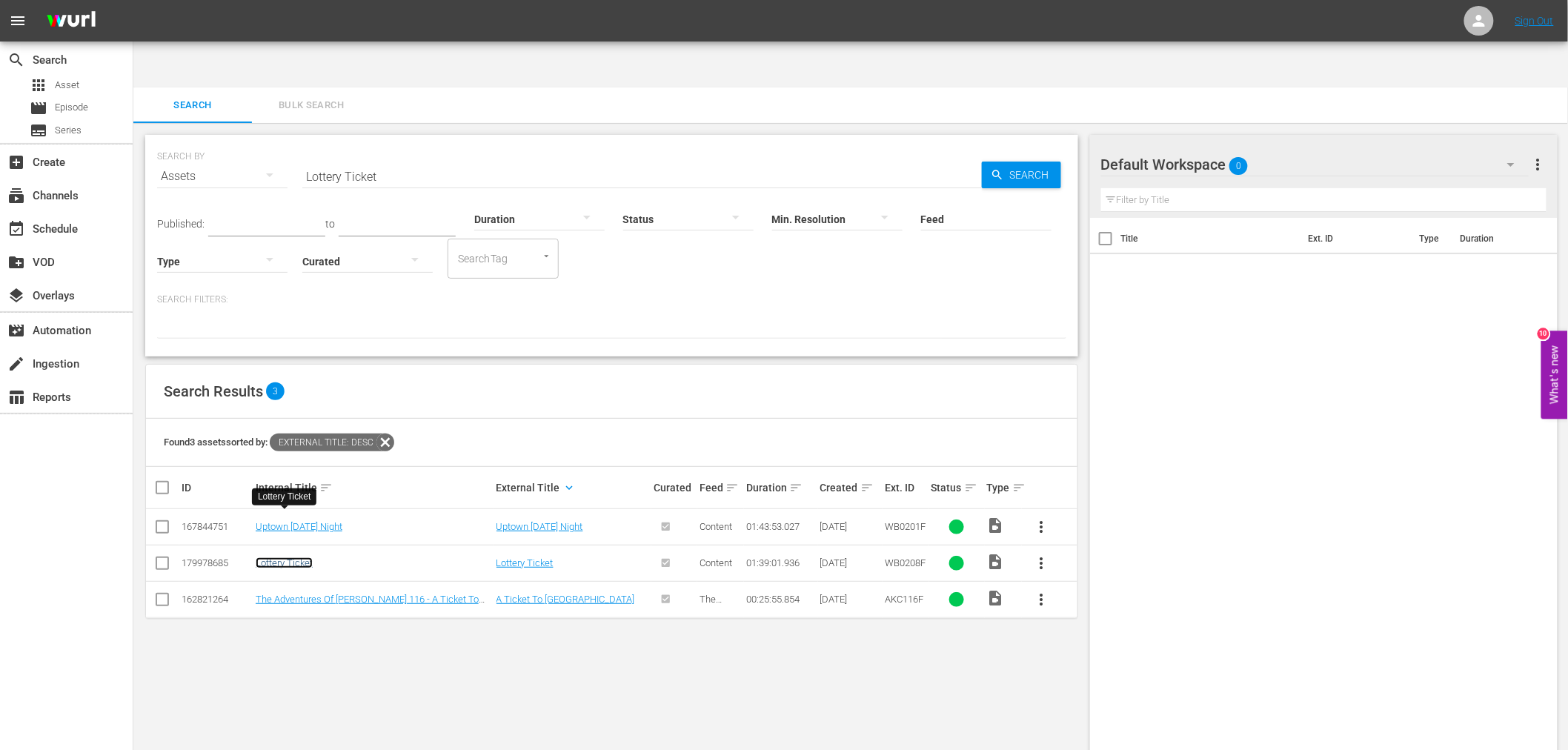
click at [298, 557] on link "Lottery Ticket" at bounding box center [284, 562] width 57 height 11
drag, startPoint x: 393, startPoint y: 126, endPoint x: 246, endPoint y: 124, distance: 147.0
click at [246, 141] on div "SEARCH BY Search By Assets Search ID, Title, Description, Keywords, or Category…" at bounding box center [612, 168] width 909 height 54
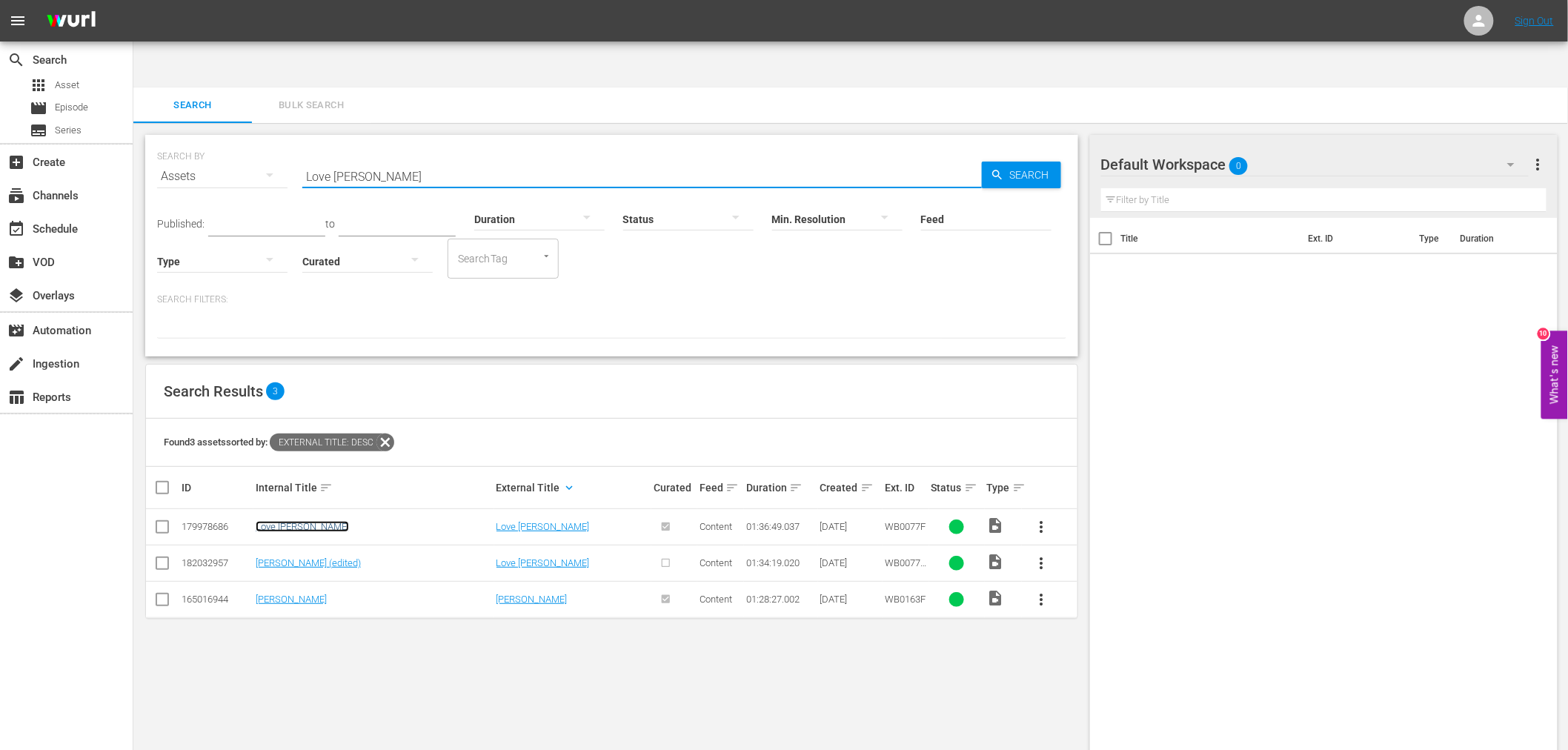
click at [297, 521] on link "Love Jones" at bounding box center [302, 526] width 94 height 11
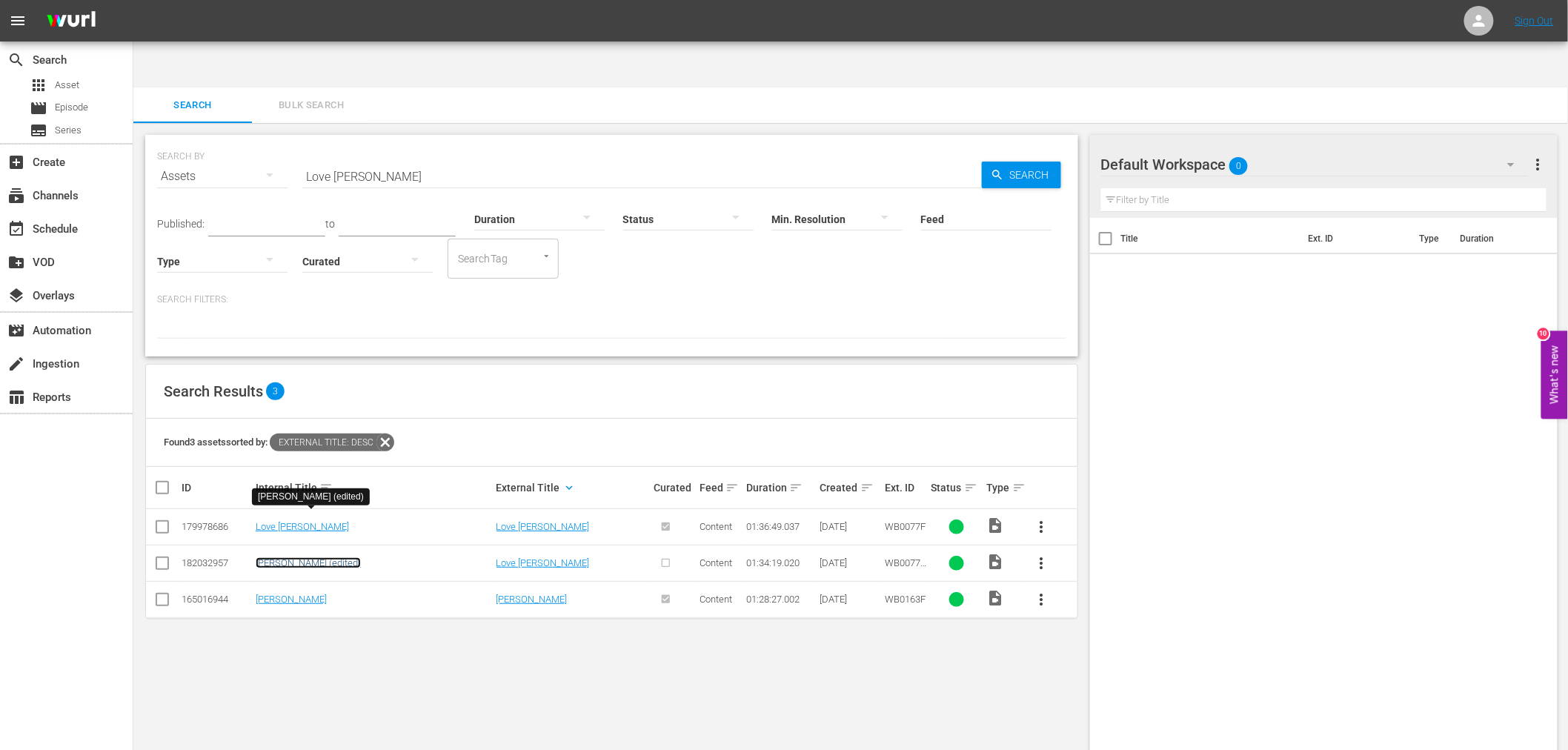
click at [285, 557] on link "Love Jones (edited)" at bounding box center [308, 562] width 105 height 11
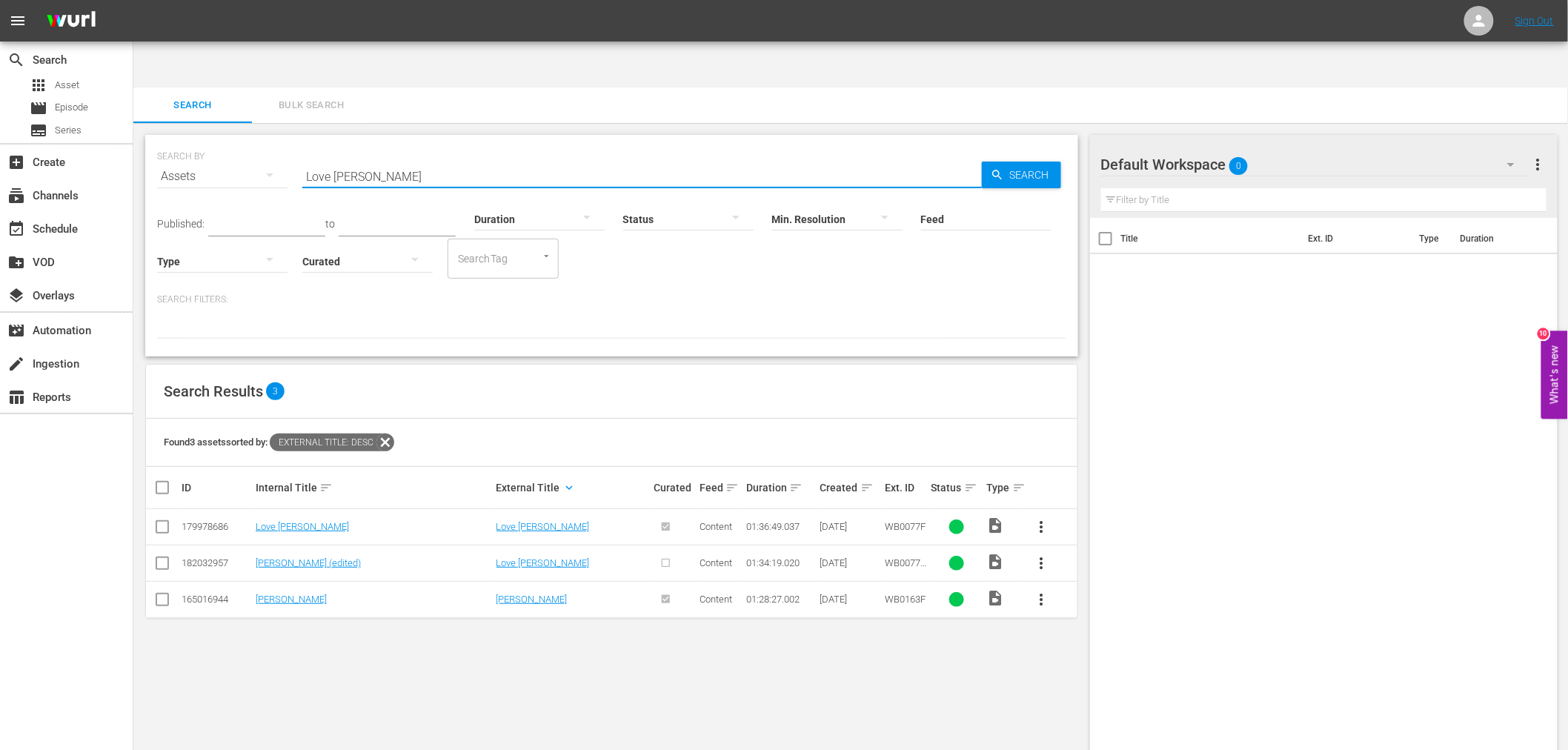
drag, startPoint x: 413, startPoint y: 131, endPoint x: 220, endPoint y: 126, distance: 193.1
click at [220, 141] on div "SEARCH BY Search By Assets Search ID, Title, Description, Keywords, or Category…" at bounding box center [612, 168] width 909 height 54
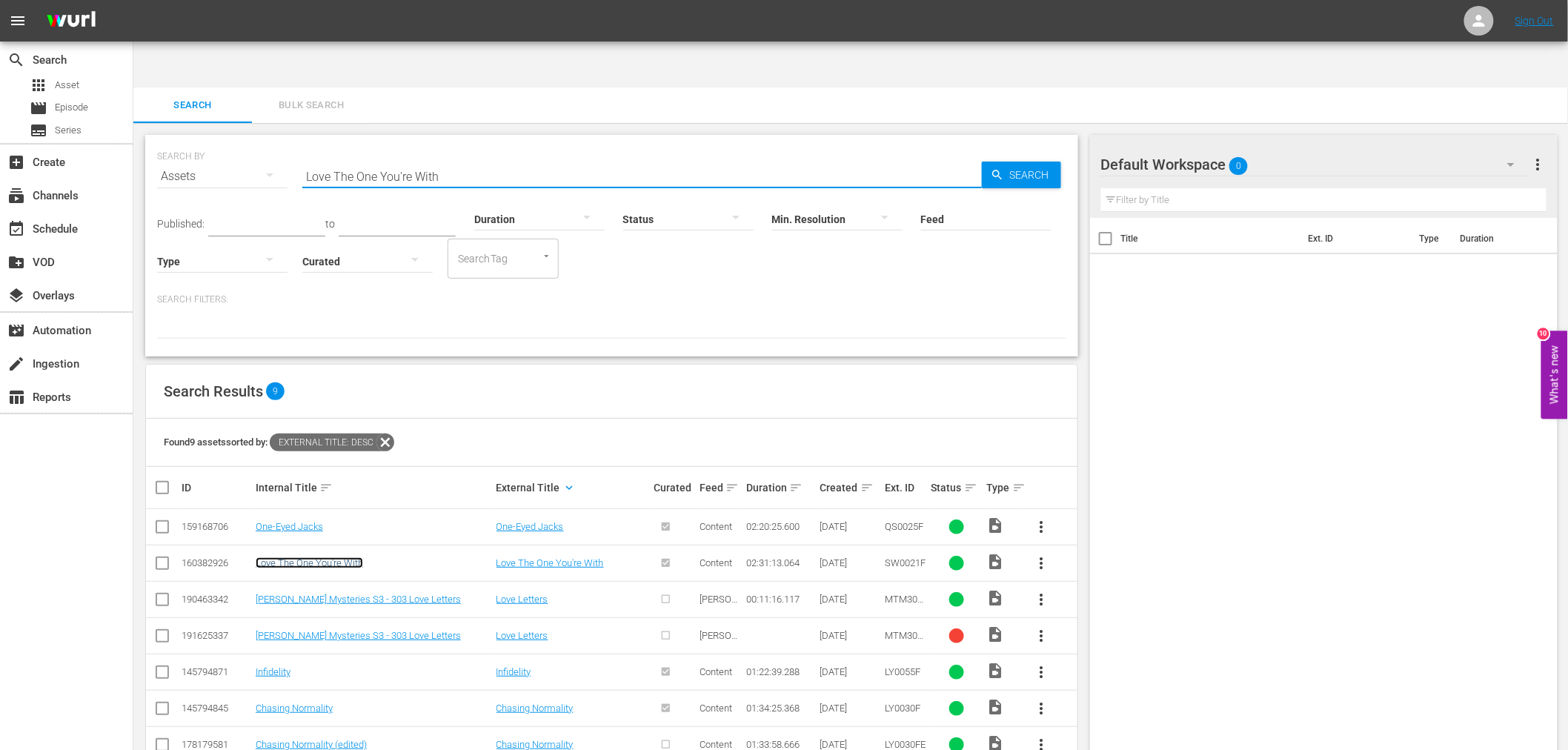
click at [343, 557] on link "Love The One You're With" at bounding box center [309, 562] width 107 height 11
drag, startPoint x: 445, startPoint y: 135, endPoint x: 267, endPoint y: 124, distance: 178.3
click at [267, 141] on div "SEARCH BY Search By Assets Search ID, Title, Description, Keywords, or Category…" at bounding box center [612, 168] width 909 height 54
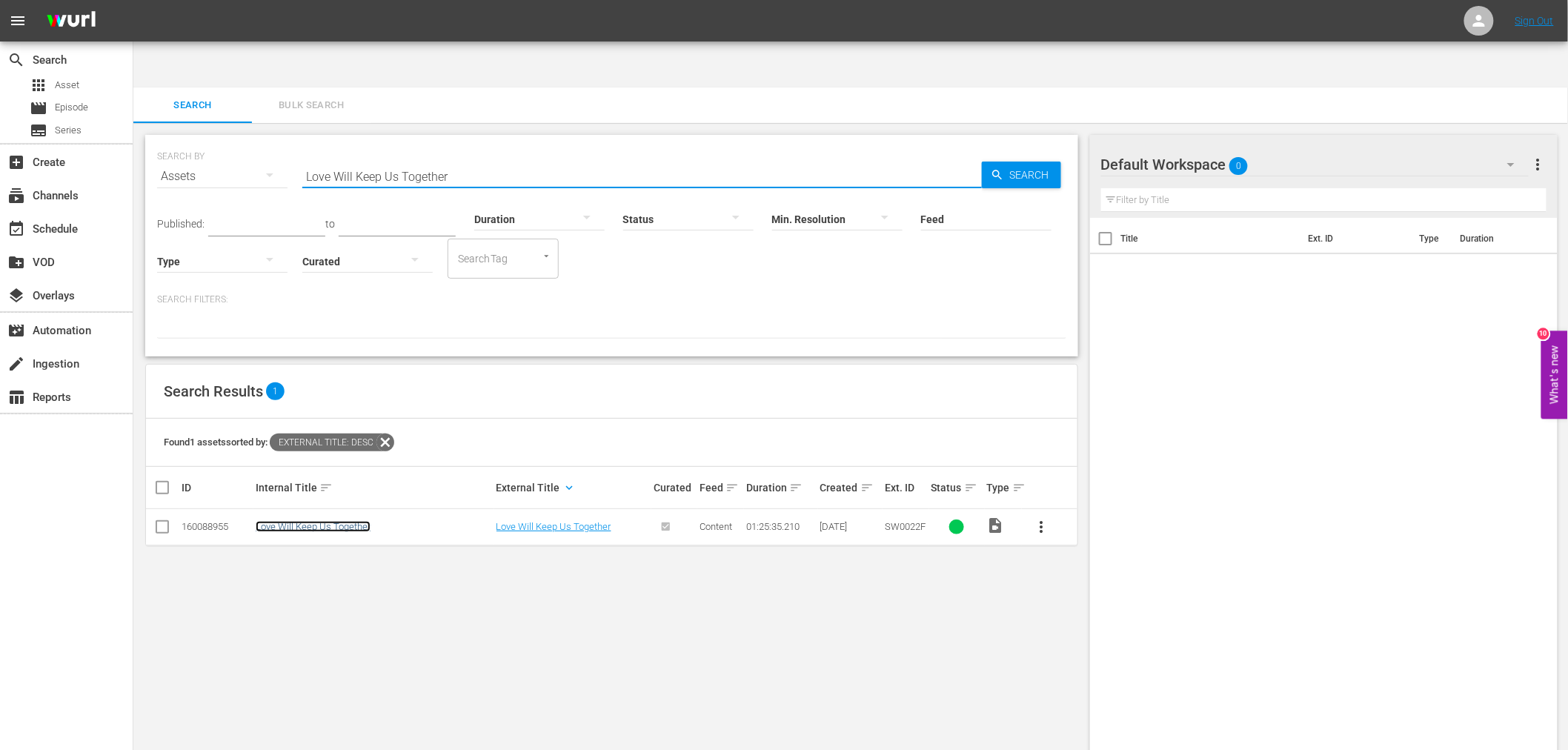
click at [358, 521] on link "Love Will Keep Us Together" at bounding box center [313, 526] width 115 height 11
drag, startPoint x: 469, startPoint y: 131, endPoint x: 288, endPoint y: 129, distance: 181.0
click at [288, 141] on div "SEARCH BY Search By Assets Search ID, Title, Description, Keywords, or Category…" at bounding box center [612, 168] width 909 height 54
click at [309, 521] on link "The Lucky Texan" at bounding box center [290, 526] width 71 height 11
drag, startPoint x: 256, startPoint y: 124, endPoint x: 249, endPoint y: 126, distance: 7.3
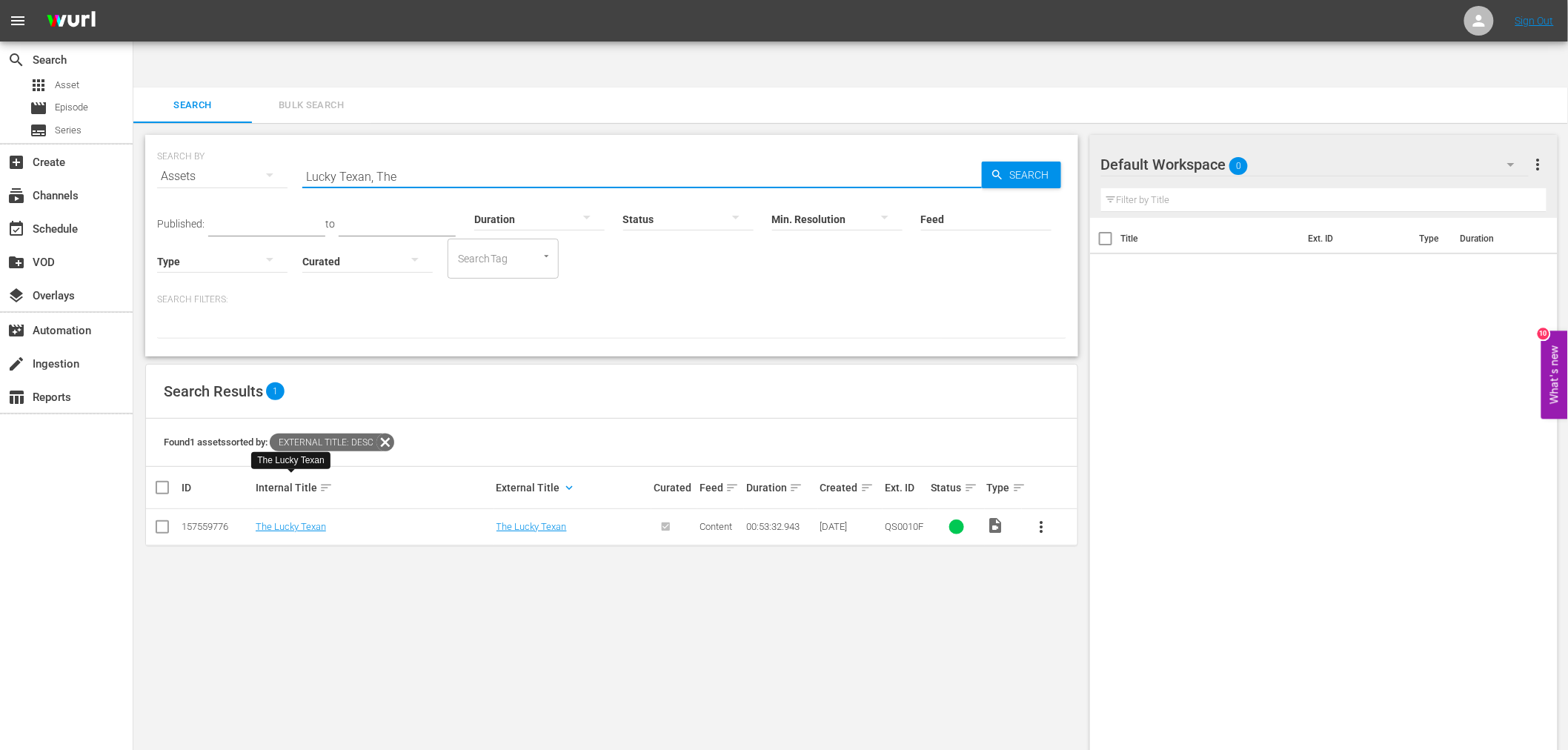
click at [249, 141] on div "SEARCH BY Search By Assets Search ID, Title, Description, Keywords, or Category…" at bounding box center [612, 168] width 909 height 54
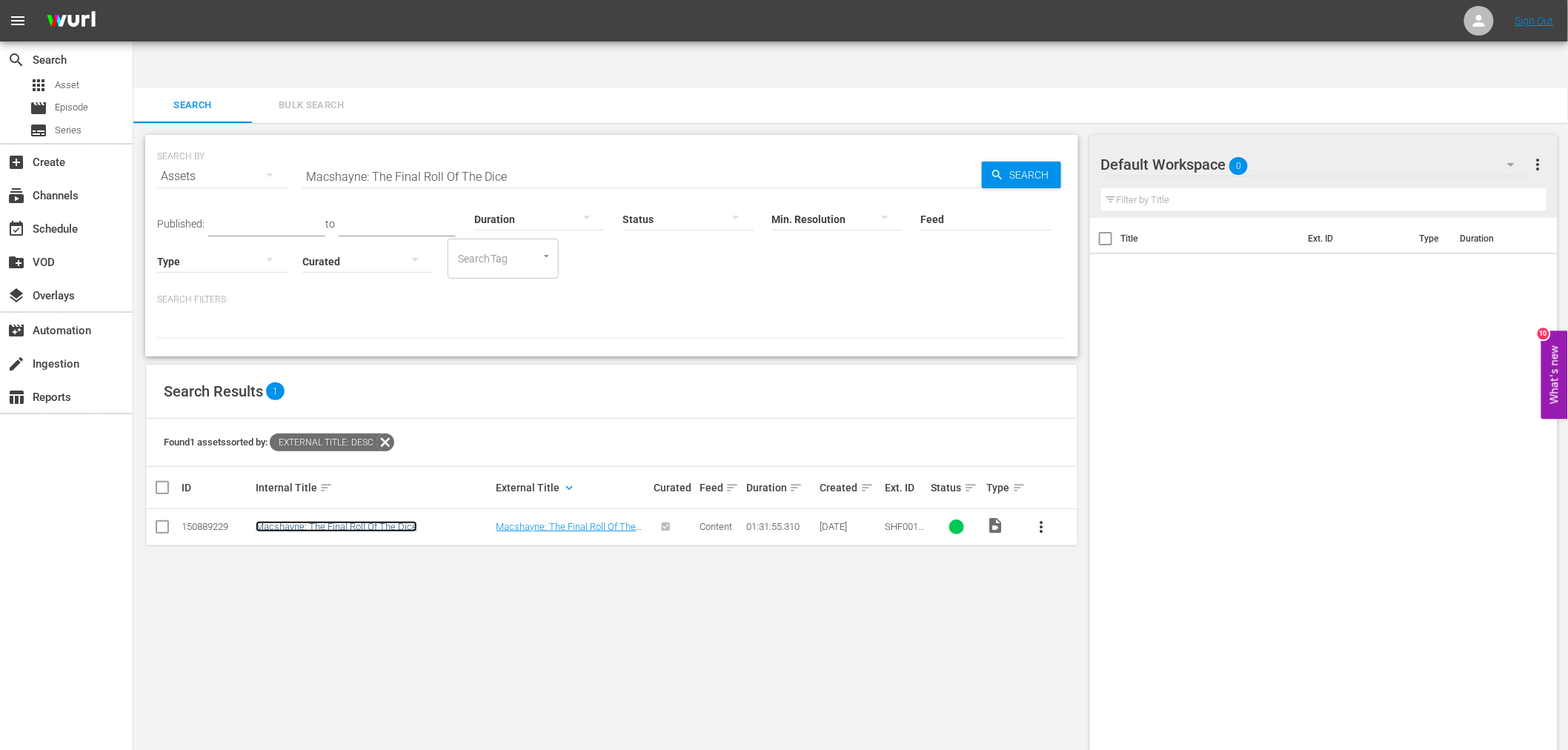
click at [357, 521] on link "Macshayne: The Final Roll Of The Dice" at bounding box center [336, 526] width 162 height 11
drag, startPoint x: 529, startPoint y: 129, endPoint x: 281, endPoint y: 120, distance: 248.2
click at [281, 141] on div "SEARCH BY Search By Assets Search ID, Title, Description, Keywords, or Category…" at bounding box center [612, 168] width 909 height 54
click at [346, 521] on link "Man From The Black Hills" at bounding box center [332, 526] width 154 height 11
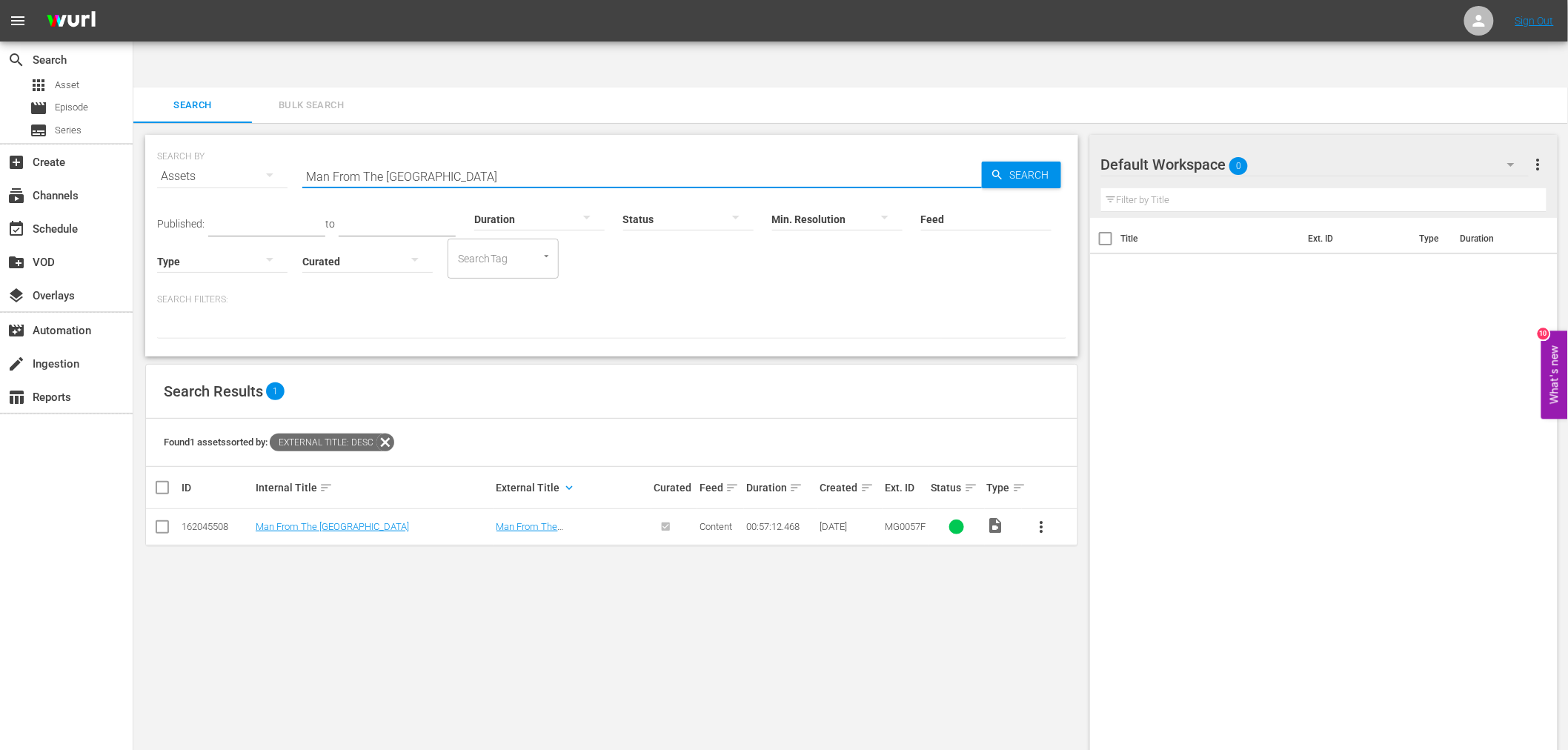
drag, startPoint x: 457, startPoint y: 121, endPoint x: 268, endPoint y: 110, distance: 189.3
click at [268, 141] on div "SEARCH BY Search By Assets Search ID, Title, Description, Keywords, or Category…" at bounding box center [612, 168] width 909 height 54
type input "Man From Utah, The"
click at [319, 521] on link "The Man From [US_STATE]" at bounding box center [312, 526] width 113 height 11
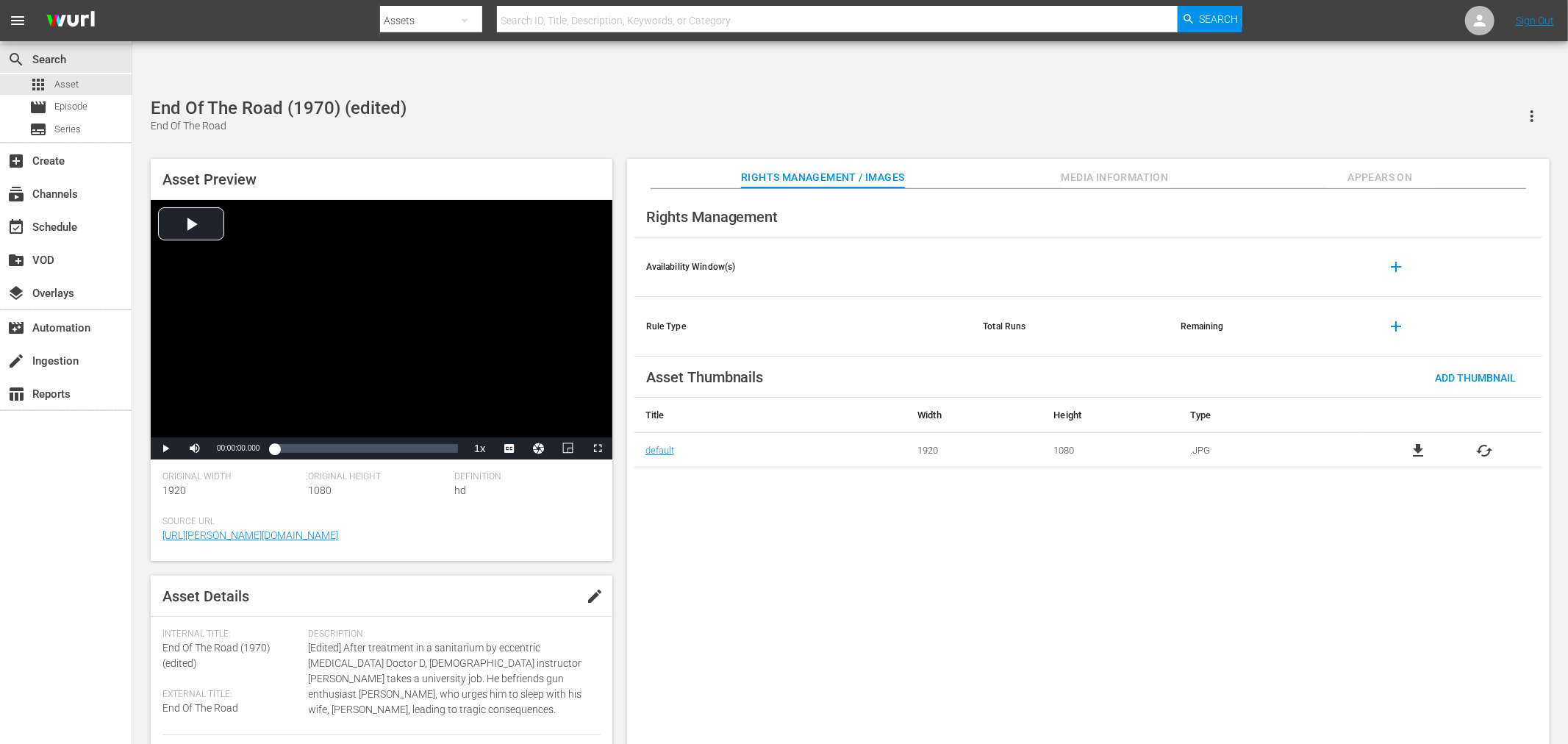
click at [891, 559] on div "Rights Management Availability Window(s) add Rule Type Total Runs Remaining add…" at bounding box center [1088, 478] width 922 height 579
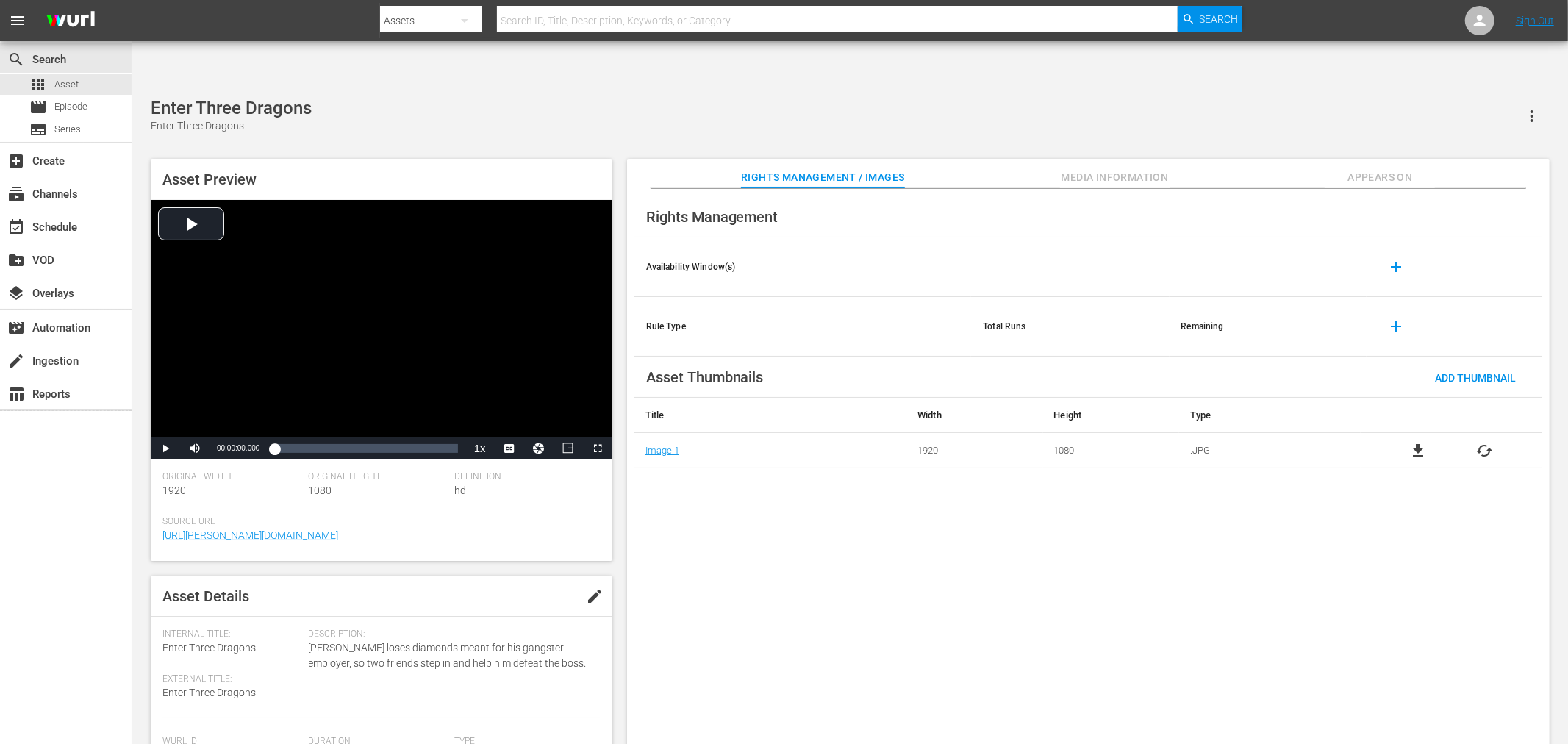
click at [666, 460] on div "Rights Management Availability Window(s) add Rule Type Total Runs Remaining add…" at bounding box center [1088, 478] width 922 height 579
click at [726, 509] on div "Rights Management Availability Window(s) add Rule Type Total Runs Remaining add…" at bounding box center [1088, 478] width 922 height 579
click at [749, 523] on div "Rights Management Availability Window(s) add Rule Type Total Runs Remaining add…" at bounding box center [1088, 478] width 922 height 579
click at [1395, 168] on span "Appears On" at bounding box center [1379, 177] width 110 height 19
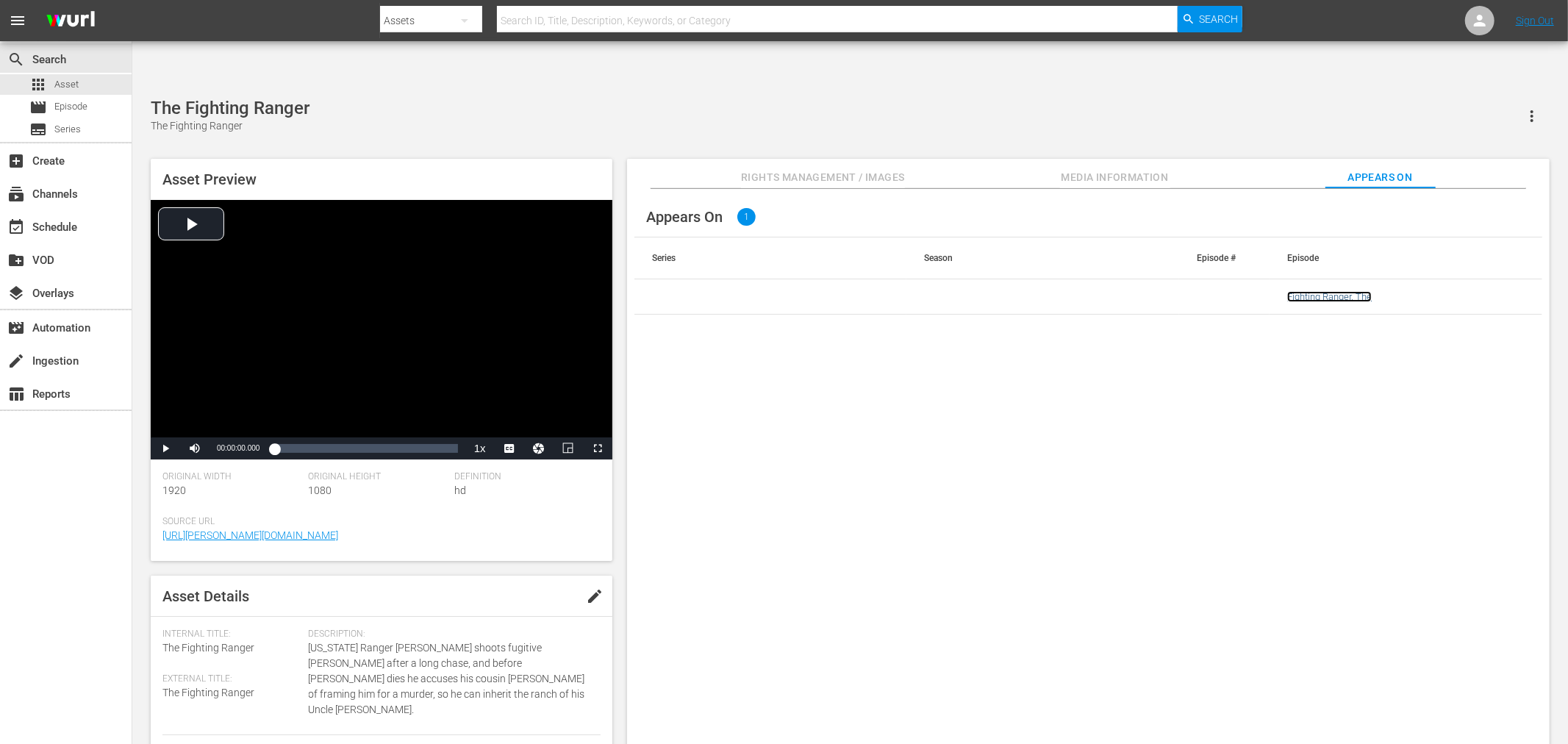
click at [1316, 291] on link "Fighting Ranger, The" at bounding box center [1329, 297] width 84 height 11
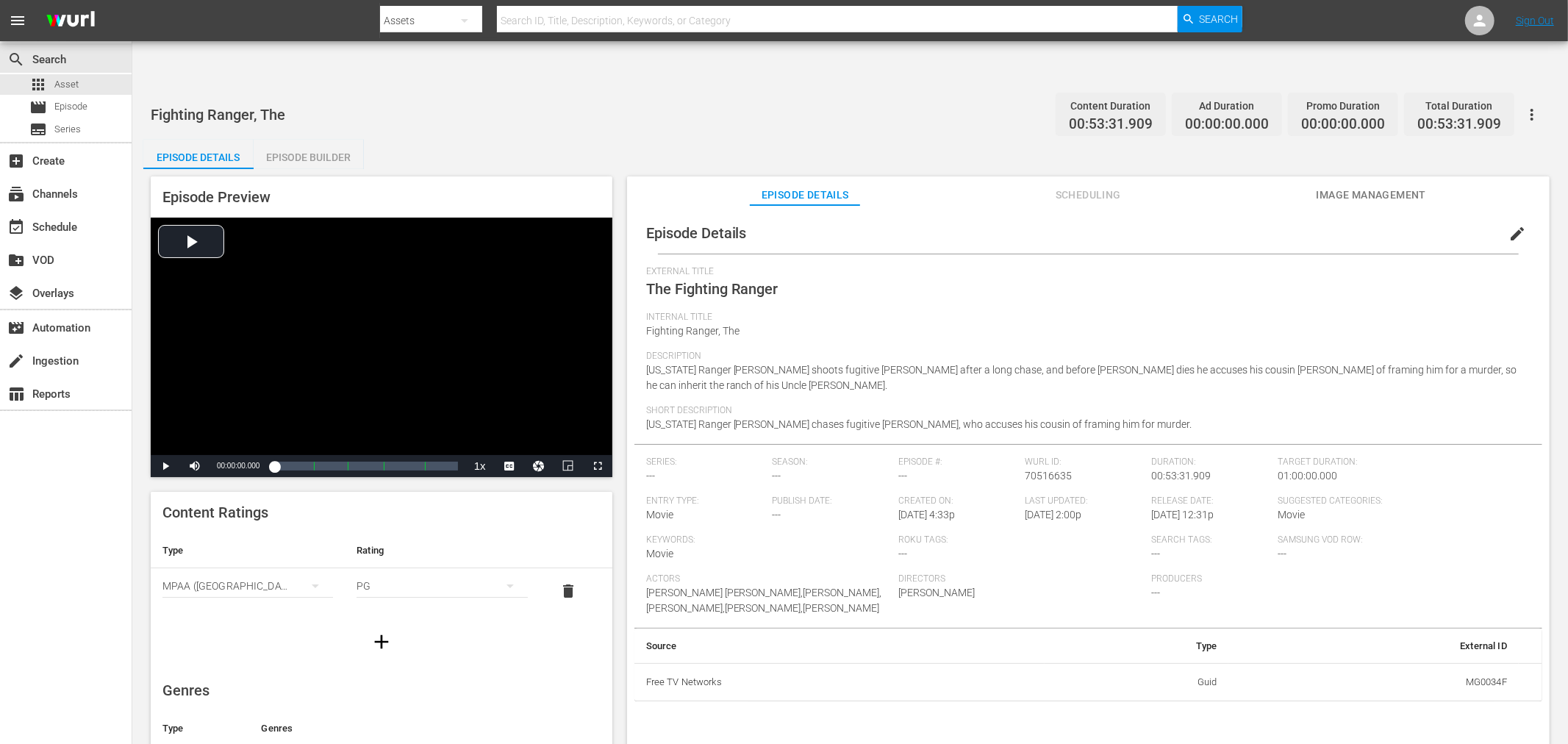
click at [1335, 186] on span "Image Management" at bounding box center [1370, 195] width 110 height 19
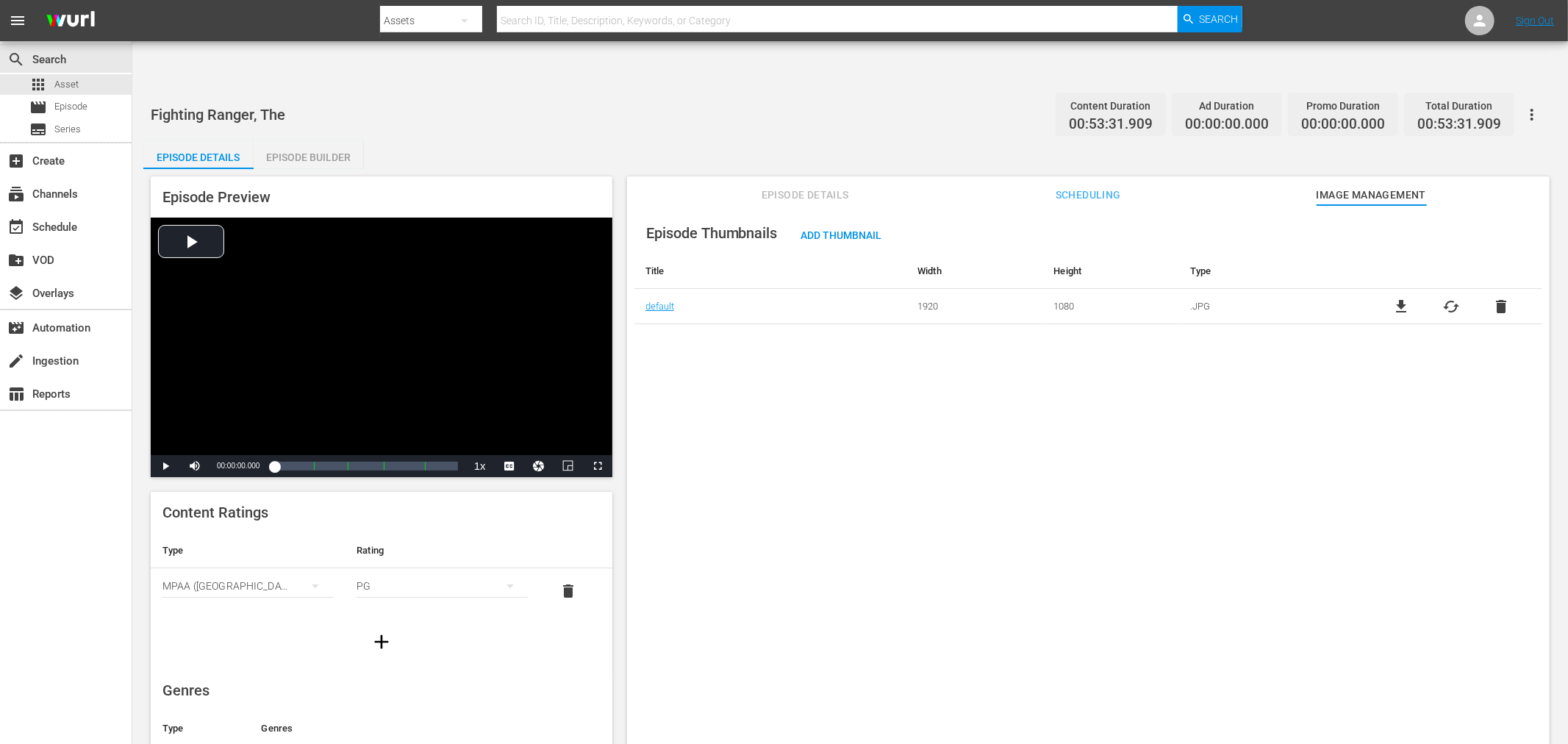
click at [1492, 298] on span "delete" at bounding box center [1501, 306] width 18 height 18
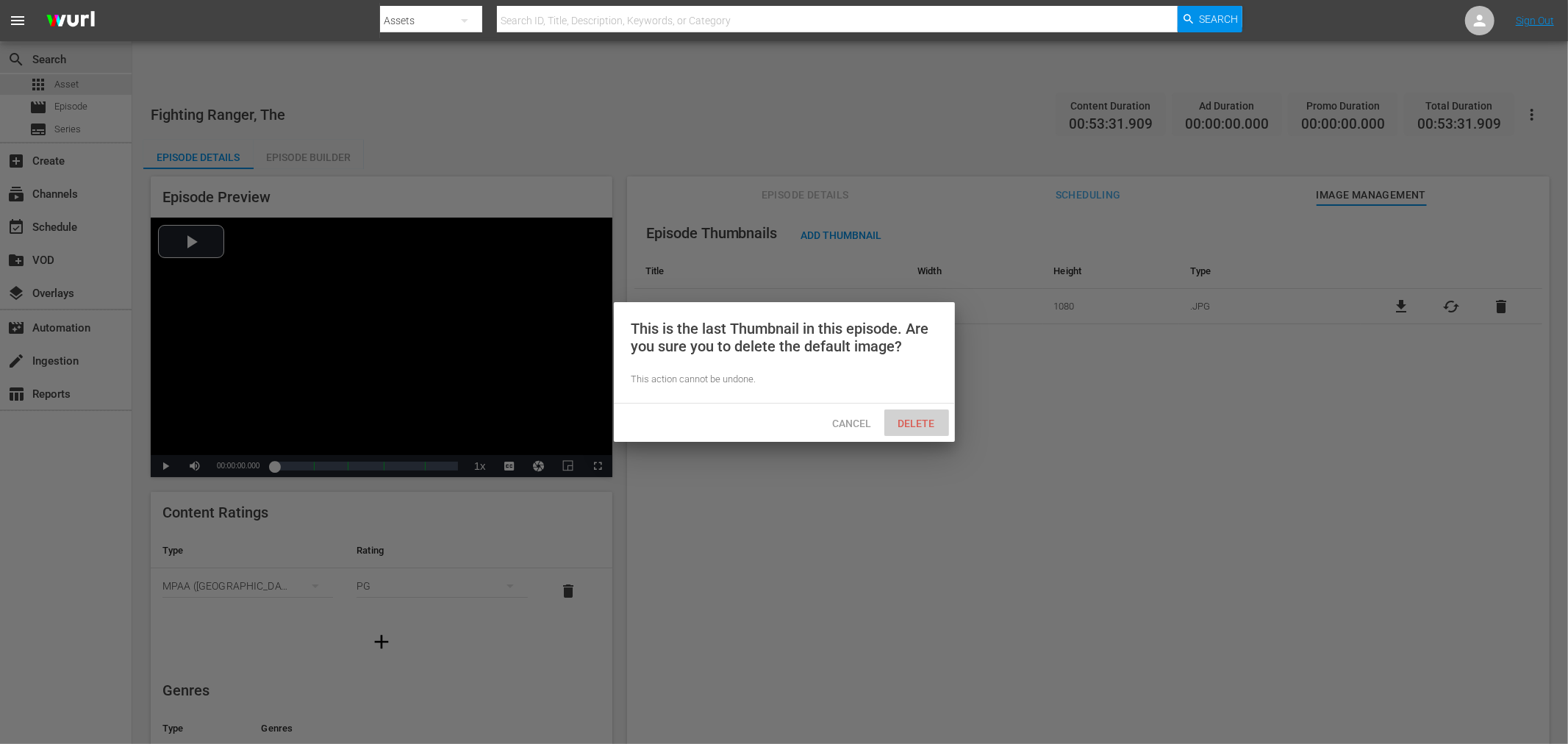
click at [920, 420] on span "Delete" at bounding box center [917, 422] width 60 height 12
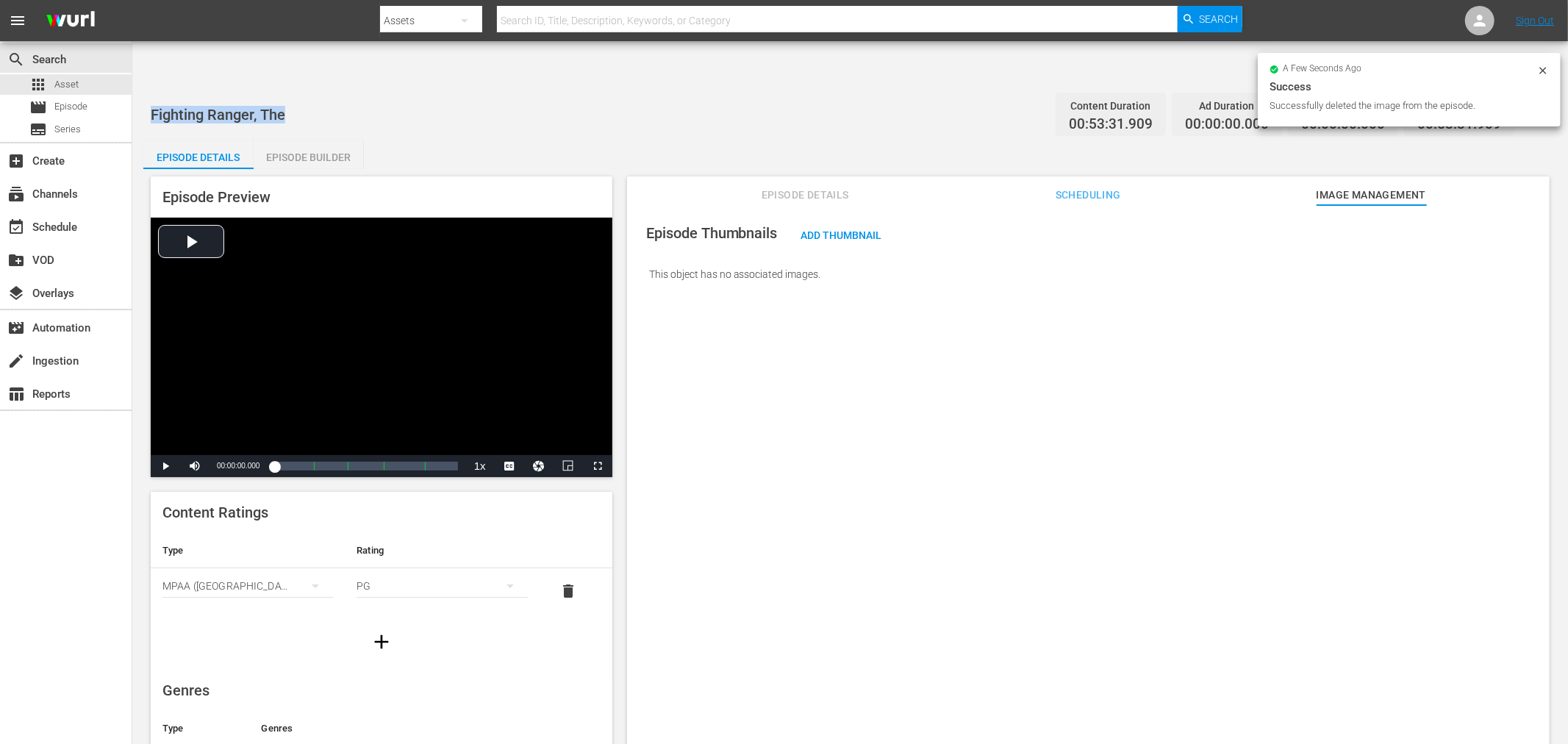
drag, startPoint x: 283, startPoint y: 65, endPoint x: 152, endPoint y: 63, distance: 131.0
click at [152, 97] on div "Fighting Ranger, The Content Duration 00:53:31.909 Ad Duration 00:00:00.000 Pro…" at bounding box center [850, 113] width 1399 height 33
copy span "Fighting Ranger, The"
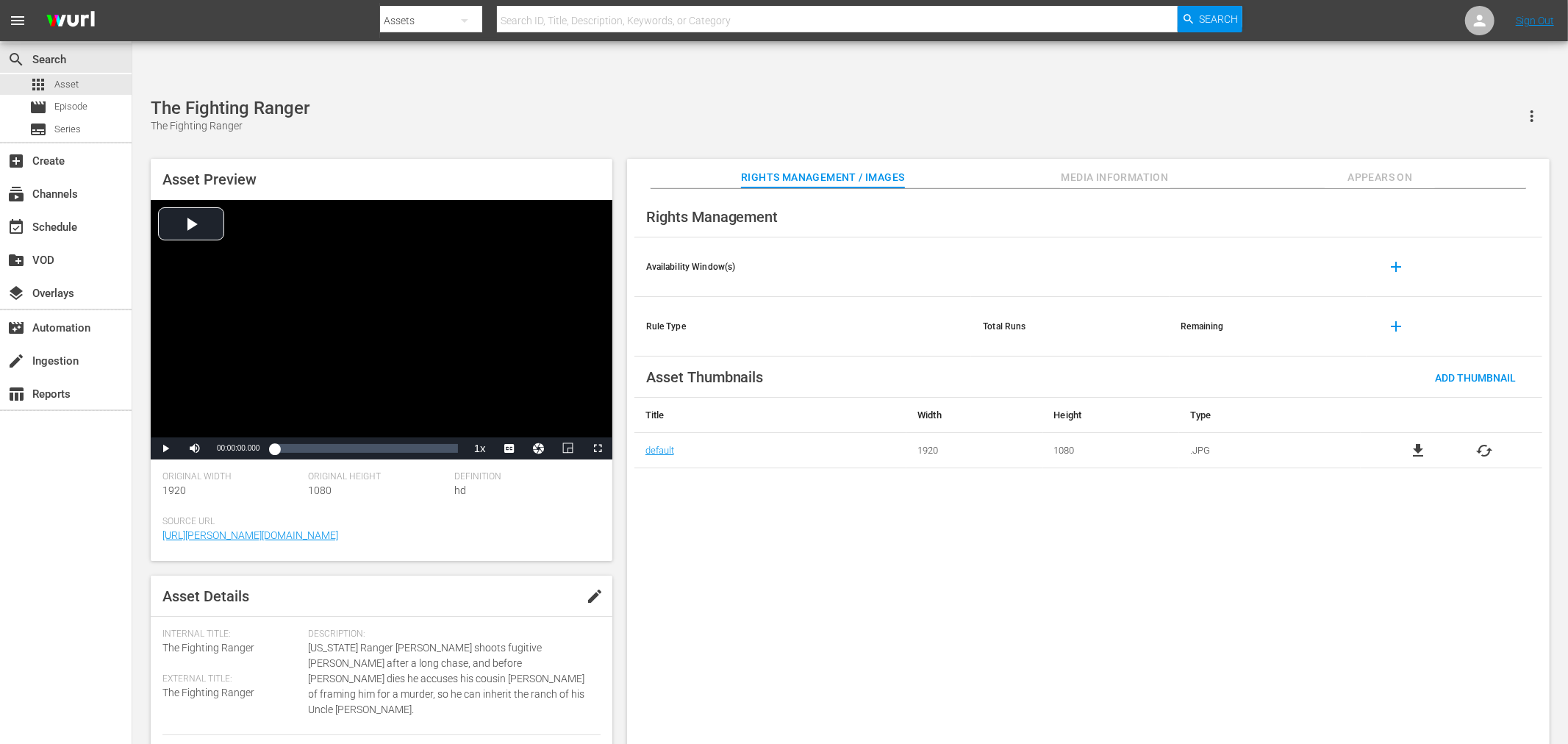
click at [619, 97] on div "The Fighting Ranger The Fighting Ranger" at bounding box center [850, 115] width 1399 height 36
click at [741, 483] on div "Rights Management Availability Window(s) add Rule Type Total Runs Remaining add…" at bounding box center [1088, 478] width 922 height 579
click at [640, 97] on div "Final Comedown, The (edited) The Final Comedown Asset Preview Video Player is l…" at bounding box center [850, 429] width 1413 height 663
click at [912, 523] on div "Rights Management Availability Window(s) add Rule Type Total Runs Remaining add…" at bounding box center [1088, 478] width 922 height 579
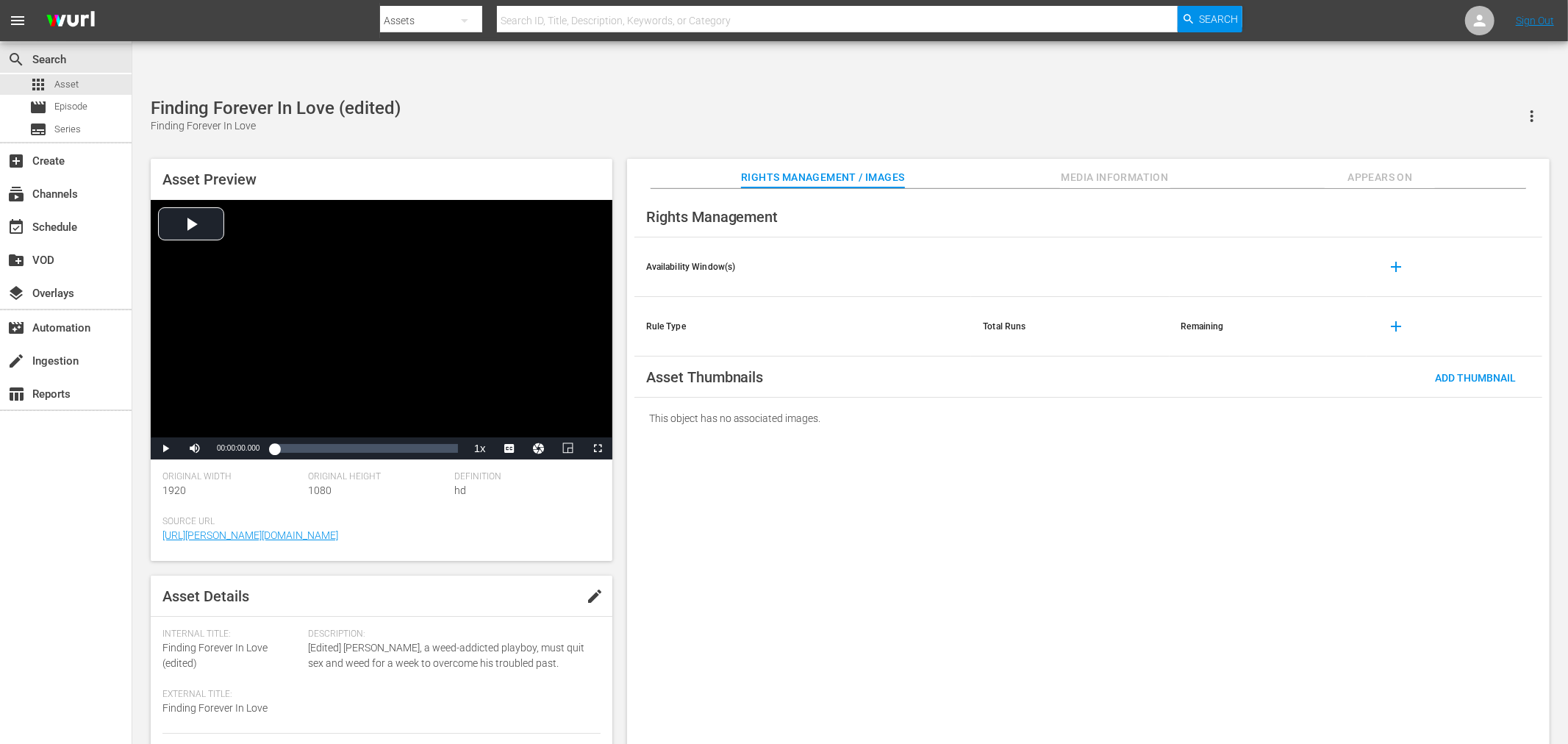
click at [1410, 98] on button "button" at bounding box center [1532, 116] width 35 height 35
drag, startPoint x: 1372, startPoint y: 481, endPoint x: 1425, endPoint y: 415, distance: 84.6
click at [1372, 480] on div "Rights Management Availability Window(s) add Rule Type Total Runs Remaining add…" at bounding box center [1088, 478] width 922 height 579
click at [1410, 372] on span "Add Thumbnail" at bounding box center [1475, 377] width 105 height 12
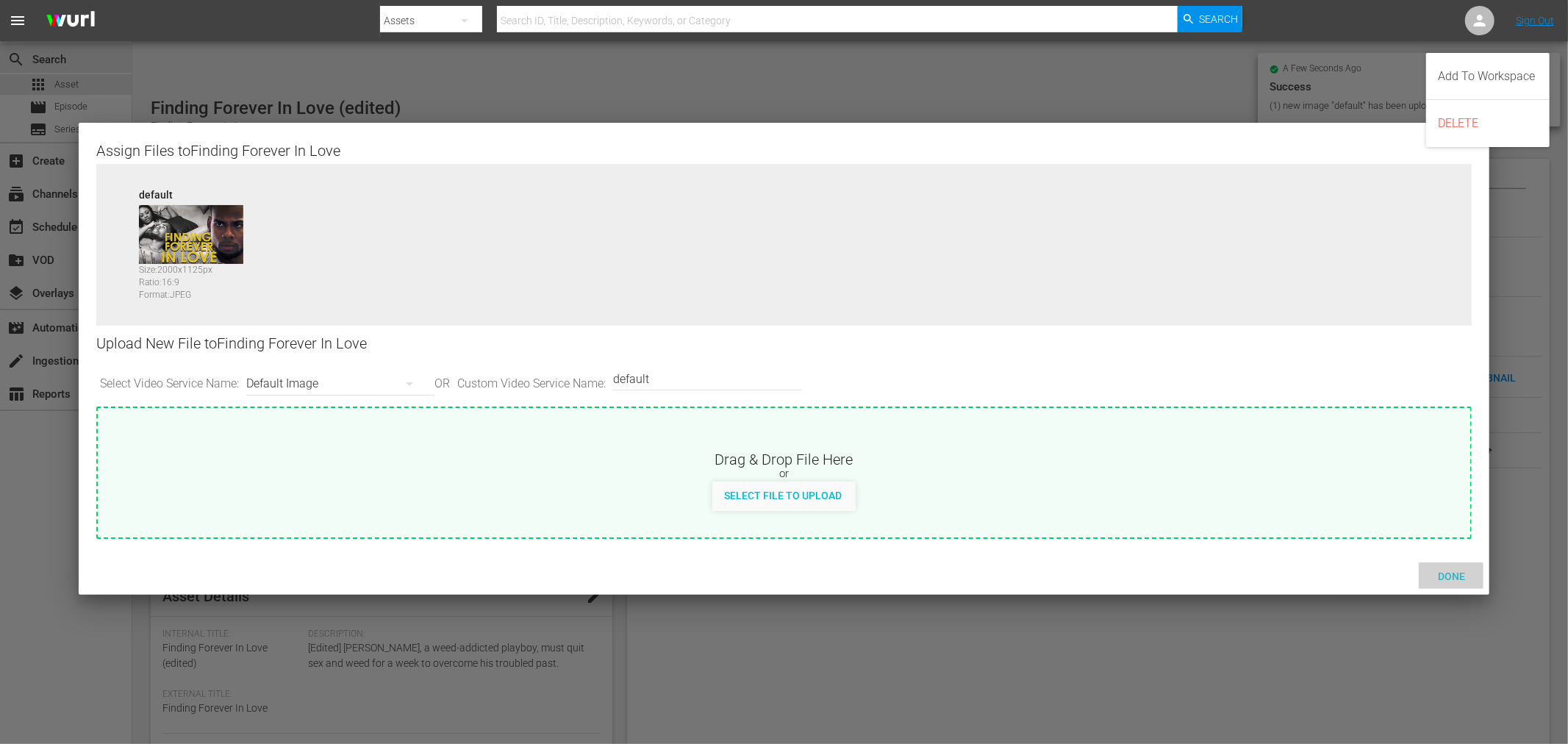
click at [1410, 570] on span "Done" at bounding box center [1450, 576] width 50 height 12
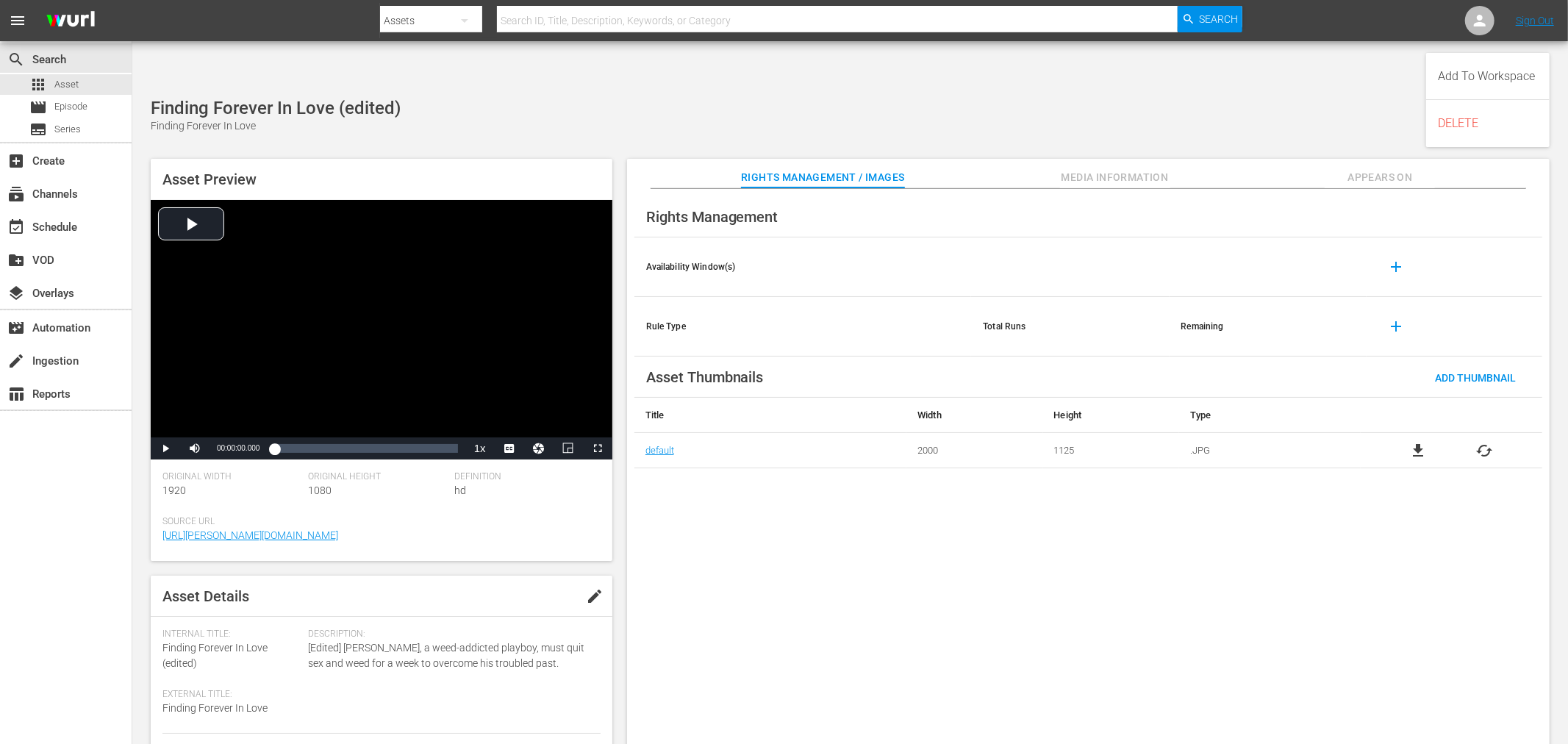
click at [1410, 568] on div "Rights Management Availability Window(s) add Rule Type Total Runs Remaining add…" at bounding box center [1088, 478] width 922 height 579
click at [1361, 168] on span "Appears On" at bounding box center [1379, 177] width 110 height 19
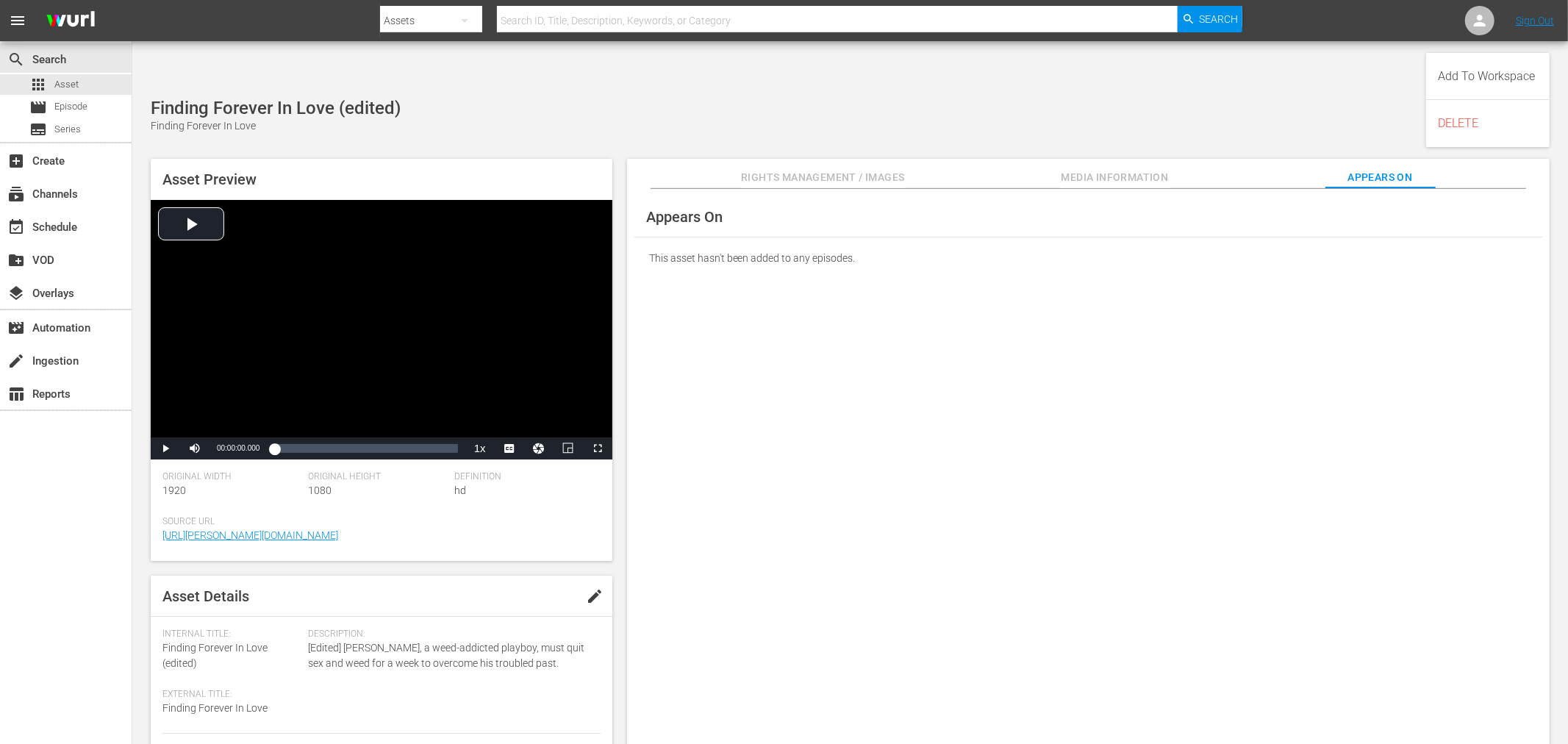
click at [1161, 533] on div "Appears On This asset hasn't been added to any episodes." at bounding box center [1088, 478] width 922 height 579
click at [917, 515] on div "Appears On This asset hasn't been added to any episodes." at bounding box center [1088, 478] width 922 height 579
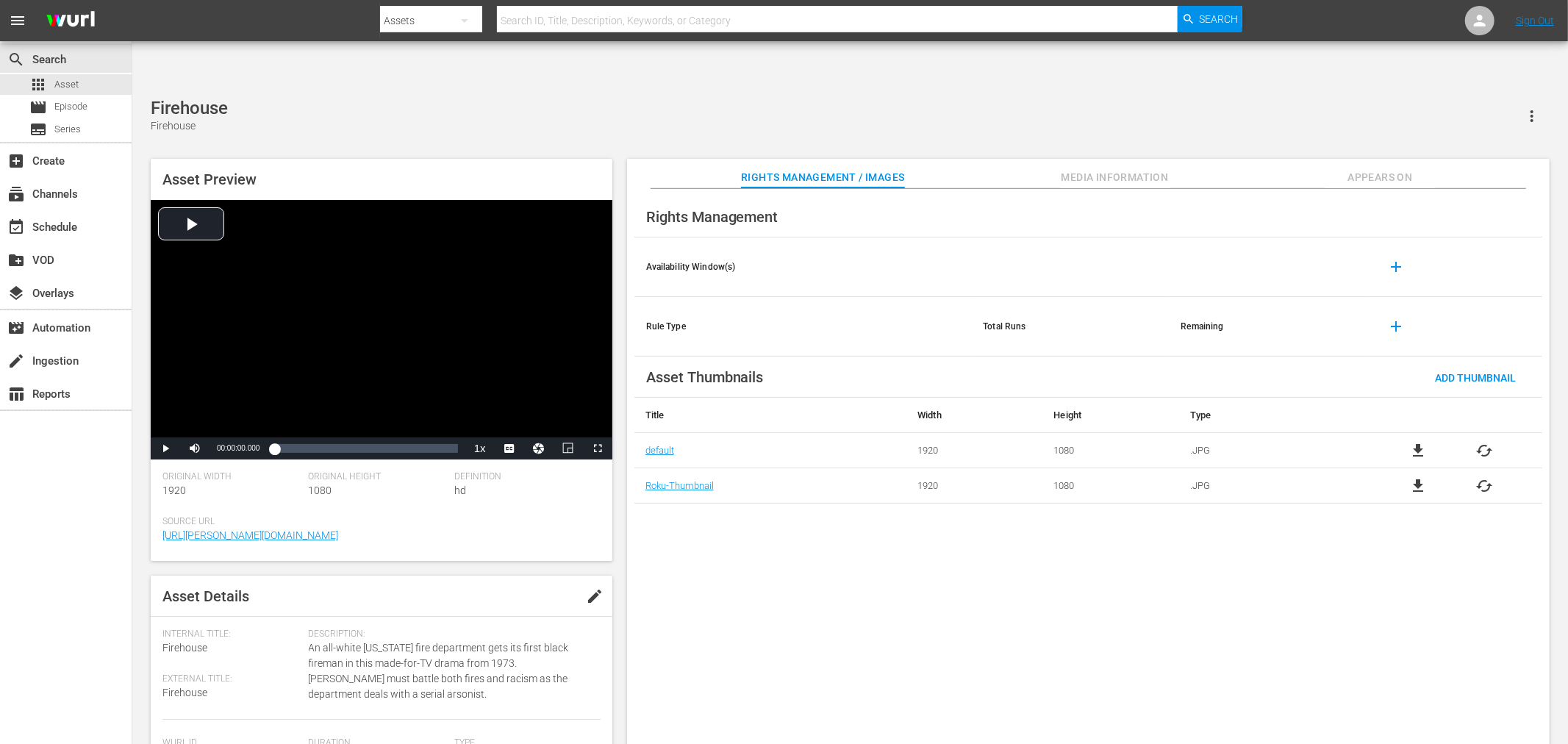
click at [982, 614] on div "Rights Management Availability Window(s) add Rule Type Total Runs Remaining add…" at bounding box center [1088, 478] width 922 height 579
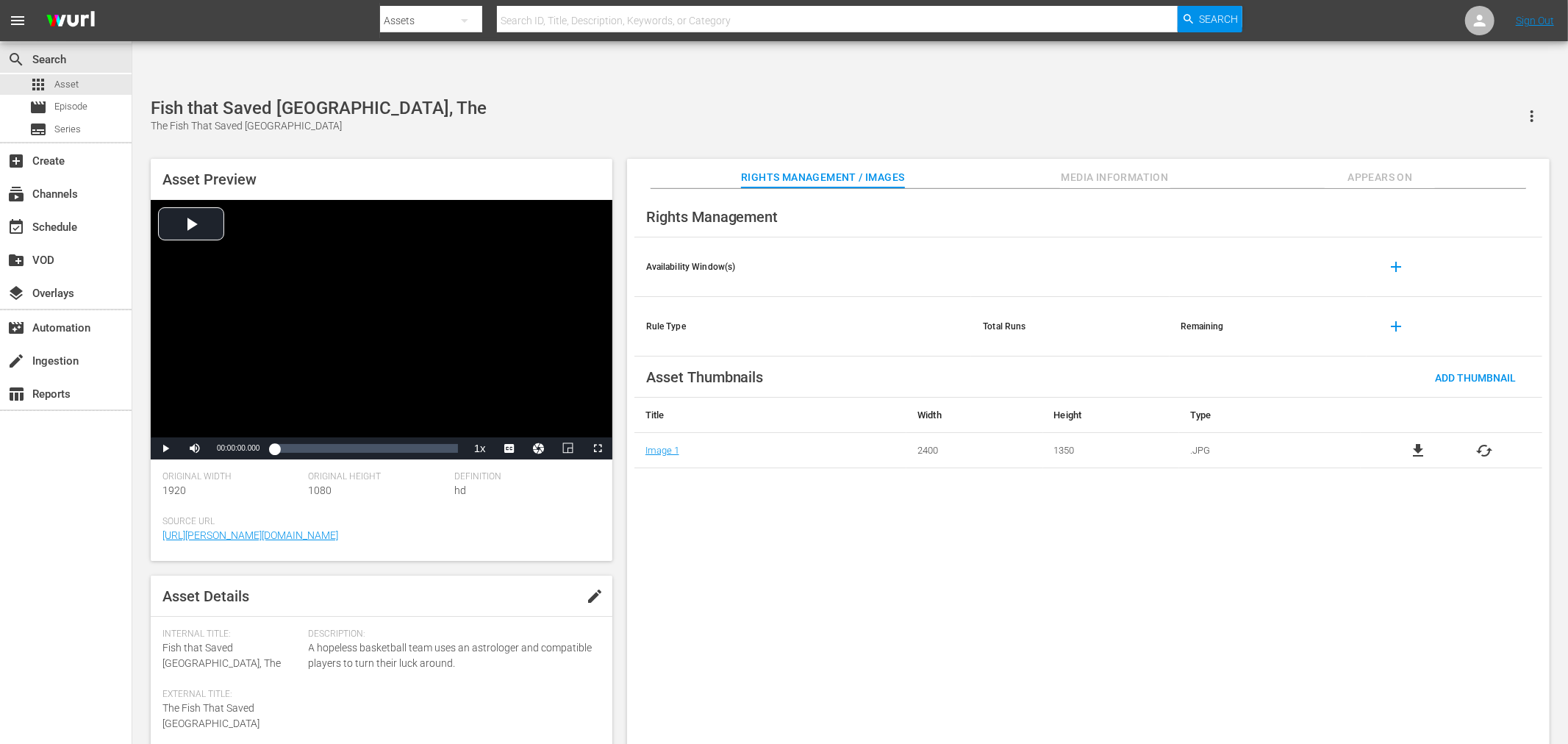
click at [999, 538] on div "Rights Management Availability Window(s) add Rule Type Total Runs Remaining add…" at bounding box center [1088, 478] width 922 height 579
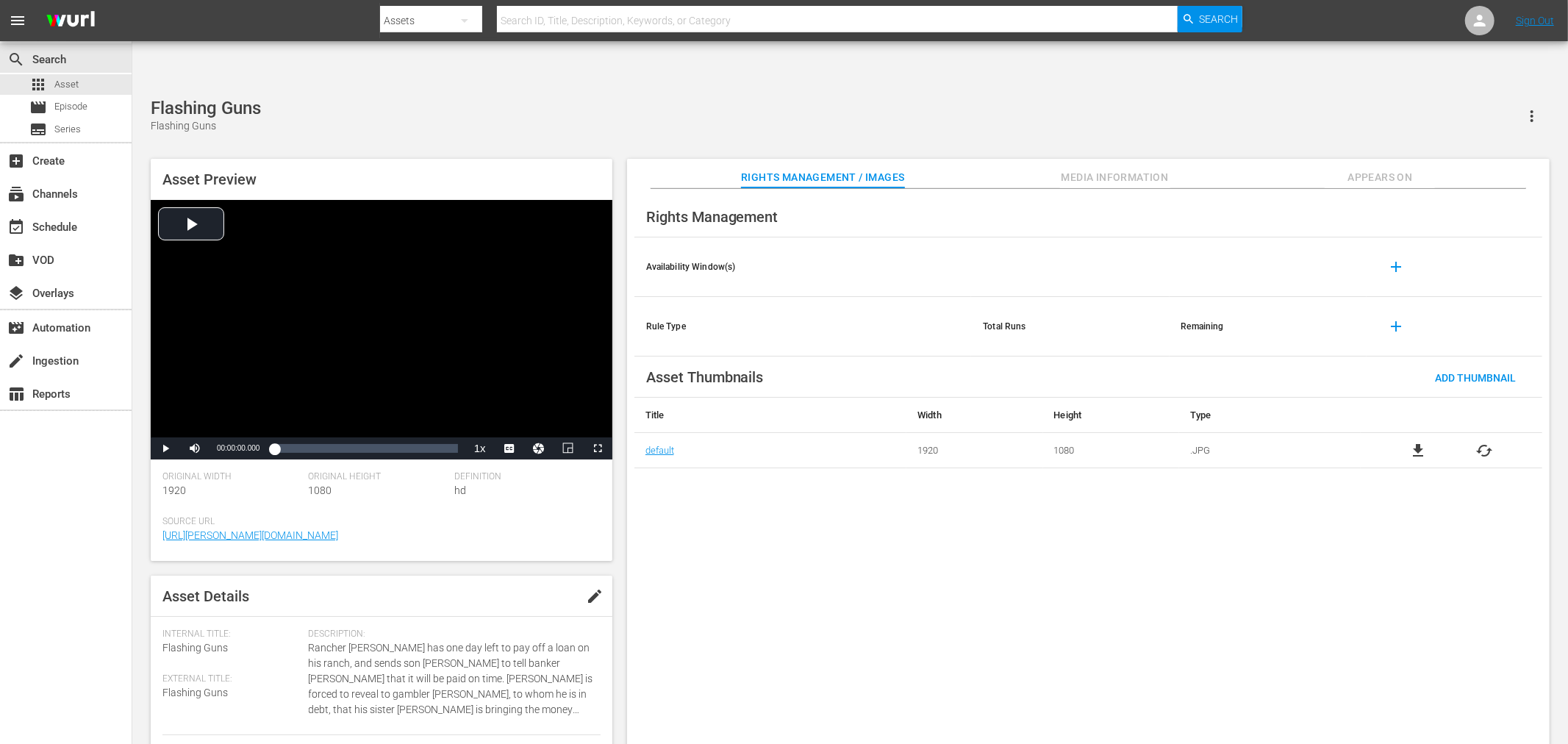
click at [1378, 168] on span "Appears On" at bounding box center [1379, 177] width 110 height 19
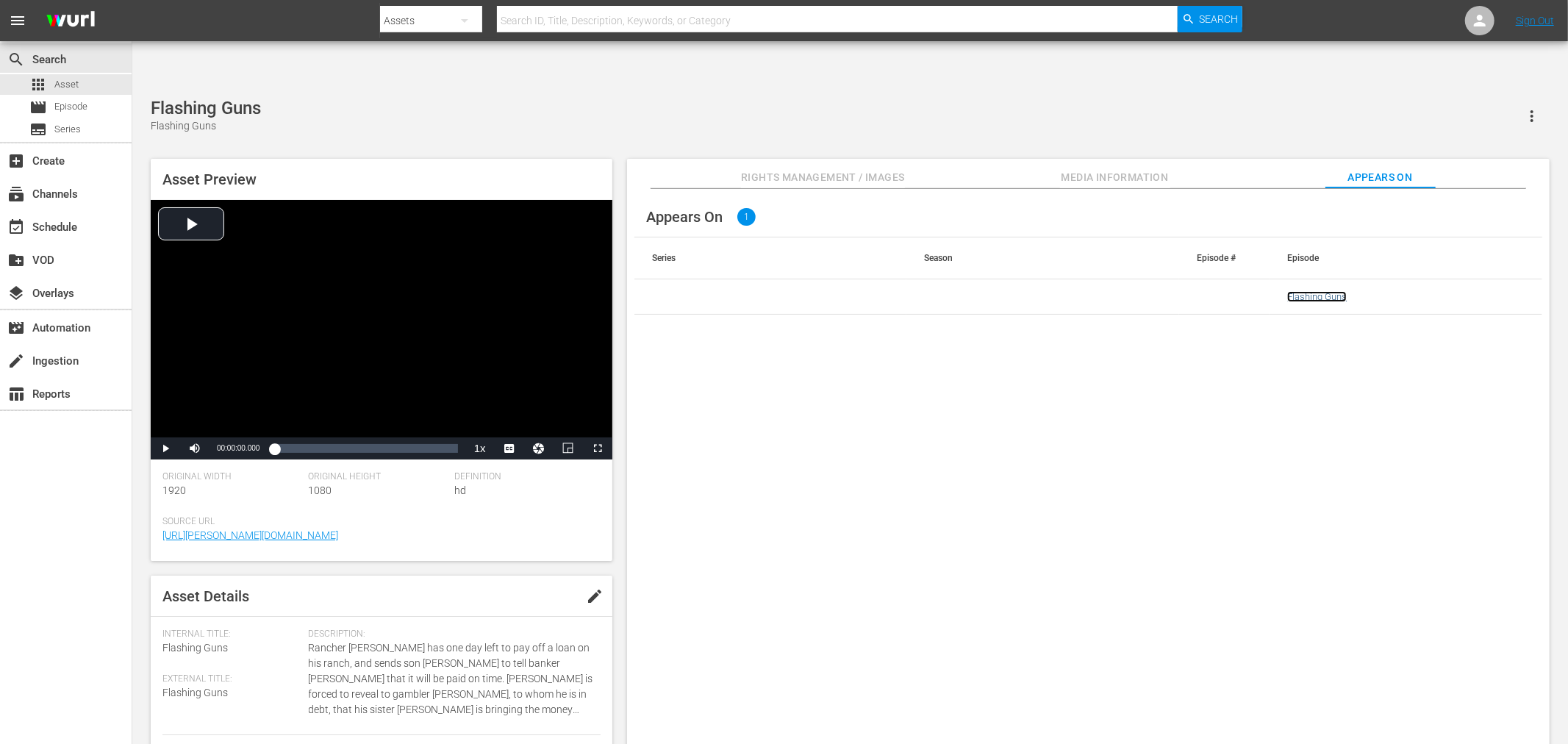
click at [1323, 291] on link "Flashing Guns" at bounding box center [1316, 297] width 59 height 11
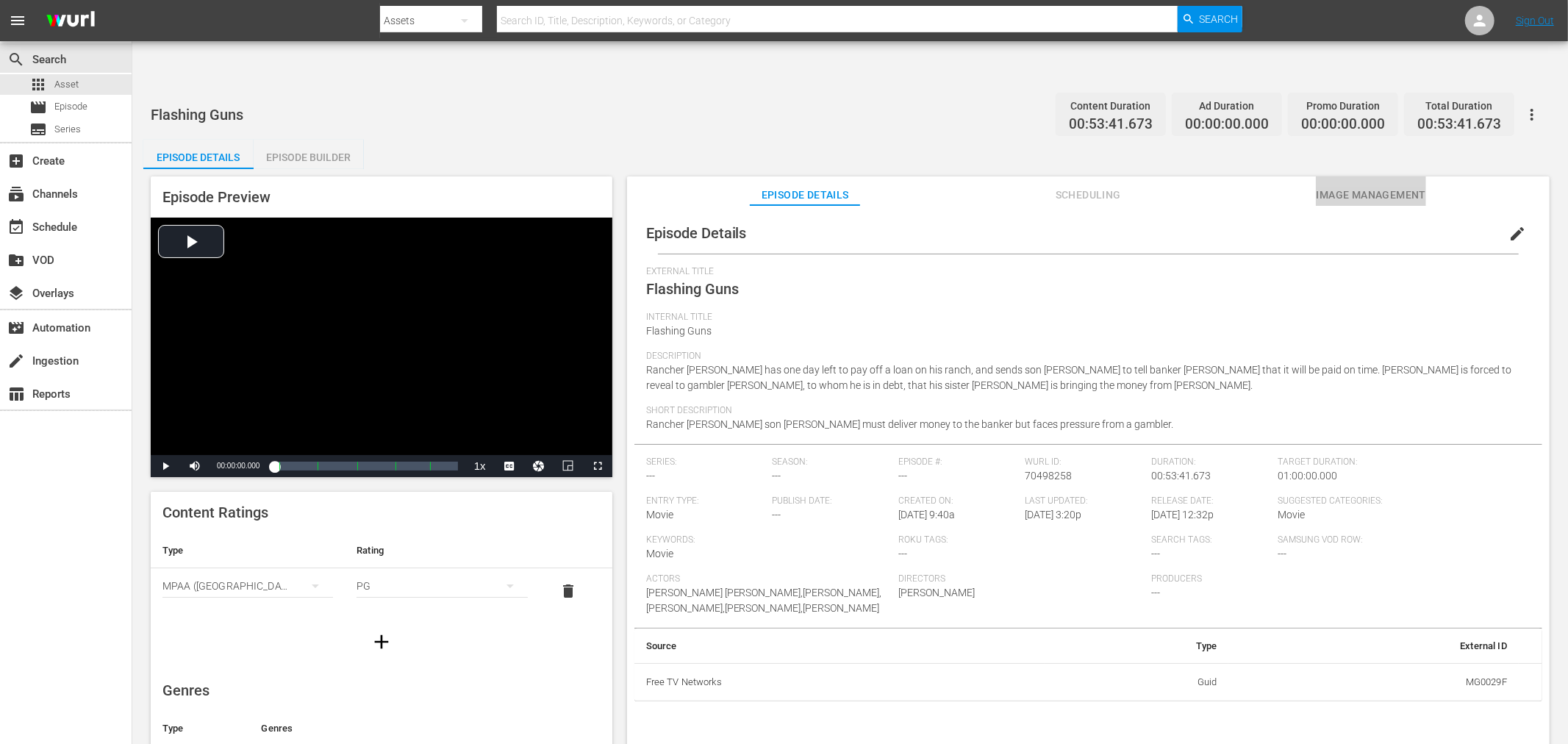
click at [1344, 186] on span "Image Management" at bounding box center [1370, 195] width 110 height 19
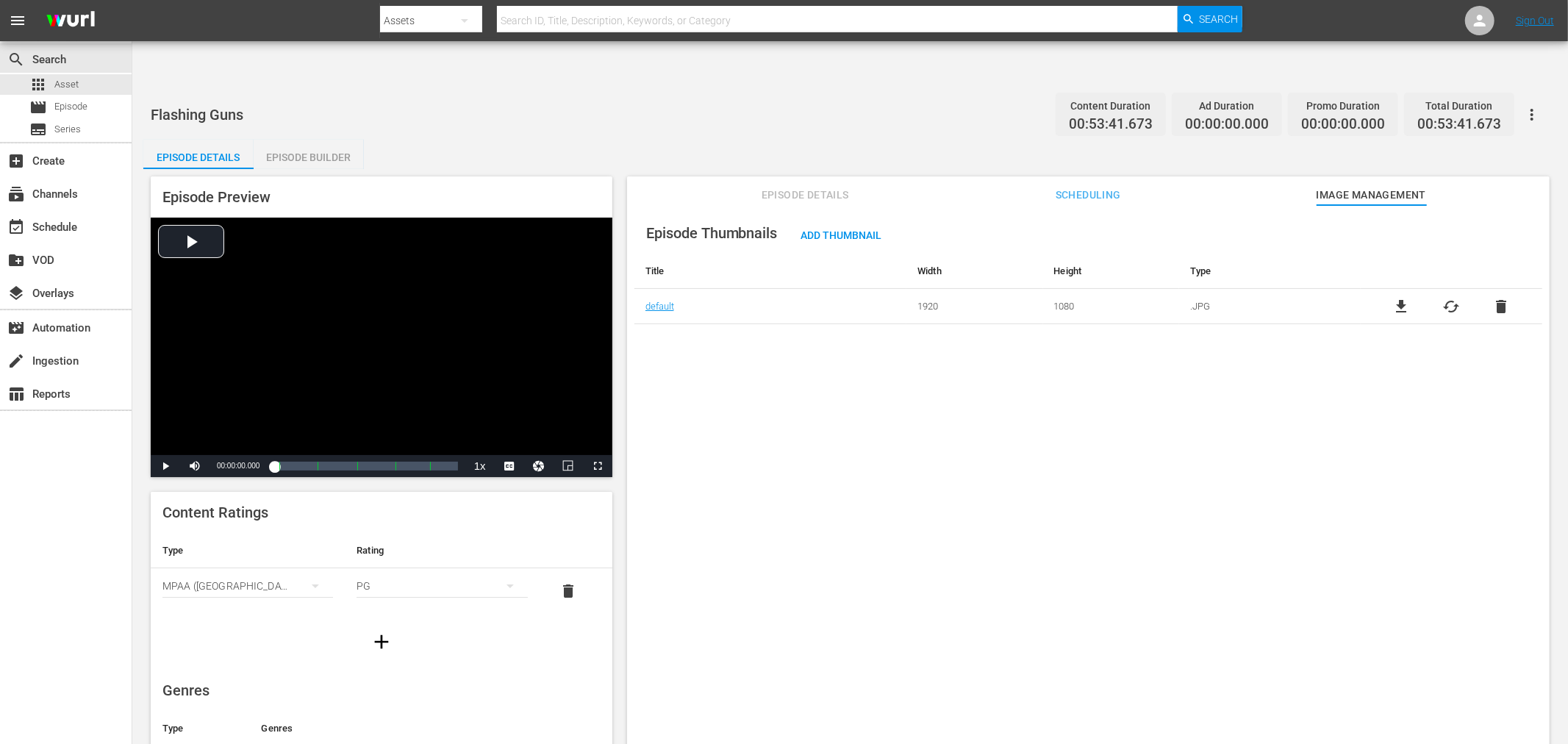
click at [1410, 298] on span "delete" at bounding box center [1501, 306] width 18 height 18
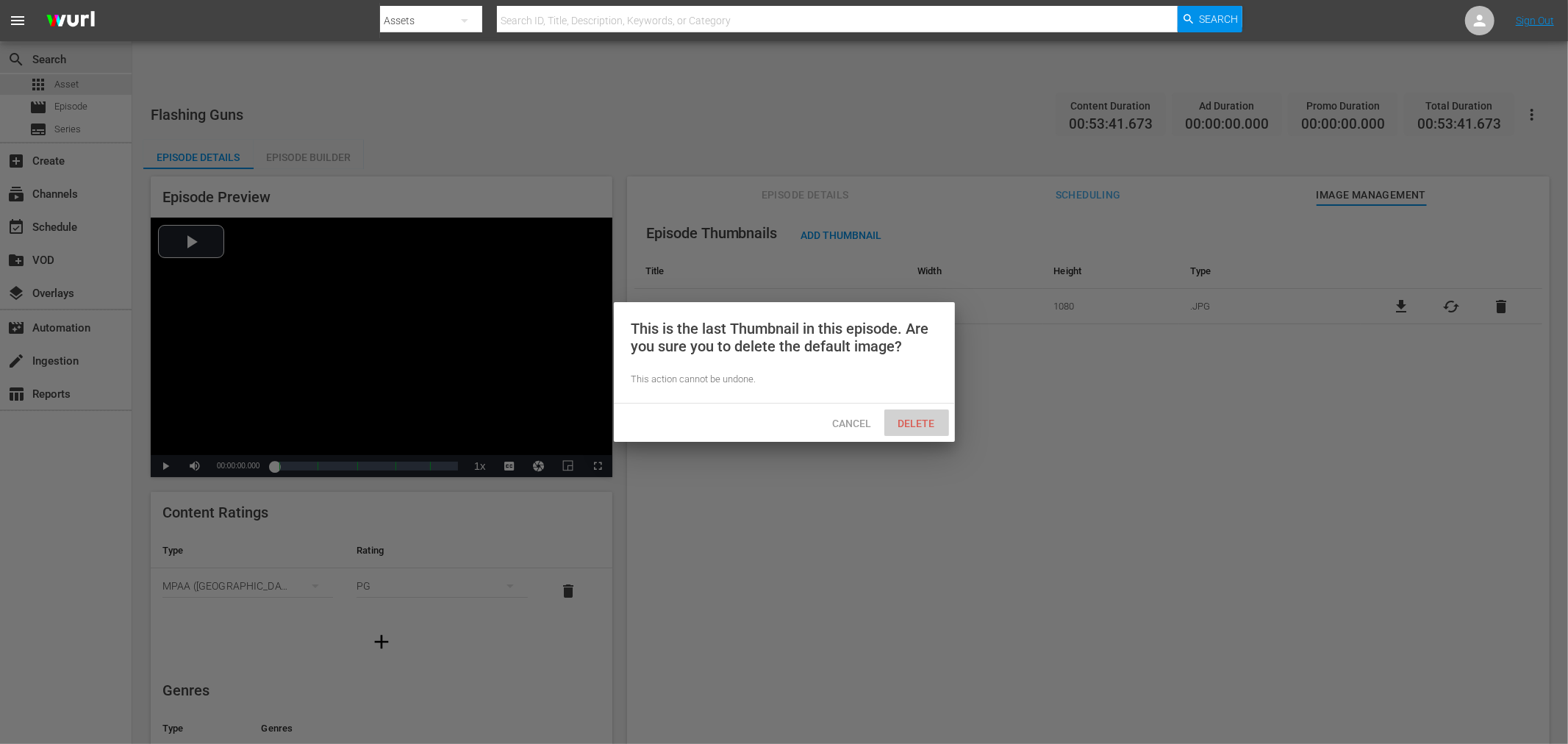
click at [922, 423] on span "Delete" at bounding box center [917, 422] width 60 height 12
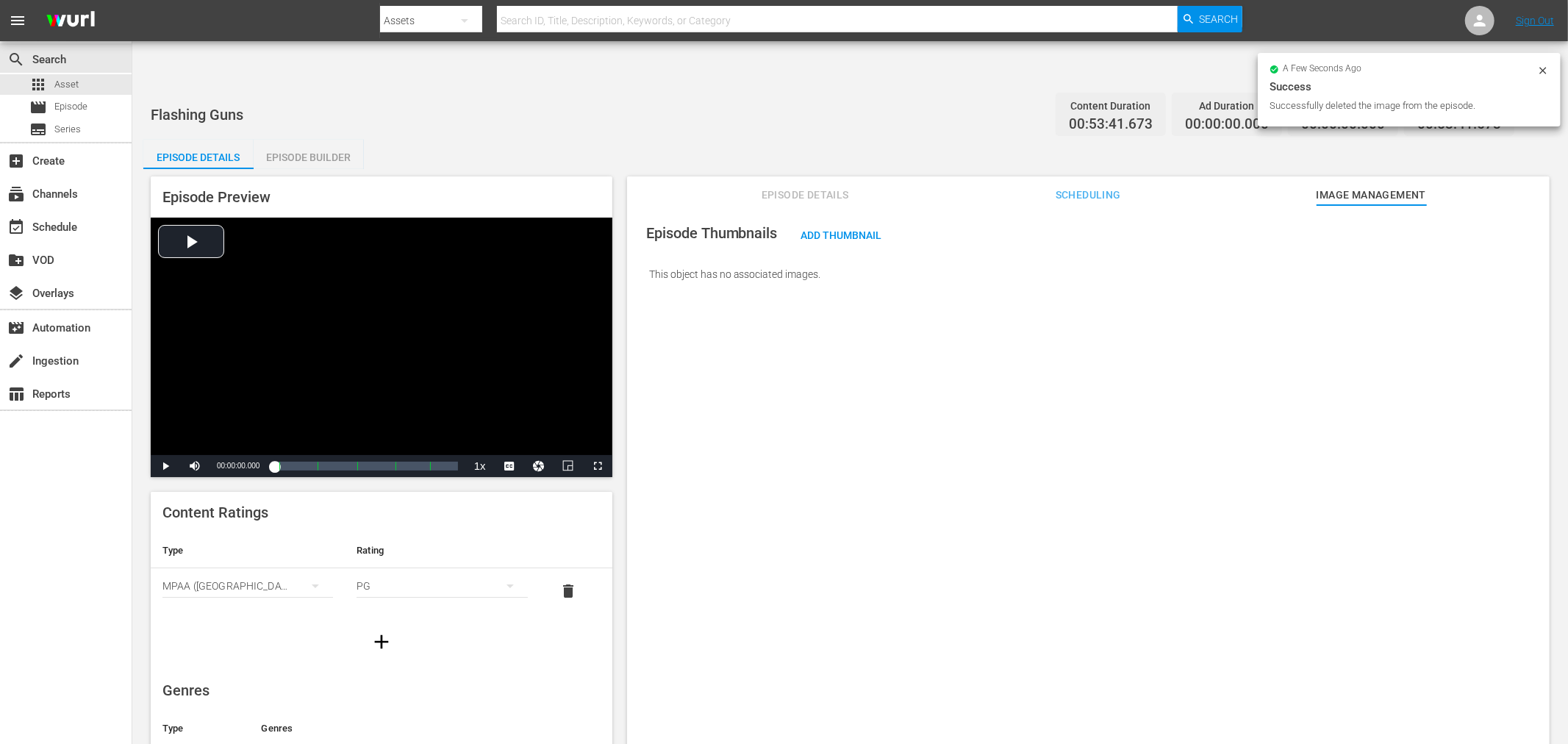
click at [1076, 186] on span "Scheduling" at bounding box center [1088, 195] width 110 height 19
click at [679, 262] on input "checkbox" at bounding box center [723, 273] width 147 height 21
checkbox input "true"
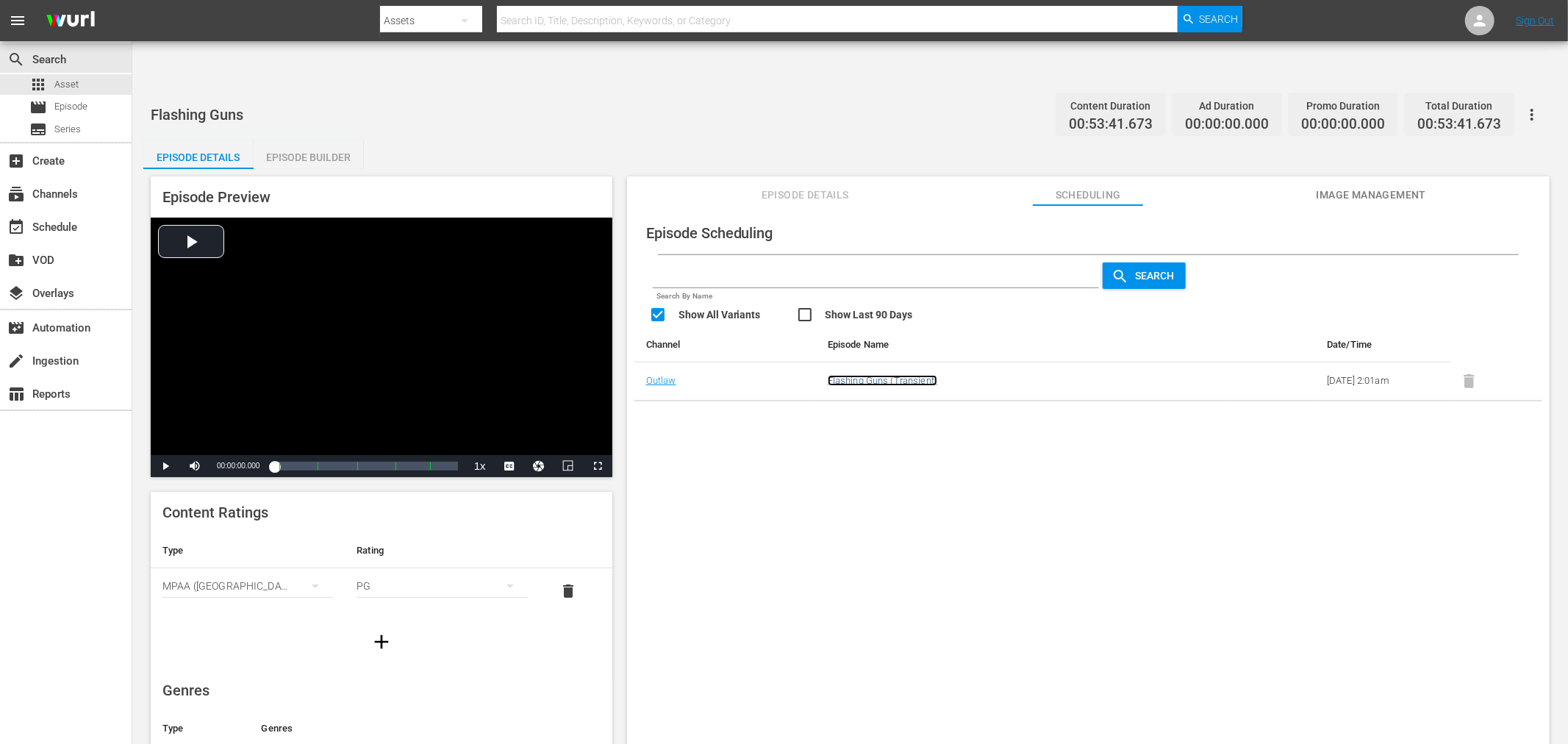
click at [883, 375] on link "Flashing Guns (Transient)" at bounding box center [882, 380] width 110 height 11
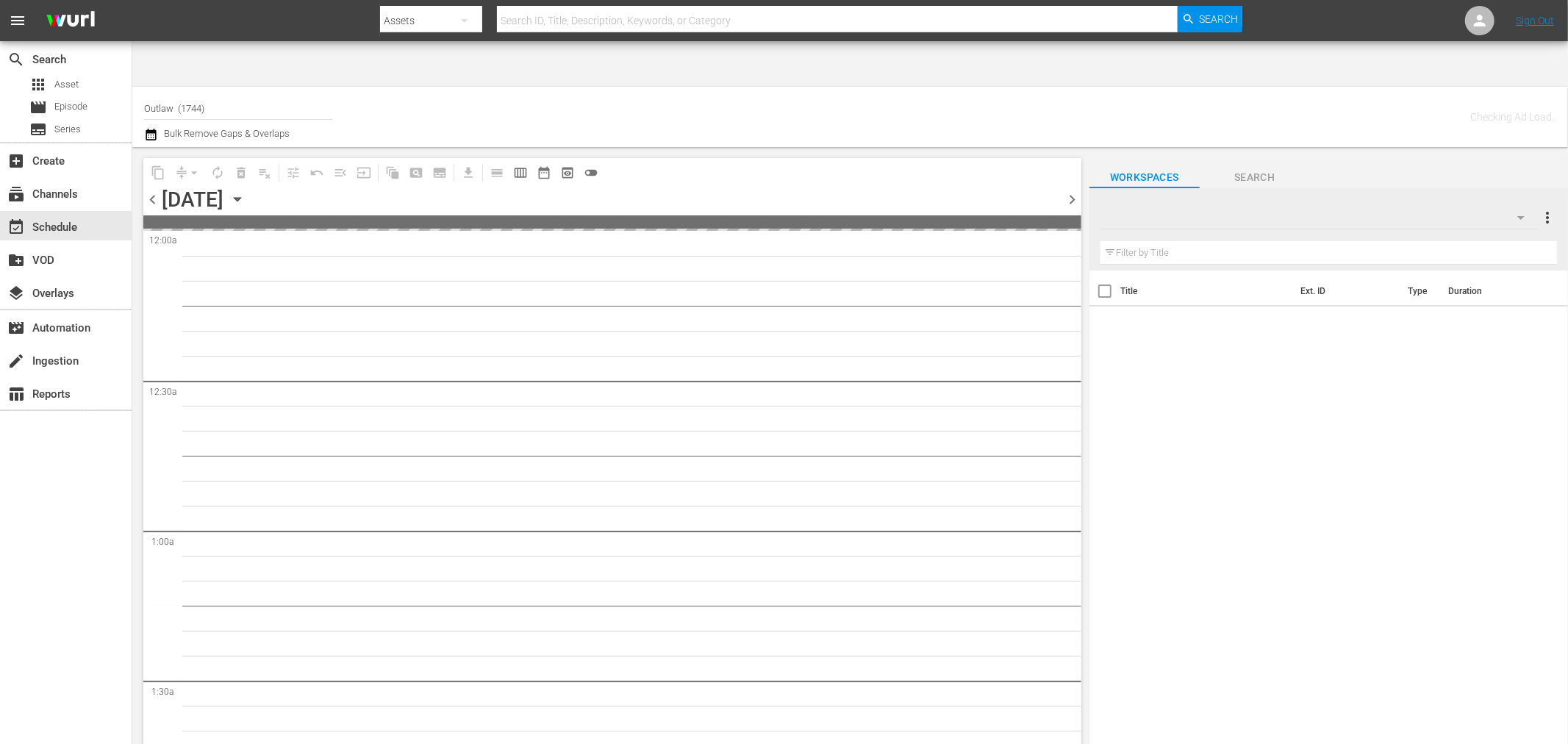
type input "Outlaw (1744)"
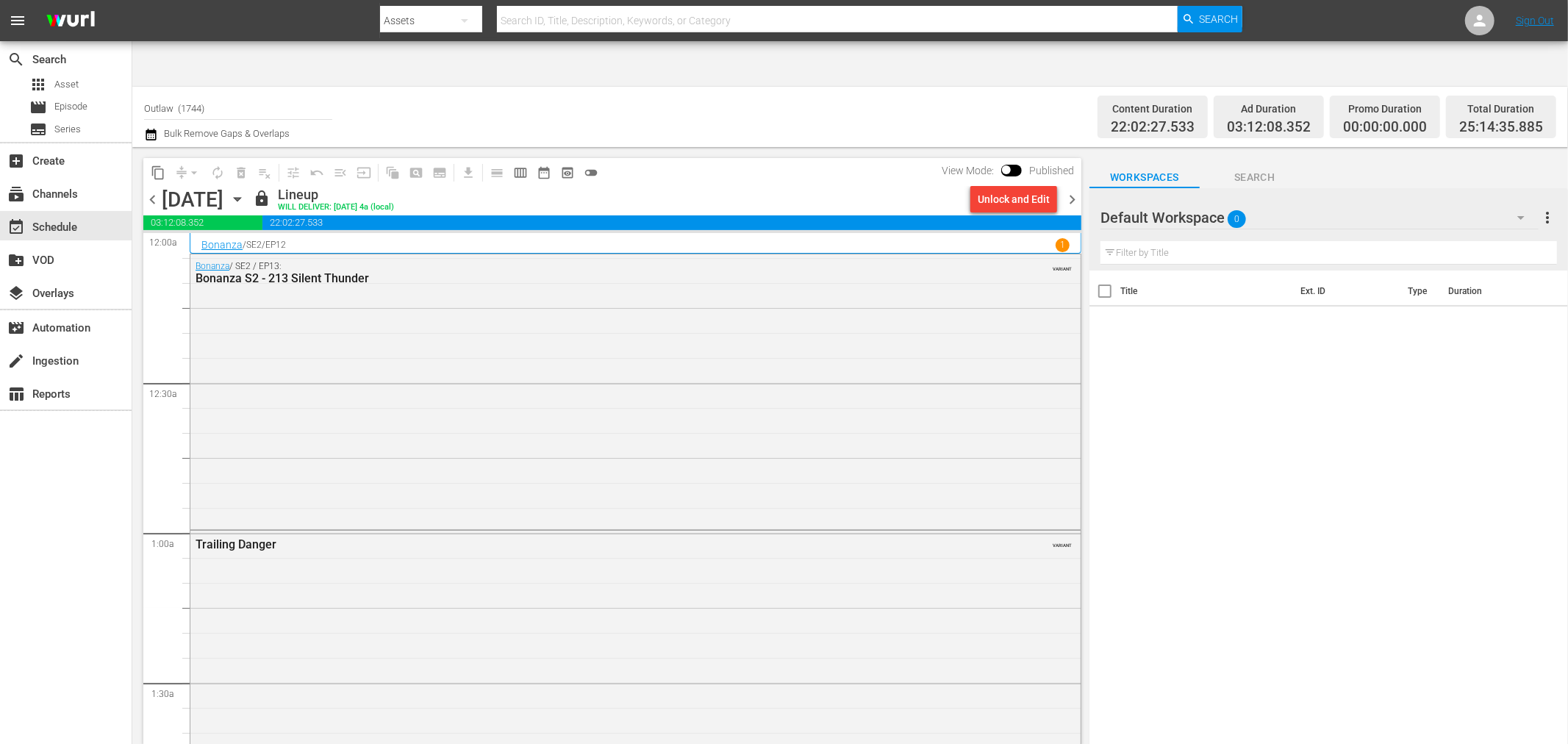
click at [1244, 168] on span "Search" at bounding box center [1254, 177] width 110 height 19
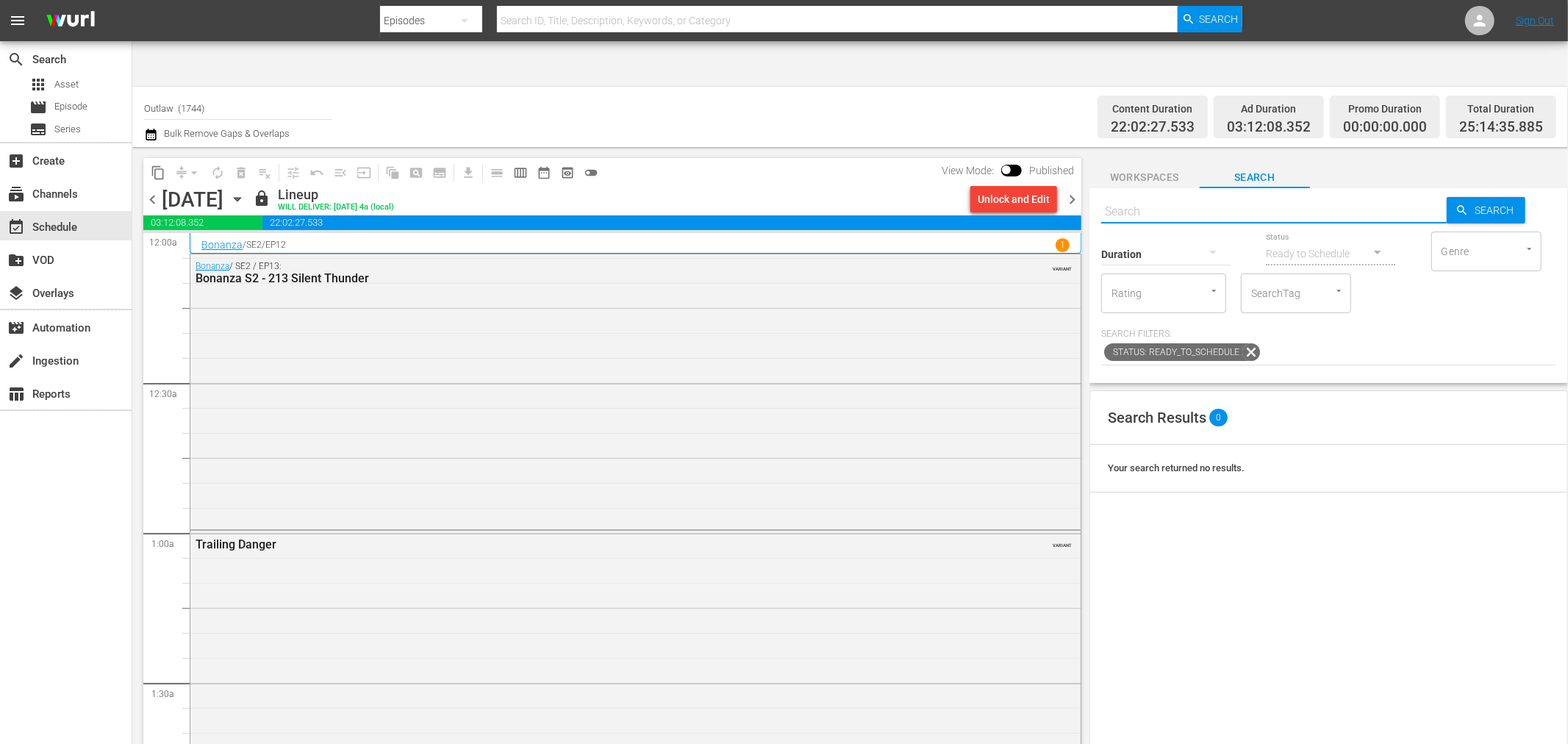
click at [1166, 194] on input "text" at bounding box center [1274, 212] width 345 height 35
type input "flash"
click at [1099, 188] on div "Search ing guns Search Duration Status Ready to Schedule Genre Genre Rating Rat…" at bounding box center [1329, 285] width 478 height 195
click at [1101, 194] on input "ing guns" at bounding box center [1274, 212] width 345 height 35
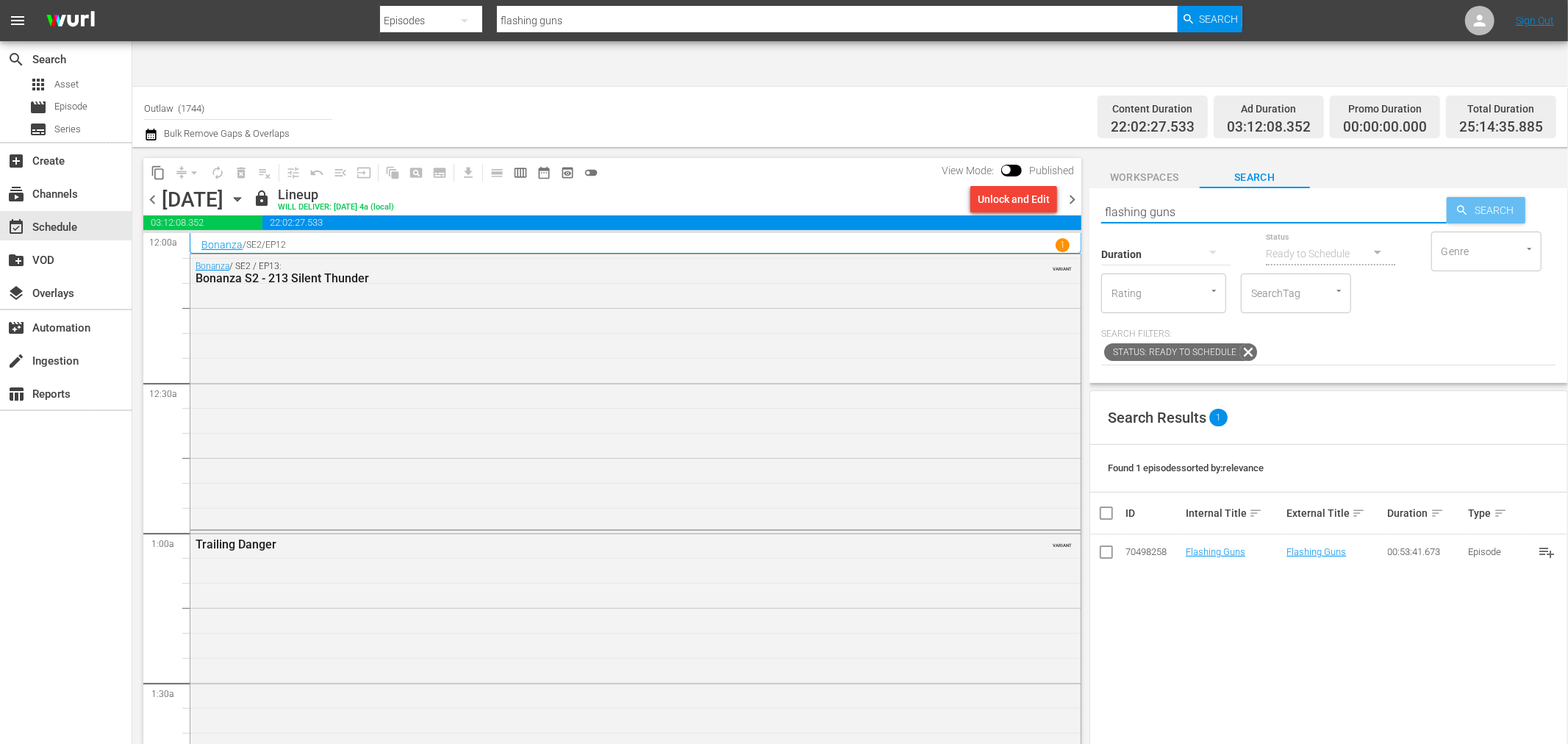
type input "flashing guns"
click at [1410, 197] on span "Search" at bounding box center [1497, 210] width 57 height 27
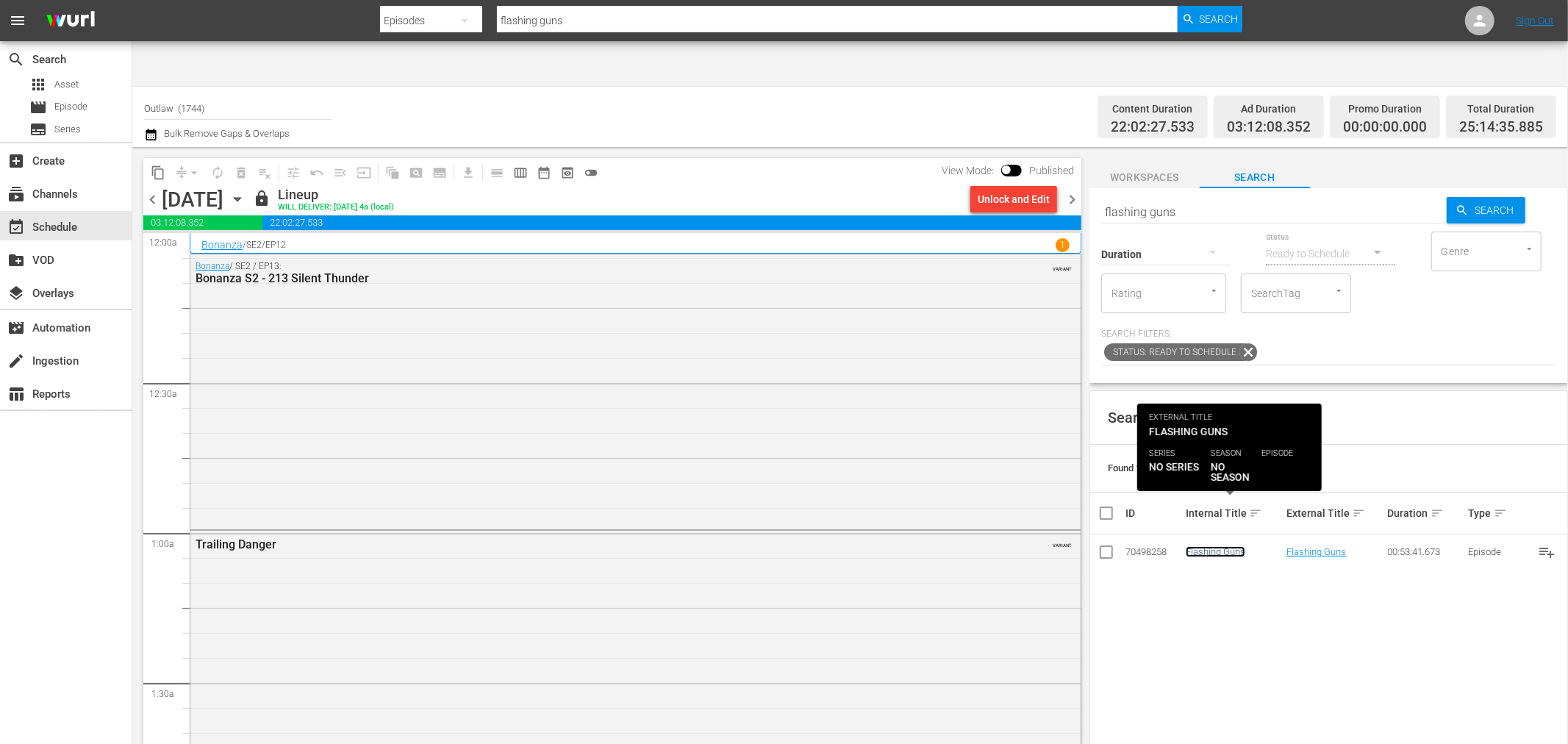
click at [1218, 546] on link "Flashing Guns" at bounding box center [1215, 551] width 59 height 11
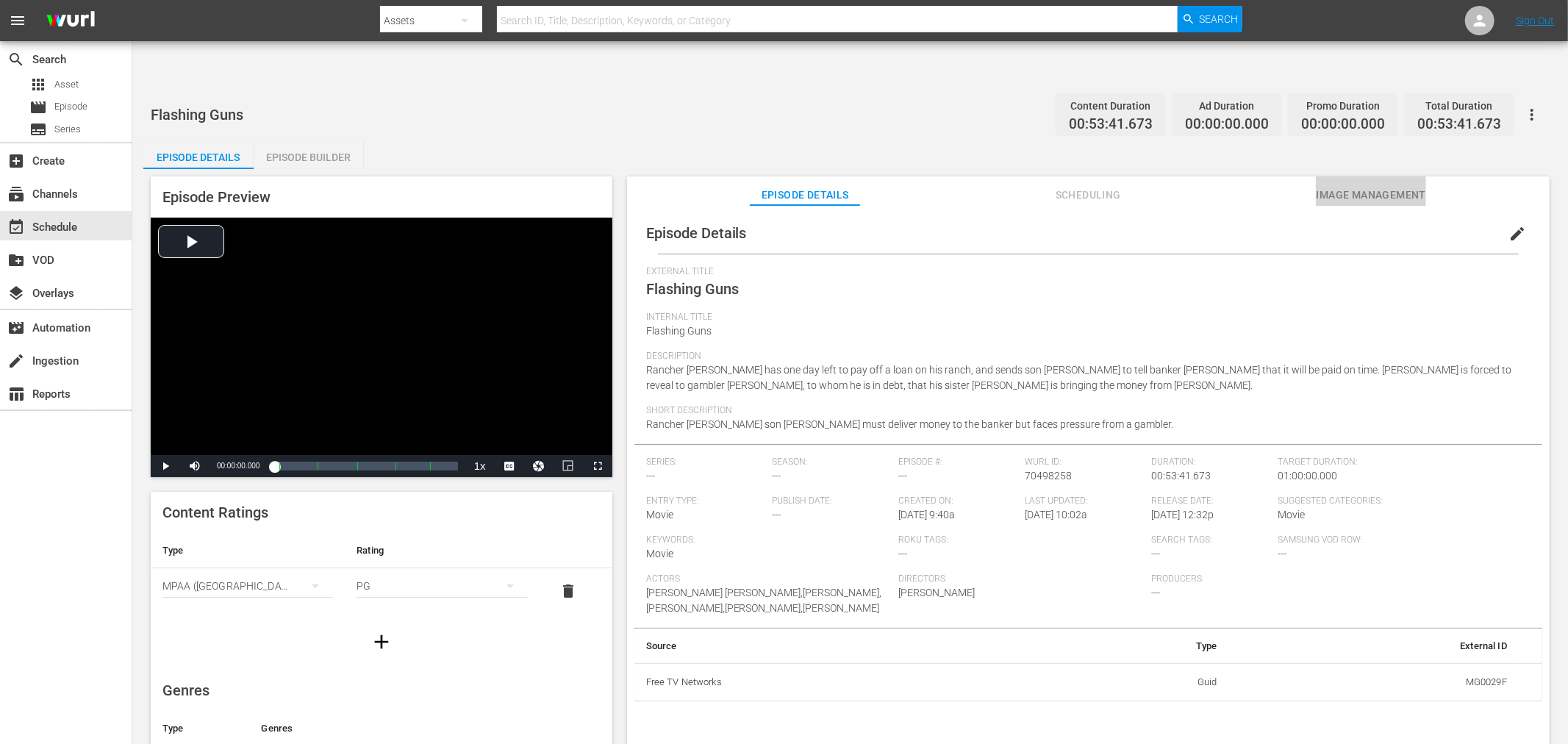
click at [1368, 186] on span "Image Management" at bounding box center [1370, 195] width 110 height 19
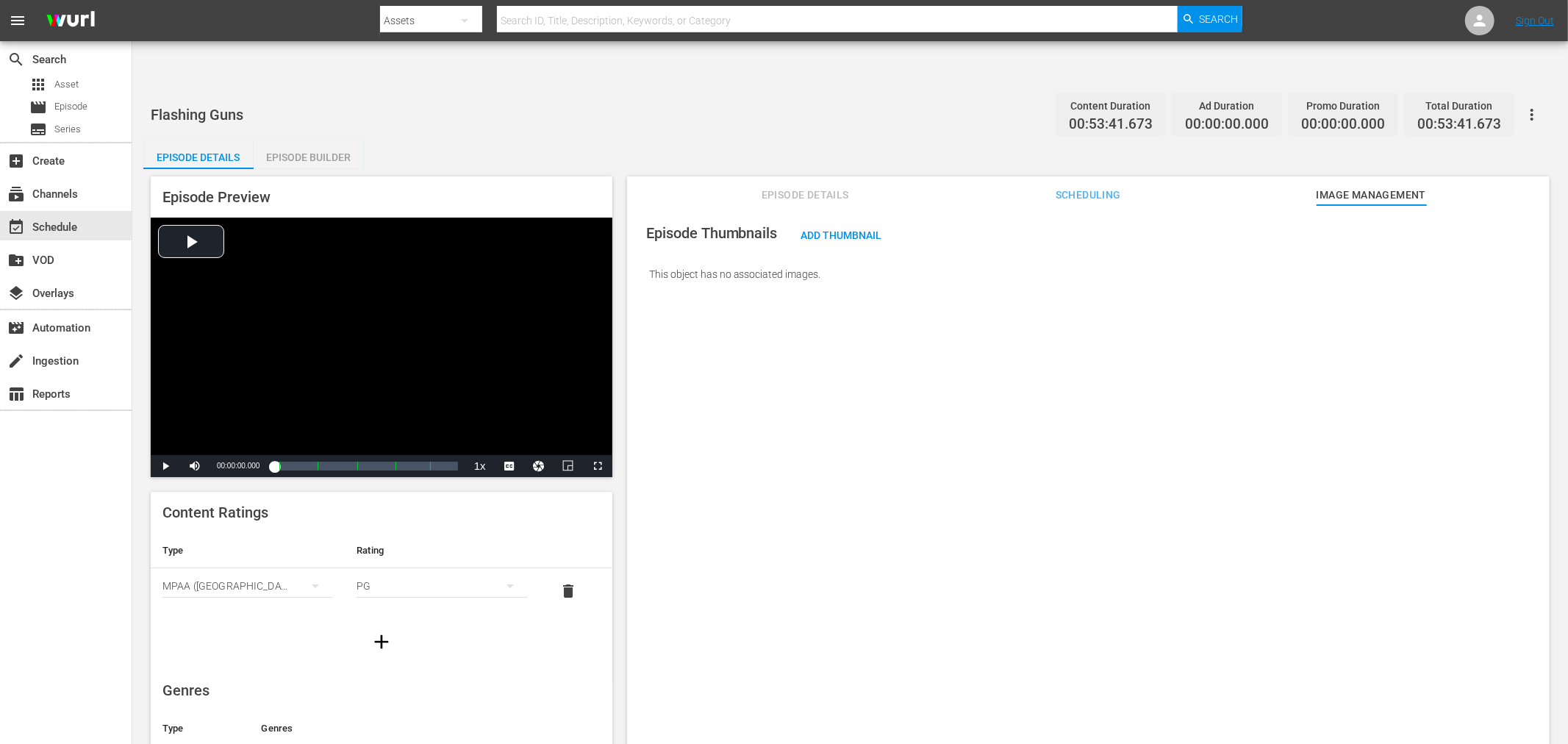
drag, startPoint x: 1221, startPoint y: 422, endPoint x: 1220, endPoint y: 433, distance: 11.0
click at [1220, 433] on div "Episode Thumbnails Add Thumbnail This object has no associated images." at bounding box center [1088, 492] width 922 height 575
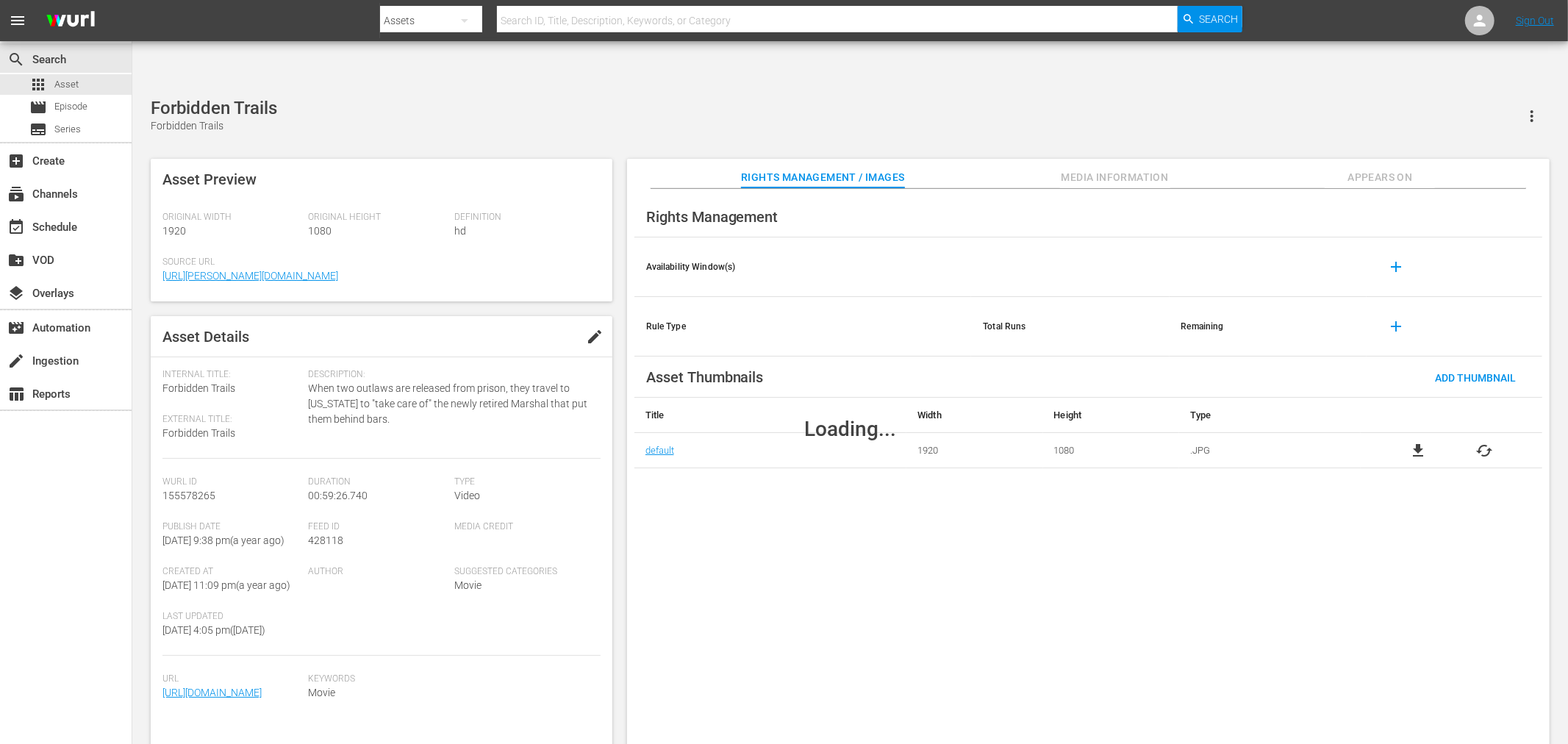
click at [94, 607] on div "search Search apps Asset movie Episode subtitles Series add_box Create subscrip…" at bounding box center [66, 413] width 132 height 744
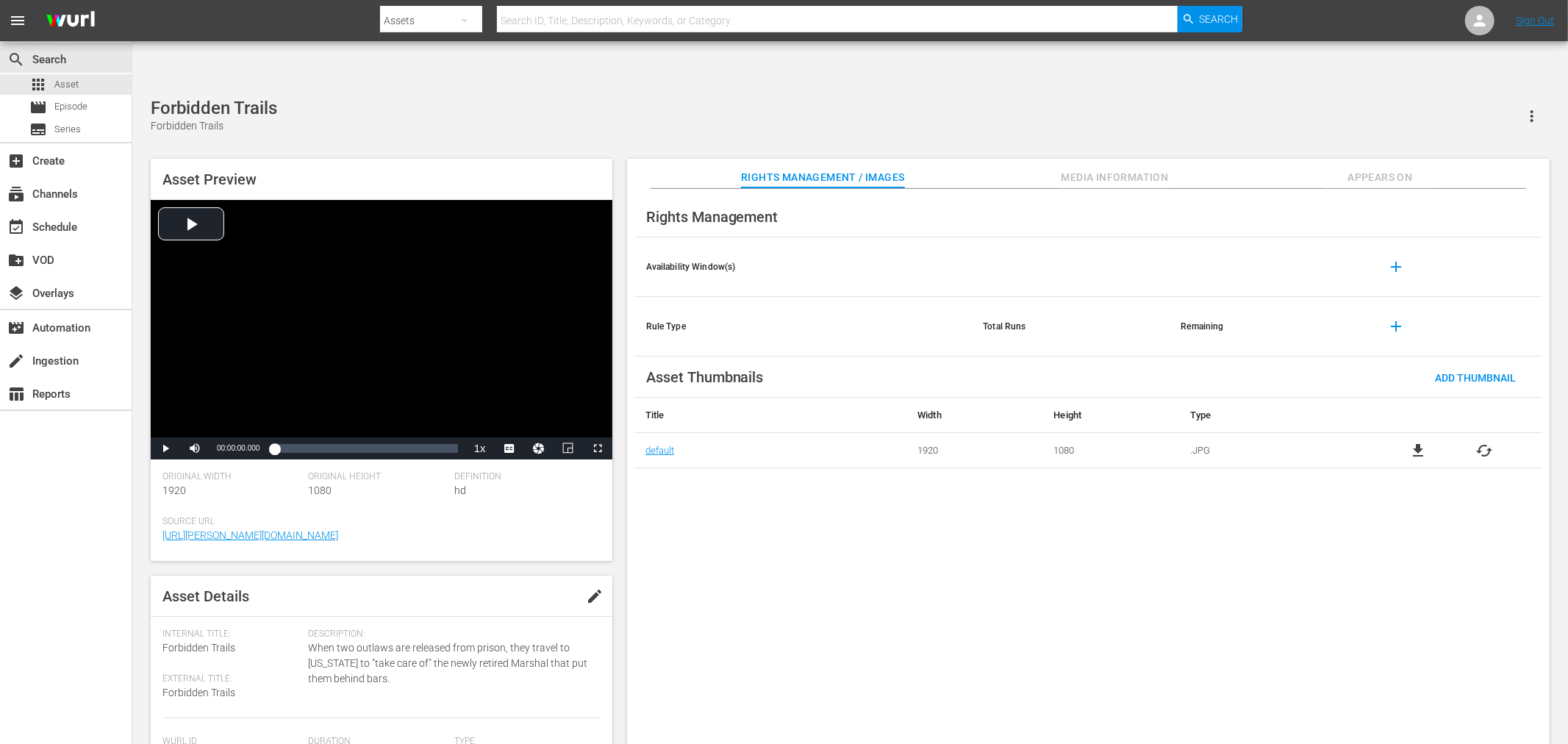
click at [480, 97] on div "Forbidden Trails Forbidden Trails" at bounding box center [850, 115] width 1399 height 36
click at [780, 519] on div "Rights Management Availability Window(s) add Rule Type Total Runs Remaining add…" at bounding box center [1088, 478] width 922 height 579
click at [762, 494] on div "Rights Management Availability Window(s) add Rule Type Total Runs Remaining add…" at bounding box center [1088, 478] width 922 height 579
click at [473, 97] on div "[GEOGRAPHIC_DATA]" at bounding box center [850, 115] width 1399 height 36
click at [507, 98] on div "Get [PERSON_NAME]! Get [PERSON_NAME]! Asset Preview Video Player is loading. Pl…" at bounding box center [850, 429] width 1413 height 663
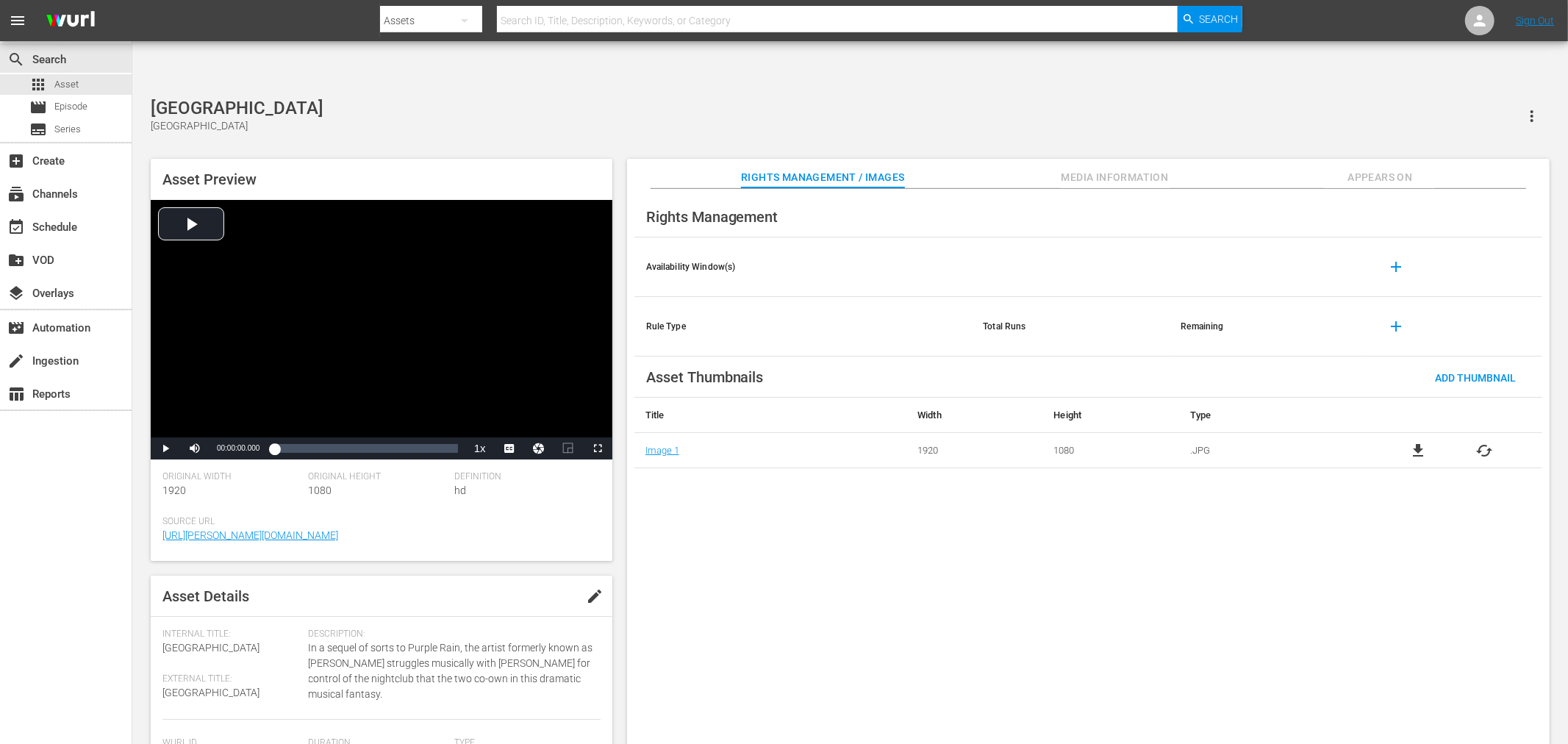
click at [727, 542] on div "Rights Management Availability Window(s) add Rule Type Total Runs Remaining add…" at bounding box center [1088, 478] width 922 height 579
click at [630, 97] on div "Greased Lightning Greased Lightning" at bounding box center [850, 115] width 1399 height 36
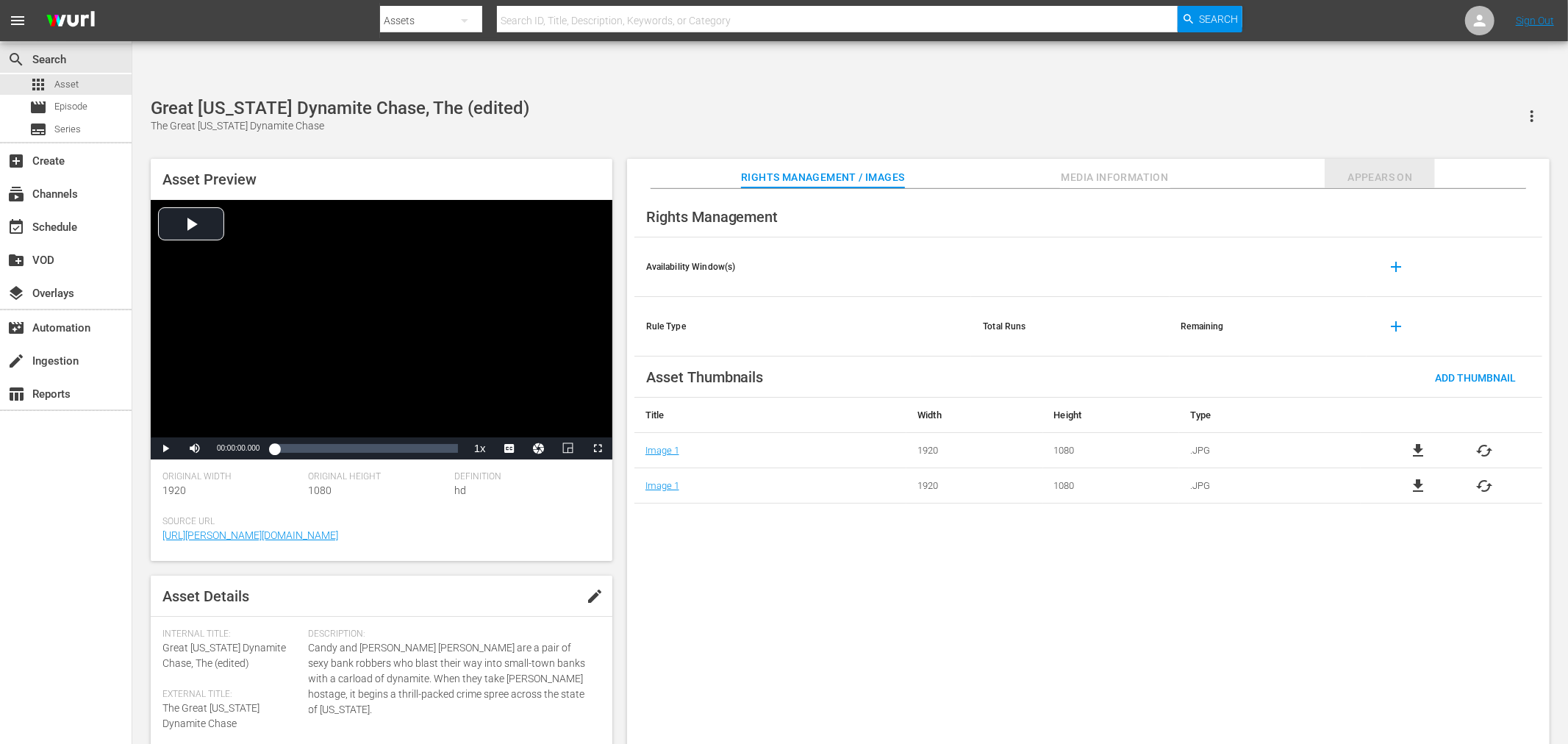
click at [1364, 168] on span "Appears On" at bounding box center [1379, 177] width 110 height 19
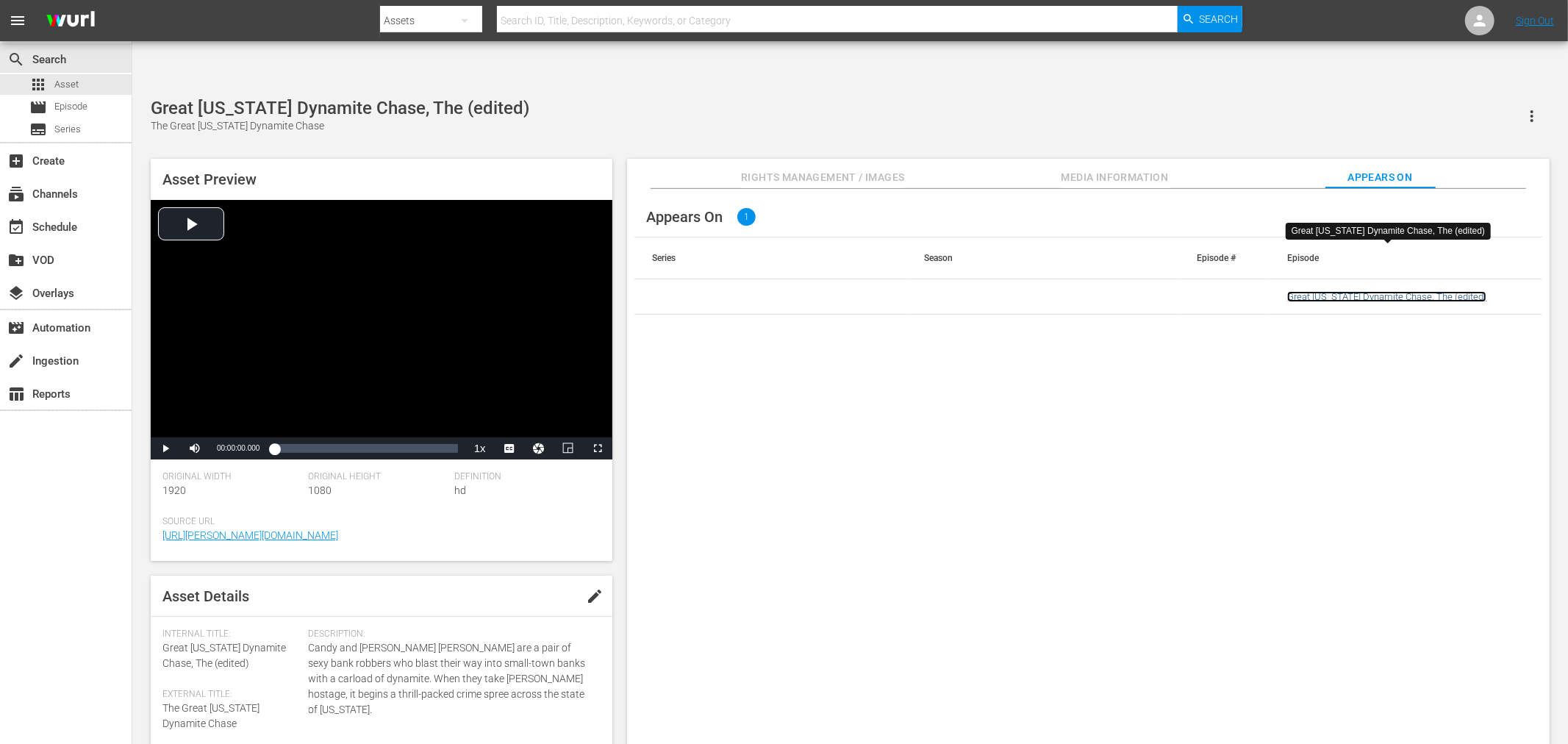
click at [1324, 291] on link "Great [US_STATE] Dynamite Chase, The (edited)" at bounding box center [1386, 297] width 199 height 11
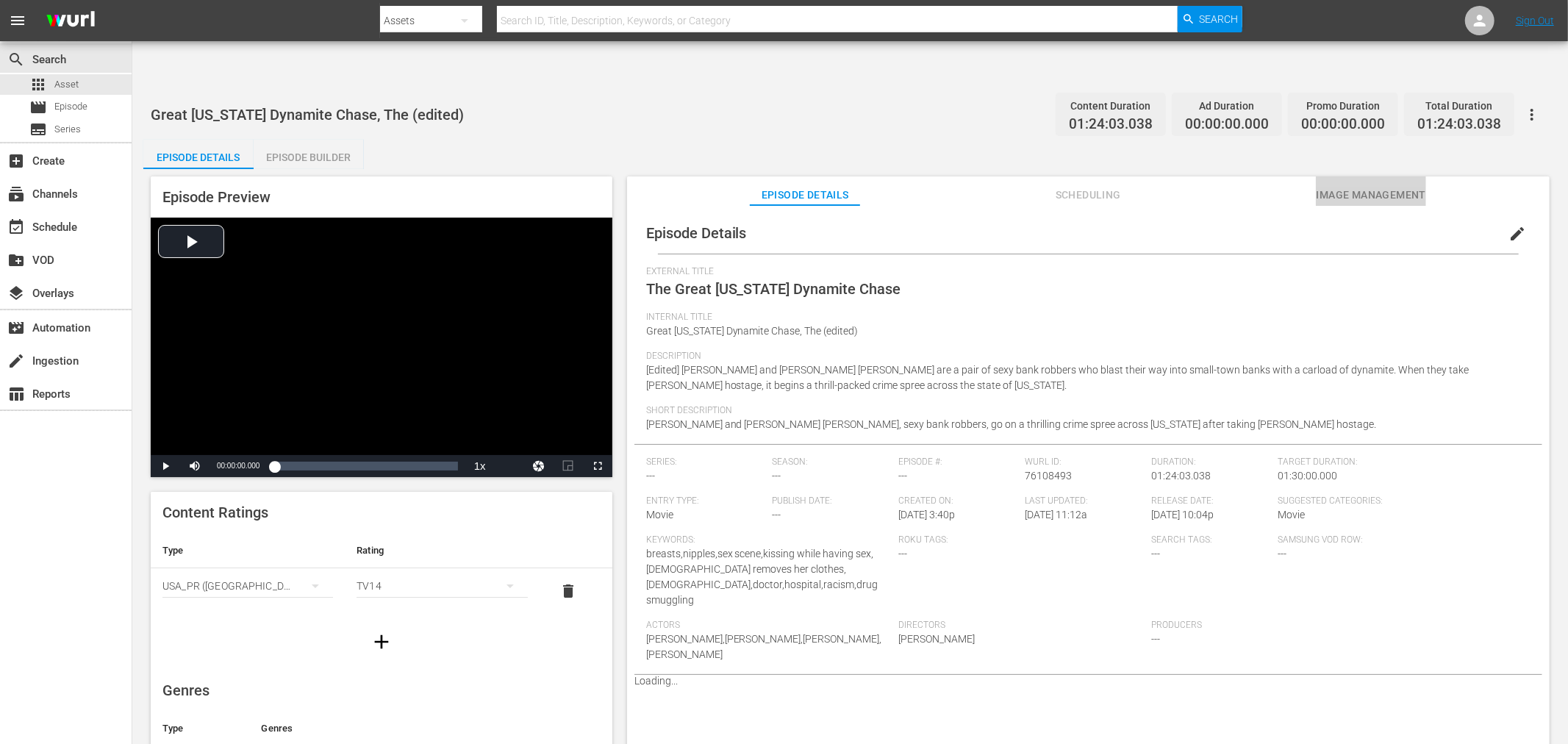
click at [1362, 186] on span "Image Management" at bounding box center [1370, 195] width 110 height 19
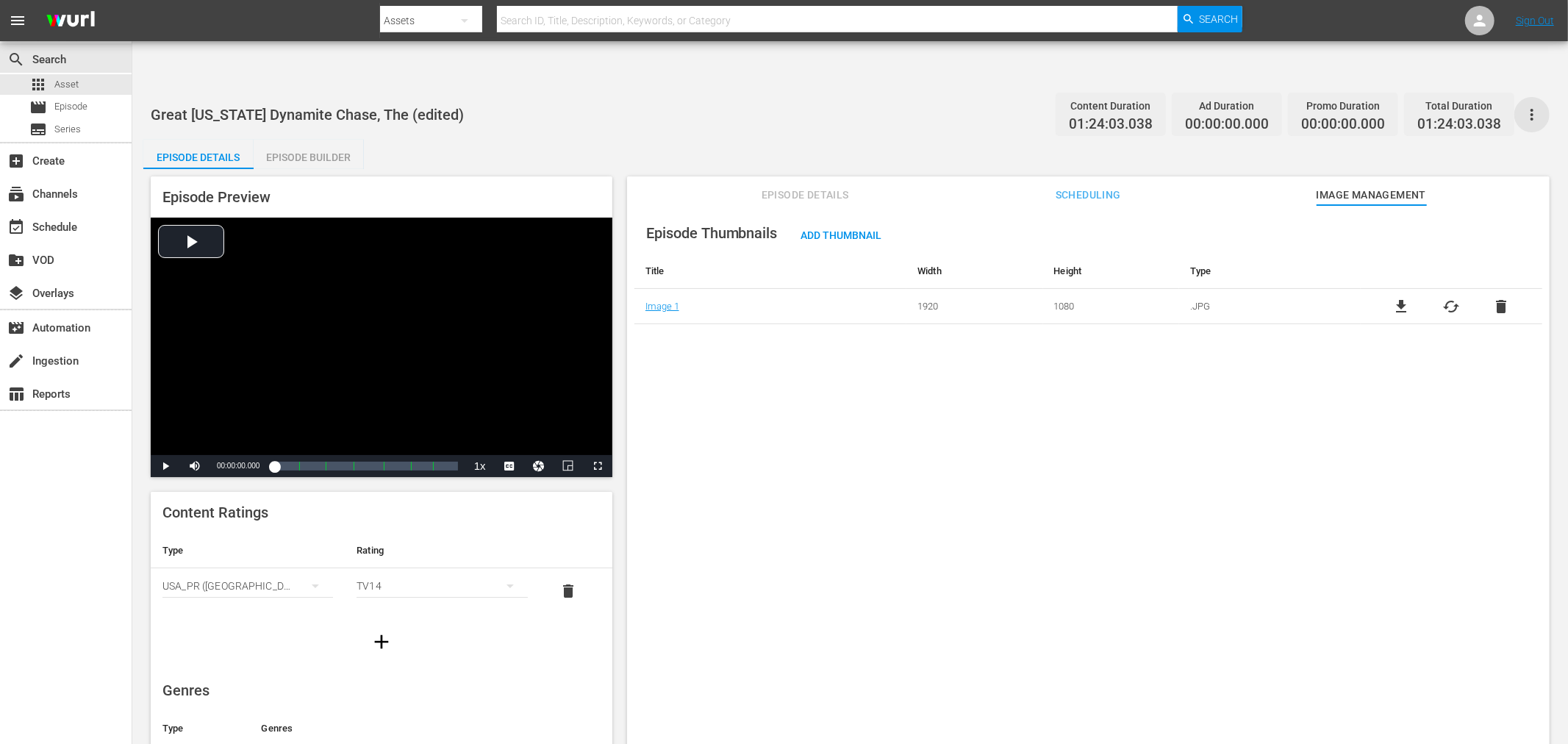
click at [1410, 105] on icon "button" at bounding box center [1532, 114] width 18 height 18
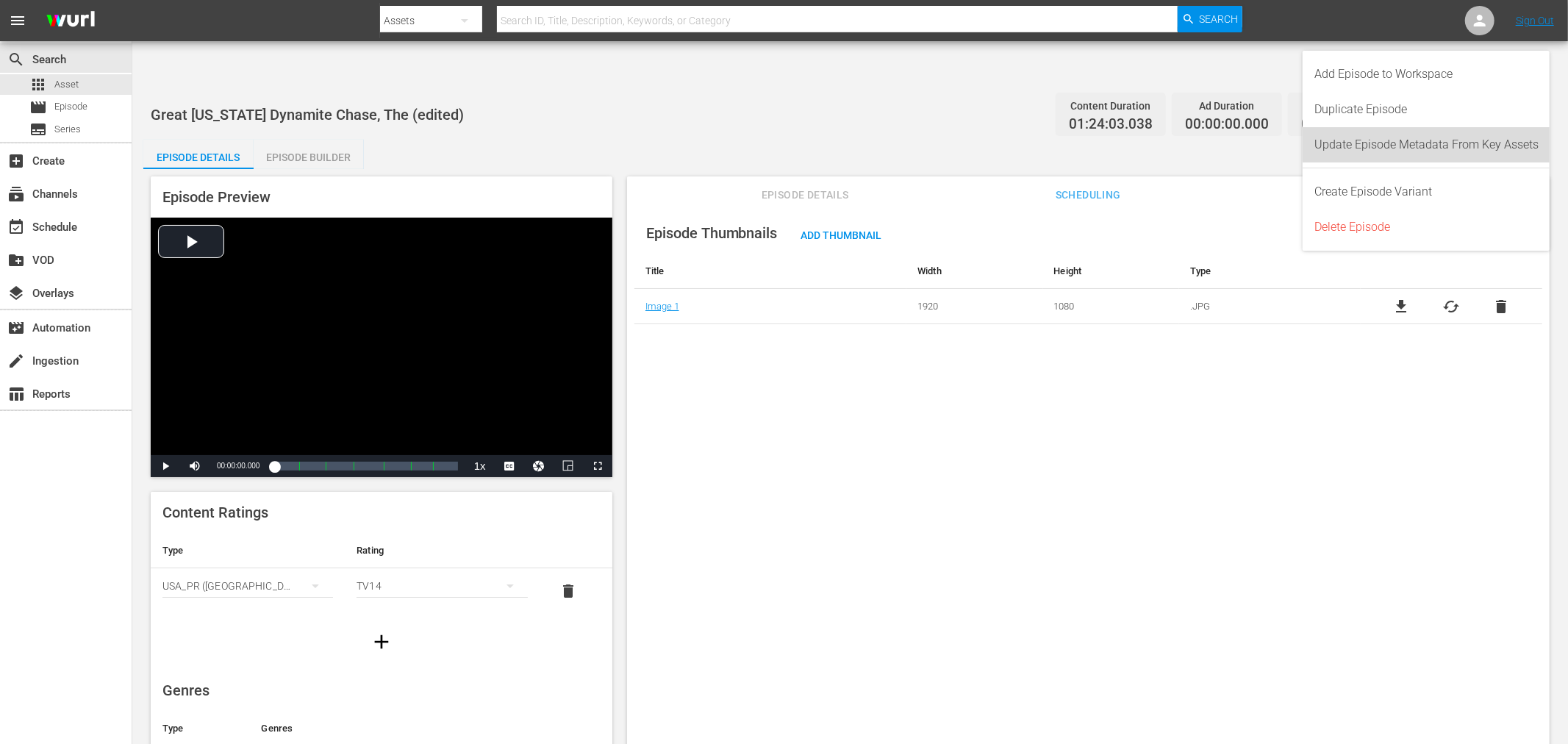
click at [1410, 143] on div "Update Episode Metadata From Key Assets" at bounding box center [1425, 145] width 224 height 35
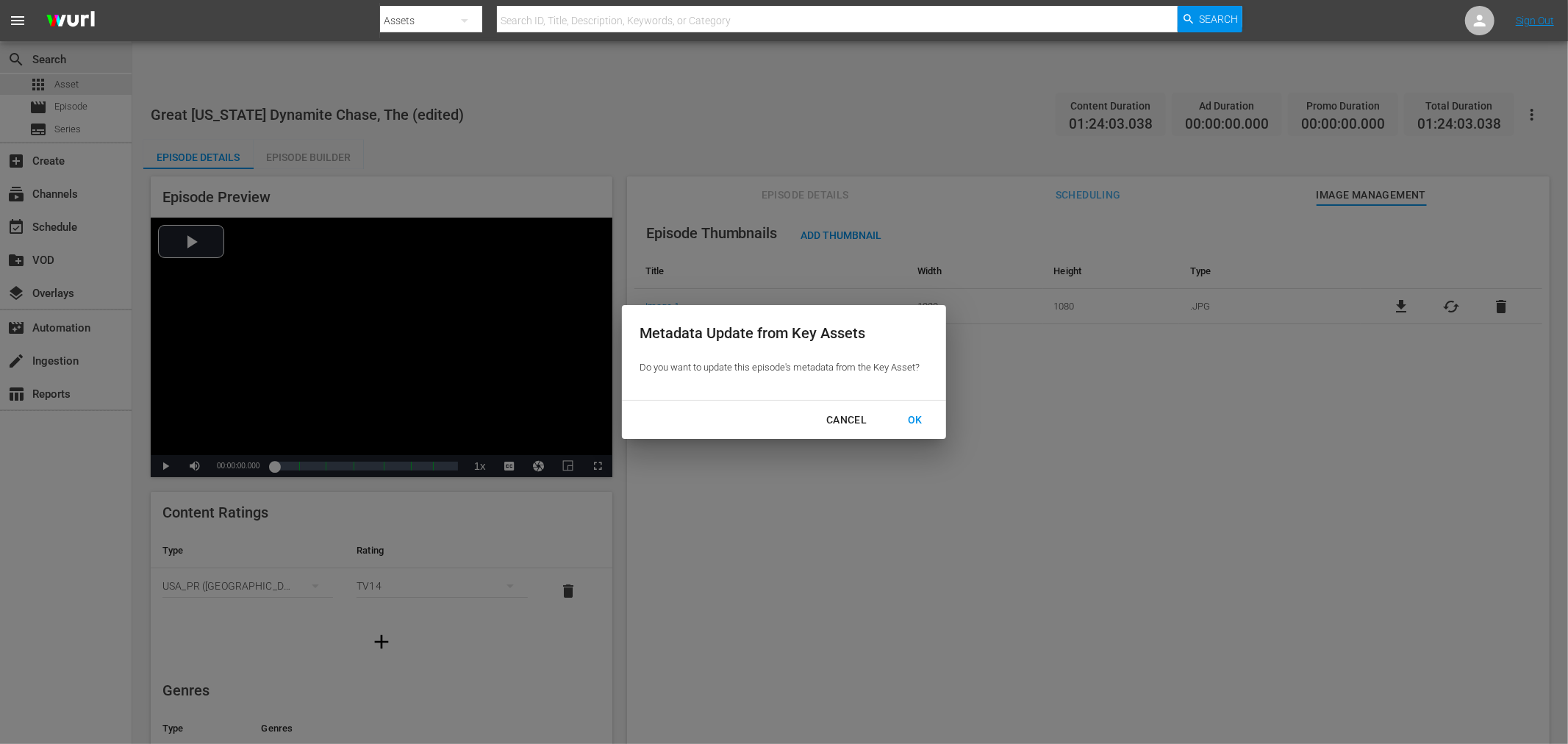
click at [912, 424] on div "OK" at bounding box center [914, 420] width 38 height 19
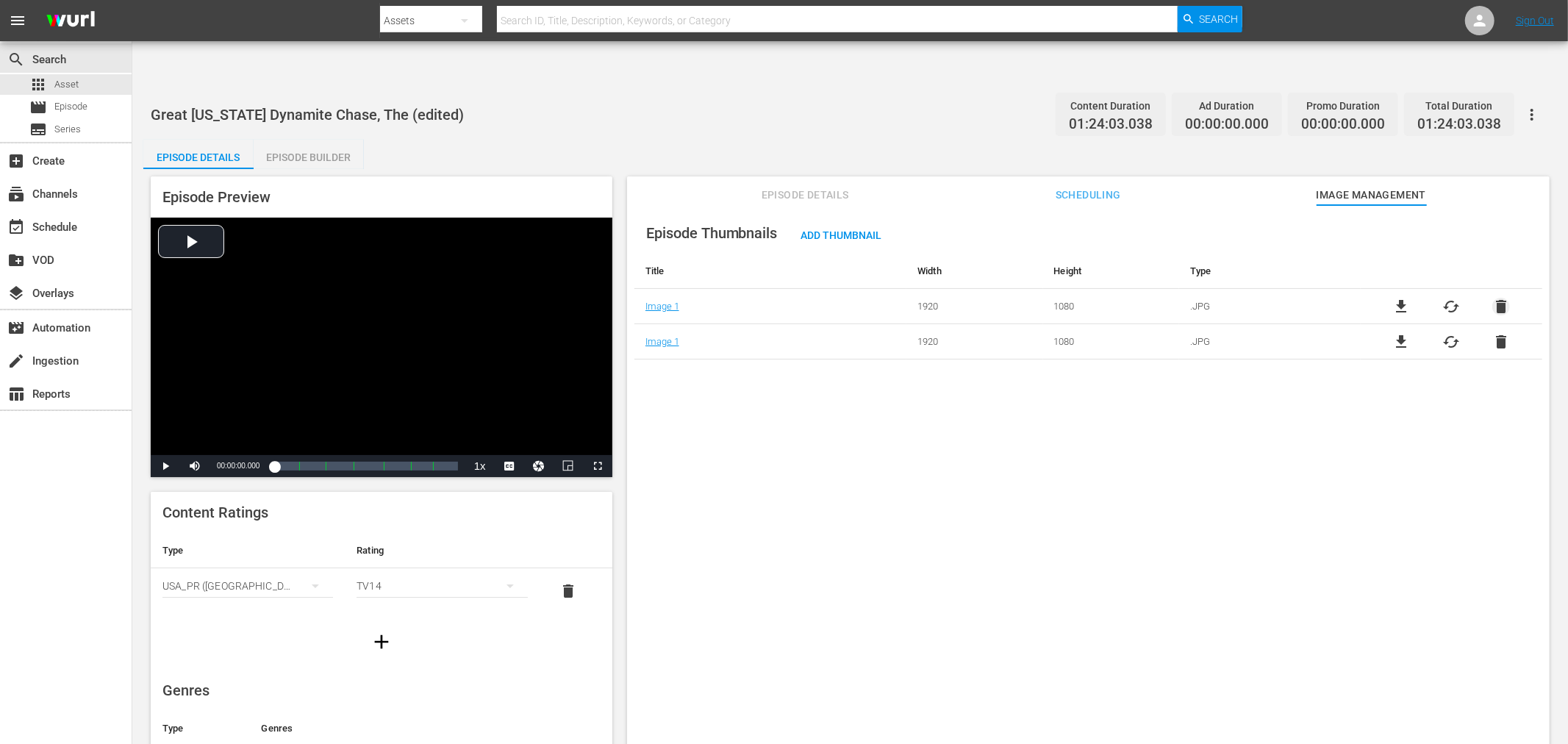
click at [1410, 298] on span "delete" at bounding box center [1501, 306] width 18 height 18
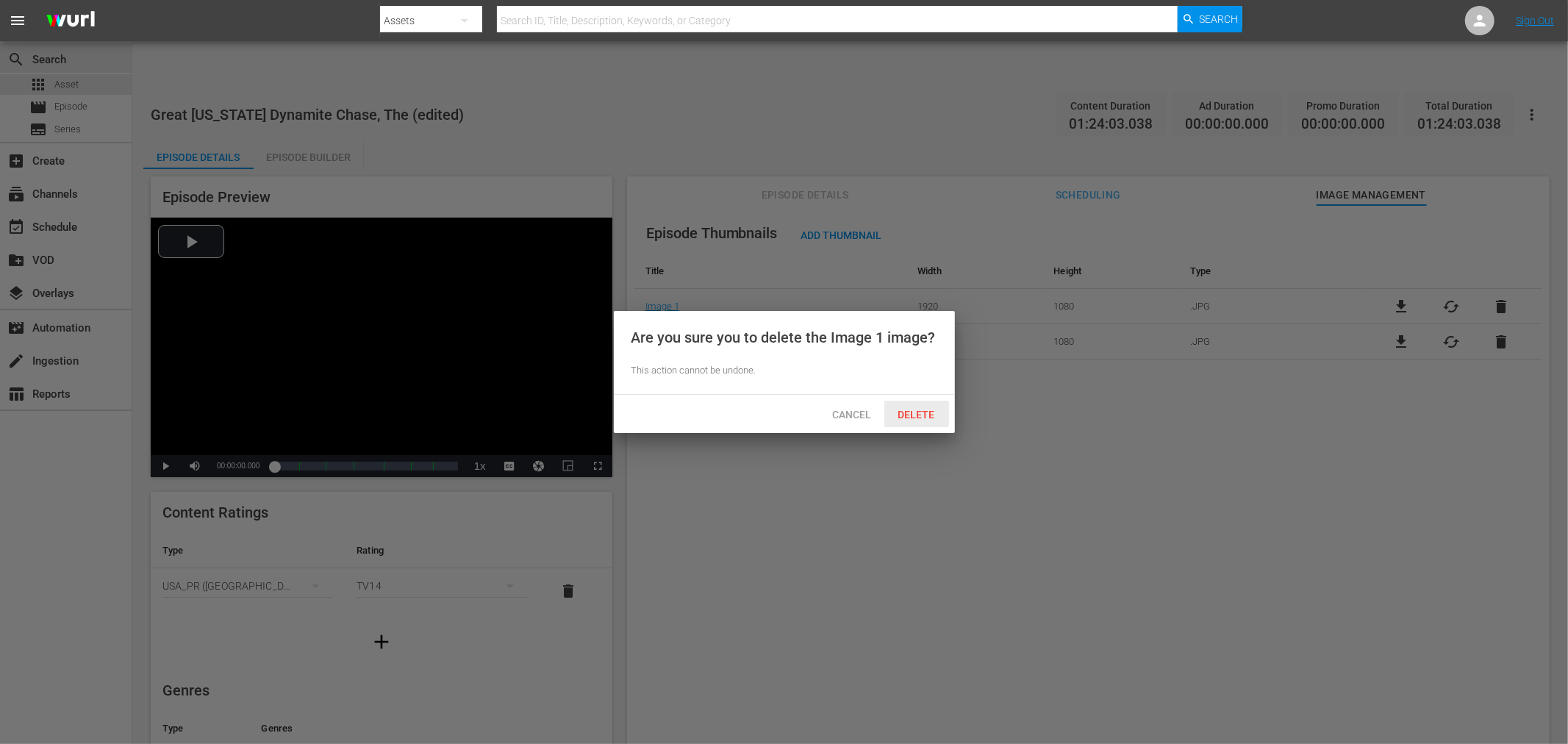
click at [917, 409] on span "Delete" at bounding box center [917, 414] width 60 height 12
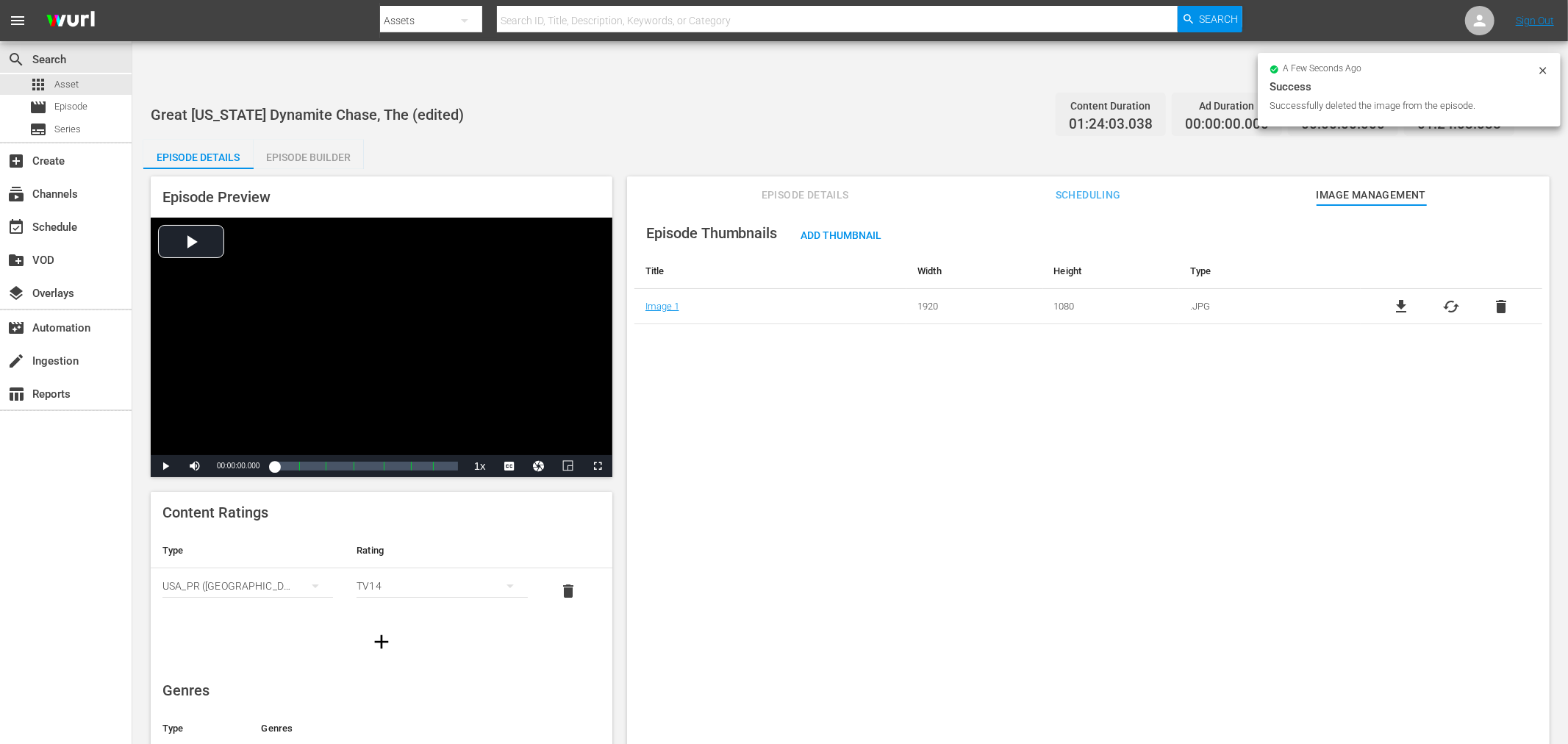
click at [926, 459] on div "Episode Thumbnails Add Thumbnail Title Width Height Type Image 1 1920 1080 .JPG…" at bounding box center [1088, 492] width 922 height 575
click at [797, 363] on div "Episode Thumbnails Add Thumbnail Title Width Height Type Image 1 1920 1080 .JPG…" at bounding box center [1088, 492] width 922 height 575
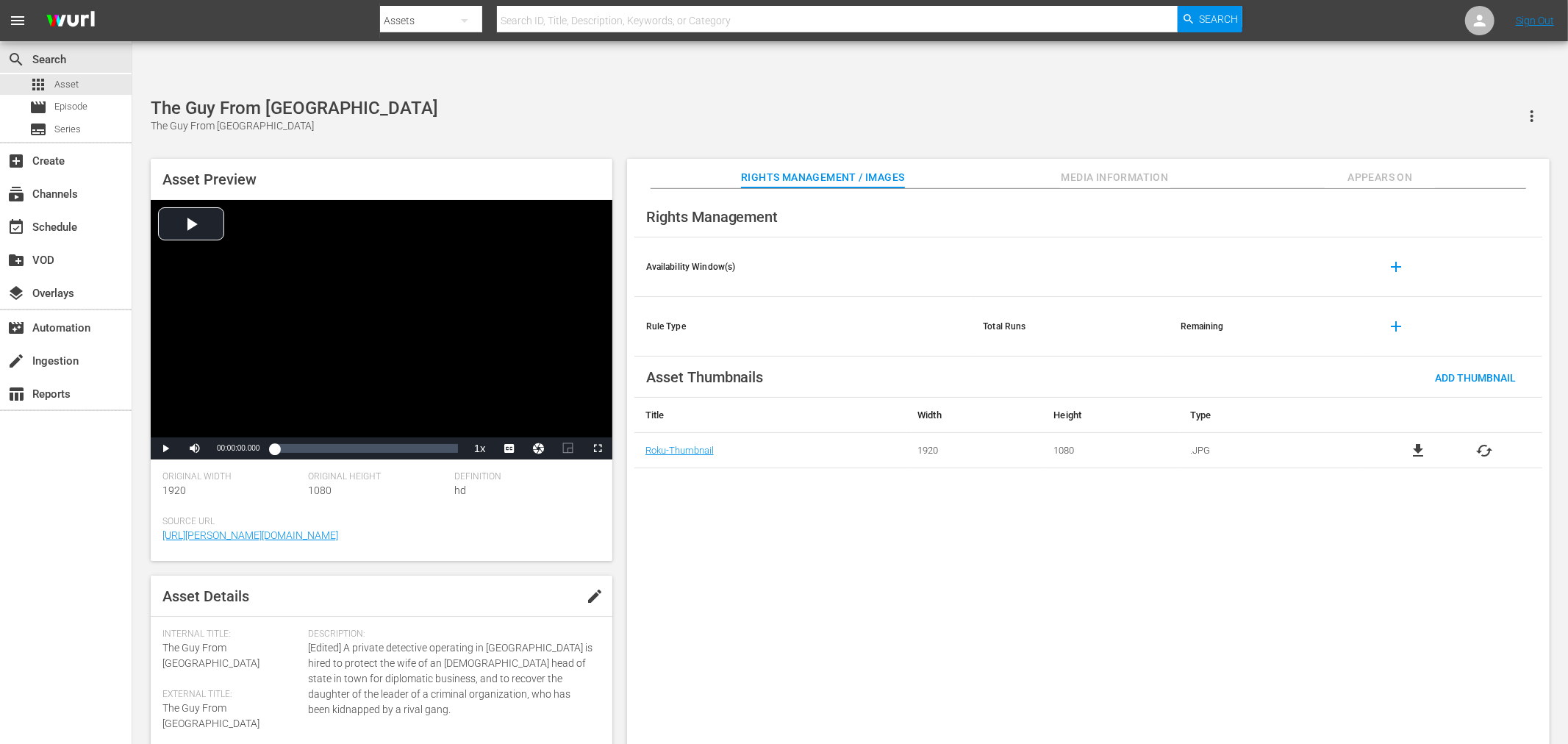
click at [700, 562] on div "Rights Management Availability Window(s) add Rule Type Total Runs Remaining add…" at bounding box center [1088, 478] width 922 height 579
click at [757, 589] on div "Rights Management Availability Window(s) add Rule Type Total Runs Remaining add…" at bounding box center [1088, 478] width 922 height 579
click at [740, 519] on div "Rights Management Availability Window(s) add Rule Type Total Runs Remaining add…" at bounding box center [1088, 478] width 922 height 579
click at [740, 485] on div "Rights Management Availability Window(s) add Rule Type Total Runs Remaining add…" at bounding box center [1088, 478] width 922 height 579
click at [691, 541] on div "Rights Management Availability Window(s) add Rule Type Total Runs Remaining add…" at bounding box center [1088, 478] width 922 height 579
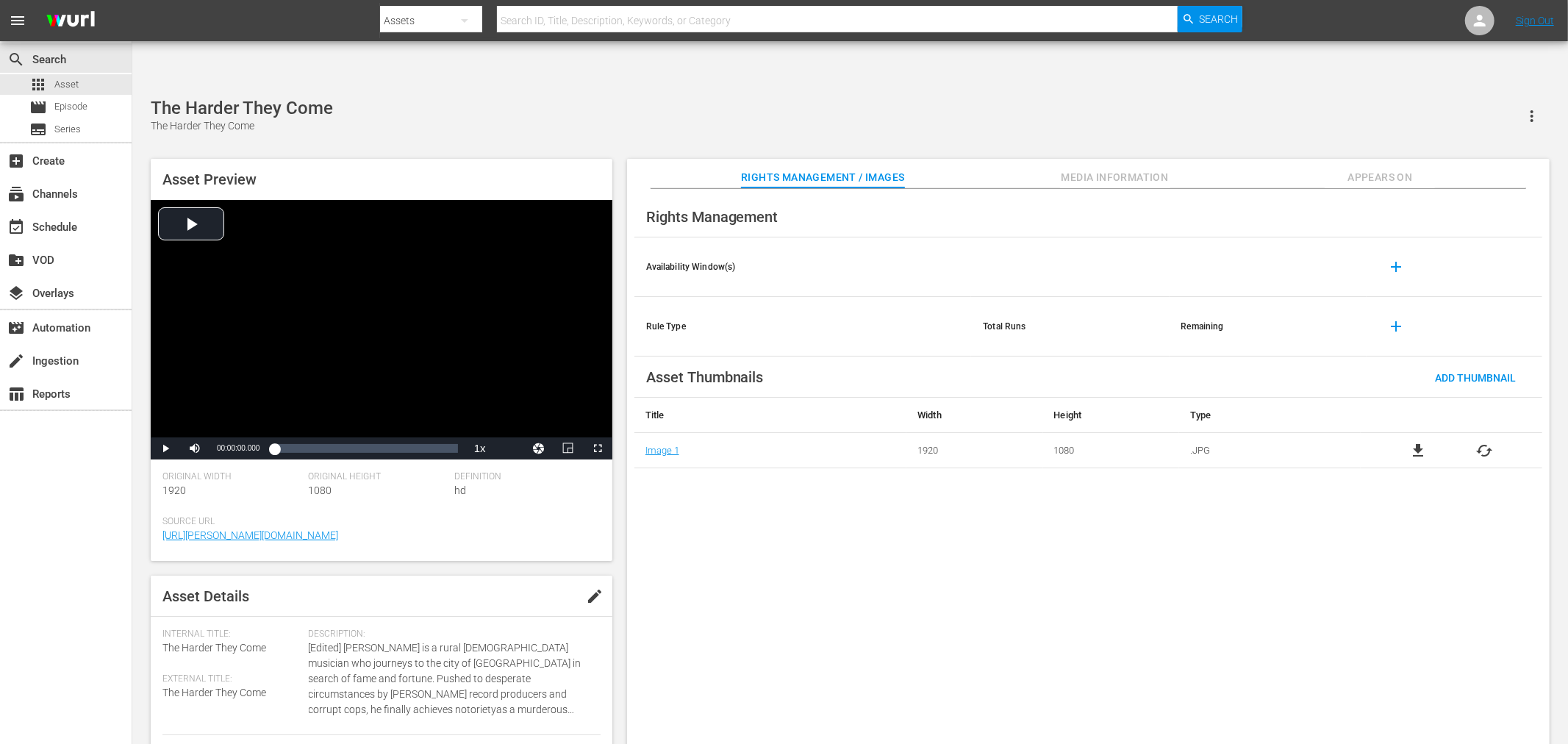
click at [703, 546] on div "Rights Management Availability Window(s) add Rule Type Total Runs Remaining add…" at bounding box center [1088, 478] width 922 height 579
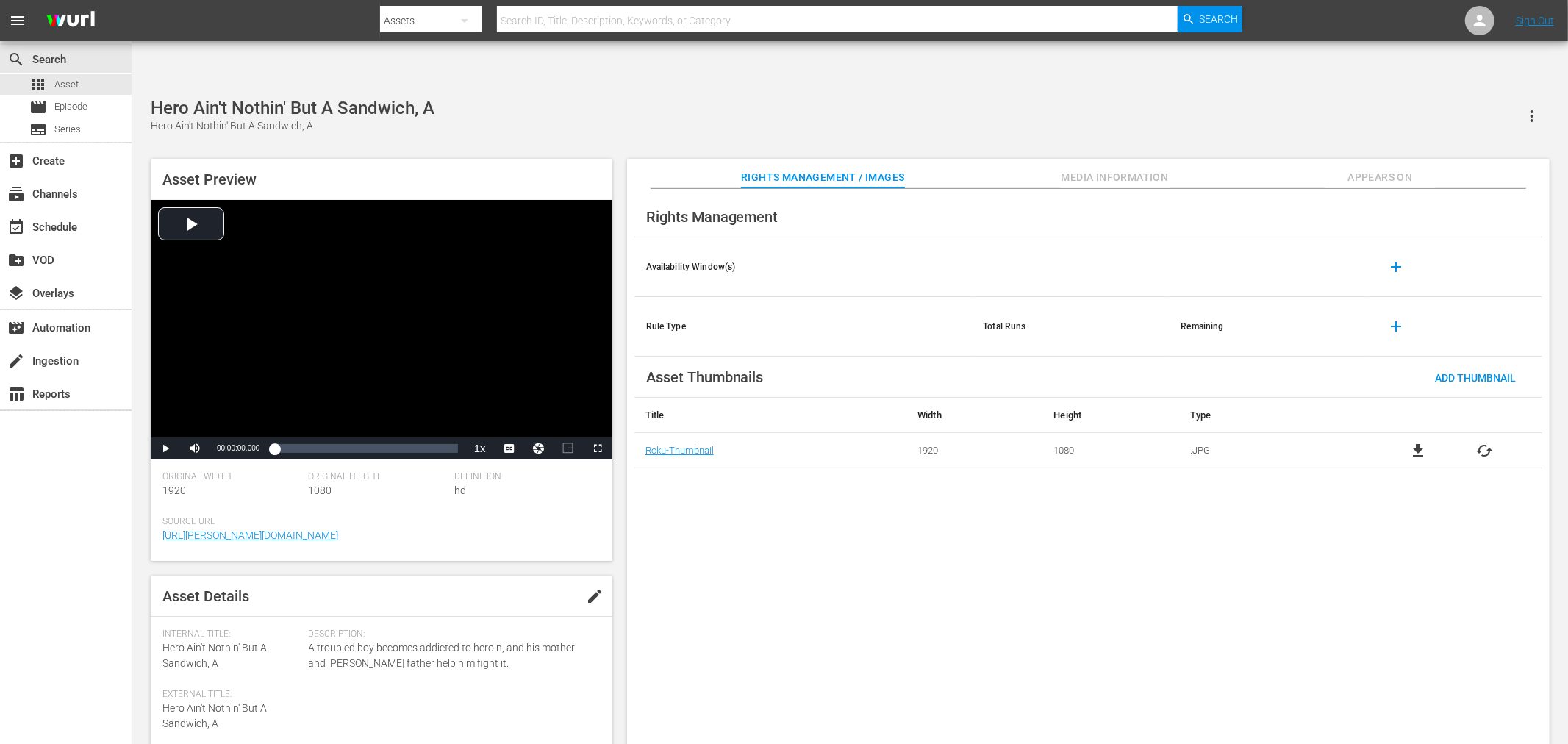
click at [728, 531] on div "Rights Management Availability Window(s) add Rule Type Total Runs Remaining add…" at bounding box center [1088, 478] width 922 height 579
click at [695, 554] on div "Rights Management Availability Window(s) add Rule Type Total Runs Remaining add…" at bounding box center [1088, 478] width 922 height 579
click at [471, 97] on div "Hit Man Hit Man Asset Preview Video Player is loading. Play Video Play Mute Cur…" at bounding box center [850, 429] width 1413 height 663
click at [695, 541] on div "Rights Management Availability Window(s) add Rule Type Total Runs Remaining add…" at bounding box center [1088, 478] width 922 height 579
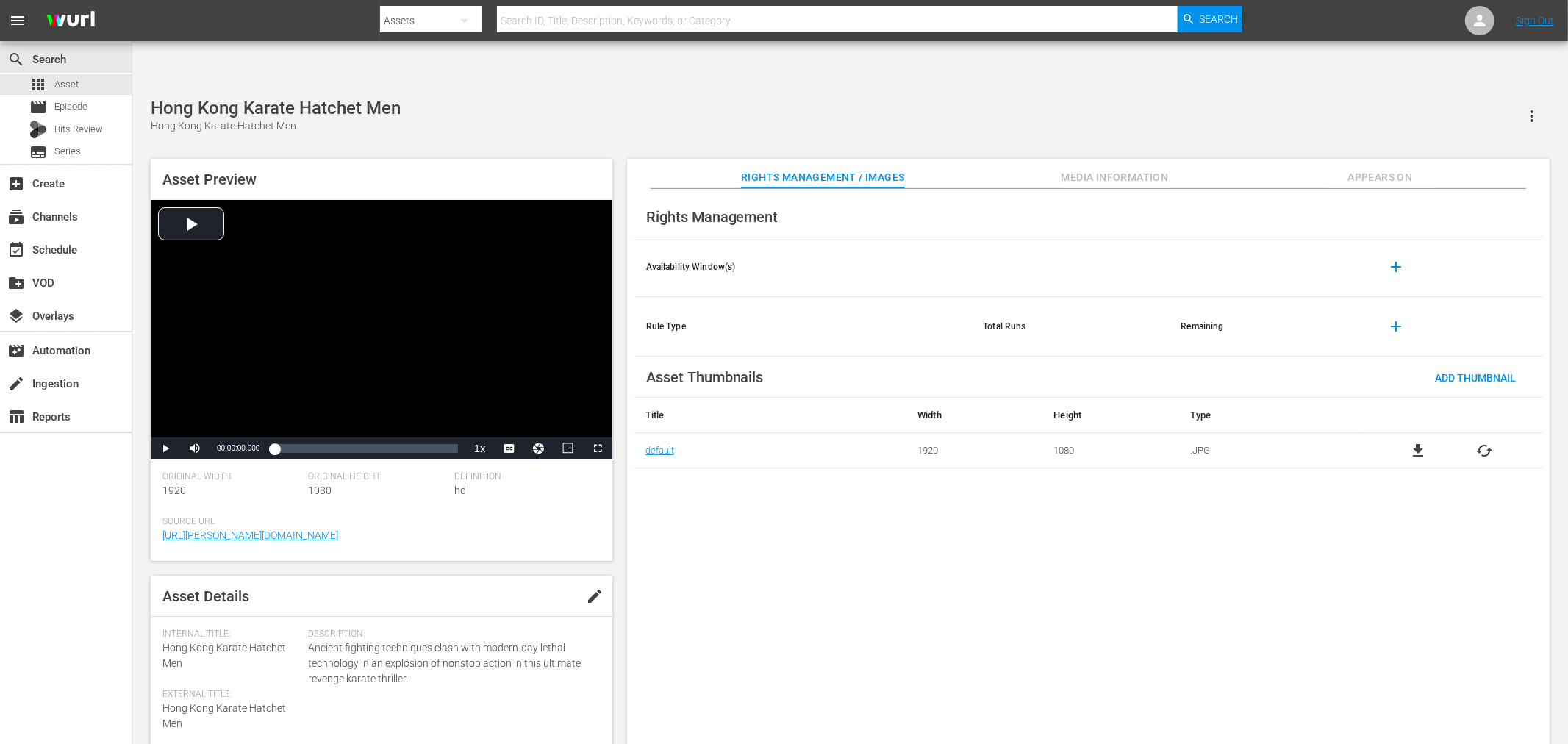
click at [855, 669] on div "Rights Management Availability Window(s) add Rule Type Total Runs Remaining add…" at bounding box center [1088, 478] width 922 height 579
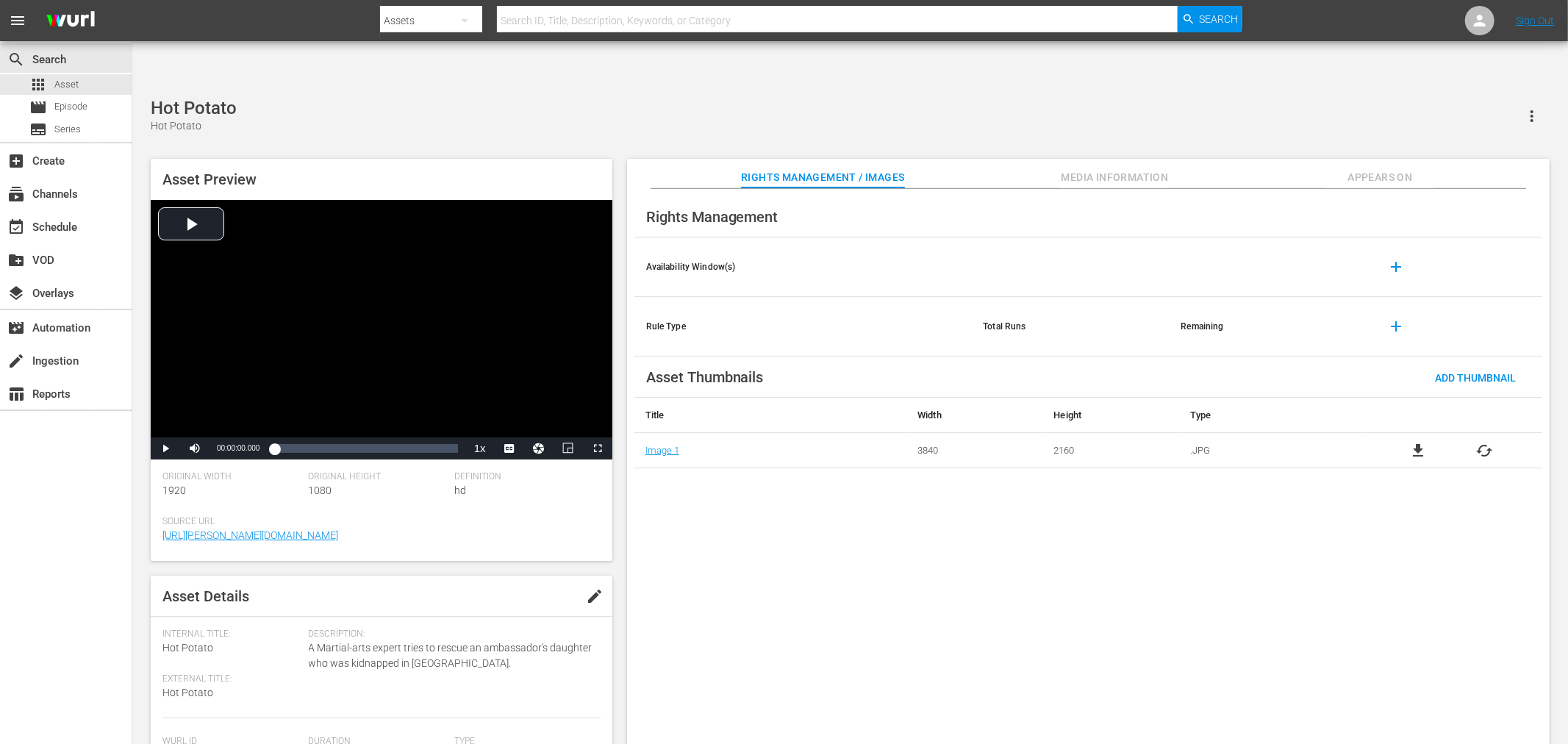
click at [778, 570] on div "Rights Management Availability Window(s) add Rule Type Total Runs Remaining add…" at bounding box center [1088, 478] width 922 height 579
click at [563, 101] on div "Human Tornado Human Tornado Asset Preview Video Player is loading. Play Video P…" at bounding box center [850, 429] width 1413 height 663
click at [926, 585] on div "Rights Management Availability Window(s) add Rule Type Total Runs Remaining add…" at bounding box center [1088, 478] width 922 height 579
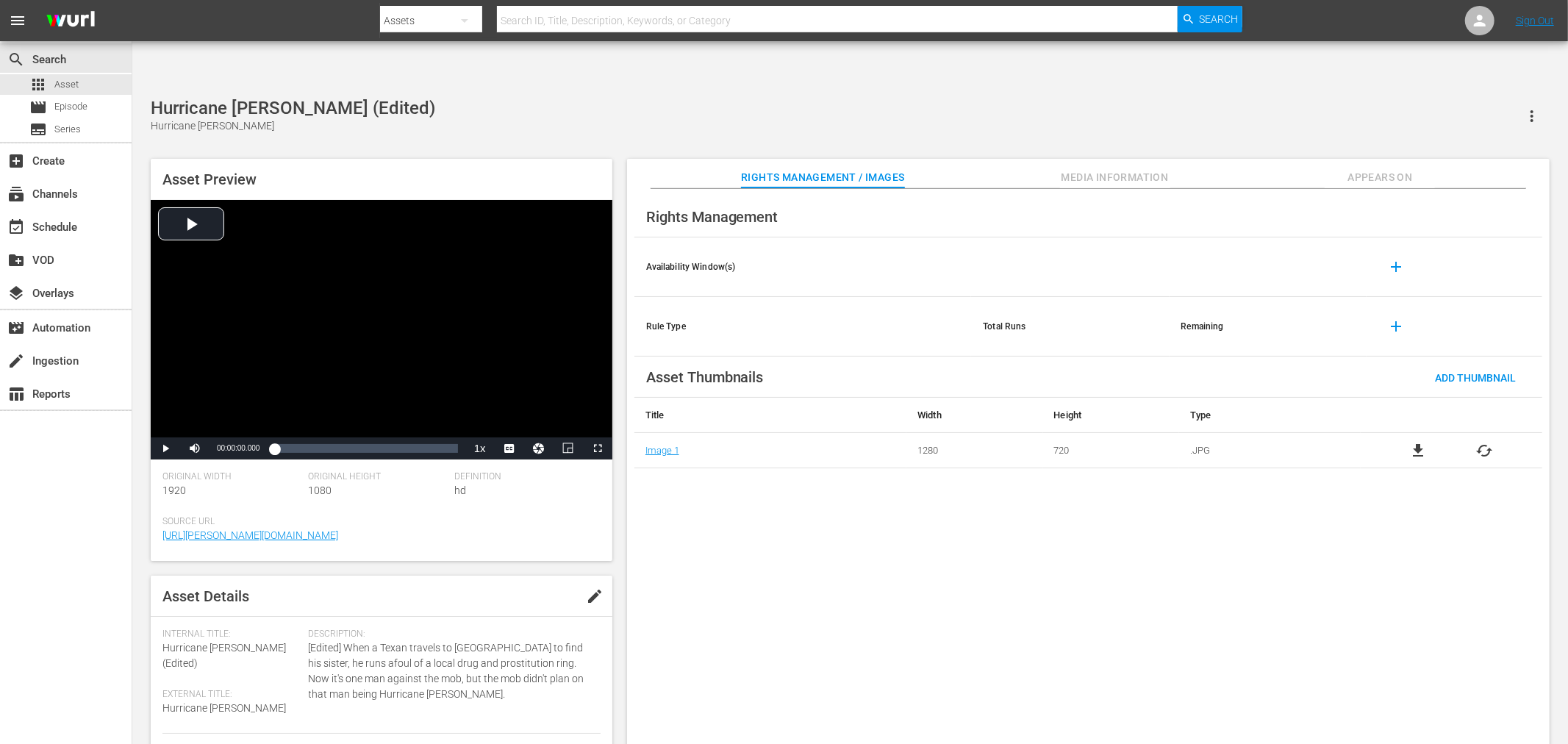
click at [934, 669] on div "Rights Management Availability Window(s) add Rule Type Total Runs Remaining add…" at bounding box center [1088, 478] width 922 height 579
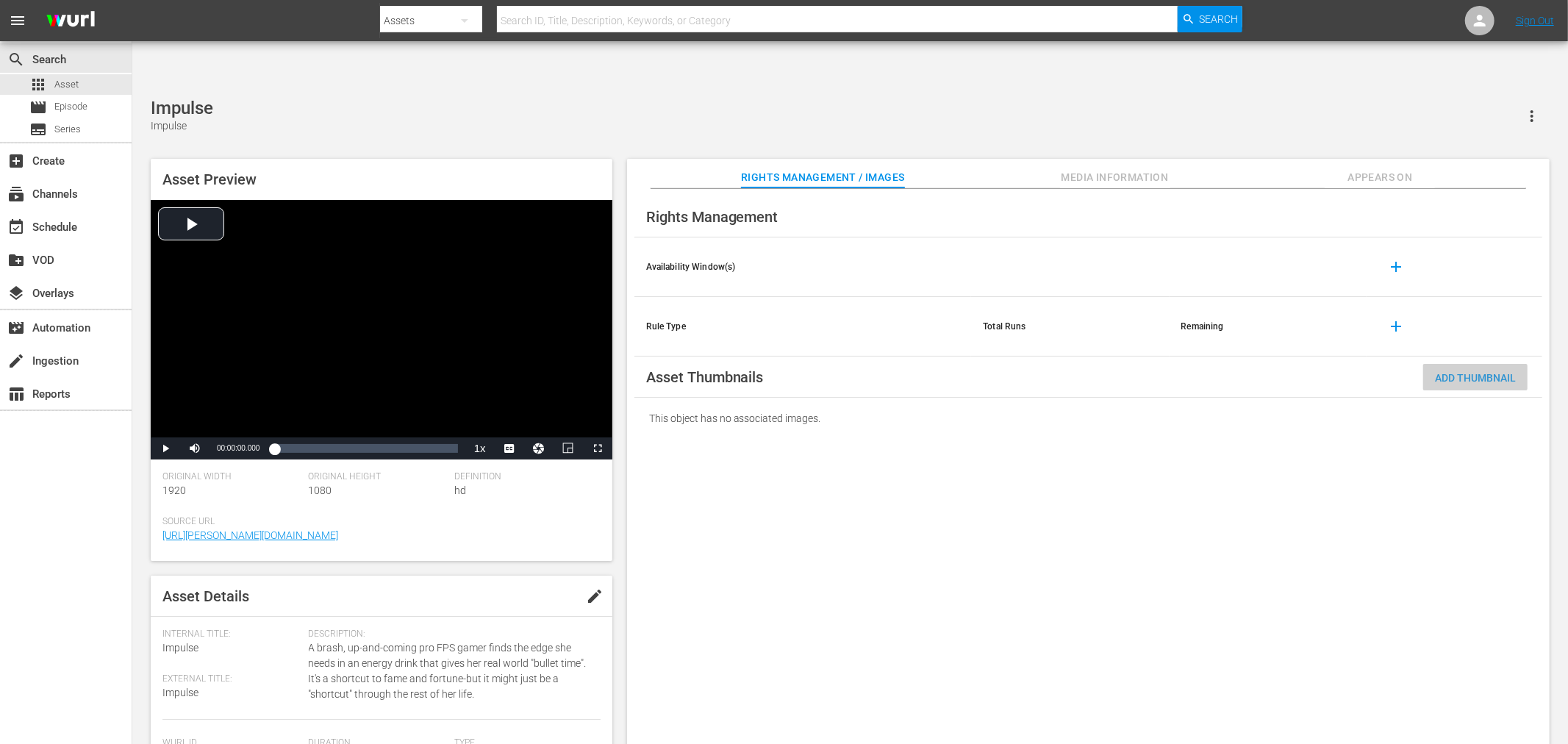
click at [1410, 372] on span "Add Thumbnail" at bounding box center [1475, 377] width 105 height 12
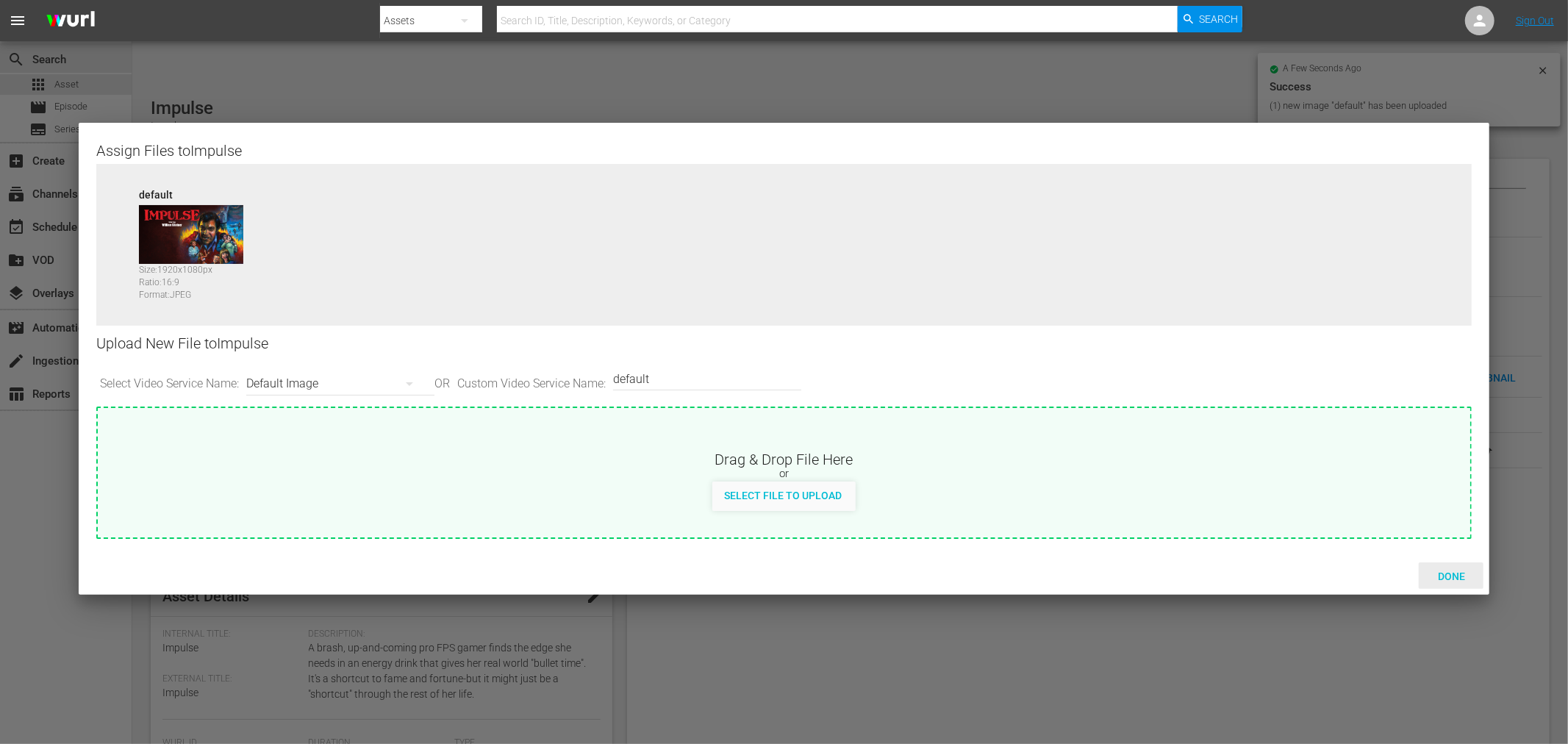
click at [1410, 570] on span "Done" at bounding box center [1450, 576] width 50 height 12
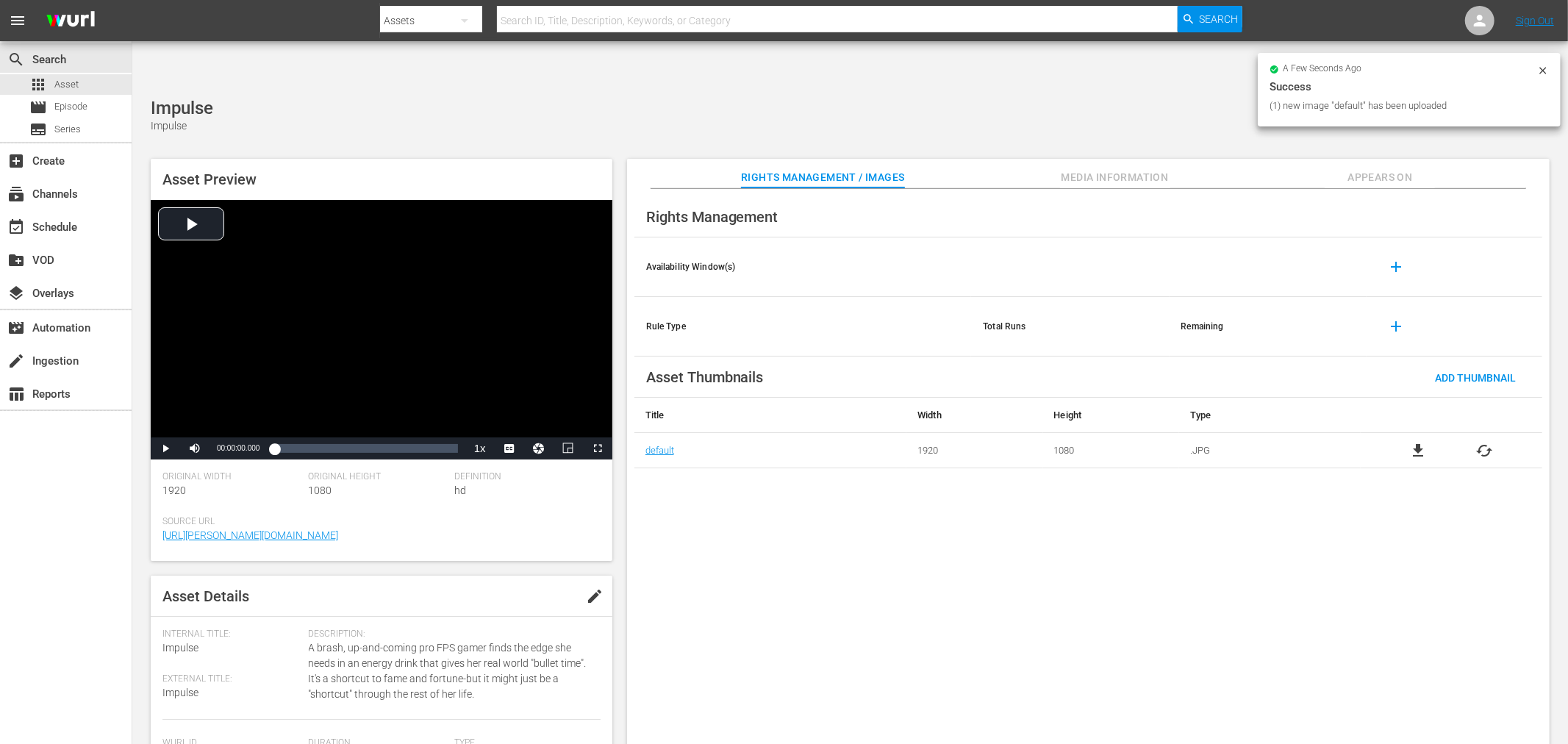
click at [1356, 564] on div "Rights Management Availability Window(s) add Rule Type Total Runs Remaining add…" at bounding box center [1088, 478] width 922 height 579
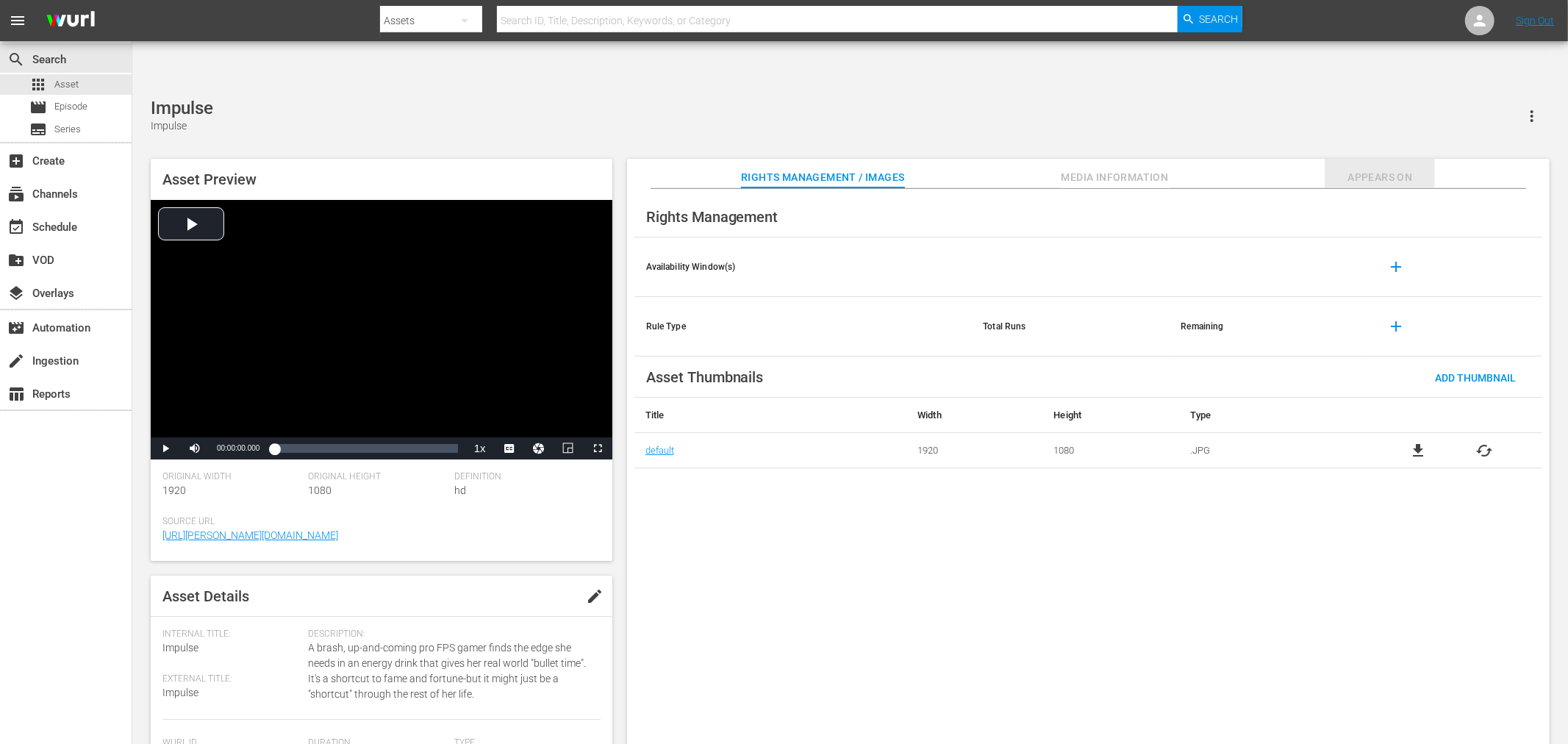
click at [1353, 168] on span "Appears On" at bounding box center [1379, 177] width 110 height 19
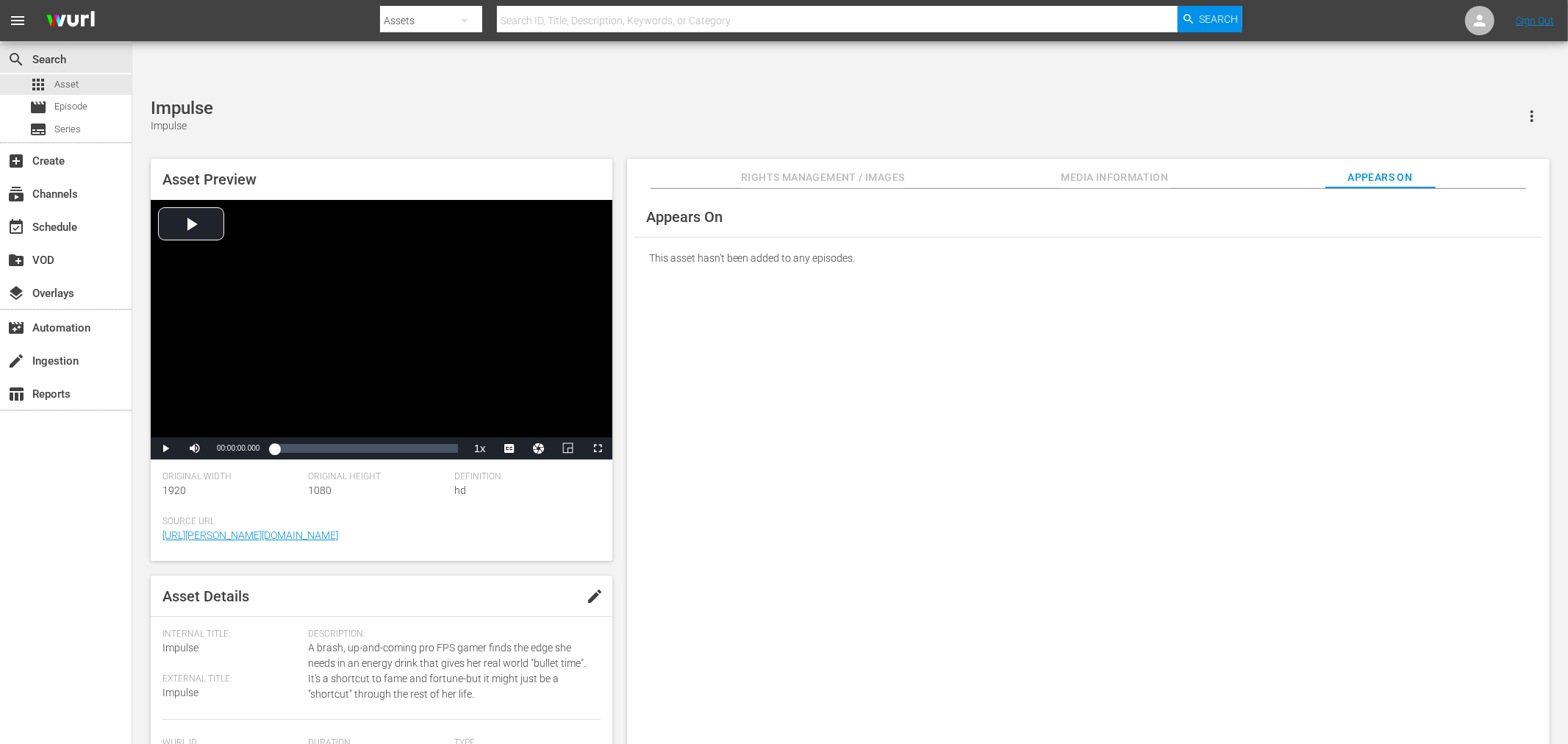
click at [963, 305] on div "Appears On This asset hasn't been added to any episodes." at bounding box center [1088, 478] width 922 height 579
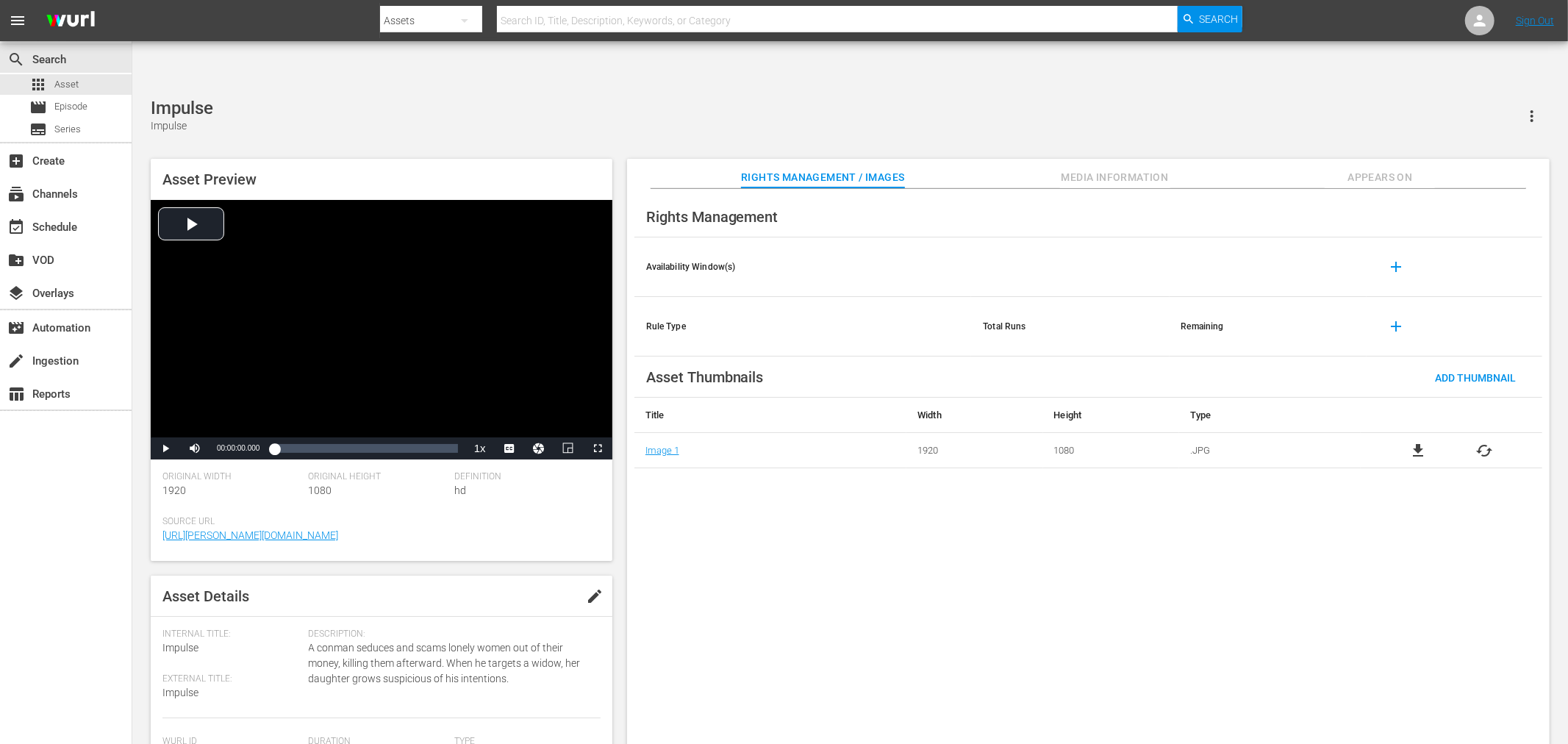
click at [897, 641] on div "Rights Management Availability Window(s) add Rule Type Total Runs Remaining add…" at bounding box center [1088, 478] width 922 height 579
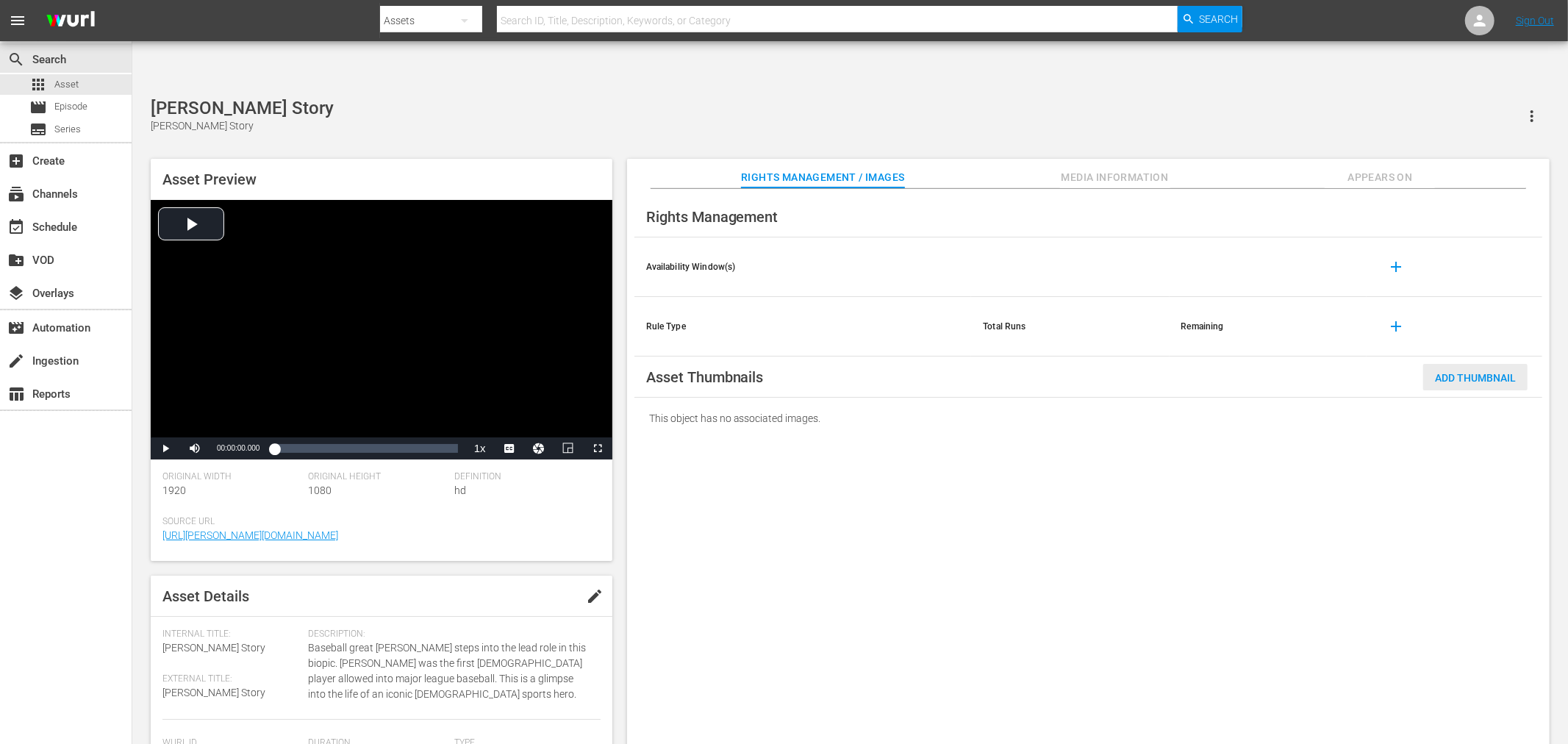
click at [1442, 364] on div "Add Thumbnail" at bounding box center [1475, 377] width 105 height 27
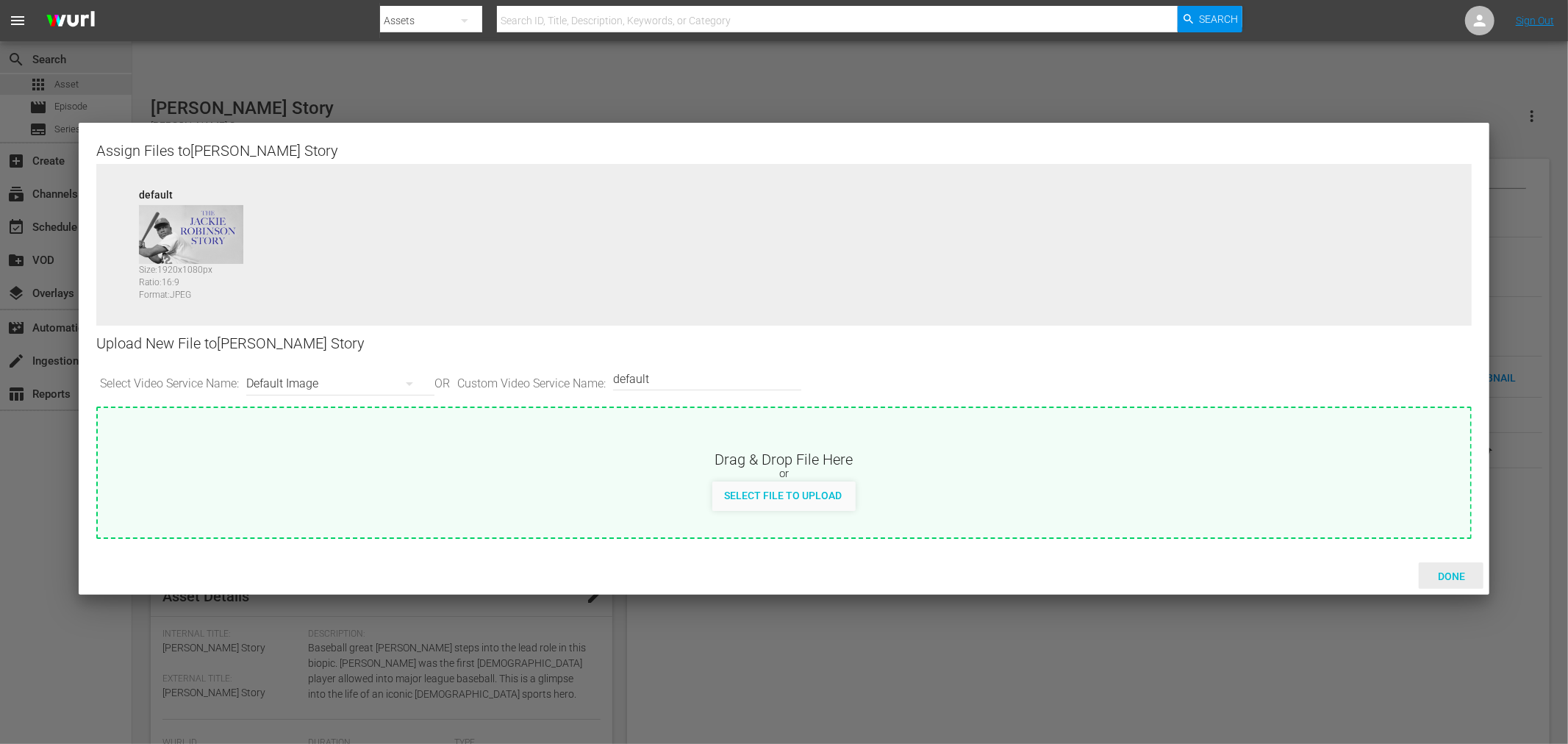
click at [1446, 577] on span "Done" at bounding box center [1450, 576] width 50 height 12
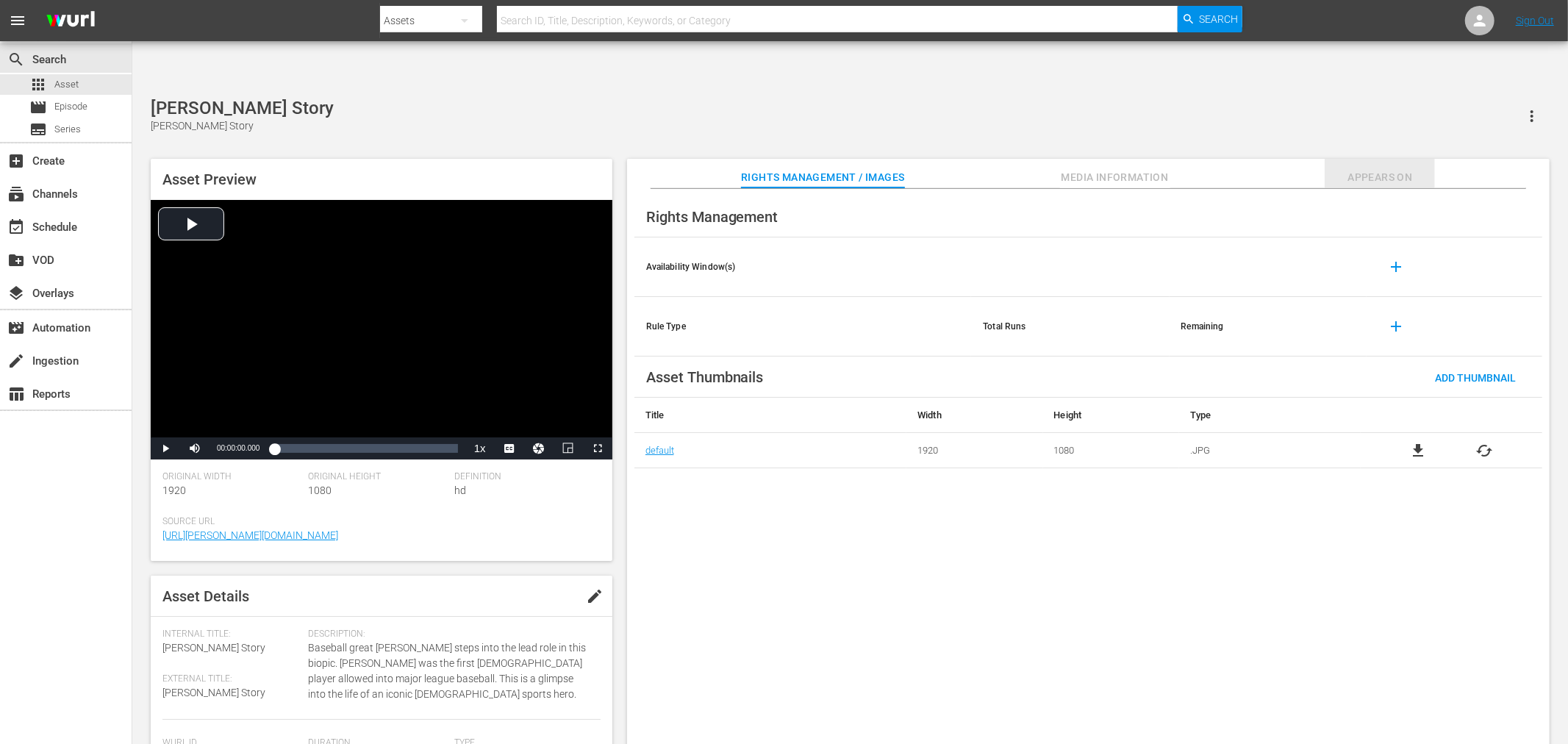
click at [1361, 168] on span "Appears On" at bounding box center [1379, 177] width 110 height 19
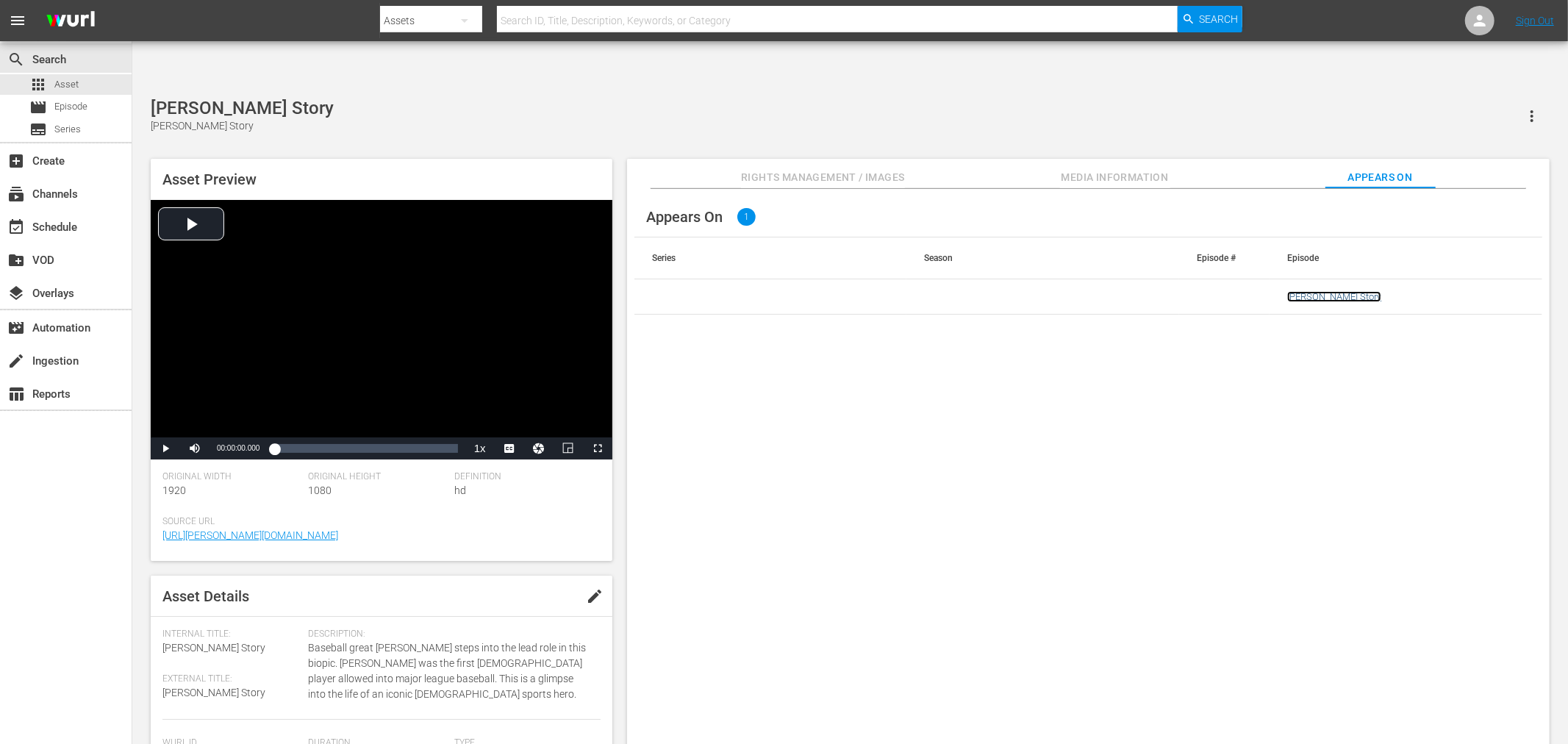
click at [1324, 291] on link "Jackie Robinson Story" at bounding box center [1334, 297] width 94 height 11
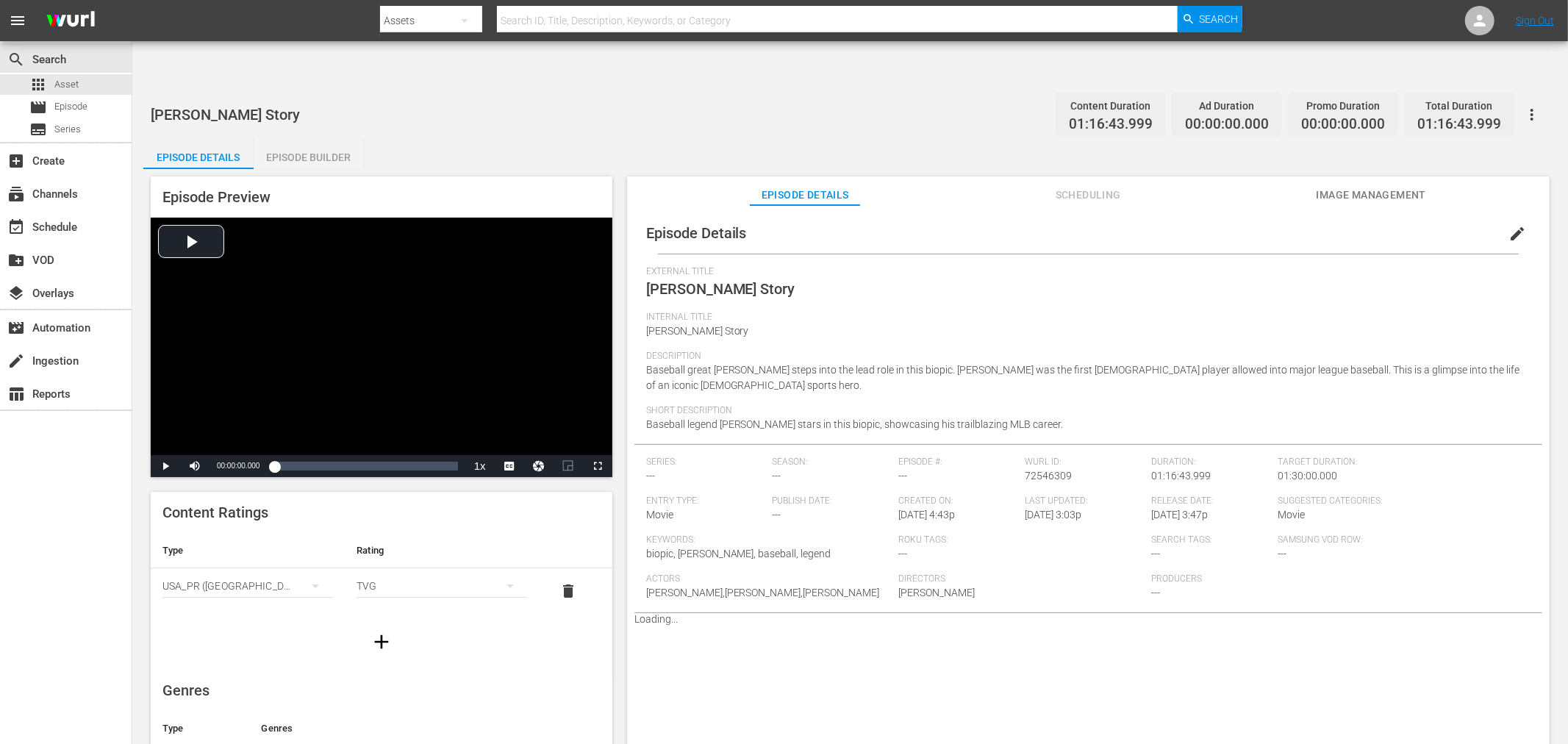
click at [1370, 186] on span "Image Management" at bounding box center [1370, 195] width 110 height 19
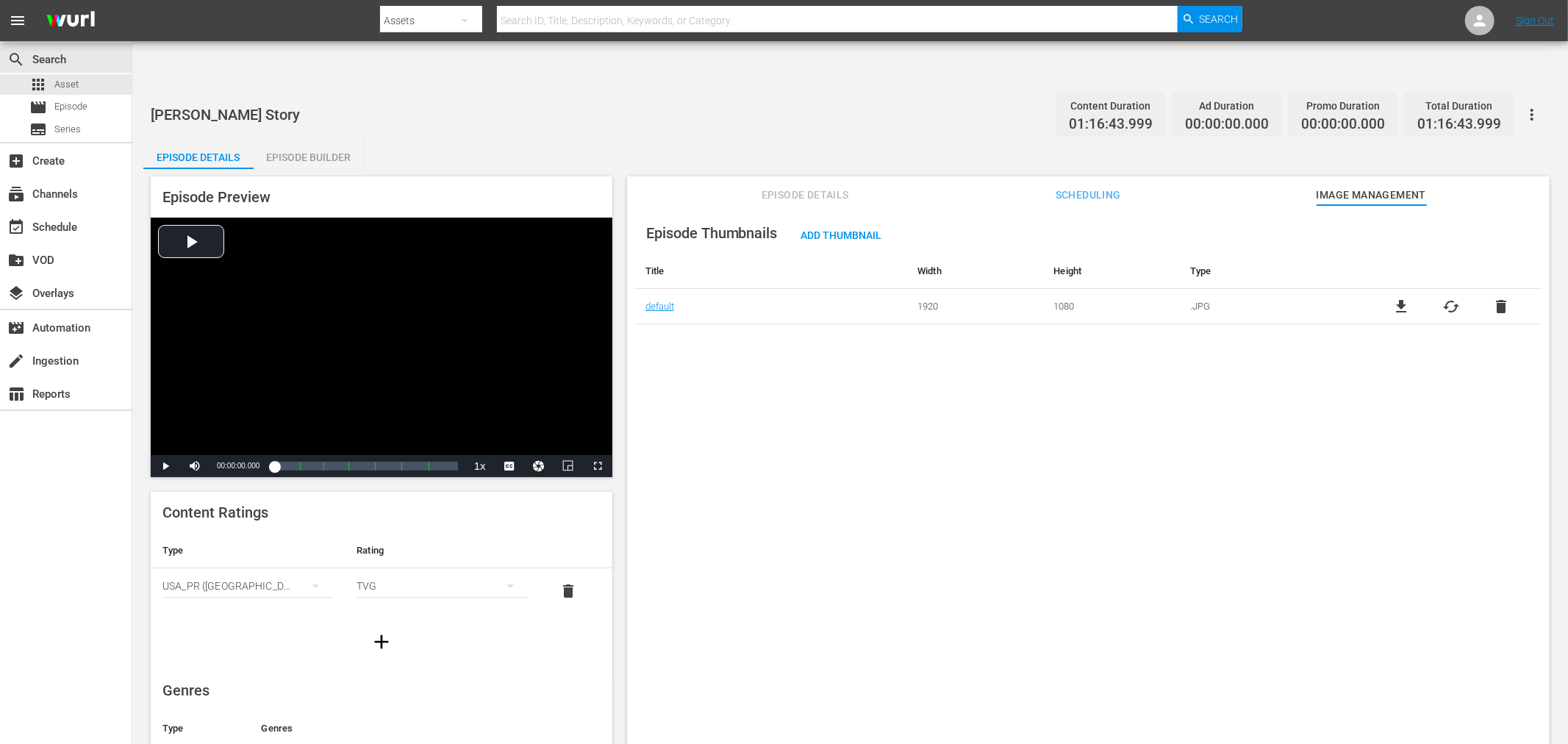
click at [981, 503] on div "Episode Thumbnails Add Thumbnail Title Width Height Type default 1920 1080 .JPG…" at bounding box center [1088, 492] width 922 height 575
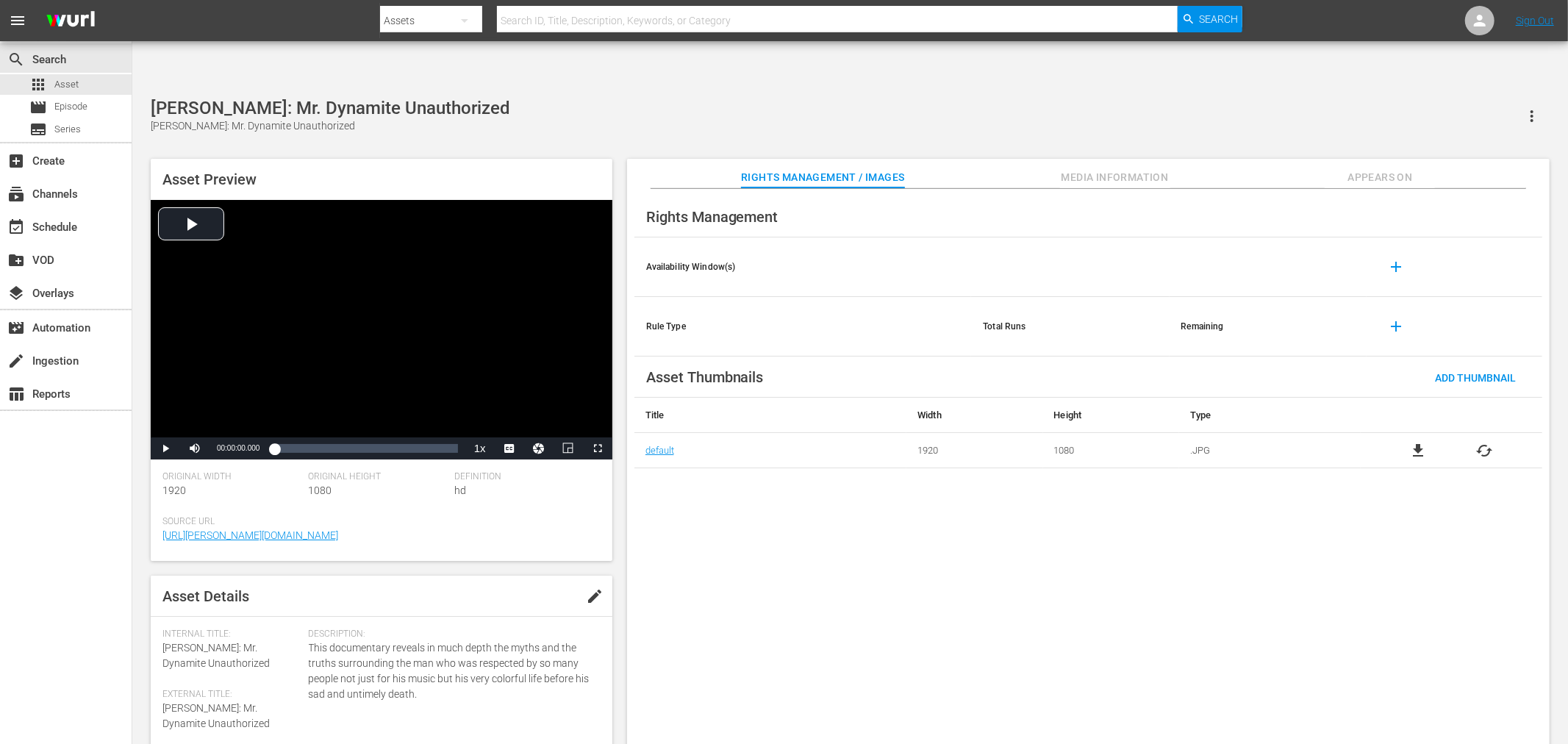
click at [1092, 523] on div "Rights Management Availability Window(s) add Rule Type Total Runs Remaining add…" at bounding box center [1088, 478] width 922 height 579
click at [416, 151] on div "Asset Preview Video Player is loading. Play Video Play Mute Current Time 00:00:…" at bounding box center [850, 455] width 1413 height 608
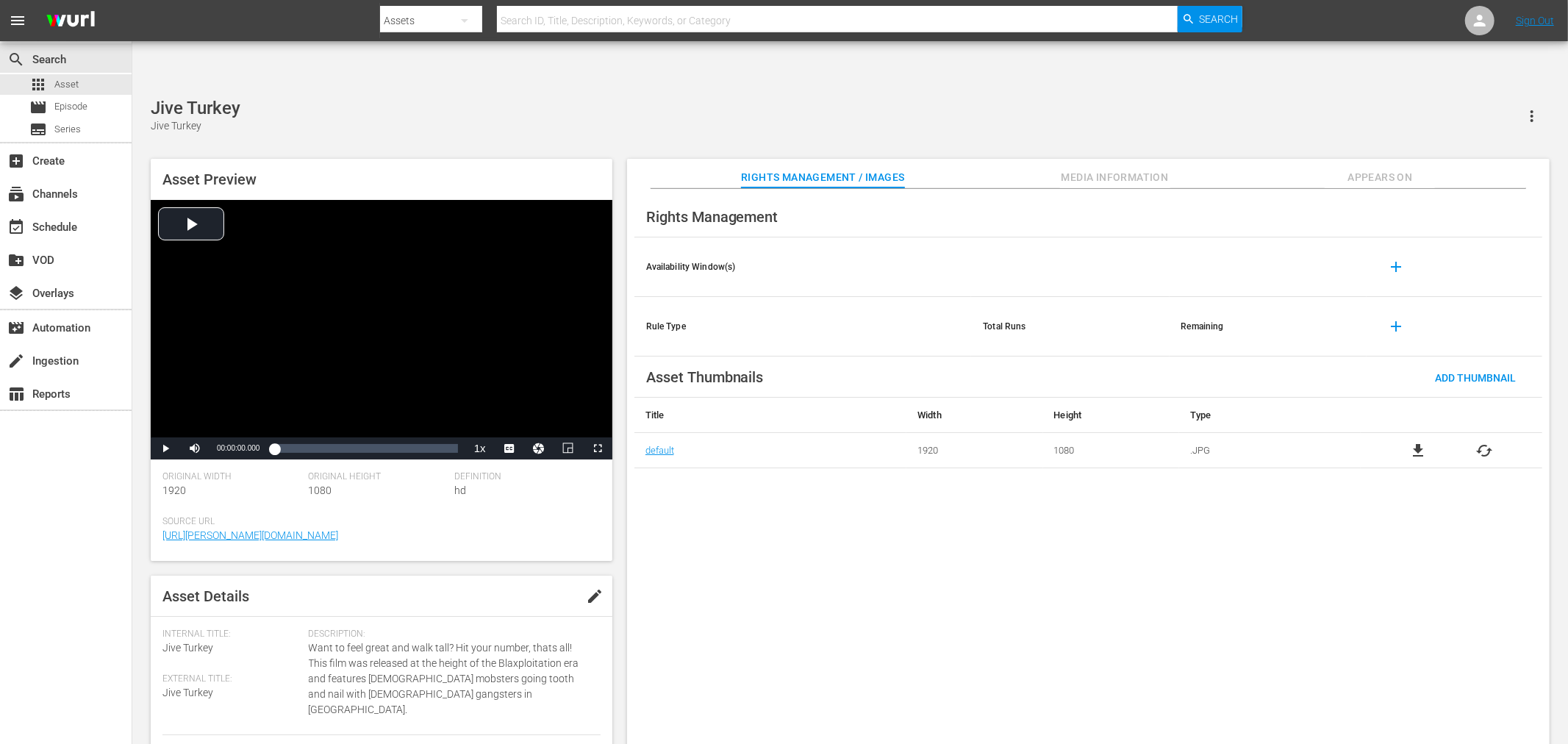
click at [696, 511] on div "Rights Management Availability Window(s) add Rule Type Total Runs Remaining add…" at bounding box center [1088, 478] width 922 height 579
drag, startPoint x: 1075, startPoint y: 570, endPoint x: 1198, endPoint y: 275, distance: 319.6
click at [1075, 567] on div "Rights Management Availability Window(s) add Rule Type Total Runs Remaining add…" at bounding box center [1088, 478] width 922 height 579
click at [1368, 168] on span "Appears On" at bounding box center [1379, 177] width 110 height 19
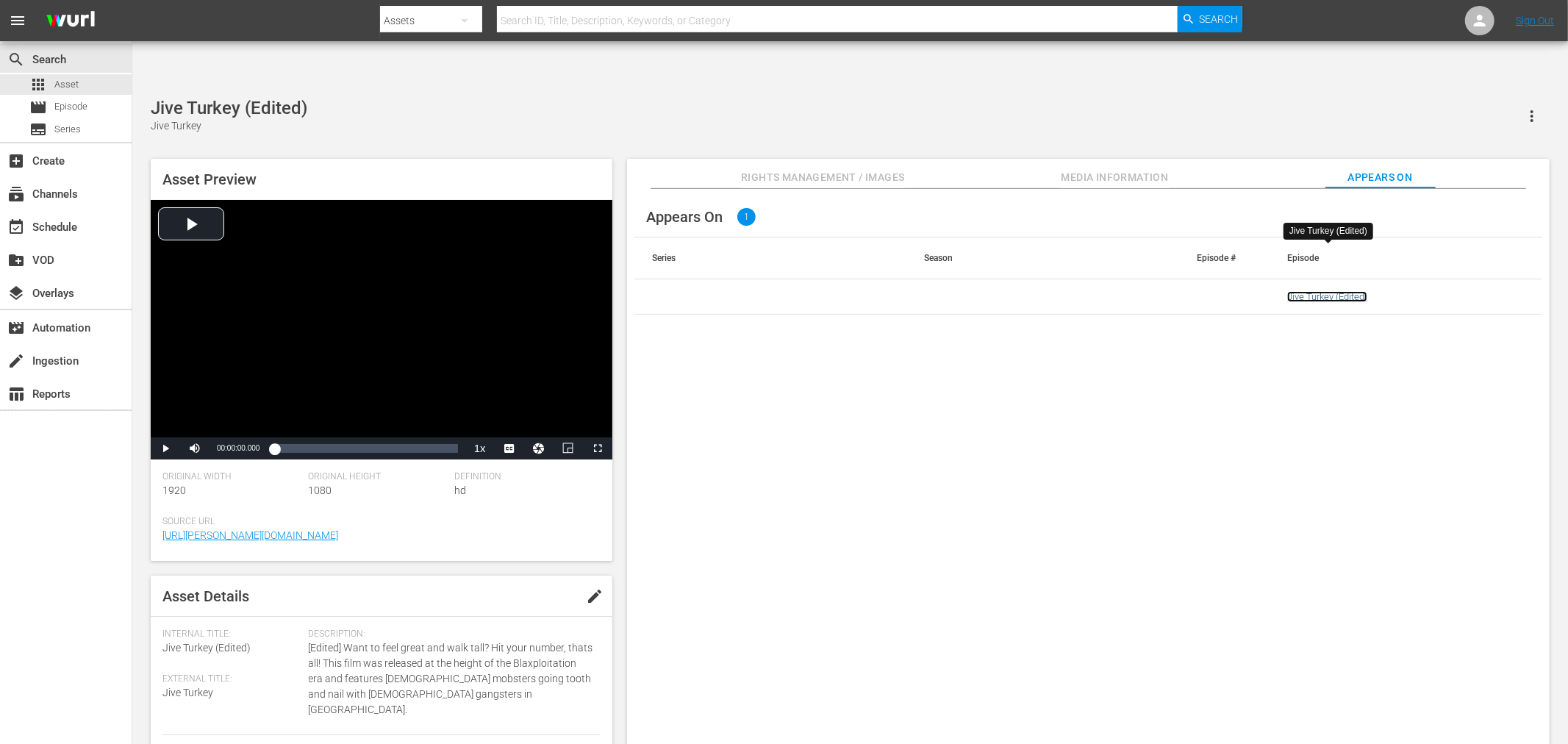
click at [1357, 291] on link "Jive Turkey (Edited)" at bounding box center [1327, 297] width 80 height 11
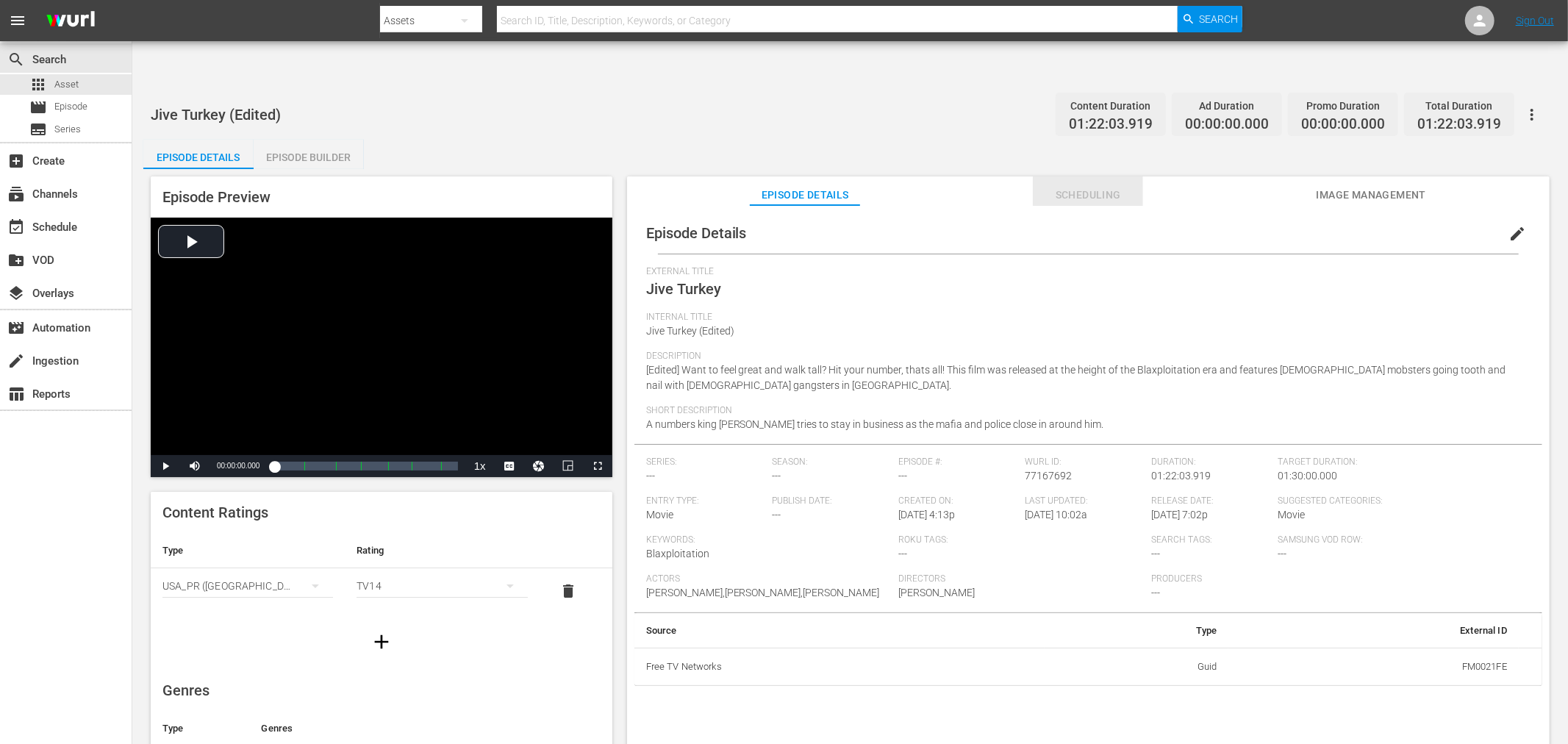
click at [1098, 186] on span "Scheduling" at bounding box center [1088, 195] width 110 height 19
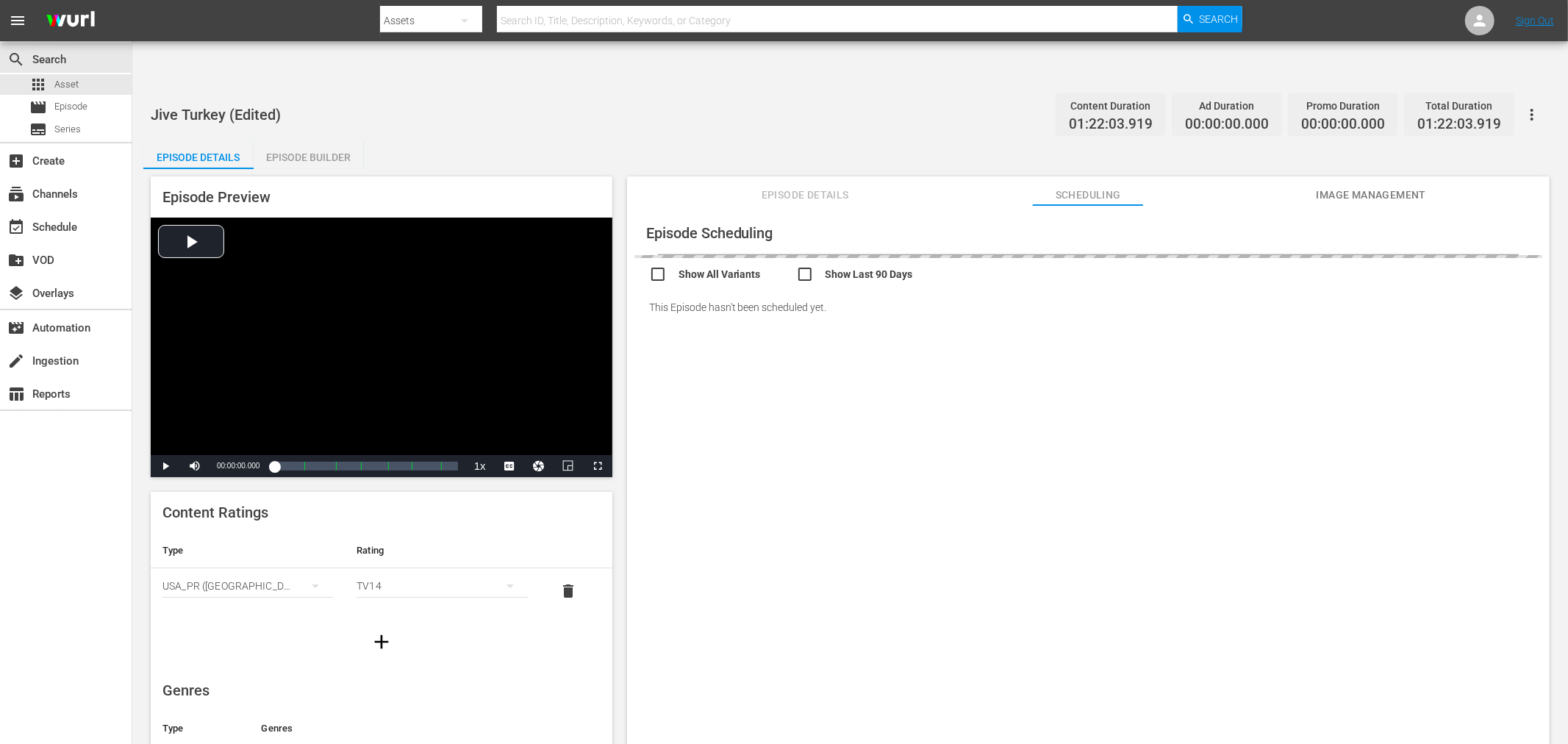
click at [1356, 186] on span "Image Management" at bounding box center [1370, 195] width 110 height 19
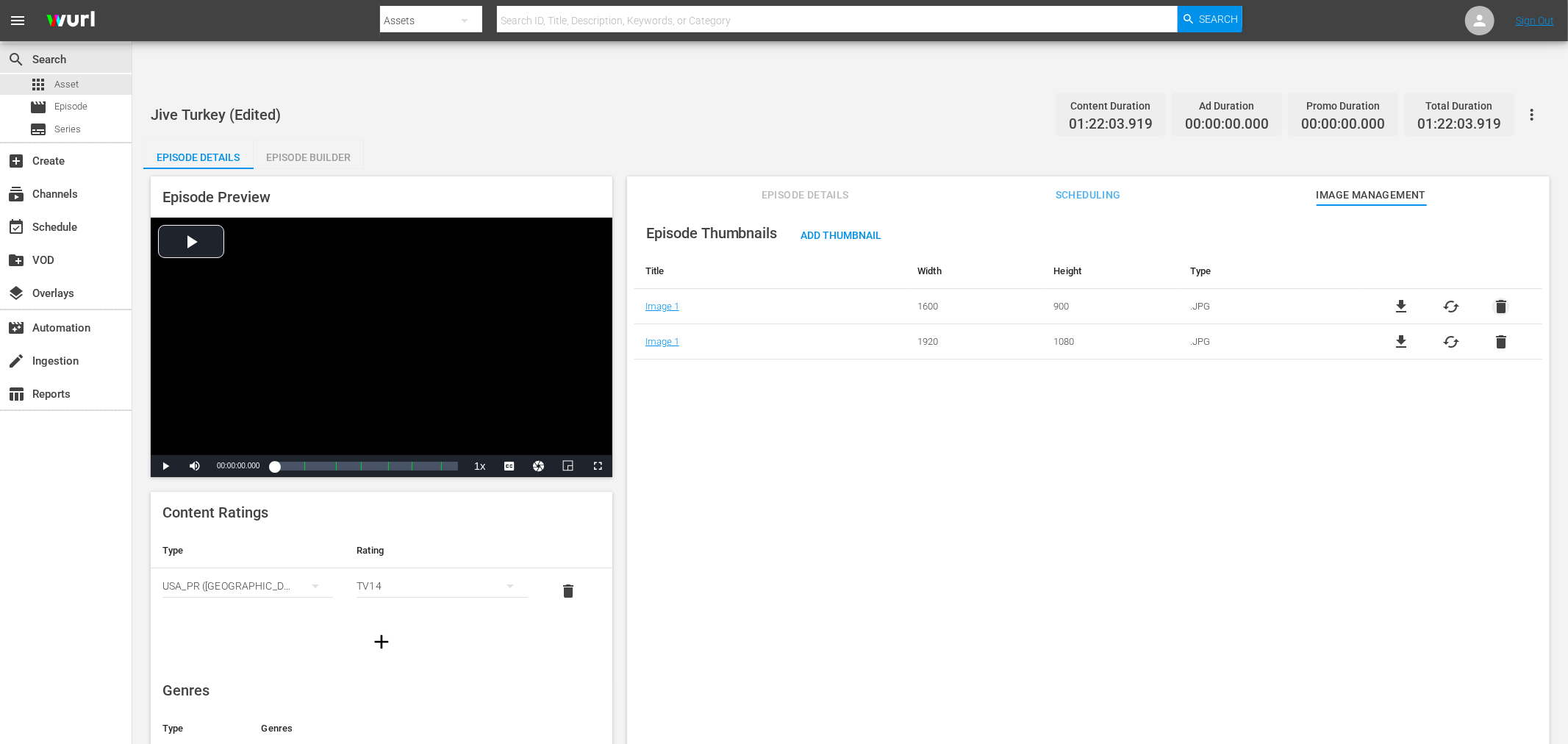
click at [1410, 298] on span "delete" at bounding box center [1501, 306] width 18 height 18
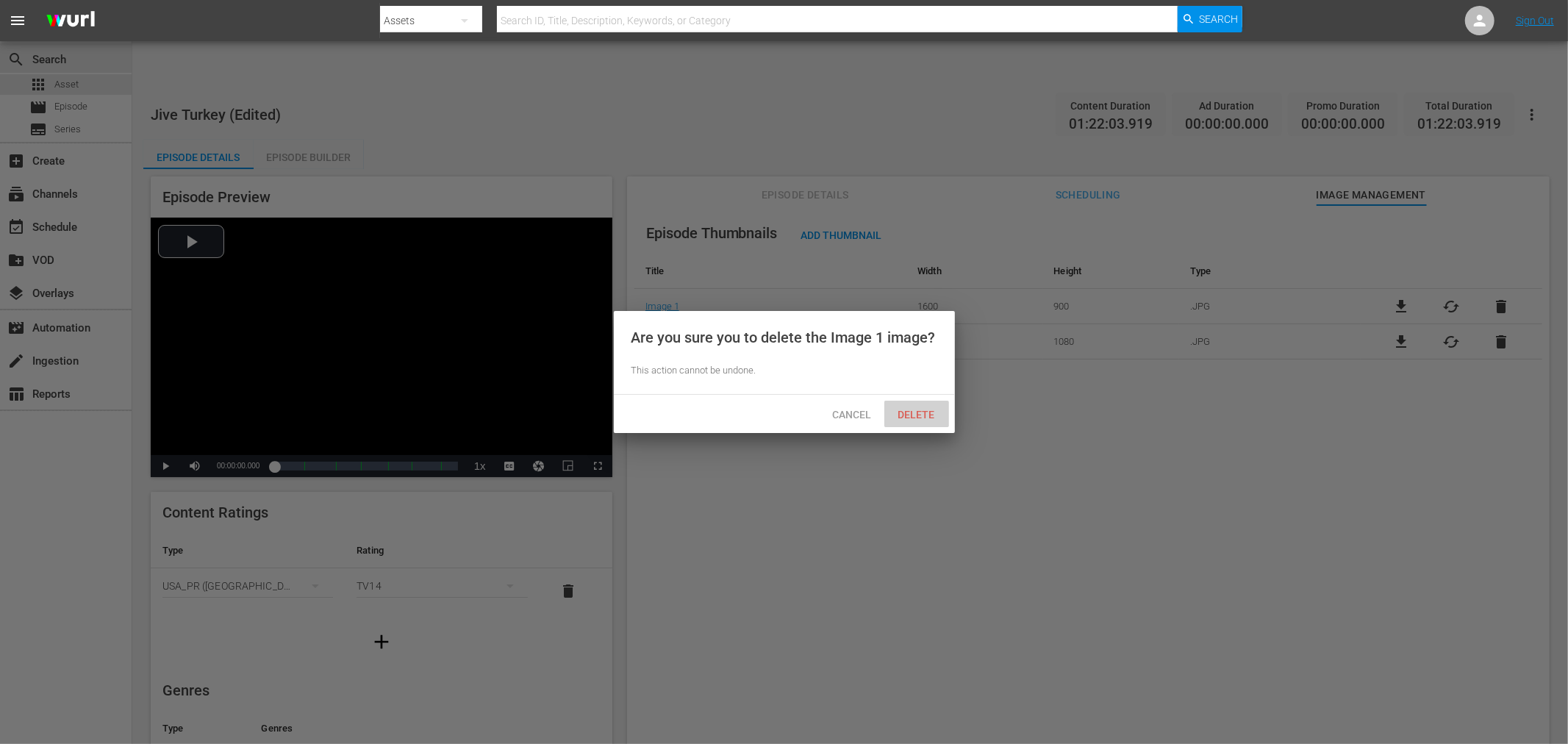
click at [921, 412] on span "Delete" at bounding box center [917, 414] width 60 height 12
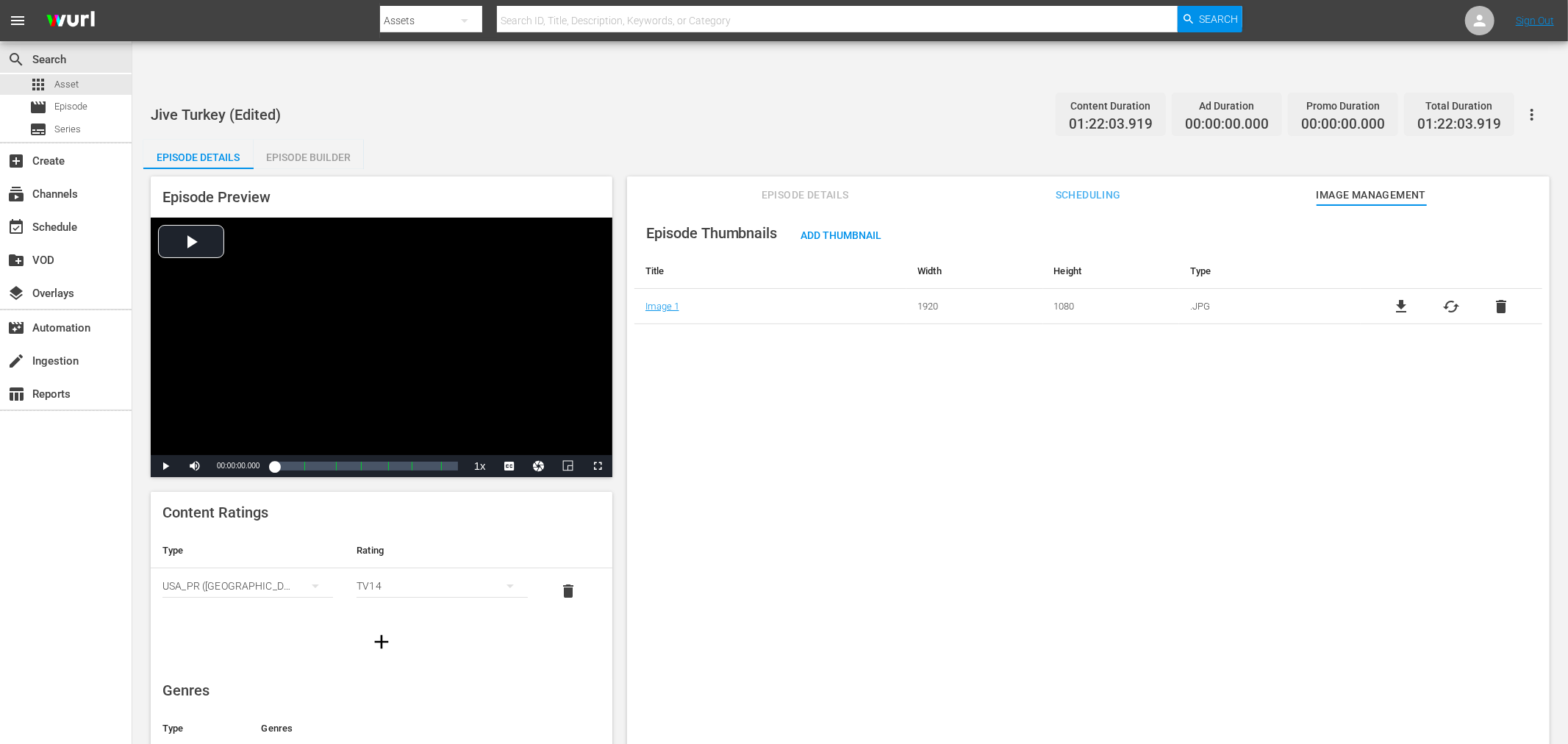
click at [945, 439] on div "Episode Thumbnails Add Thumbnail Title Width Height Type Image 1 1920 1080 .JPG…" at bounding box center [1088, 492] width 922 height 575
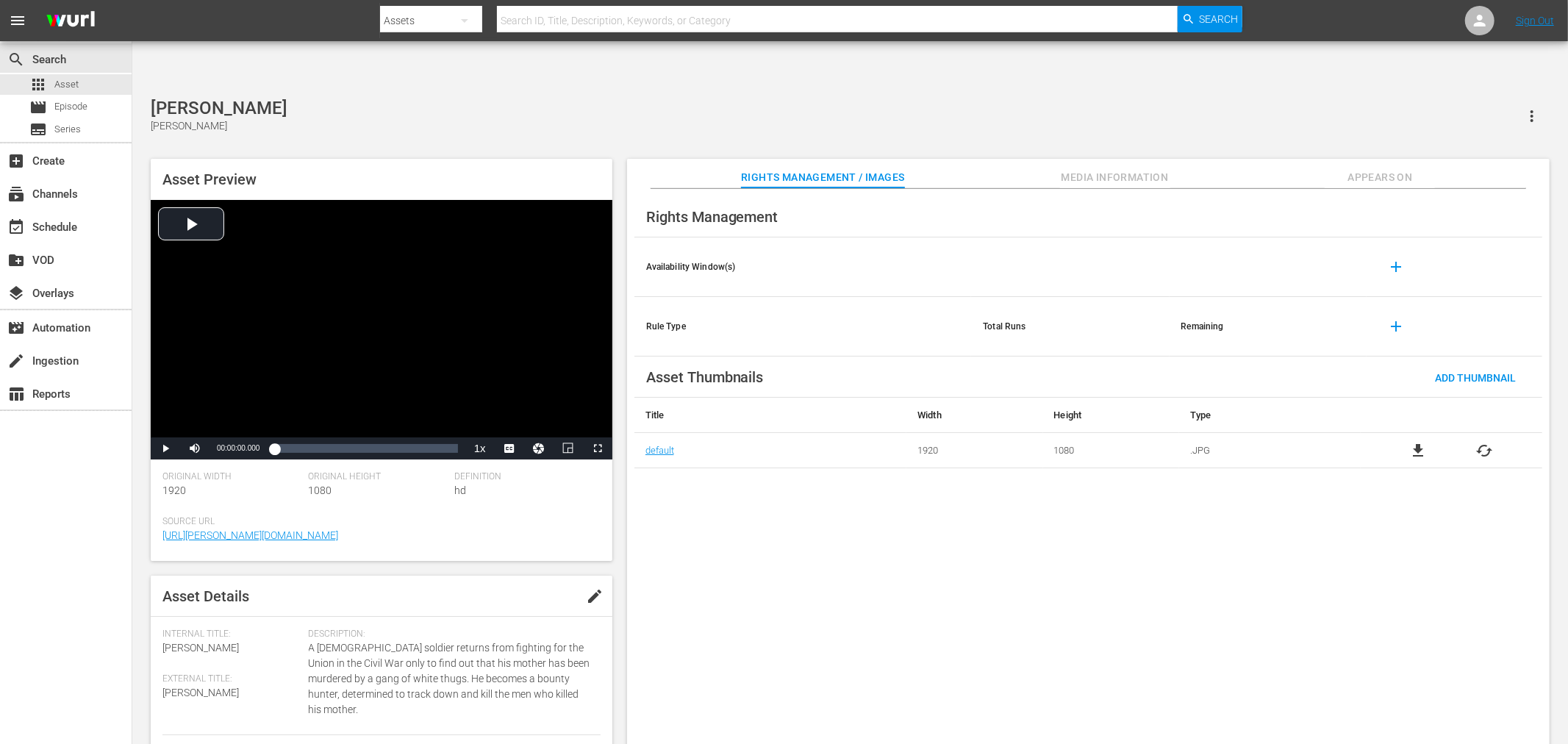
click at [338, 97] on div "[PERSON_NAME] [PERSON_NAME] Asset Preview Video Player is loading. Play Video P…" at bounding box center [850, 429] width 1413 height 663
click at [862, 570] on div "Rights Management Availability Window(s) add Rule Type Total Runs Remaining add…" at bounding box center [1088, 478] width 922 height 579
click at [1384, 168] on span "Appears On" at bounding box center [1379, 177] width 110 height 19
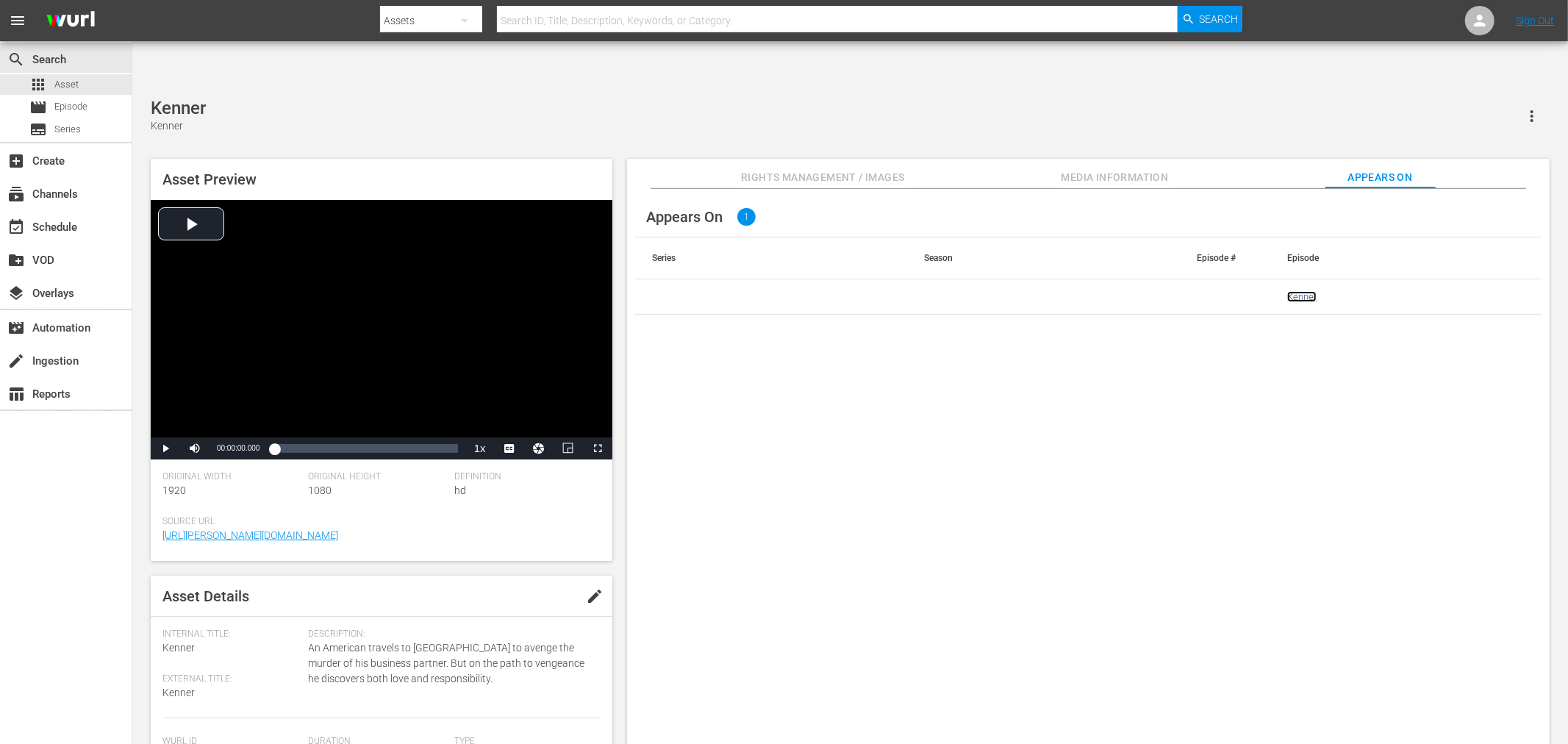
click at [1299, 291] on link "Kenner" at bounding box center [1301, 297] width 29 height 11
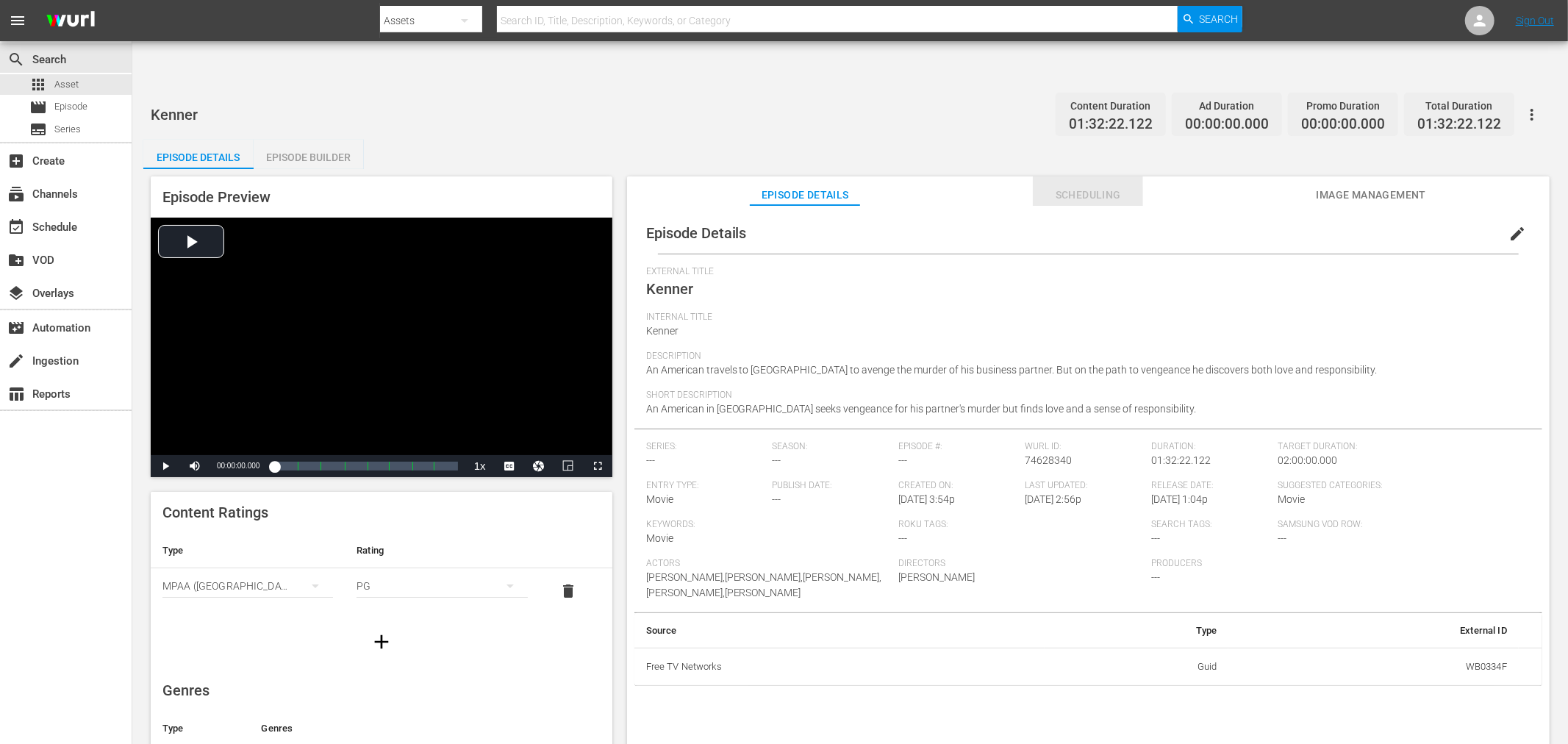
click at [1096, 186] on span "Scheduling" at bounding box center [1088, 195] width 110 height 19
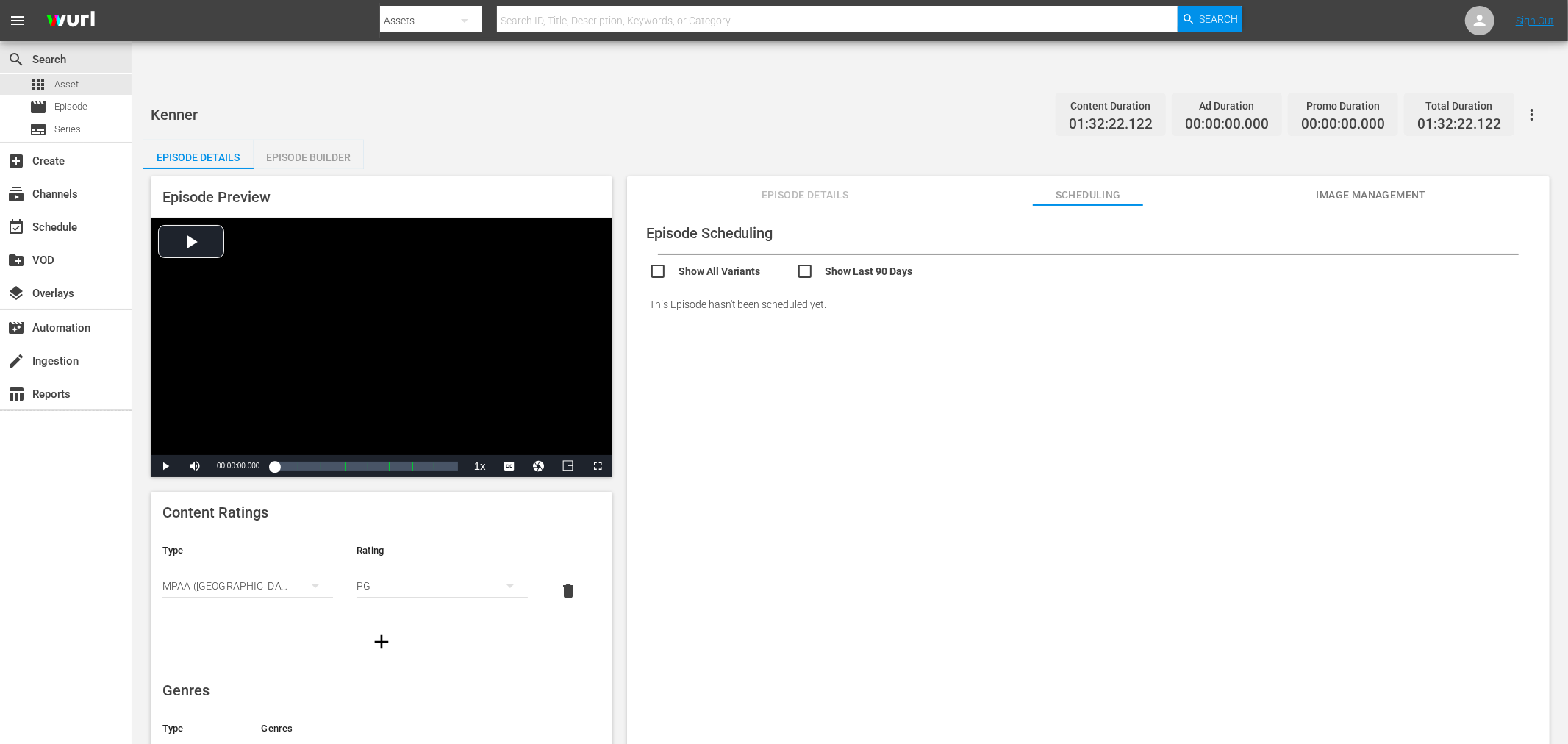
click at [1377, 186] on span "Image Management" at bounding box center [1370, 195] width 110 height 19
click at [1524, 105] on icon "button" at bounding box center [1532, 114] width 18 height 18
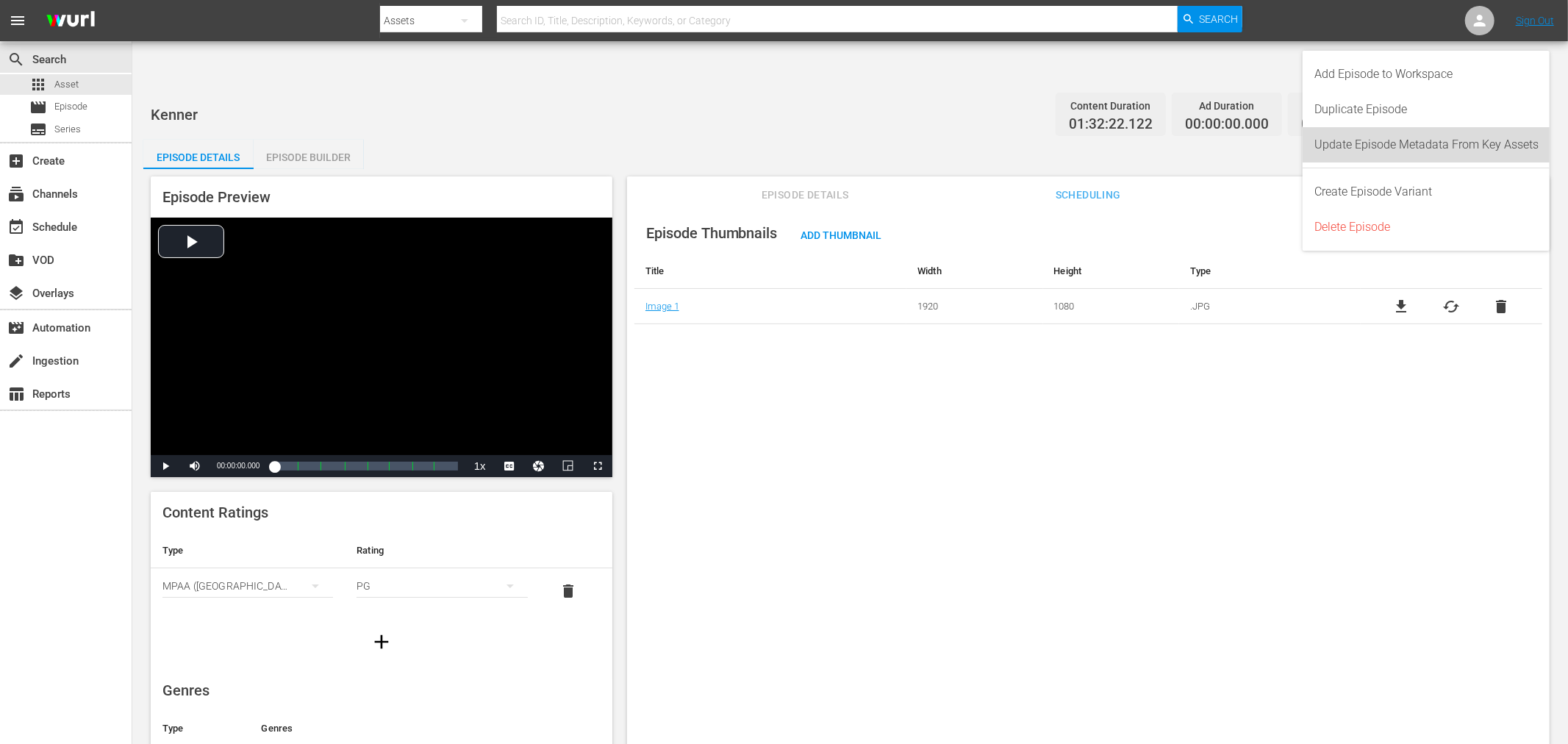
click at [1459, 150] on div "Update Episode Metadata From Key Assets" at bounding box center [1425, 145] width 224 height 35
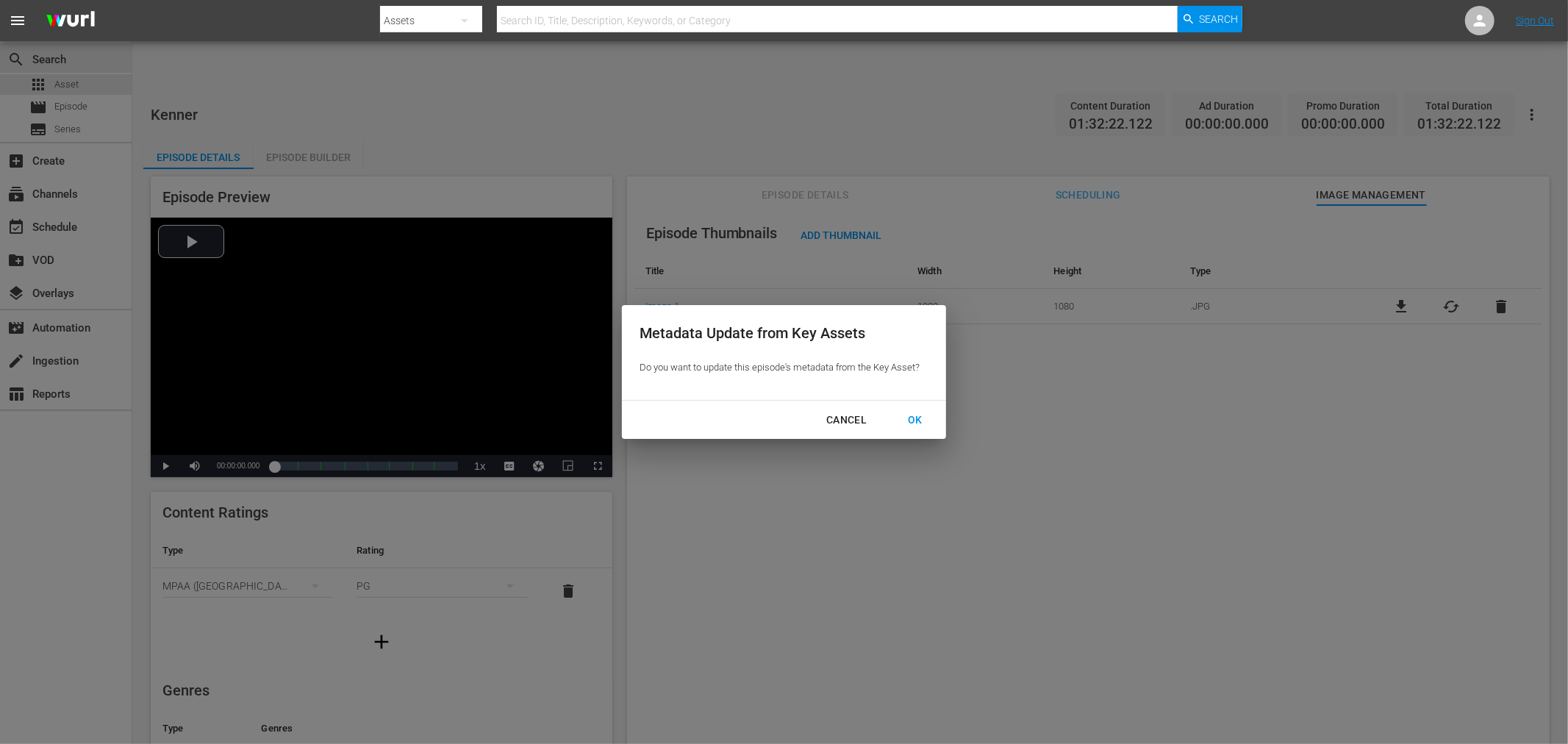
click at [921, 417] on div "OK" at bounding box center [914, 420] width 38 height 19
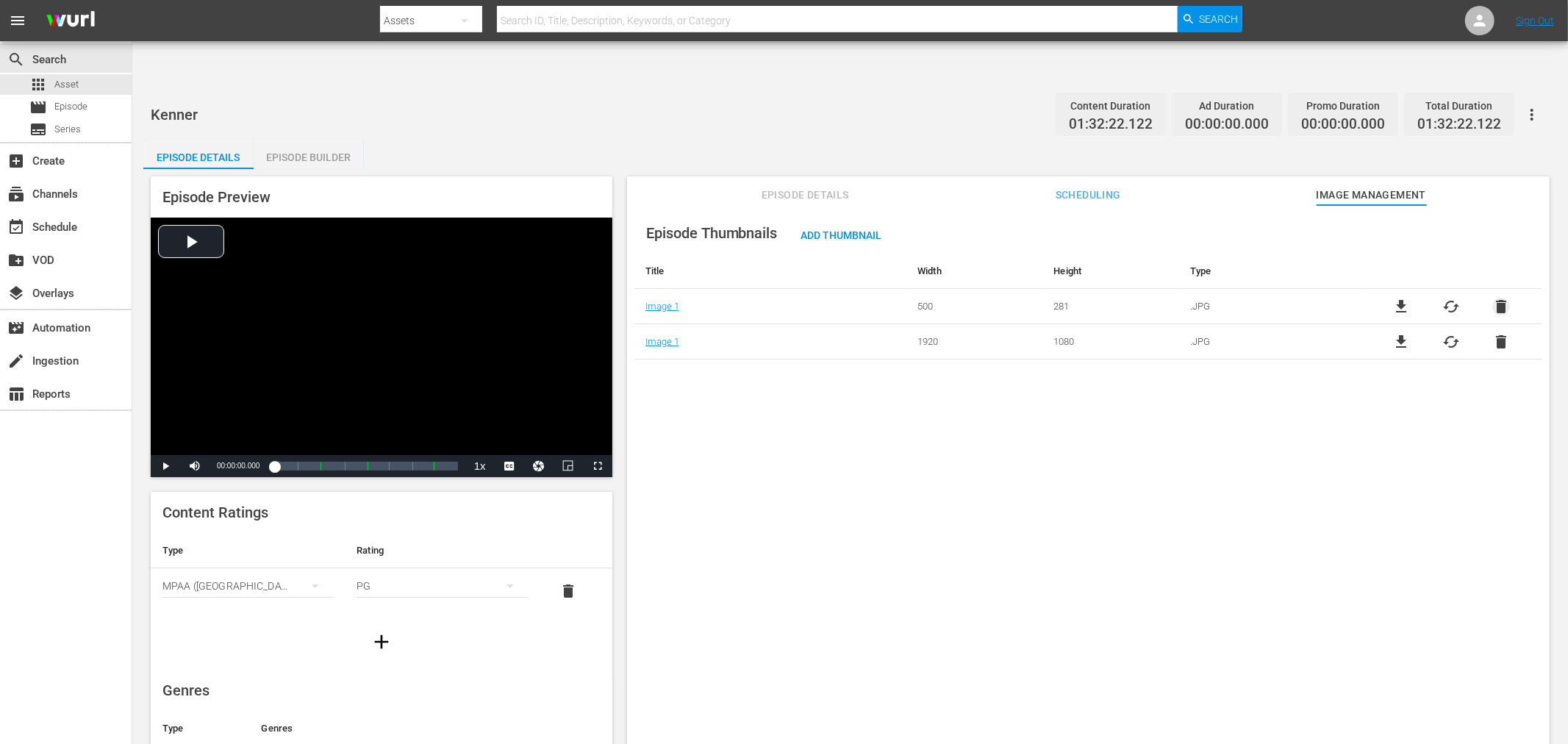
click at [1502, 298] on span "delete" at bounding box center [1501, 306] width 18 height 18
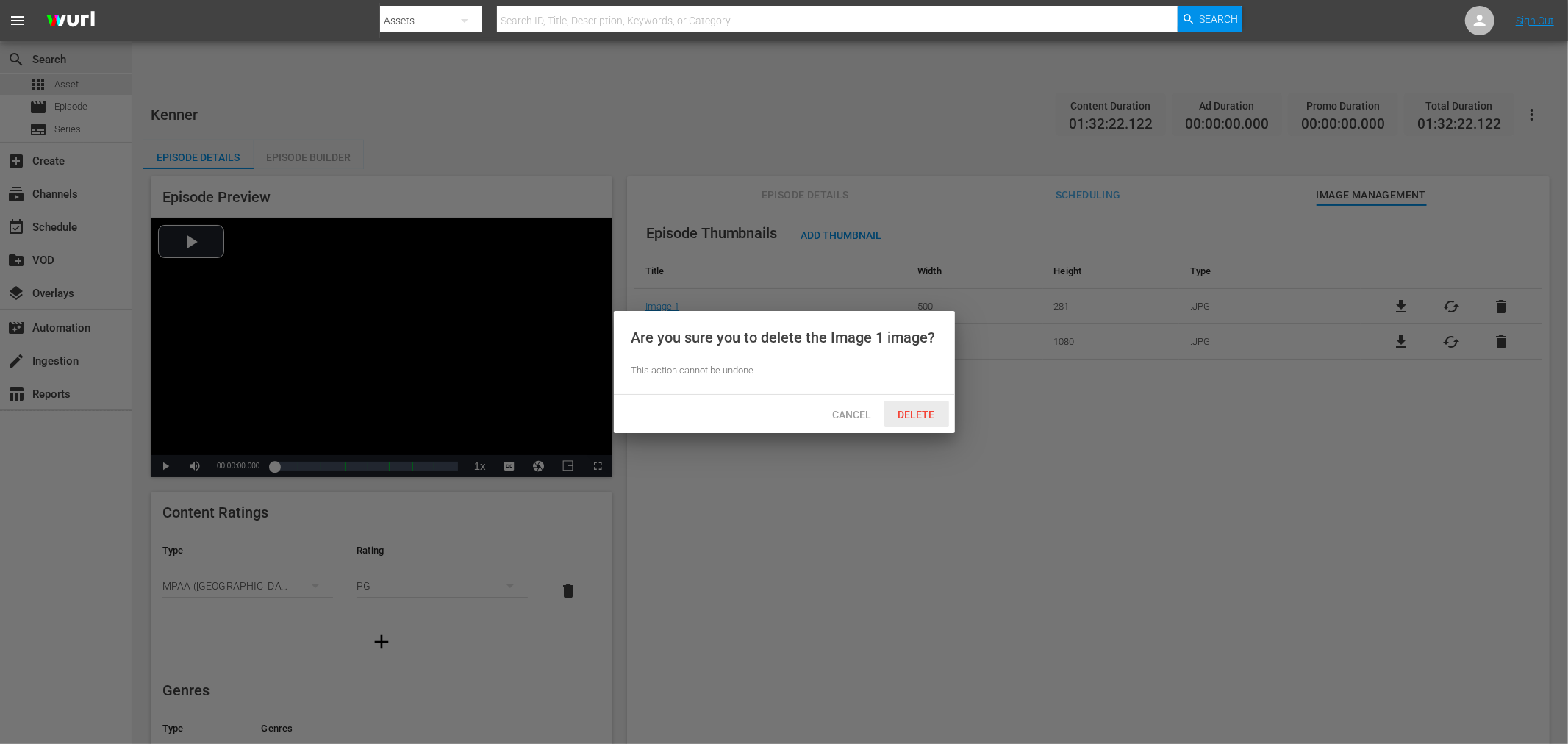
click at [914, 415] on span "Delete" at bounding box center [917, 414] width 60 height 12
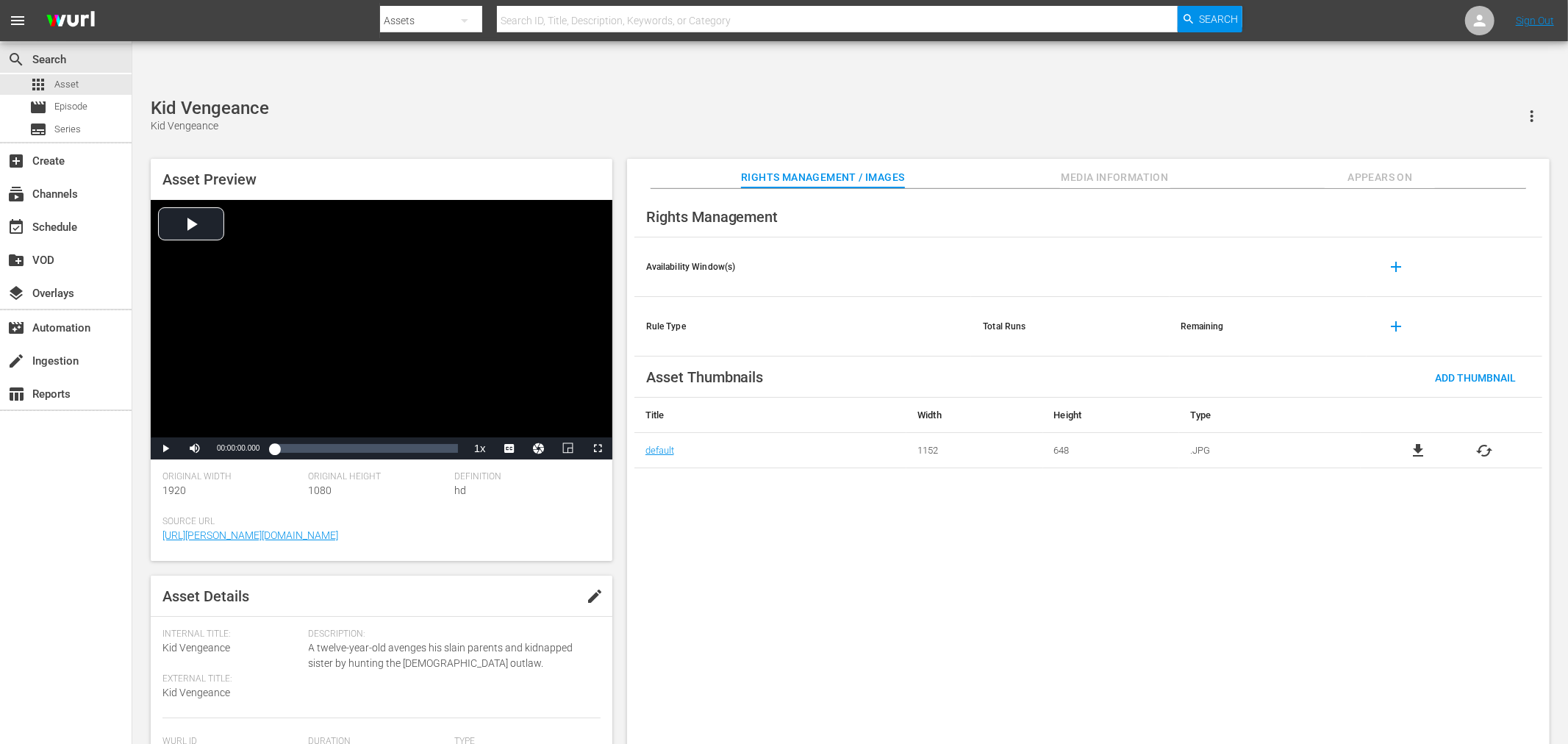
click at [796, 523] on div "Rights Management Availability Window(s) add Rule Type Total Runs Remaining add…" at bounding box center [1088, 478] width 922 height 579
click at [757, 515] on div "Rights Management Availability Window(s) add Rule Type Total Runs Remaining add…" at bounding box center [1088, 478] width 922 height 579
click at [650, 97] on div "The Killer Meteors The Killer Meteors Asset Preview Video Player is loading. Pl…" at bounding box center [850, 429] width 1413 height 663
click at [698, 508] on div "Rights Management Availability Window(s) add Rule Type Total Runs Remaining add…" at bounding box center [1088, 478] width 922 height 579
click at [552, 151] on div "Asset Preview Video Player is loading. Play Video Play Mute Current Time 00:00:…" at bounding box center [850, 455] width 1413 height 608
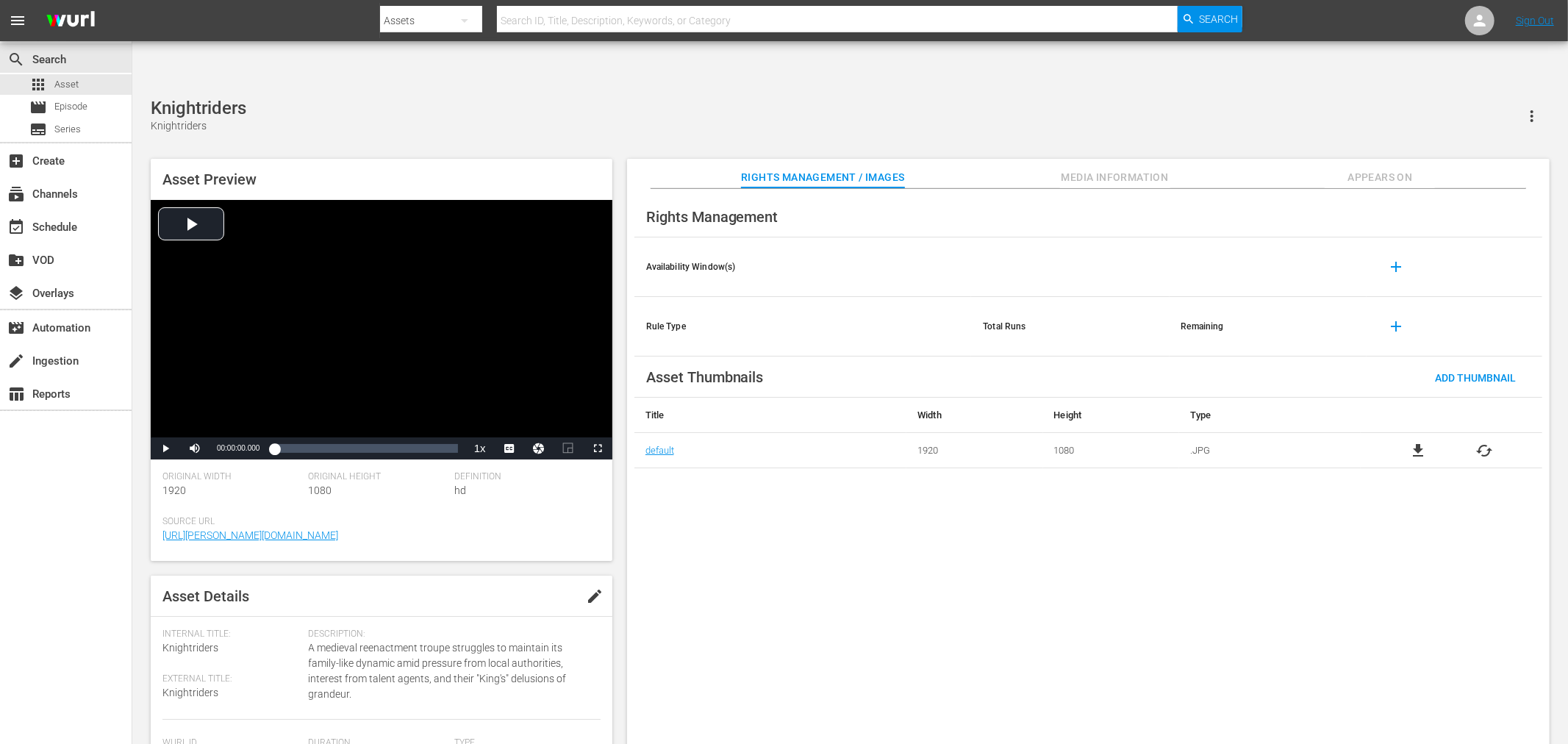
click at [701, 493] on div "Rights Management Availability Window(s) add Rule Type Total Runs Remaining add…" at bounding box center [1088, 478] width 922 height 579
click at [762, 502] on div "Rights Management Availability Window(s) add Rule Type Total Runs Remaining add…" at bounding box center [1088, 478] width 922 height 579
click at [842, 532] on div "Rights Management Availability Window(s) add Rule Type Total Runs Remaining add…" at bounding box center [1088, 478] width 922 height 579
click at [760, 574] on div "Rights Management Availability Window(s) add Rule Type Total Runs Remaining add…" at bounding box center [1088, 478] width 922 height 579
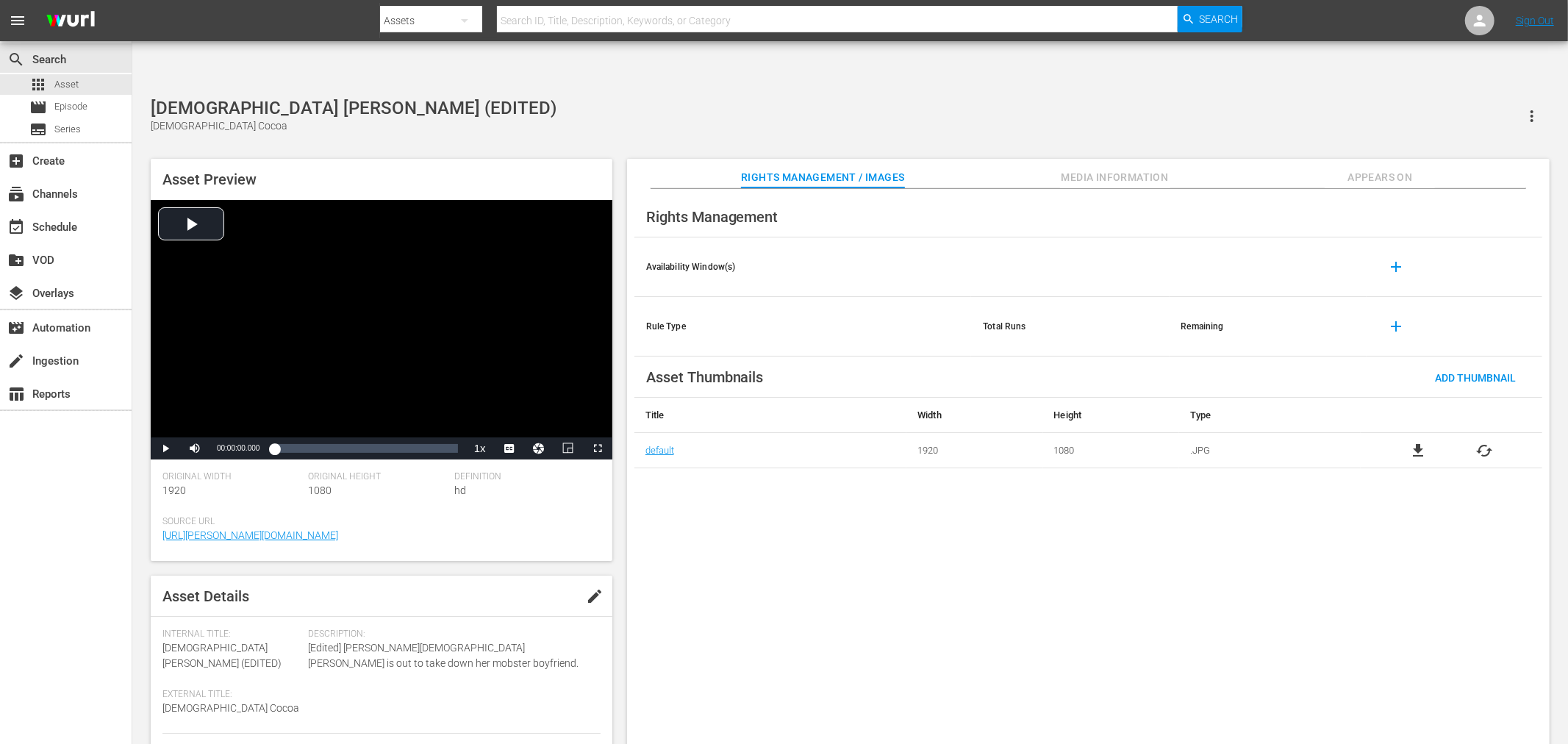
click at [378, 97] on div "[DEMOGRAPHIC_DATA] [PERSON_NAME] (EDITED) [DEMOGRAPHIC_DATA][PERSON_NAME]" at bounding box center [850, 115] width 1399 height 36
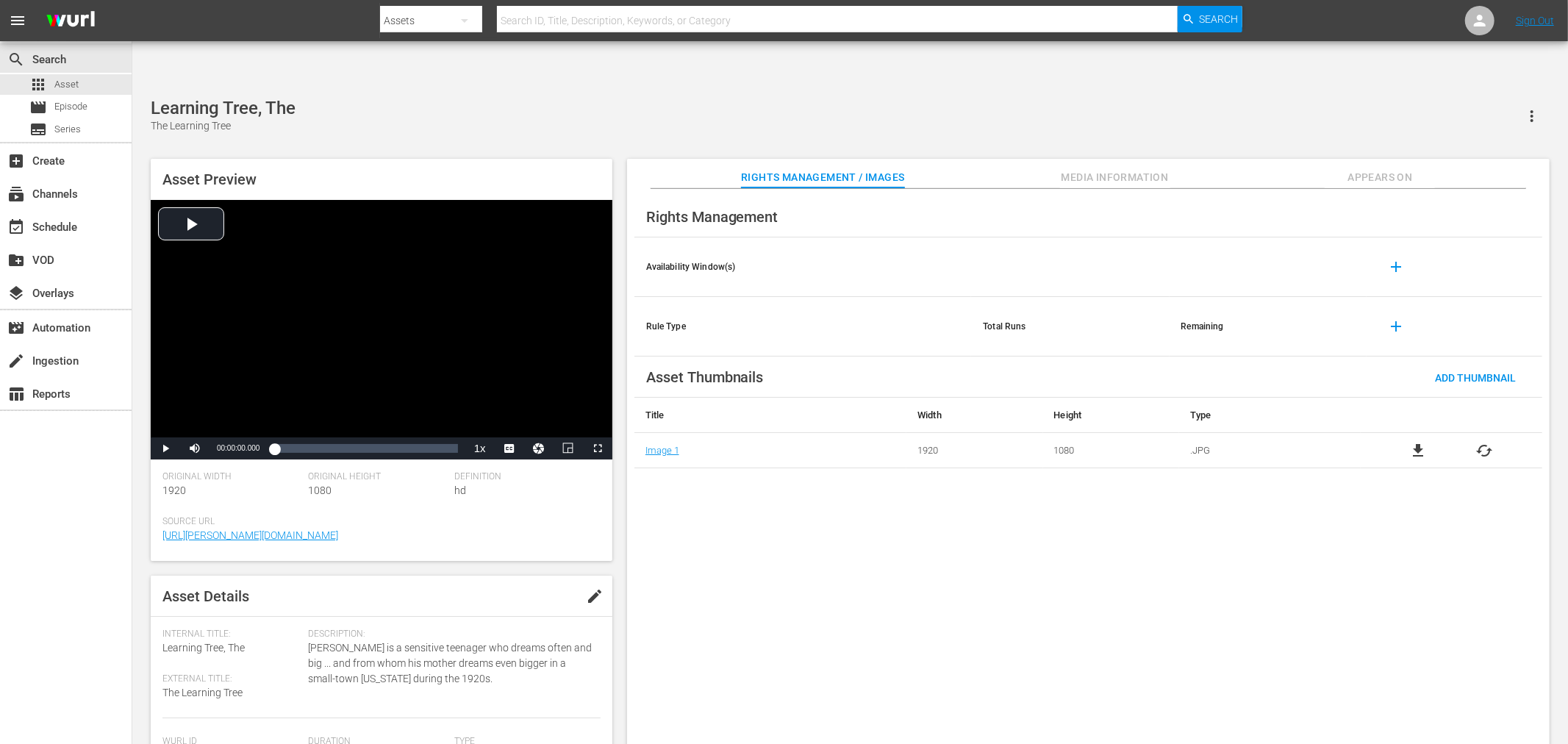
click at [794, 544] on div "Rights Management Availability Window(s) add Rule Type Total Runs Remaining add…" at bounding box center [1088, 478] width 922 height 579
click at [906, 636] on div "Rights Management Availability Window(s) add Rule Type Total Runs Remaining add…" at bounding box center [1088, 478] width 922 height 579
click at [1120, 518] on div "Rights Management Availability Window(s) add Rule Type Total Runs Remaining add…" at bounding box center [1088, 478] width 922 height 579
click at [710, 459] on div "Rights Management Availability Window(s) add Rule Type Total Runs Remaining add…" at bounding box center [1088, 478] width 922 height 579
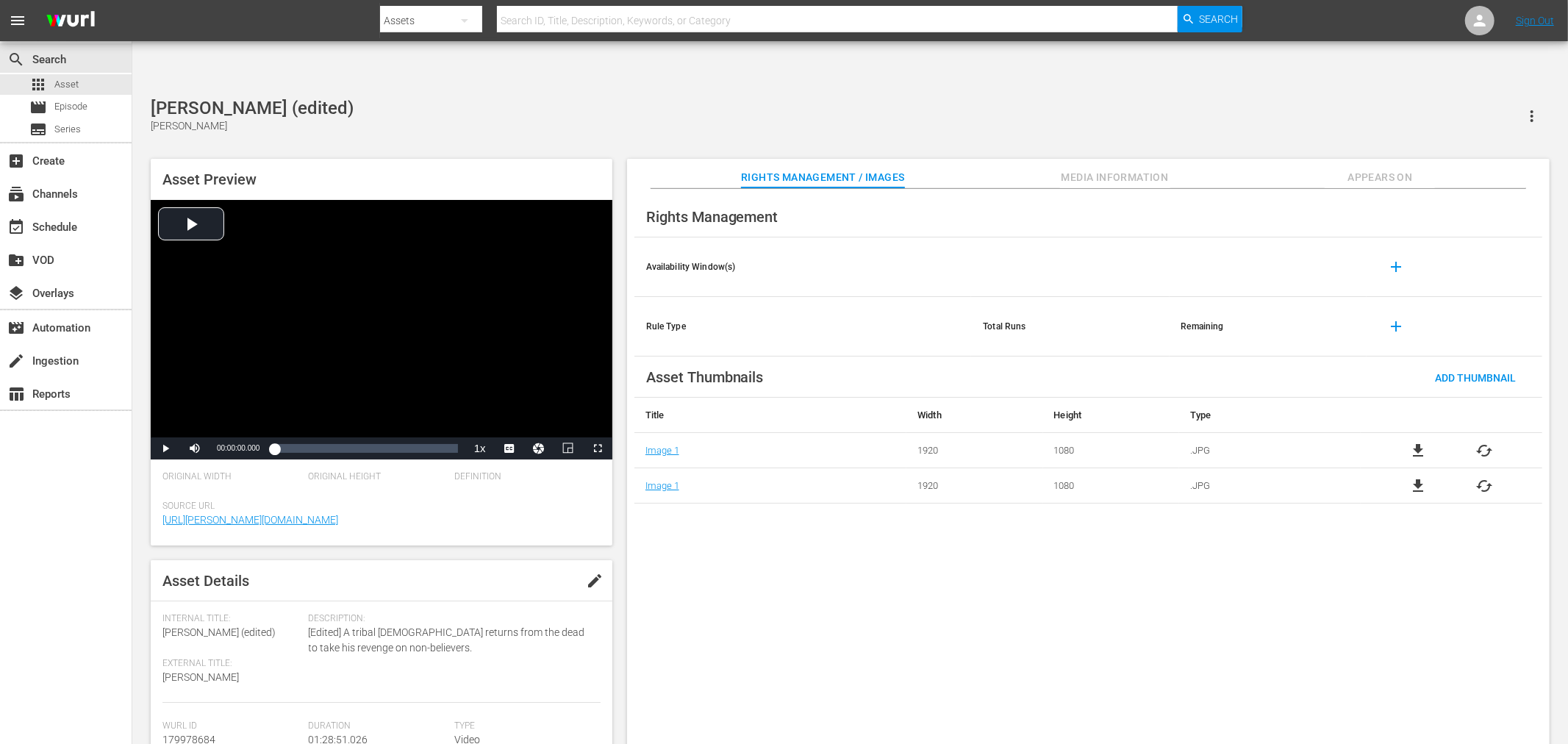
click at [1408, 550] on div "Rights Management Availability Window(s) add Rule Type Total Runs Remaining add…" at bounding box center [1088, 478] width 922 height 579
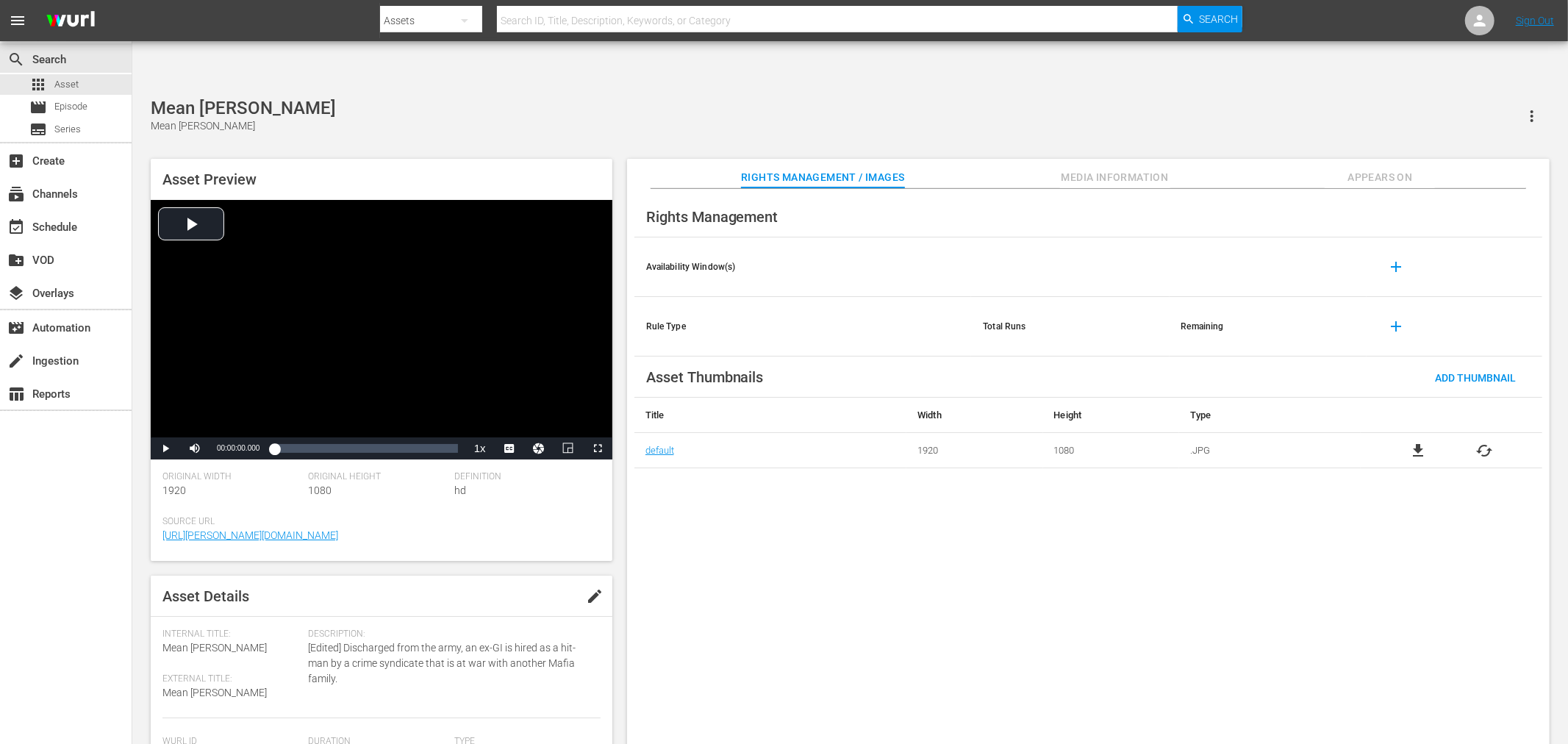
click at [732, 490] on div "Rights Management Availability Window(s) add Rule Type Total Runs Remaining add…" at bounding box center [1088, 478] width 922 height 579
click at [763, 508] on div "Rights Management Availability Window(s) add Rule Type Total Runs Remaining add…" at bounding box center [1088, 478] width 922 height 579
click at [1364, 159] on button "Appears On" at bounding box center [1379, 173] width 110 height 29
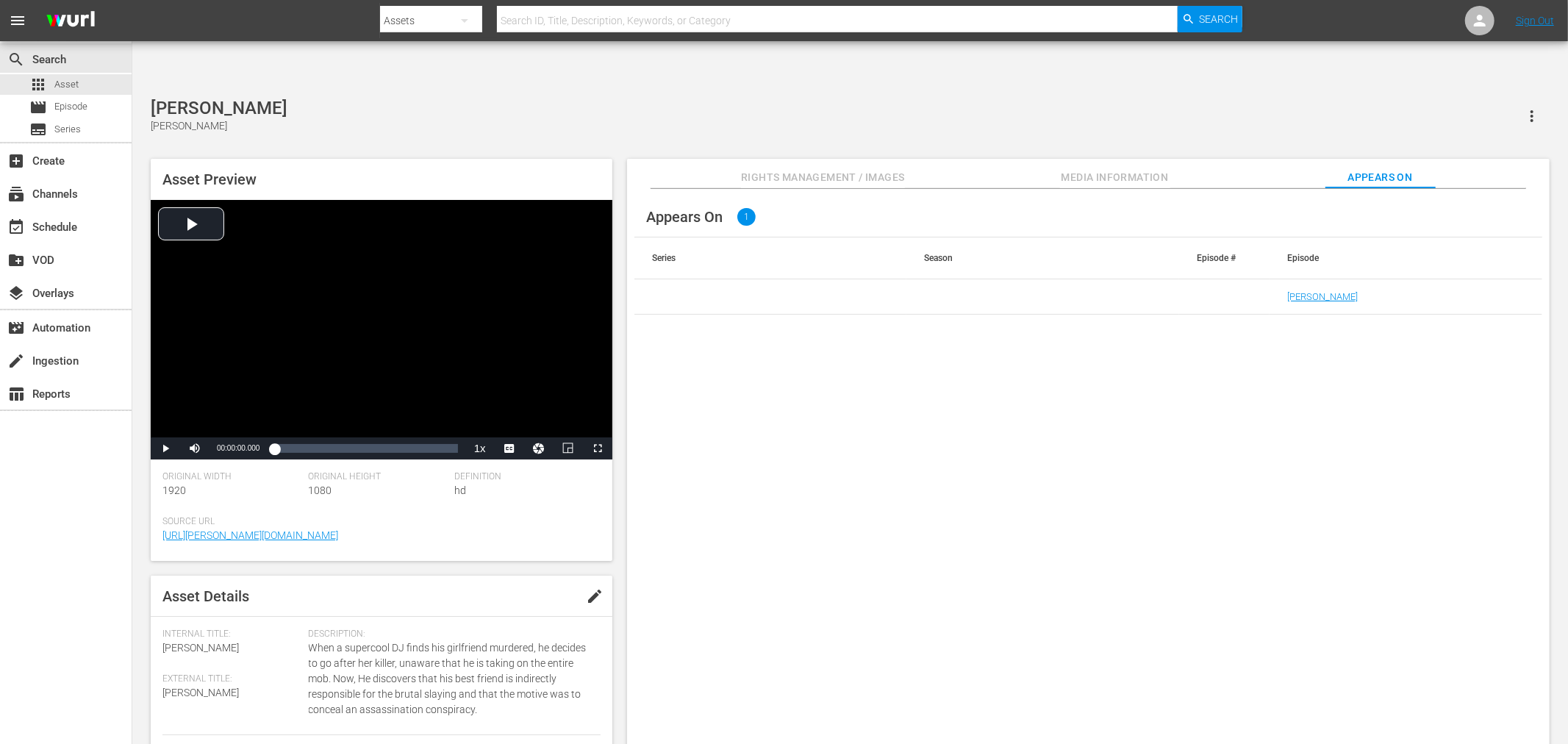
click at [1318, 279] on td "Melinda" at bounding box center [1406, 297] width 273 height 35
click at [1318, 291] on link "Melinda" at bounding box center [1323, 297] width 71 height 11
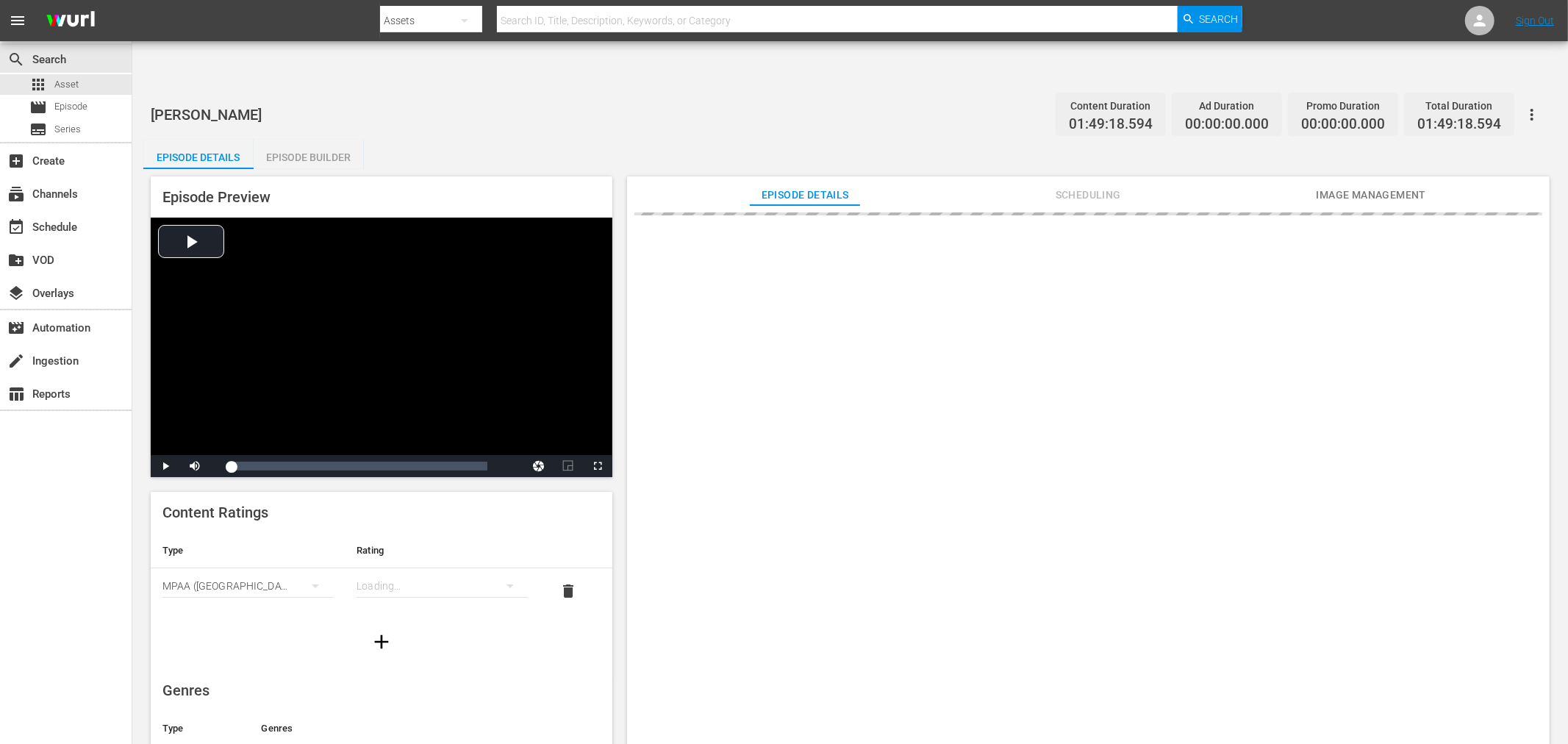
click at [1362, 186] on span "Image Management" at bounding box center [1370, 195] width 110 height 19
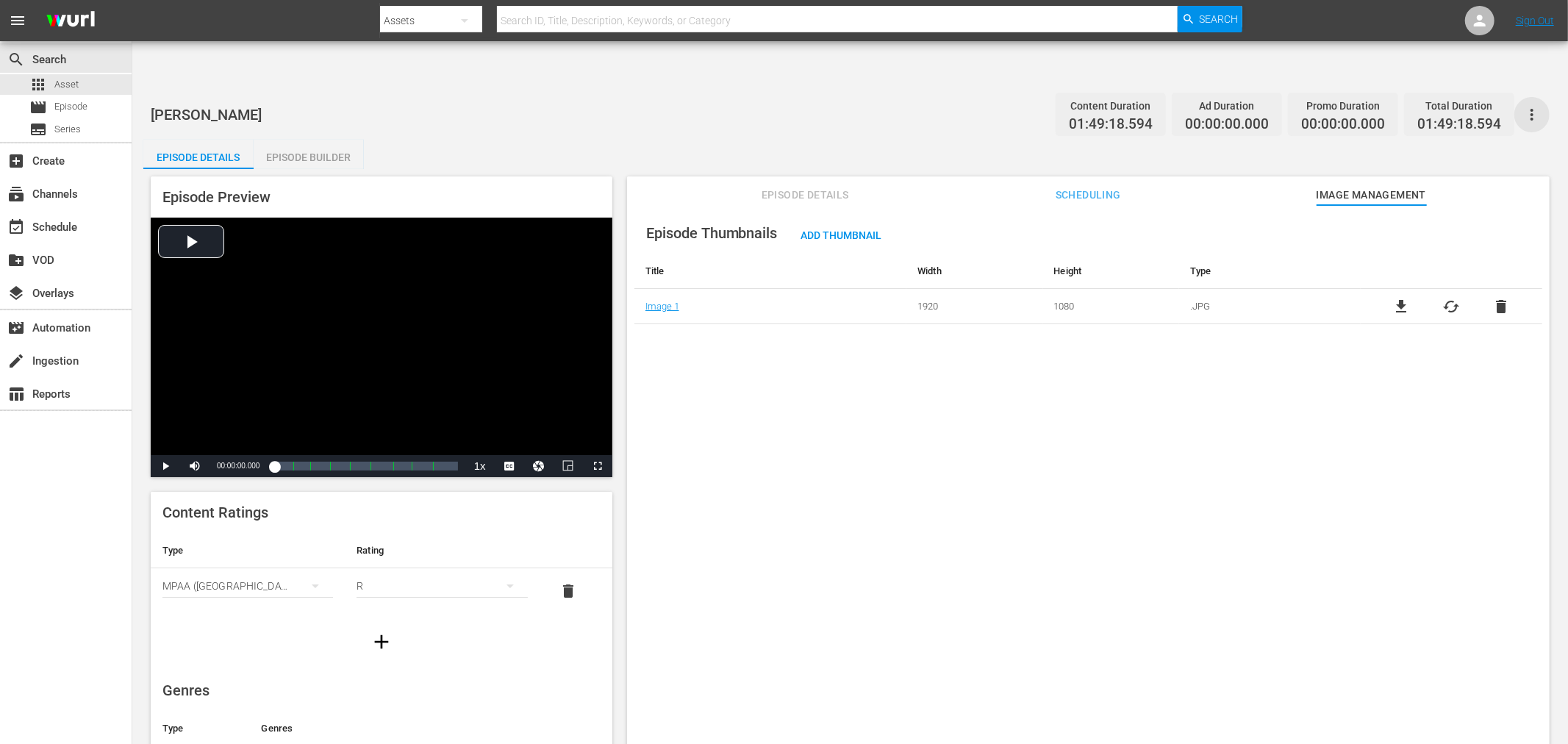
click at [1540, 105] on icon "button" at bounding box center [1532, 114] width 18 height 18
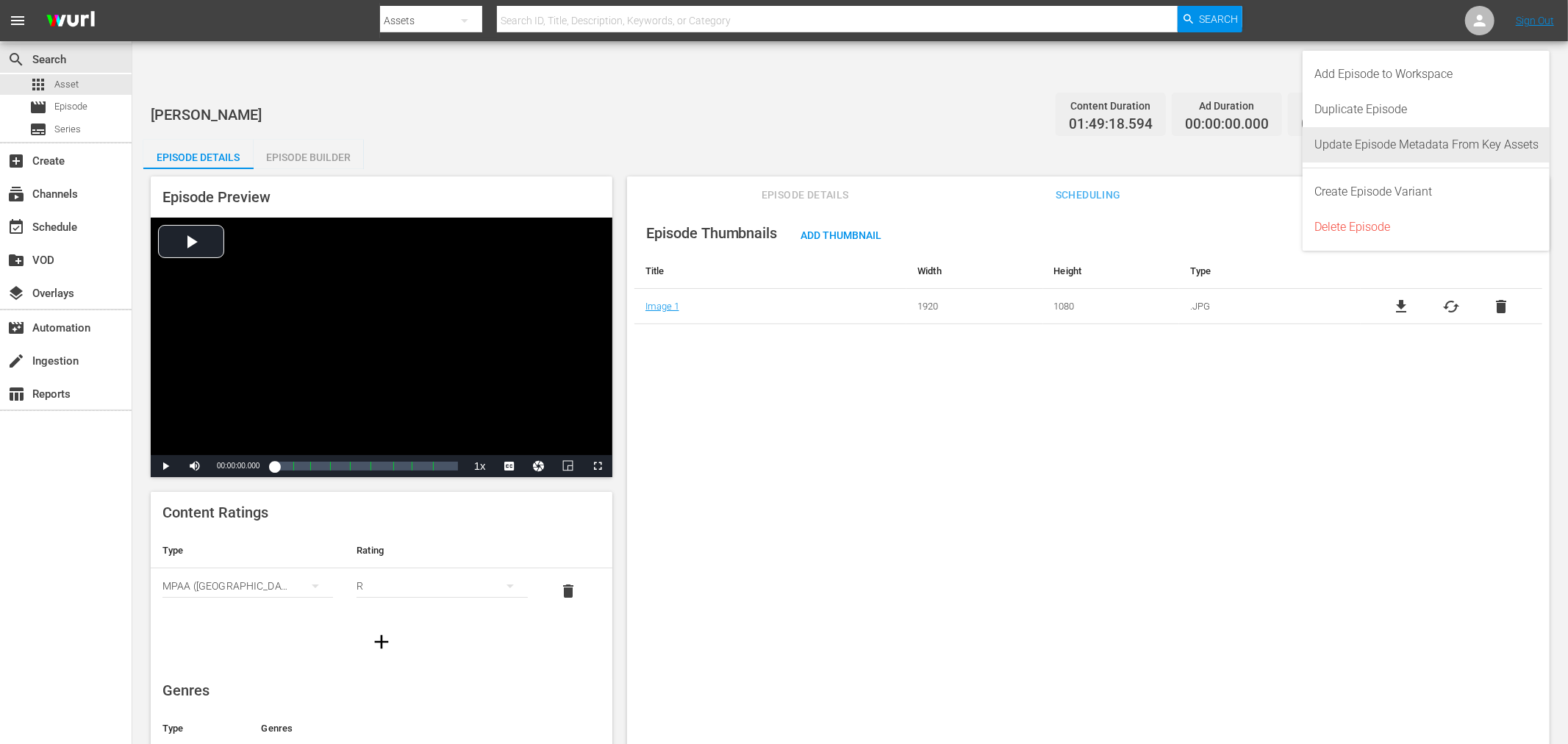
click at [1479, 152] on div "Update Episode Metadata From Key Assets" at bounding box center [1425, 145] width 224 height 35
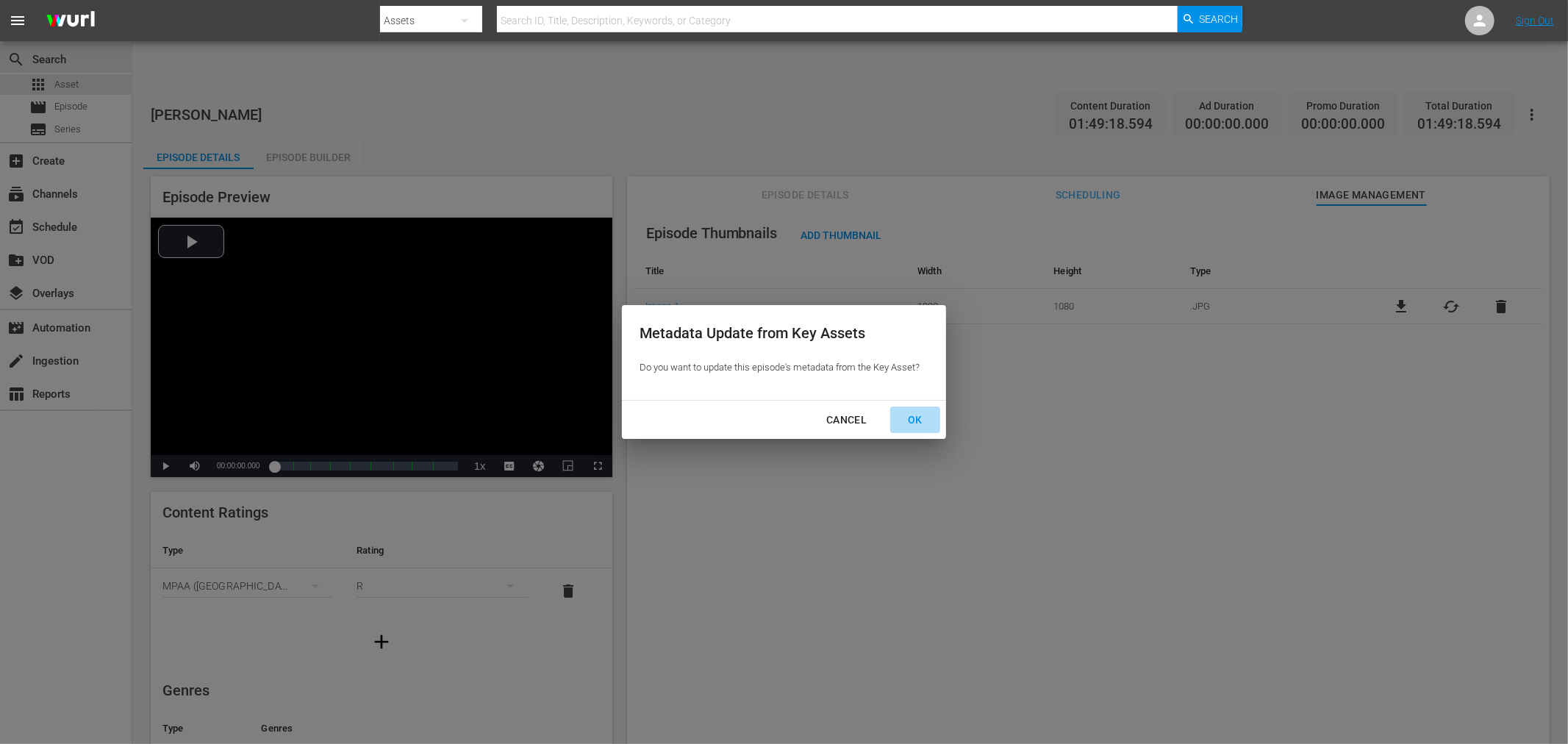
click at [909, 414] on div "OK" at bounding box center [914, 420] width 38 height 19
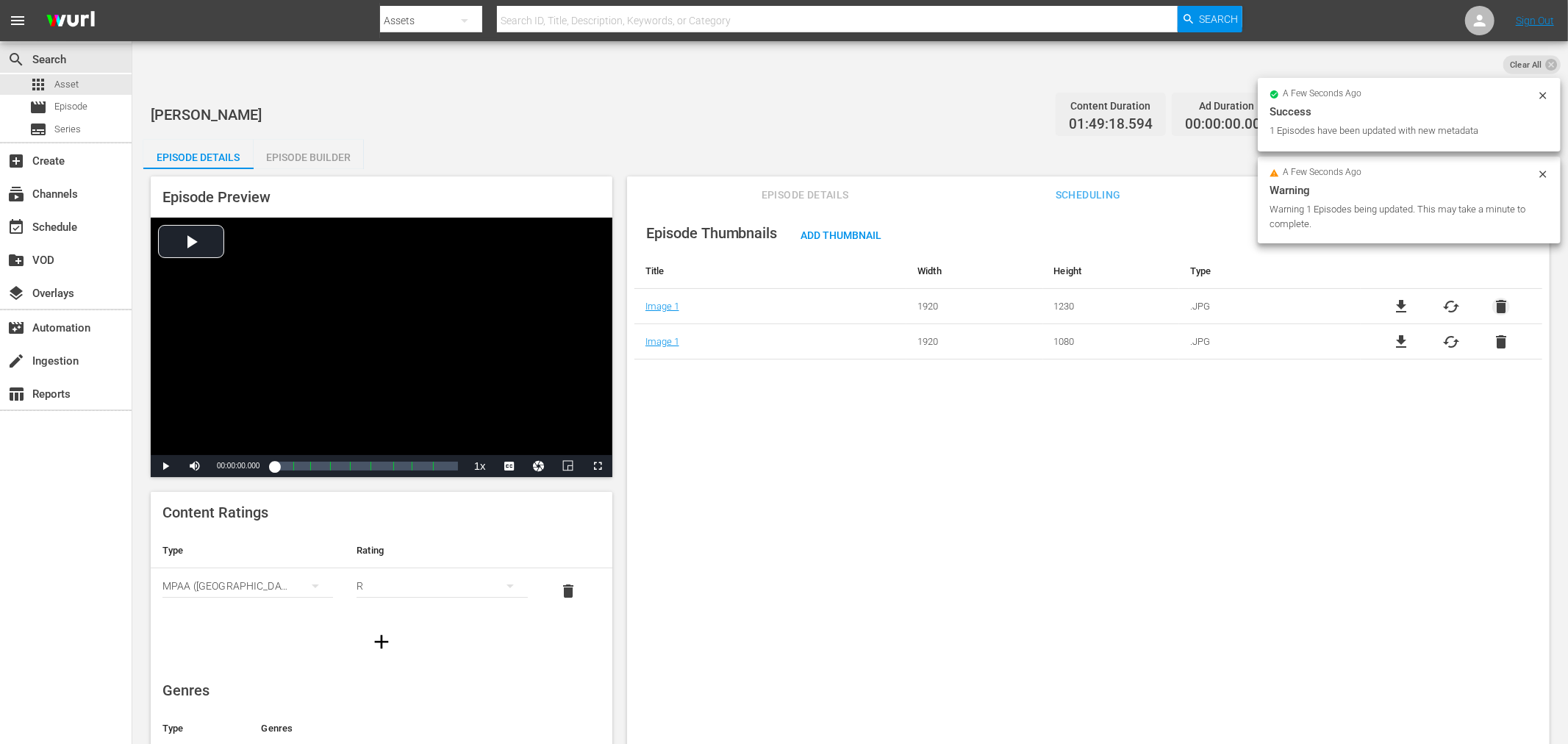
click at [1502, 298] on span "delete" at bounding box center [1501, 306] width 18 height 18
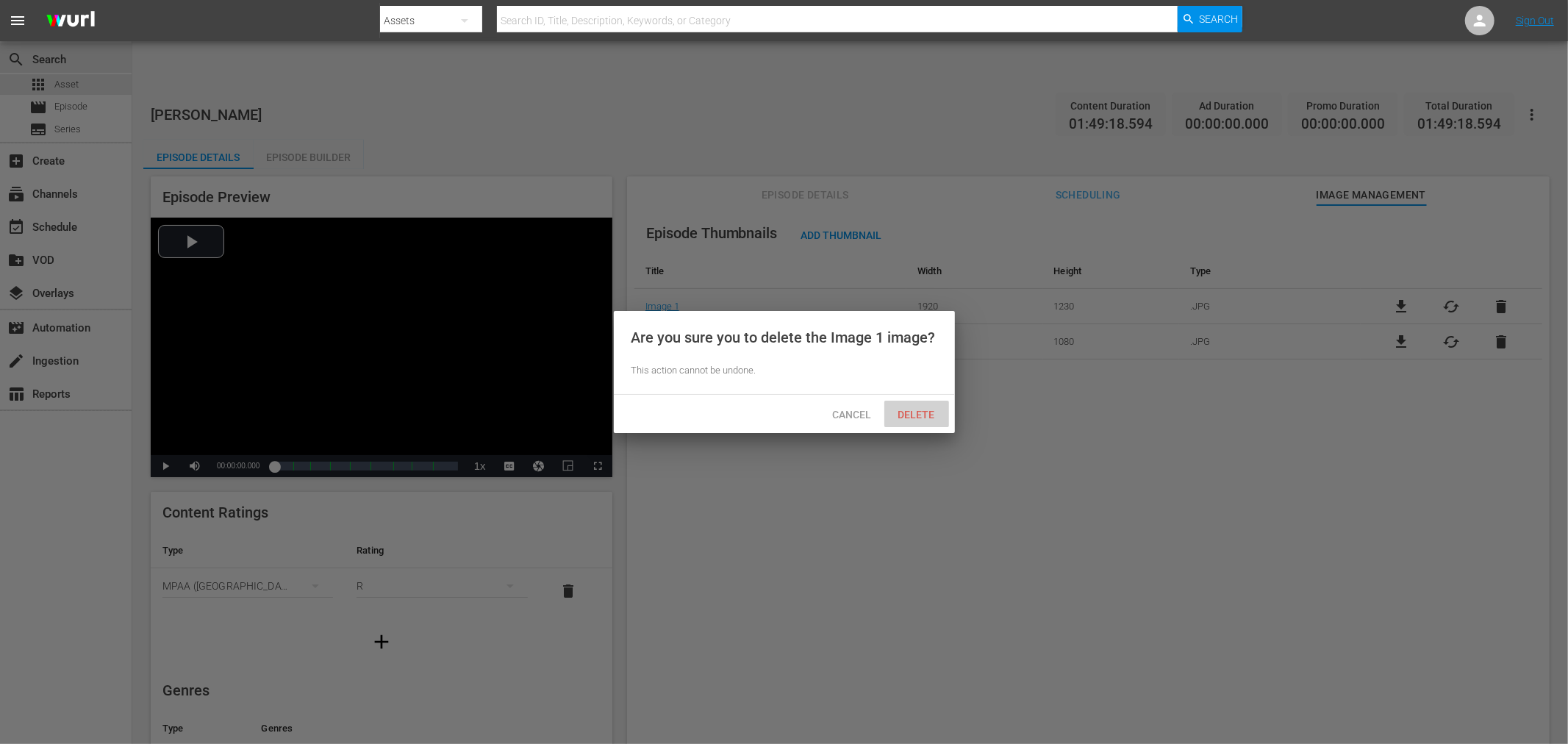
click at [921, 415] on span "Delete" at bounding box center [917, 414] width 60 height 12
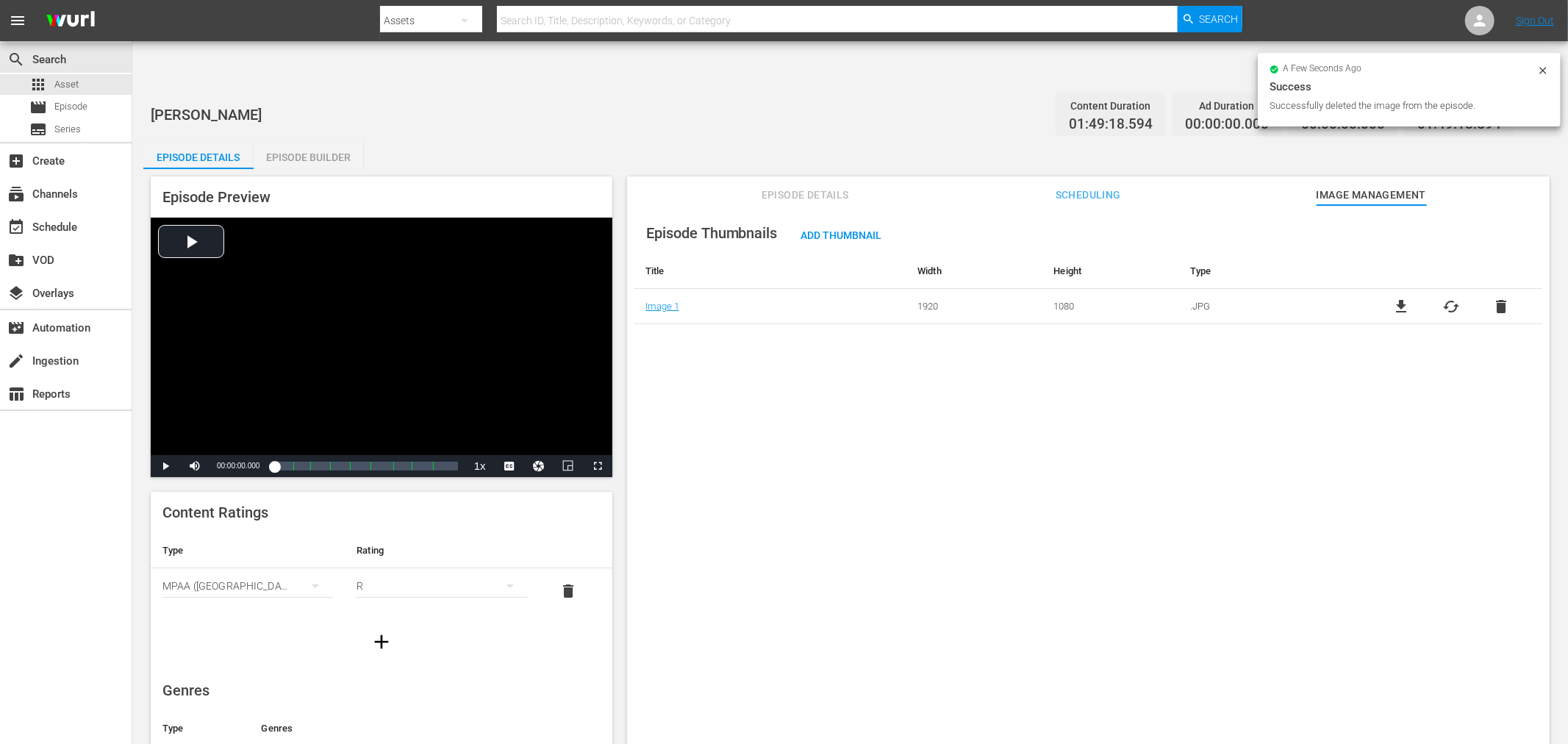
click at [949, 522] on div "Episode Thumbnails Add Thumbnail Title Width Height Type Image 1 1920 1080 .JPG…" at bounding box center [1088, 492] width 922 height 575
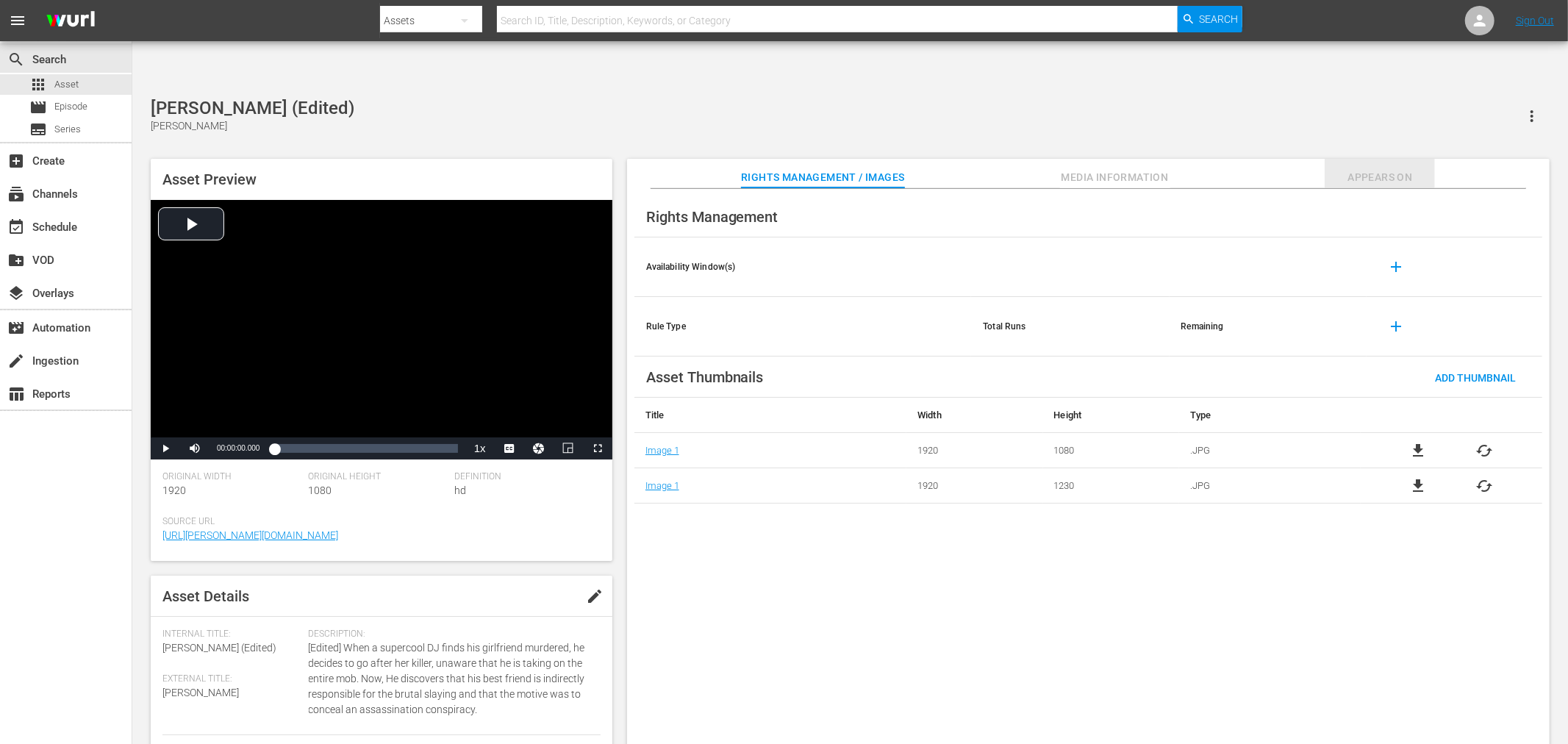
click at [1378, 168] on span "Appears On" at bounding box center [1379, 177] width 110 height 19
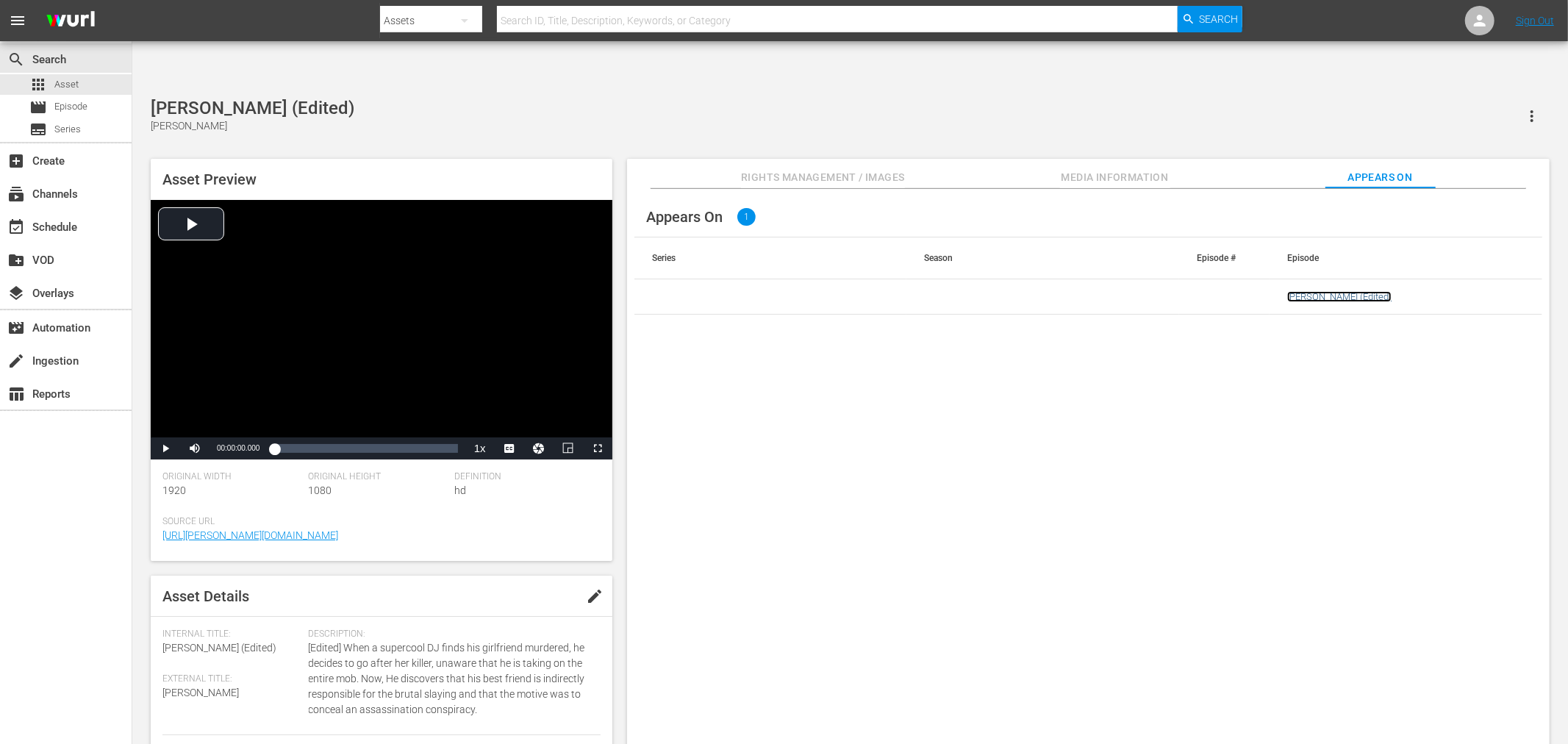
click at [1318, 291] on link "Melinda (Edited)" at bounding box center [1339, 297] width 105 height 11
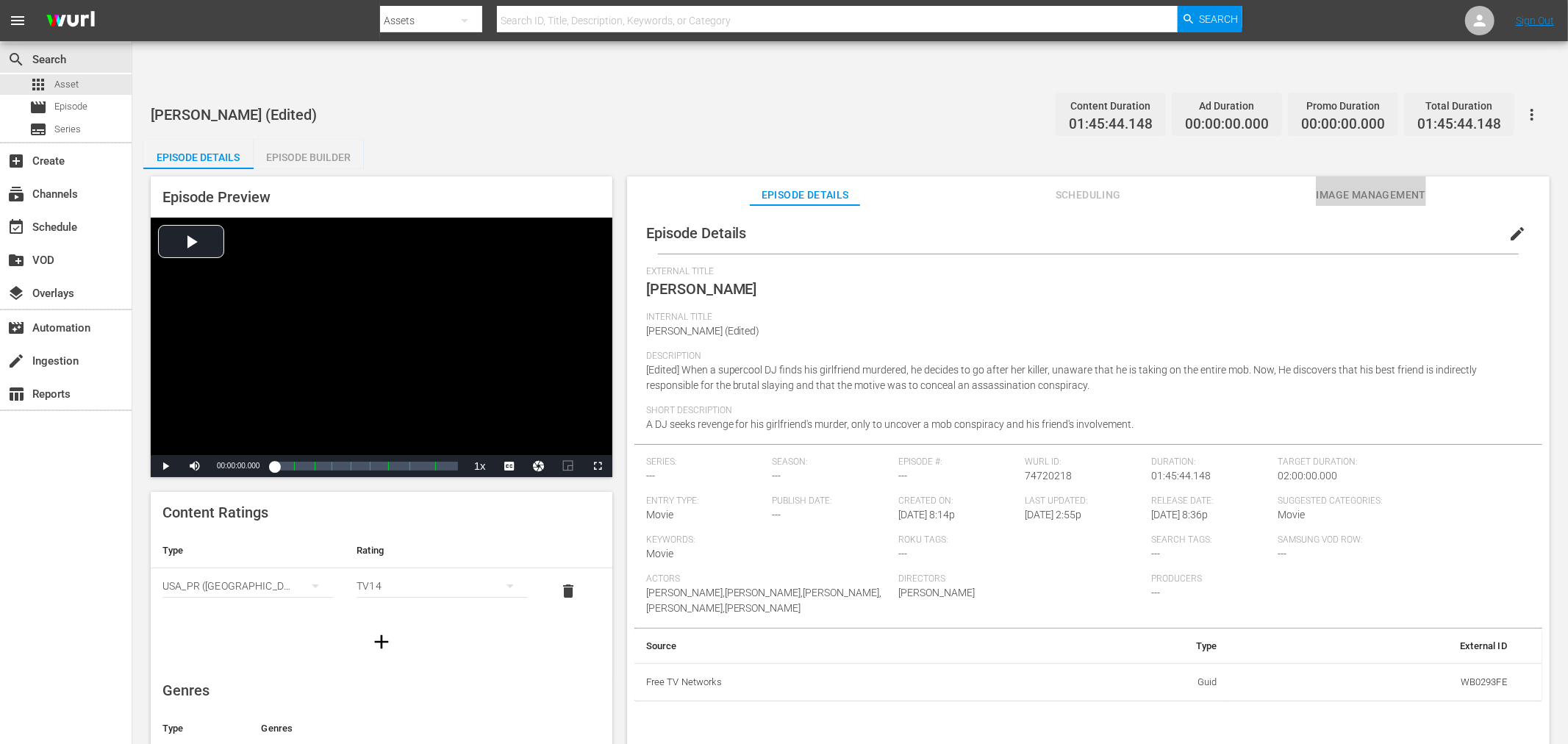
click at [1378, 176] on button "Image Management" at bounding box center [1370, 190] width 110 height 29
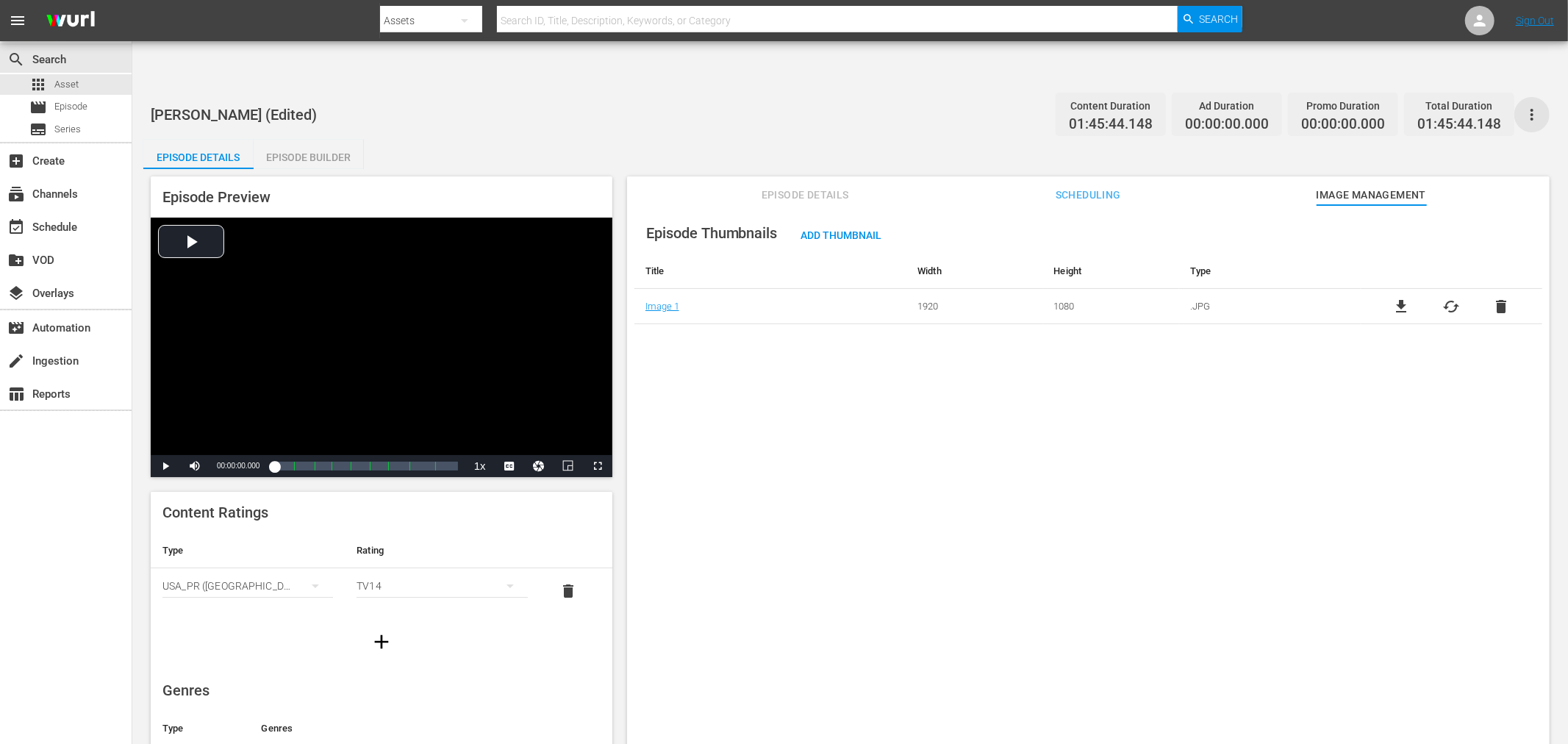
click at [1410, 105] on icon "button" at bounding box center [1532, 114] width 18 height 18
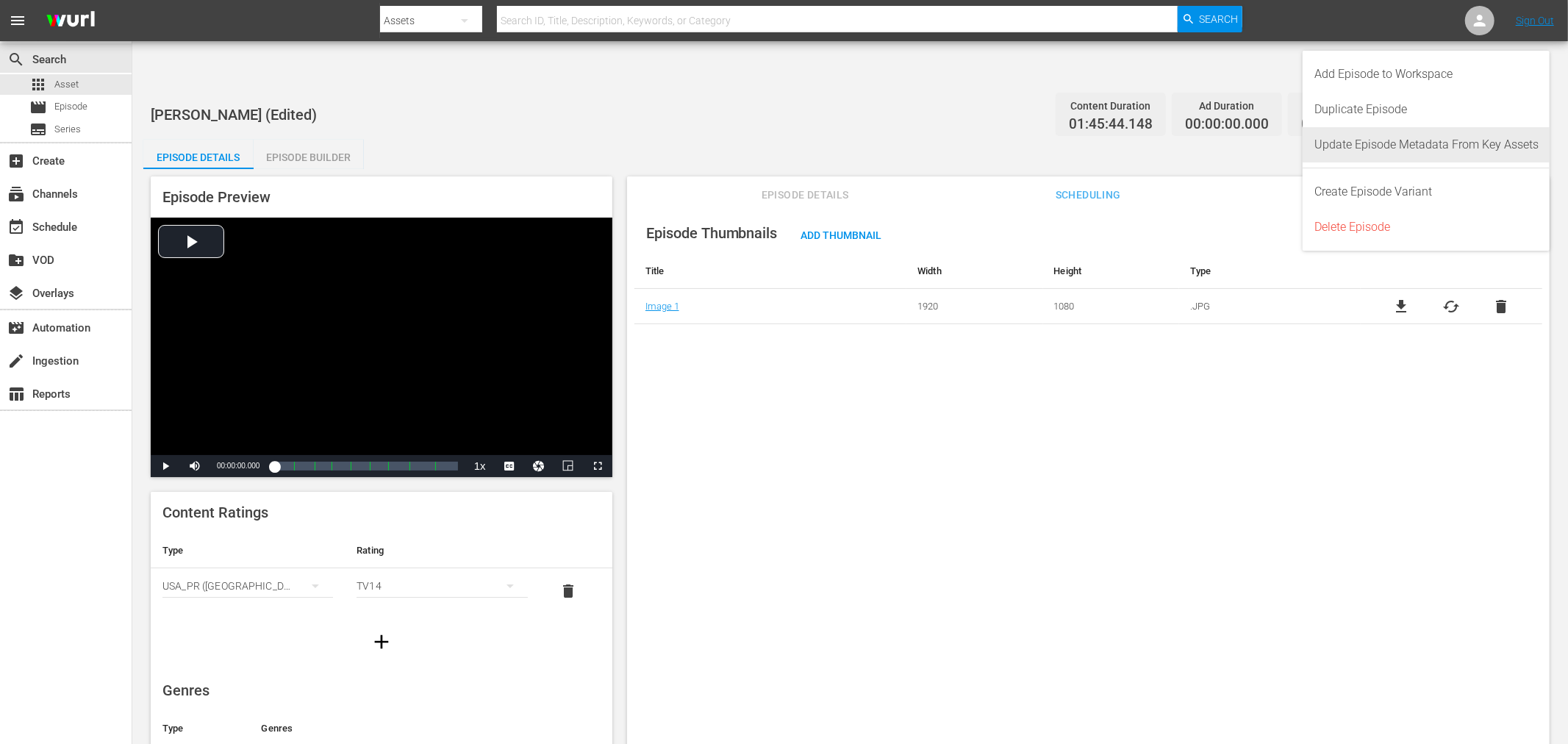
click at [1410, 130] on div "Update Episode Metadata From Key Assets" at bounding box center [1425, 145] width 224 height 35
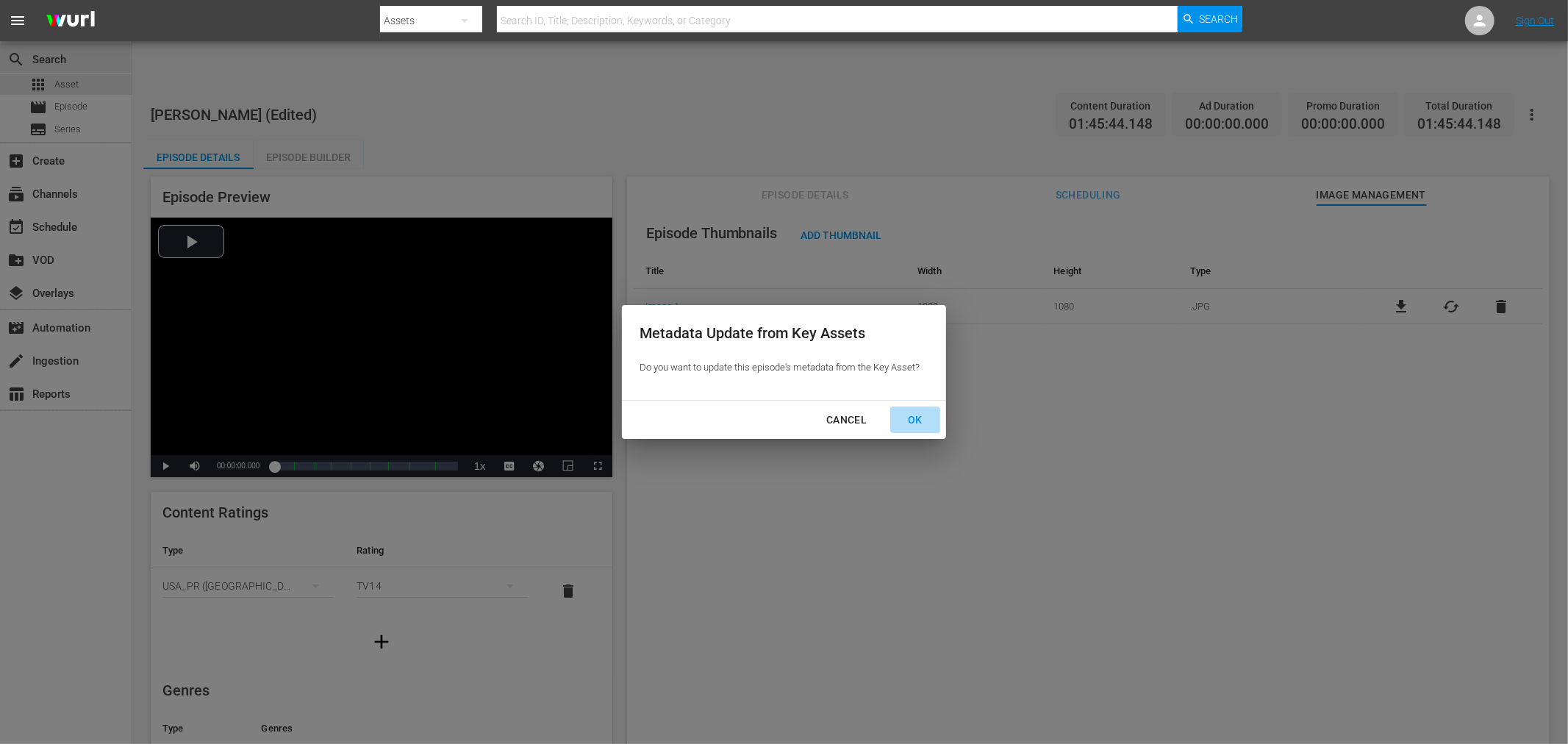
click at [904, 421] on div "OK" at bounding box center [914, 420] width 38 height 19
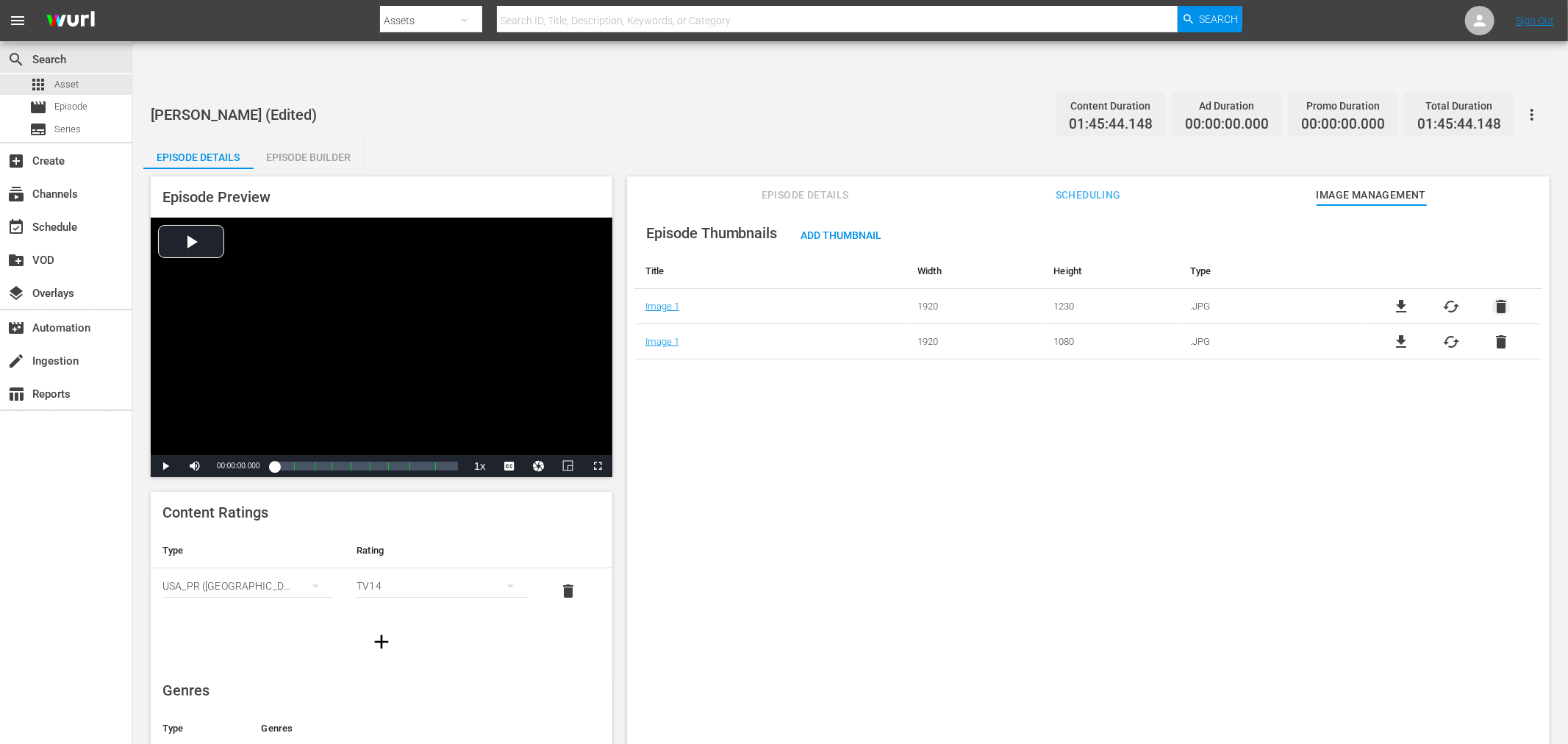
click at [1410, 298] on span "delete" at bounding box center [1501, 306] width 18 height 18
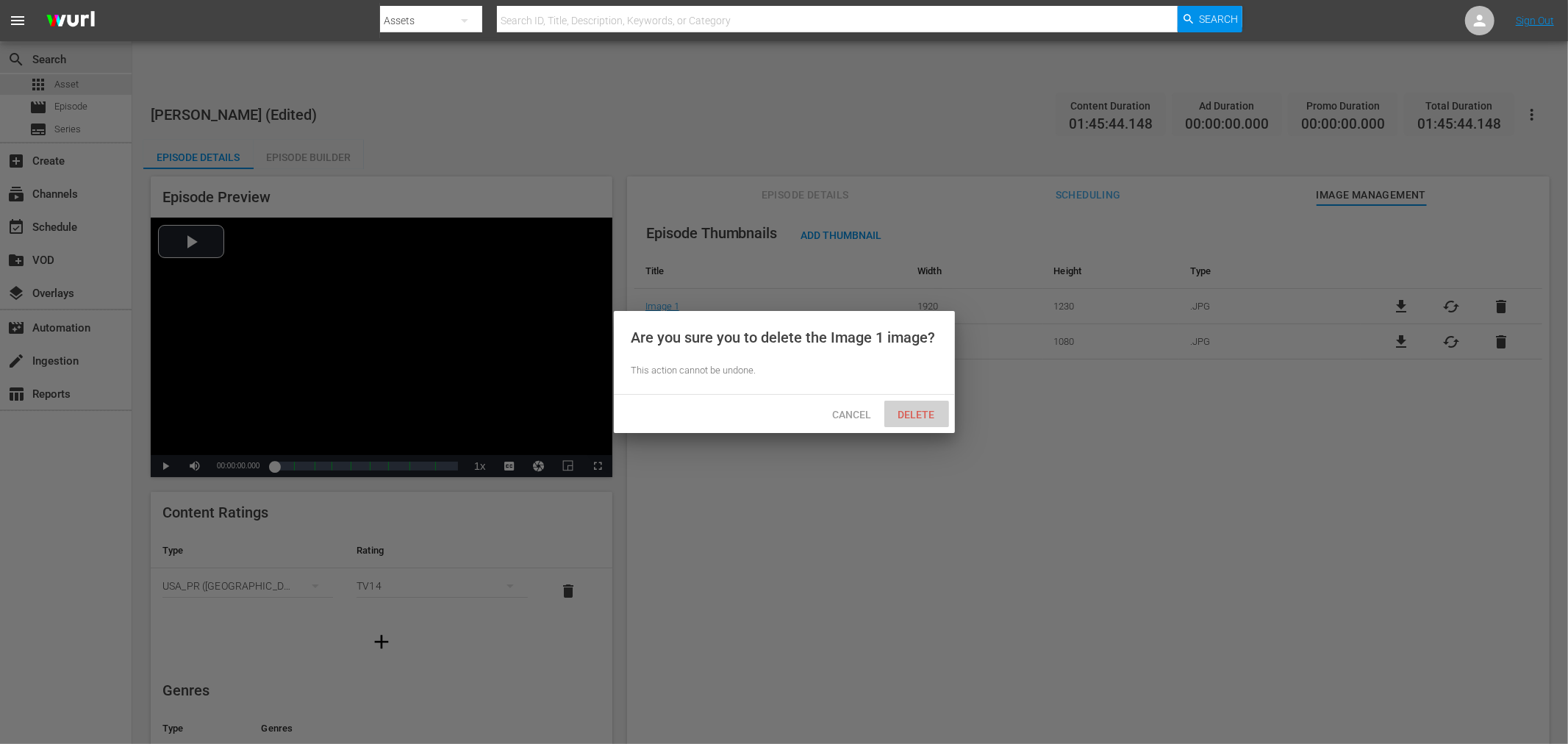
click at [921, 408] on span "Delete" at bounding box center [917, 414] width 60 height 12
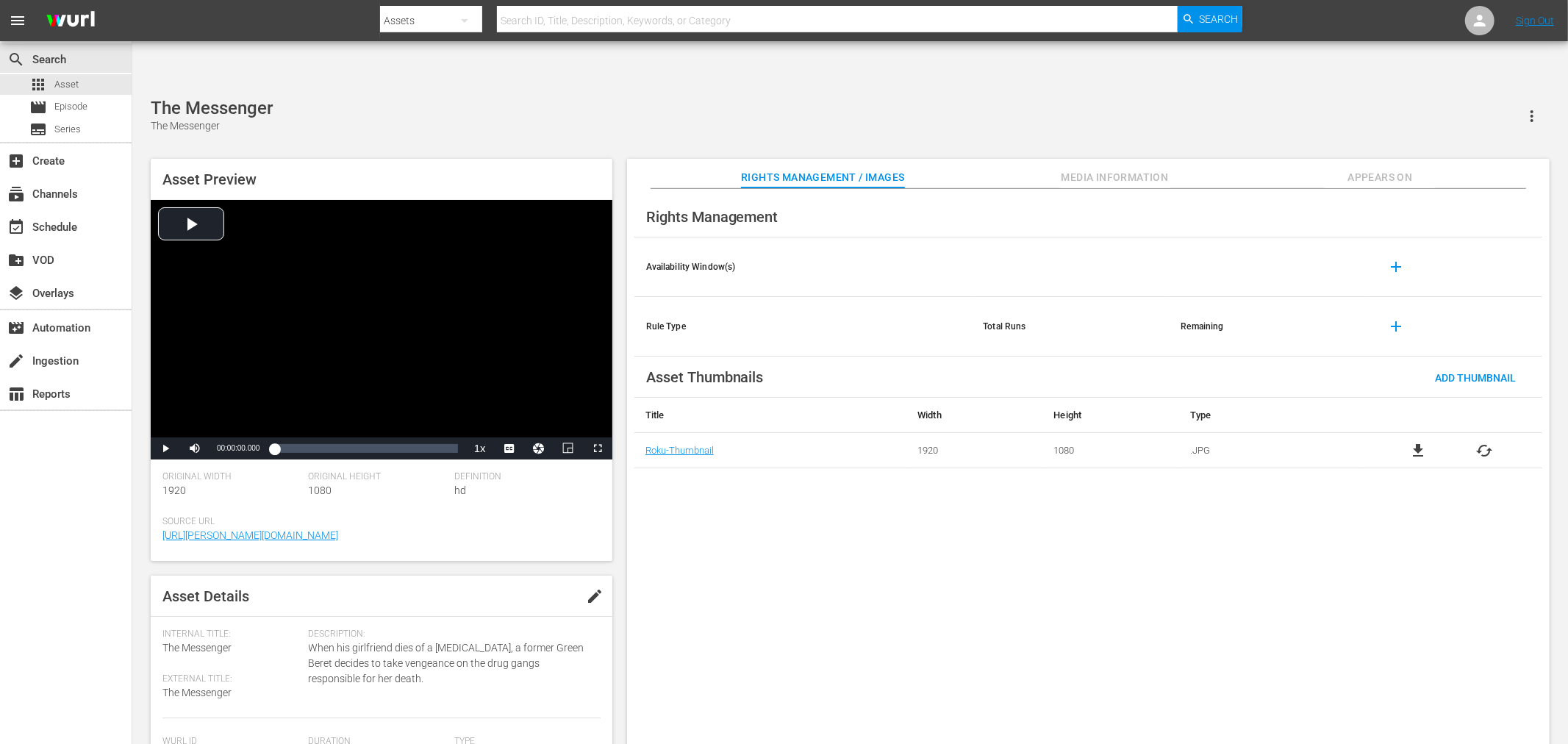
click at [706, 520] on div "Rights Management Availability Window(s) add Rule Type Total Runs Remaining add…" at bounding box center [1088, 478] width 922 height 579
click at [867, 624] on div "Rights Management Availability Window(s) add Rule Type Total Runs Remaining add…" at bounding box center [1088, 478] width 922 height 579
click at [735, 606] on div "Rights Management Availability Window(s) add Rule Type Total Runs Remaining add…" at bounding box center [1088, 478] width 922 height 579
click at [1365, 168] on span "Appears On" at bounding box center [1379, 177] width 110 height 19
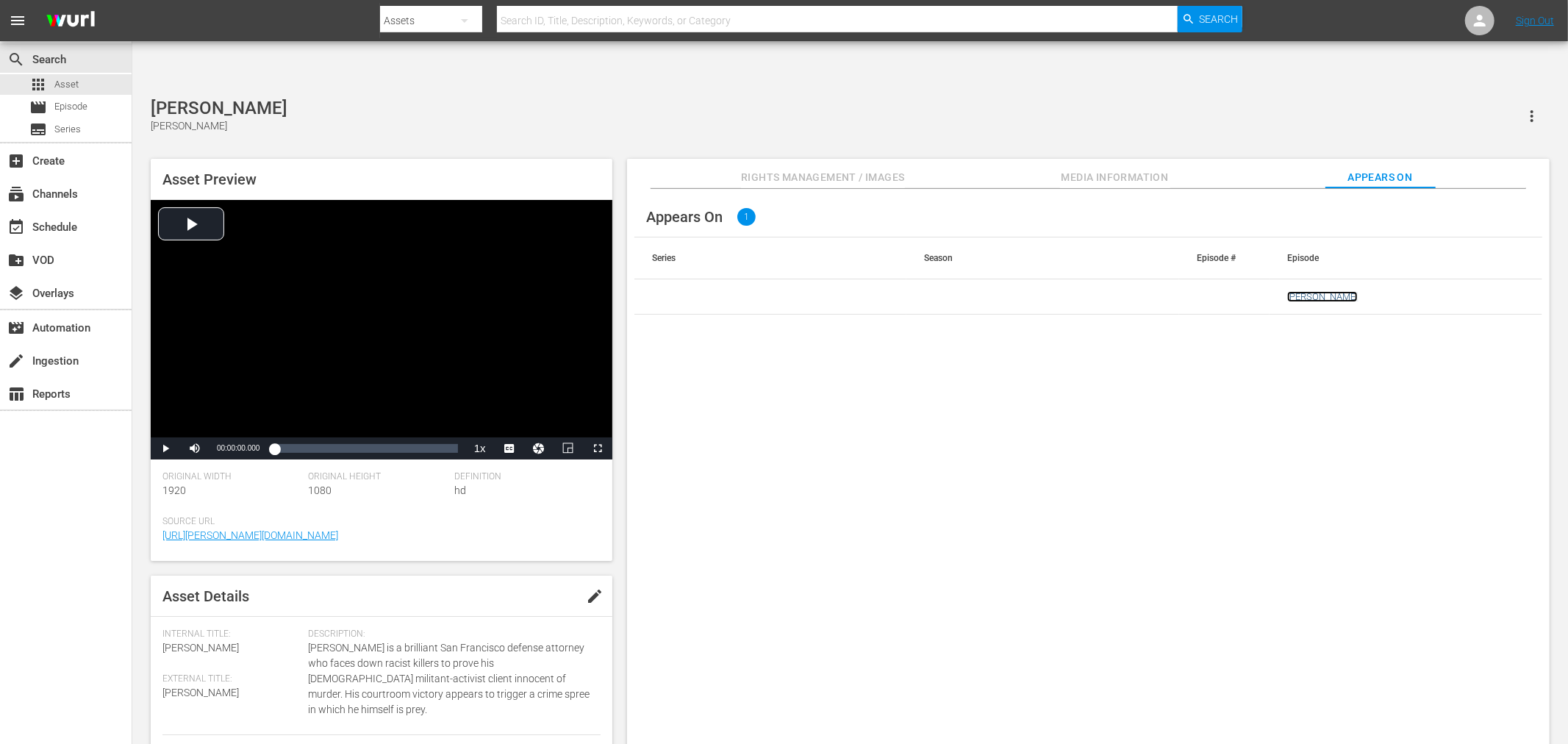
click at [1302, 291] on link "[PERSON_NAME]" at bounding box center [1323, 297] width 71 height 11
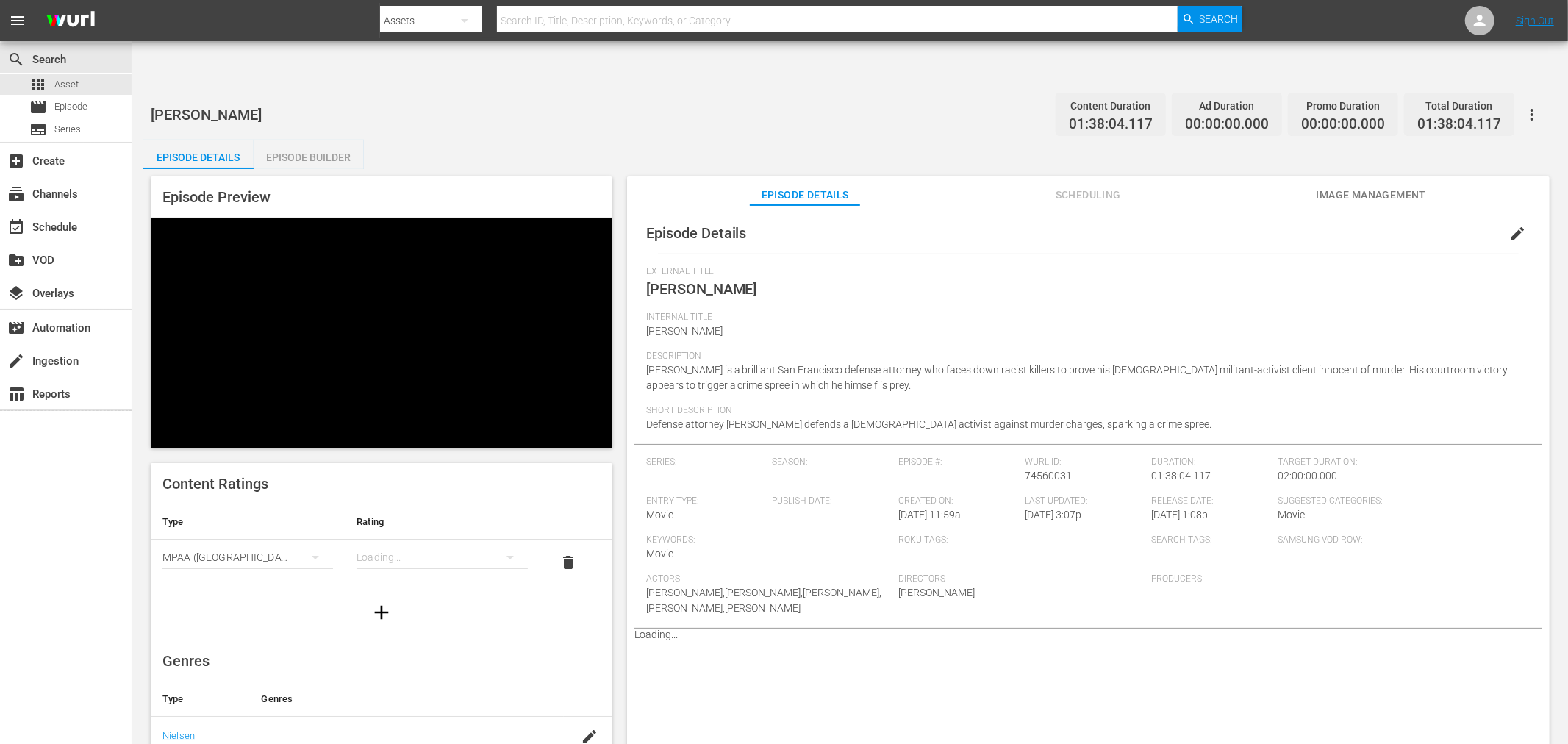
click at [1525, 105] on icon "button" at bounding box center [1532, 114] width 18 height 18
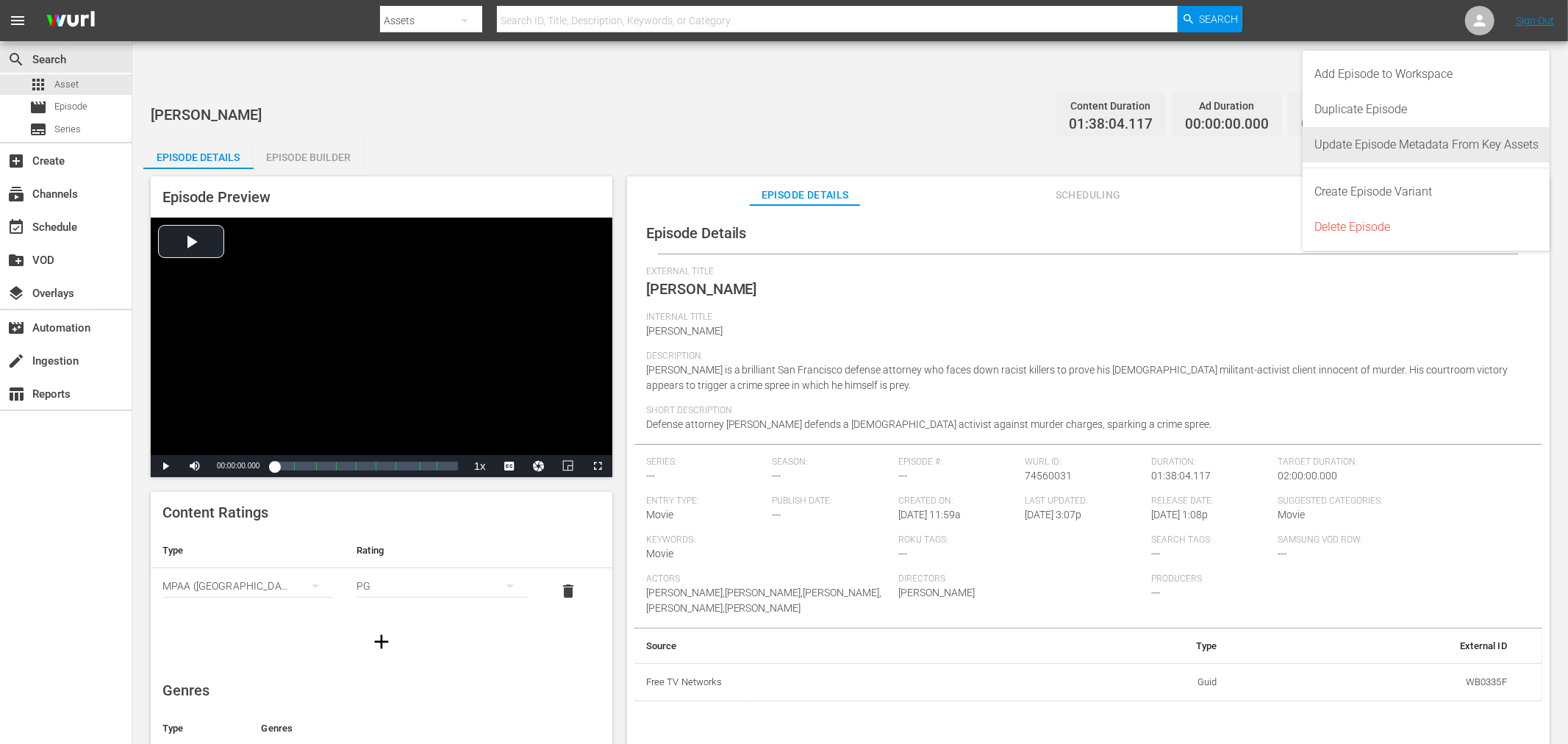
click at [1456, 152] on div "Update Episode Metadata From Key Assets" at bounding box center [1425, 145] width 224 height 35
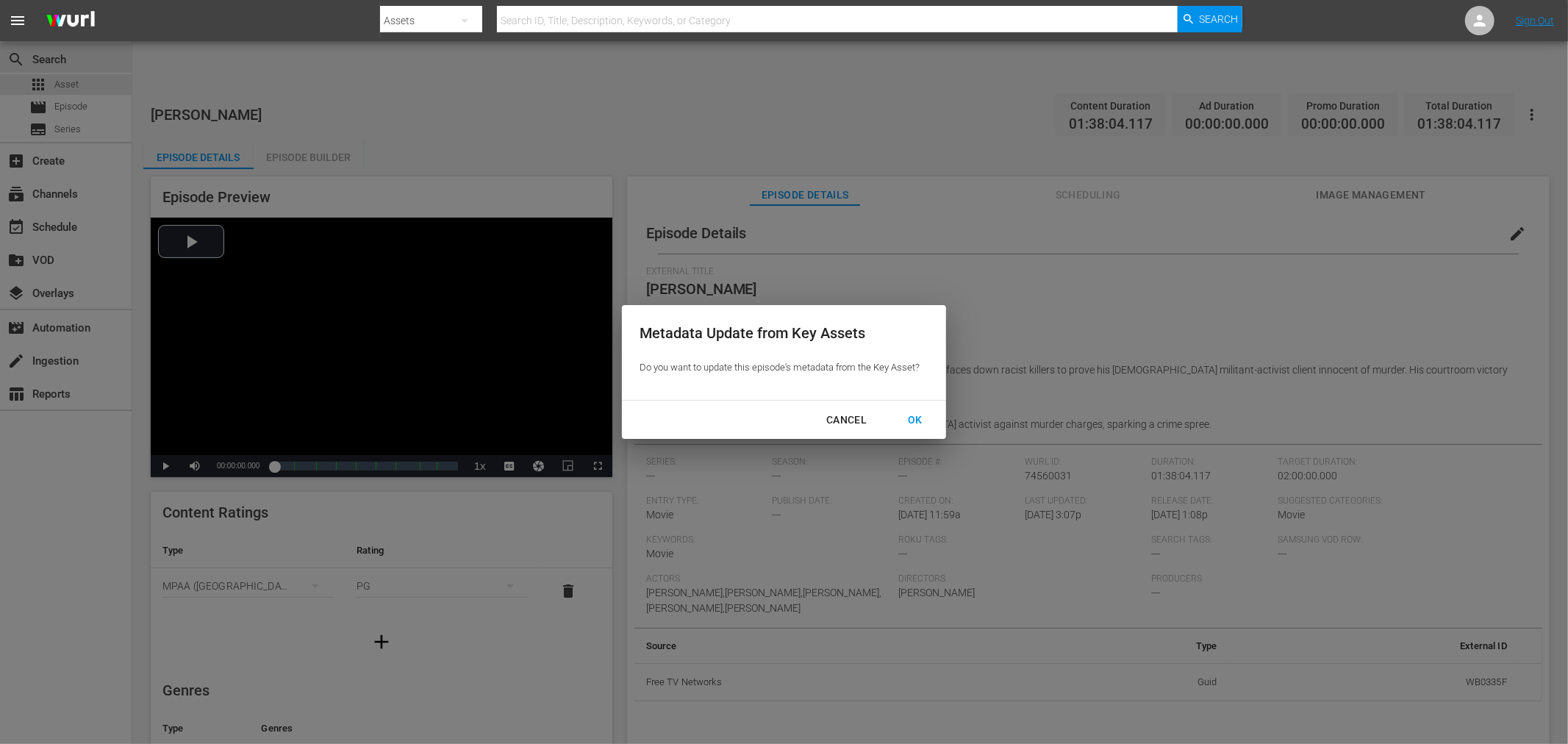
drag, startPoint x: 1038, startPoint y: 252, endPoint x: 1049, endPoint y: 252, distance: 11.0
click at [1046, 252] on div "Metadata Update from Key Assets Do you want to update this episode's metadata f…" at bounding box center [784, 372] width 1568 height 744
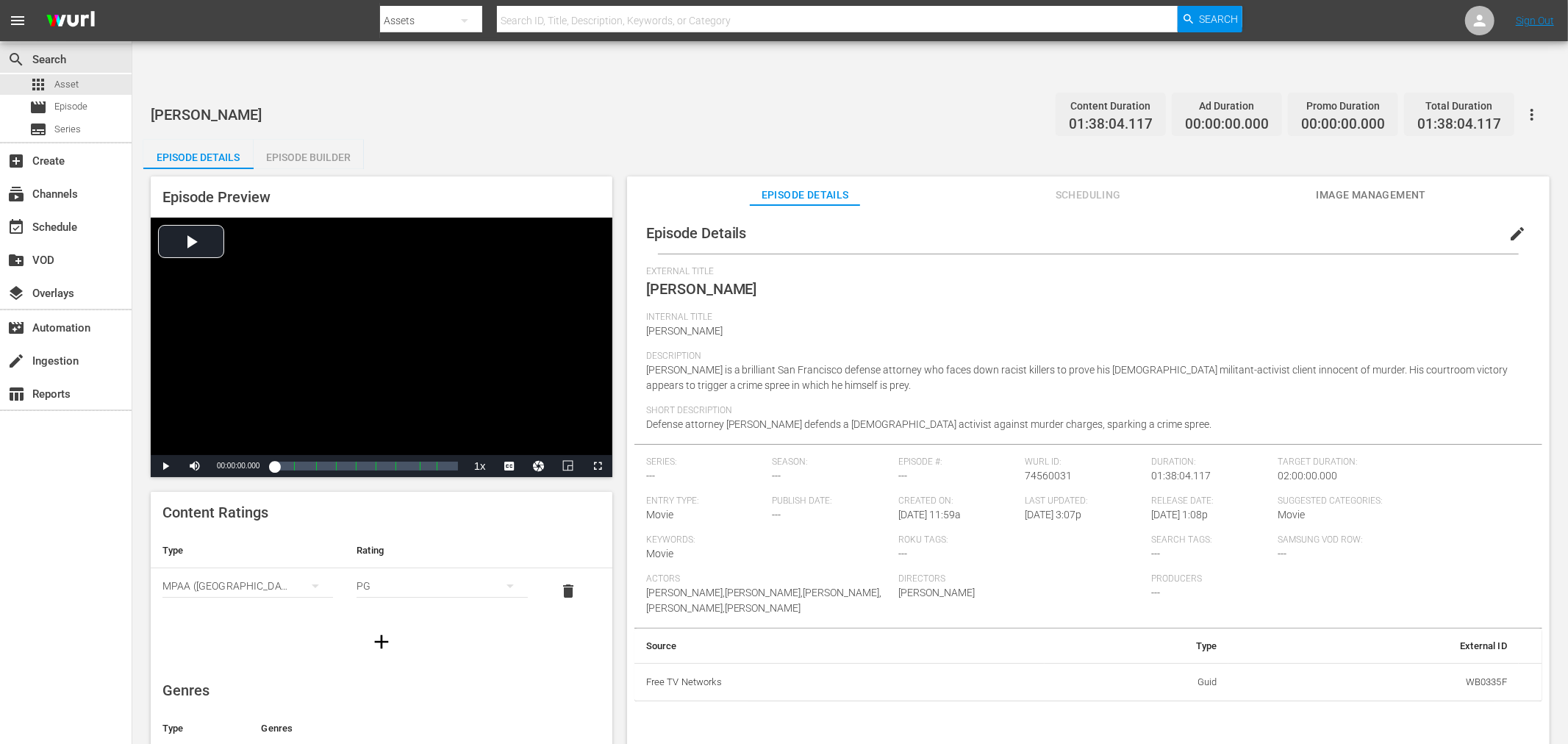
click at [1374, 186] on span "Image Management" at bounding box center [1370, 195] width 110 height 19
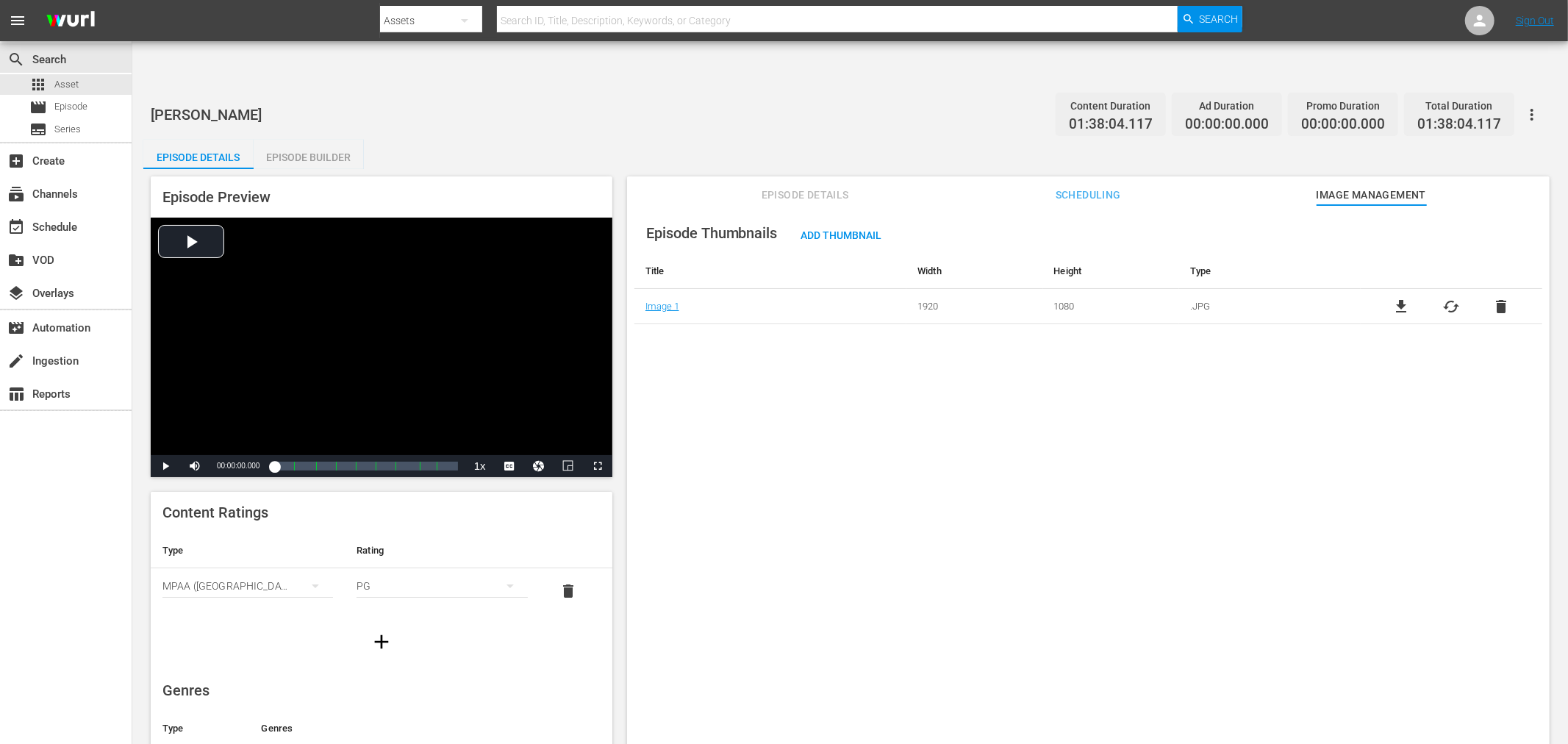
click at [1530, 105] on icon "button" at bounding box center [1532, 114] width 18 height 18
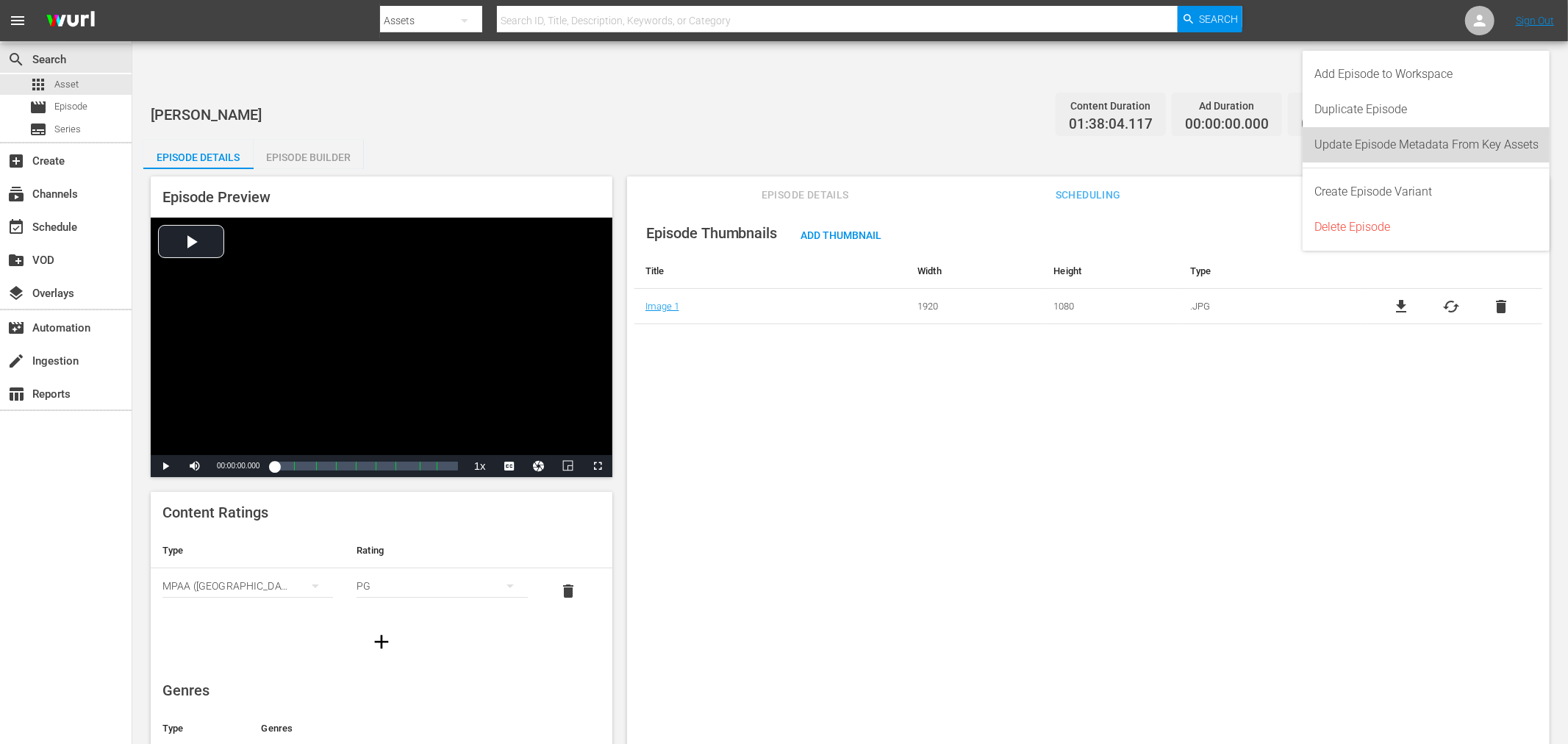
click at [1457, 138] on div "Update Episode Metadata From Key Assets" at bounding box center [1425, 145] width 224 height 35
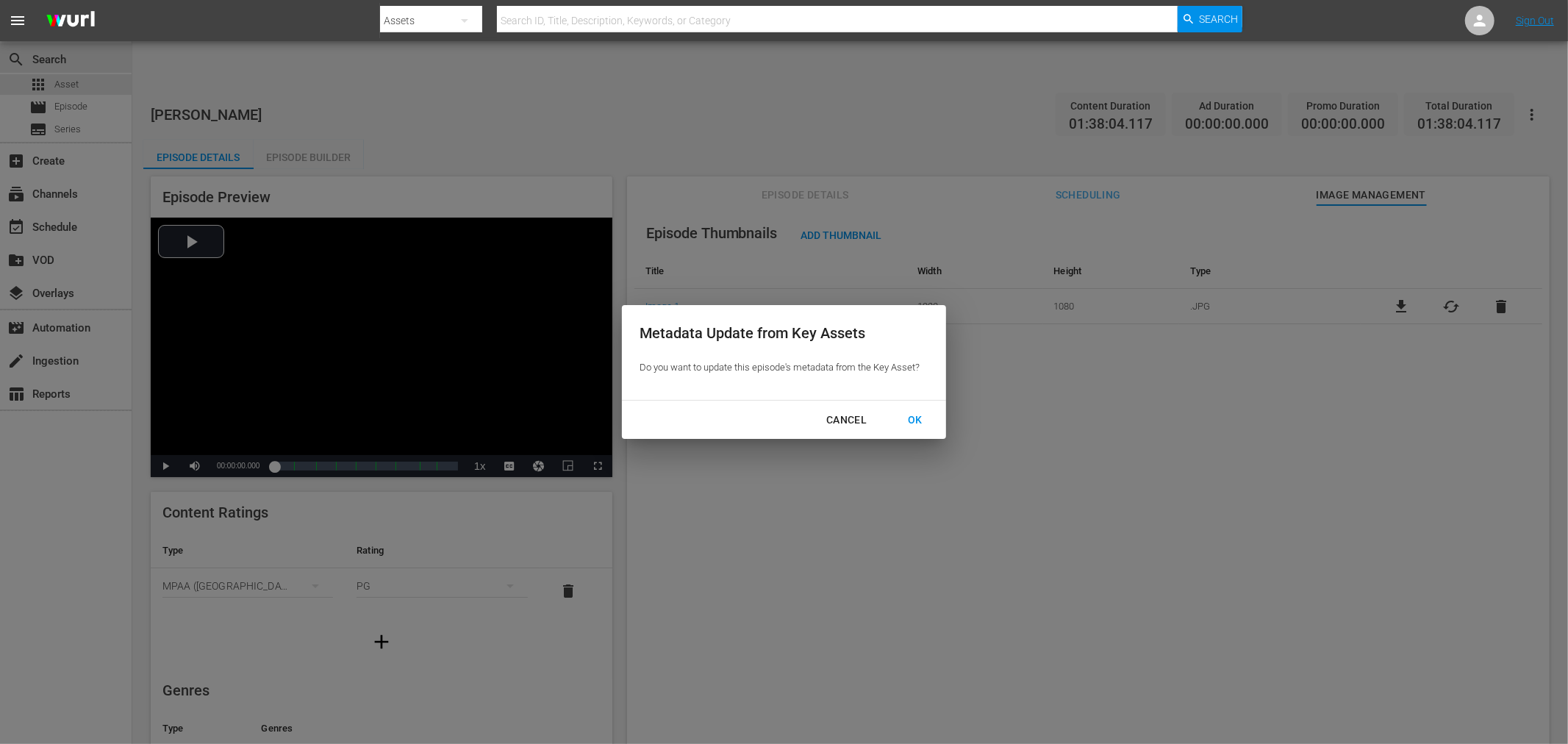
click at [924, 417] on div "OK" at bounding box center [914, 420] width 38 height 19
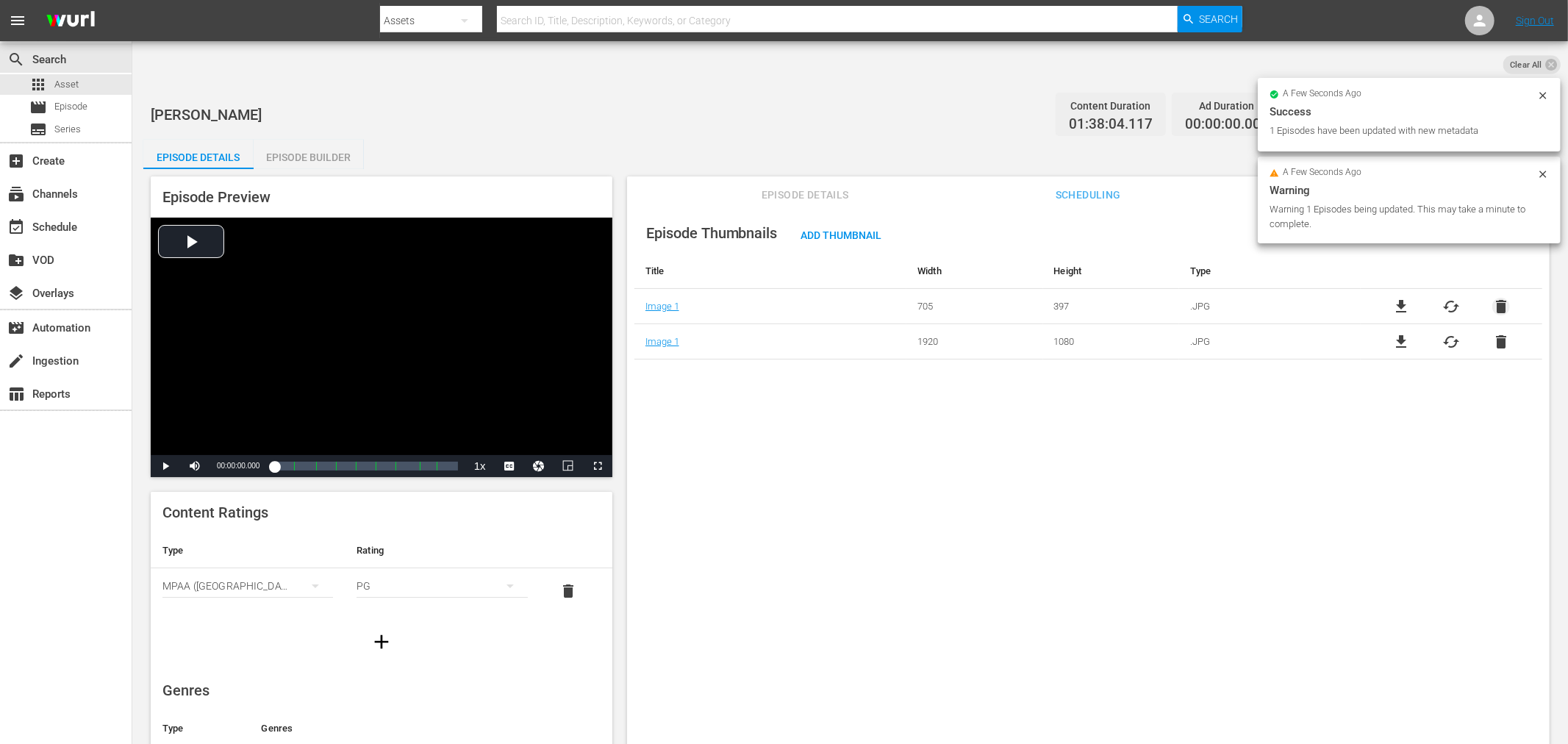
click at [1494, 298] on span "delete" at bounding box center [1501, 306] width 18 height 18
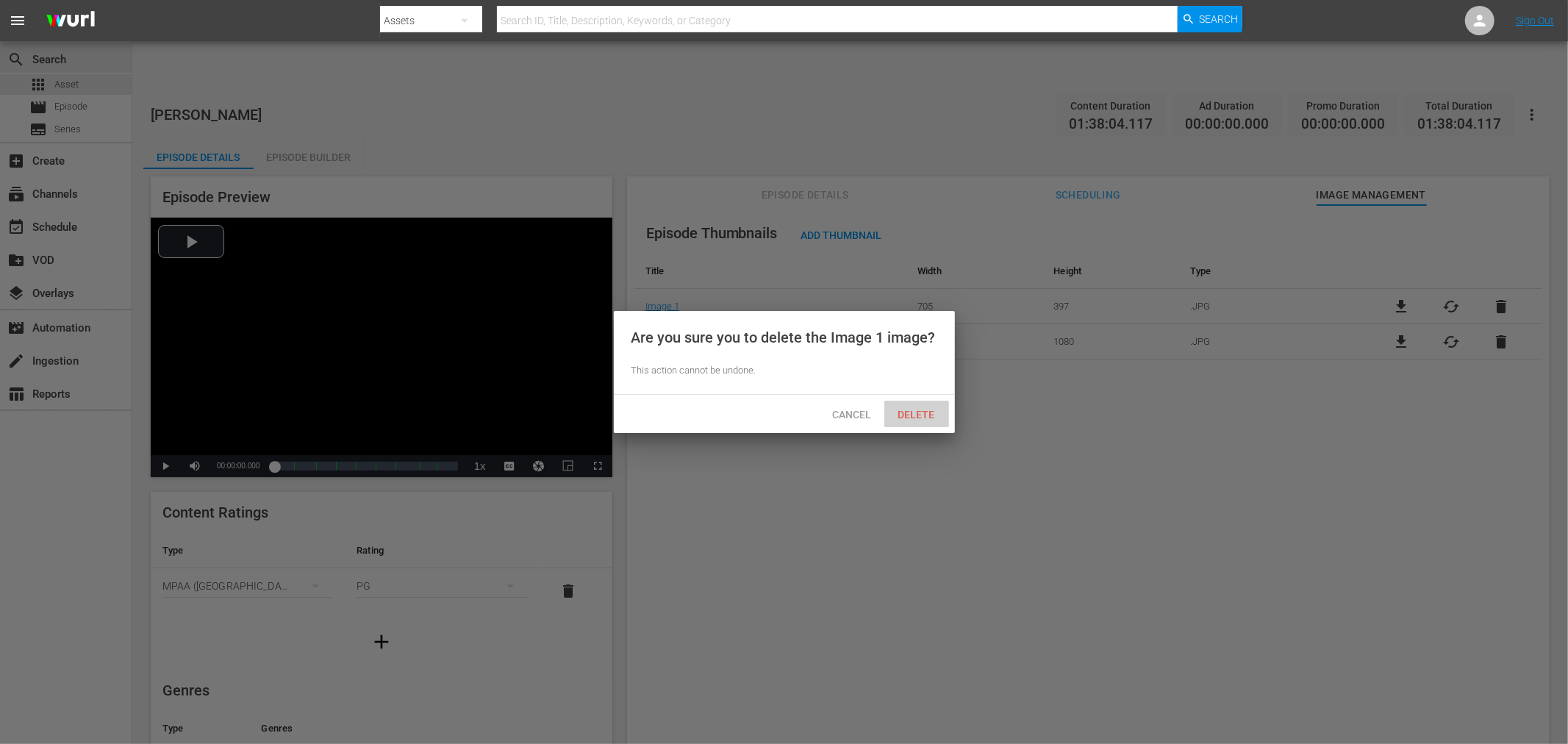
click at [937, 412] on span "Delete" at bounding box center [917, 414] width 60 height 12
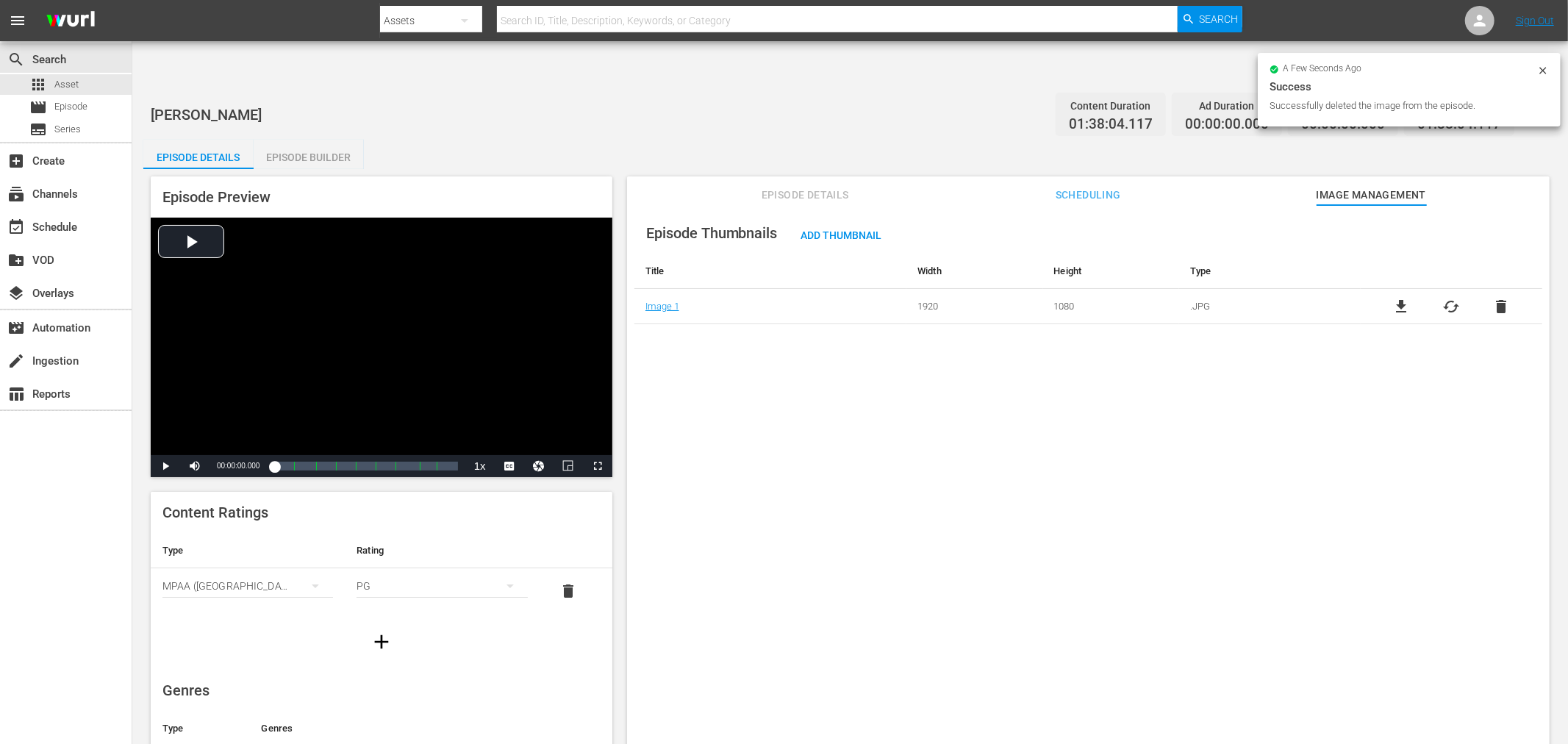
click at [935, 412] on div "Episode Thumbnails Add Thumbnail Title Width Height Type Image 1 1920 1080 .JPG…" at bounding box center [1088, 492] width 922 height 575
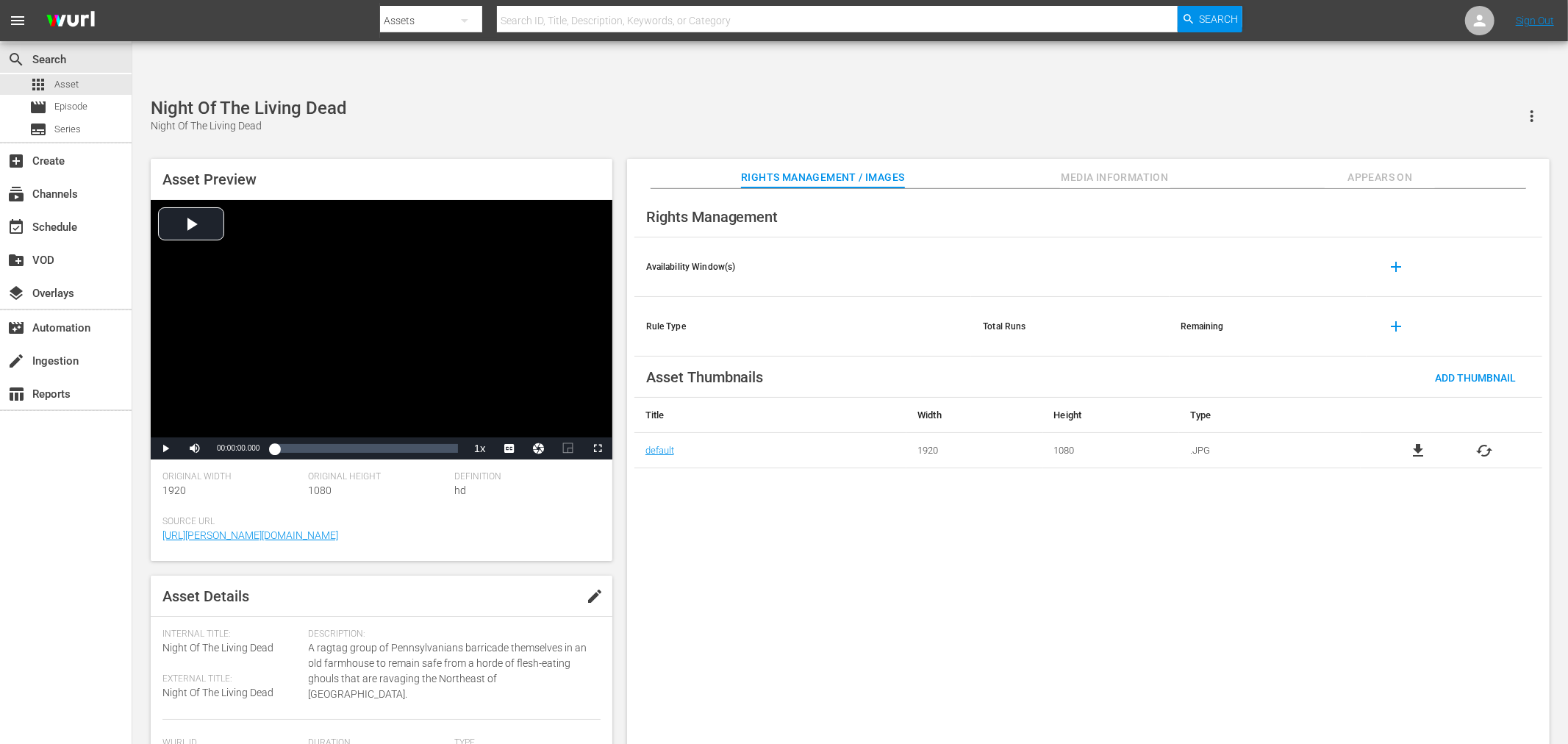
click at [727, 501] on div "Rights Management Availability Window(s) add Rule Type Total Runs Remaining add…" at bounding box center [1088, 478] width 922 height 579
click at [777, 552] on div "Rights Management Availability Window(s) add Rule Type Total Runs Remaining add…" at bounding box center [1088, 478] width 922 height 579
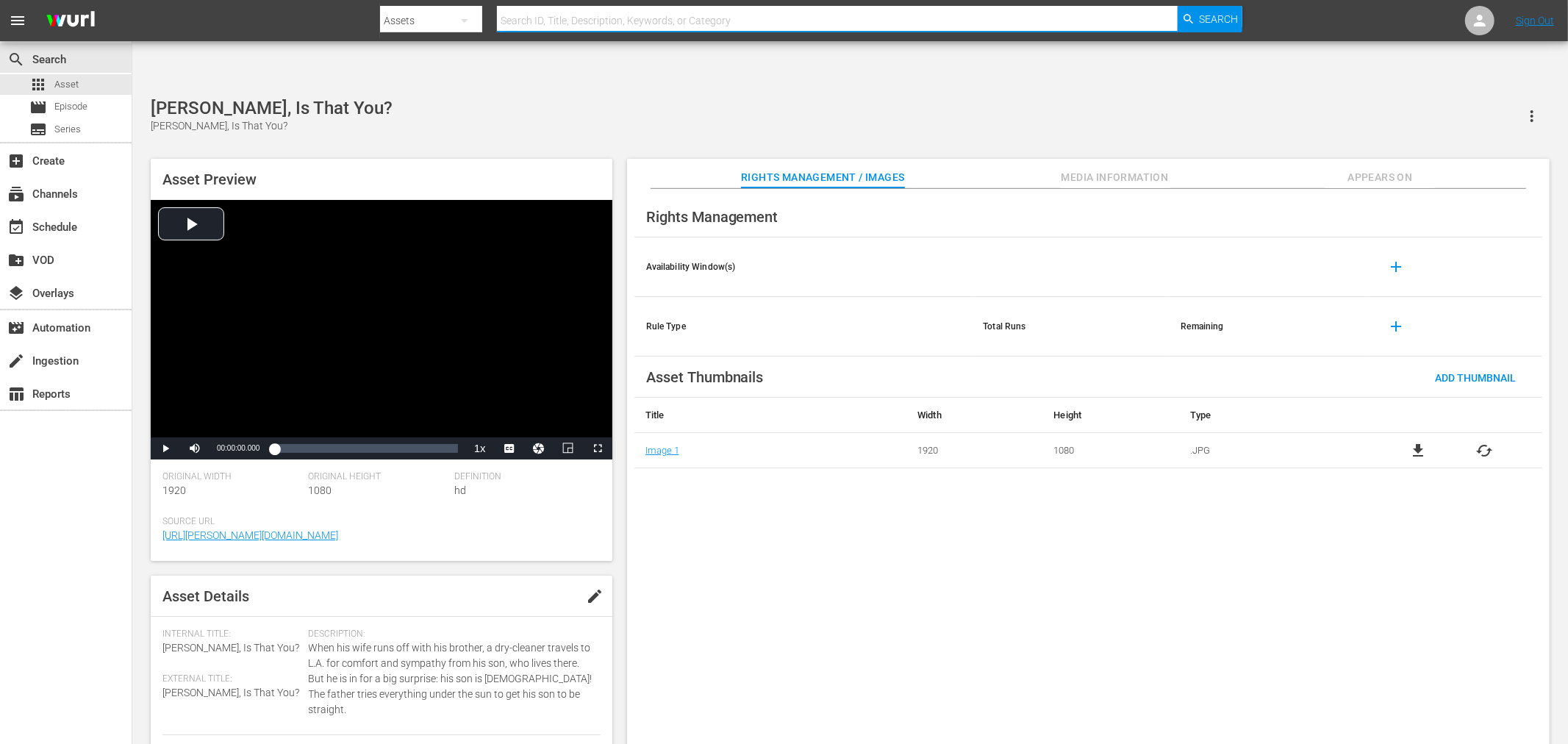
click at [627, 12] on input "text" at bounding box center [837, 20] width 680 height 35
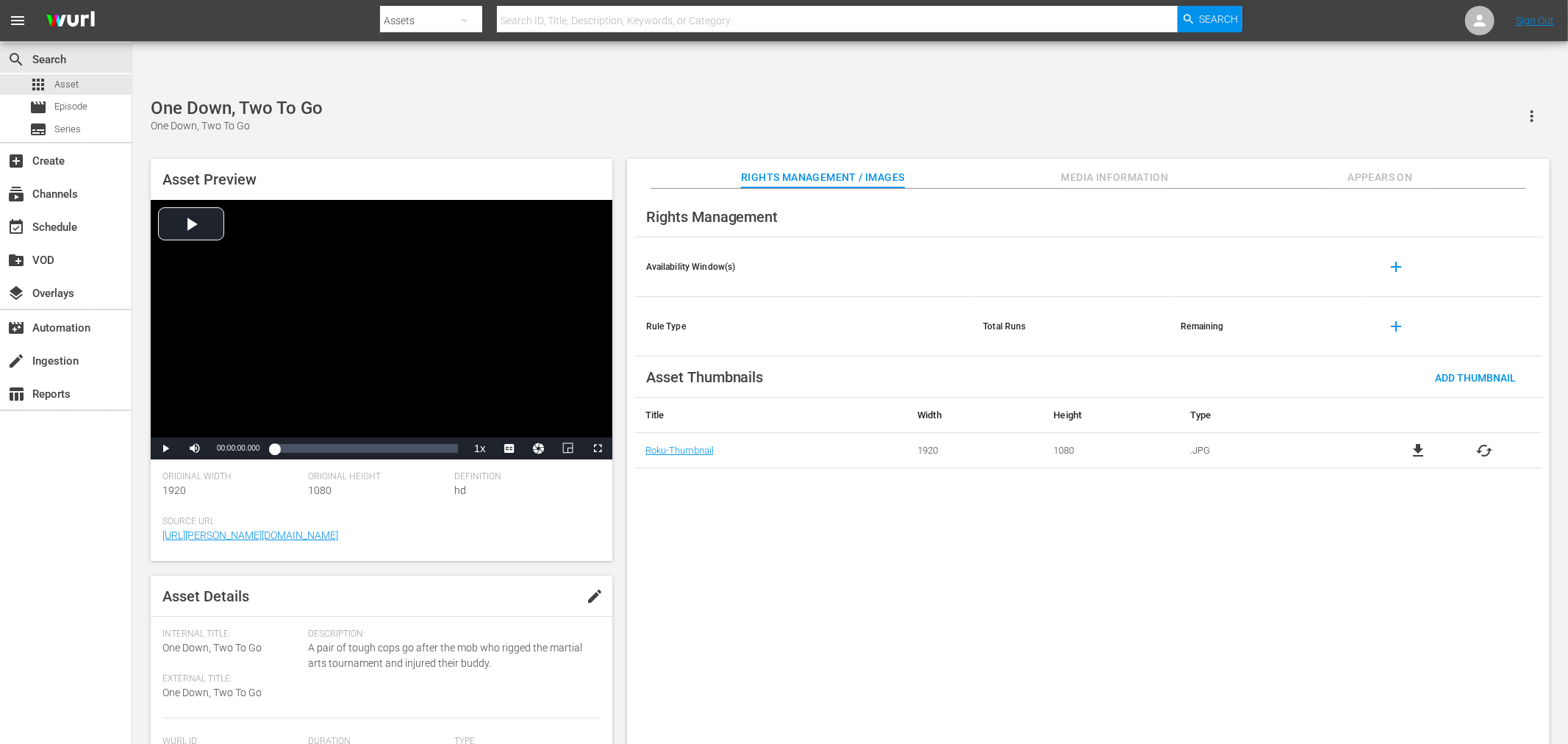
click at [767, 519] on div "Rights Management Availability Window(s) add Rule Type Total Runs Remaining add…" at bounding box center [1088, 478] width 922 height 579
click at [720, 519] on div "Rights Management Availability Window(s) add Rule Type Total Runs Remaining add…" at bounding box center [1088, 478] width 922 height 579
click at [669, 512] on div "Rights Management Availability Window(s) add Rule Type Total Runs Remaining add…" at bounding box center [1088, 478] width 922 height 579
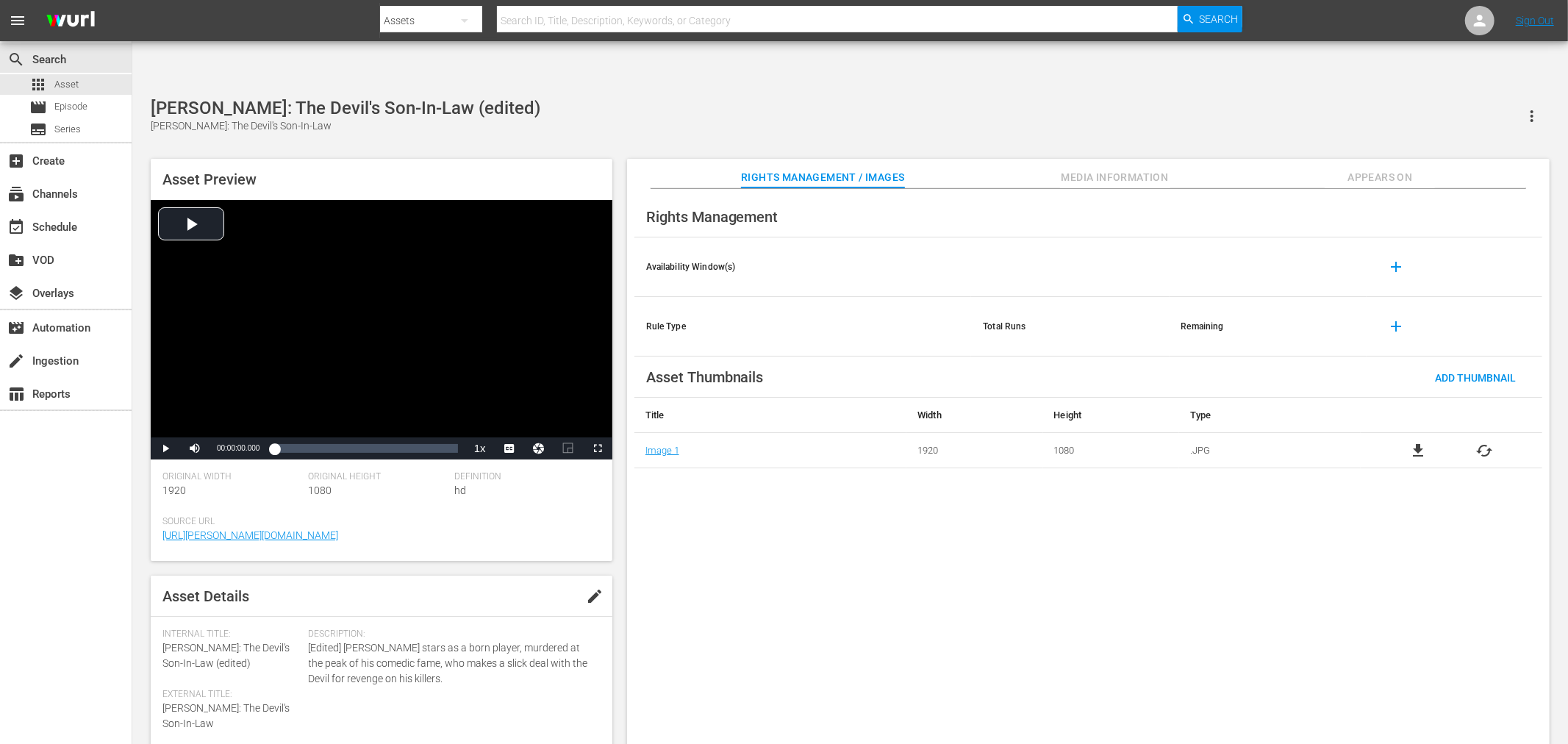
click at [687, 551] on div "Rights Management Availability Window(s) add Rule Type Total Runs Remaining add…" at bounding box center [1088, 478] width 922 height 579
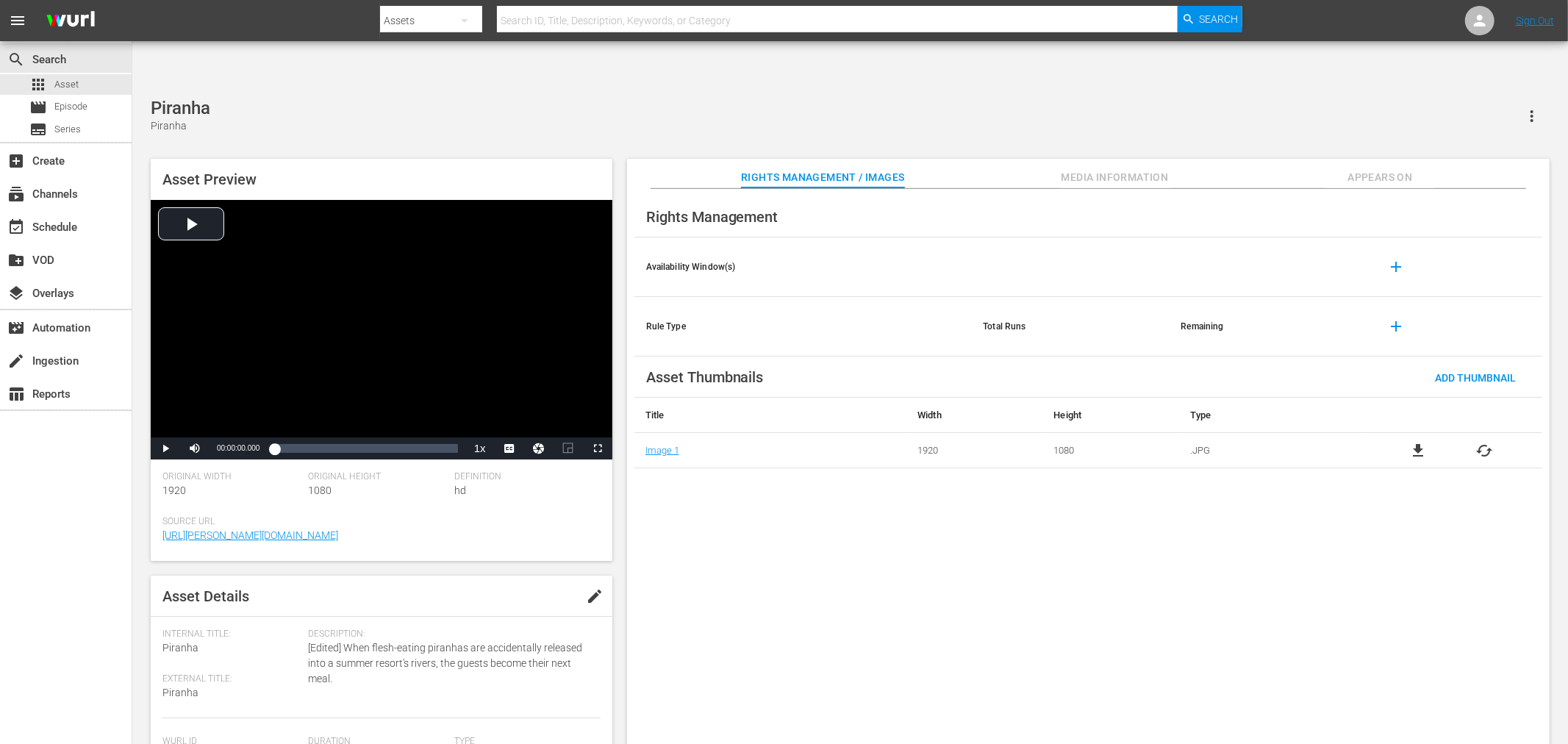
click at [746, 516] on div "Rights Management Availability Window(s) add Rule Type Total Runs Remaining add…" at bounding box center [1088, 478] width 922 height 579
click at [693, 500] on div "Rights Management Availability Window(s) add Rule Type Total Runs Remaining add…" at bounding box center [1088, 478] width 922 height 579
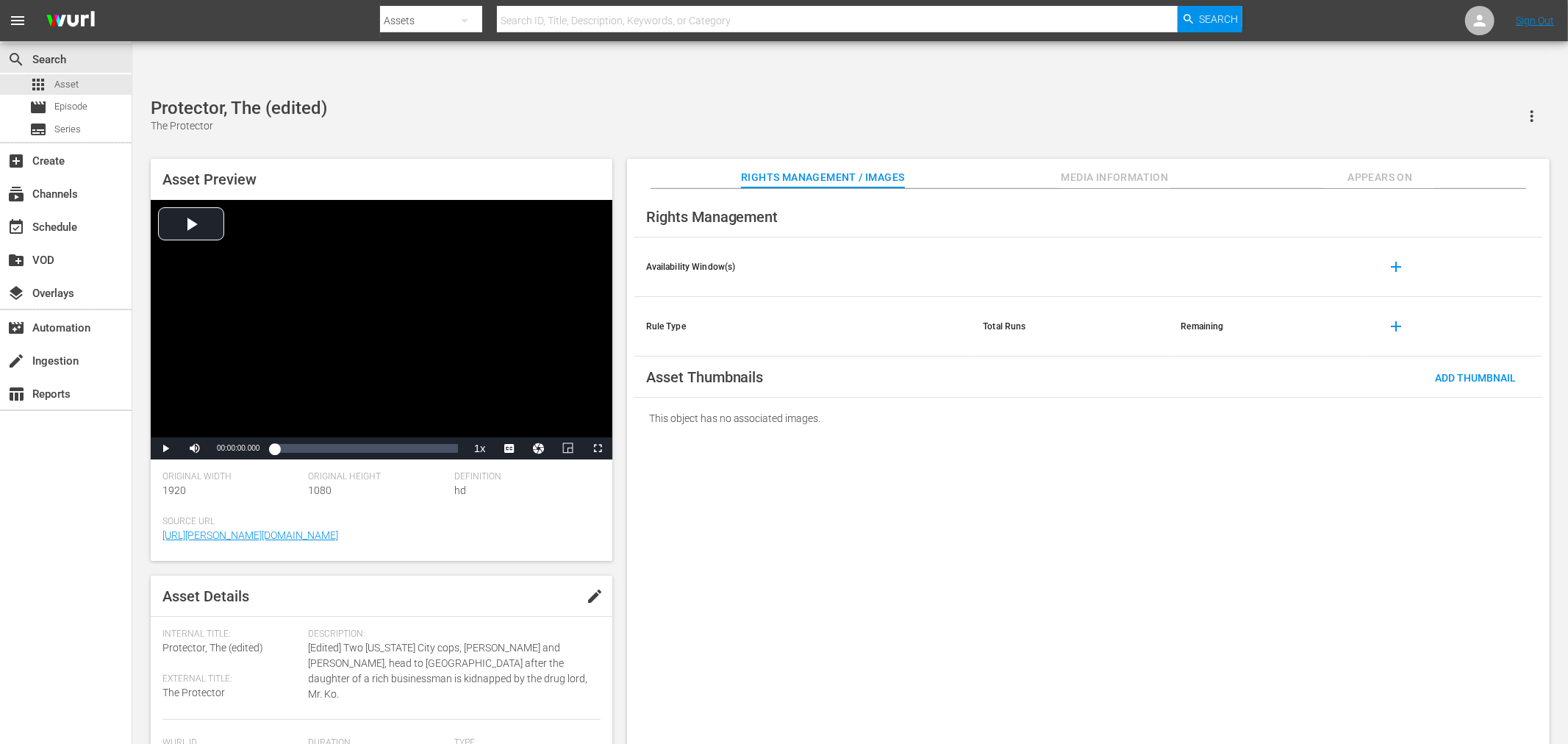
click at [1410, 107] on icon "button" at bounding box center [1532, 116] width 18 height 18
click at [1410, 629] on div "Rights Management Availability Window(s) add Rule Type Total Runs Remaining add…" at bounding box center [1088, 478] width 922 height 579
click at [1364, 168] on span "Appears On" at bounding box center [1379, 177] width 110 height 19
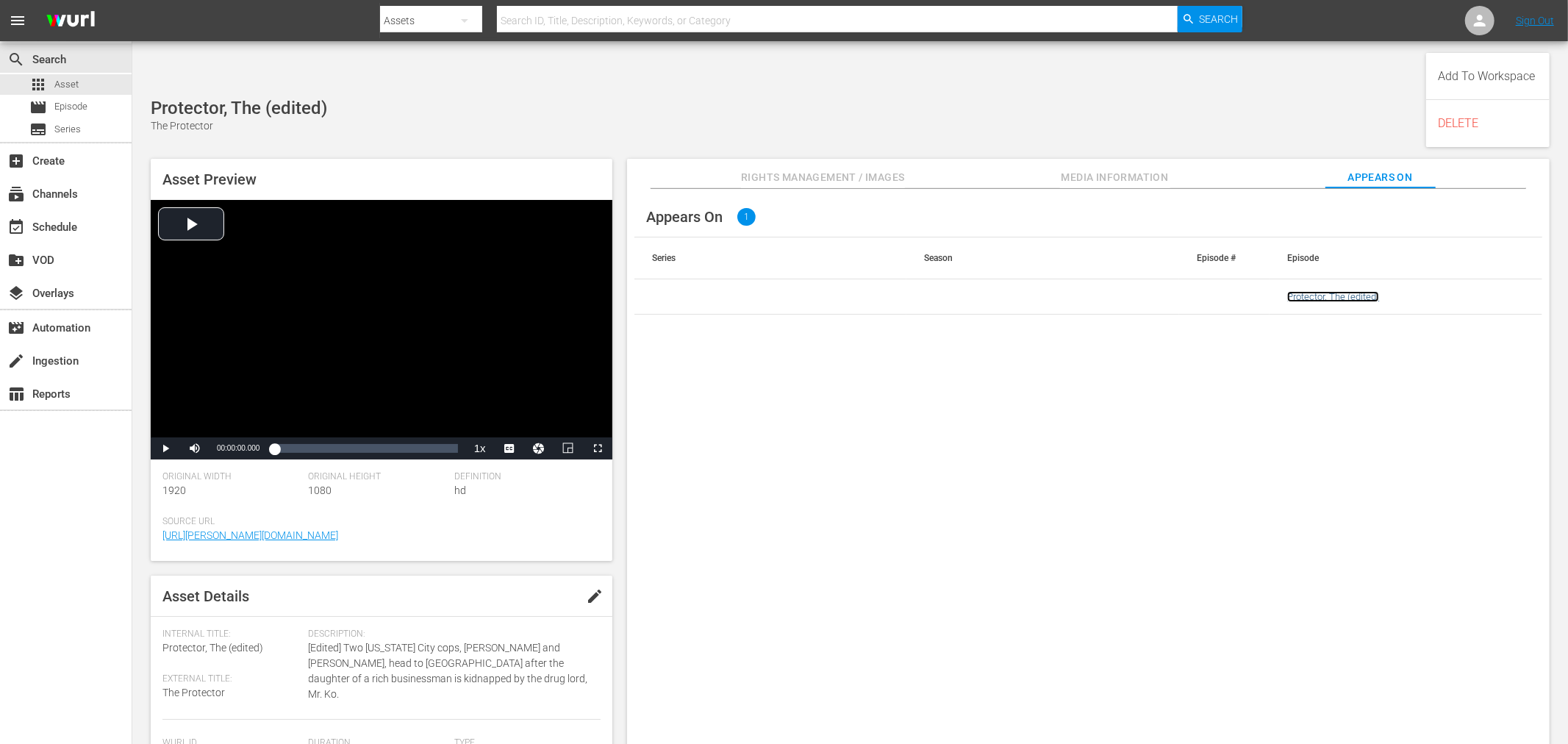
click at [1332, 291] on link "Protector, The (edited)" at bounding box center [1333, 297] width 92 height 11
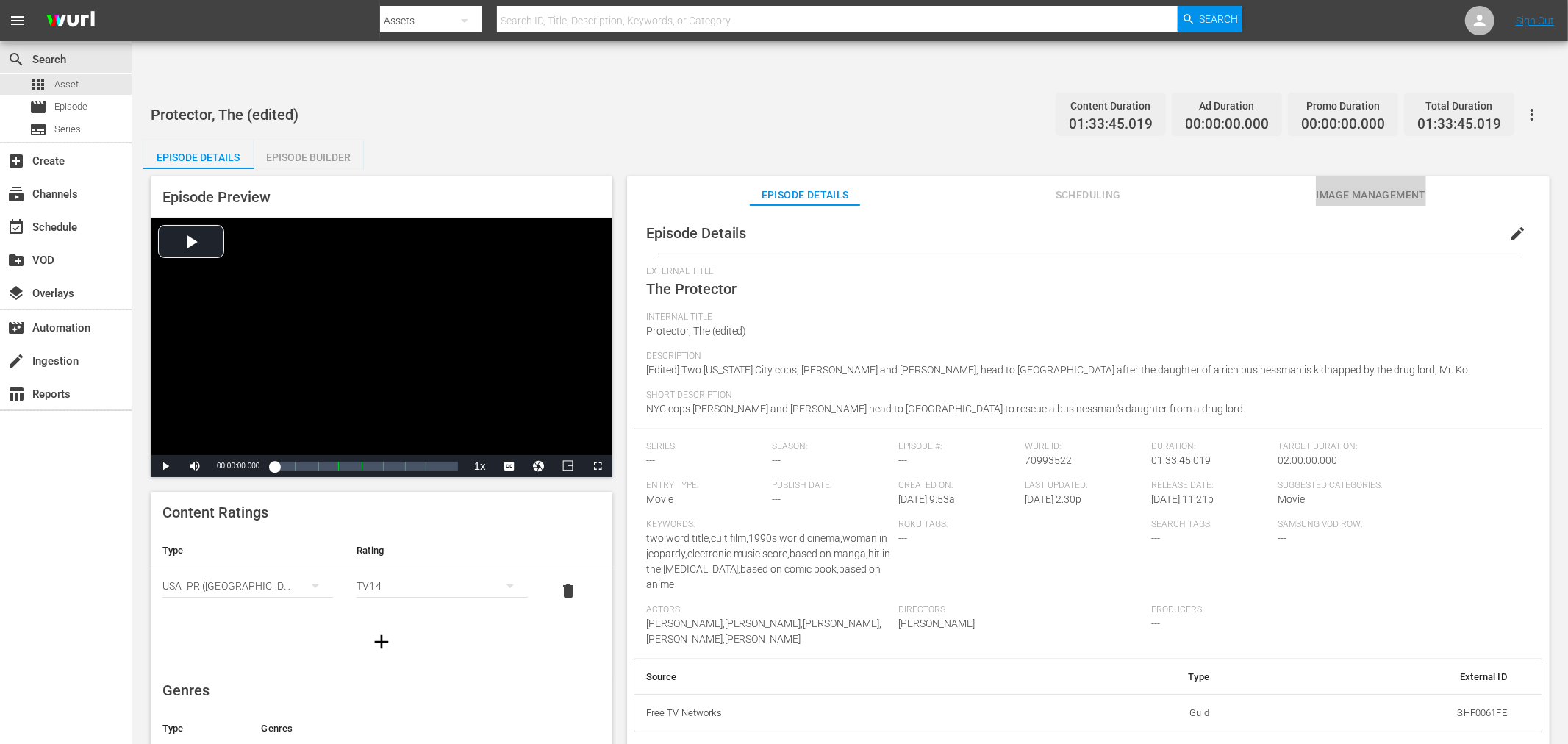
click at [1401, 186] on span "Image Management" at bounding box center [1370, 195] width 110 height 19
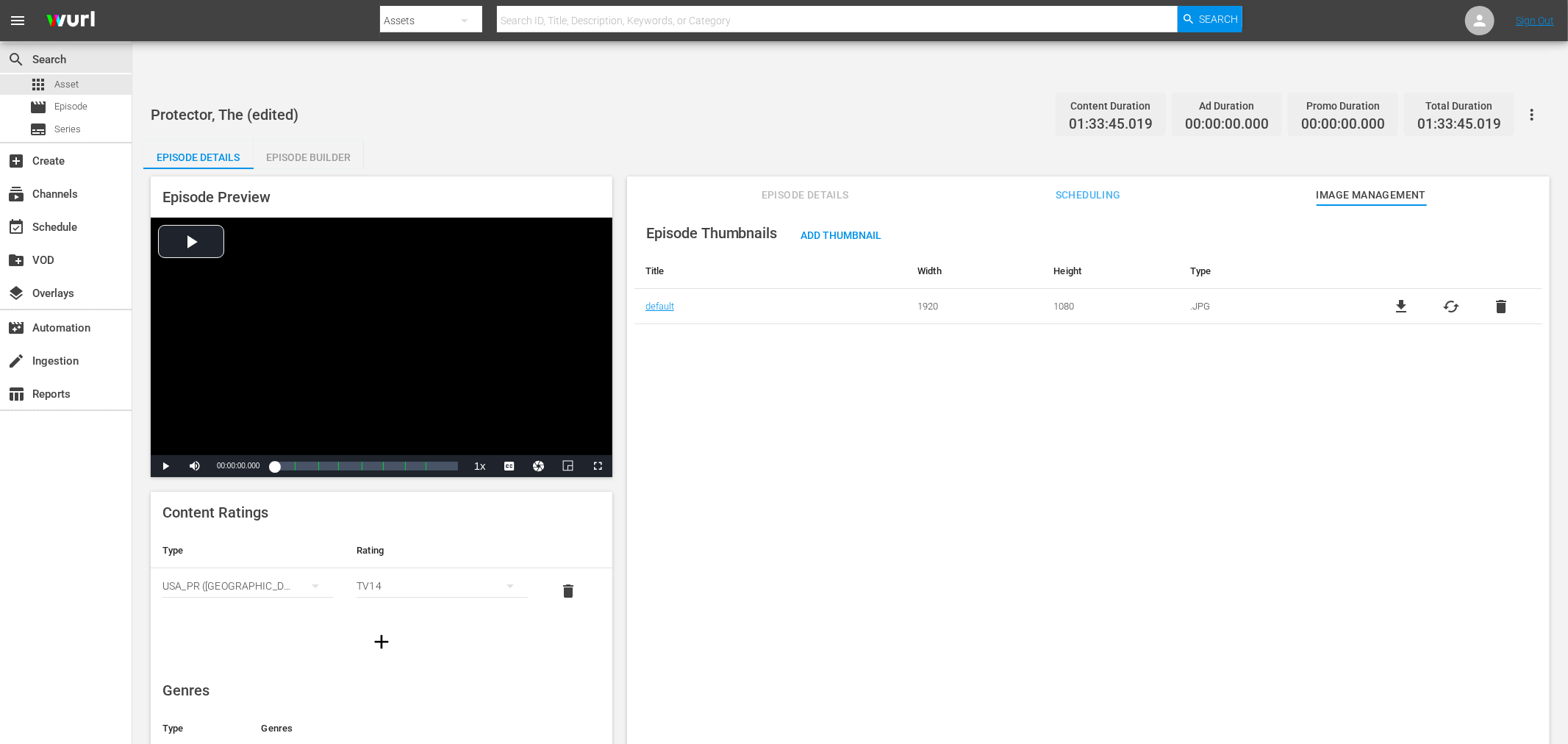
click at [1410, 400] on div "Episode Thumbnails Add Thumbnail Title Width Height Type default 1920 1080 .JPG…" at bounding box center [1088, 492] width 922 height 575
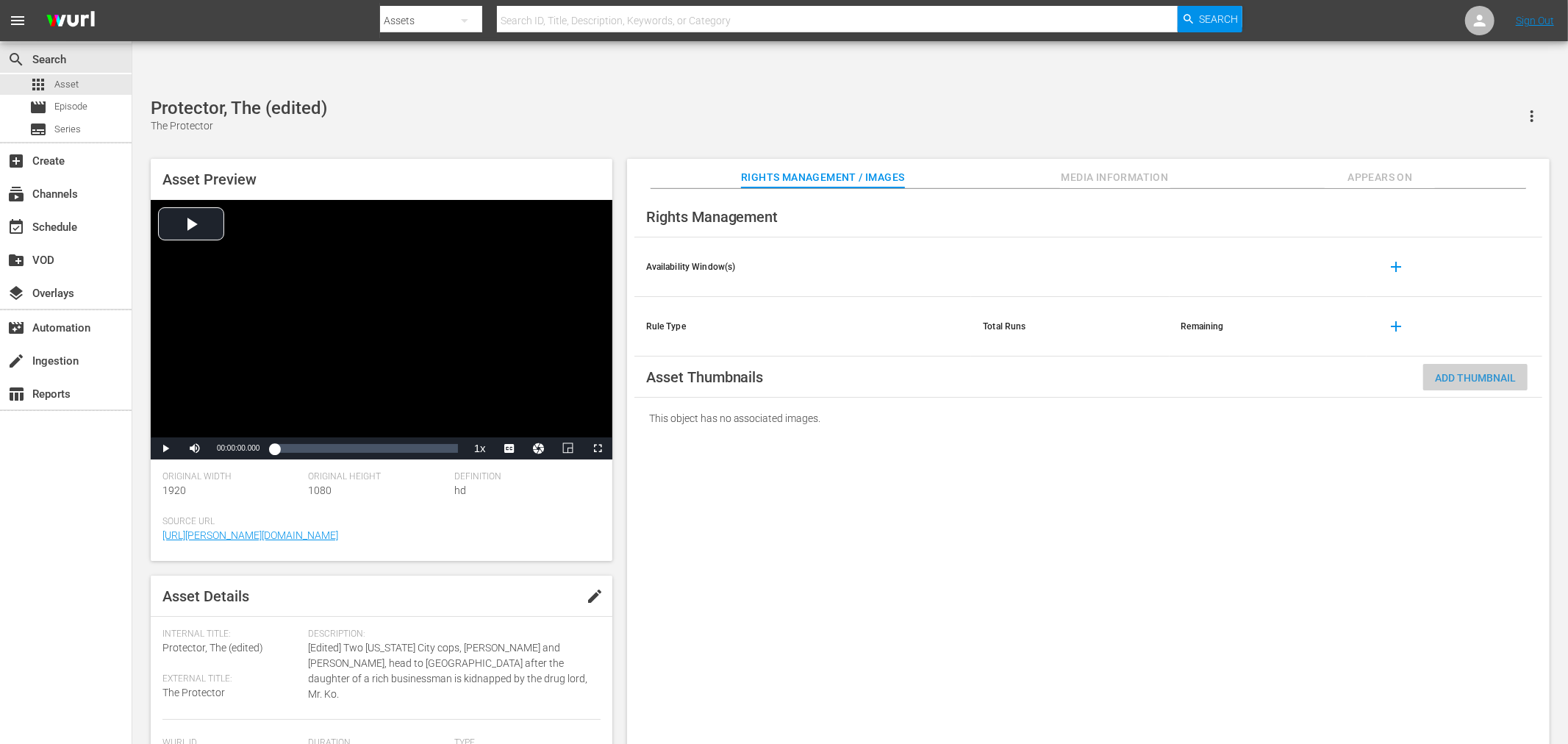
click at [1464, 372] on span "Add Thumbnail" at bounding box center [1475, 377] width 105 height 12
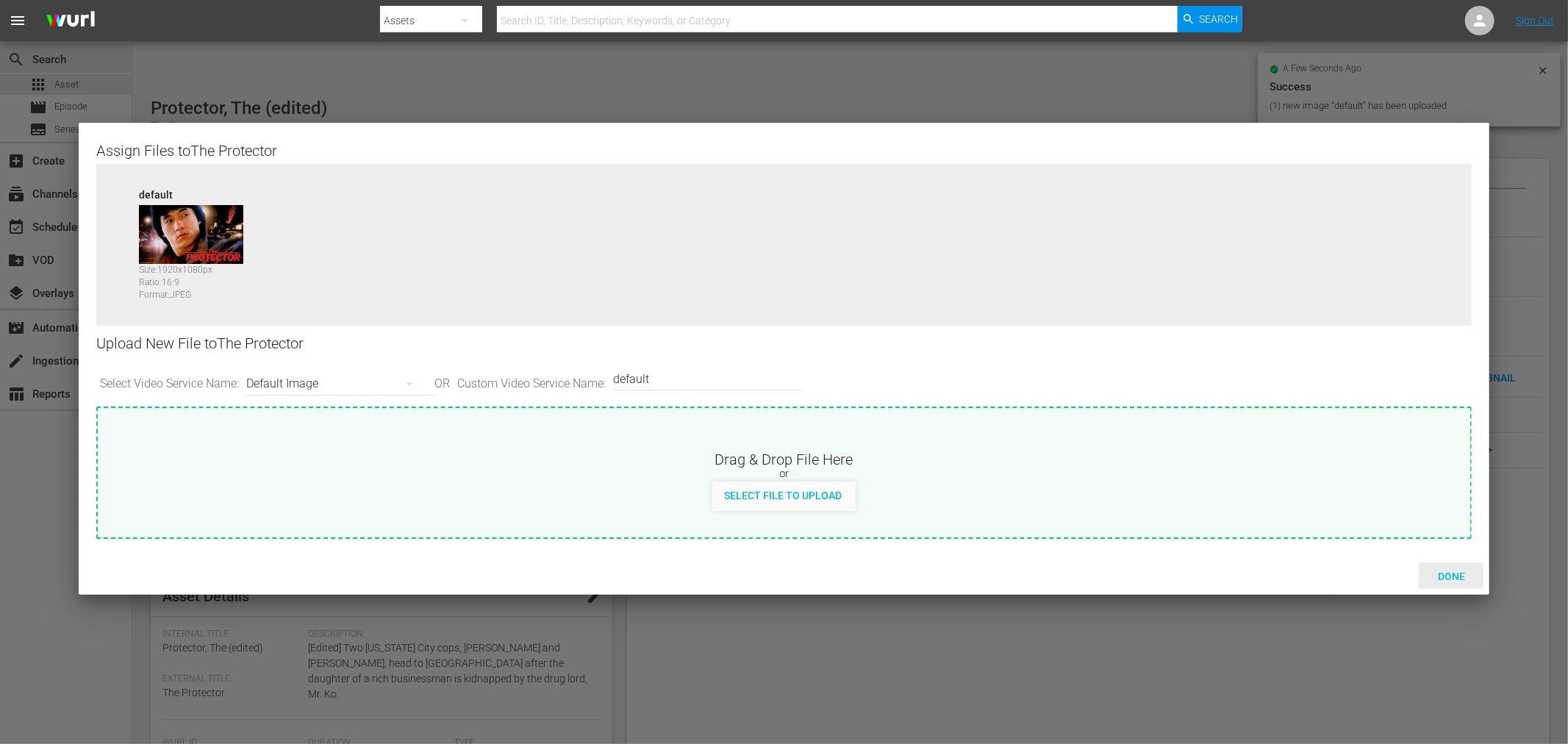
click at [1439, 567] on div "Done" at bounding box center [1450, 576] width 65 height 27
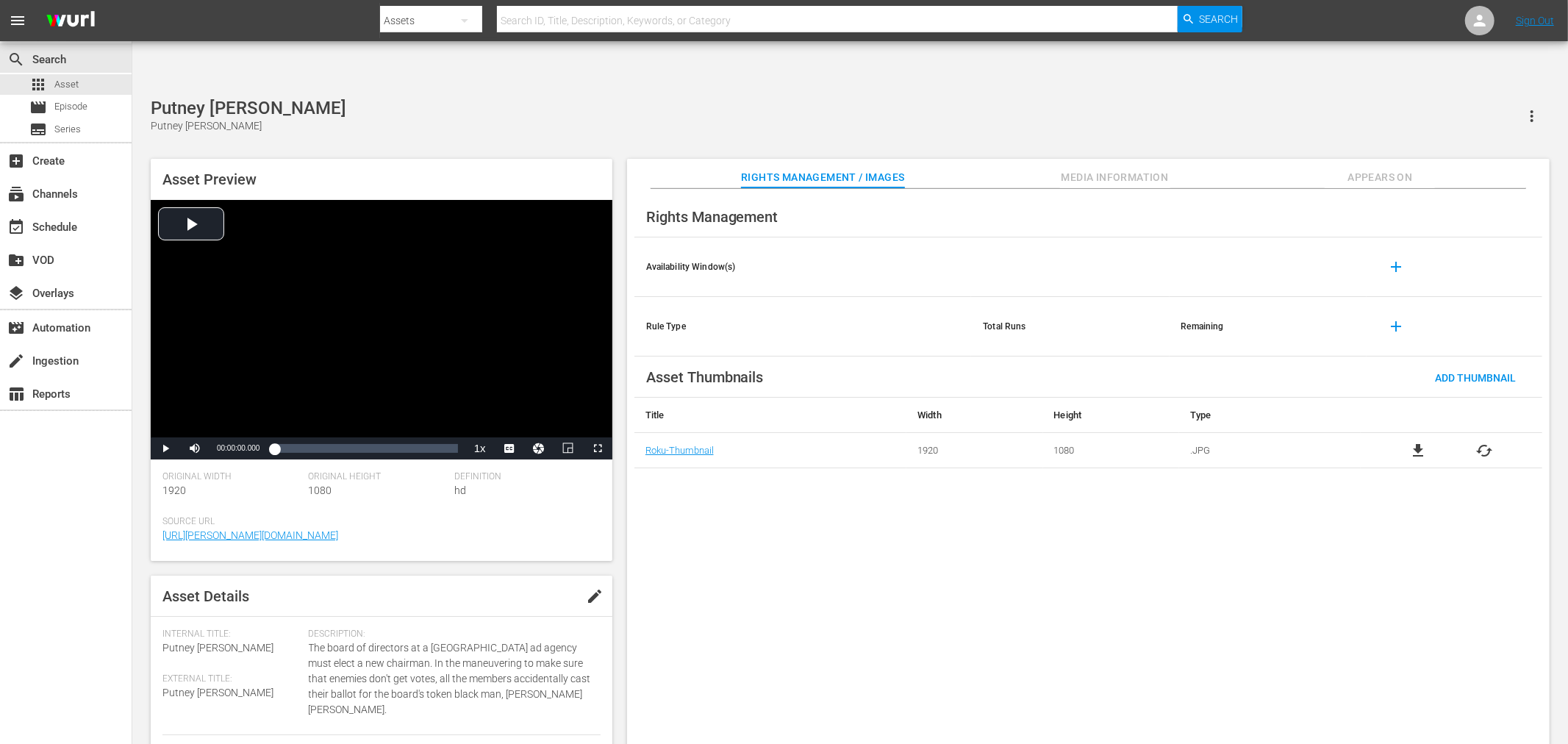
click at [687, 535] on div "Rights Management Availability Window(s) add Rule Type Total Runs Remaining add…" at bounding box center [1088, 478] width 922 height 579
click at [694, 567] on div "Rights Management Availability Window(s) add Rule Type Total Runs Remaining add…" at bounding box center [1088, 478] width 922 height 579
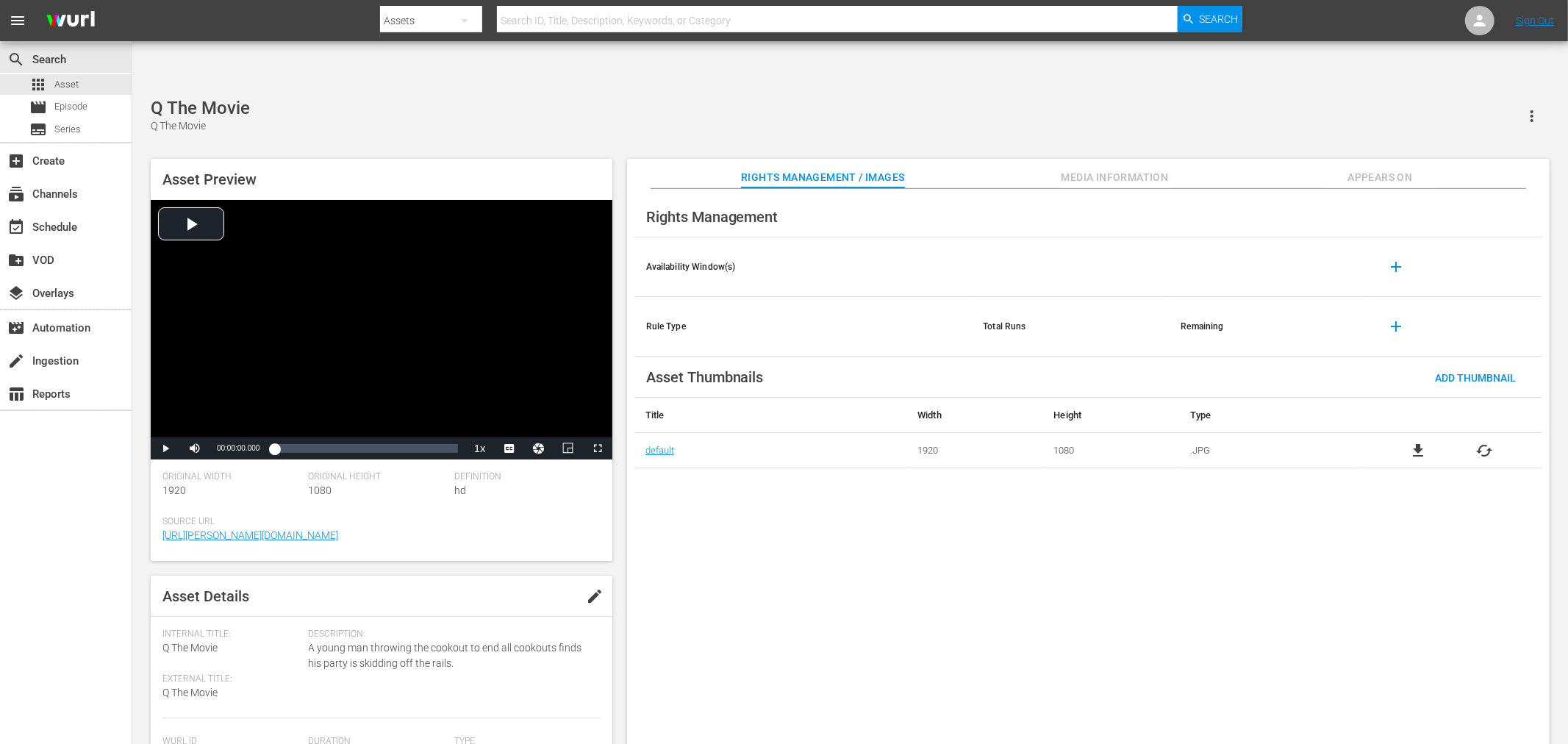
click at [796, 497] on div "Rights Management Availability Window(s) add Rule Type Total Runs Remaining add…" at bounding box center [1088, 478] width 922 height 579
click at [688, 526] on div "Rights Management Availability Window(s) add Rule Type Total Runs Remaining add…" at bounding box center [1088, 478] width 922 height 579
click at [710, 496] on div "Rights Management Availability Window(s) add Rule Type Total Runs Remaining add…" at bounding box center [1088, 478] width 922 height 579
click at [689, 485] on div "Rights Management Availability Window(s) add Rule Type Total Runs Remaining add…" at bounding box center [1088, 478] width 922 height 579
click at [817, 539] on div "Rights Management Availability Window(s) add Rule Type Total Runs Remaining add…" at bounding box center [1088, 478] width 922 height 579
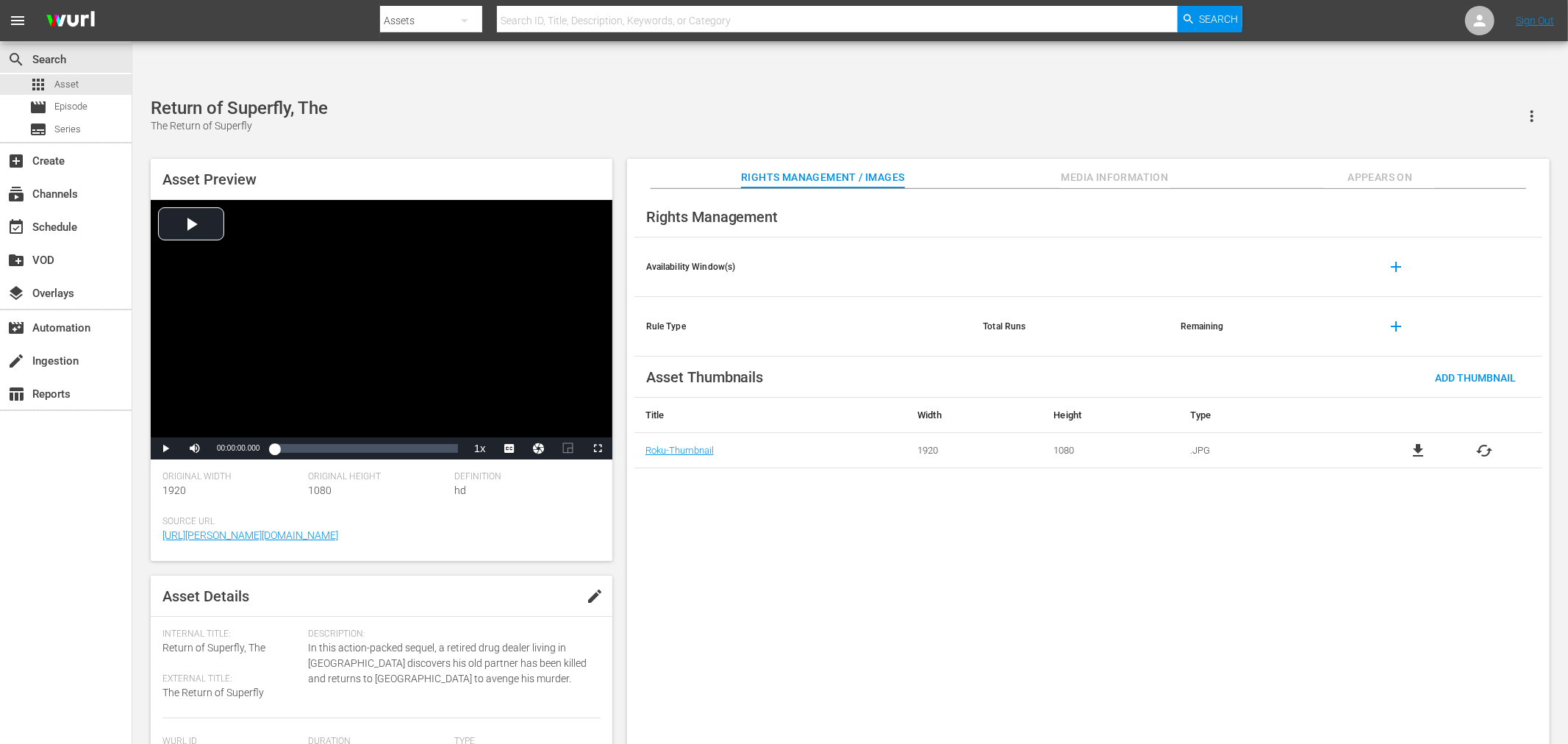
click at [721, 486] on div "Rights Management Availability Window(s) add Rule Type Total Runs Remaining add…" at bounding box center [1088, 478] width 922 height 579
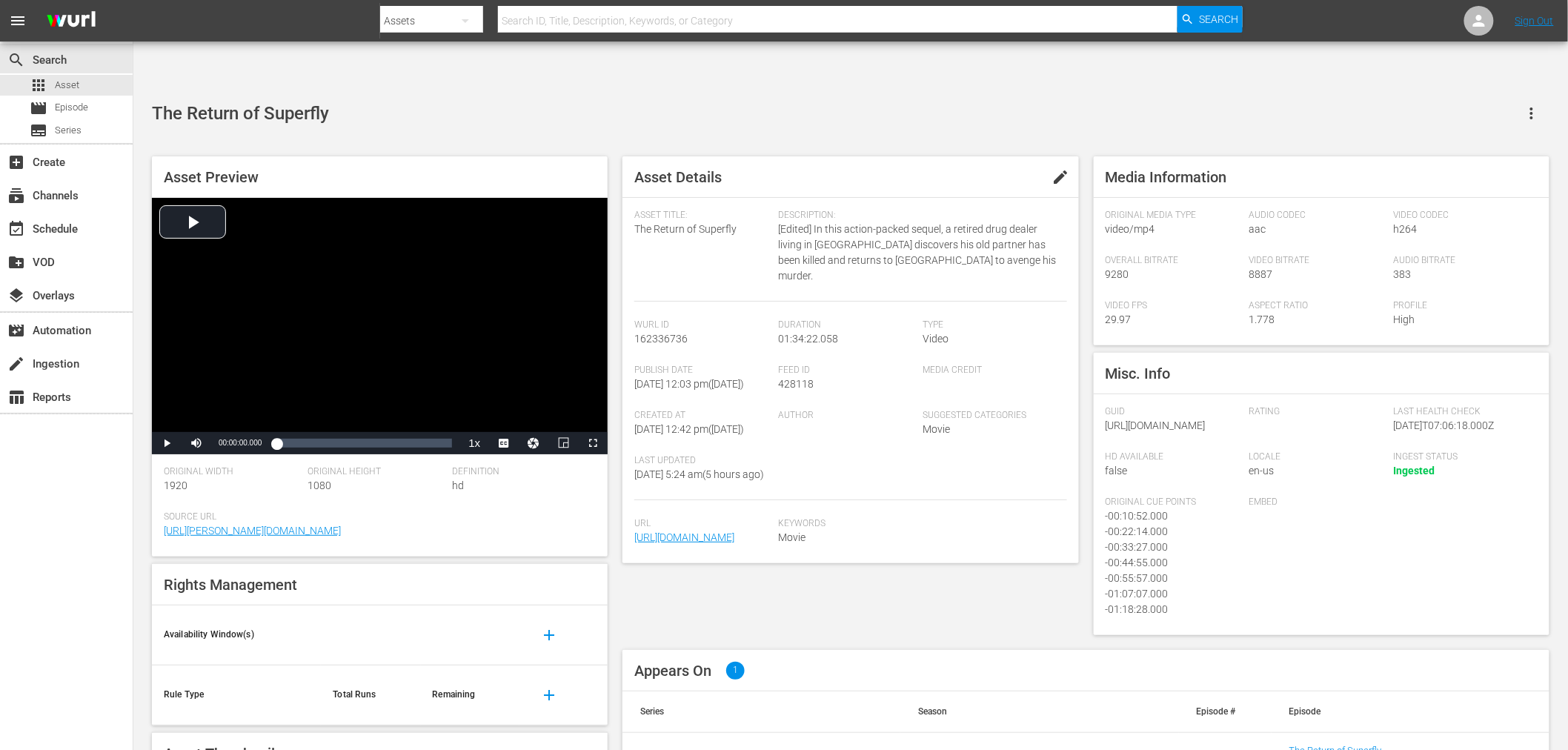
scroll to position [71, 0]
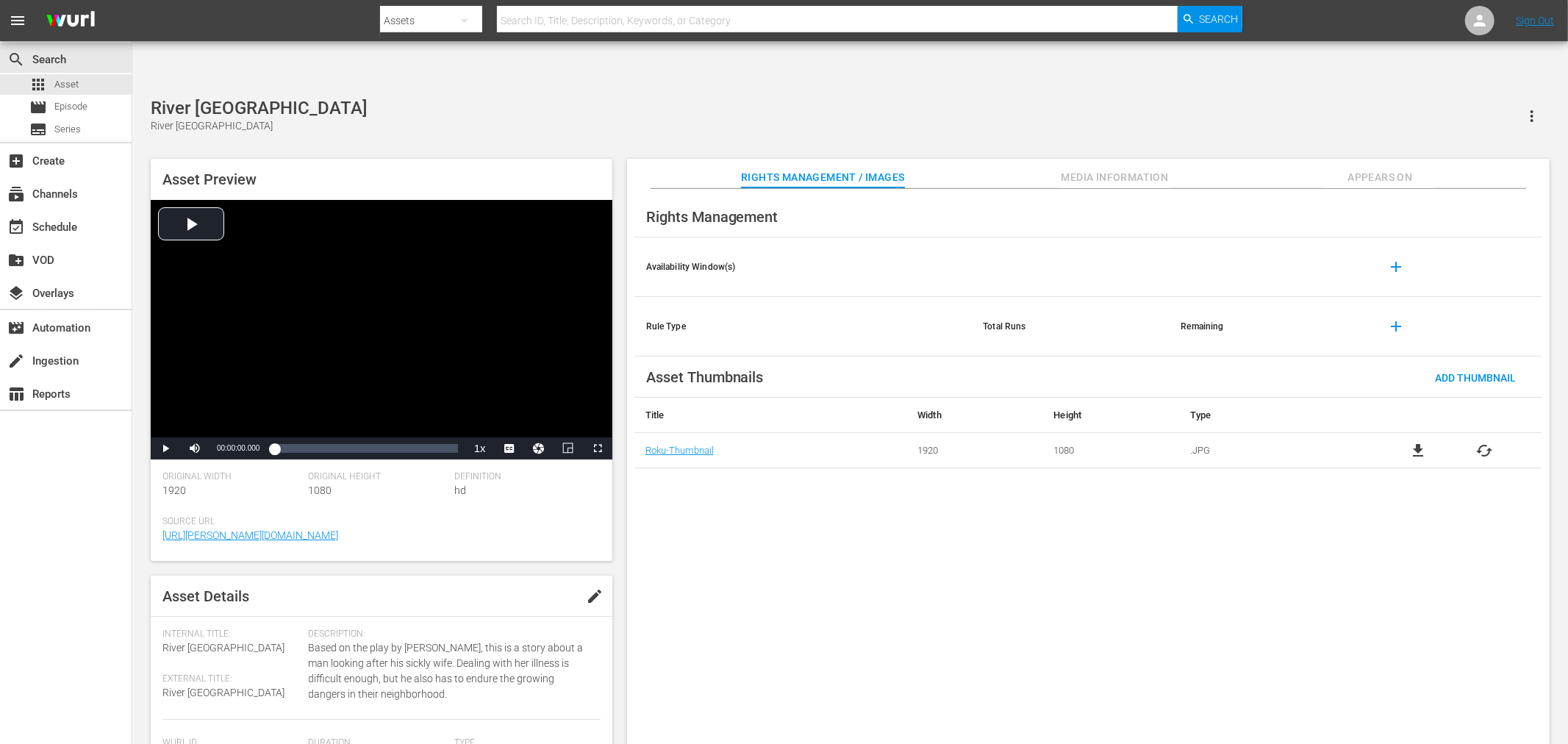
click at [710, 468] on div "Rights Management Availability Window(s) add Rule Type Total Runs Remaining add…" at bounding box center [1088, 478] width 922 height 579
drag, startPoint x: 738, startPoint y: 511, endPoint x: 738, endPoint y: 503, distance: 8.0
click at [738, 511] on div "Rights Management Availability Window(s) add Rule Type Total Runs Remaining add…" at bounding box center [1088, 478] width 922 height 579
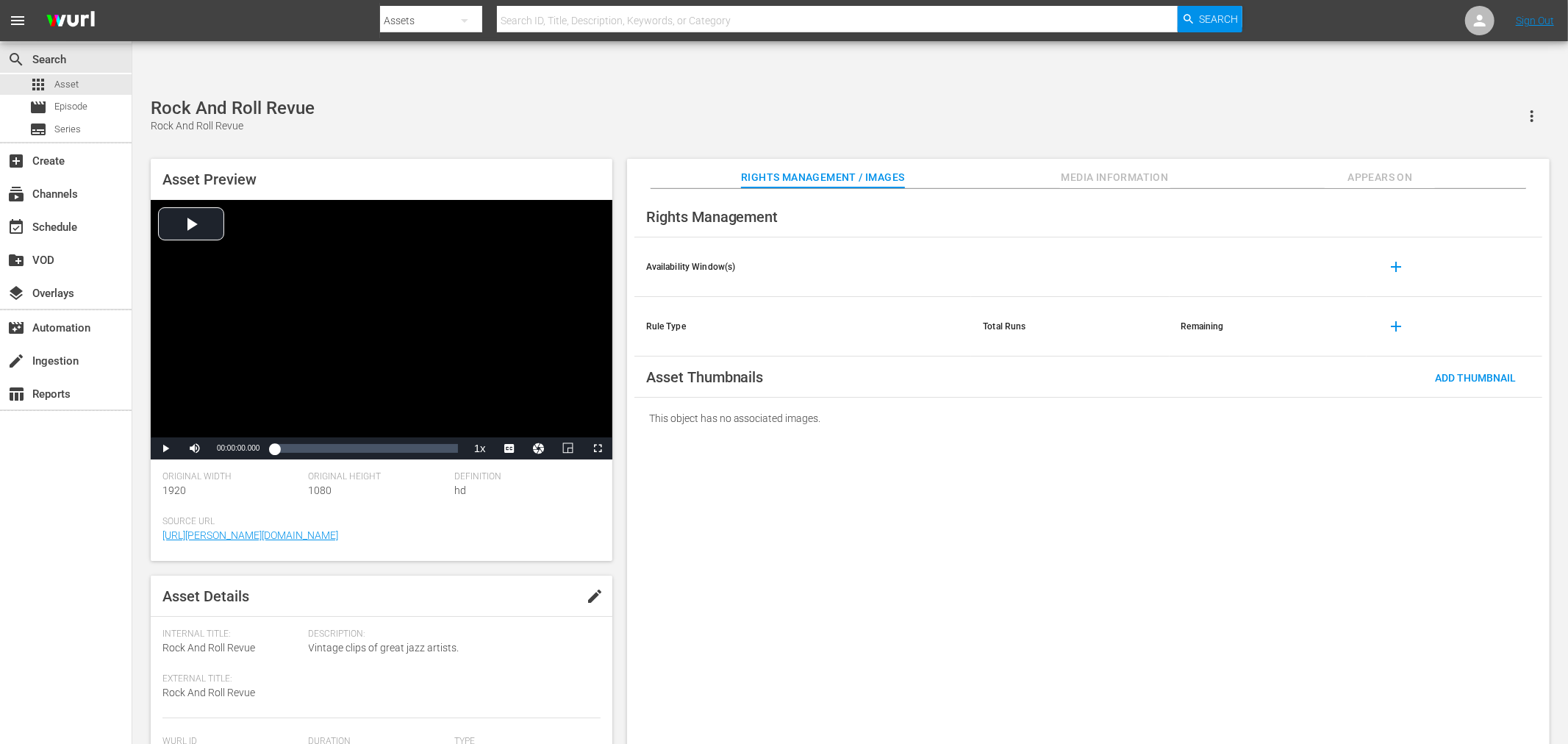
click at [828, 489] on div "Rights Management Availability Window(s) add Rule Type Total Runs Remaining add…" at bounding box center [1088, 478] width 922 height 579
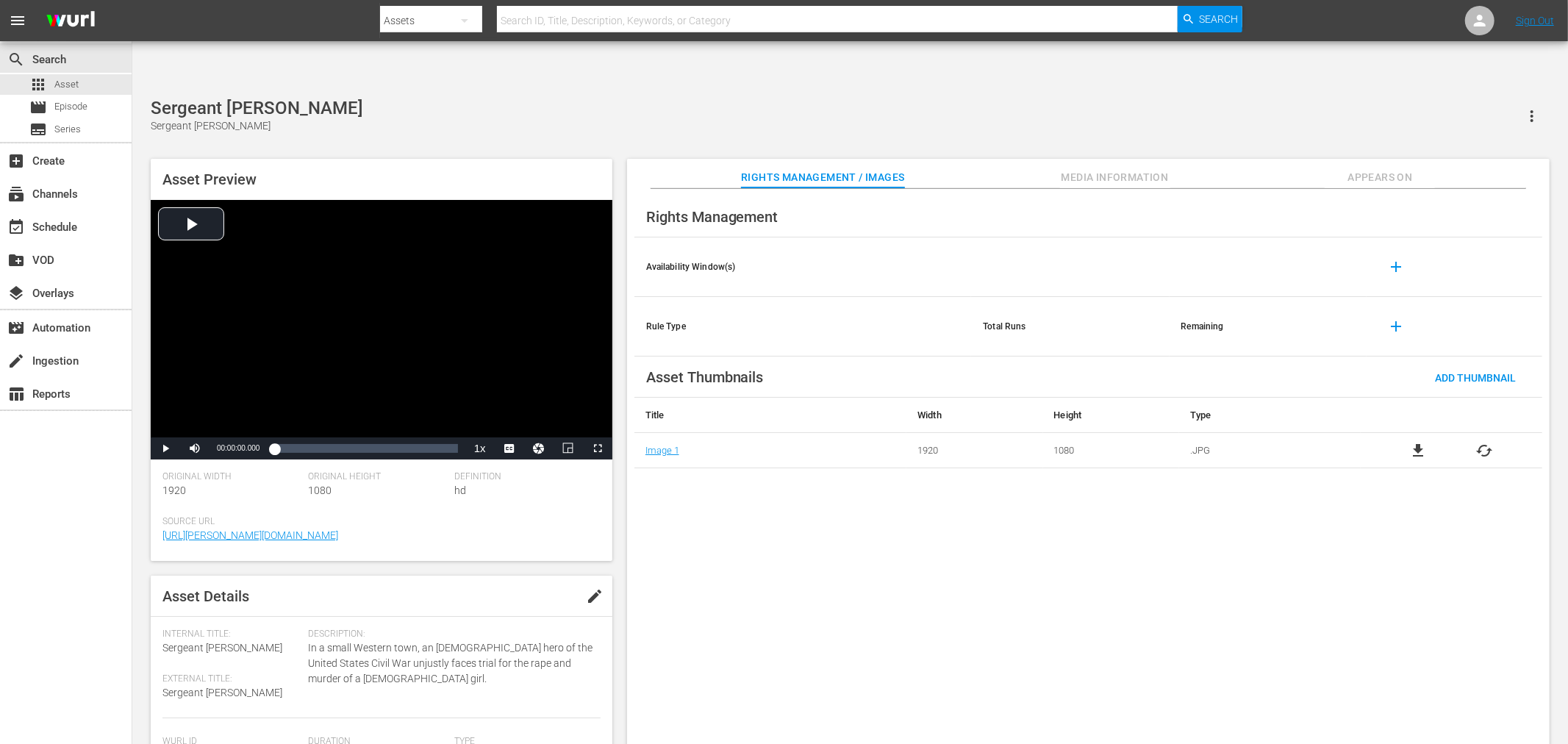
click at [375, 97] on div "Sergeant [PERSON_NAME] Sergeant [PERSON_NAME]" at bounding box center [850, 115] width 1399 height 36
click at [438, 99] on div "Sex And Zen Sex And Zen Asset Preview Video Player is loading. Play Video Play …" at bounding box center [850, 429] width 1413 height 663
click at [664, 512] on div "Rights Management Availability Window(s) add Rule Type Total Runs Remaining add…" at bounding box center [1088, 478] width 922 height 579
drag, startPoint x: 707, startPoint y: 531, endPoint x: 700, endPoint y: 526, distance: 8.6
click at [700, 526] on div "Rights Management Availability Window(s) add Rule Type Total Runs Remaining add…" at bounding box center [1088, 478] width 922 height 579
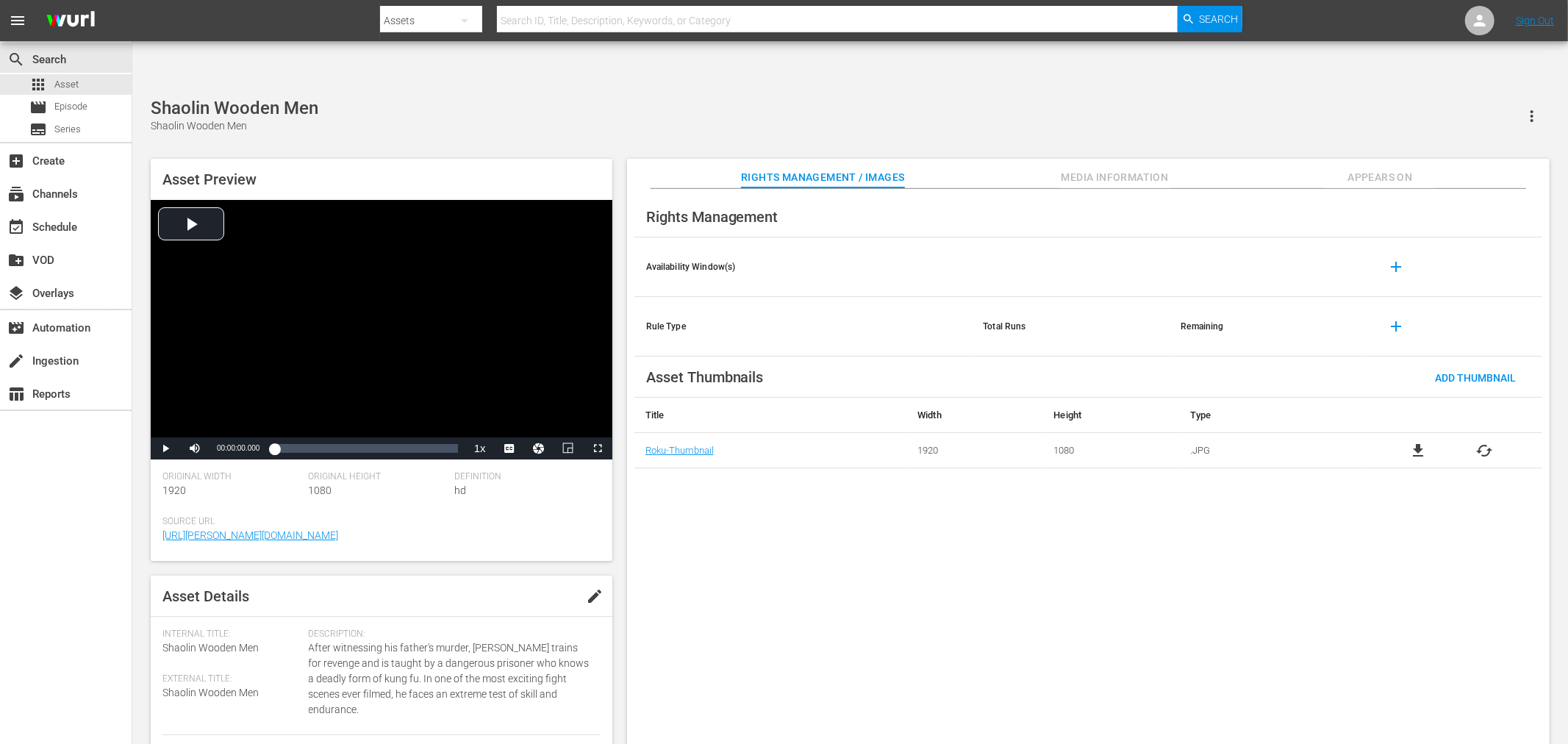
click at [721, 497] on div "Rights Management Availability Window(s) add Rule Type Total Runs Remaining add…" at bounding box center [1088, 478] width 922 height 579
click at [705, 497] on div "Rights Management Availability Window(s) add Rule Type Total Runs Remaining add…" at bounding box center [1088, 478] width 922 height 579
click at [694, 520] on div "Rights Management Availability Window(s) add Rule Type Total Runs Remaining add…" at bounding box center [1088, 478] width 922 height 579
click at [1003, 679] on div "Rights Management Availability Window(s) add Rule Type Total Runs Remaining add…" at bounding box center [1088, 478] width 922 height 579
click at [739, 532] on div "Rights Management Availability Window(s) add Rule Type Total Runs Remaining add…" at bounding box center [1088, 478] width 922 height 579
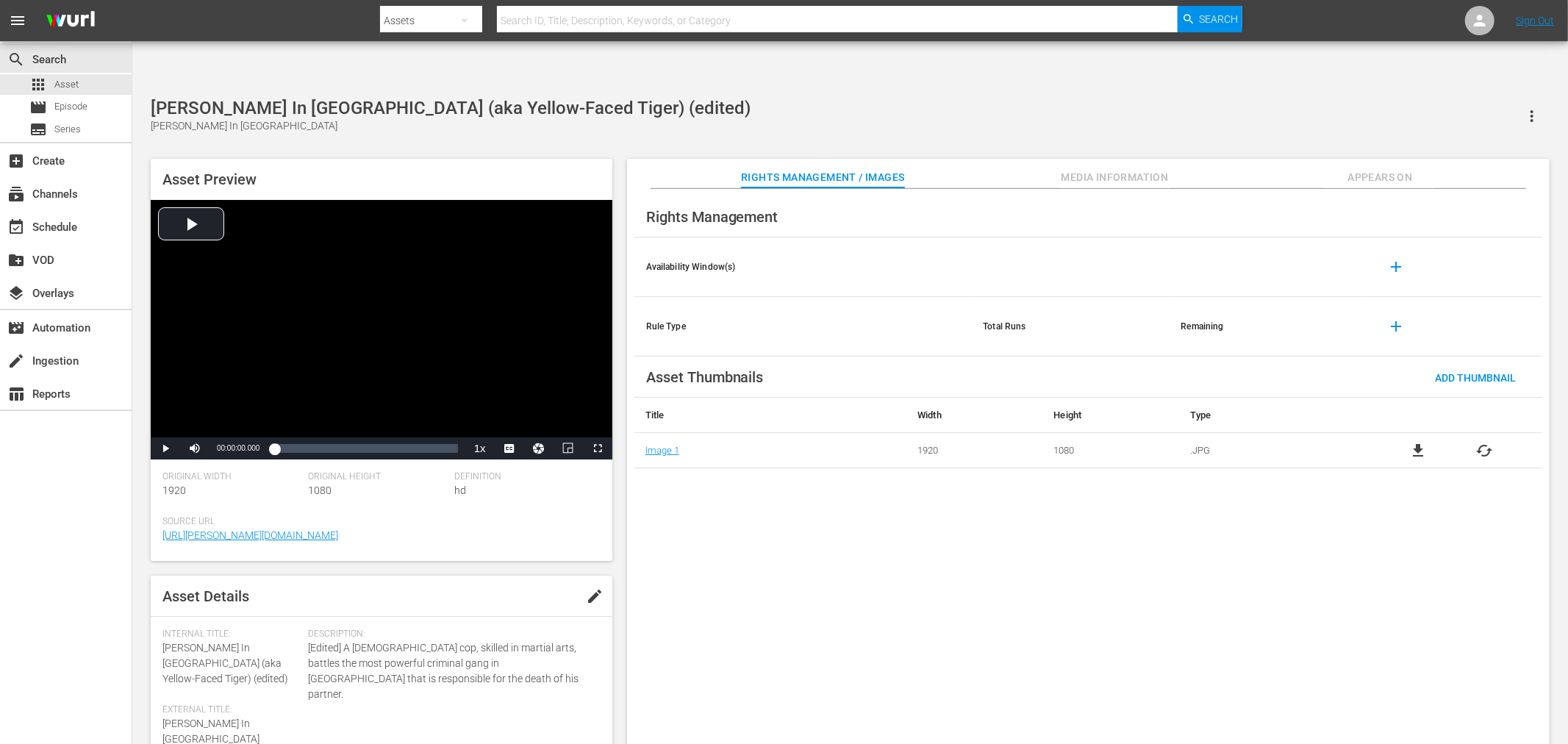
click at [717, 502] on div "Rights Management Availability Window(s) add Rule Type Total Runs Remaining add…" at bounding box center [1088, 478] width 922 height 579
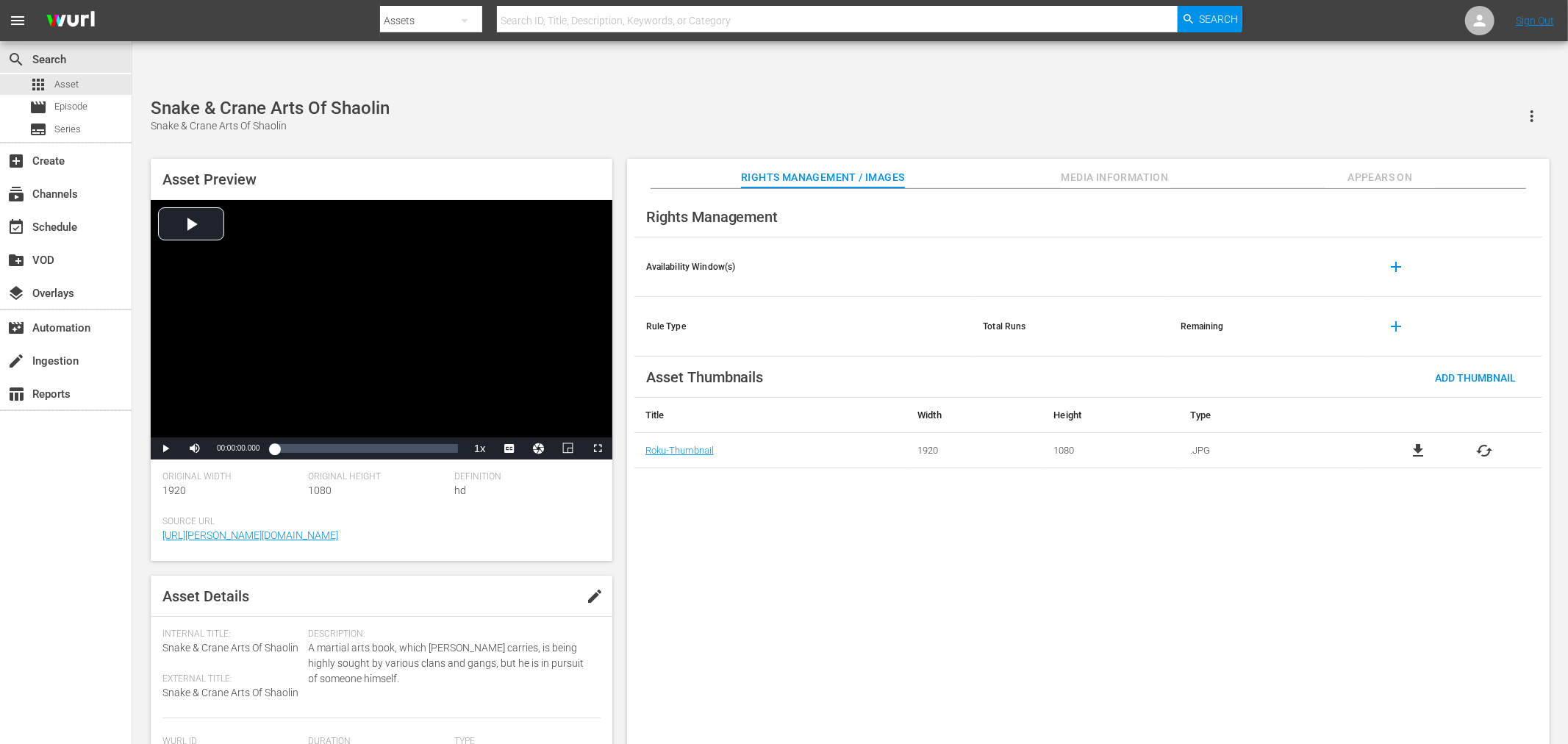
click at [732, 537] on div "Rights Management Availability Window(s) add Rule Type Total Runs Remaining add…" at bounding box center [1088, 478] width 922 height 579
click at [723, 513] on div "Rights Management Availability Window(s) add Rule Type Total Runs Remaining add…" at bounding box center [1088, 478] width 922 height 579
click at [750, 532] on div "Rights Management Availability Window(s) add Rule Type Total Runs Remaining add…" at bounding box center [1088, 478] width 922 height 579
click at [781, 566] on div "Rights Management Availability Window(s) add Rule Type Total Runs Remaining add…" at bounding box center [1088, 478] width 922 height 579
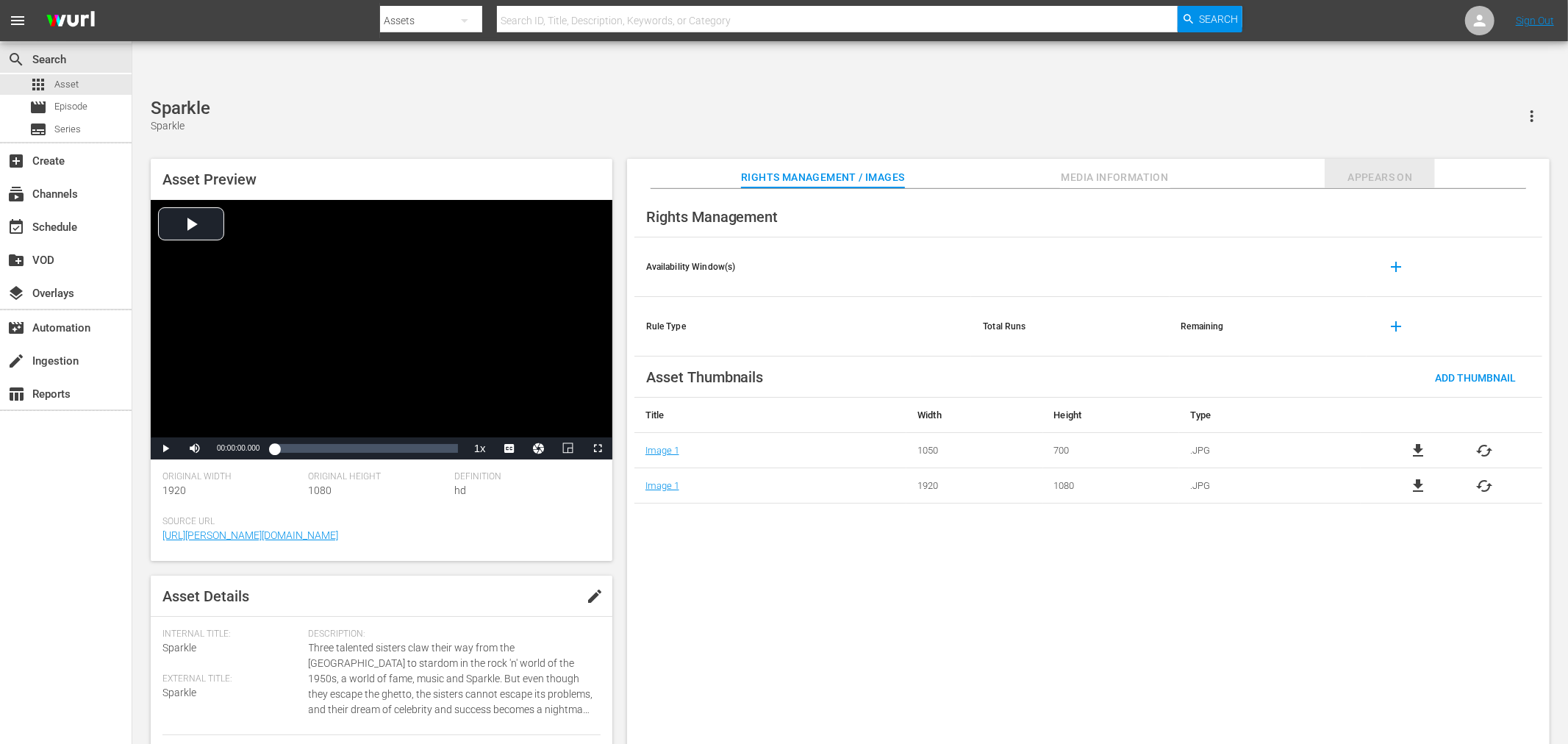
click at [1361, 168] on span "Appears On" at bounding box center [1379, 177] width 110 height 19
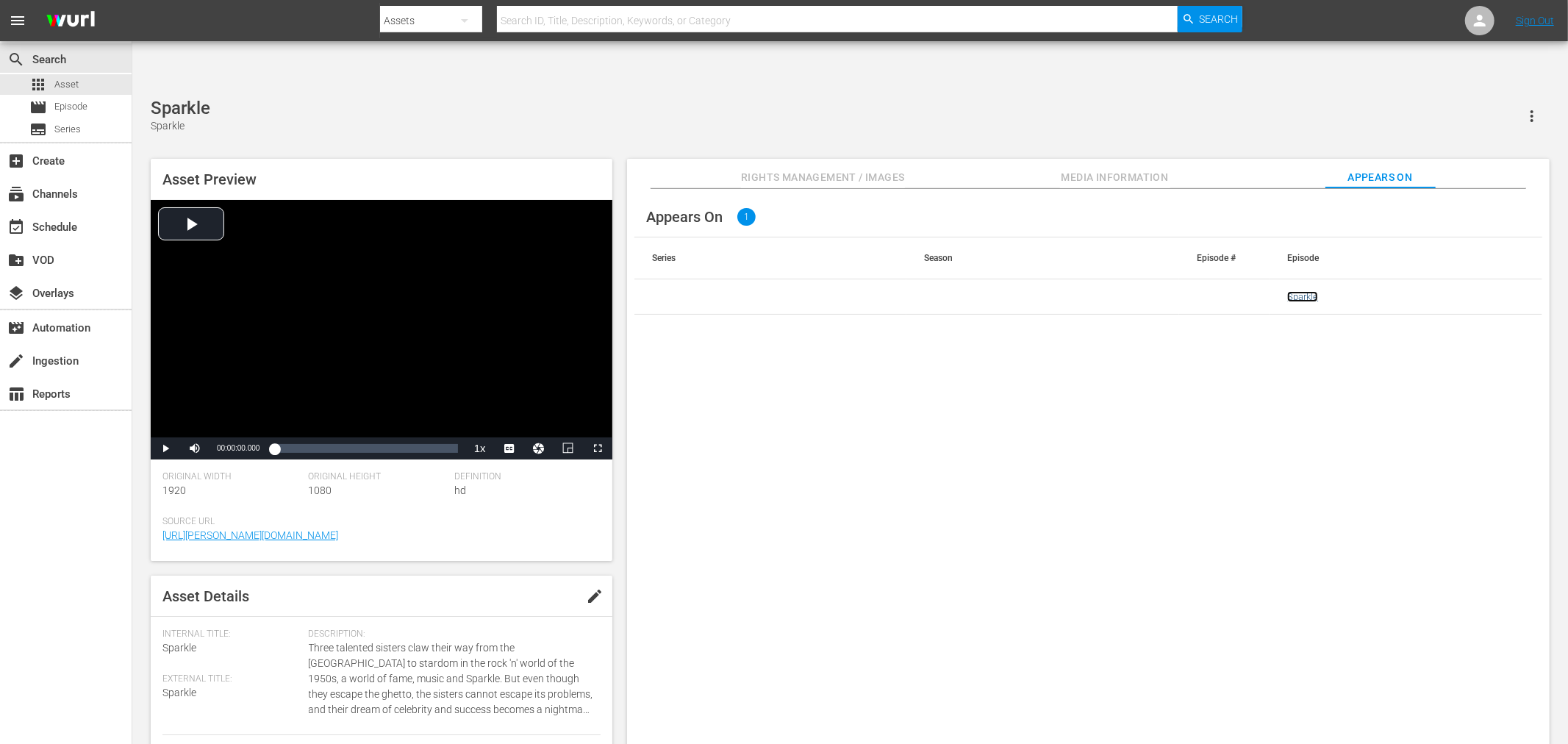
click at [1296, 291] on link "Sparkle" at bounding box center [1302, 297] width 31 height 11
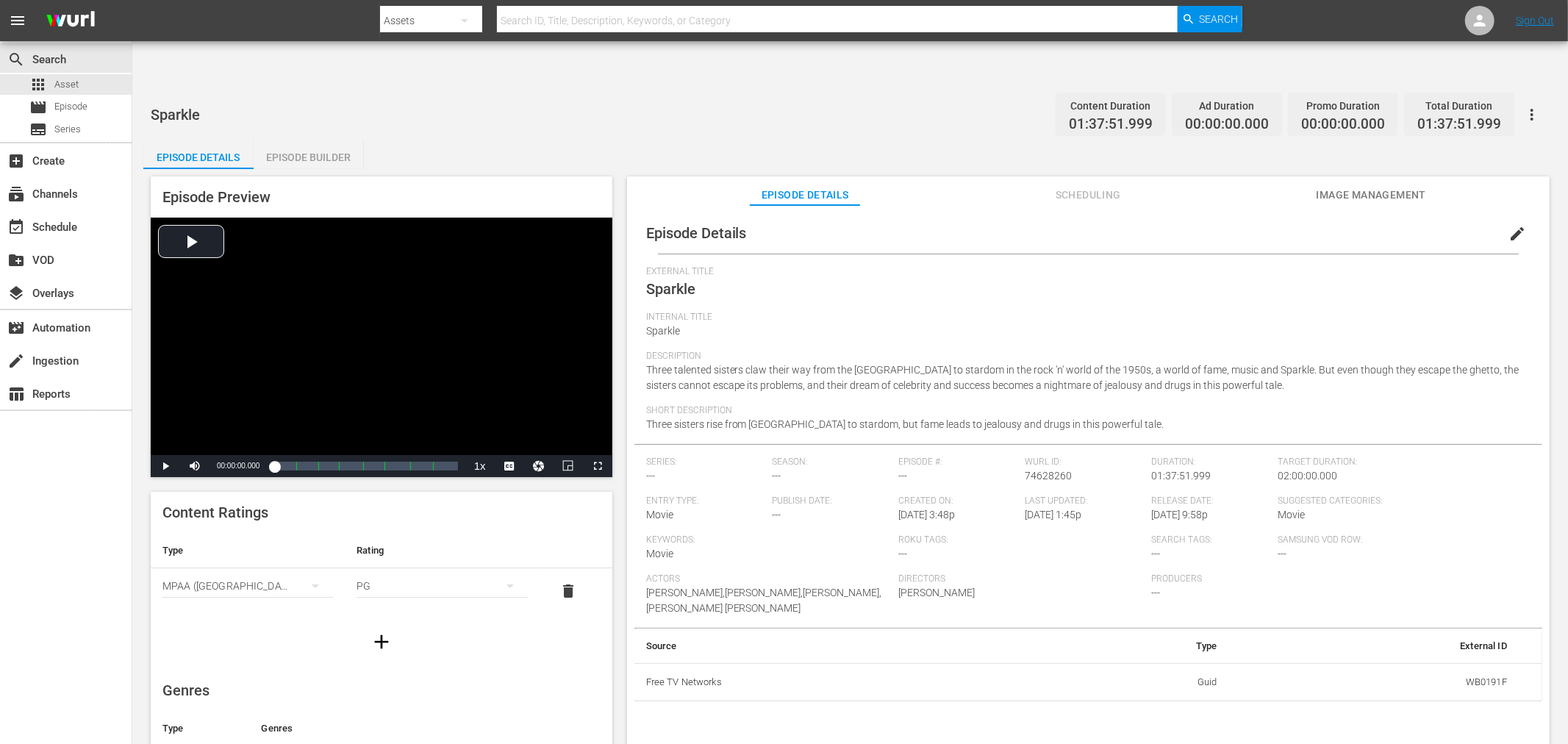
click at [1356, 186] on span "Image Management" at bounding box center [1370, 195] width 110 height 19
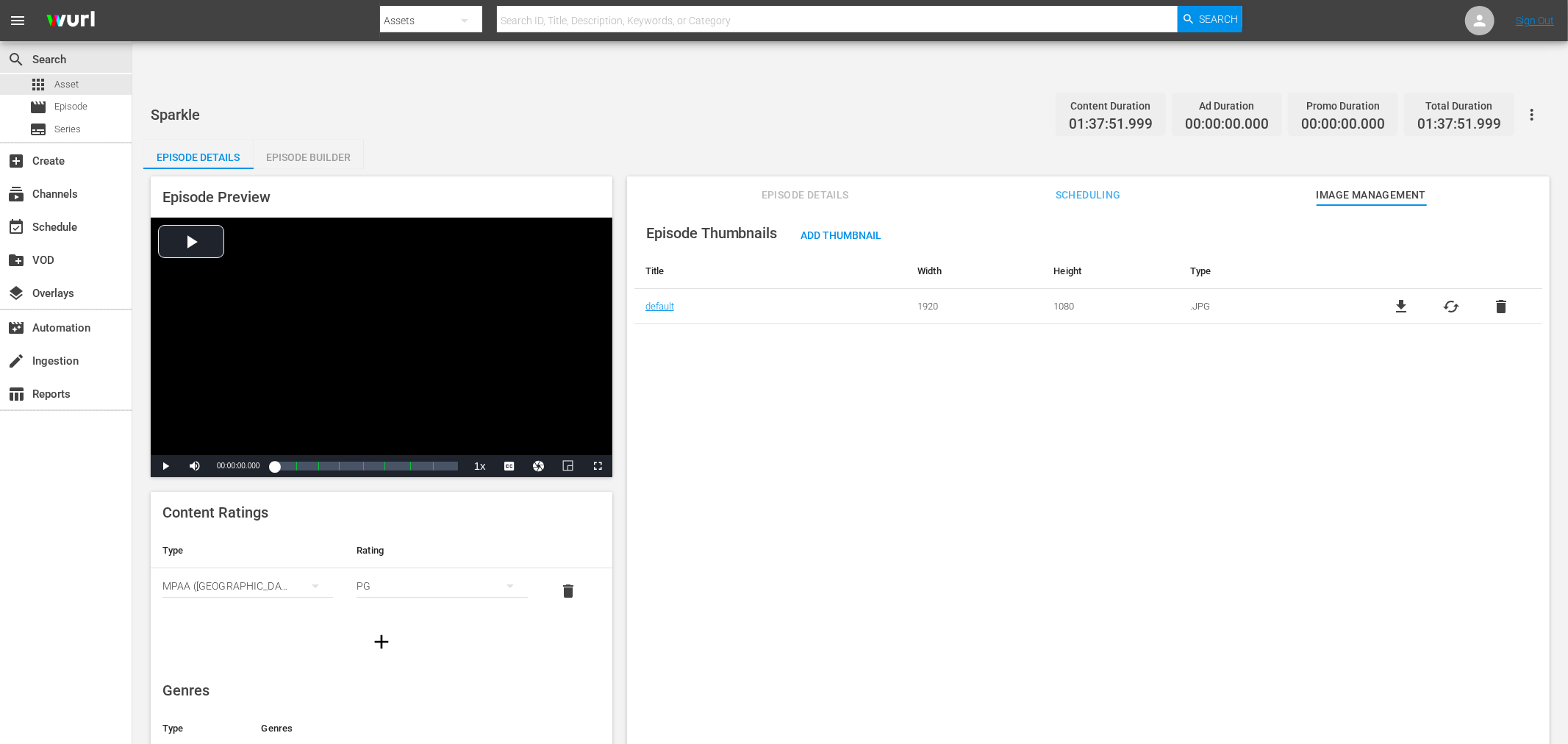
click at [1452, 298] on span "cached" at bounding box center [1451, 306] width 18 height 18
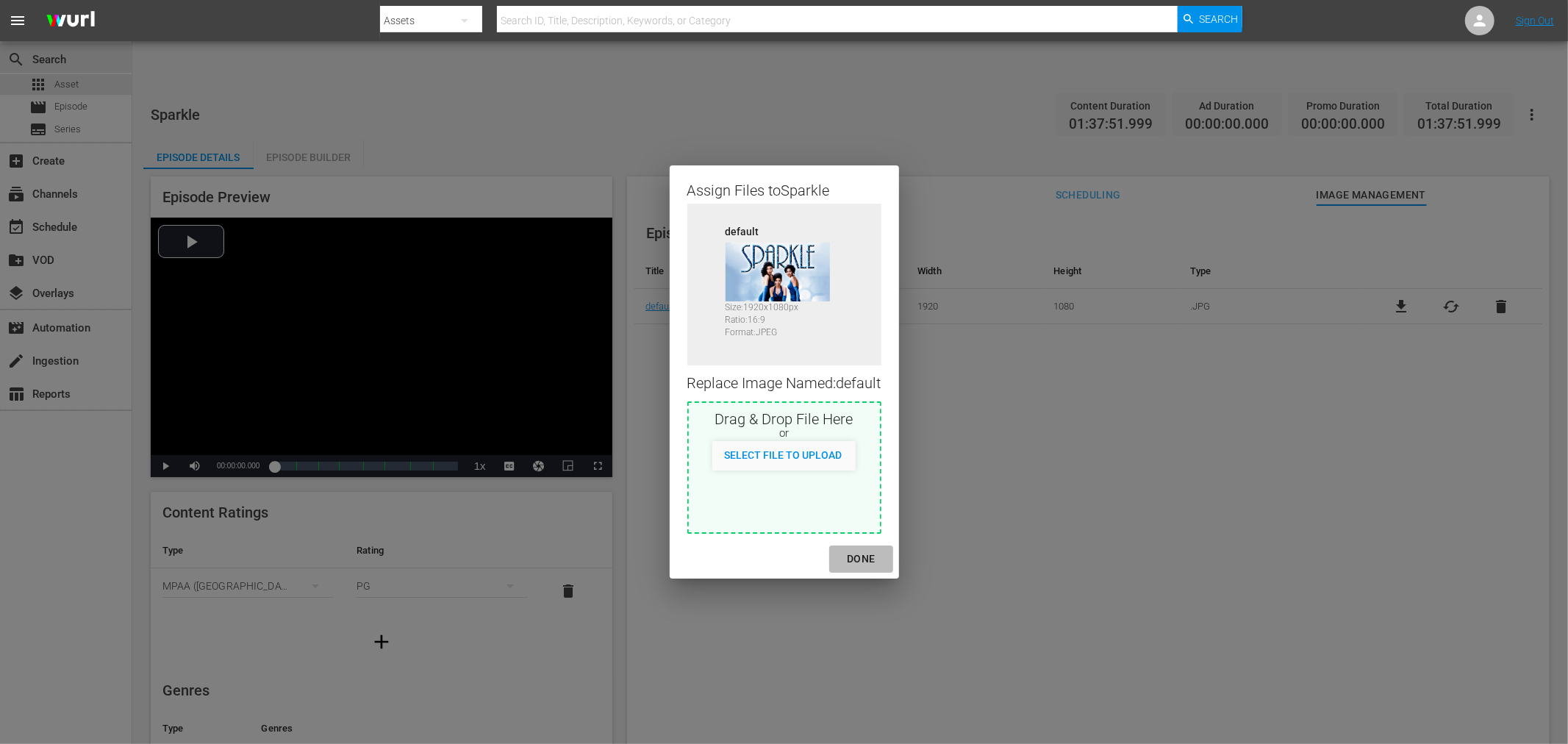
click at [858, 566] on div "DONE" at bounding box center [860, 559] width 51 height 19
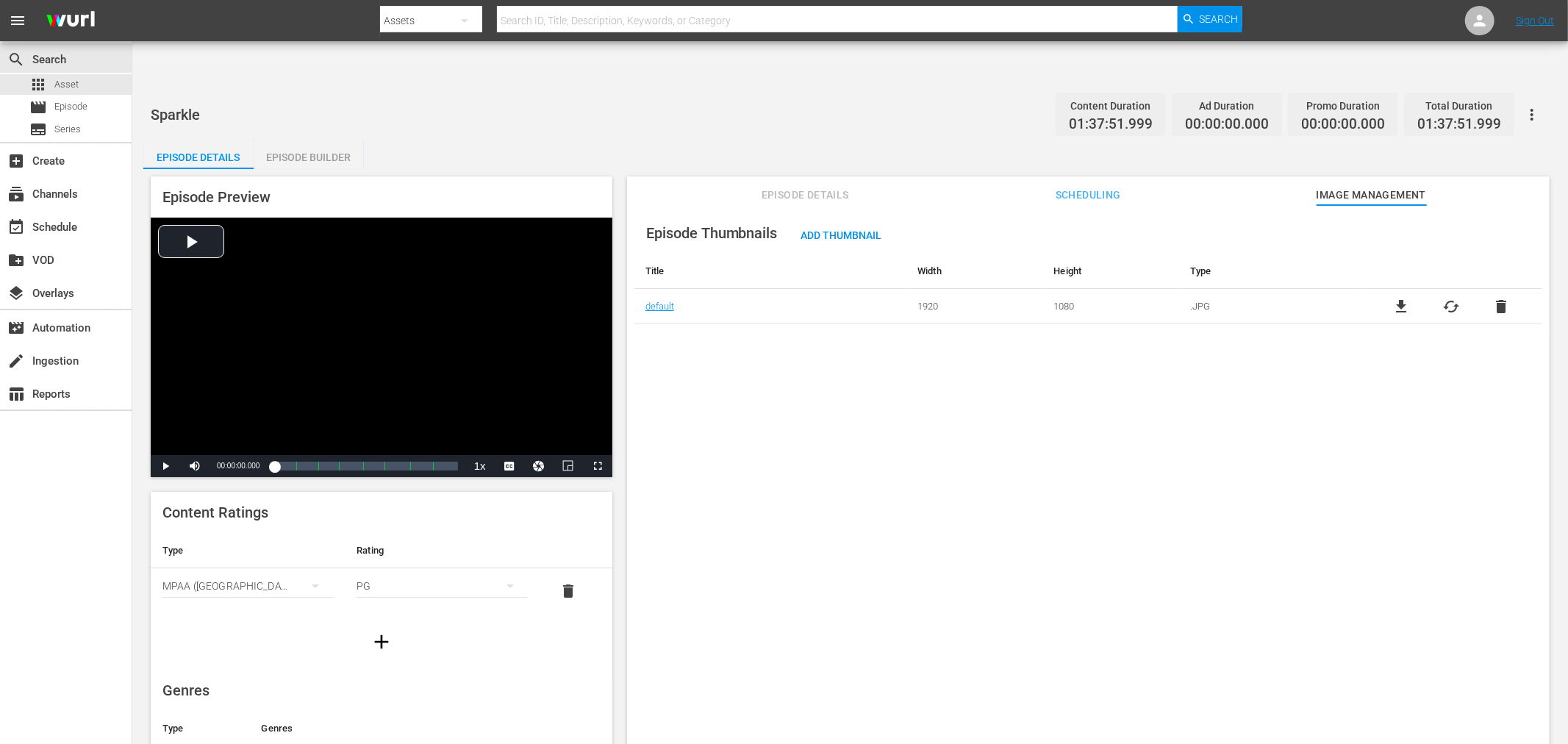
drag, startPoint x: 872, startPoint y: 570, endPoint x: 912, endPoint y: 555, distance: 42.7
click at [870, 570] on div "Episode Thumbnails Add Thumbnail Title Width Height Type default 1920 1080 .JPG…" at bounding box center [1088, 492] width 922 height 575
click at [1090, 186] on span "Scheduling" at bounding box center [1088, 195] width 110 height 19
click at [722, 262] on input "checkbox" at bounding box center [723, 273] width 147 height 21
checkbox input "true"
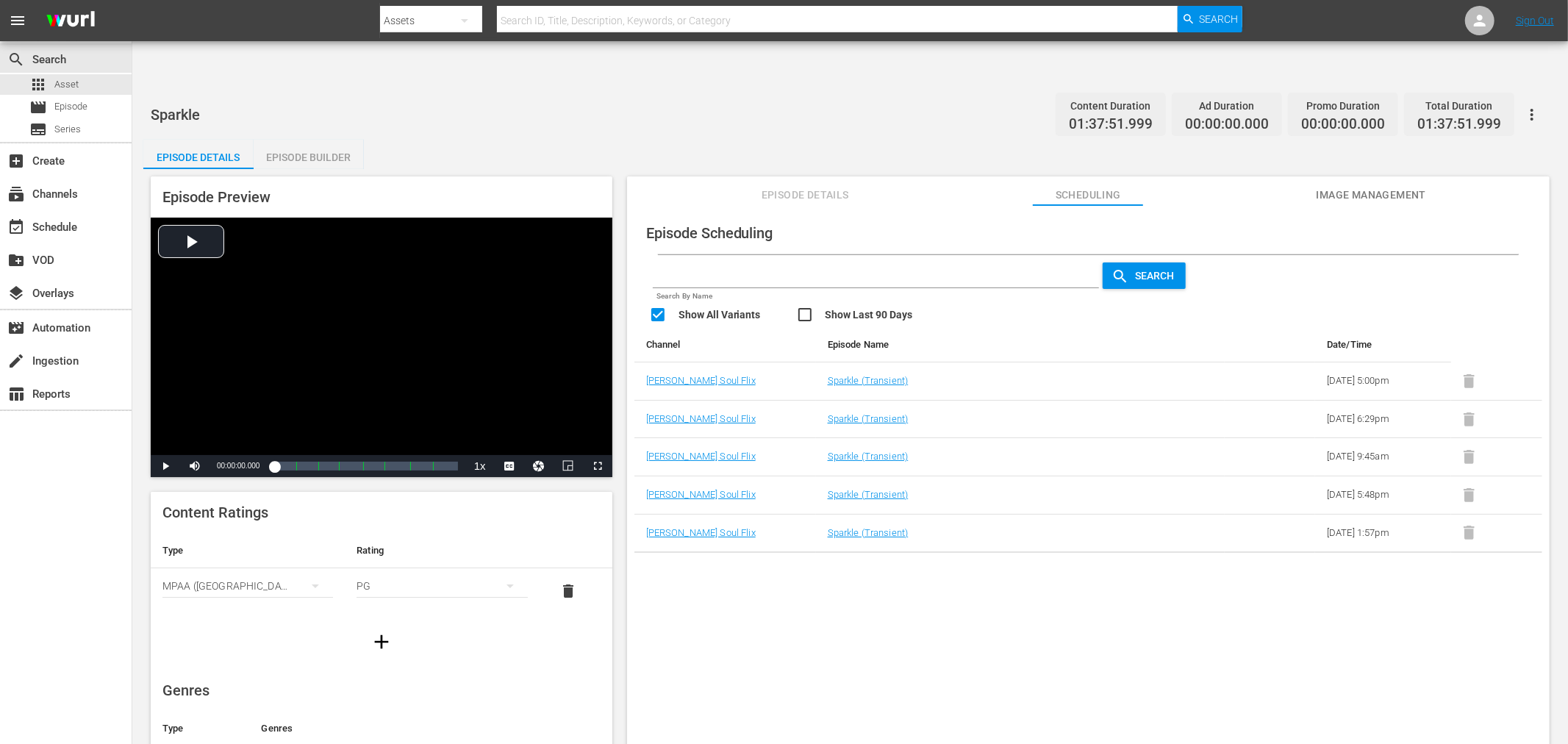
click at [852, 514] on td "Sparkle (Transient)" at bounding box center [1020, 532] width 408 height 38
click at [852, 527] on link "Sparkle (Transient)" at bounding box center [867, 532] width 81 height 11
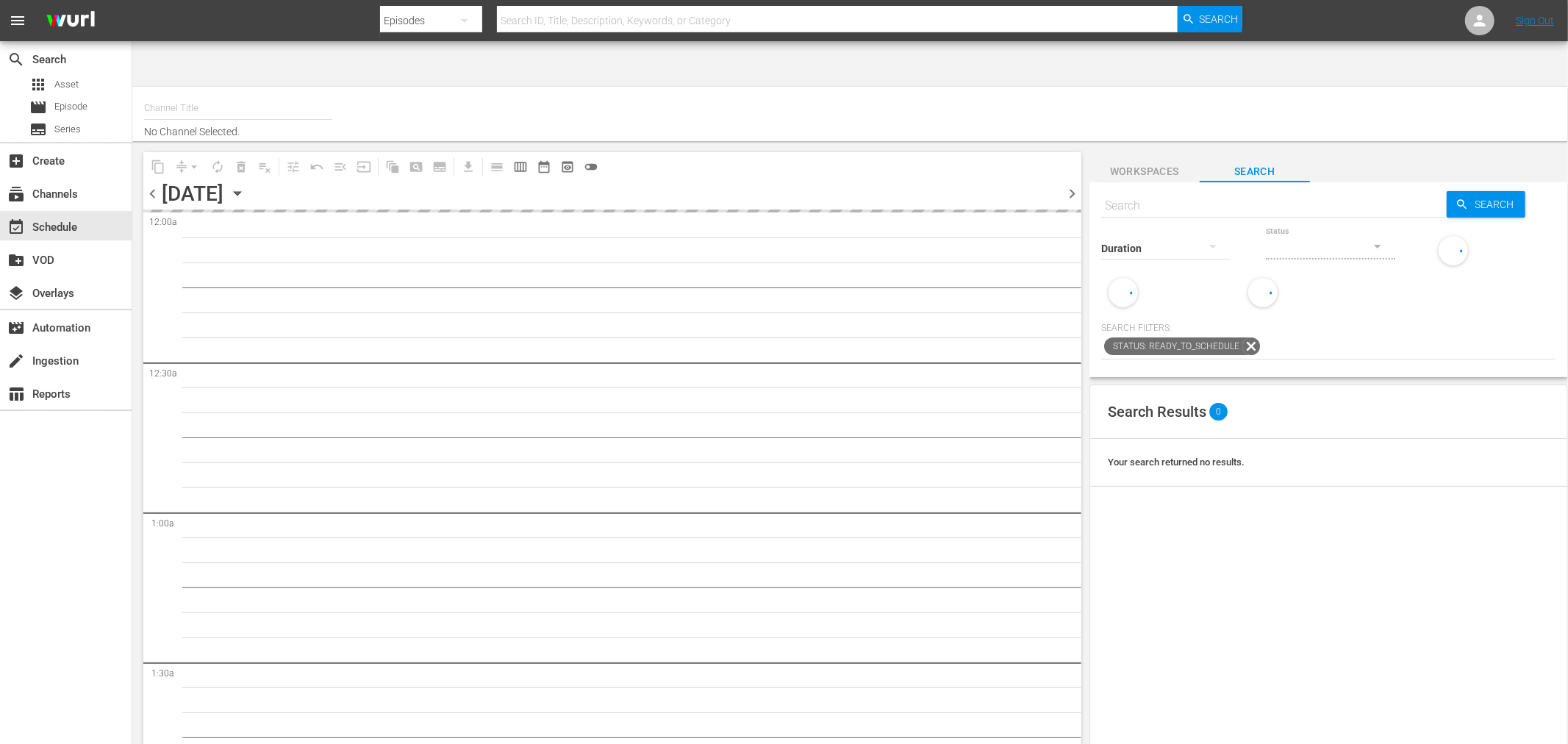
type input "Soul Flix (1949)"
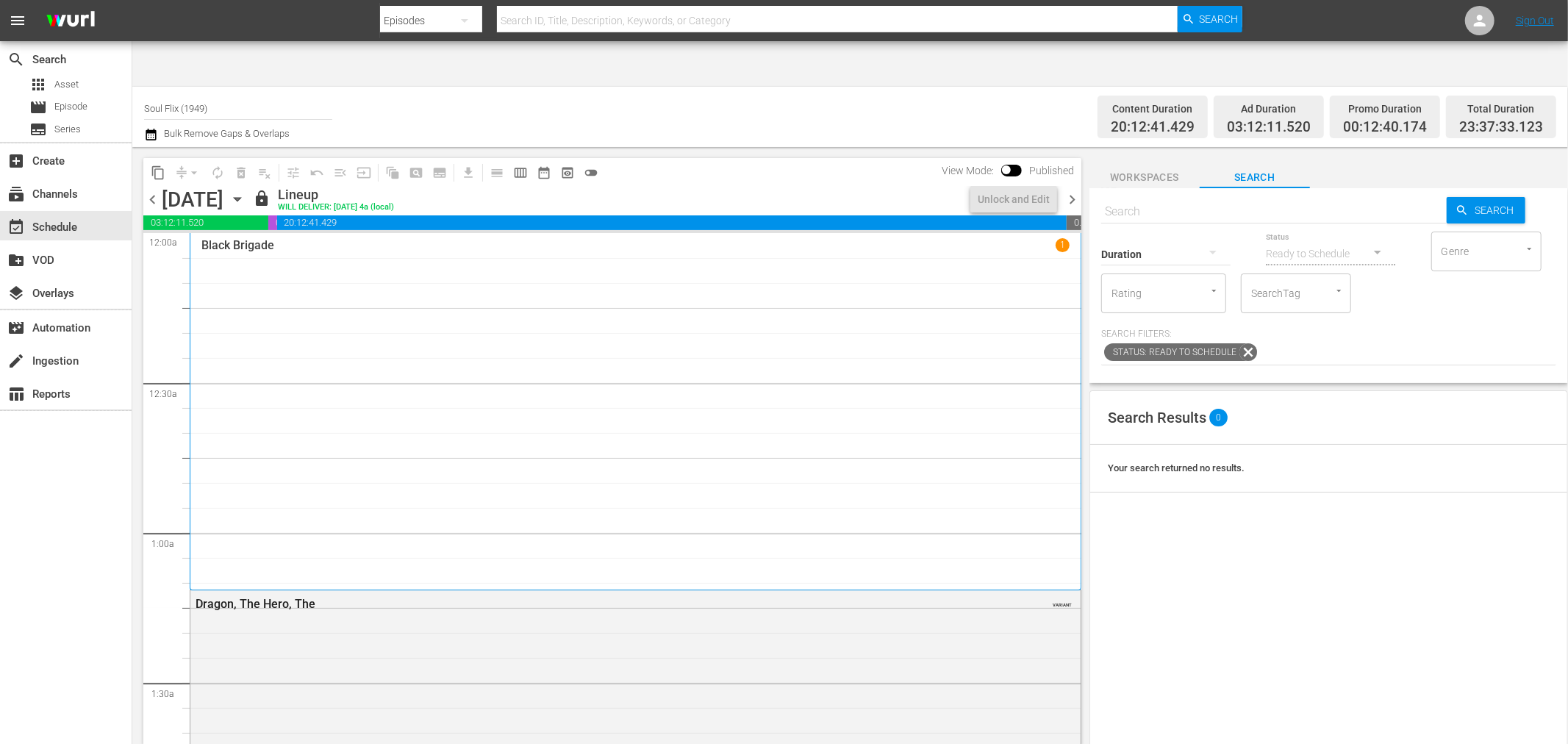
click at [1233, 194] on input "text" at bounding box center [1274, 212] width 345 height 35
type input "sp"
type input "sparkle"
click at [1508, 197] on span "Search" at bounding box center [1497, 210] width 57 height 27
type input "sparkle"
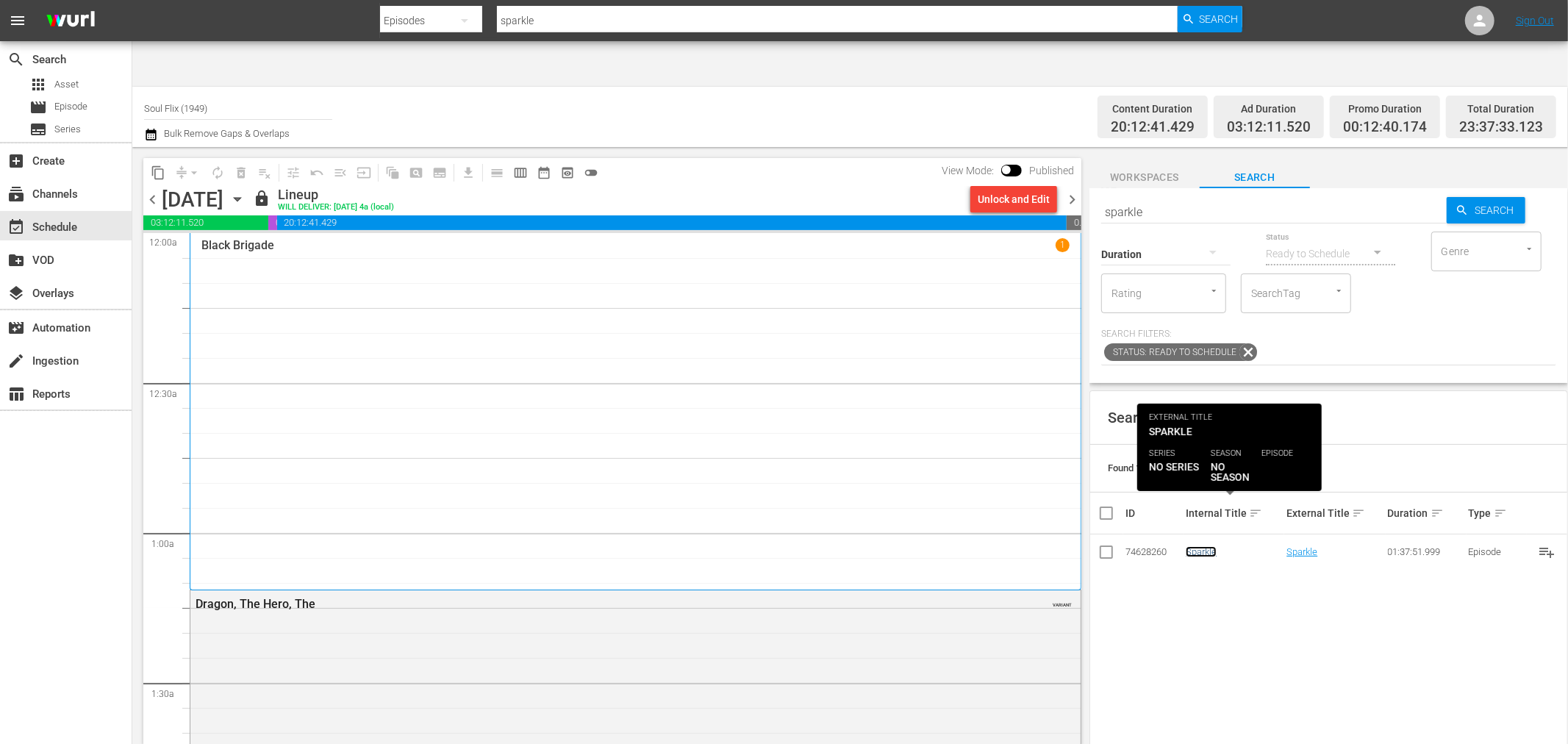
click at [1215, 546] on link "Sparkle" at bounding box center [1200, 551] width 31 height 11
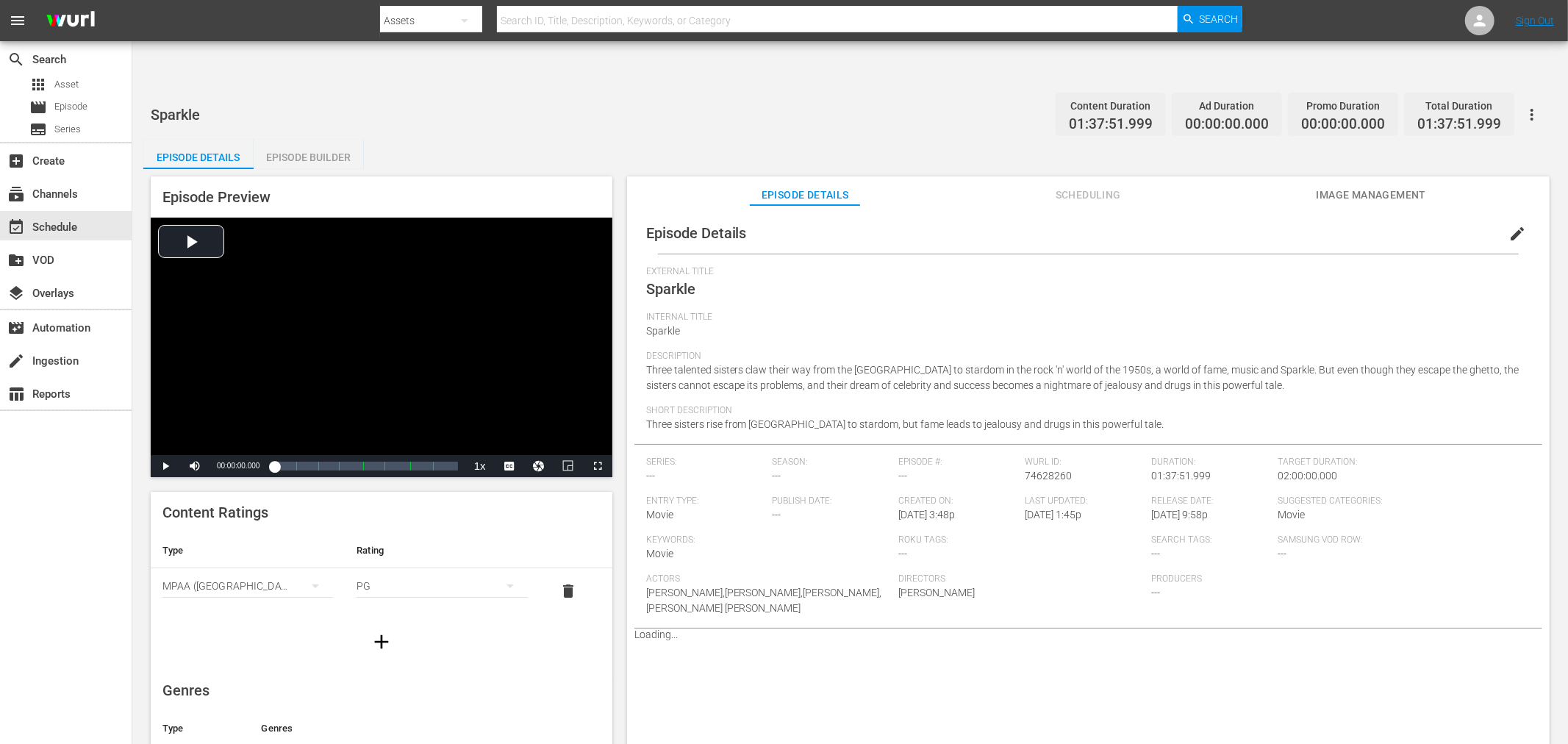
click at [1373, 176] on button "Image Management" at bounding box center [1370, 190] width 110 height 29
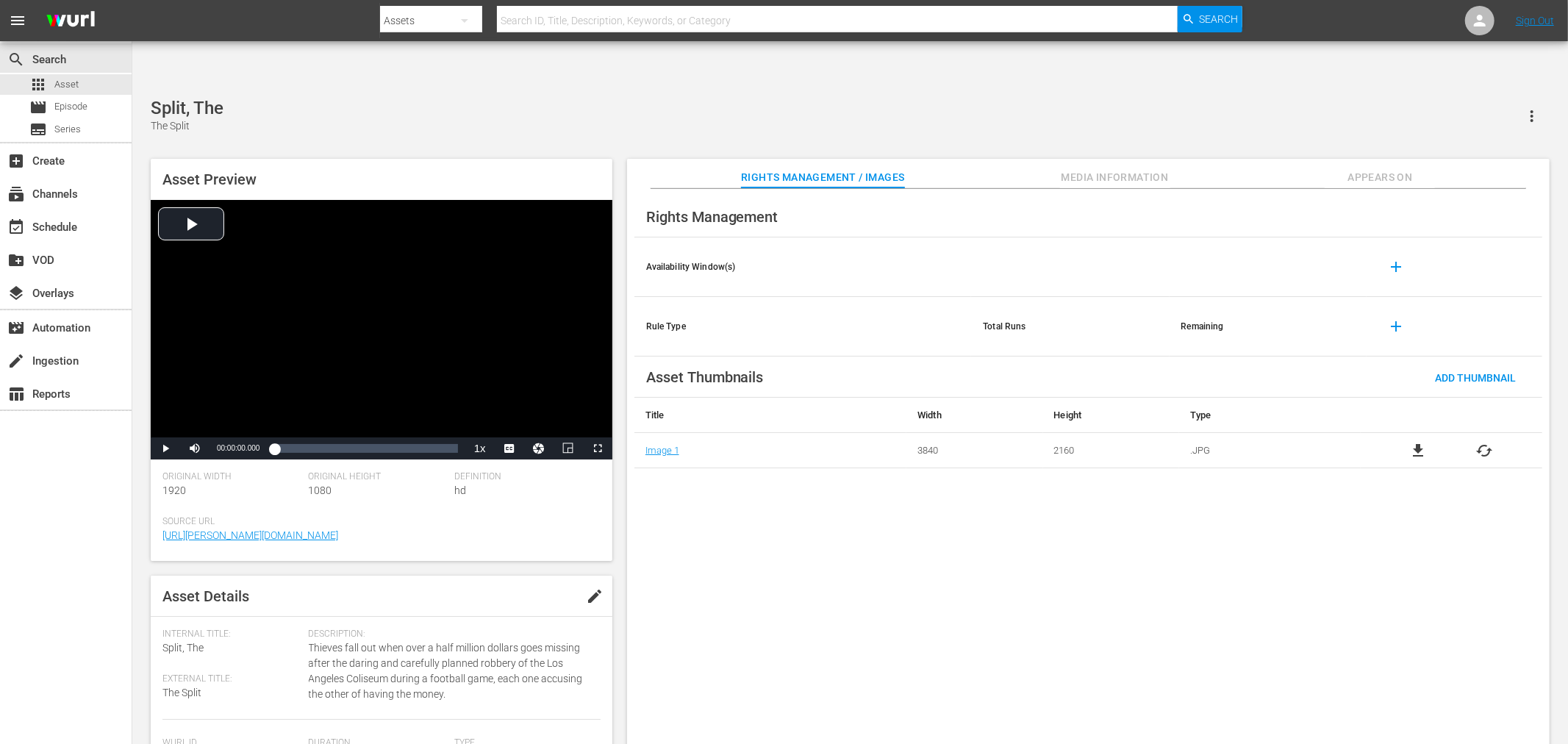
click at [834, 503] on div "Rights Management Availability Window(s) add Rule Type Total Runs Remaining add…" at bounding box center [1088, 478] width 922 height 579
click at [749, 525] on div "Rights Management Availability Window(s) add Rule Type Total Runs Remaining add…" at bounding box center [1088, 478] width 922 height 579
click at [483, 151] on div "Asset Preview Video Player is loading. Play Video Play Mute Current Time 00:00:…" at bounding box center [850, 455] width 1413 height 608
click at [658, 506] on div "Rights Management Availability Window(s) add Rule Type Total Runs Remaining add…" at bounding box center [1088, 478] width 922 height 579
click at [693, 488] on div "Rights Management Availability Window(s) add Rule Type Total Runs Remaining add…" at bounding box center [1088, 478] width 922 height 579
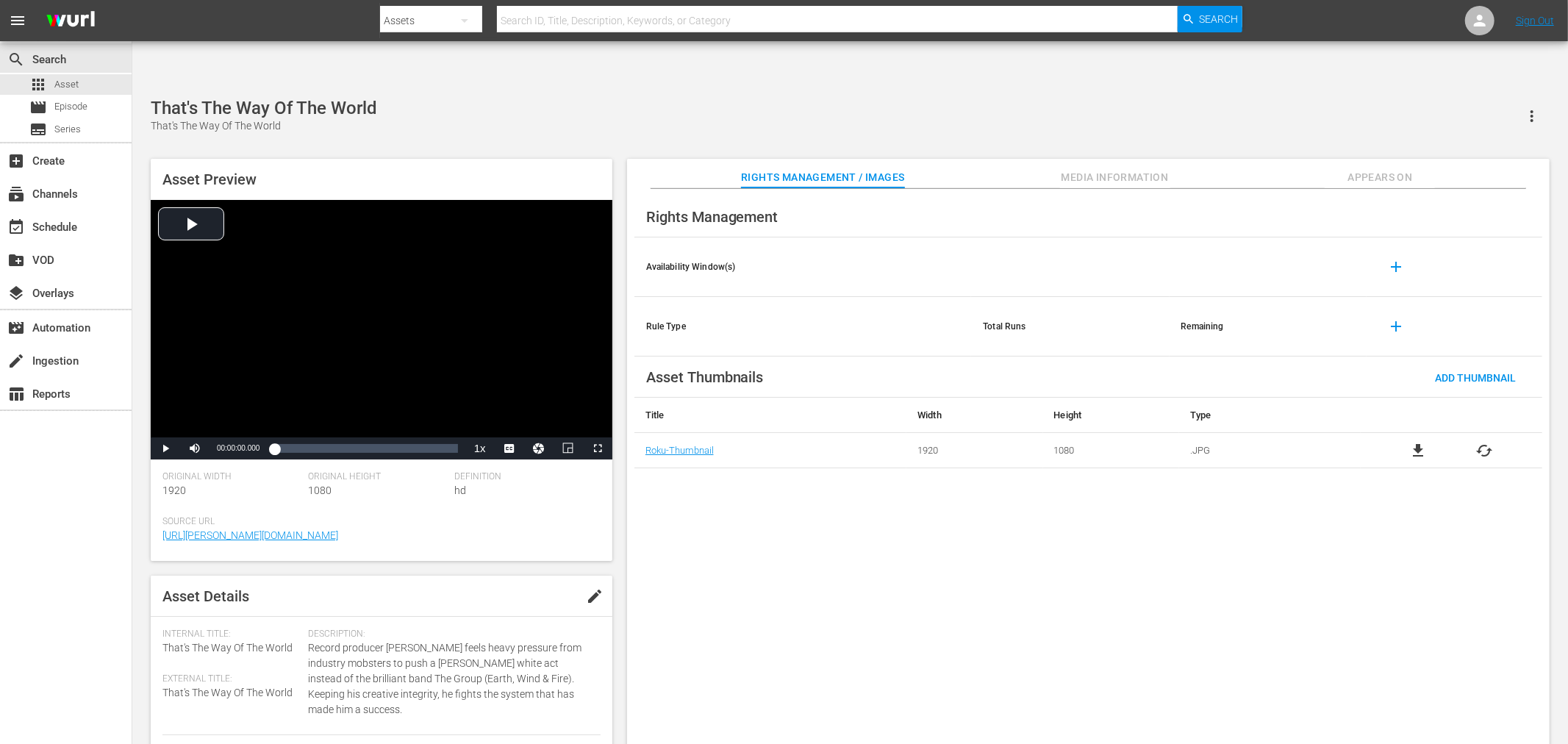
click at [710, 523] on div "Rights Management Availability Window(s) add Rule Type Total Runs Remaining add…" at bounding box center [1088, 478] width 922 height 579
click at [731, 557] on div "Rights Management Availability Window(s) add Rule Type Total Runs Remaining add…" at bounding box center [1088, 478] width 922 height 579
click at [694, 535] on div "Rights Management Availability Window(s) add Rule Type Total Runs Remaining add…" at bounding box center [1088, 478] width 922 height 579
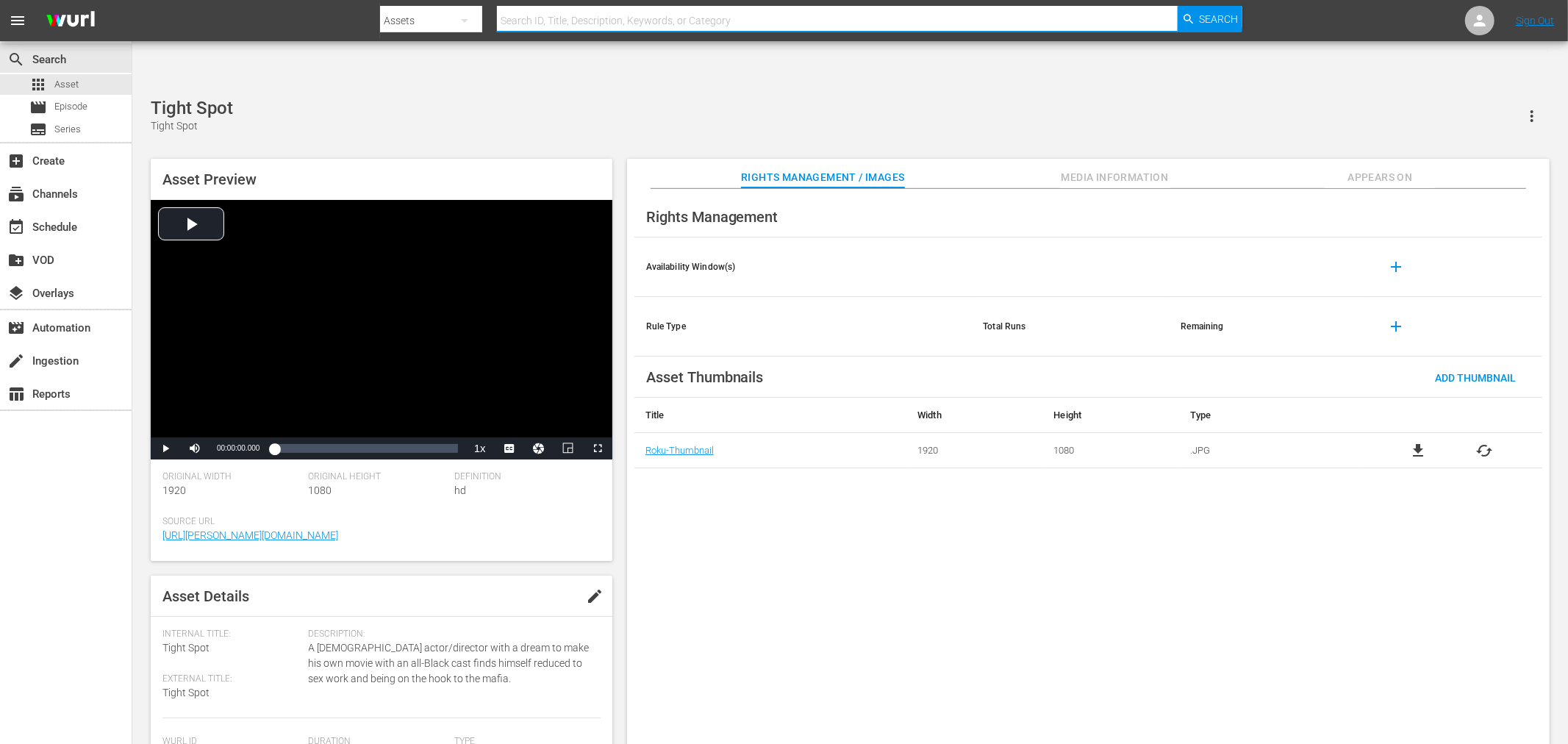
click at [568, 12] on input "text" at bounding box center [837, 20] width 680 height 35
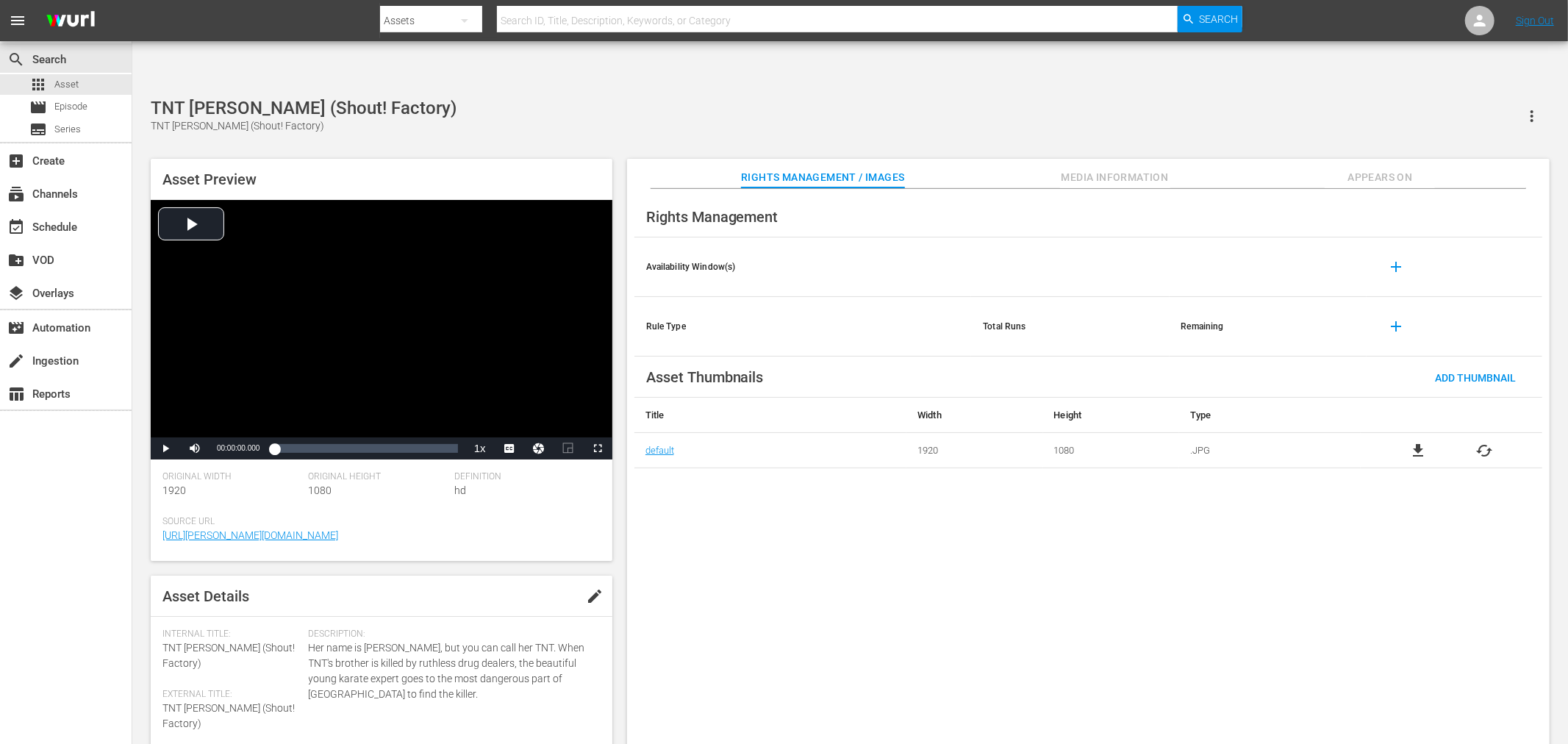
click at [750, 523] on div "Rights Management Availability Window(s) add Rule Type Total Runs Remaining add…" at bounding box center [1088, 478] width 922 height 579
click at [721, 550] on div "Rights Management Availability Window(s) add Rule Type Total Runs Remaining add…" at bounding box center [1088, 478] width 922 height 579
click at [730, 482] on div "Rights Management Availability Window(s) add Rule Type Total Runs Remaining add…" at bounding box center [1088, 478] width 922 height 579
click at [709, 505] on div "Rights Management Availability Window(s) add Rule Type Total Runs Remaining add…" at bounding box center [1088, 478] width 922 height 579
click at [751, 532] on div "Rights Management Availability Window(s) add Rule Type Total Runs Remaining add…" at bounding box center [1088, 478] width 922 height 579
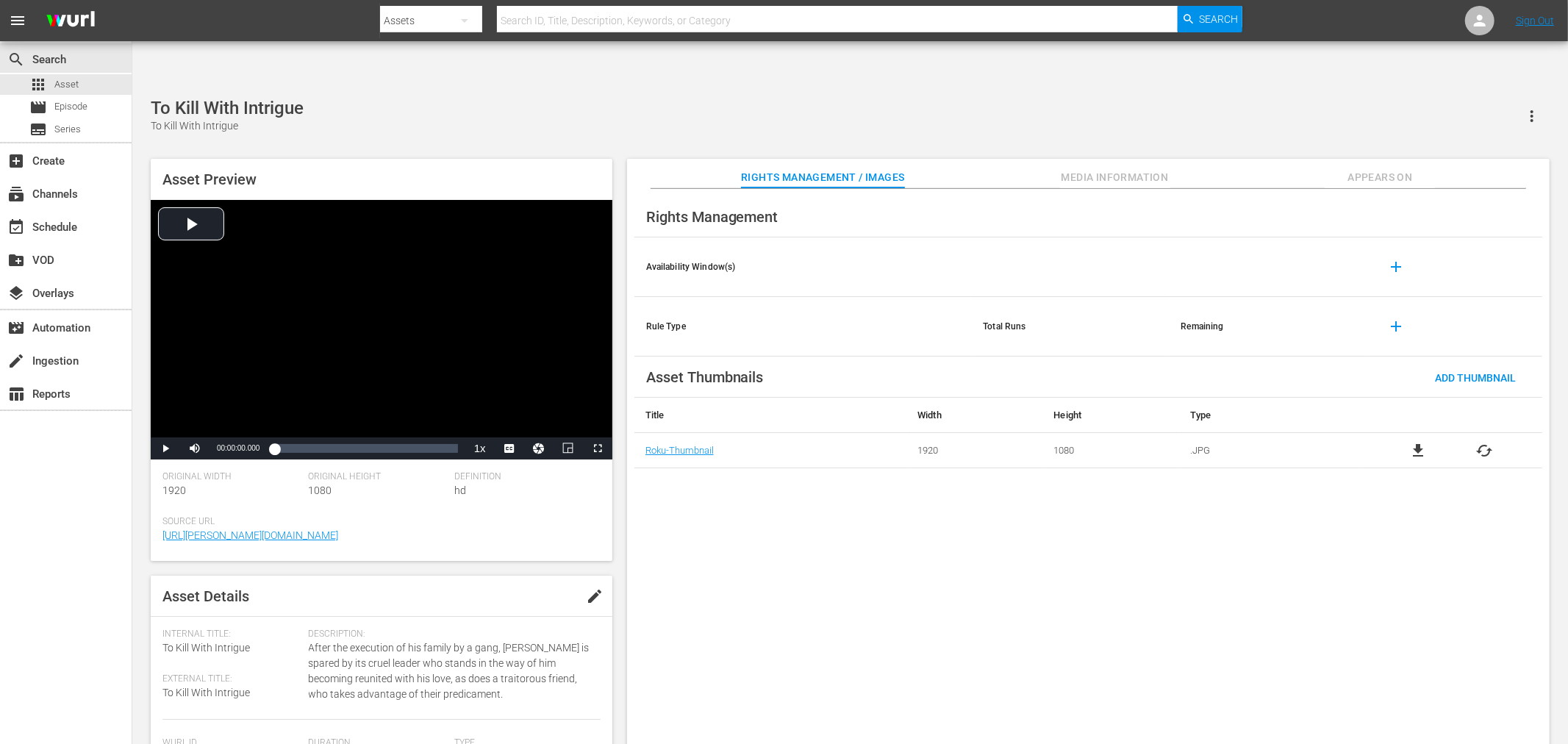
click at [770, 510] on div "Rights Management Availability Window(s) add Rule Type Total Runs Remaining add…" at bounding box center [1088, 478] width 922 height 579
click at [556, 97] on div "The Twilight People The Twilight People" at bounding box center [850, 115] width 1399 height 36
click at [775, 531] on div "Rights Management Availability Window(s) add Rule Type Total Runs Remaining add…" at bounding box center [1088, 478] width 922 height 579
click at [695, 508] on div "Rights Management Availability Window(s) add Rule Type Total Runs Remaining add…" at bounding box center [1088, 478] width 922 height 579
click at [695, 508] on div "Rights Management Availability Window(s) add Rule Type Total Runs Remaining add…" at bounding box center [1088, 478] width 922 height 579
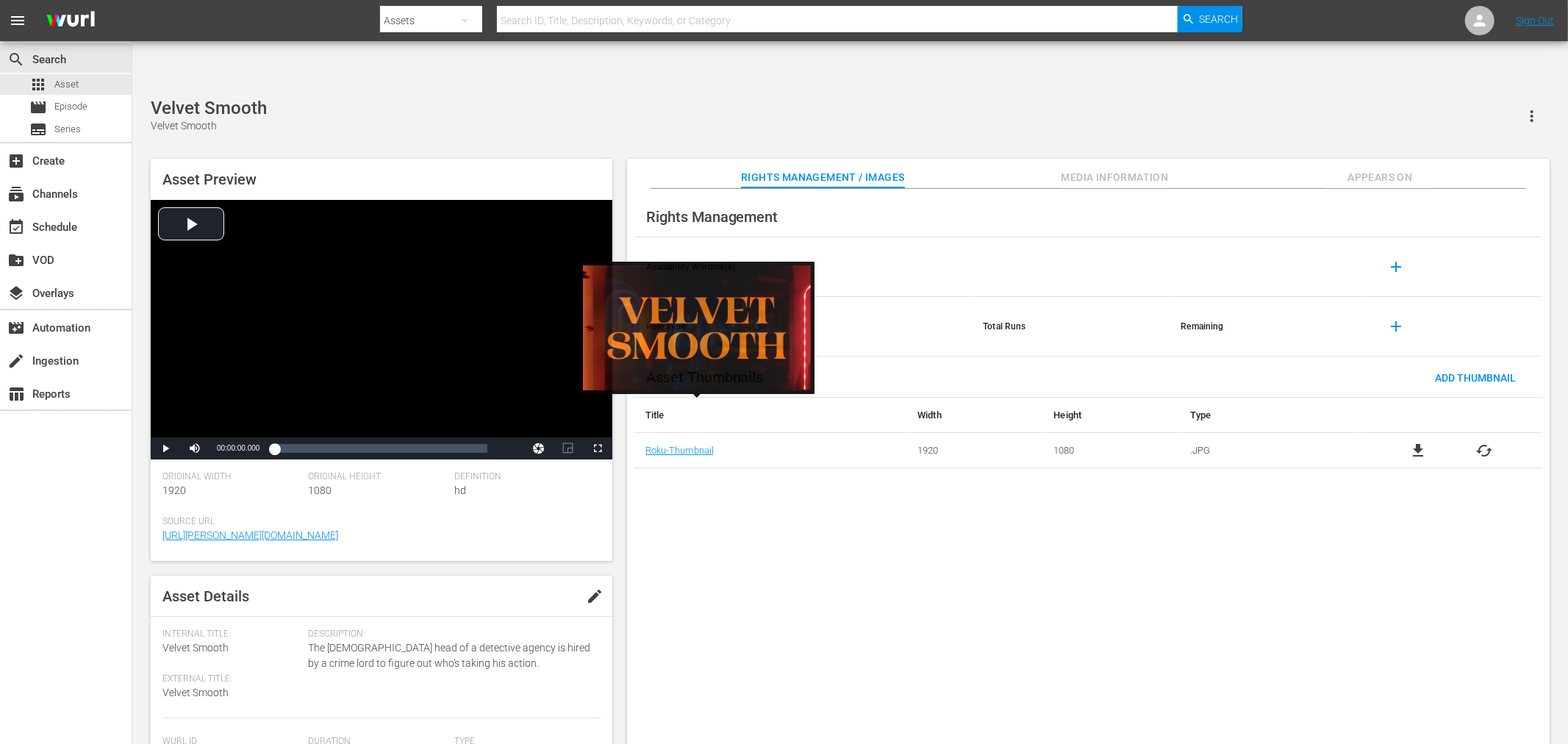
click at [685, 500] on div "Rights Management Availability Window(s) add Rule Type Total Runs Remaining add…" at bounding box center [1088, 478] width 922 height 579
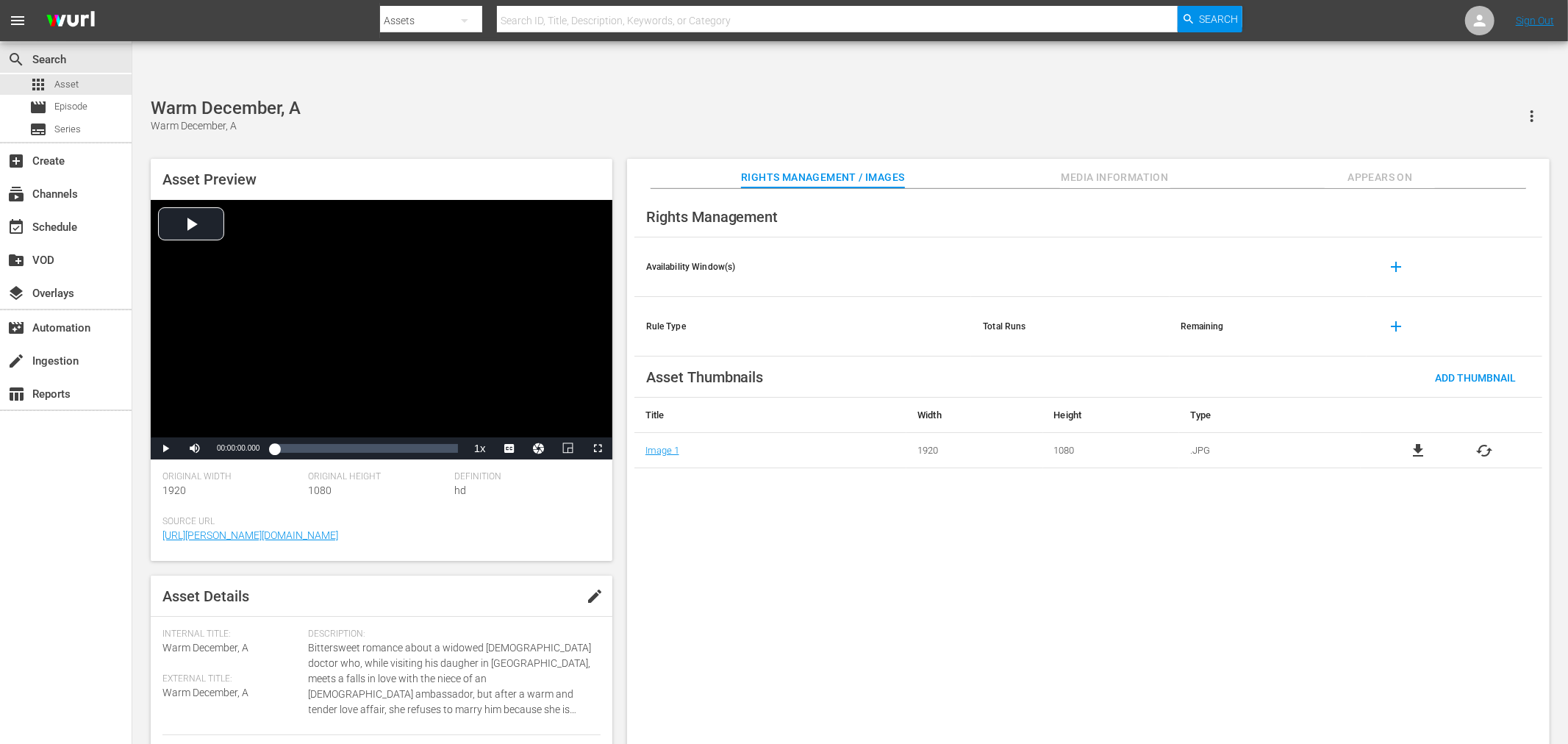
click at [870, 571] on div "Rights Management Availability Window(s) add Rule Type Total Runs Remaining add…" at bounding box center [1088, 478] width 922 height 579
click at [745, 538] on div "Rights Management Availability Window(s) add Rule Type Total Runs Remaining add…" at bounding box center [1088, 478] width 922 height 579
click at [806, 531] on div "Rights Management Availability Window(s) add Rule Type Total Runs Remaining add…" at bounding box center [1088, 478] width 922 height 579
click at [783, 551] on div "Rights Management Availability Window(s) add Rule Type Total Runs Remaining add…" at bounding box center [1088, 478] width 922 height 579
drag, startPoint x: 758, startPoint y: 578, endPoint x: 827, endPoint y: 576, distance: 69.0
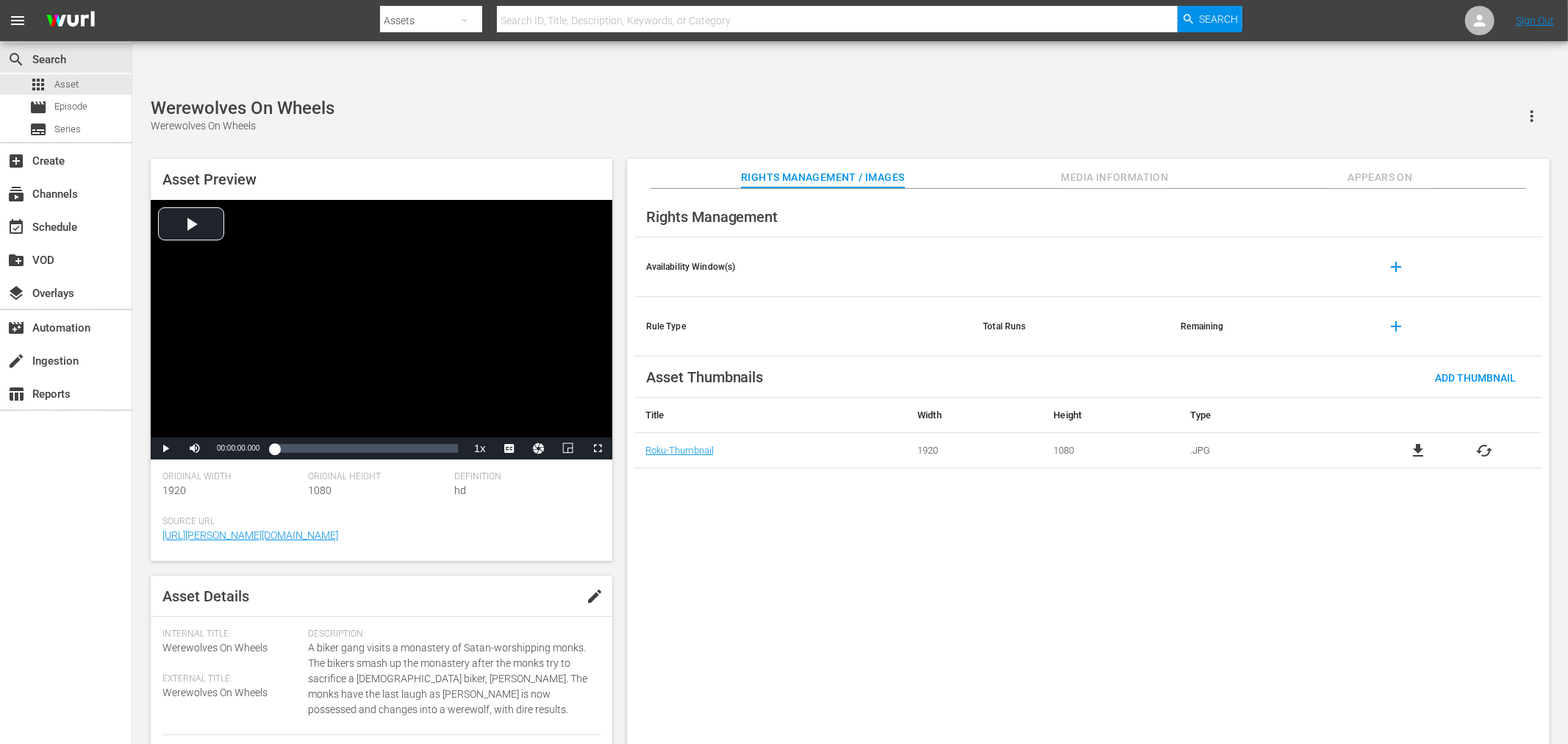
click at [827, 576] on div "Rights Management Availability Window(s) add Rule Type Total Runs Remaining add…" at bounding box center [1088, 478] width 922 height 579
click at [395, 97] on div "Werewolves On Wheels Werewolves On Wheels" at bounding box center [850, 115] width 1399 height 36
click at [698, 473] on div "Rights Management Availability Window(s) add Rule Type Total Runs Remaining add…" at bounding box center [1088, 478] width 922 height 579
click at [1013, 484] on div "Rights Management Availability Window(s) add Rule Type Total Runs Remaining add…" at bounding box center [1088, 478] width 922 height 579
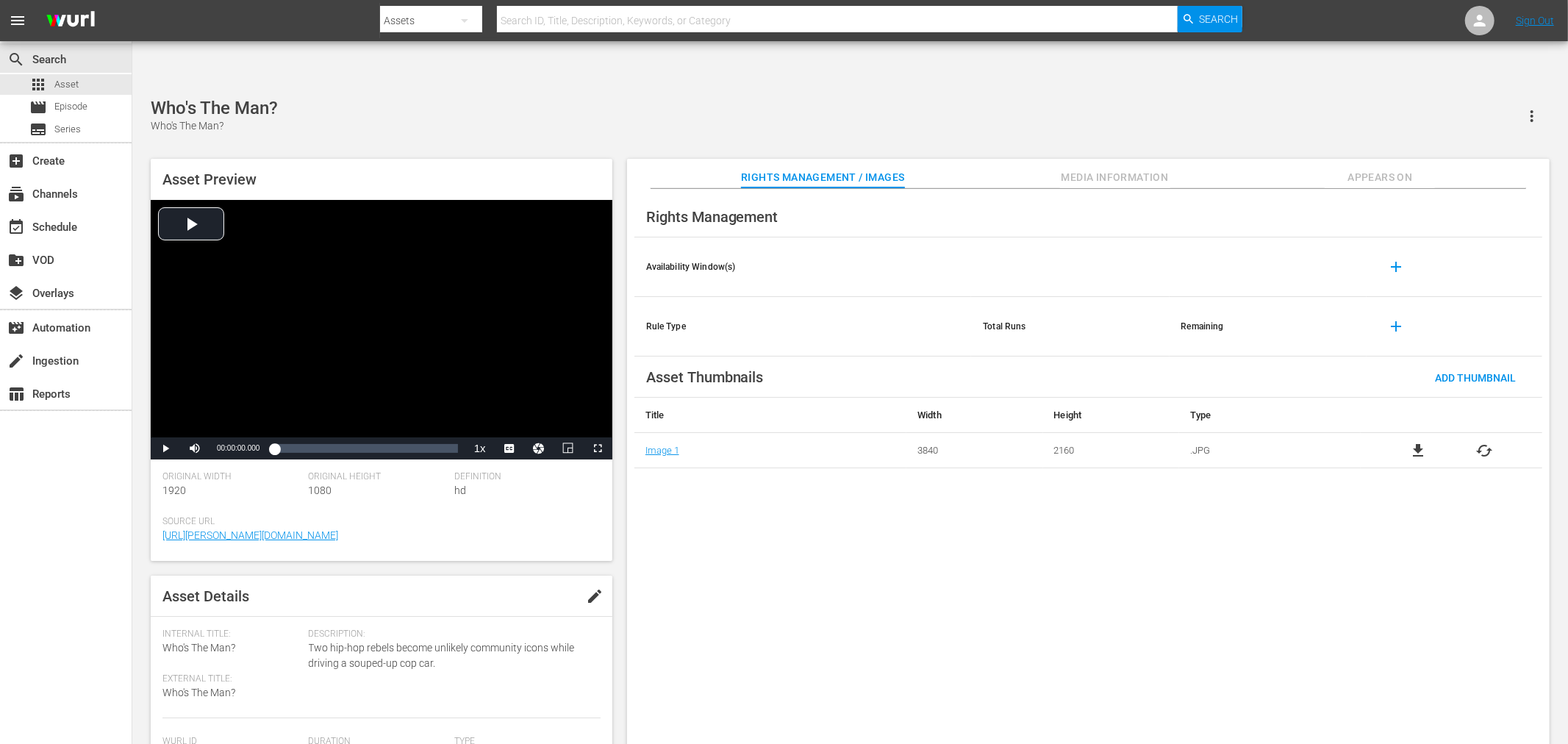
click at [724, 494] on div "Rights Management Availability Window(s) add Rule Type Total Runs Remaining add…" at bounding box center [1088, 478] width 922 height 579
click at [718, 563] on div "Rights Management Availability Window(s) add Rule Type Total Runs Remaining add…" at bounding box center [1088, 478] width 922 height 579
click at [682, 554] on div "Rights Management Availability Window(s) add Rule Type Total Runs Remaining add…" at bounding box center [1088, 478] width 922 height 579
click at [710, 554] on div "Rights Management Availability Window(s) add Rule Type Total Runs Remaining add…" at bounding box center [1088, 478] width 922 height 579
click at [780, 538] on div "Rights Management Availability Window(s) add Rule Type Total Runs Remaining add…" at bounding box center [1088, 478] width 922 height 579
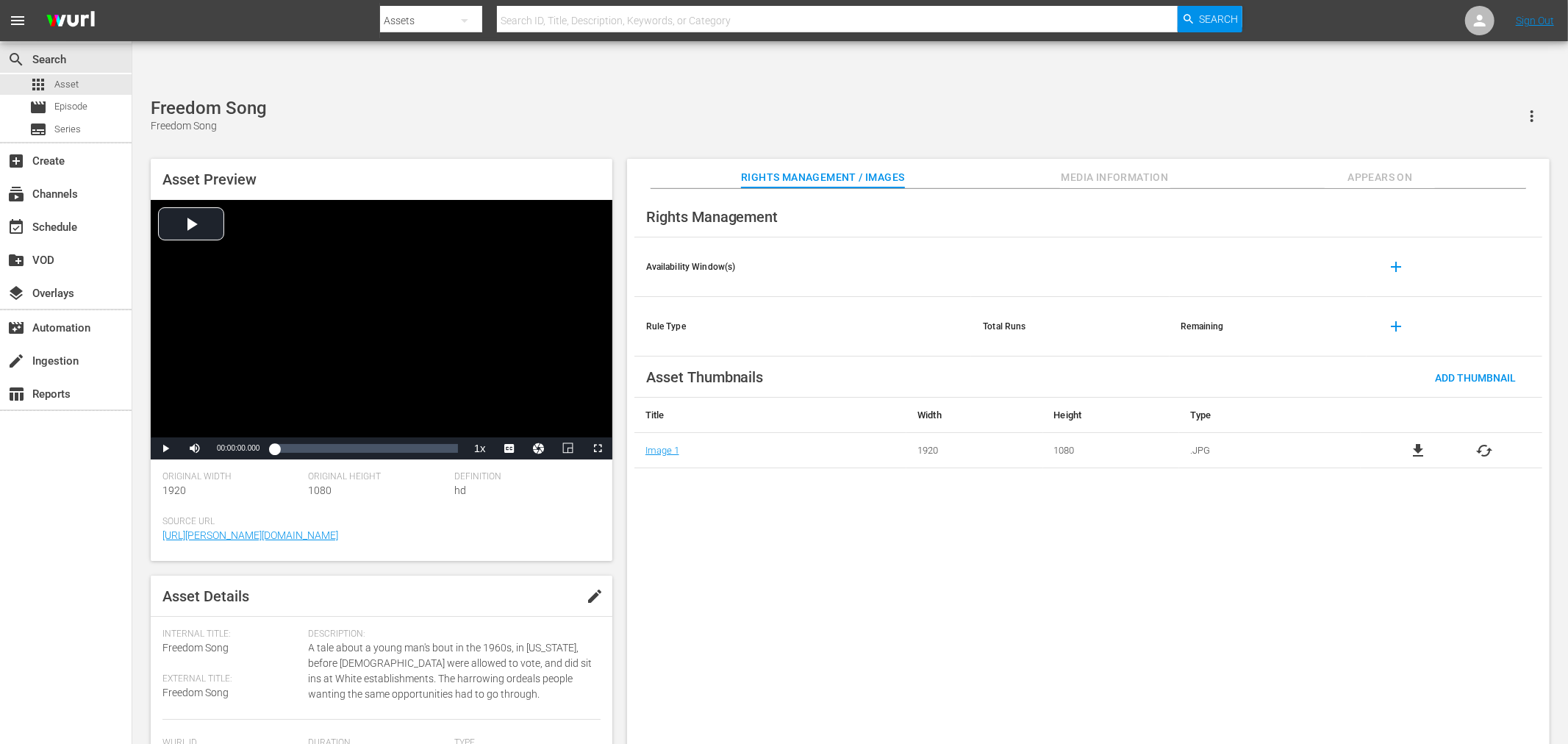
drag, startPoint x: 757, startPoint y: 518, endPoint x: 899, endPoint y: 568, distance: 150.5
click at [770, 524] on div "Rights Management Availability Window(s) add Rule Type Total Runs Remaining add…" at bounding box center [1088, 478] width 922 height 579
drag, startPoint x: 663, startPoint y: 81, endPoint x: 654, endPoint y: 89, distance: 12.0
click at [660, 97] on div "Get Christie Love! Get Christie Love!" at bounding box center [850, 115] width 1399 height 36
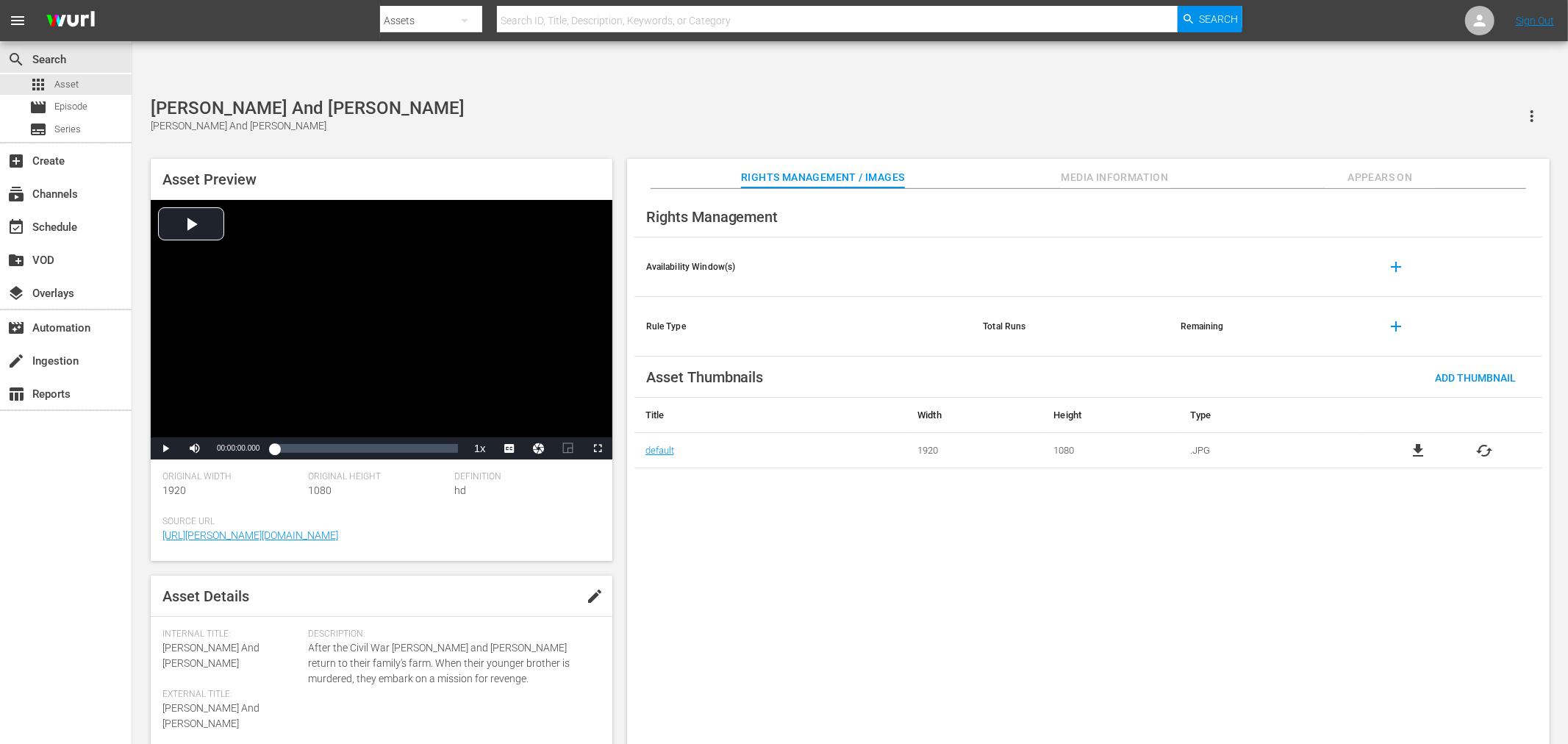
click at [790, 533] on div "Rights Management Availability Window(s) add Rule Type Total Runs Remaining add…" at bounding box center [1088, 478] width 922 height 579
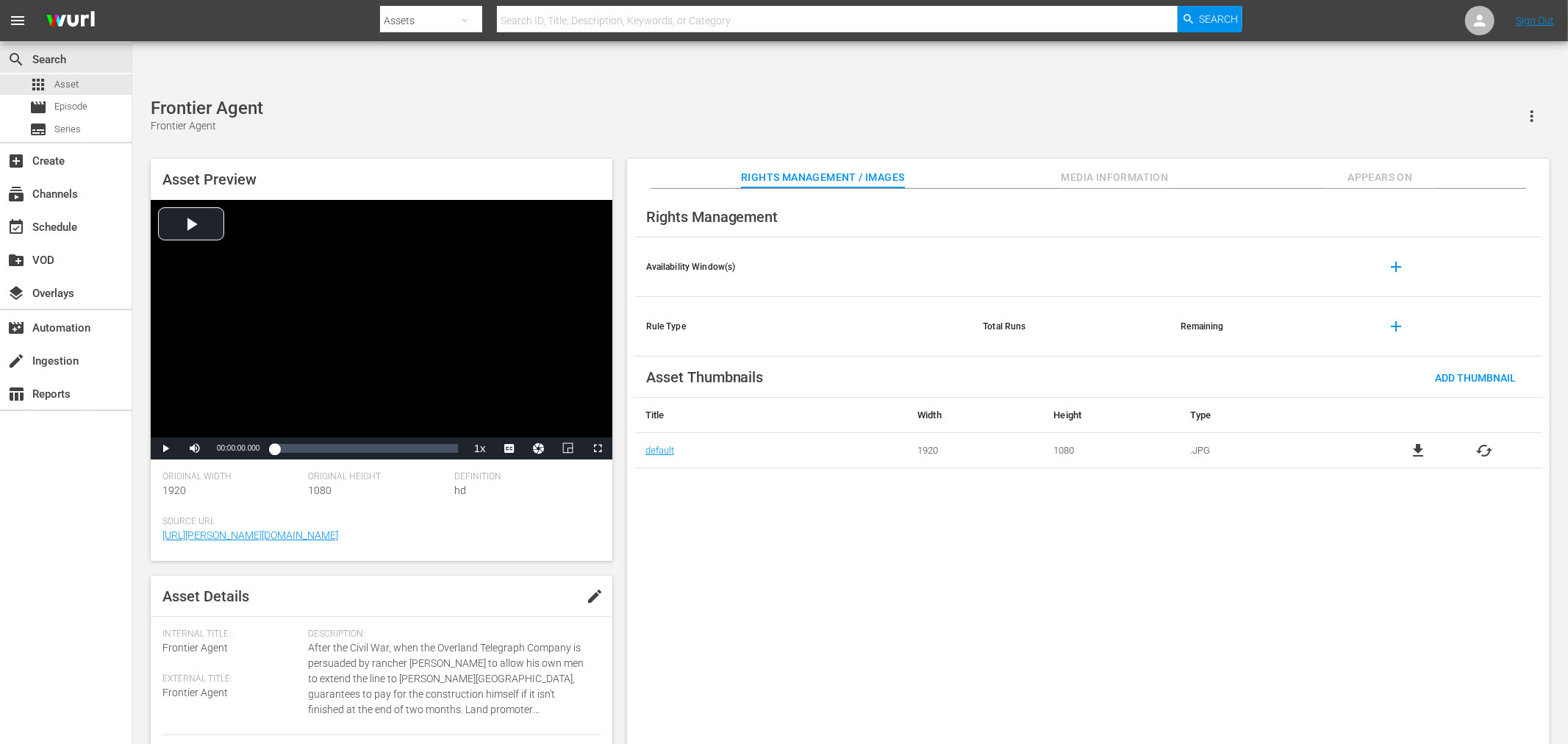
click at [735, 507] on div "Rights Management Availability Window(s) add Rule Type Total Runs Remaining add…" at bounding box center [1088, 478] width 922 height 579
drag, startPoint x: 711, startPoint y: 557, endPoint x: 736, endPoint y: 569, distance: 27.7
click at [711, 559] on div "Rights Management Availability Window(s) add Rule Type Total Runs Remaining add…" at bounding box center [1088, 478] width 922 height 579
click at [687, 105] on div "The Frontiersmen The Frontiersmen Asset Preview Video Player is loading. Play V…" at bounding box center [850, 429] width 1413 height 663
click at [638, 97] on div "Gallowwalkers Gallowwalkers" at bounding box center [850, 115] width 1399 height 36
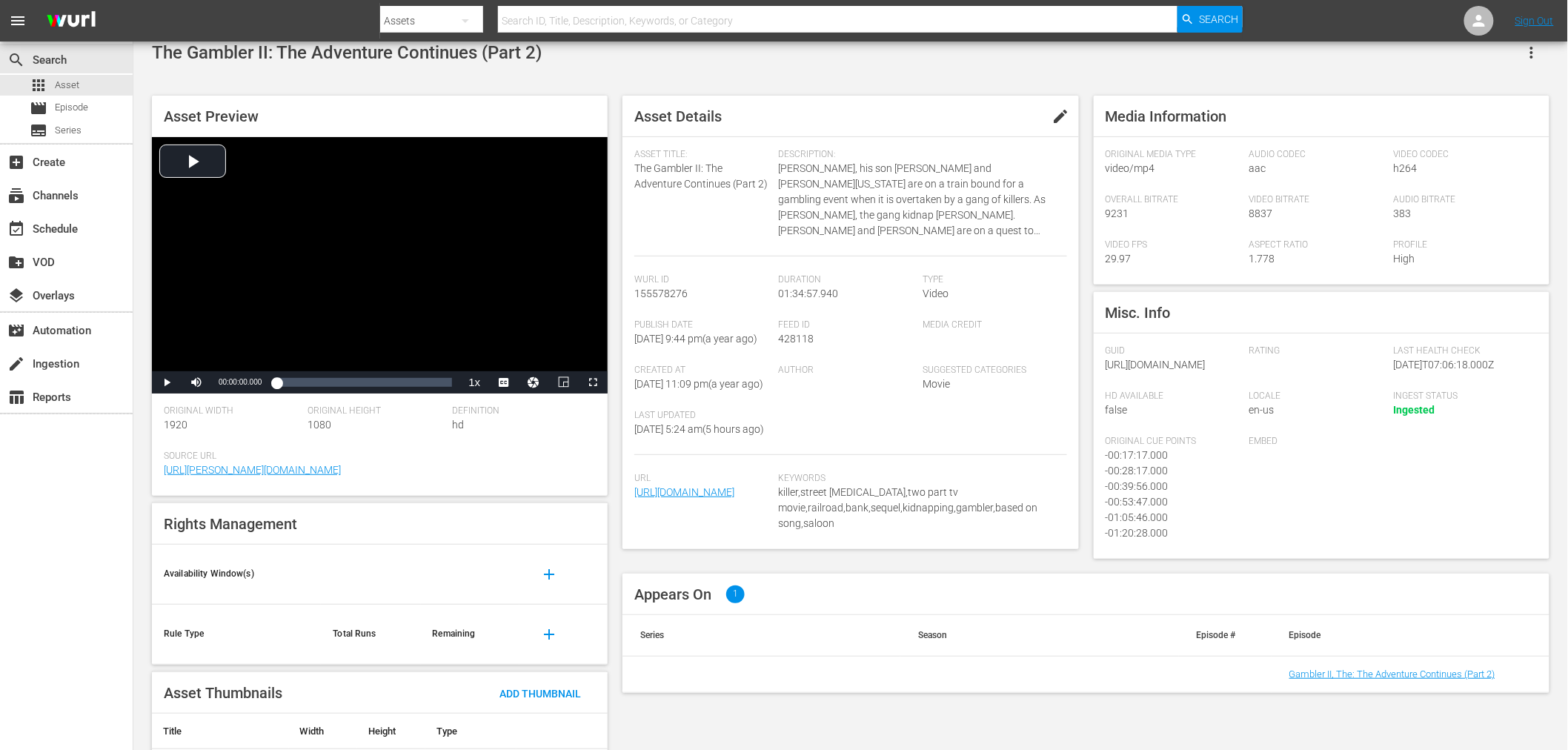
scroll to position [71, 0]
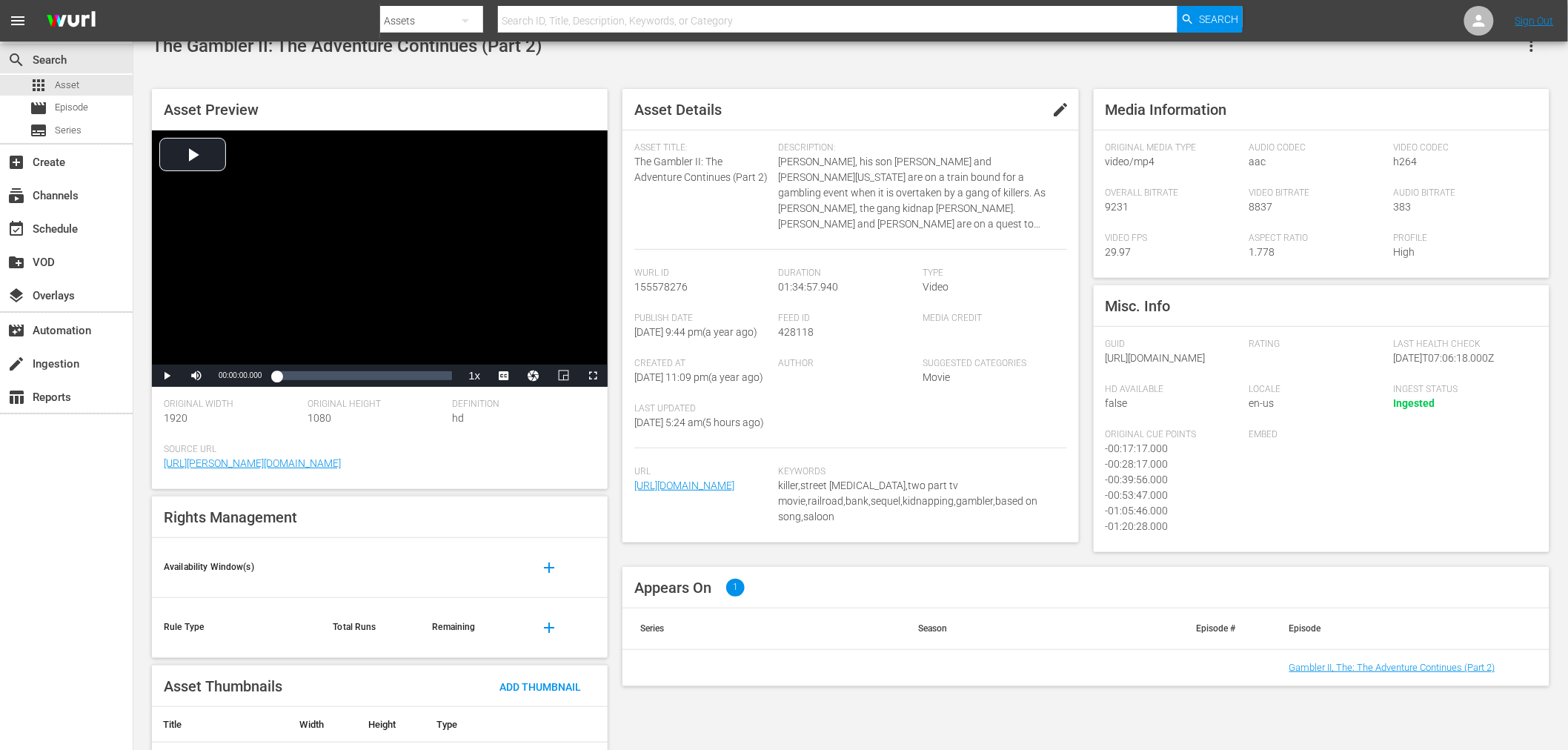
click at [1071, 309] on div "Asset Details edit Asset Title: The Gambler II: The Adventure Continues (Part 2…" at bounding box center [850, 316] width 455 height 454
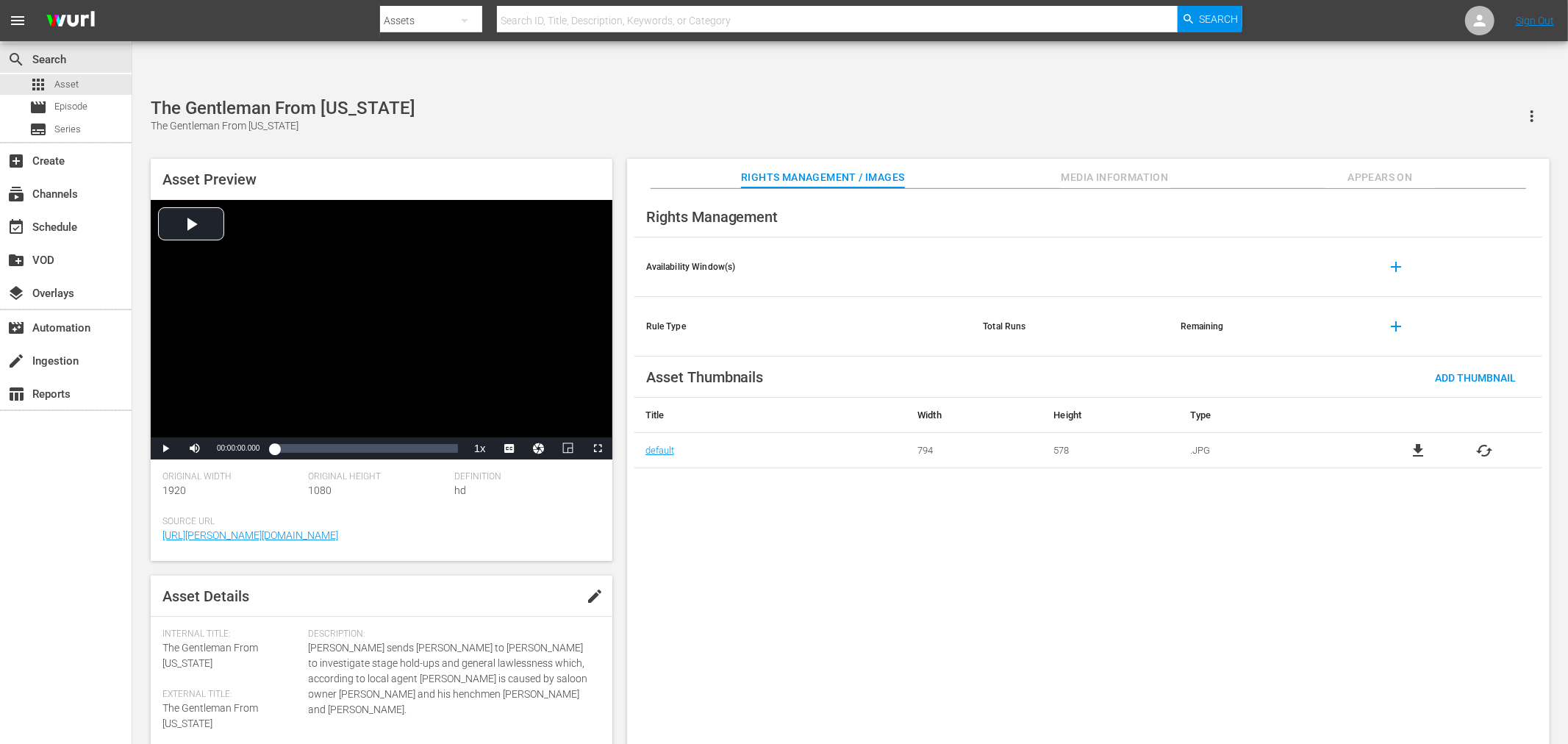
click at [1306, 511] on div "Rights Management Availability Window(s) add Rule Type Total Runs Remaining add…" at bounding box center [1088, 478] width 922 height 579
click at [964, 551] on div "Rights Management Availability Window(s) add Rule Type Total Runs Remaining add…" at bounding box center [1088, 478] width 922 height 579
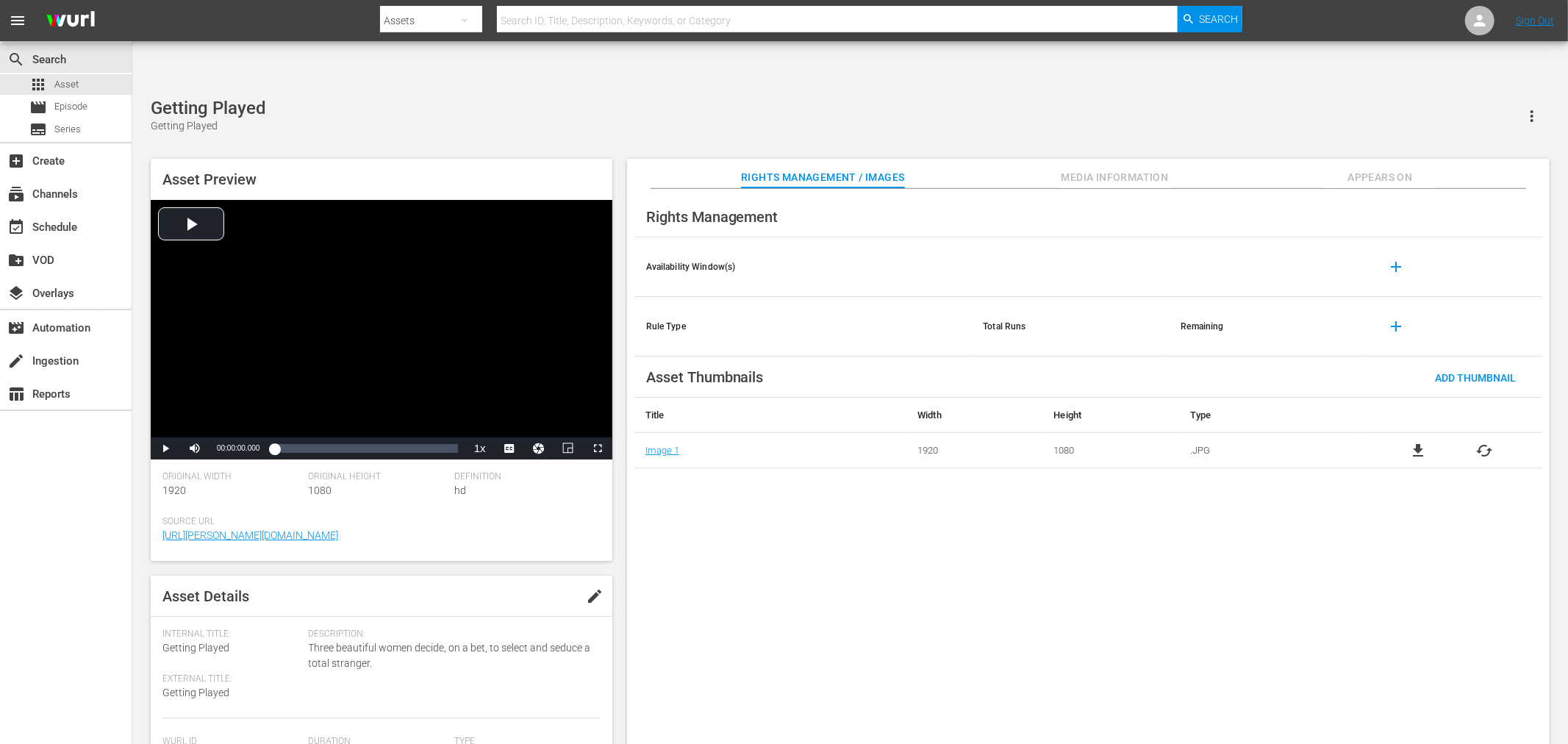
click at [1088, 604] on div "Rights Management Availability Window(s) add Rule Type Total Runs Remaining add…" at bounding box center [1088, 478] width 922 height 579
click at [408, 97] on div "Ghost Town Law Ghost Town Law" at bounding box center [850, 115] width 1399 height 36
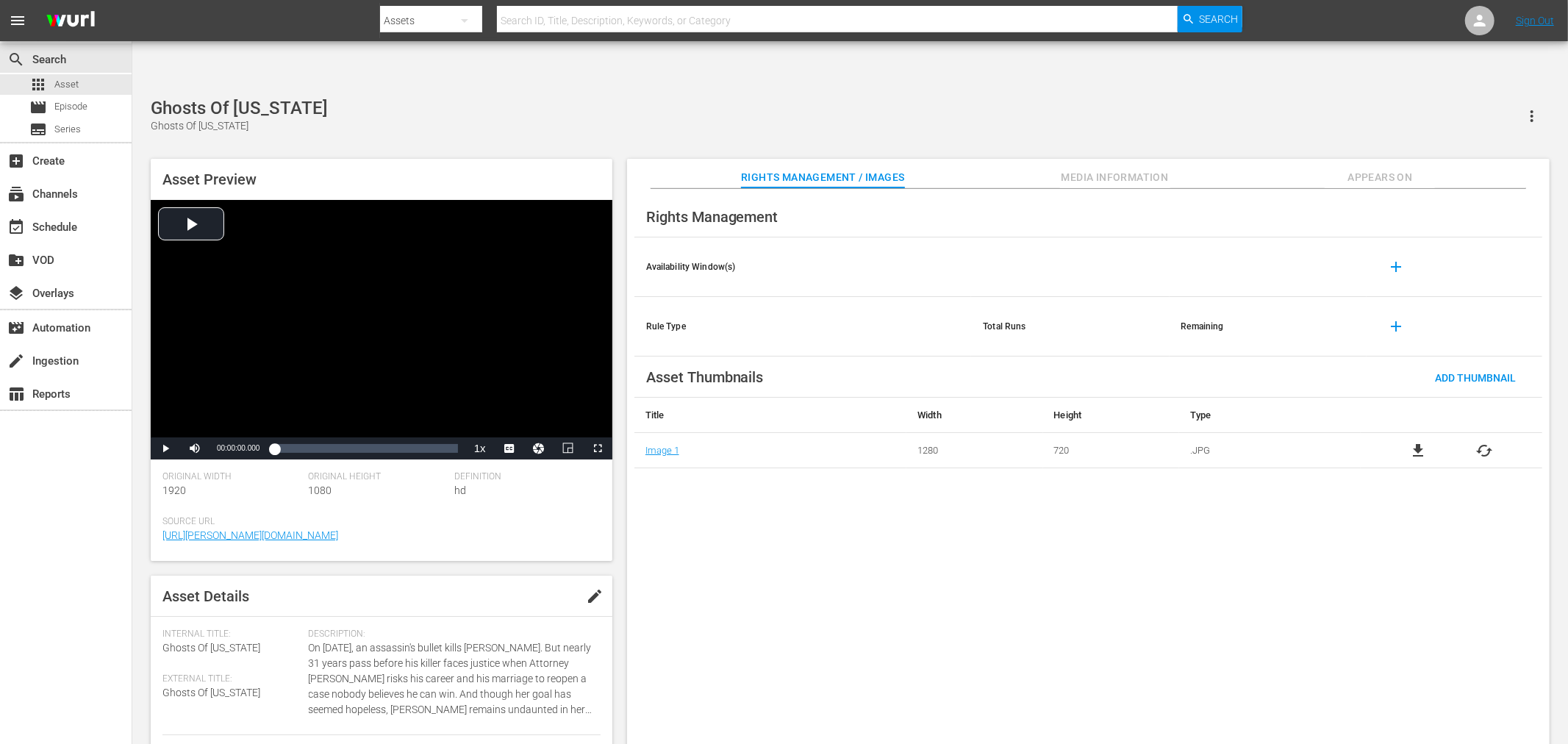
drag, startPoint x: 361, startPoint y: 75, endPoint x: 388, endPoint y: 59, distance: 31.4
click at [361, 97] on div "Ghosts Of Mississippi Ghosts Of Mississippi" at bounding box center [850, 115] width 1399 height 36
click at [1365, 516] on div "Rights Management Availability Window(s) add Rule Type Total Runs Remaining add…" at bounding box center [1088, 478] width 922 height 579
click at [547, 97] on div "Glory And Honor Glory And Honor" at bounding box center [850, 115] width 1399 height 36
click at [800, 466] on div "Rights Management Availability Window(s) add Rule Type Total Runs Remaining add…" at bounding box center [1088, 478] width 922 height 579
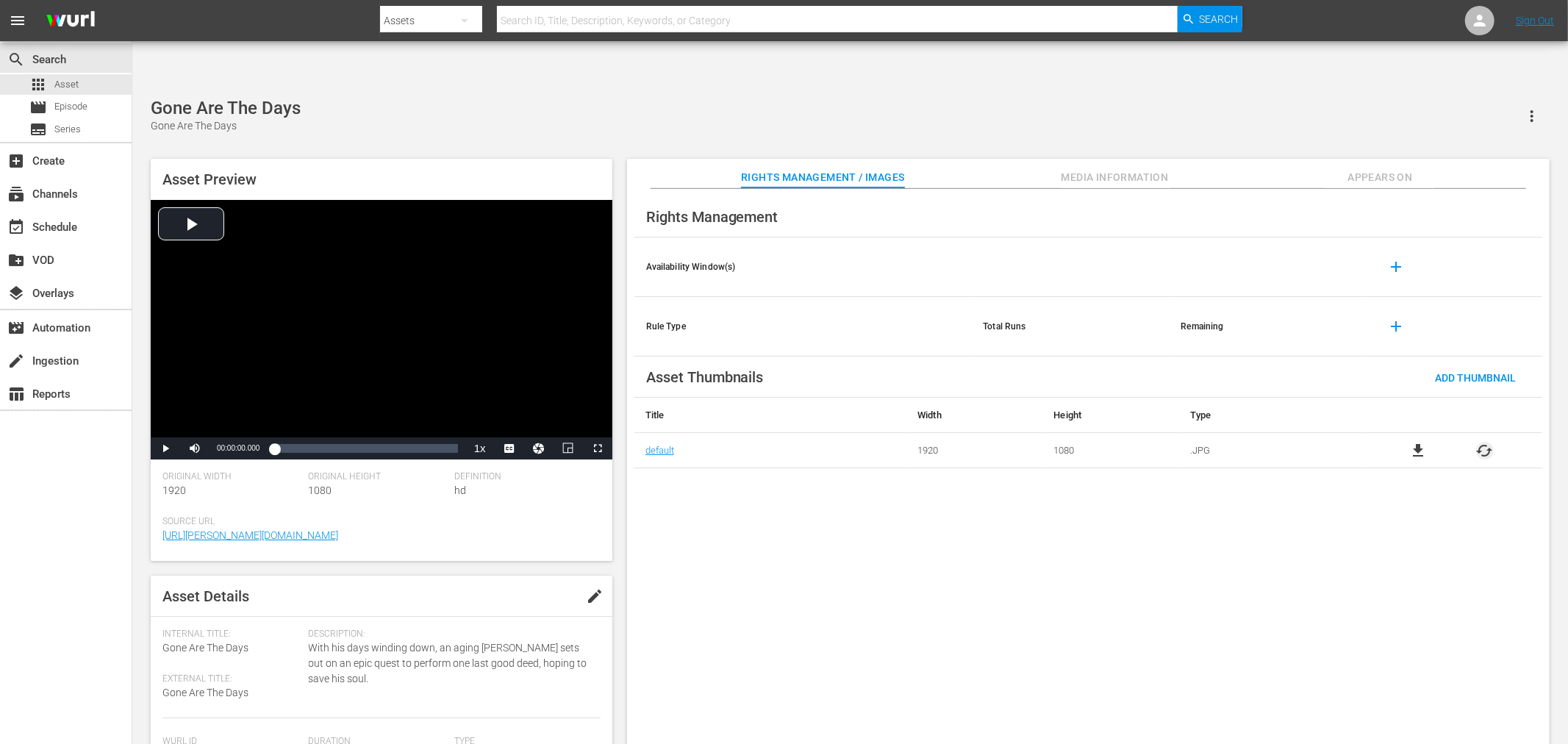
click at [1492, 442] on span "cached" at bounding box center [1485, 451] width 18 height 18
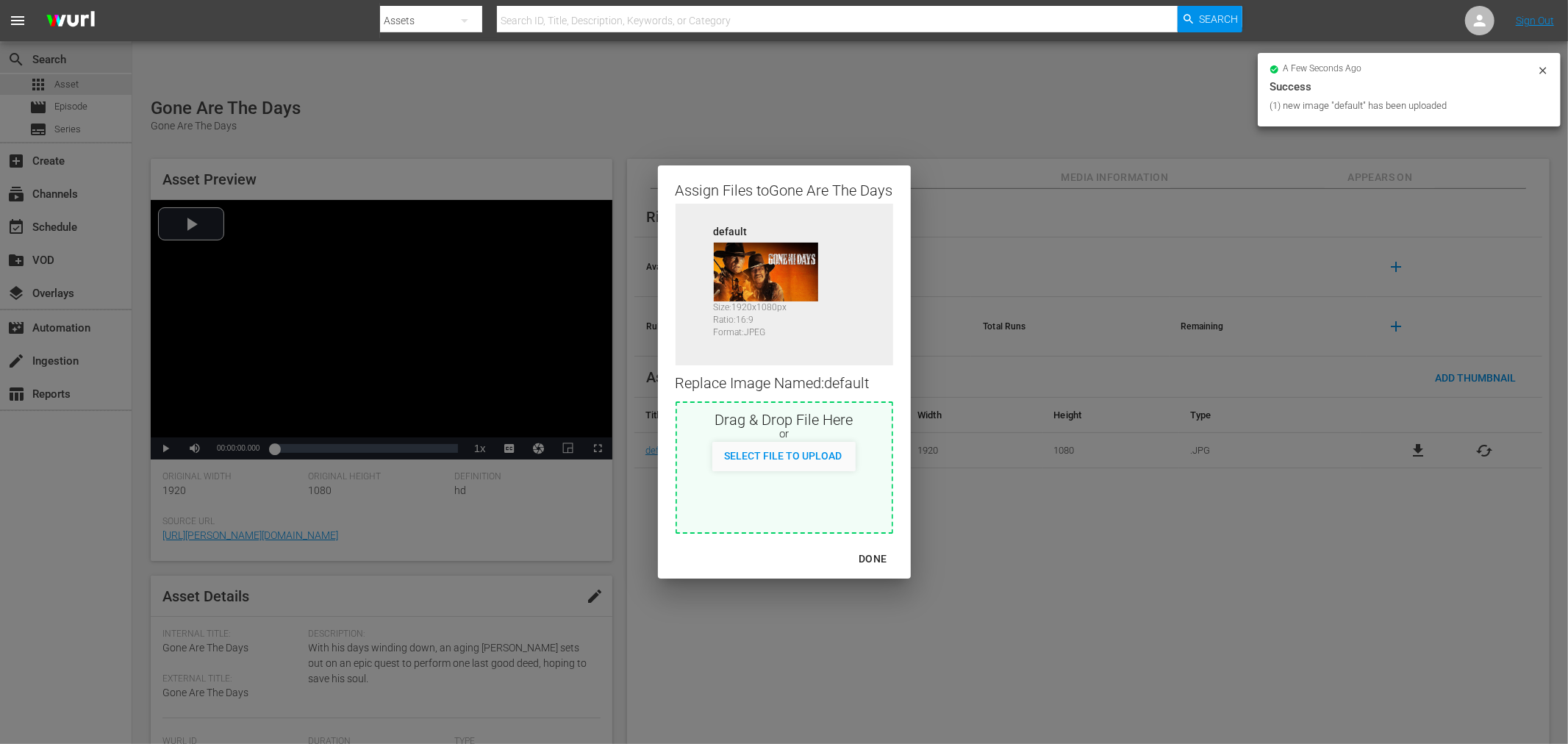
click at [869, 554] on div "DONE" at bounding box center [873, 559] width 51 height 19
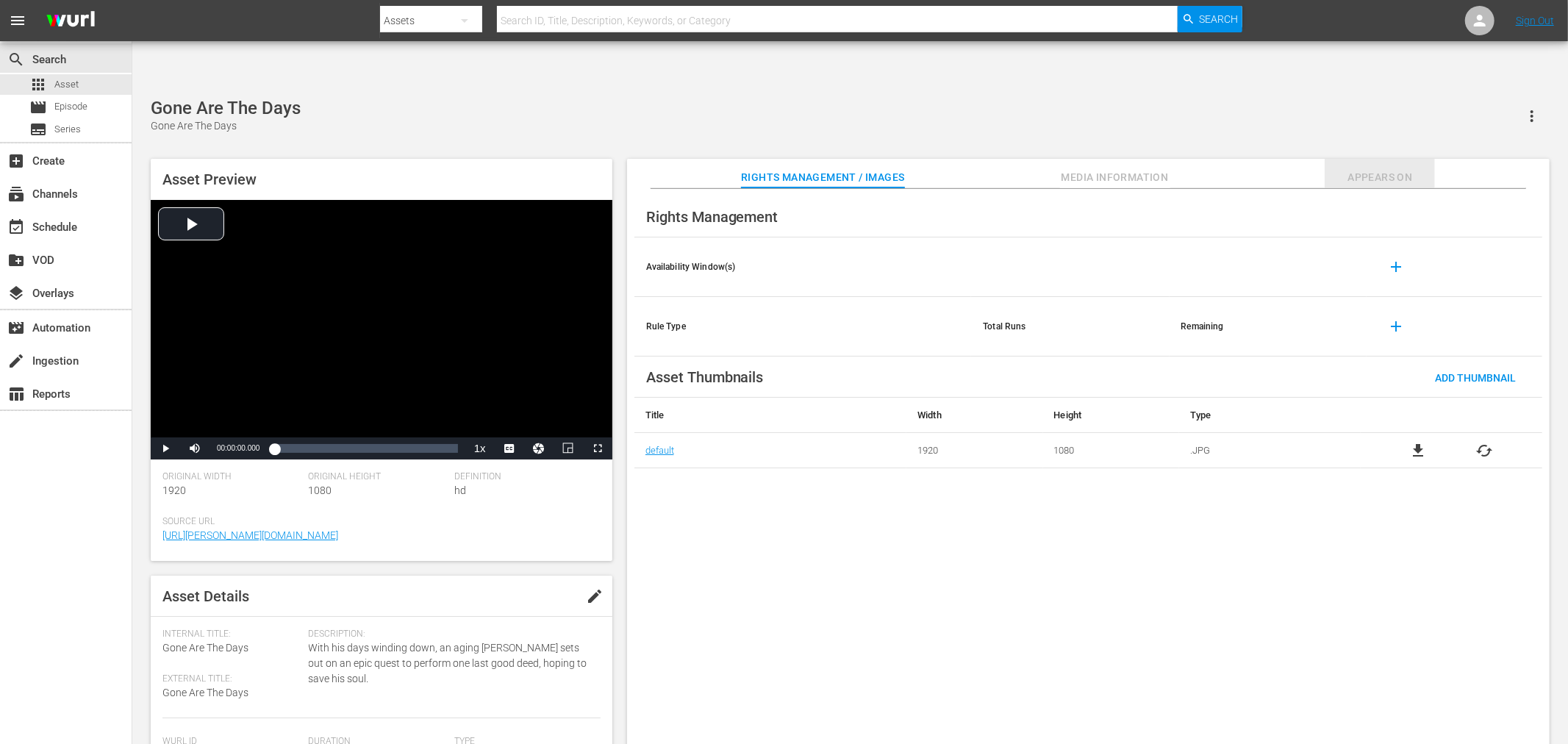
click at [1387, 168] on span "Appears On" at bounding box center [1379, 177] width 110 height 19
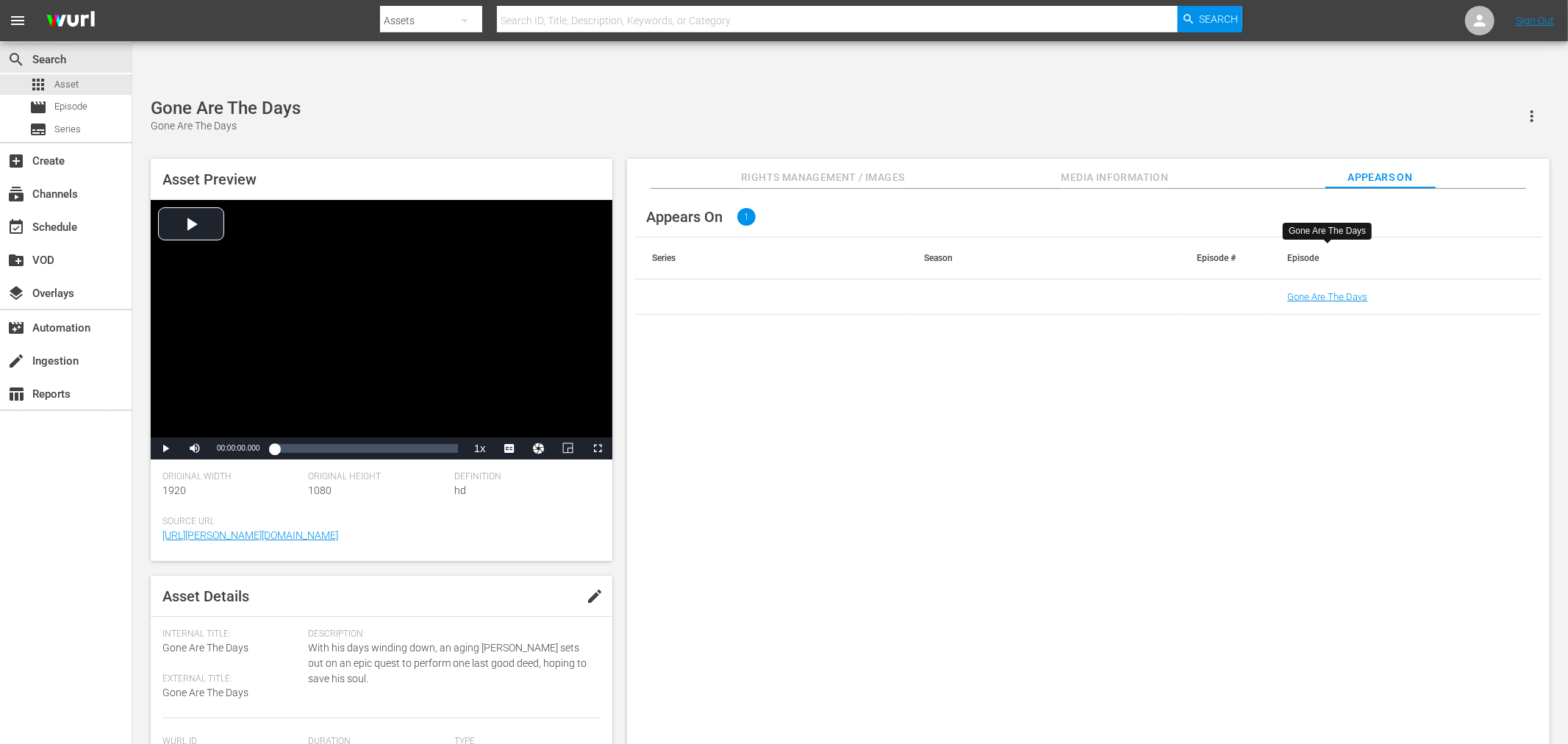
drag, startPoint x: 1039, startPoint y: 595, endPoint x: 970, endPoint y: 467, distance: 145.4
click at [1039, 597] on div "Appears On 1 Series Season Episode # Episode Gone Are The Days" at bounding box center [1088, 478] width 922 height 579
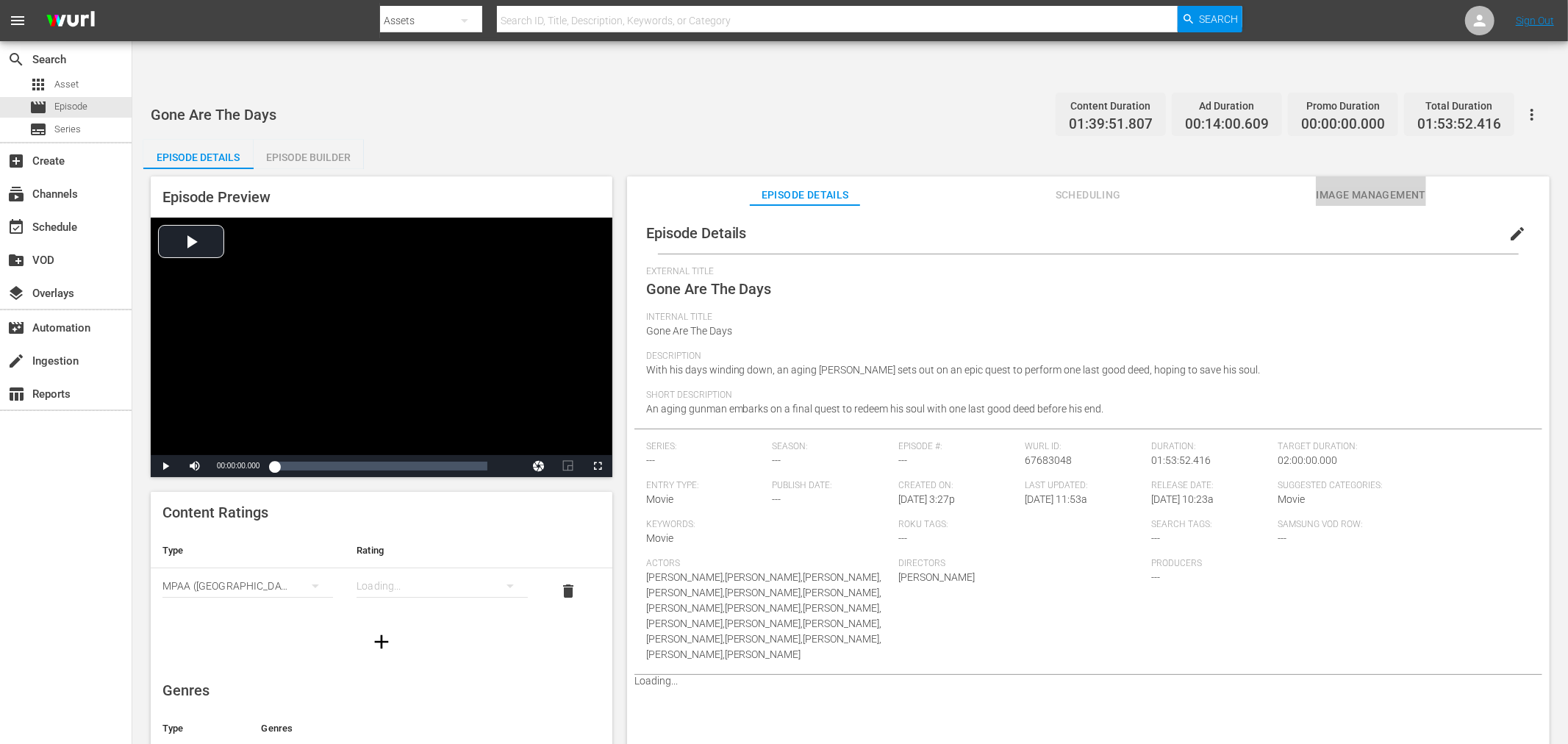
click at [1351, 186] on span "Image Management" at bounding box center [1370, 195] width 110 height 19
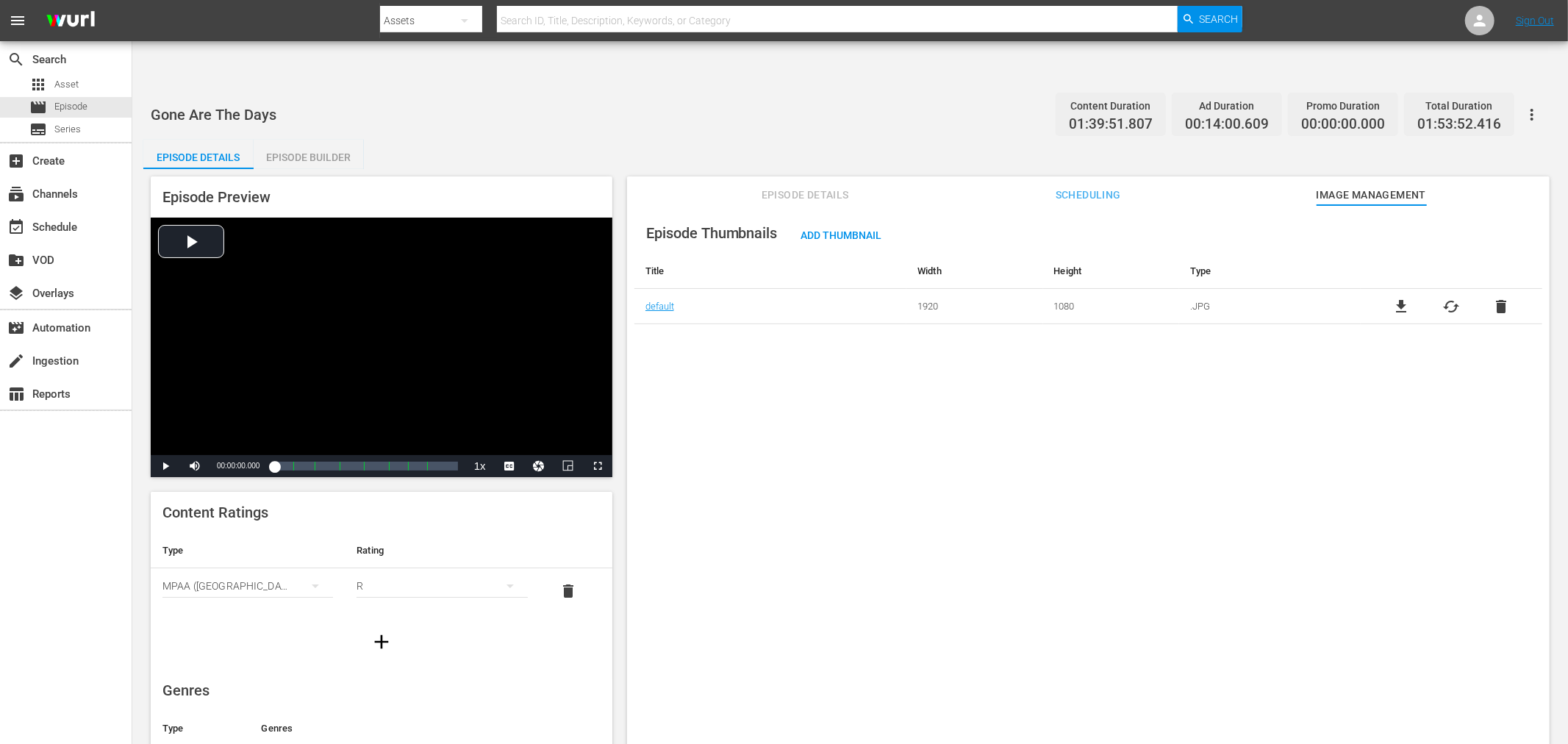
click at [1526, 97] on button "button" at bounding box center [1532, 115] width 35 height 35
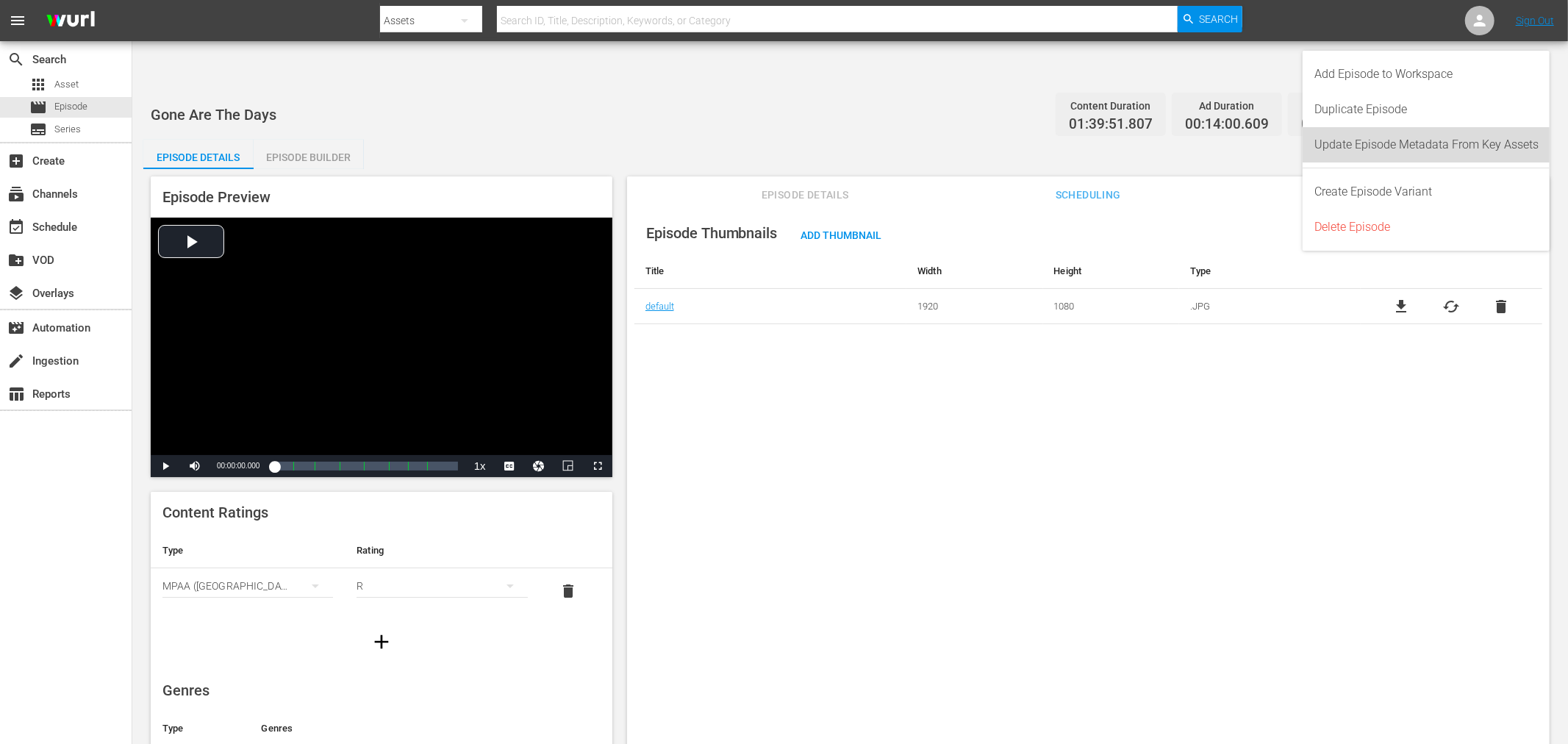
click at [1439, 143] on div "Update Episode Metadata From Key Assets" at bounding box center [1425, 145] width 224 height 35
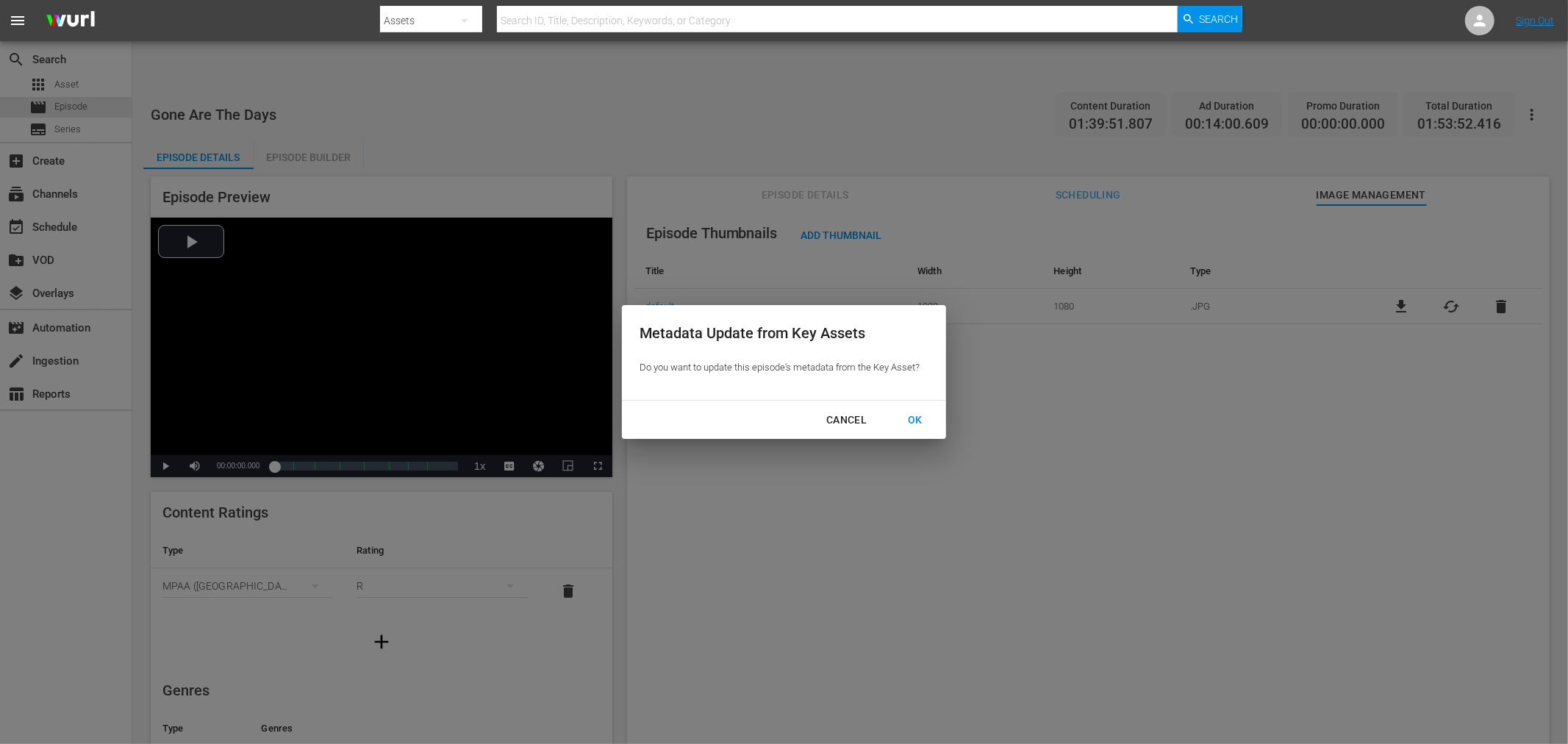
click at [923, 420] on div "OK" at bounding box center [914, 420] width 38 height 19
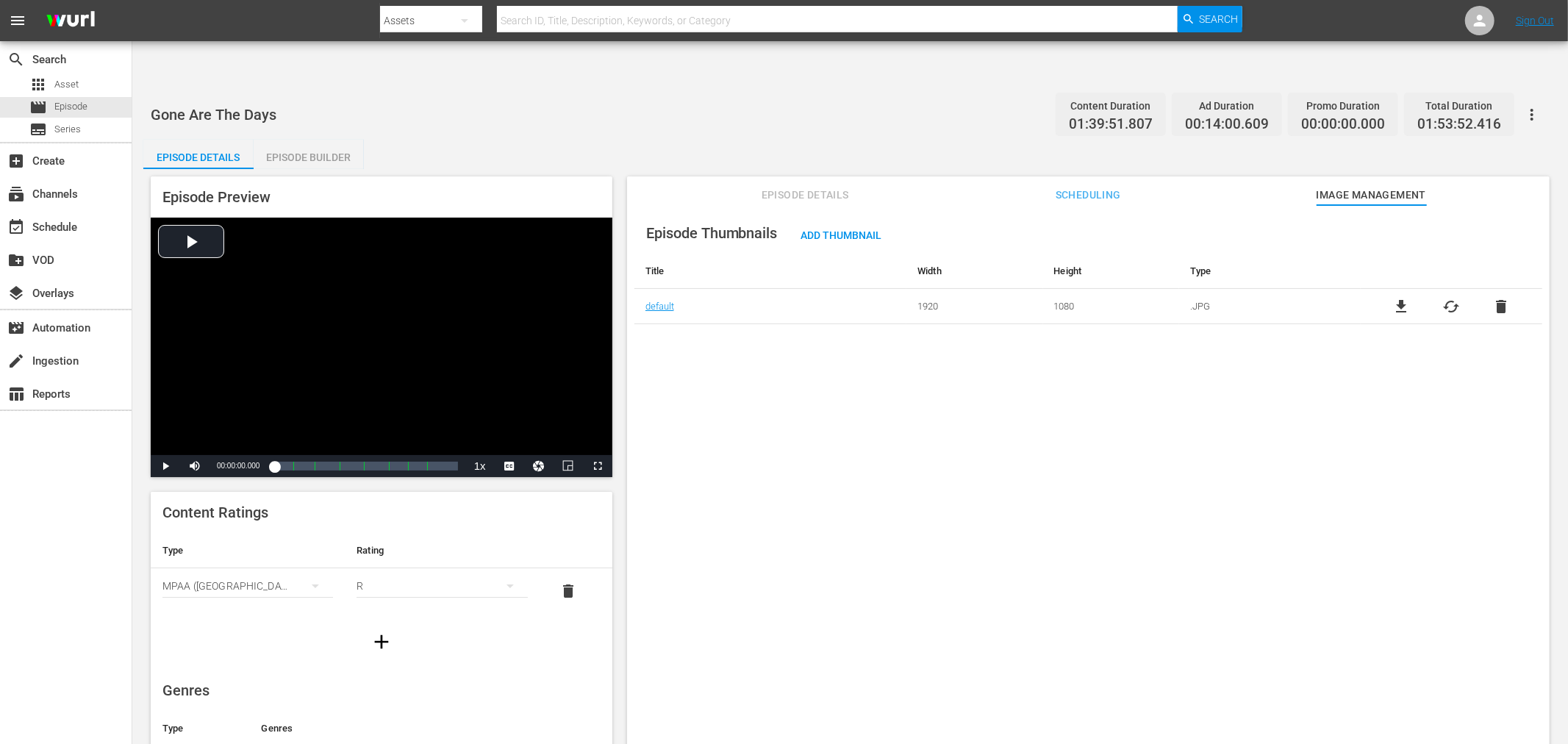
click at [780, 399] on div "Episode Thumbnails Add Thumbnail Title Width Height Type default 1920 1080 .JPG…" at bounding box center [1088, 492] width 922 height 575
click at [1357, 554] on div "Episode Thumbnails Add Thumbnail Title Width Height Type default 1920 1080 .JPG…" at bounding box center [1088, 492] width 922 height 575
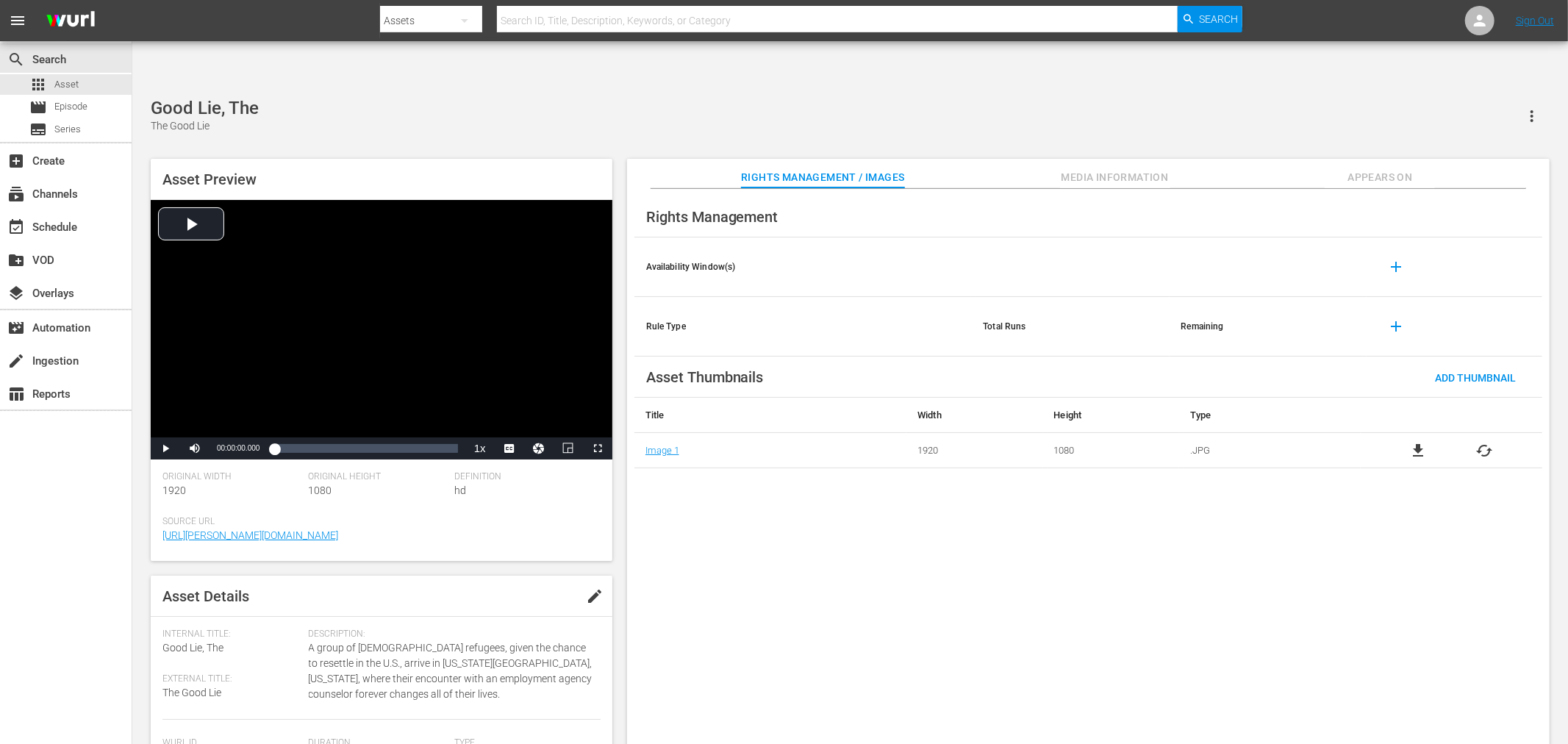
click at [1013, 535] on div "Rights Management Availability Window(s) add Rule Type Total Runs Remaining add…" at bounding box center [1088, 478] width 922 height 579
drag, startPoint x: 952, startPoint y: 604, endPoint x: 952, endPoint y: 583, distance: 21.0
click at [952, 604] on div "Rights Management Availability Window(s) add Rule Type Total Runs Remaining add…" at bounding box center [1088, 478] width 922 height 579
click at [701, 97] on div "Gothika Gothika" at bounding box center [850, 115] width 1399 height 36
click at [767, 531] on div "Rights Management Availability Window(s) add Rule Type Total Runs Remaining add…" at bounding box center [1088, 478] width 922 height 579
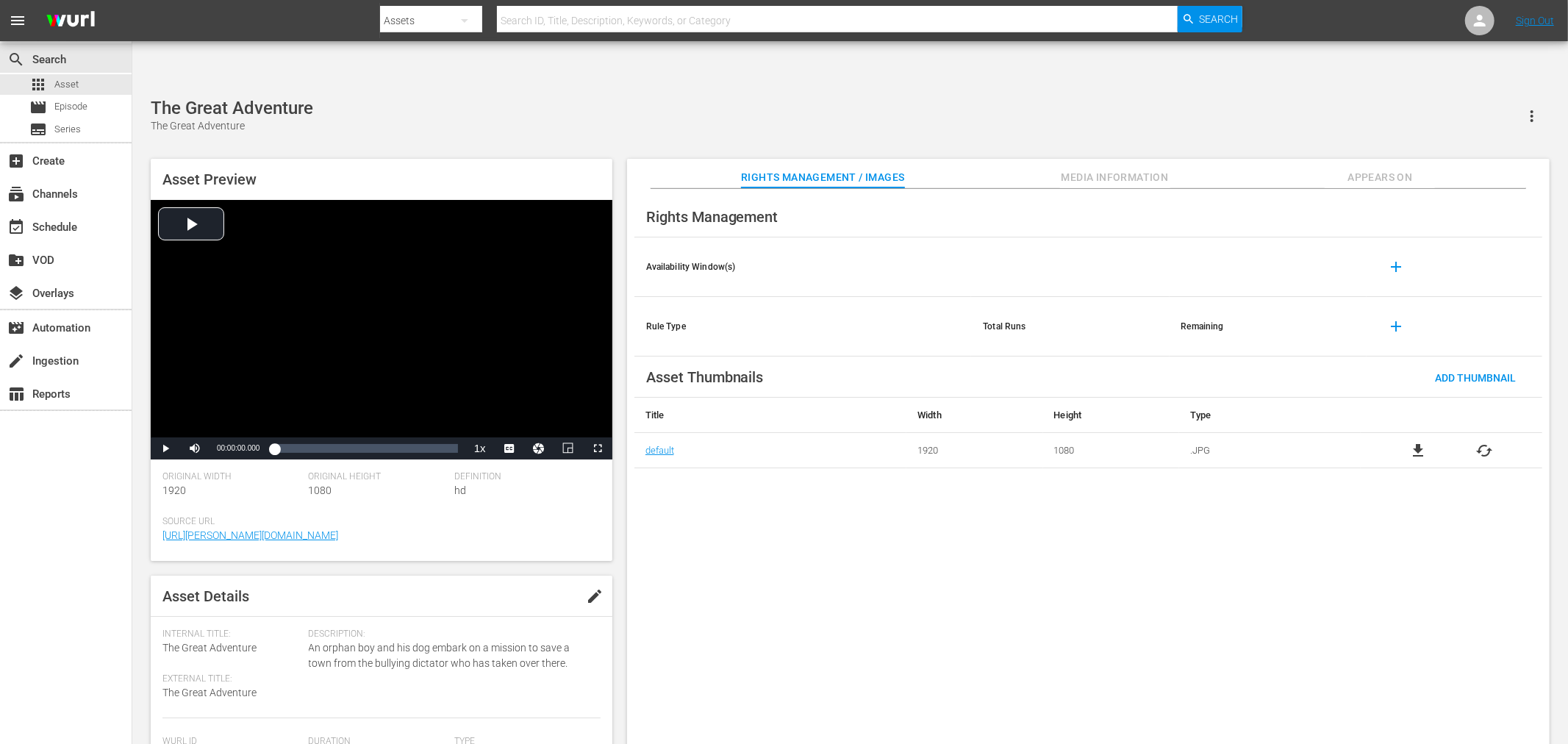
click at [516, 87] on div "The Great Adventure The Great Adventure Asset Preview Video Player is loading. …" at bounding box center [850, 429] width 1435 height 684
click at [740, 105] on div "Gun Runner Gun Runner Asset Preview Video Player is loading. Play Video Play Mu…" at bounding box center [850, 429] width 1413 height 663
click at [1106, 585] on div "Rights Management Availability Window(s) add Rule Type Total Runs Remaining add…" at bounding box center [1088, 478] width 922 height 579
click at [873, 97] on div "The Gunman From Bodie The Gunman From Bodie" at bounding box center [850, 115] width 1399 height 36
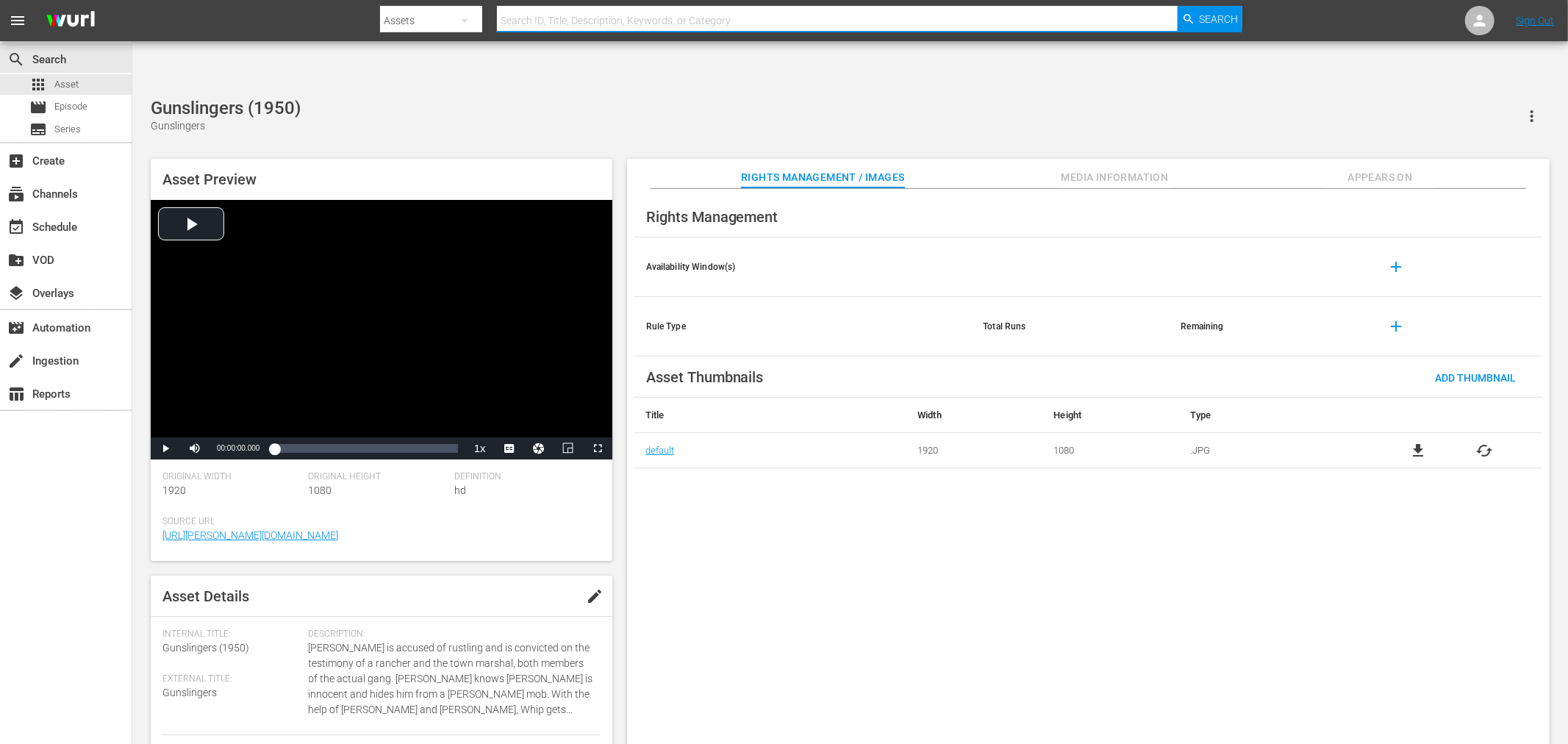
click at [549, 26] on input "text" at bounding box center [837, 20] width 680 height 35
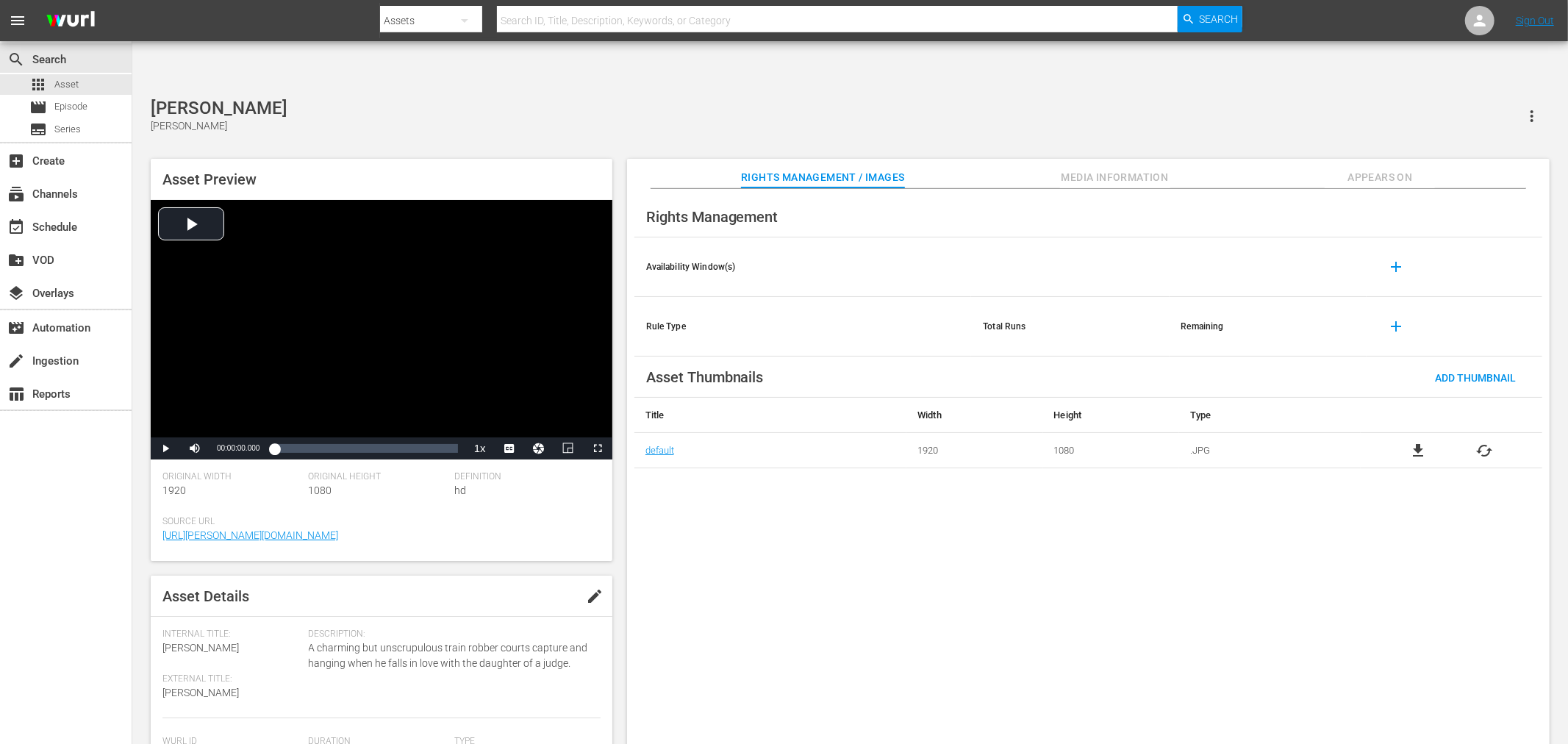
click at [446, 151] on div "Asset Preview Video Player is loading. Play Video Play Mute Current Time 00:00:…" at bounding box center [850, 455] width 1413 height 608
click at [785, 457] on div "Rights Management Availability Window(s) add Rule Type Total Runs Remaining add…" at bounding box center [1088, 478] width 922 height 579
click at [469, 159] on div "Asset Preview Video Player is loading. Play Video Play Mute Current Time 00:00:…" at bounding box center [381, 360] width 462 height 402
click at [610, 97] on div "Heartland Heartland" at bounding box center [850, 115] width 1399 height 36
click at [767, 97] on div "Hell Town Hell Town" at bounding box center [850, 115] width 1399 height 36
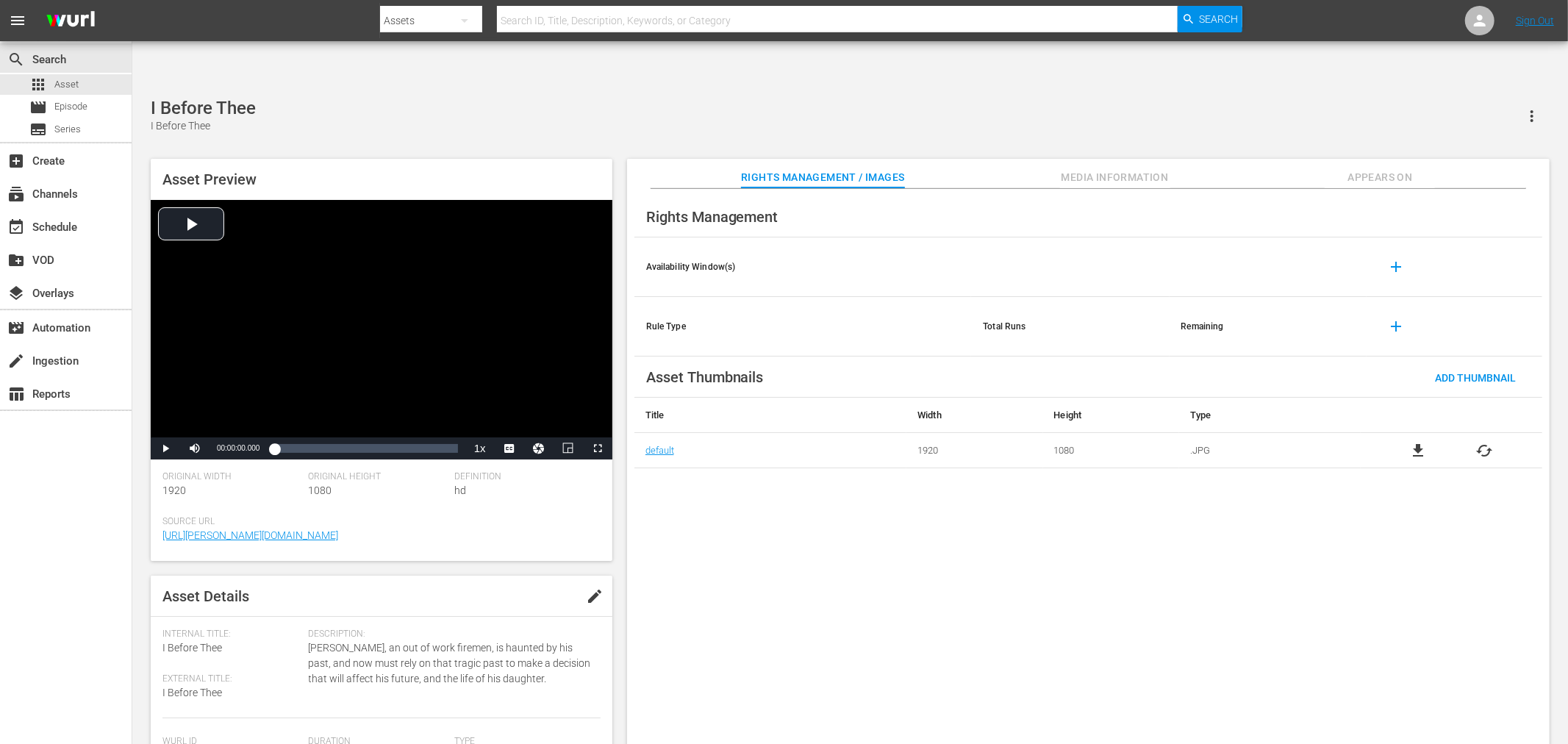
click at [417, 97] on div "I Before Thee I Before Thee Asset Preview Video Player is loading. Play Video P…" at bounding box center [850, 429] width 1413 height 663
click at [1185, 469] on div "Rights Management Availability Window(s) add Rule Type Total Runs Remaining add…" at bounding box center [1088, 478] width 922 height 579
click at [878, 97] on div "Incident At Guilt Ridge Incident At Guilt Ridge Asset Preview Video Player is l…" at bounding box center [850, 429] width 1413 height 663
click at [516, 97] on div "Iron Brothers Iron Brothers" at bounding box center [850, 115] width 1399 height 36
click at [760, 511] on div "Rights Management Availability Window(s) add Rule Type Total Runs Remaining add…" at bounding box center [1088, 478] width 922 height 579
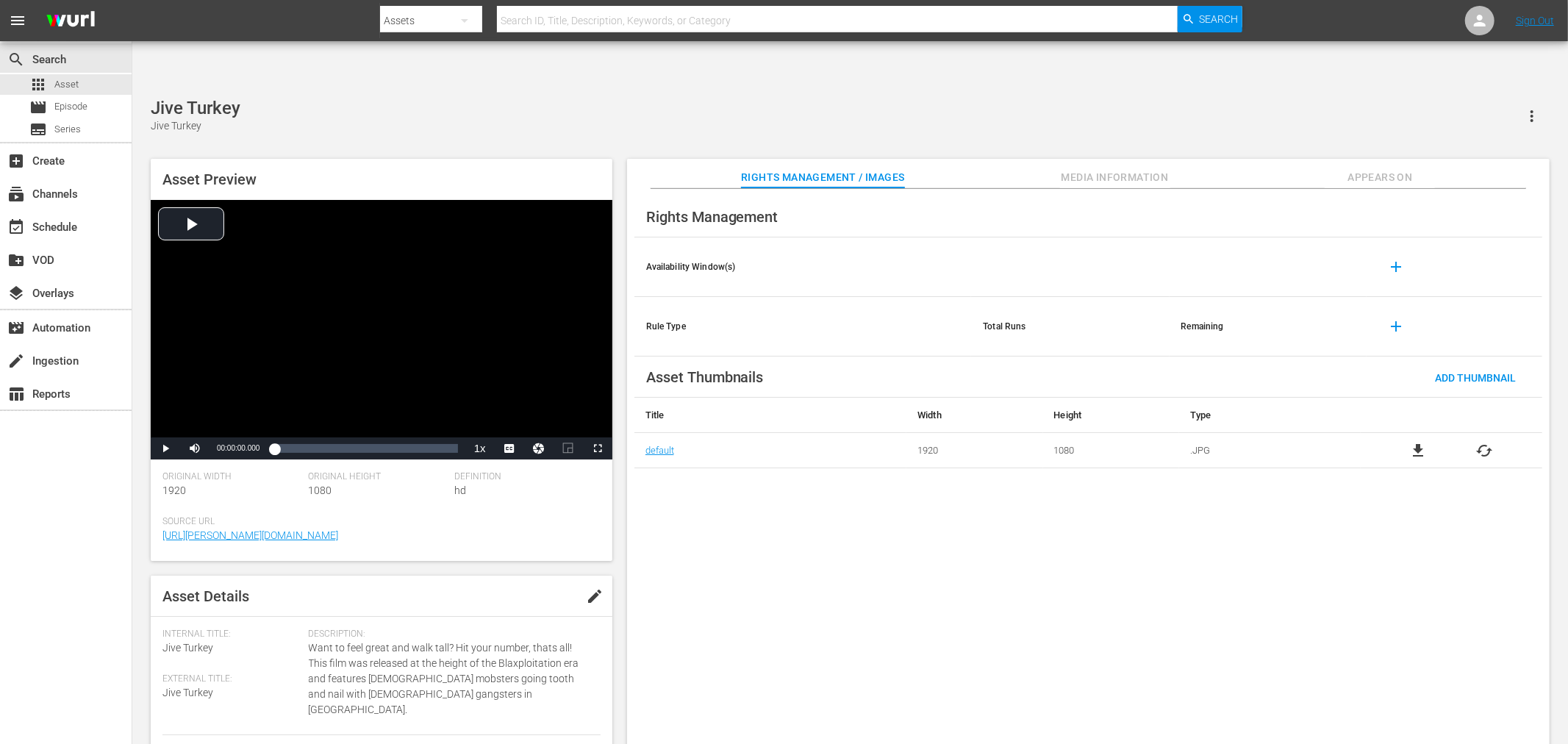
click at [734, 541] on div "Rights Management Availability Window(s) add Rule Type Total Runs Remaining add…" at bounding box center [1088, 478] width 922 height 579
click at [796, 513] on div "Rights Management Availability Window(s) add Rule Type Total Runs Remaining add…" at bounding box center [1088, 478] width 922 height 579
click at [1410, 477] on span "cached" at bounding box center [1485, 485] width 18 height 18
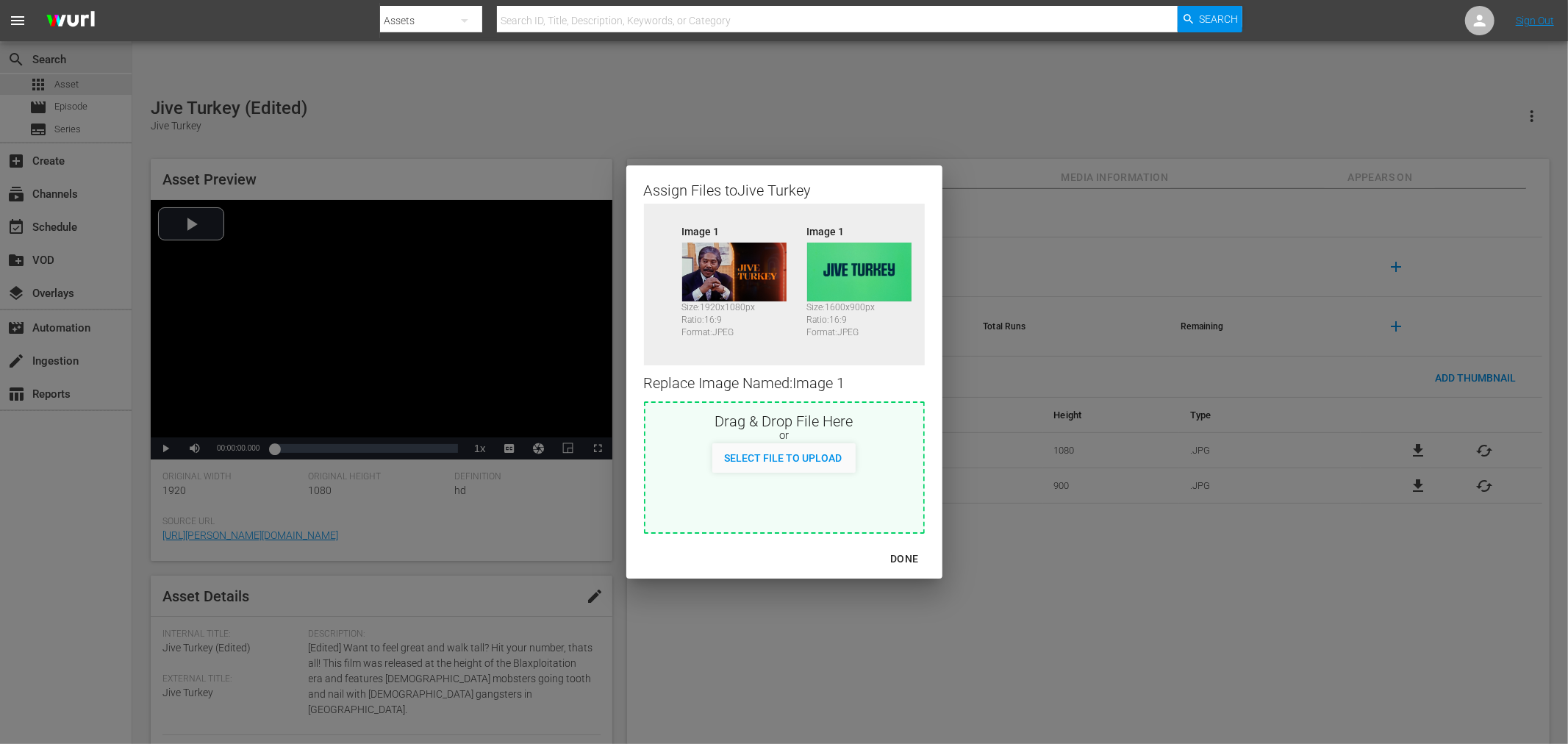
click at [842, 265] on img at bounding box center [859, 272] width 105 height 58
click at [842, 263] on img at bounding box center [859, 272] width 105 height 58
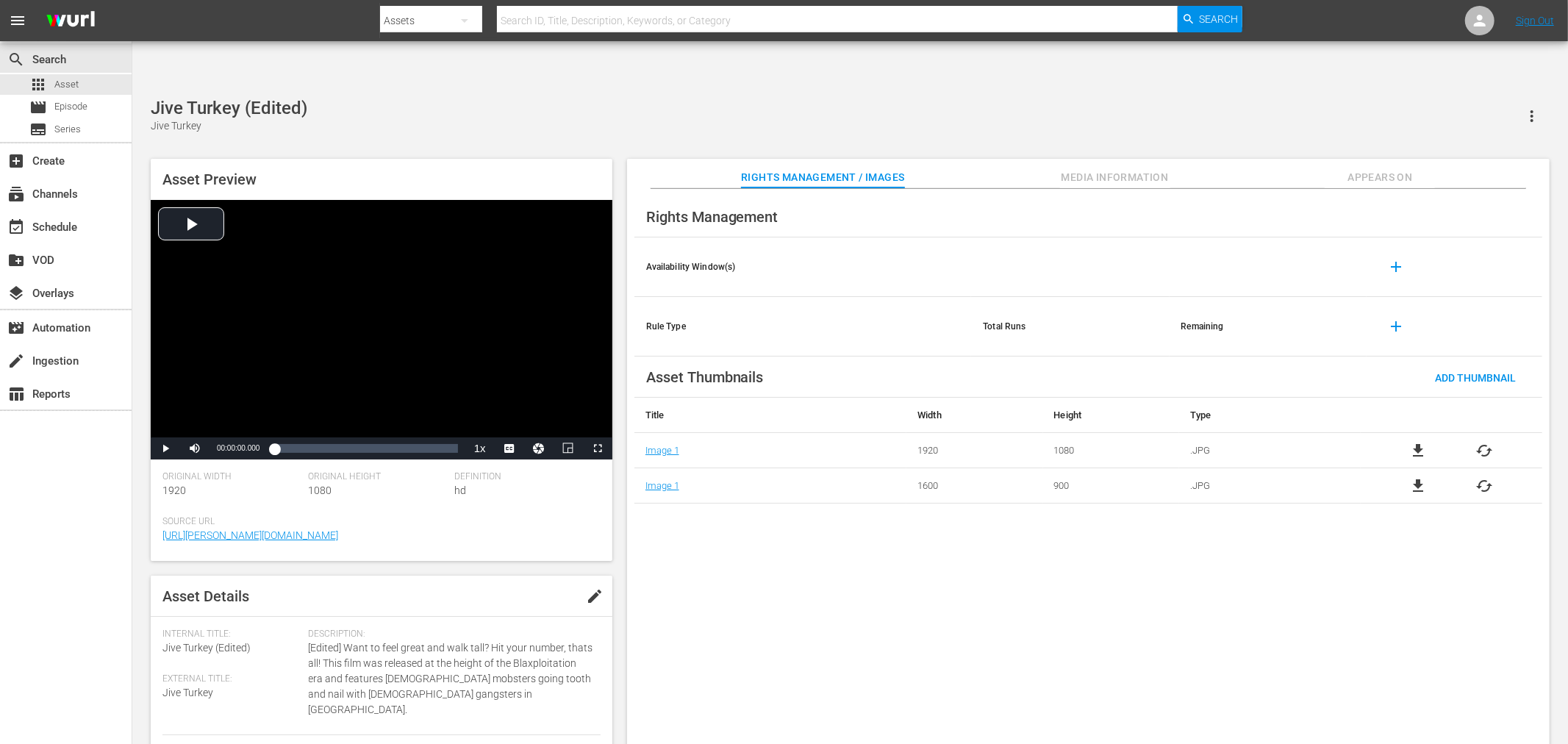
drag, startPoint x: 1030, startPoint y: 643, endPoint x: 1009, endPoint y: 628, distance: 25.8
click at [1007, 628] on div "Rights Management Availability Window(s) add Rule Type Total Runs Remaining add…" at bounding box center [1088, 478] width 922 height 579
click at [527, 97] on div "Jive Turkey (Edited) Jive Turkey" at bounding box center [850, 115] width 1399 height 36
click at [400, 97] on div "Joyful Noise Joyful Noise" at bounding box center [850, 115] width 1399 height 36
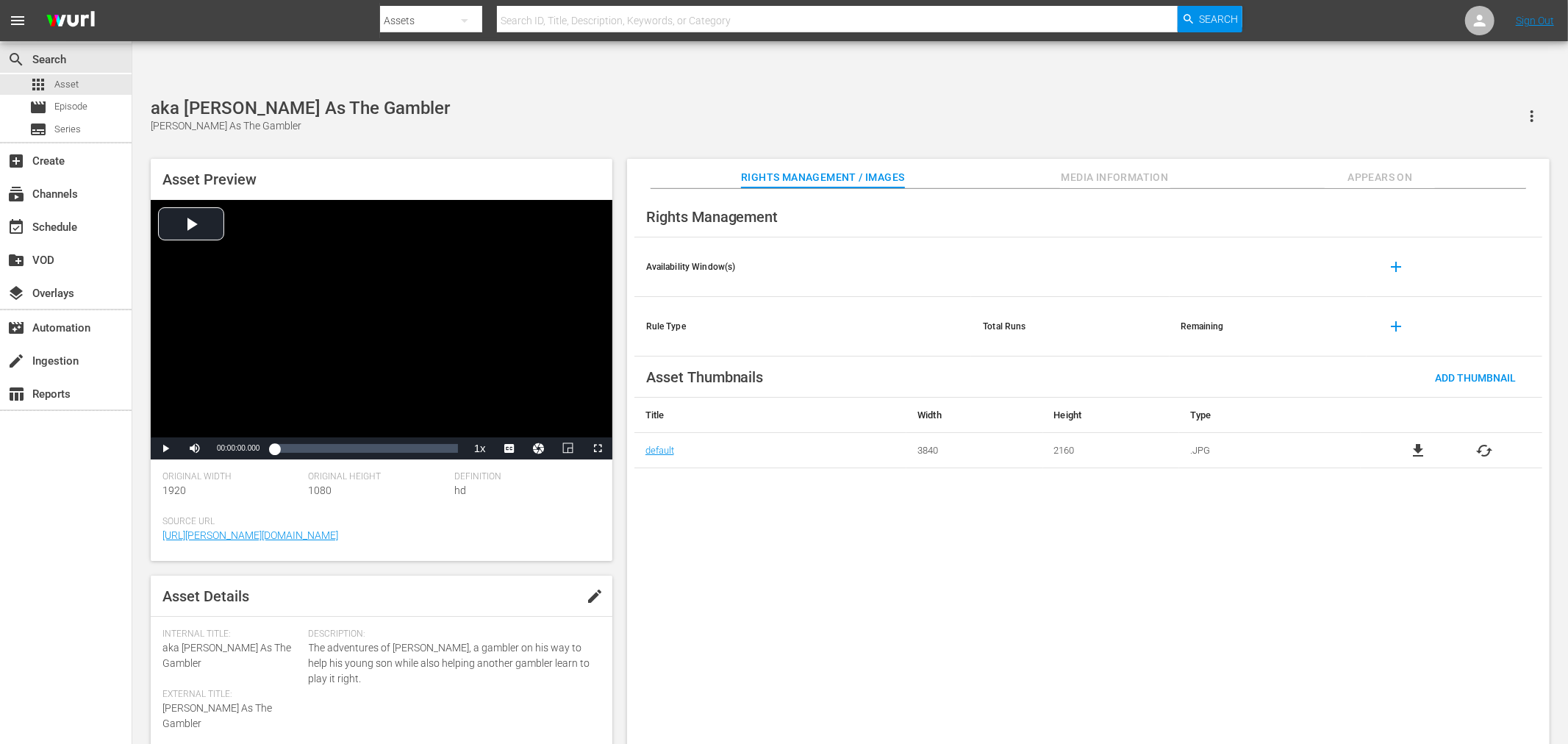
click at [711, 498] on div "Rights Management Availability Window(s) add Rule Type Total Runs Remaining add…" at bounding box center [1088, 478] width 922 height 579
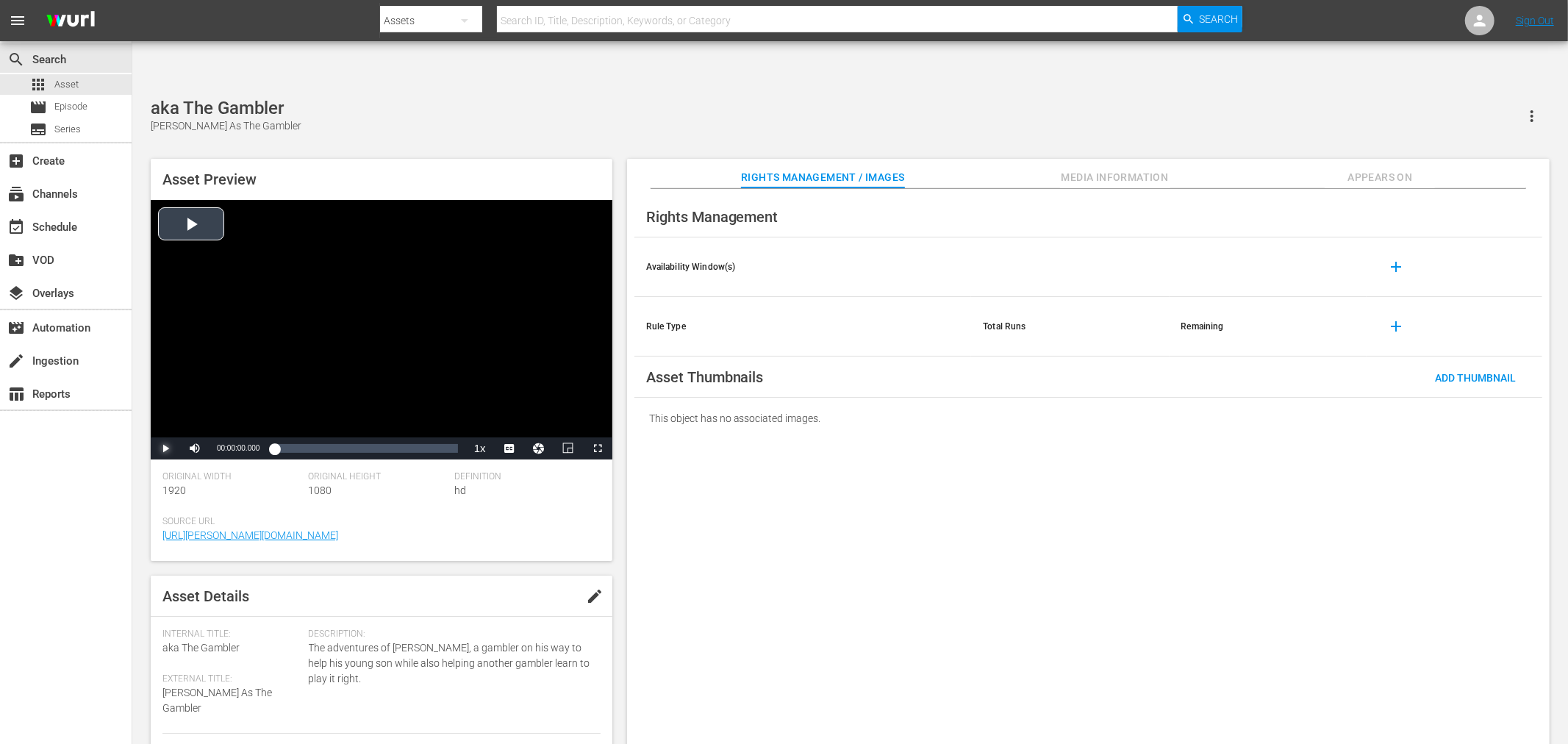
click at [166, 448] on span "Video Player" at bounding box center [166, 448] width 0 height 0
click at [1410, 107] on icon "button" at bounding box center [1532, 116] width 18 height 18
click at [1098, 425] on div "Rights Management Availability Window(s) add Rule Type Total Runs Remaining add…" at bounding box center [1088, 478] width 922 height 579
click at [1410, 372] on span "Add Thumbnail" at bounding box center [1475, 377] width 105 height 12
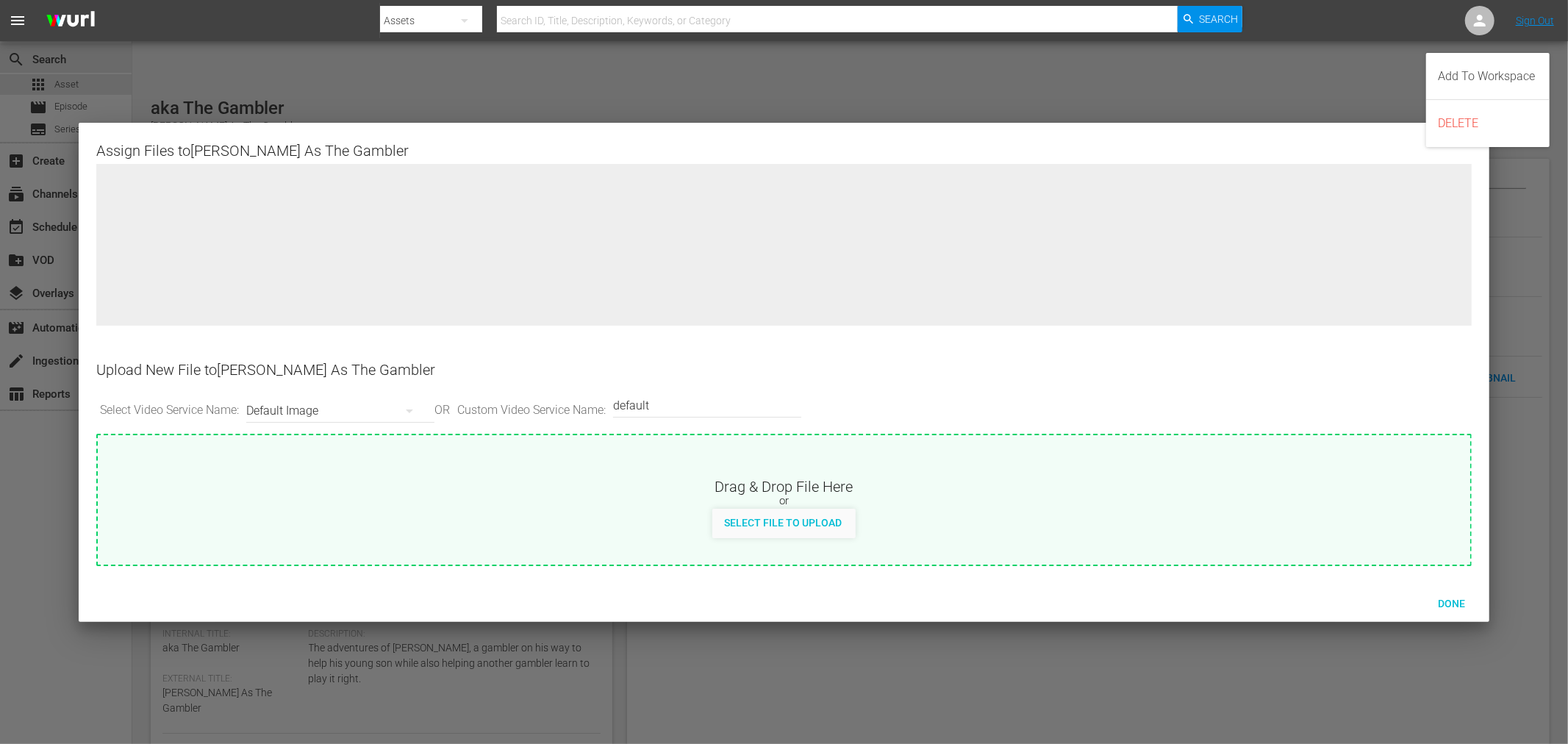
click at [1313, 290] on div at bounding box center [784, 255] width 1376 height 183
click at [1410, 597] on span "Done" at bounding box center [1450, 602] width 50 height 12
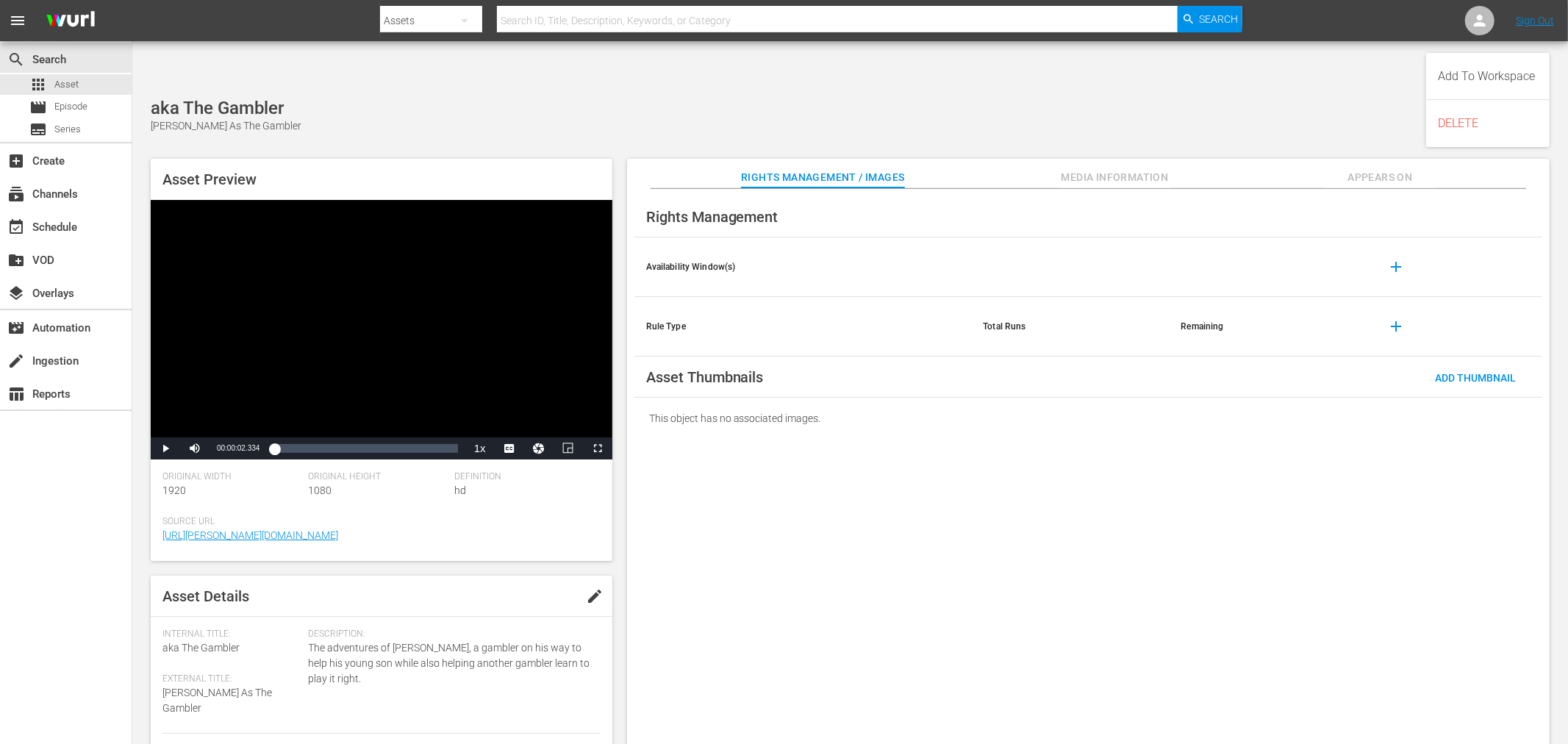
click at [1410, 596] on body "menu Search By Assets Search ID, Title, Description, Keywords, or Category Sear…" at bounding box center [784, 417] width 1568 height 744
click at [1379, 168] on span "Appears On" at bounding box center [1379, 177] width 110 height 19
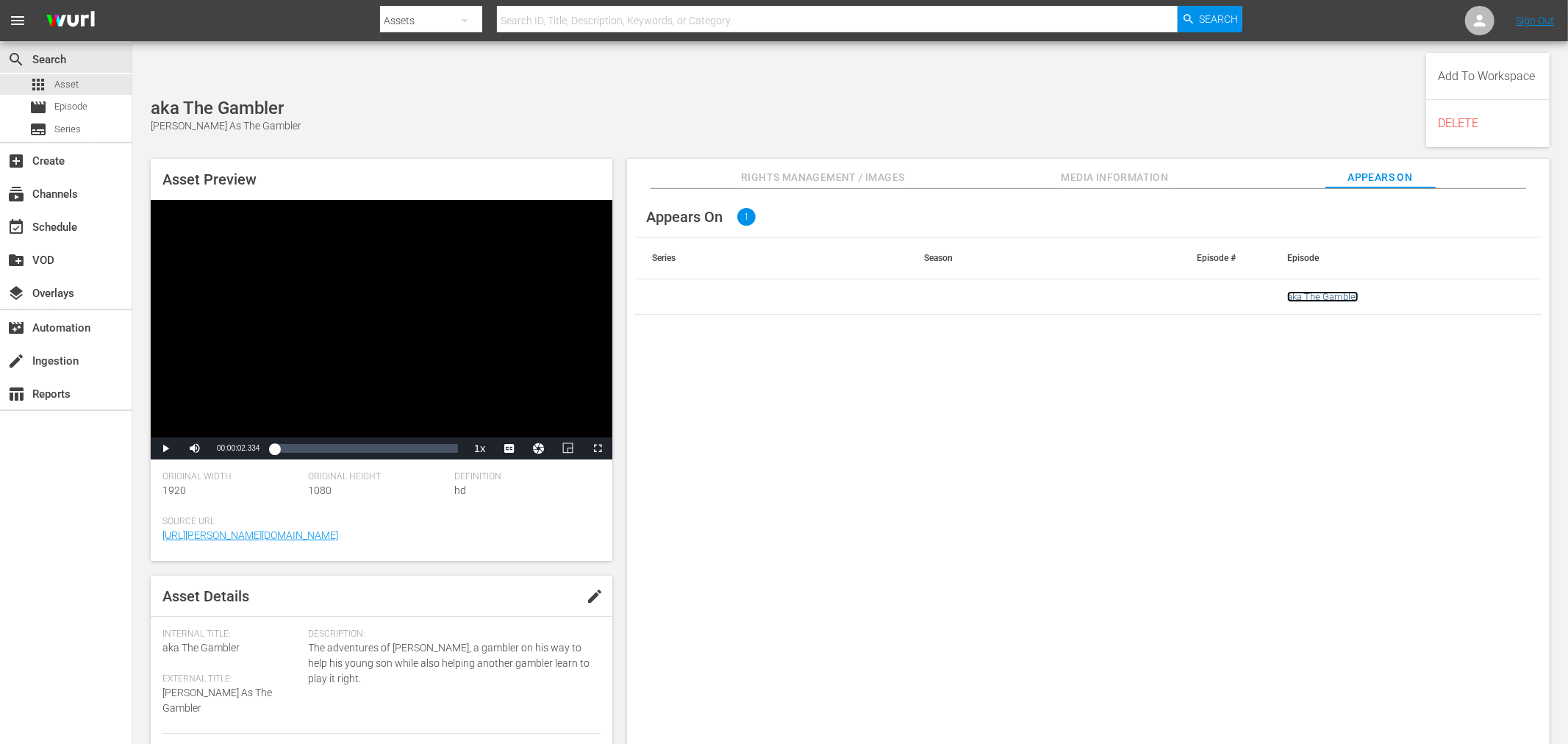
click at [1323, 291] on link "aka The Gambler" at bounding box center [1323, 297] width 71 height 11
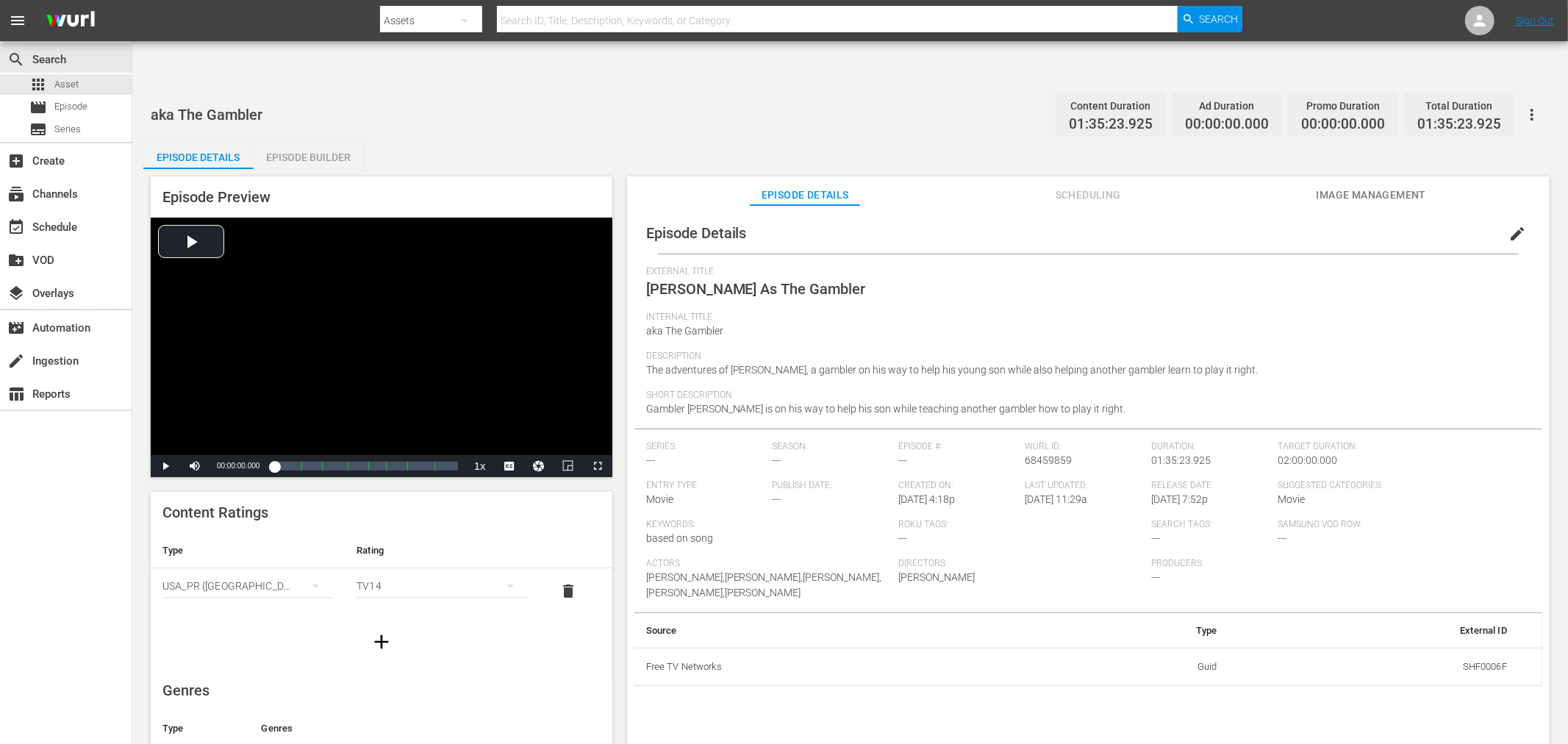
click at [1386, 186] on span "Image Management" at bounding box center [1370, 195] width 110 height 19
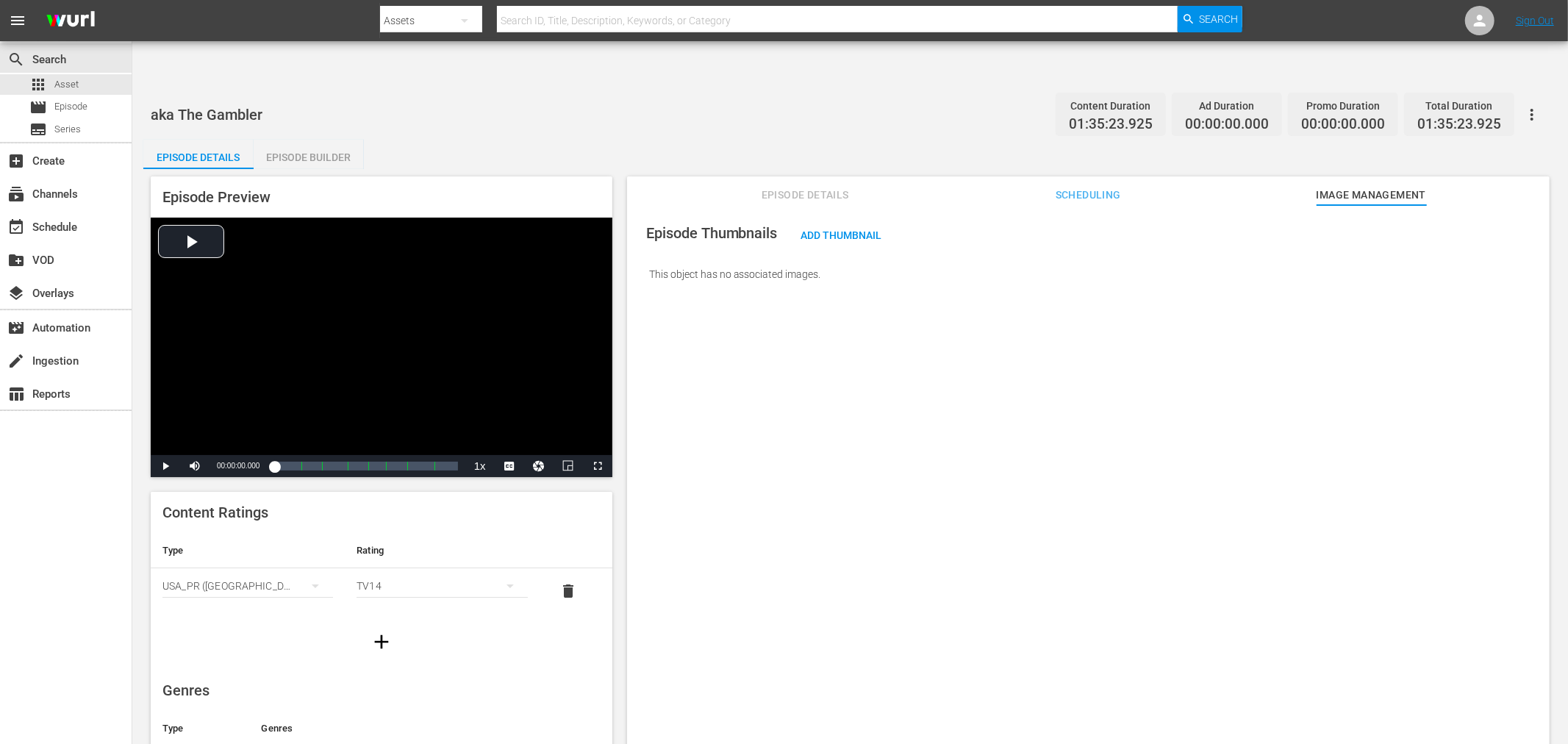
click at [1410, 97] on button "button" at bounding box center [1532, 115] width 35 height 35
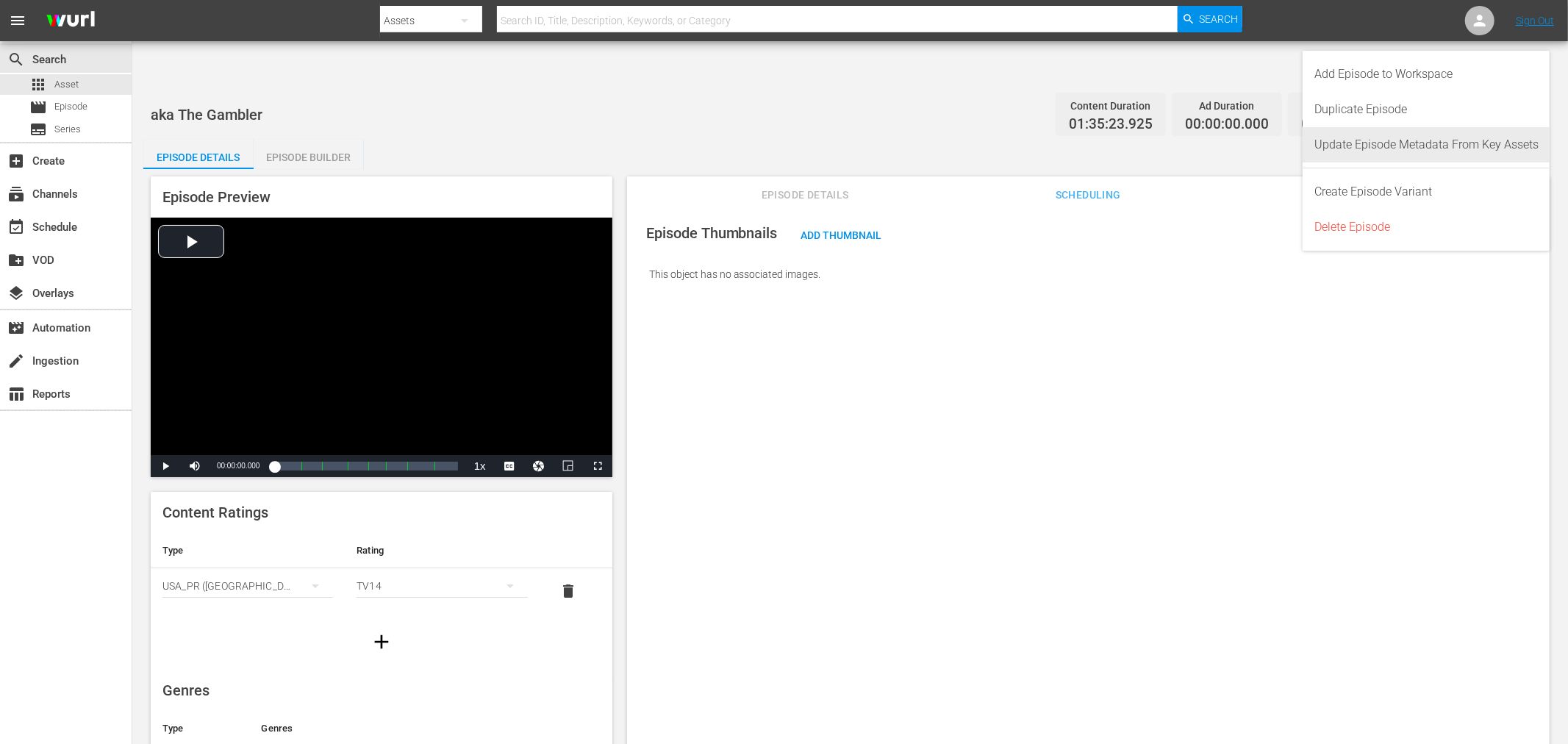
click at [1410, 148] on div "Update Episode Metadata From Key Assets" at bounding box center [1425, 145] width 224 height 35
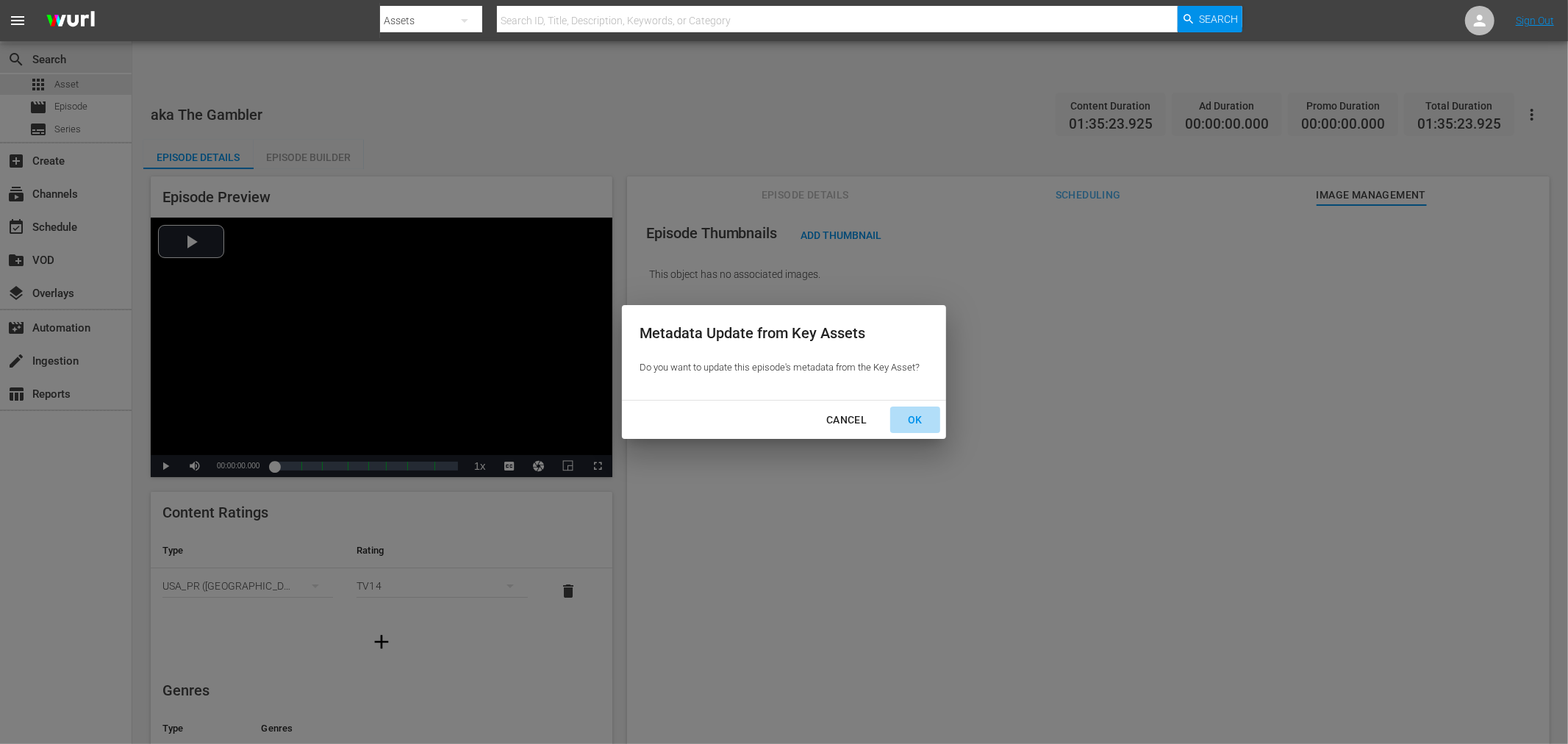
click at [906, 412] on div "OK" at bounding box center [914, 420] width 38 height 19
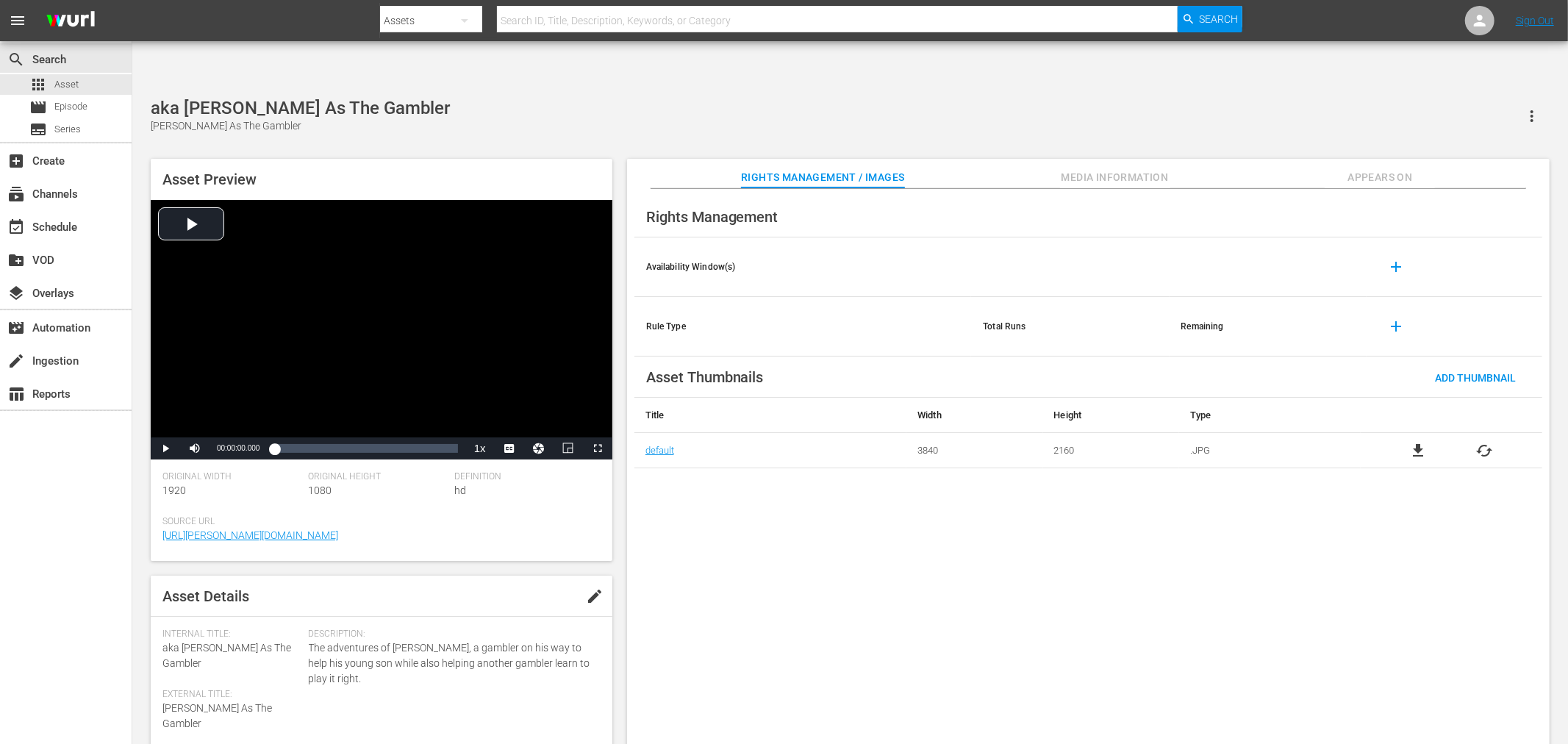
click at [1091, 168] on span "Media Information" at bounding box center [1114, 177] width 110 height 19
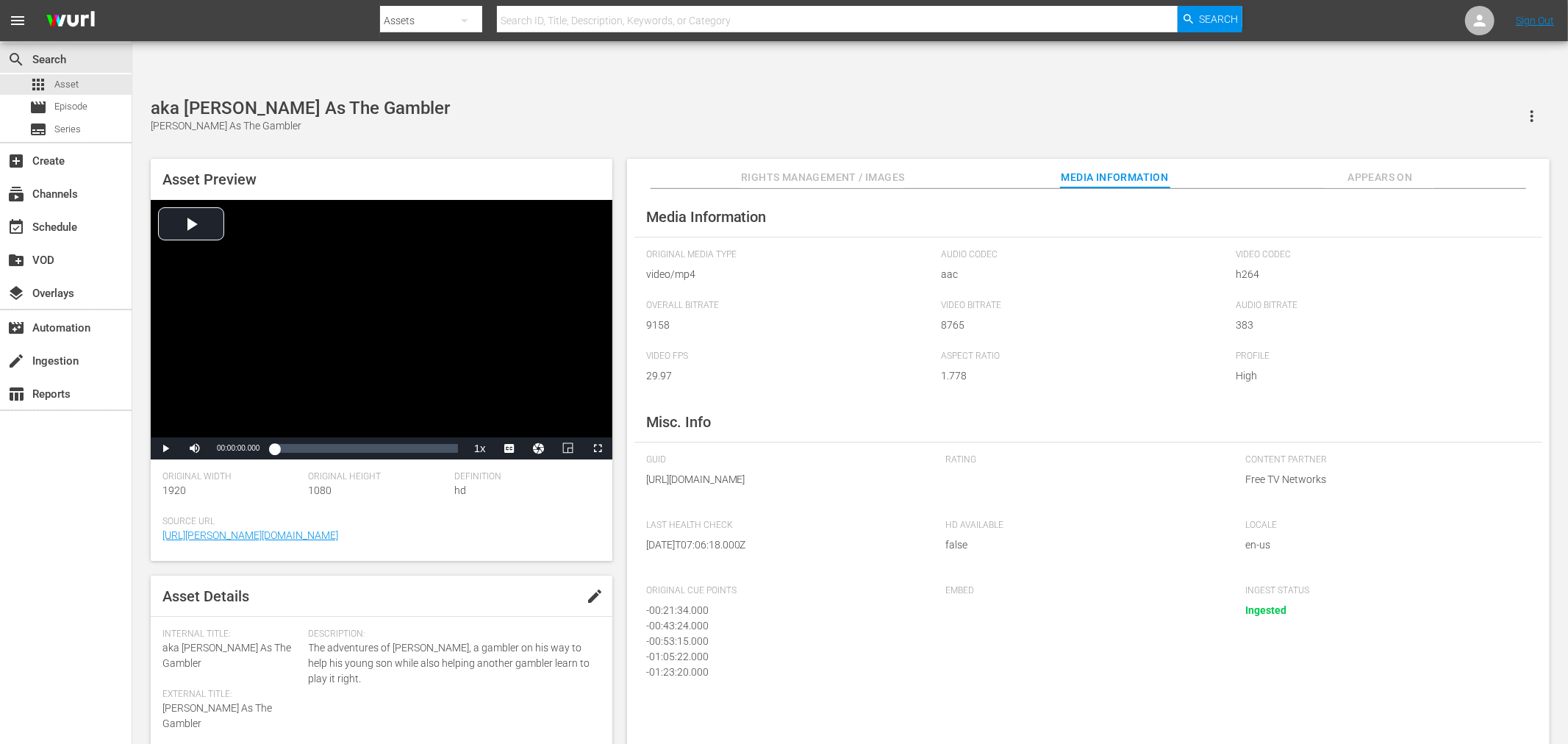
click at [841, 633] on div "- 00:53:15.000" at bounding box center [780, 640] width 270 height 15
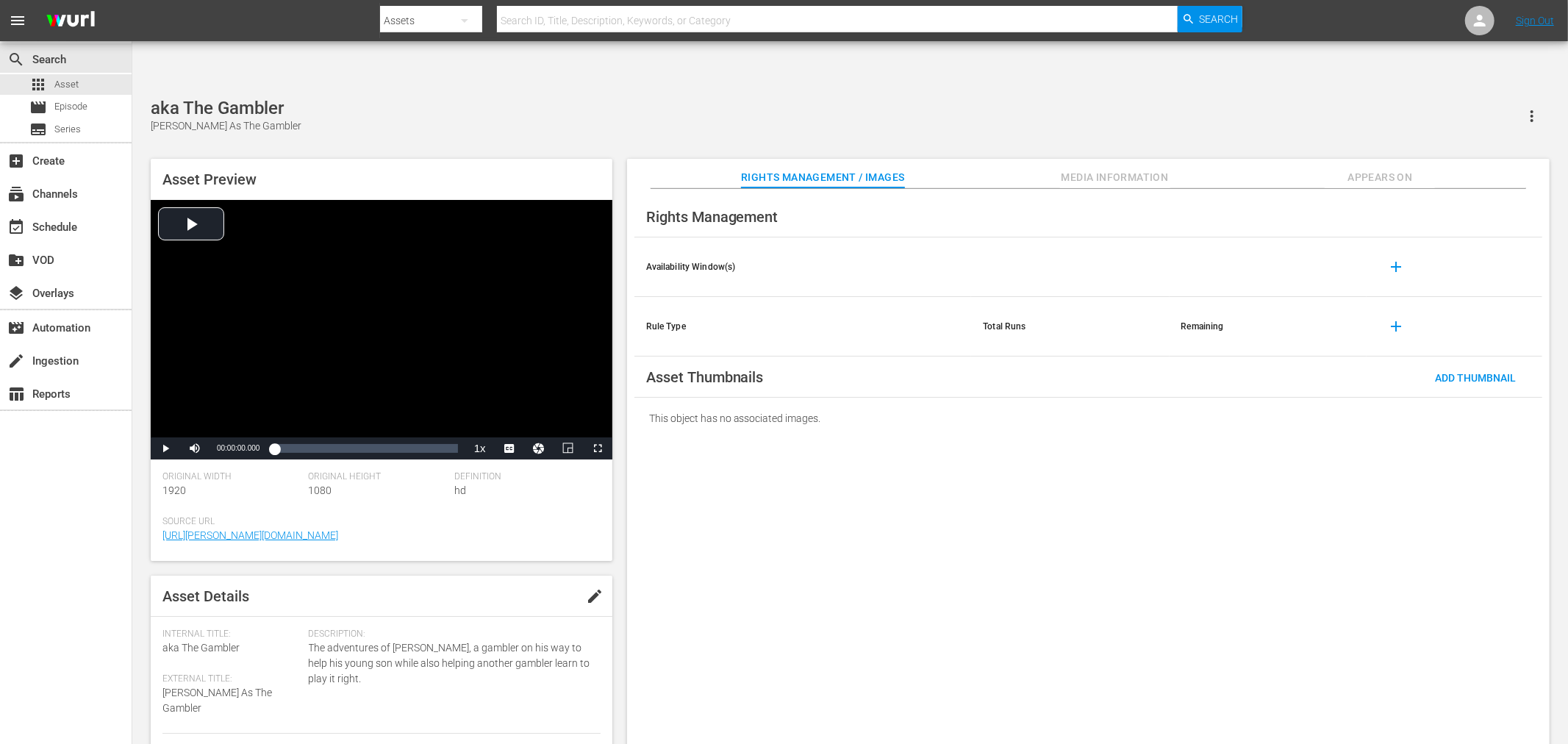
click at [1517, 98] on button "button" at bounding box center [1532, 116] width 35 height 35
drag, startPoint x: 1475, startPoint y: 115, endPoint x: 1227, endPoint y: 368, distance: 354.3
click at [1475, 114] on div "DELETE" at bounding box center [1487, 123] width 100 height 35
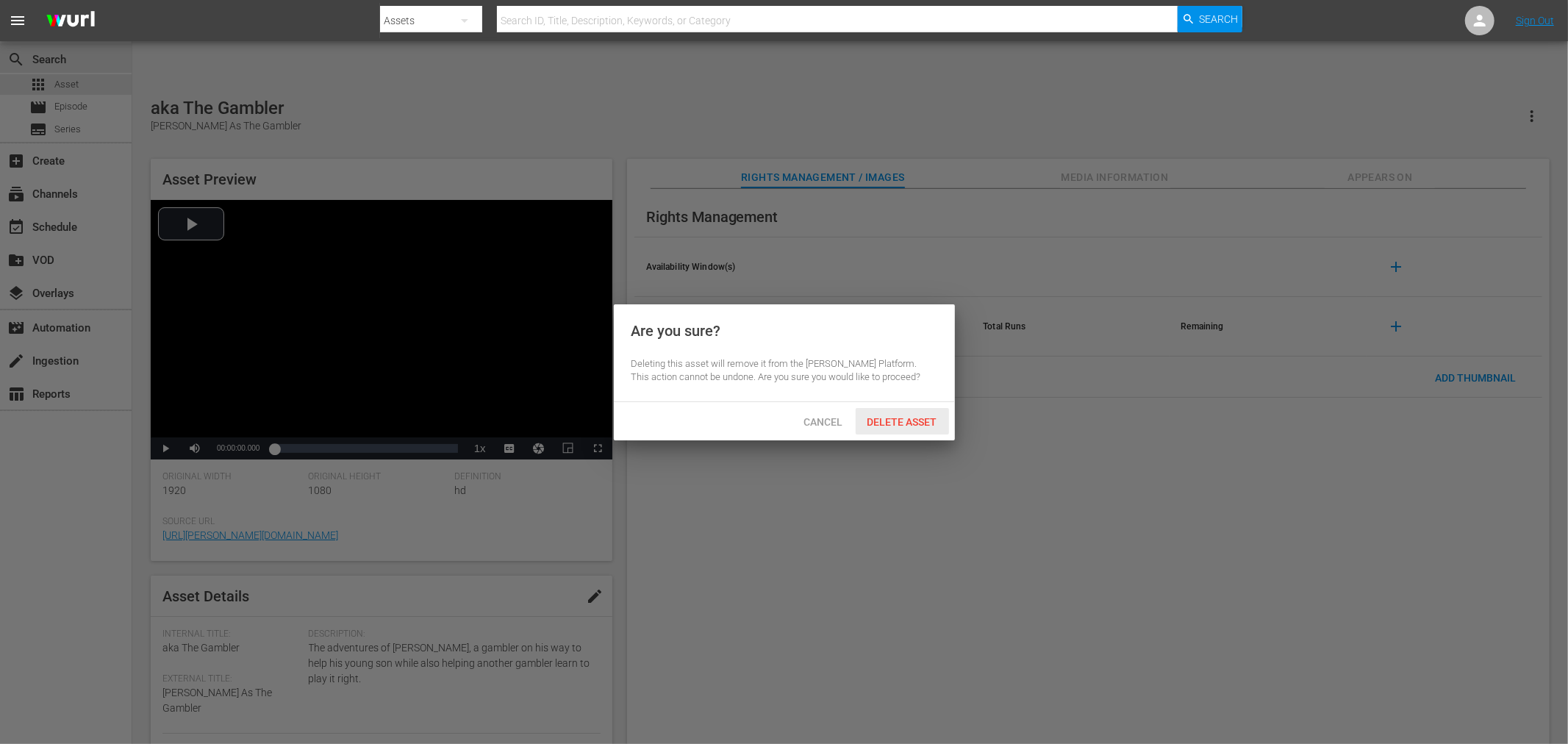
click at [895, 421] on span "Delete Asset" at bounding box center [902, 422] width 93 height 12
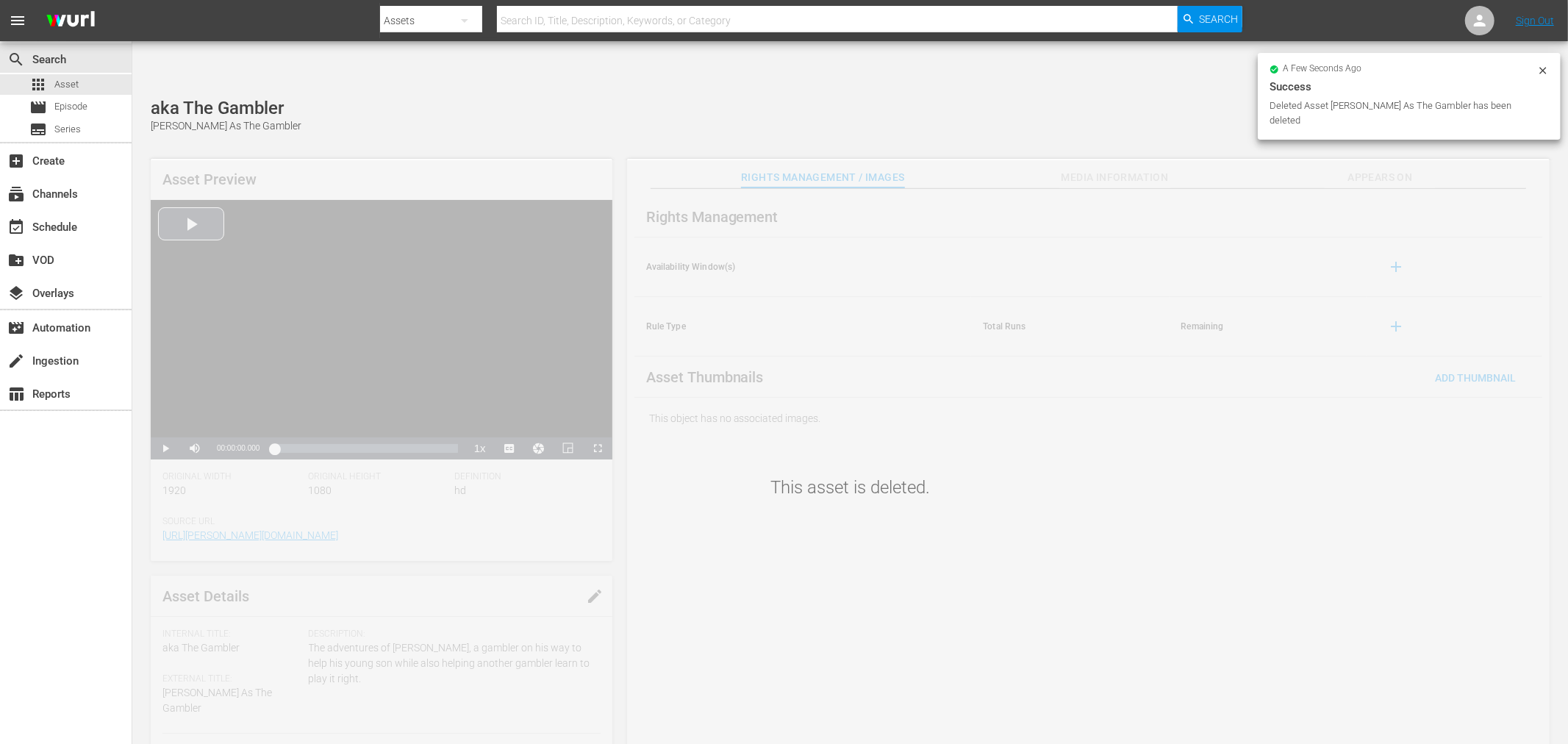
click at [976, 421] on div "This asset is deleted." at bounding box center [850, 465] width 1435 height 610
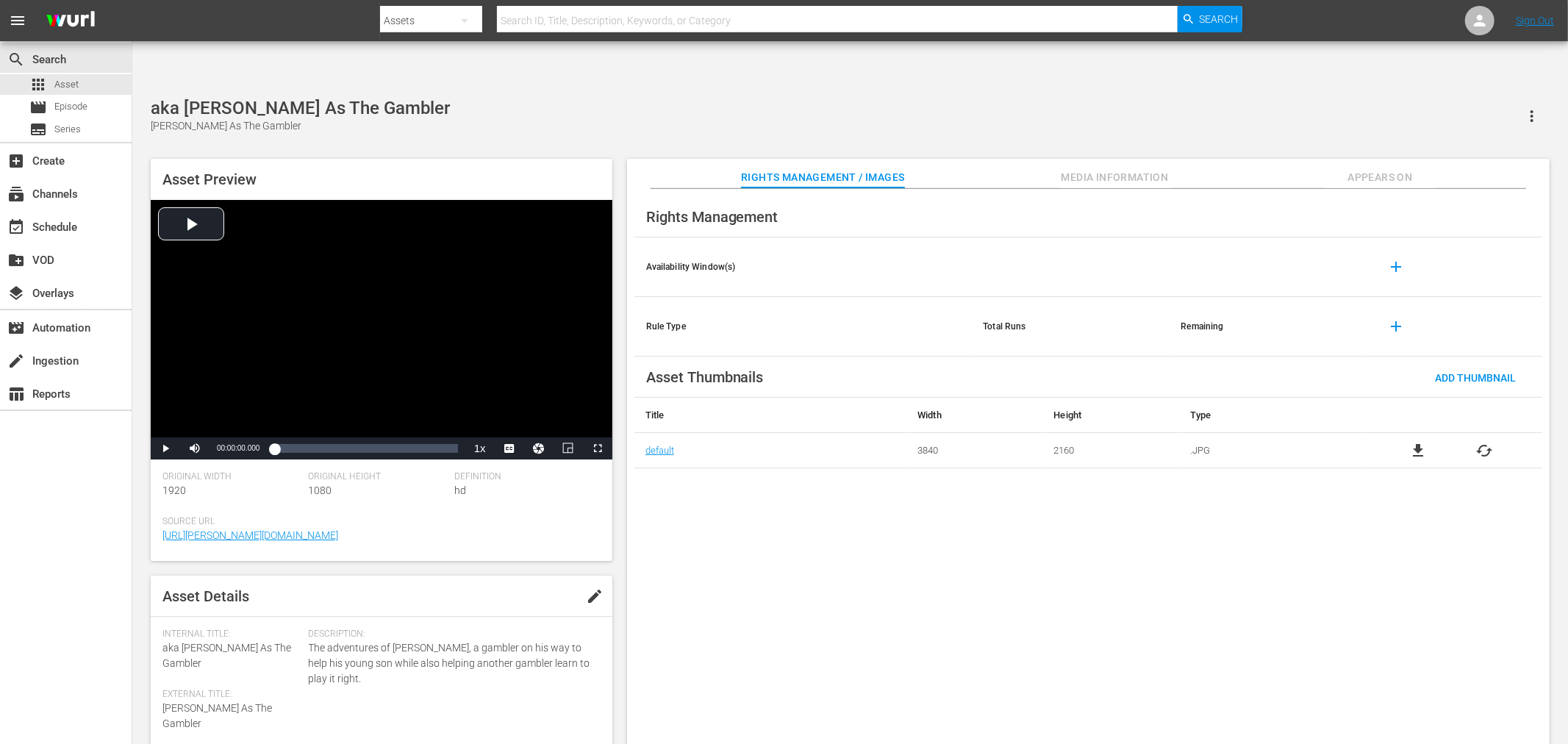
click at [785, 564] on div "Rights Management Availability Window(s) add Rule Type Total Runs Remaining add…" at bounding box center [1088, 478] width 922 height 579
click at [843, 632] on div "Rights Management Availability Window(s) add Rule Type Total Runs Remaining add…" at bounding box center [1088, 478] width 922 height 579
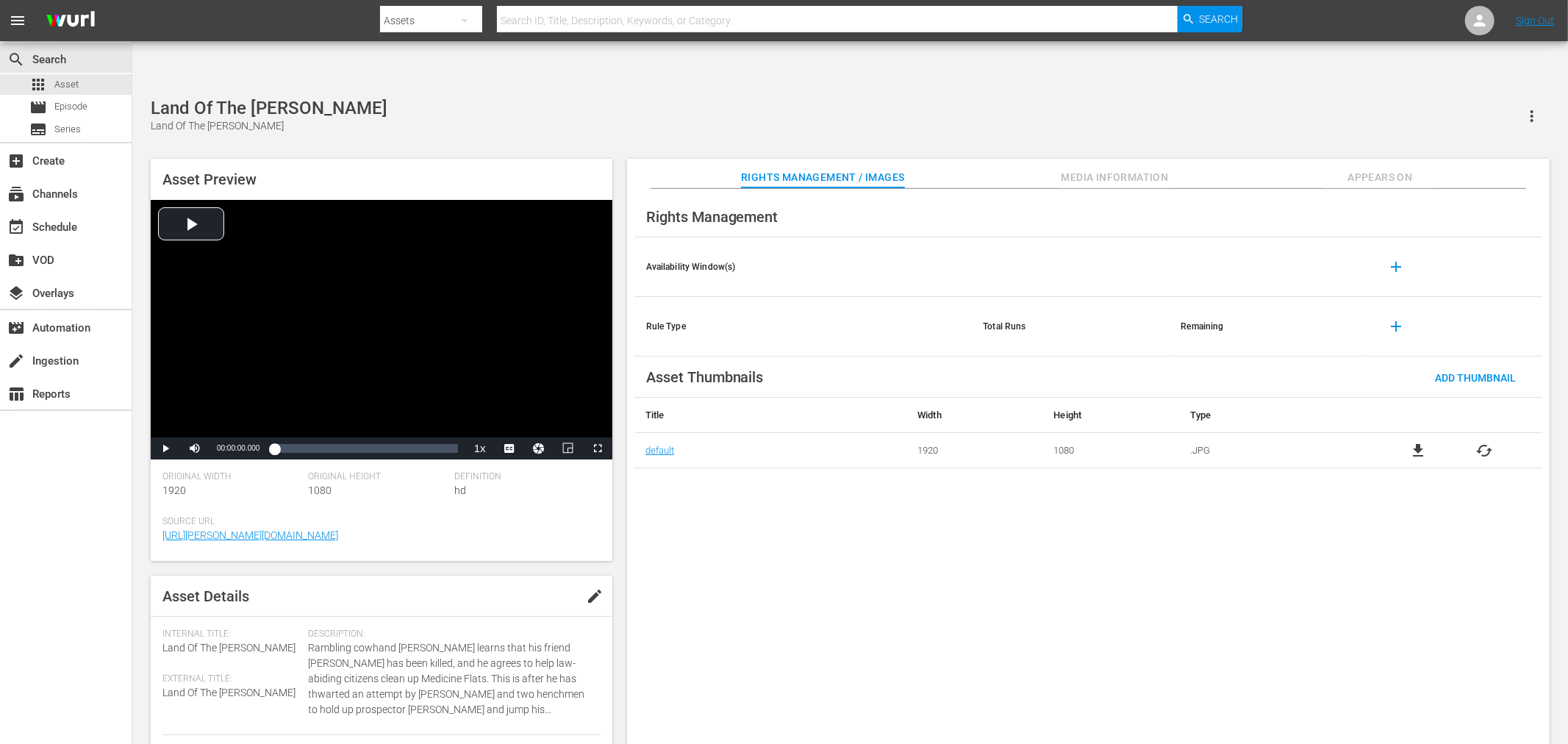
click at [1086, 528] on div "Rights Management Availability Window(s) add Rule Type Total Runs Remaining add…" at bounding box center [1088, 478] width 922 height 579
click at [1004, 583] on div "Rights Management Availability Window(s) add Rule Type Total Runs Remaining add…" at bounding box center [1088, 478] width 922 height 579
click at [811, 628] on div "Rights Management Availability Window(s) add Rule Type Total Runs Remaining add…" at bounding box center [1088, 478] width 922 height 579
click at [1488, 442] on span "cached" at bounding box center [1485, 451] width 18 height 18
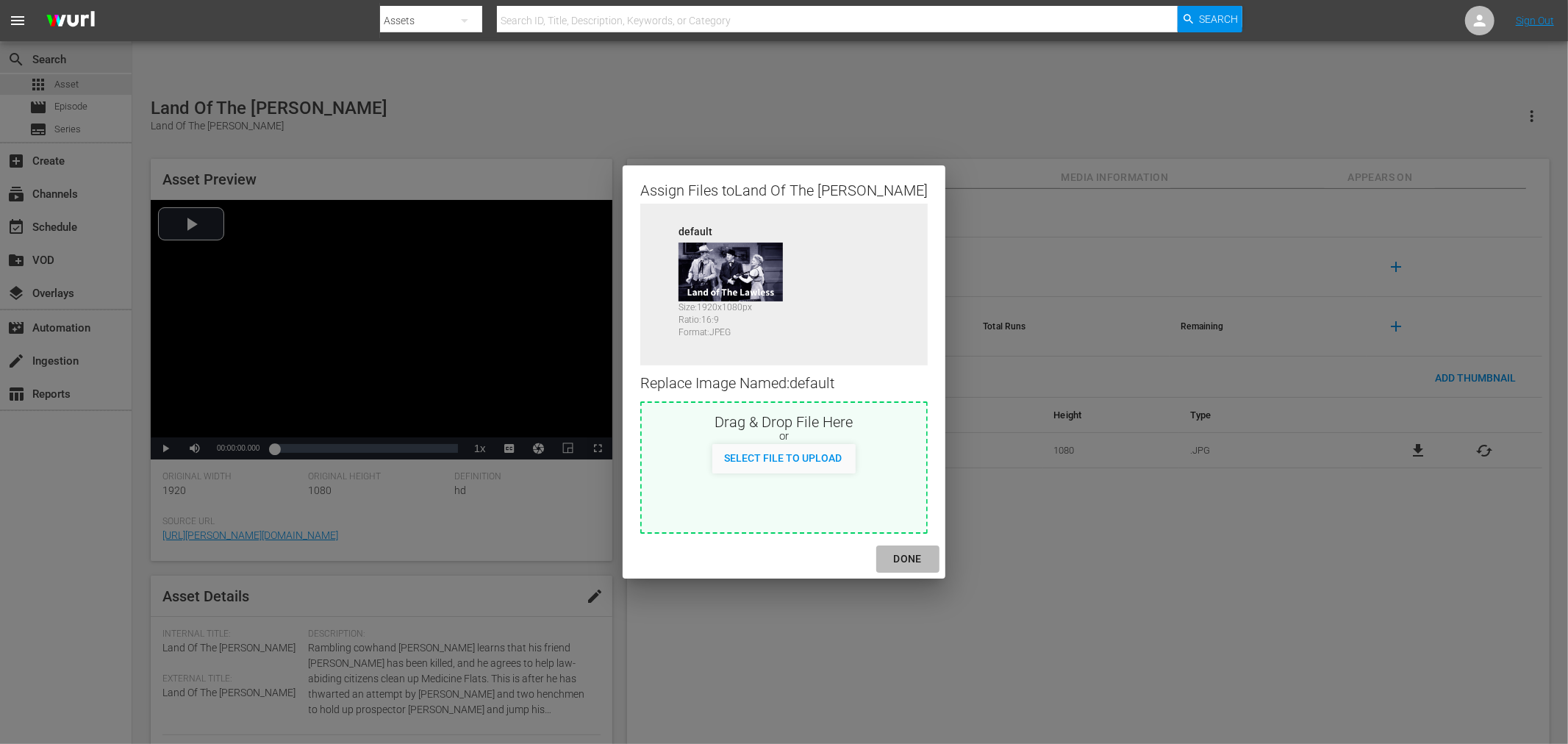
click at [882, 562] on div "DONE" at bounding box center [908, 559] width 51 height 19
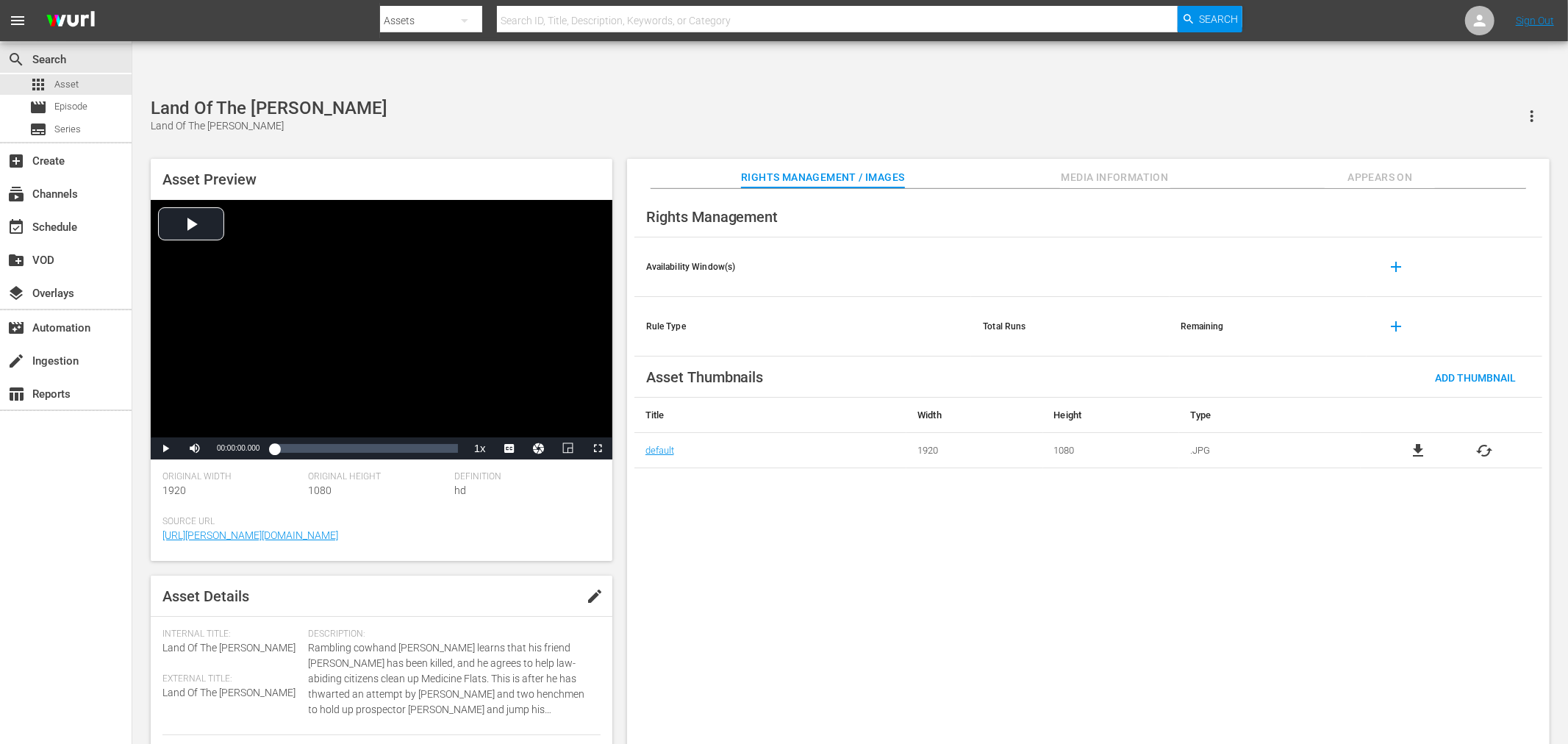
click at [885, 555] on div "Rights Management Availability Window(s) add Rule Type Total Runs Remaining add…" at bounding box center [1088, 478] width 922 height 579
click at [538, 159] on div "Asset Preview Video Player is loading. Play Video Play Mute Current Time 00:00:…" at bounding box center [381, 360] width 462 height 402
click at [1088, 516] on div "Rights Management Availability Window(s) add Rule Type Total Runs Remaining add…" at bounding box center [1088, 478] width 922 height 579
click at [946, 539] on div "Rights Management Availability Window(s) add Rule Type Total Runs Remaining add…" at bounding box center [1088, 478] width 922 height 579
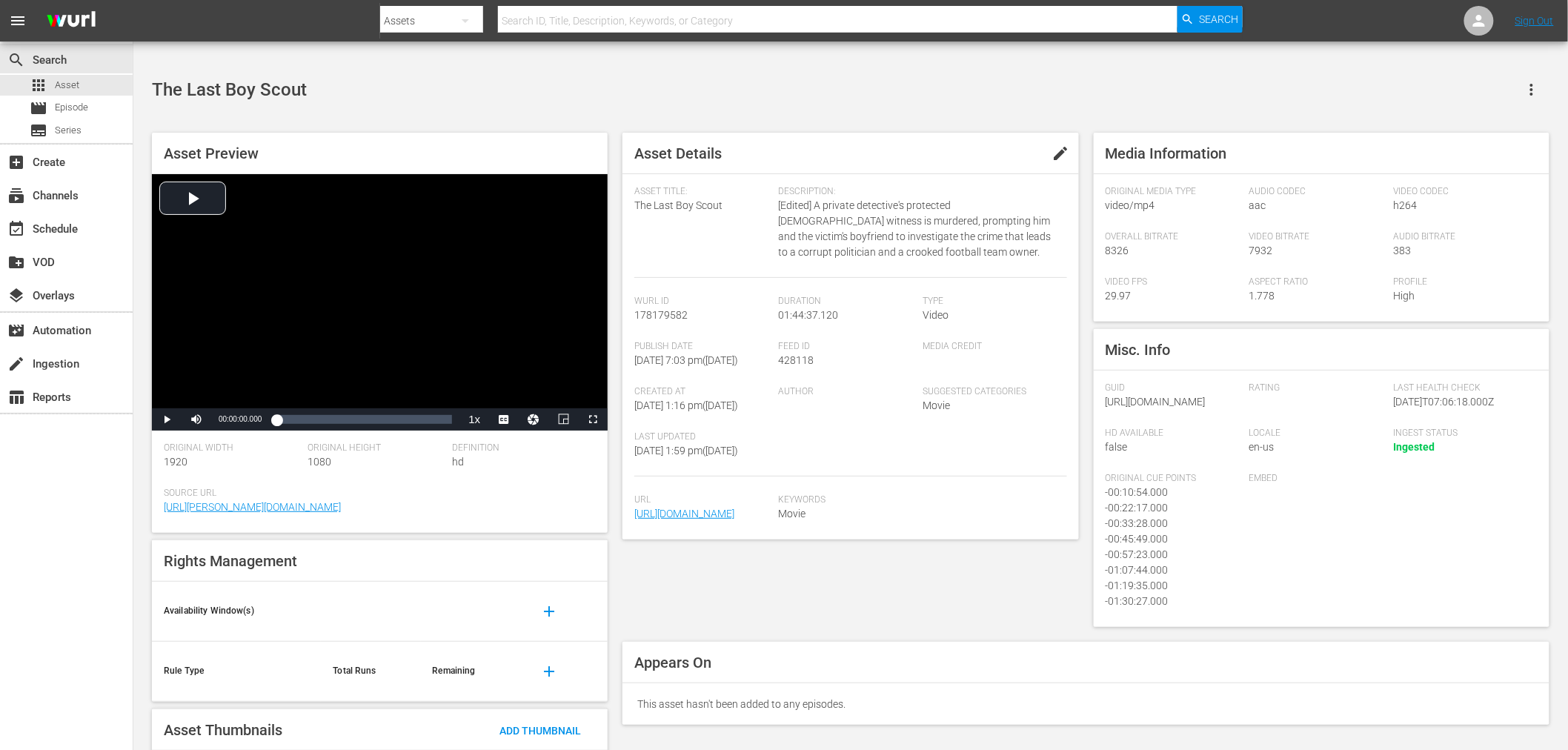
scroll to position [71, 0]
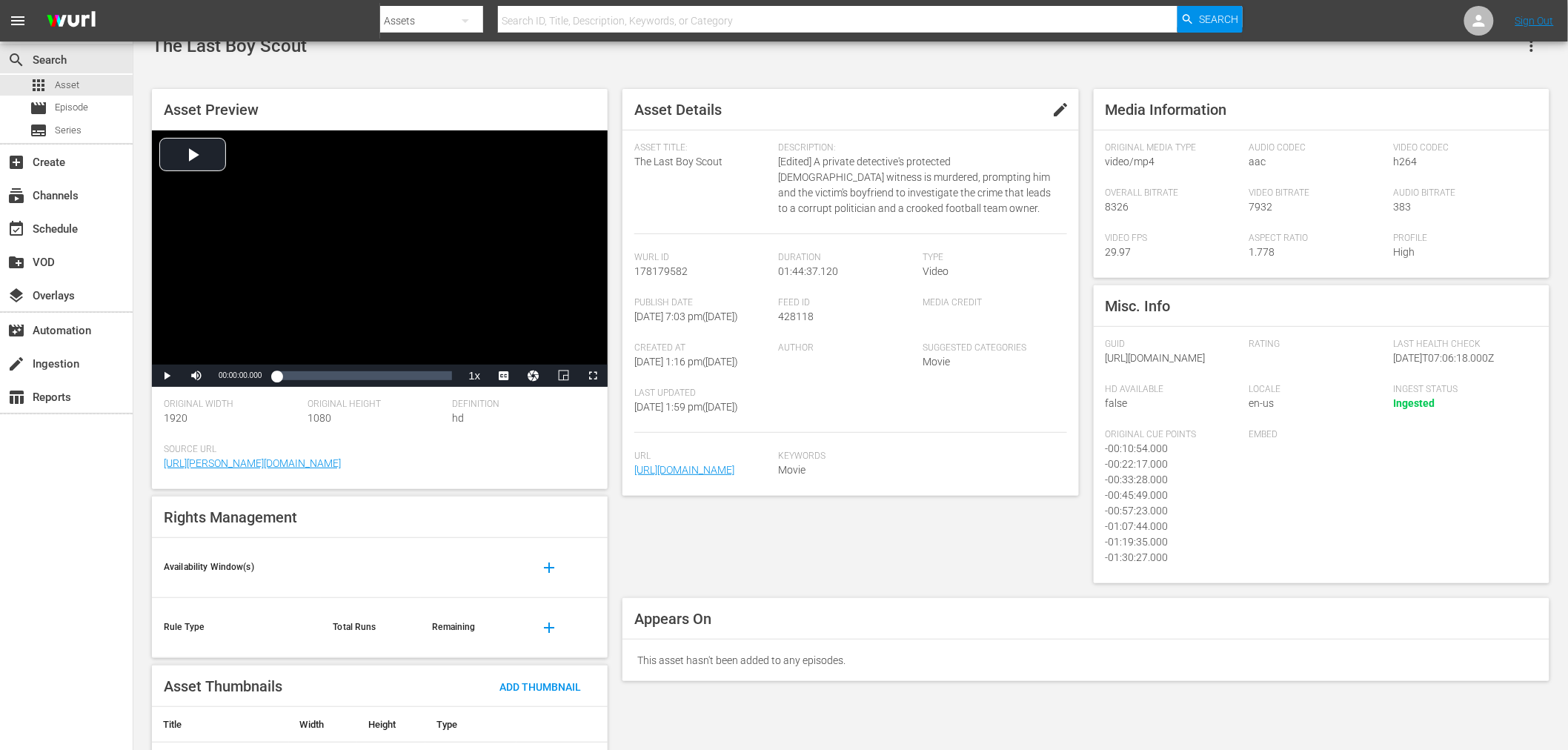
click at [122, 654] on div "search Search apps Asset movie Episode subtitles Series add_box Create subscrip…" at bounding box center [66, 416] width 133 height 750
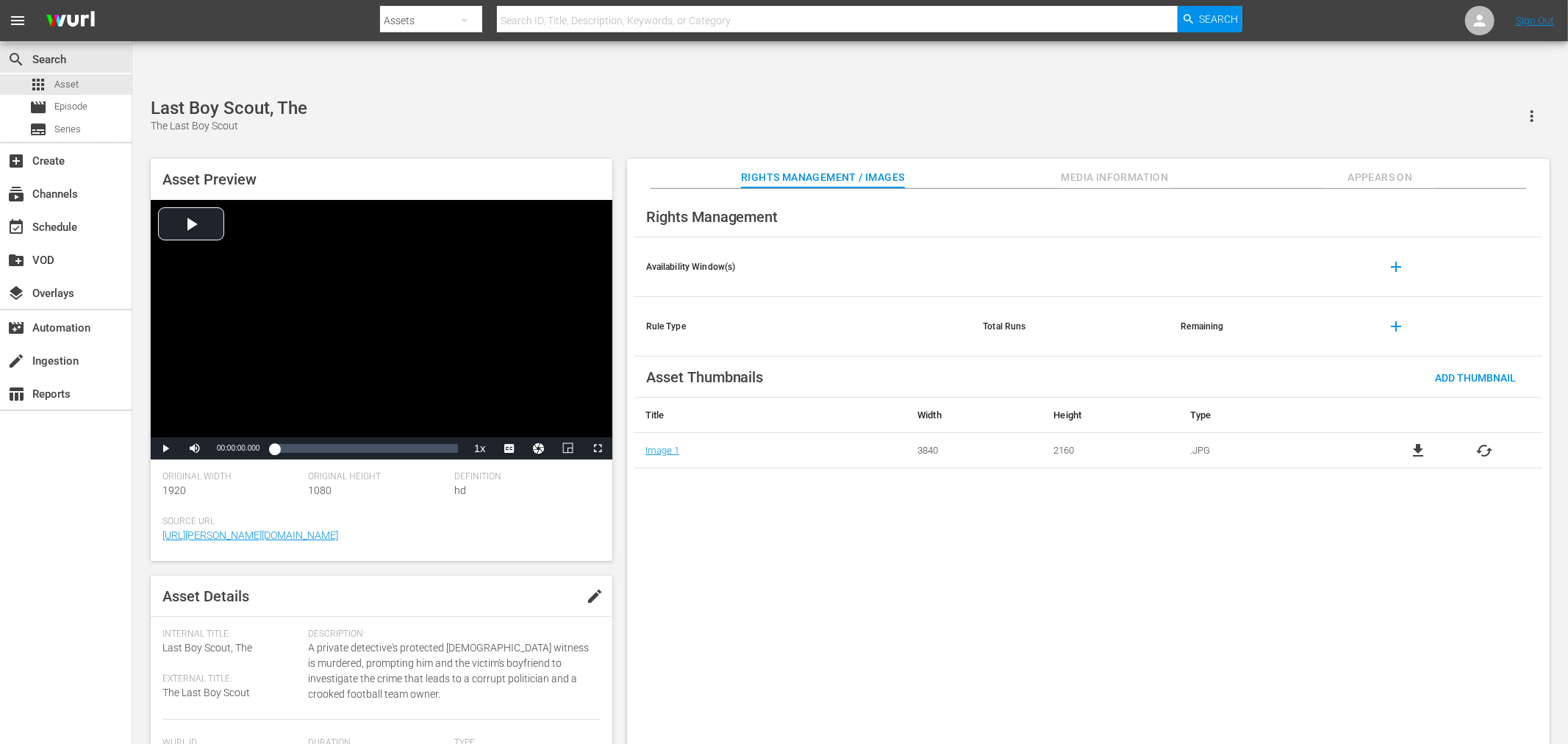
click at [709, 515] on div "Rights Management Availability Window(s) add Rule Type Total Runs Remaining add…" at bounding box center [1088, 478] width 922 height 579
click at [845, 560] on div "Rights Management Availability Window(s) add Rule Type Total Runs Remaining add…" at bounding box center [1088, 478] width 922 height 579
click at [533, 97] on div "Last Shoot Out Last Shoot Out" at bounding box center [850, 115] width 1399 height 36
click at [1220, 493] on div "Rights Management Availability Window(s) add Rule Type Total Runs Remaining add…" at bounding box center [1088, 478] width 922 height 579
drag, startPoint x: 809, startPoint y: 532, endPoint x: 867, endPoint y: 550, distance: 60.7
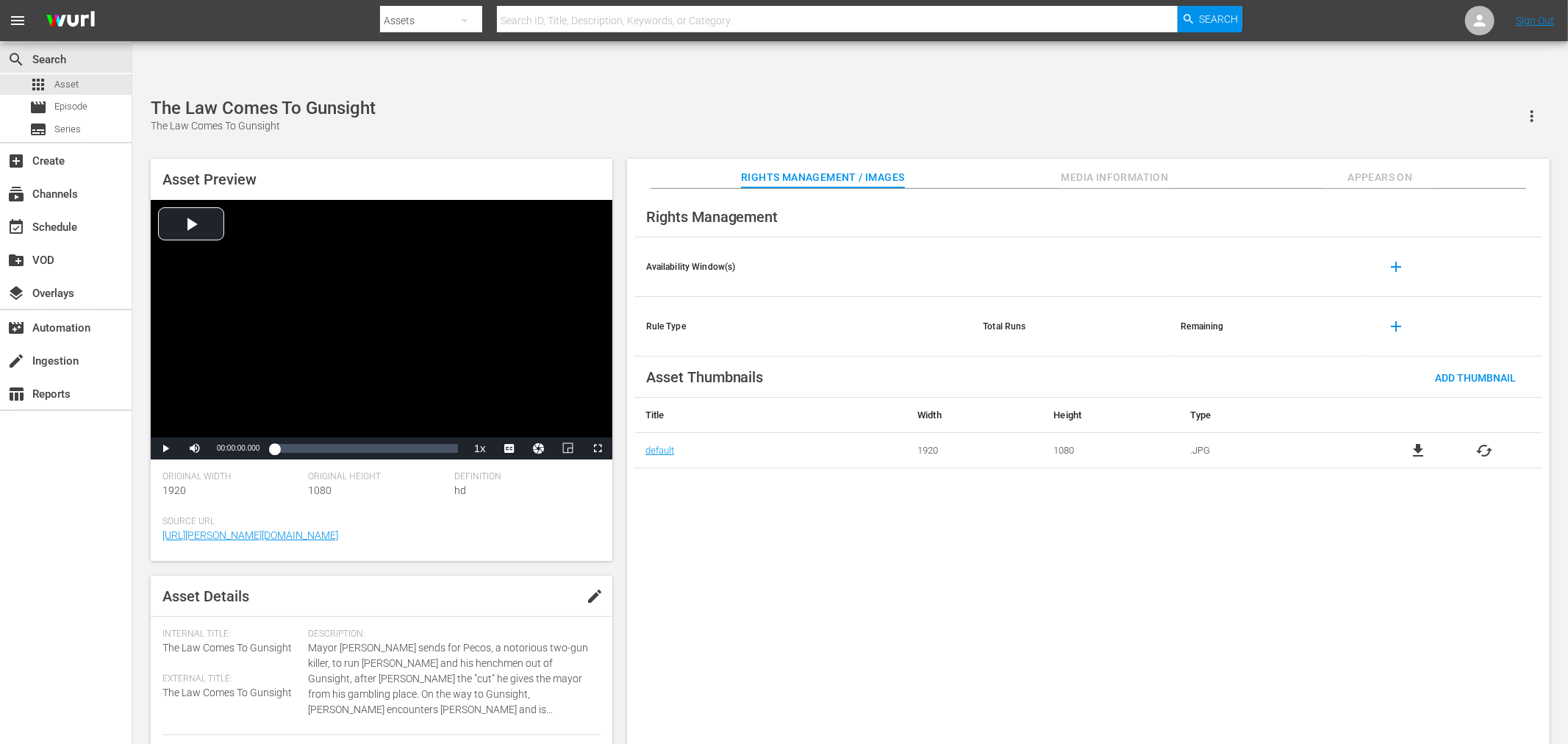
click at [867, 550] on div "Rights Management Availability Window(s) add Rule Type Total Runs Remaining add…" at bounding box center [1088, 478] width 922 height 579
click at [953, 545] on div "Rights Management Availability Window(s) add Rule Type Total Runs Remaining add…" at bounding box center [1088, 478] width 922 height 579
click at [679, 97] on div "Law Of The Panhandle Law Of The Panhandle" at bounding box center [850, 115] width 1399 height 36
click at [1141, 655] on div "Rights Management Availability Window(s) add Rule Type Total Runs Remaining add…" at bounding box center [1088, 478] width 922 height 579
click at [905, 533] on div "Rights Management Availability Window(s) add Rule Type Total Runs Remaining add…" at bounding box center [1088, 478] width 922 height 579
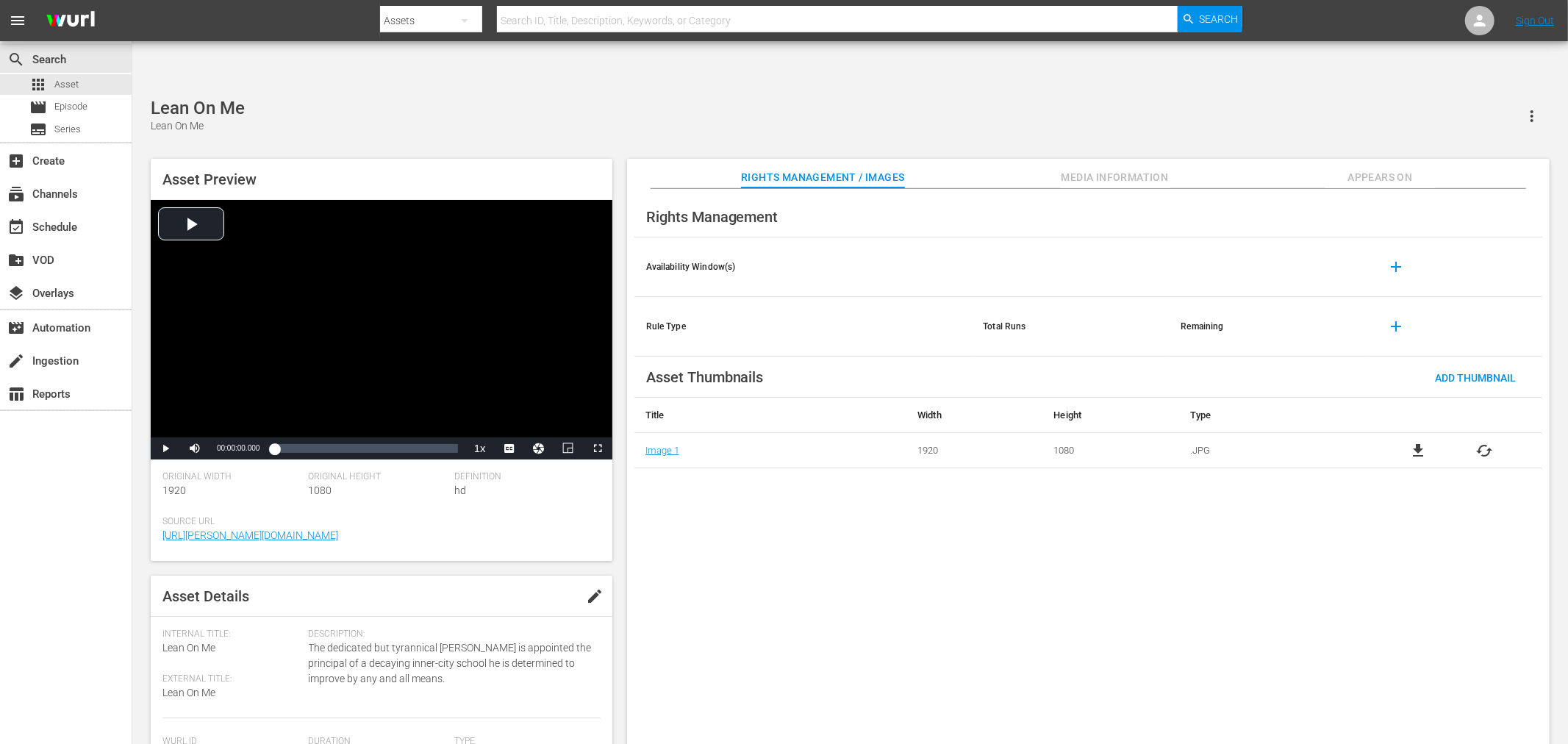
click at [1213, 585] on div "Rights Management Availability Window(s) add Rule Type Total Runs Remaining add…" at bounding box center [1088, 478] width 922 height 579
click at [686, 569] on div "Rights Management Availability Window(s) add Rule Type Total Runs Remaining add…" at bounding box center [1088, 478] width 922 height 579
click at [701, 494] on div "Rights Management Availability Window(s) add Rule Type Total Runs Remaining add…" at bounding box center [1088, 478] width 922 height 579
click at [765, 151] on div "Asset Preview Video Player is loading. Play Video Play Mute Current Time 00:00:…" at bounding box center [850, 455] width 1413 height 608
click at [729, 498] on div "Rights Management Availability Window(s) add Rule Type Total Runs Remaining add…" at bounding box center [1088, 478] width 922 height 579
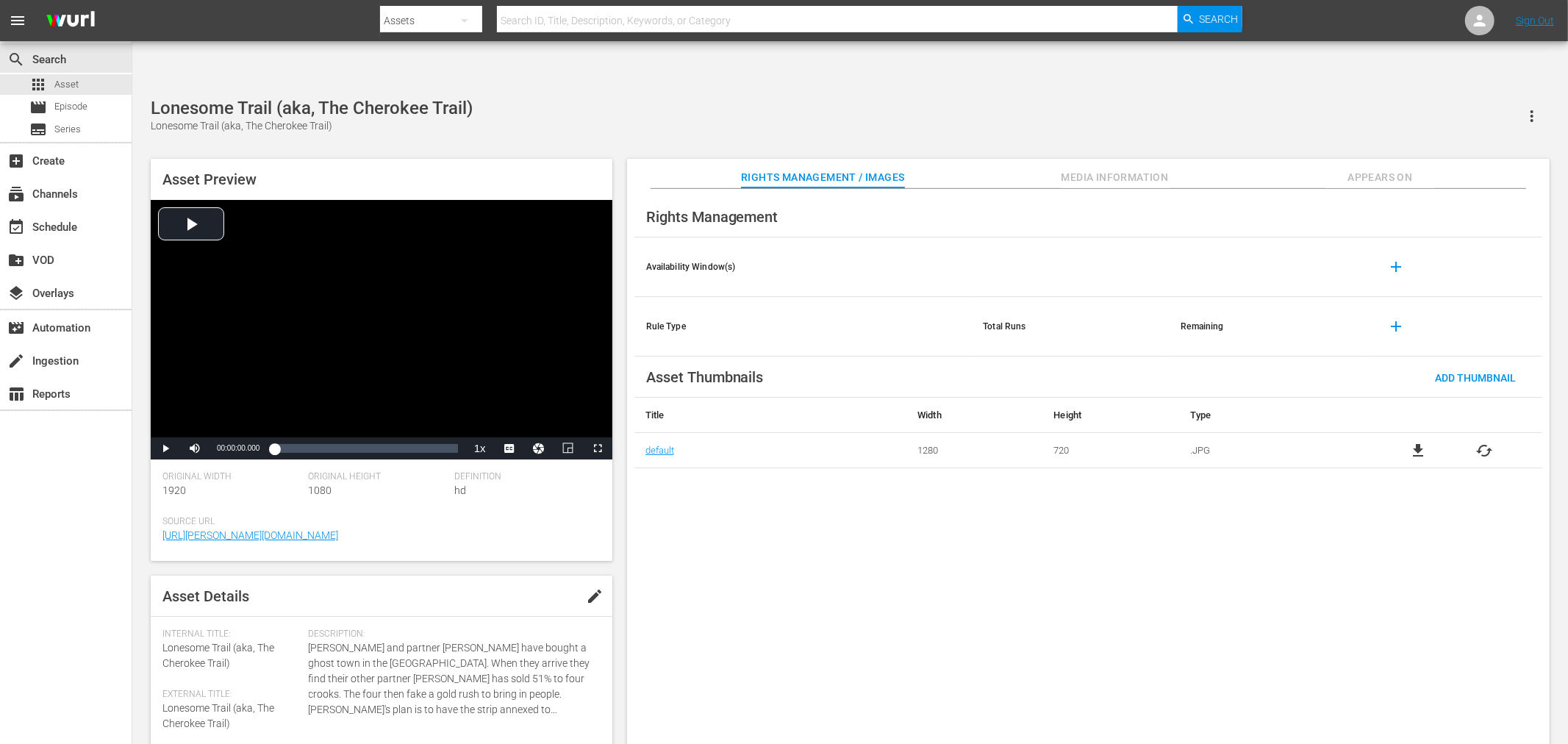
click at [750, 563] on div "Rights Management Availability Window(s) add Rule Type Total Runs Remaining add…" at bounding box center [1088, 478] width 922 height 579
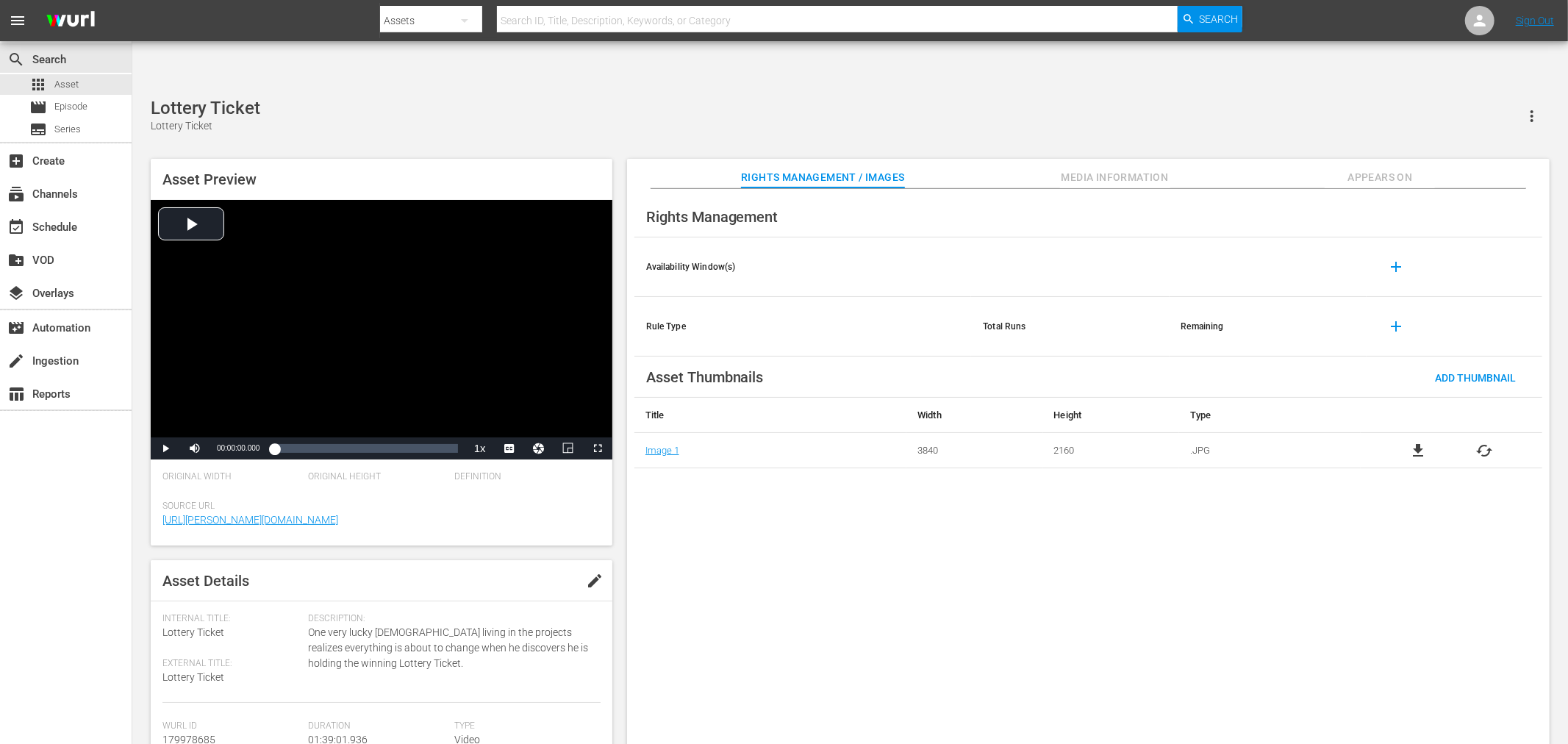
click at [649, 97] on div "Lottery Ticket Lottery Ticket" at bounding box center [850, 115] width 1399 height 36
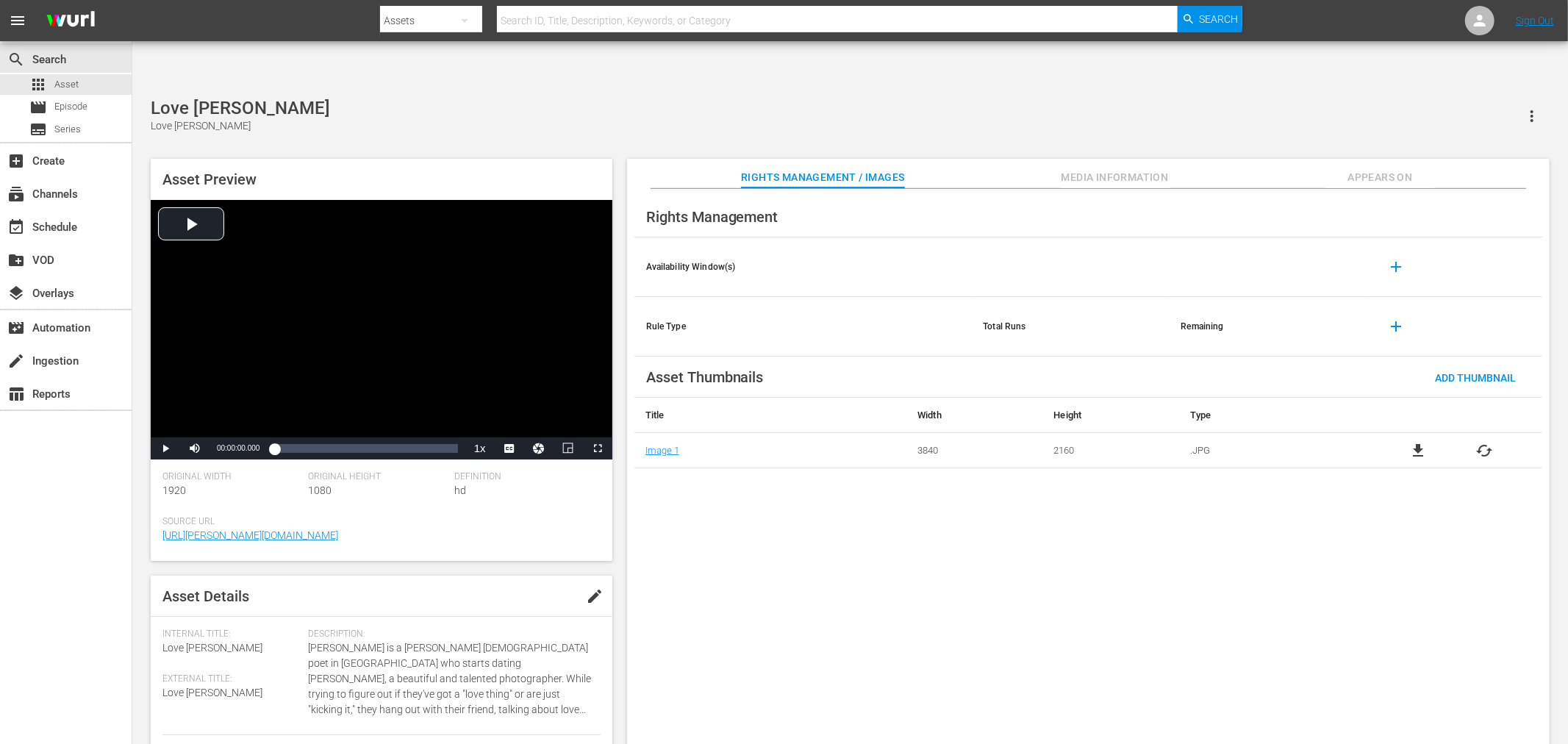
click at [684, 472] on div "Rights Management Availability Window(s) add Rule Type Total Runs Remaining add…" at bounding box center [1088, 478] width 922 height 579
click at [772, 561] on div "Rights Management Availability Window(s) add Rule Type Total Runs Remaining add…" at bounding box center [1088, 478] width 922 height 579
click at [676, 97] on div "Love The One You're With Love The One You're With" at bounding box center [850, 115] width 1399 height 36
click at [1300, 617] on div "Rights Management Availability Window(s) add Rule Type Total Runs Remaining add…" at bounding box center [1088, 478] width 922 height 579
click at [1325, 638] on div "Rights Management Availability Window(s) add Rule Type Total Runs Remaining add…" at bounding box center [1088, 478] width 922 height 579
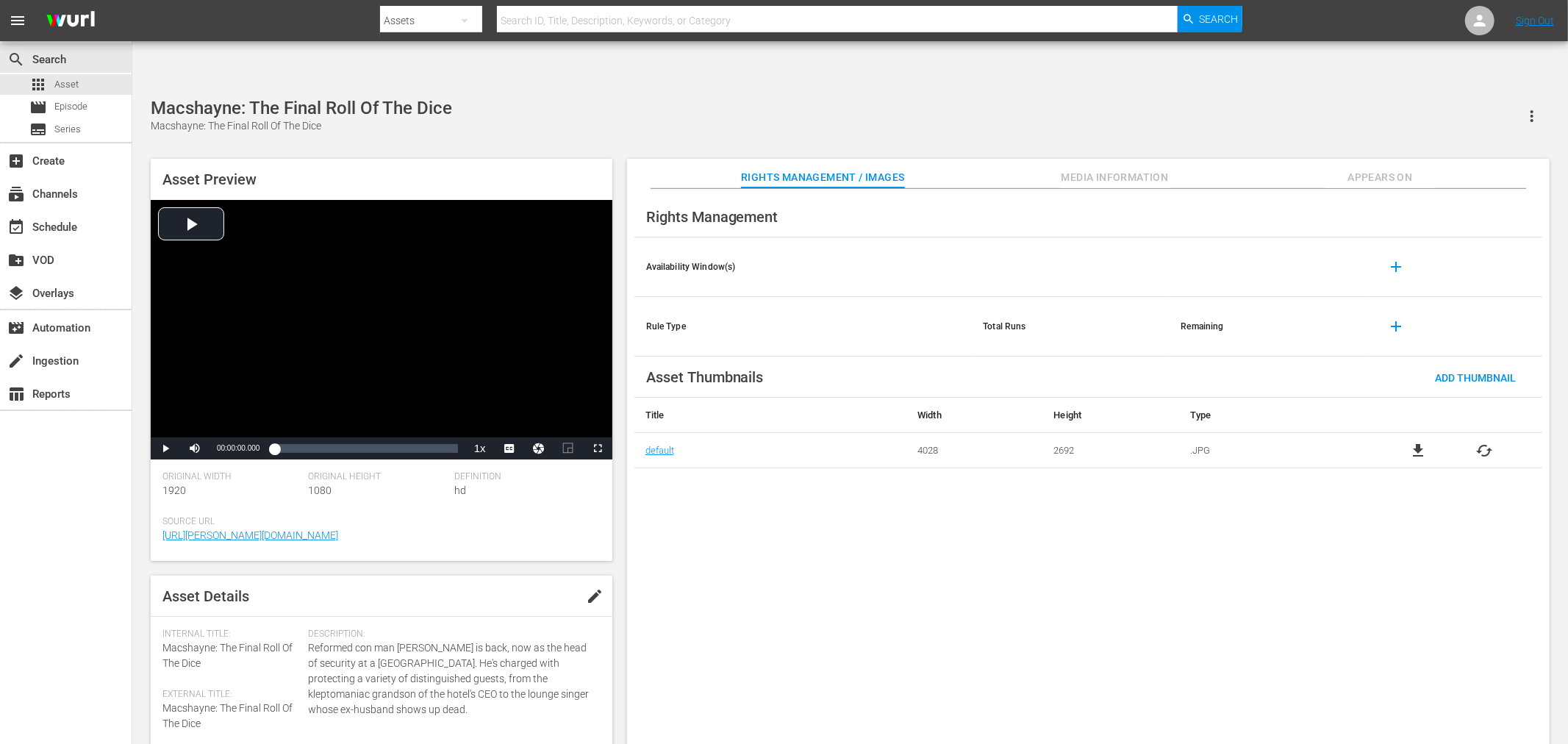
click at [749, 529] on div "Rights Management Availability Window(s) add Rule Type Total Runs Remaining add…" at bounding box center [1088, 478] width 922 height 579
